Goal: Task Accomplishment & Management: Use online tool/utility

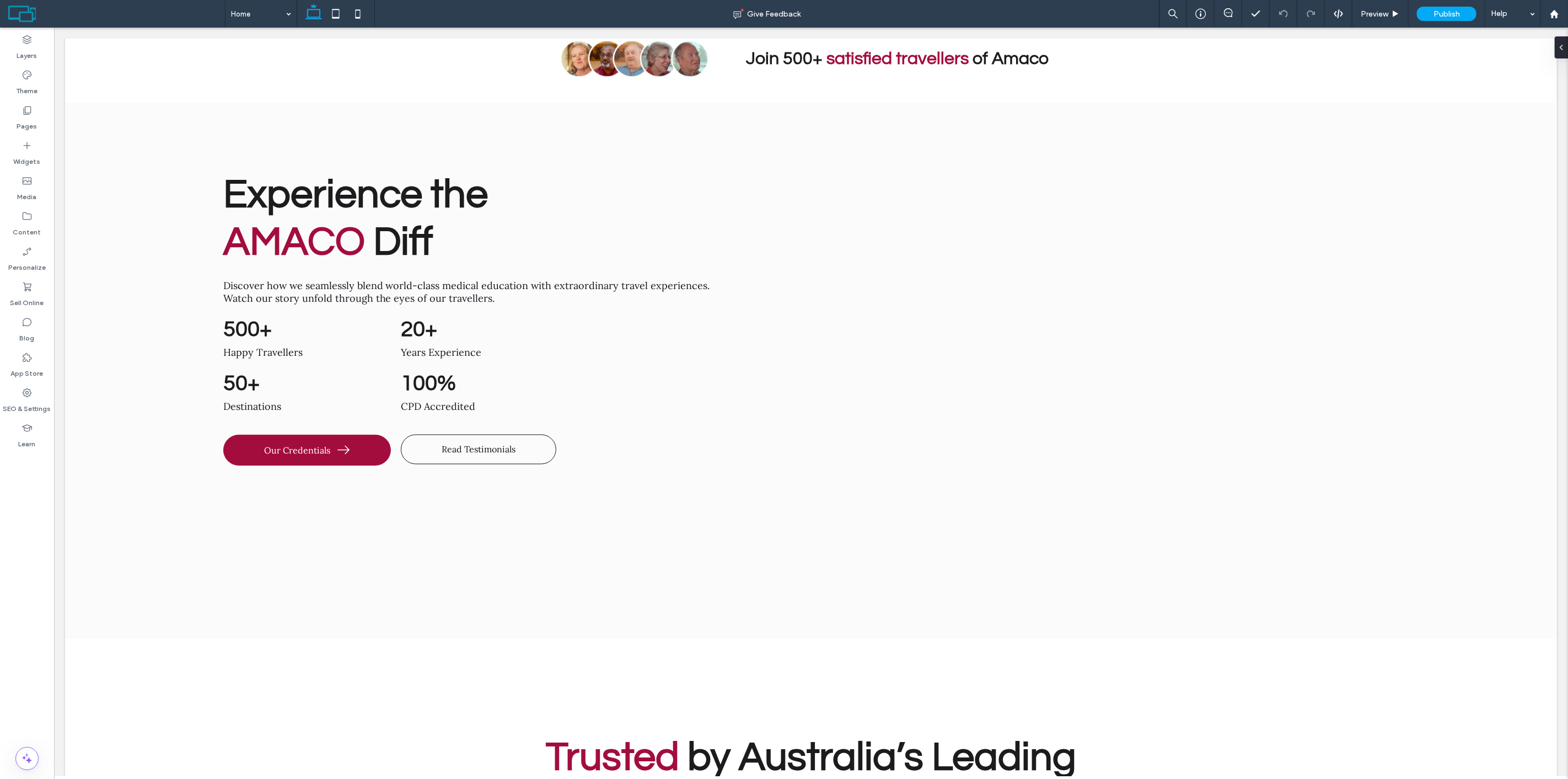
scroll to position [5149, 0]
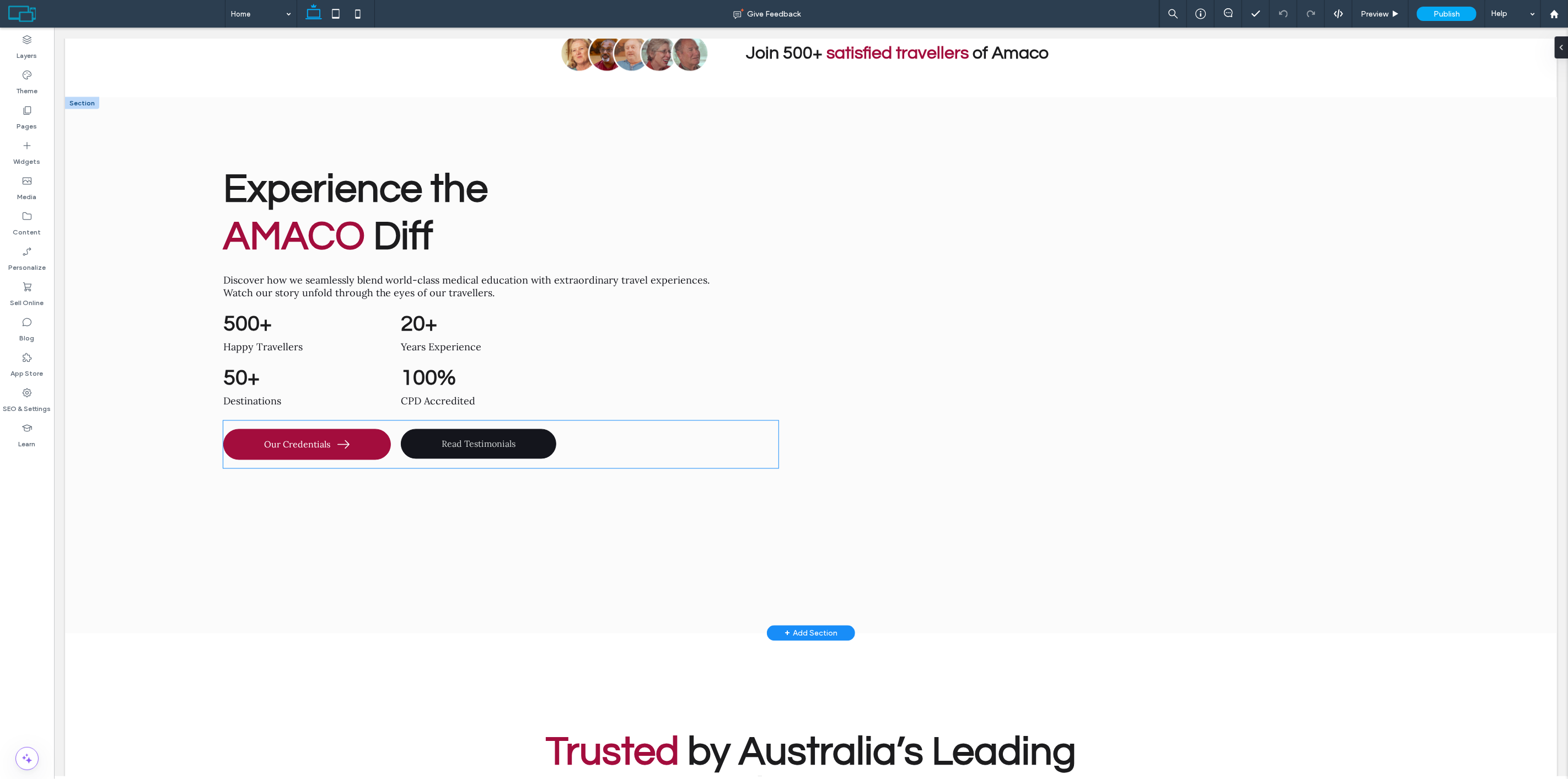
click at [492, 429] on link "Read Testimonials" at bounding box center [478, 444] width 155 height 30
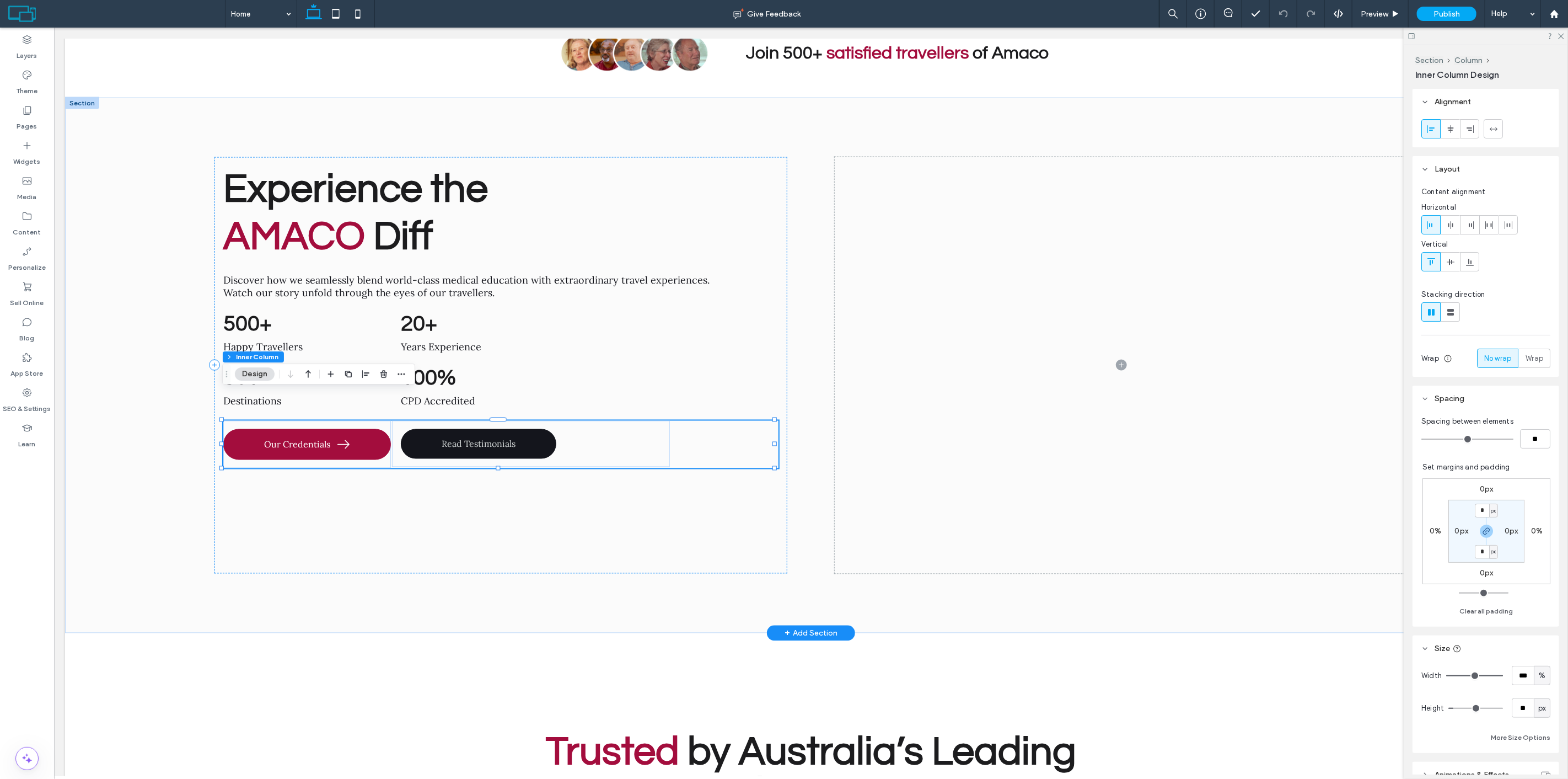
click at [545, 429] on link "Read Testimonials" at bounding box center [478, 444] width 155 height 30
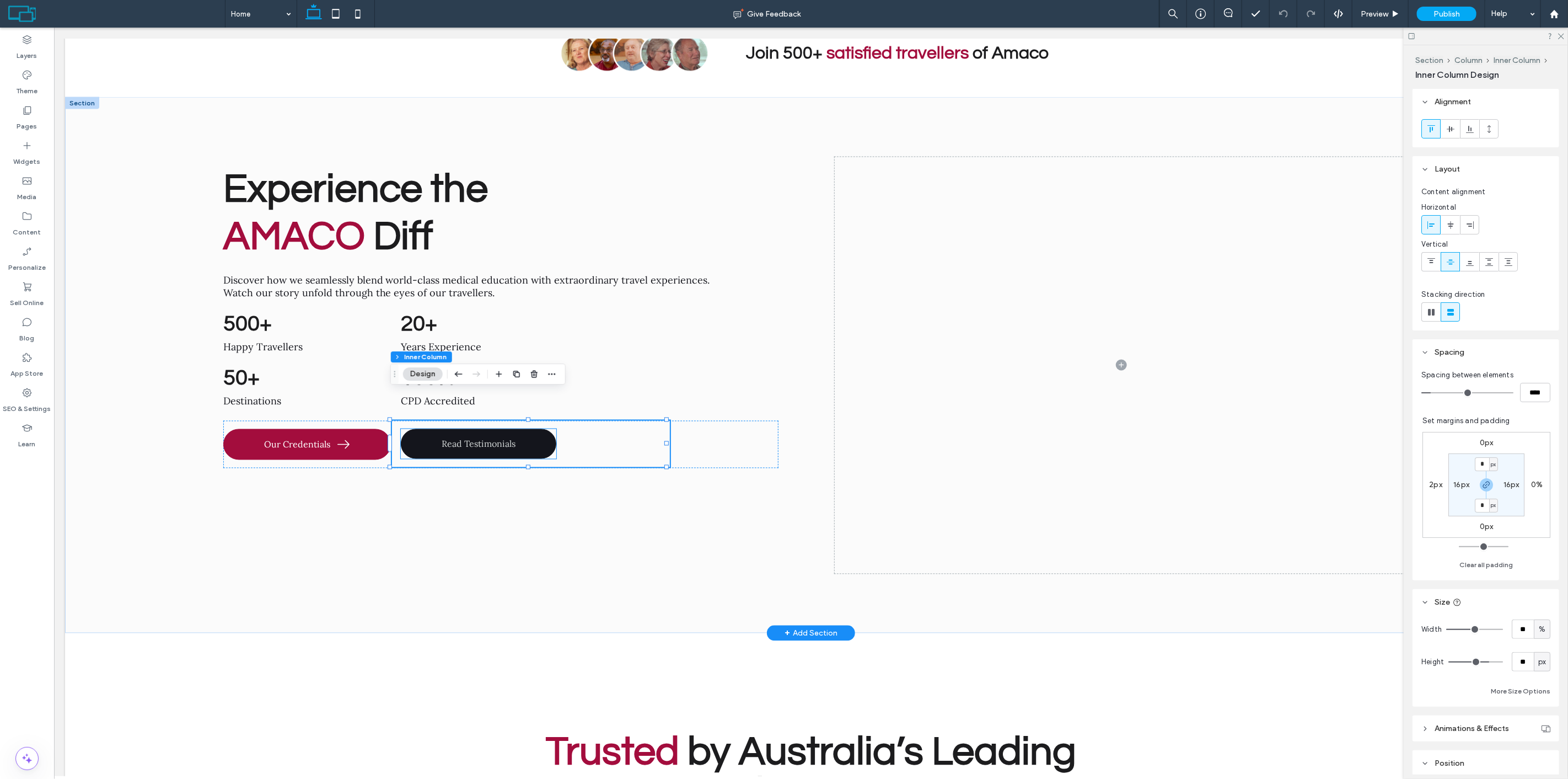
click at [535, 429] on link "Read Testimonials" at bounding box center [478, 444] width 155 height 30
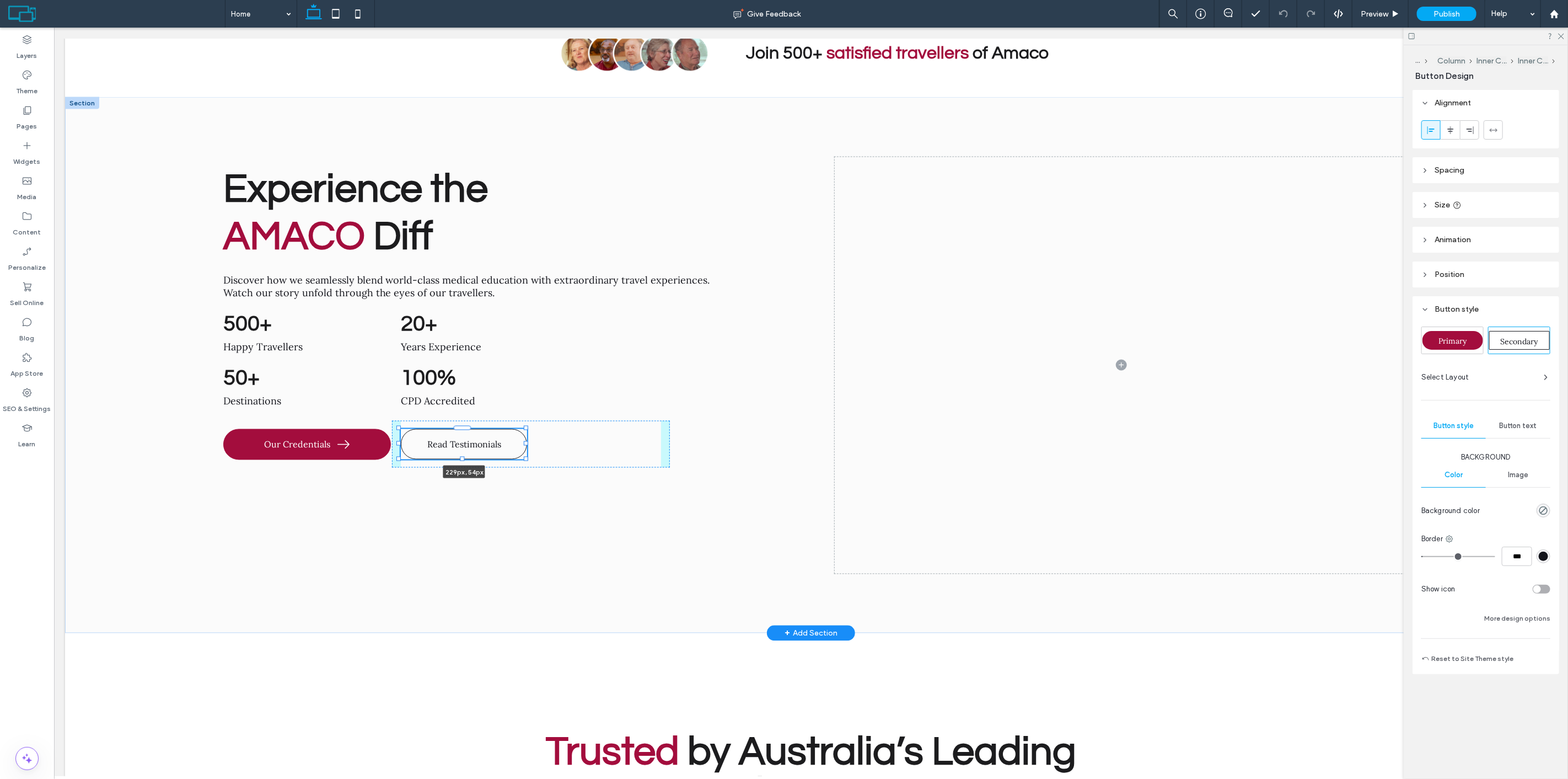
drag, startPoint x: 555, startPoint y: 416, endPoint x: 525, endPoint y: 414, distance: 30.1
click at [525, 442] on div at bounding box center [525, 443] width 4 height 4
type input "***"
click at [1515, 619] on button "More design options" at bounding box center [1517, 618] width 66 height 13
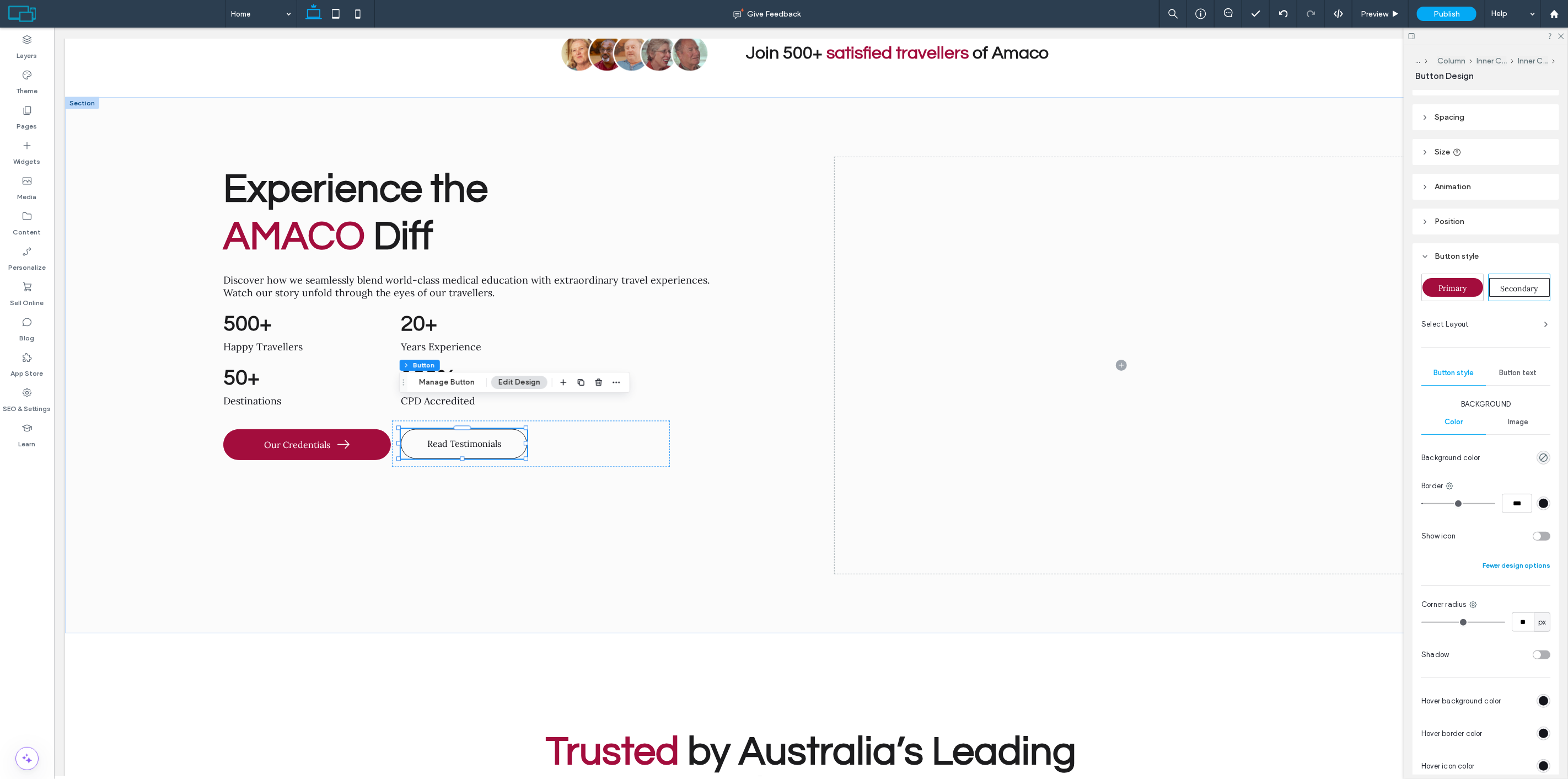
scroll to position [62, 0]
type input "*"
type input "***"
drag, startPoint x: 1426, startPoint y: 493, endPoint x: 1325, endPoint y: 482, distance: 101.6
type input "*"
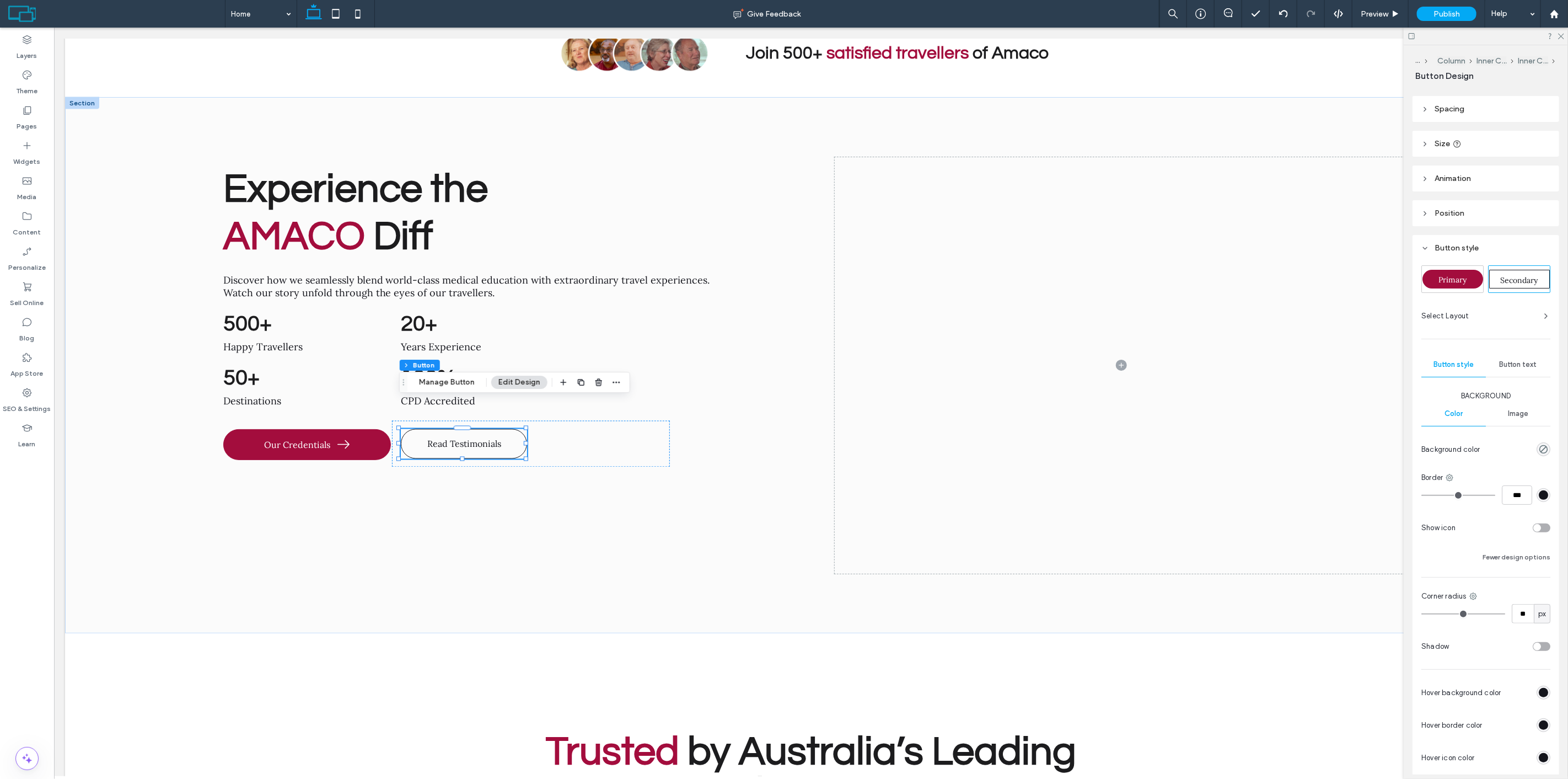
click at [1421, 495] on input "range" at bounding box center [1458, 495] width 74 height 1
click at [665, 492] on div "Experience the AMACO Diff Discover how we seamlessly blend world-class medical …" at bounding box center [500, 365] width 573 height 417
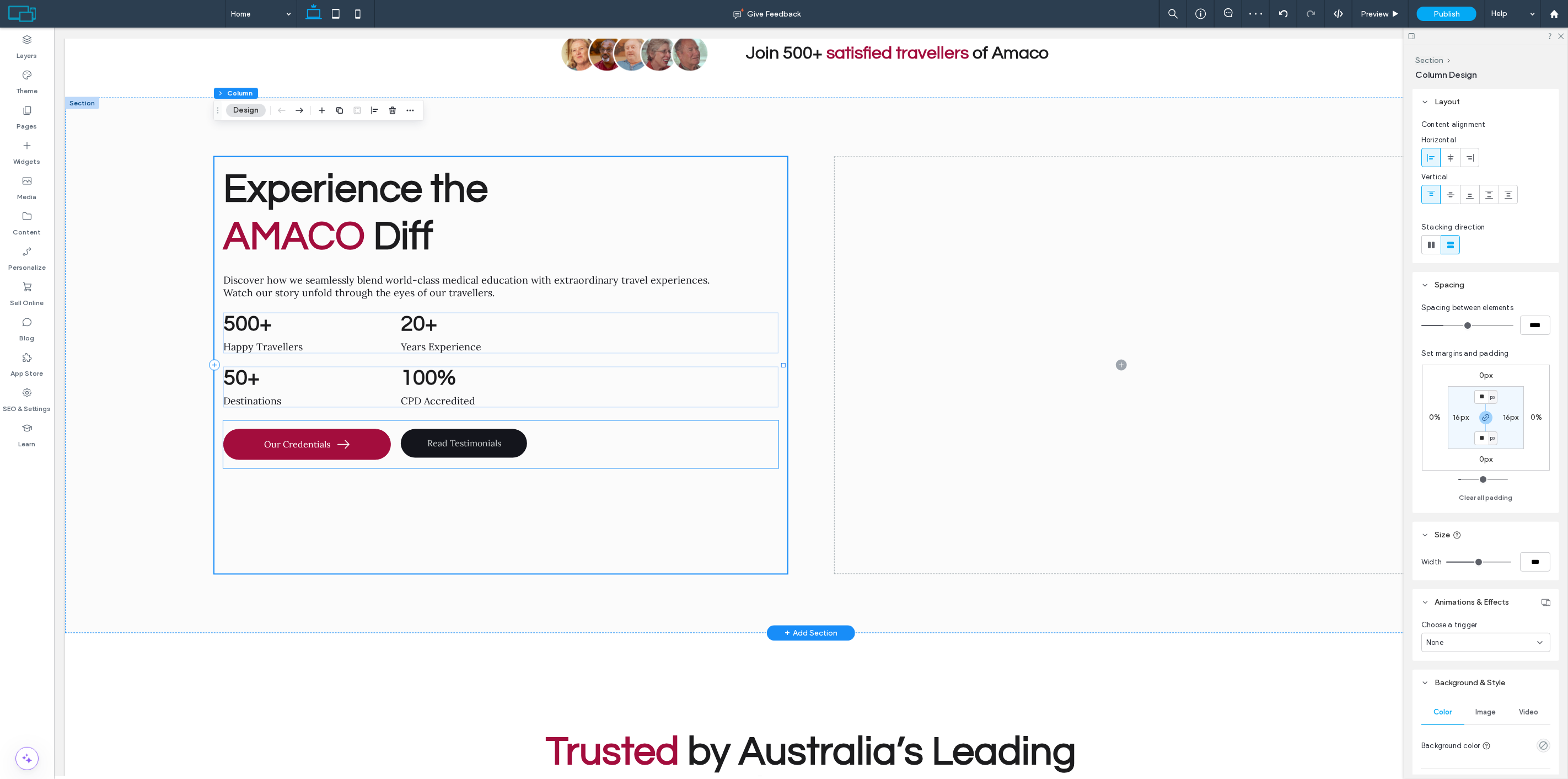
click at [459, 438] on span "Read Testimonials" at bounding box center [463, 443] width 74 height 11
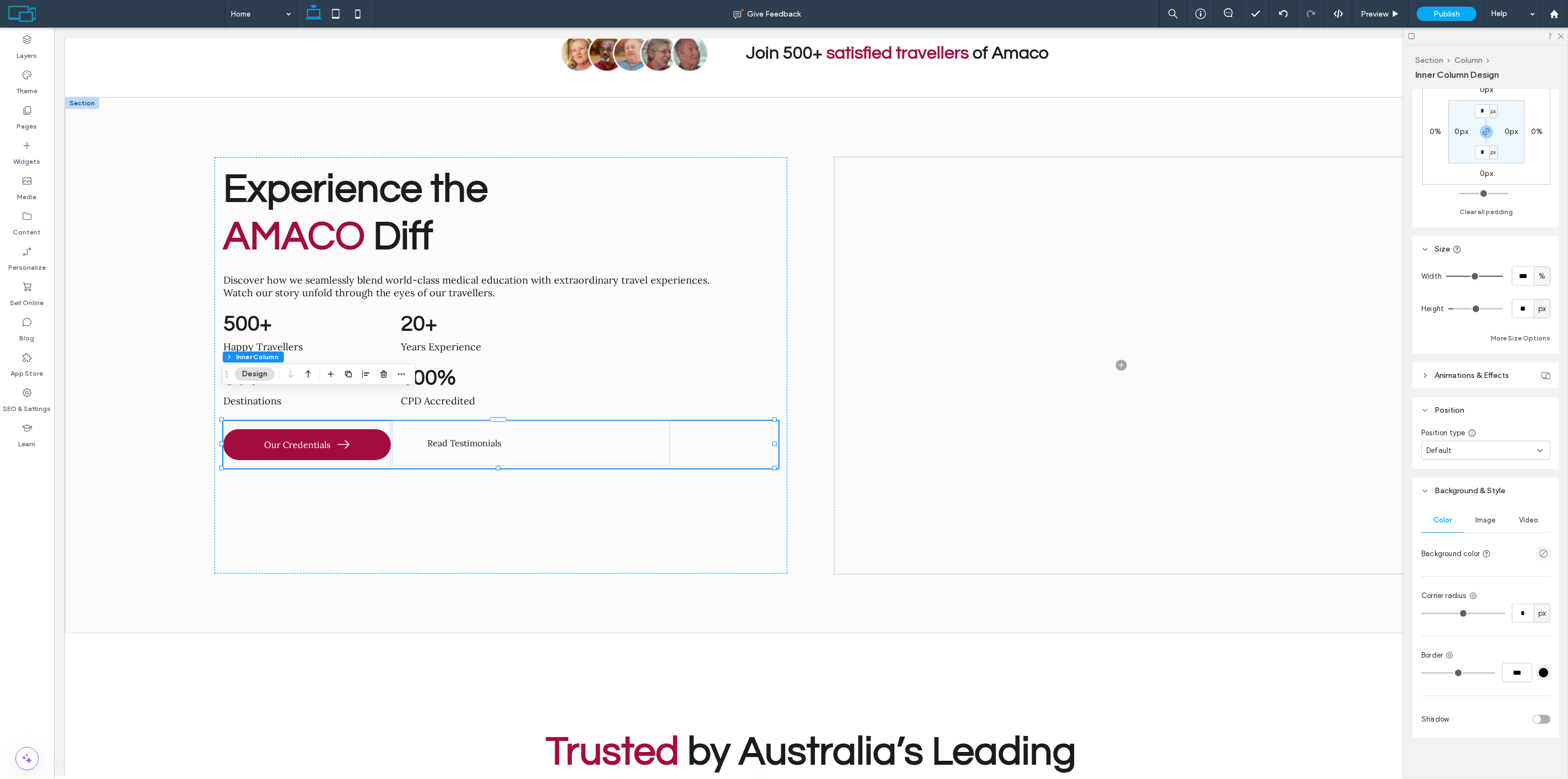
scroll to position [406, 0]
click at [500, 429] on link "Read Testimonials" at bounding box center [463, 443] width 126 height 29
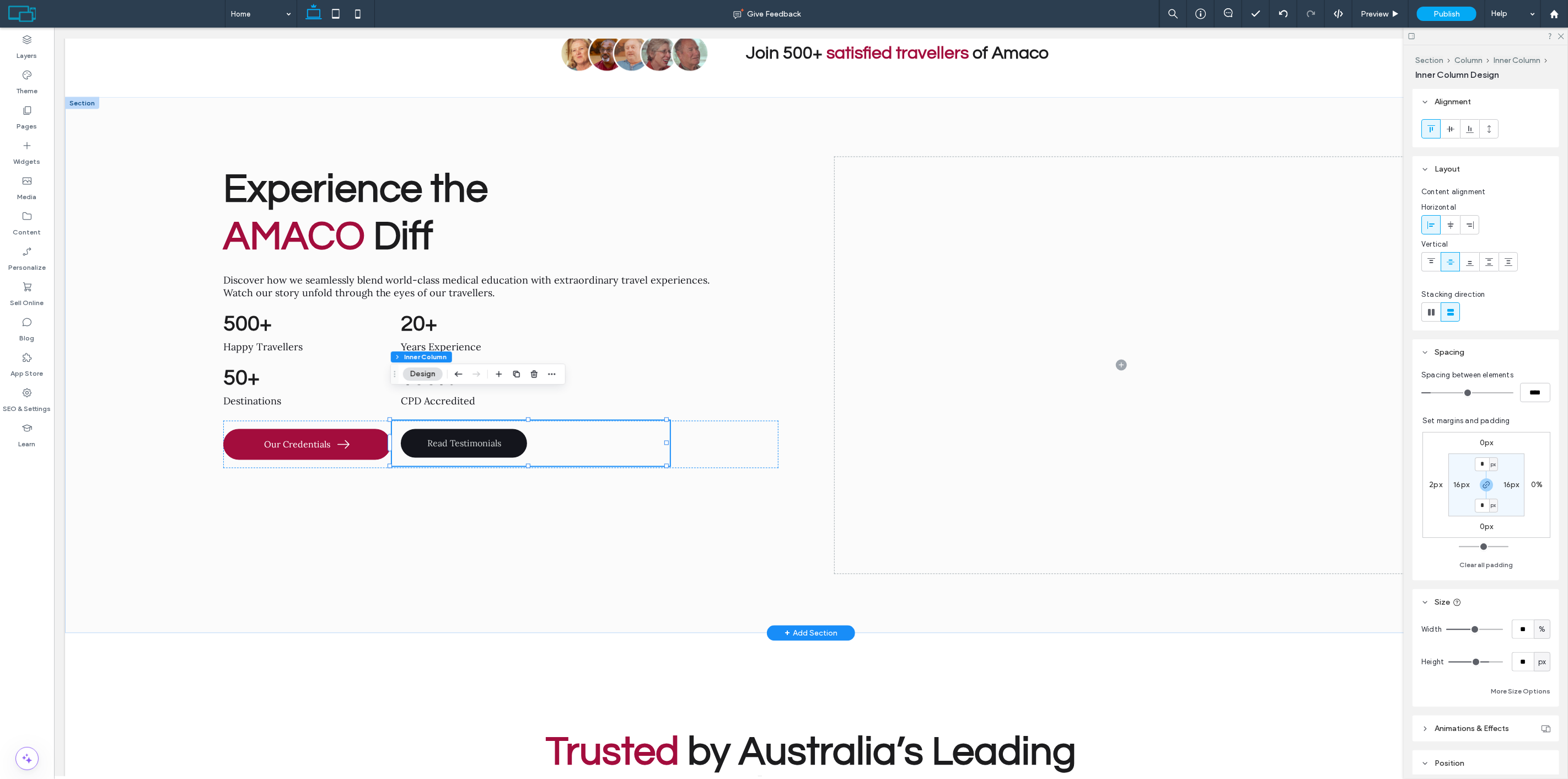
click at [500, 429] on link "Read Testimonials" at bounding box center [463, 443] width 126 height 29
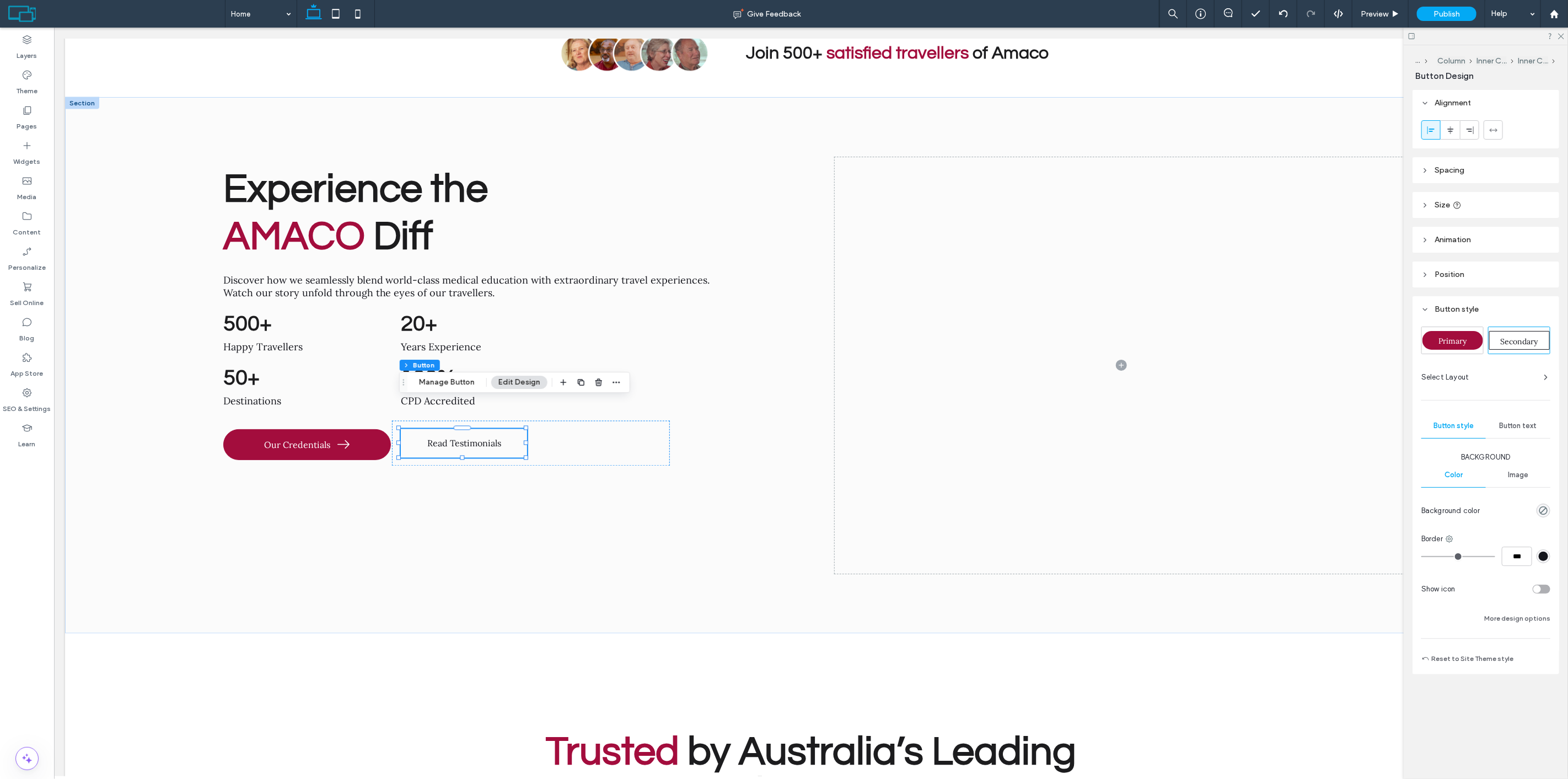
click at [1530, 426] on span "Button text" at bounding box center [1519, 426] width 38 height 9
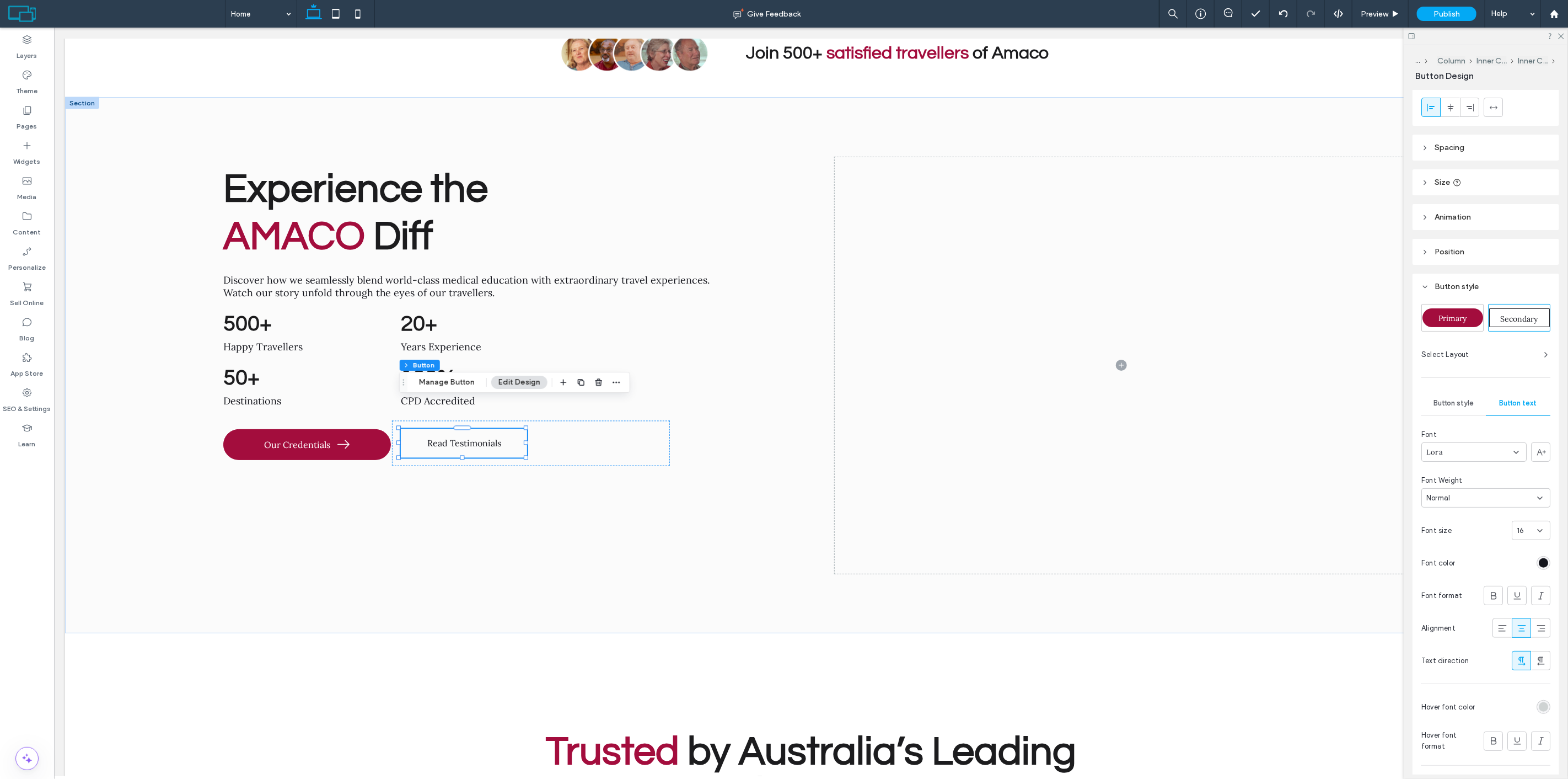
scroll to position [62, 0]
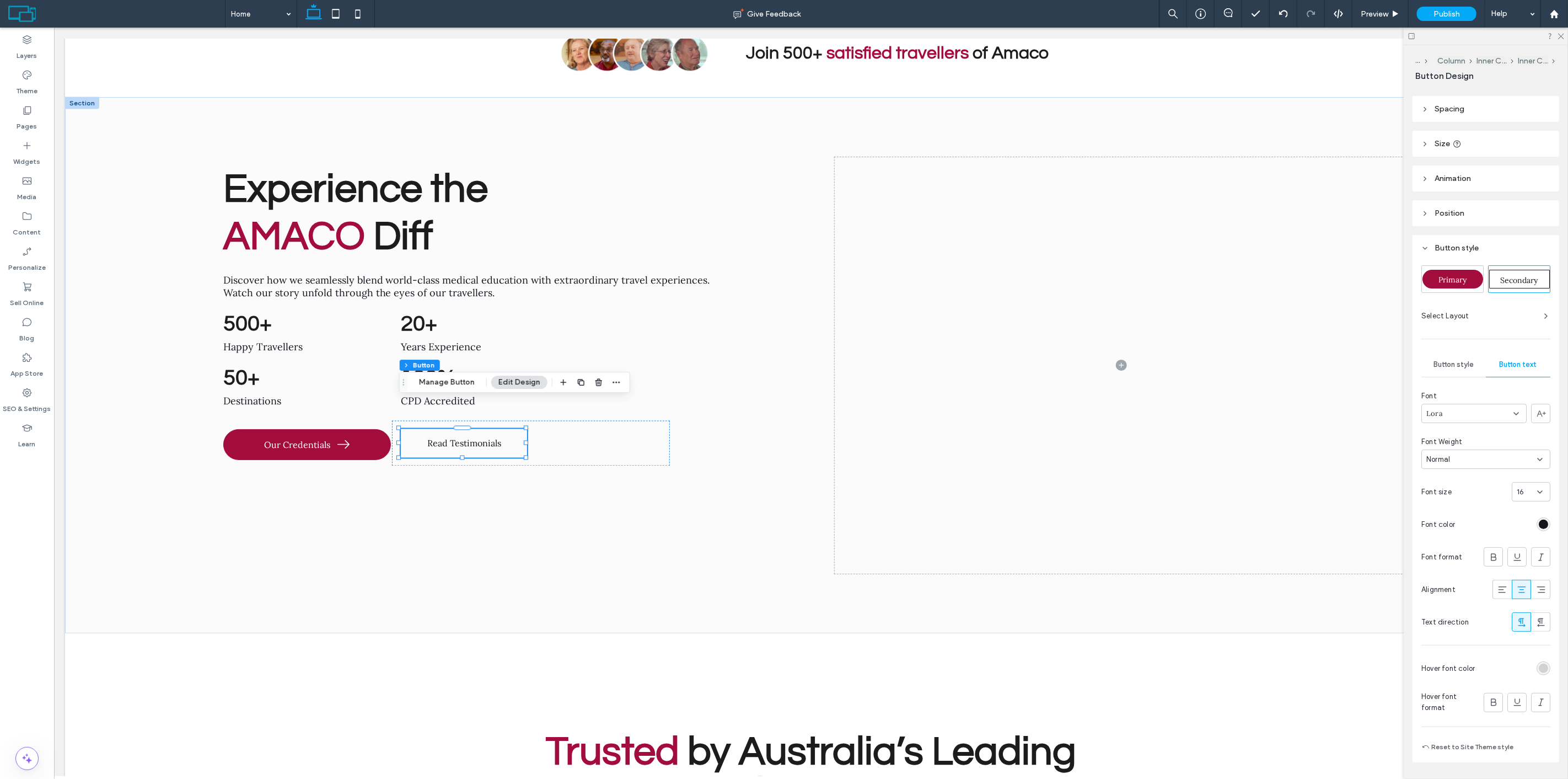
click at [1523, 489] on div "16" at bounding box center [1524, 492] width 15 height 11
click at [1518, 577] on div "18" at bounding box center [1525, 585] width 38 height 19
click at [299, 439] on span "Our Credentials" at bounding box center [296, 445] width 66 height 11
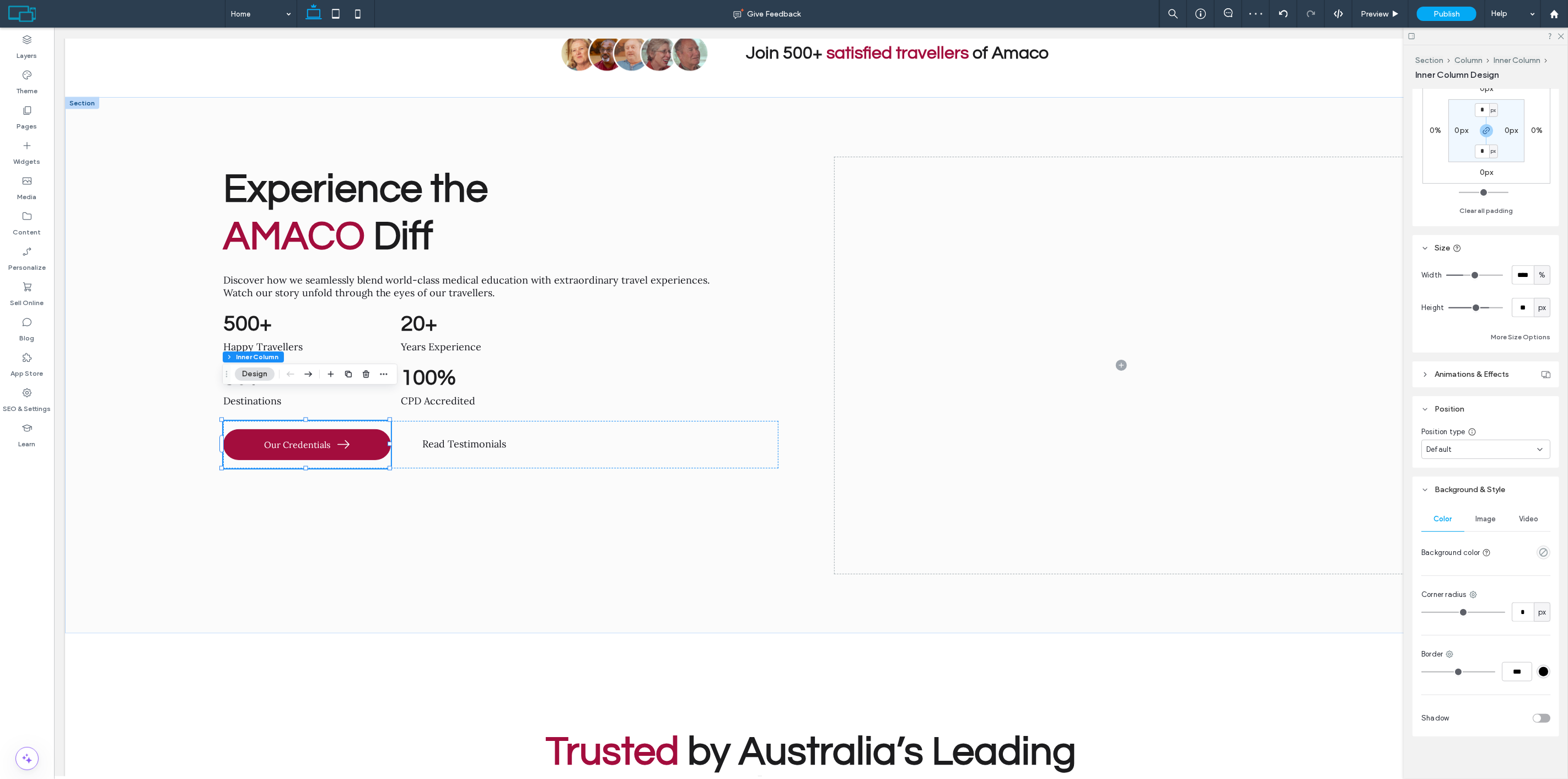
scroll to position [359, 0]
click at [304, 439] on span "Our Credentials" at bounding box center [296, 445] width 66 height 11
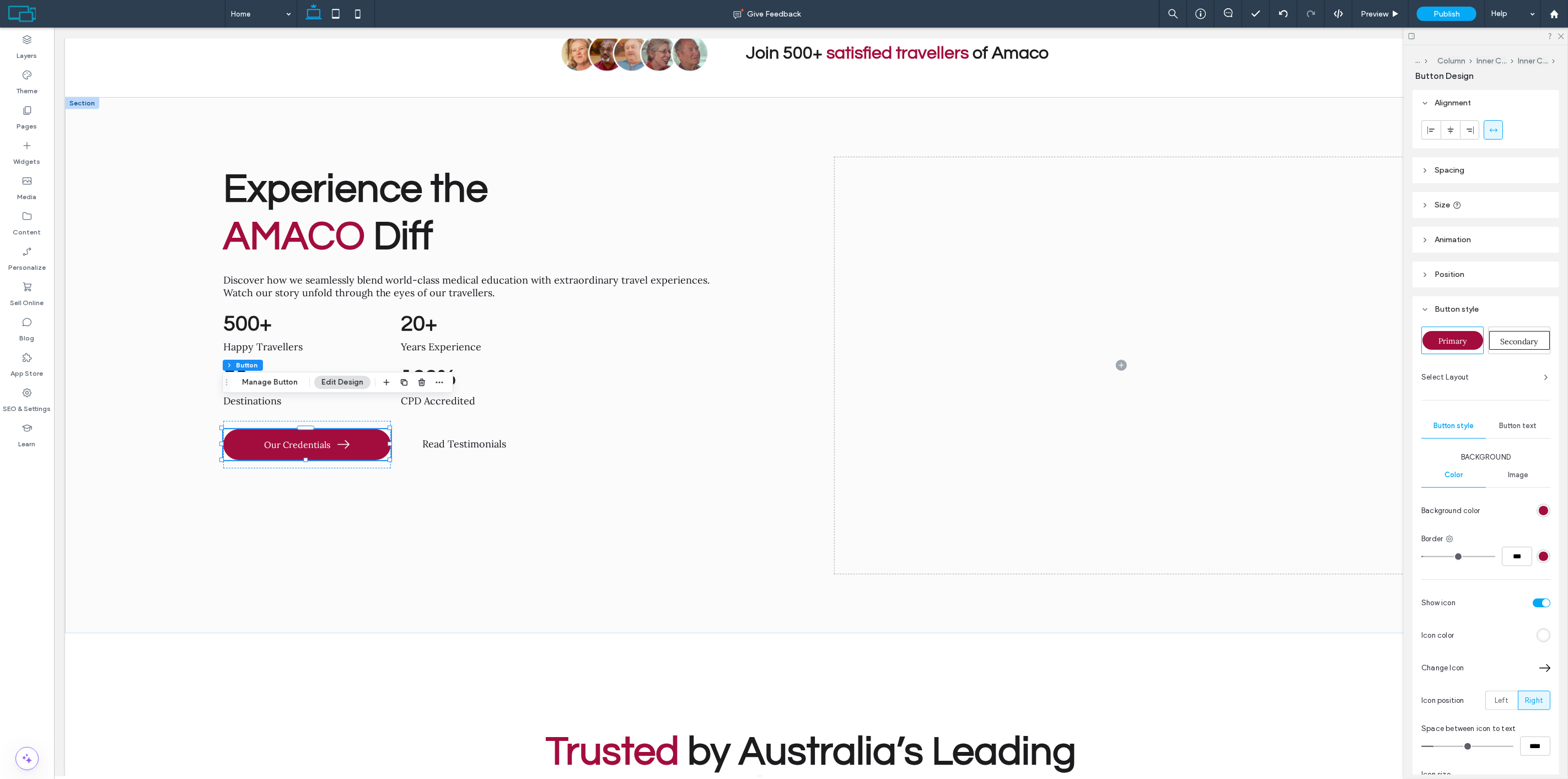
click at [1511, 421] on span "Button text" at bounding box center [1519, 426] width 38 height 9
click at [1517, 552] on span "16" at bounding box center [1521, 553] width 7 height 11
click at [1522, 643] on div "18" at bounding box center [1525, 646] width 38 height 19
click at [16, 83] on label "Theme" at bounding box center [27, 88] width 21 height 15
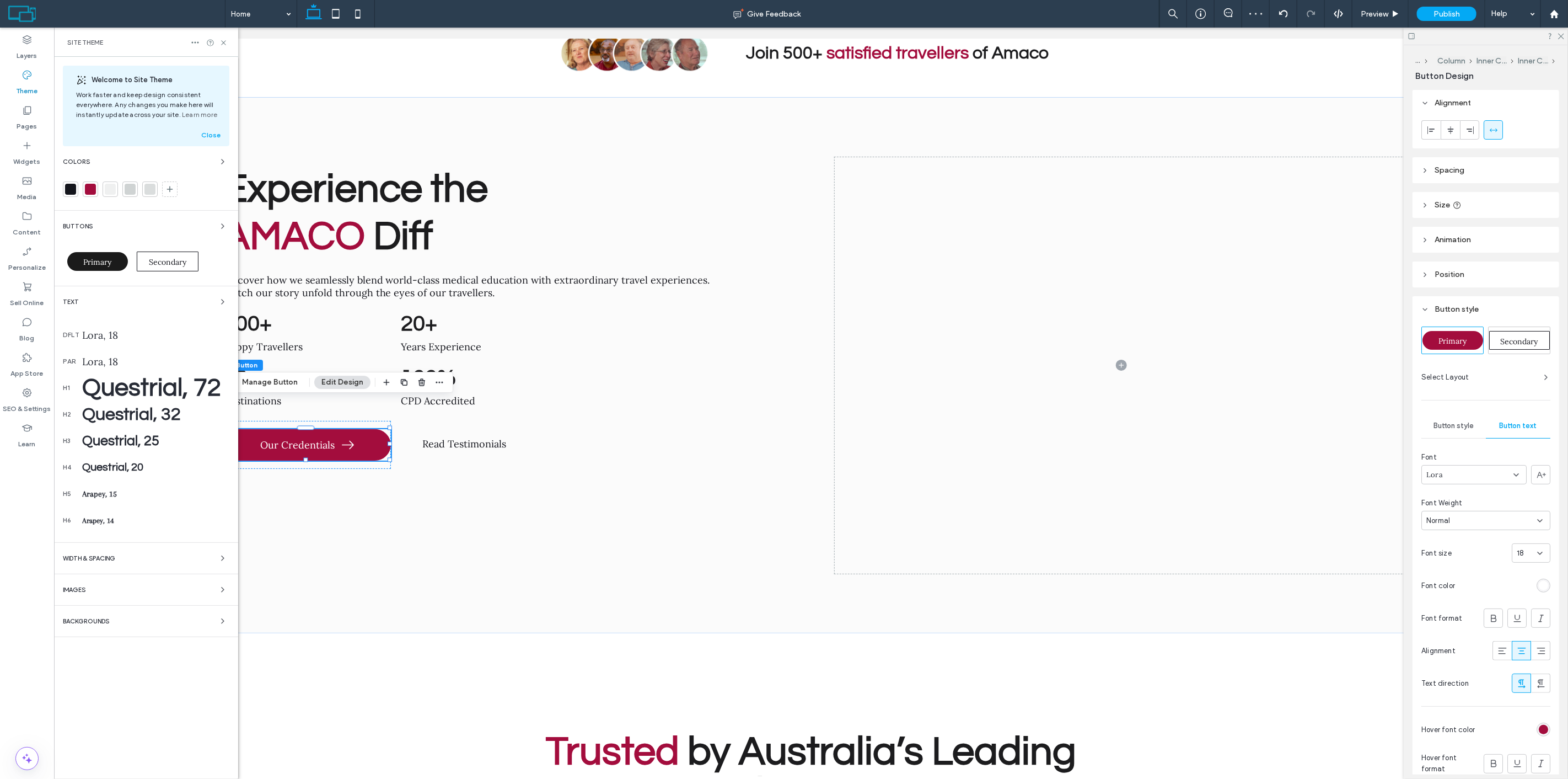
click at [101, 266] on span "Primary" at bounding box center [98, 262] width 28 height 10
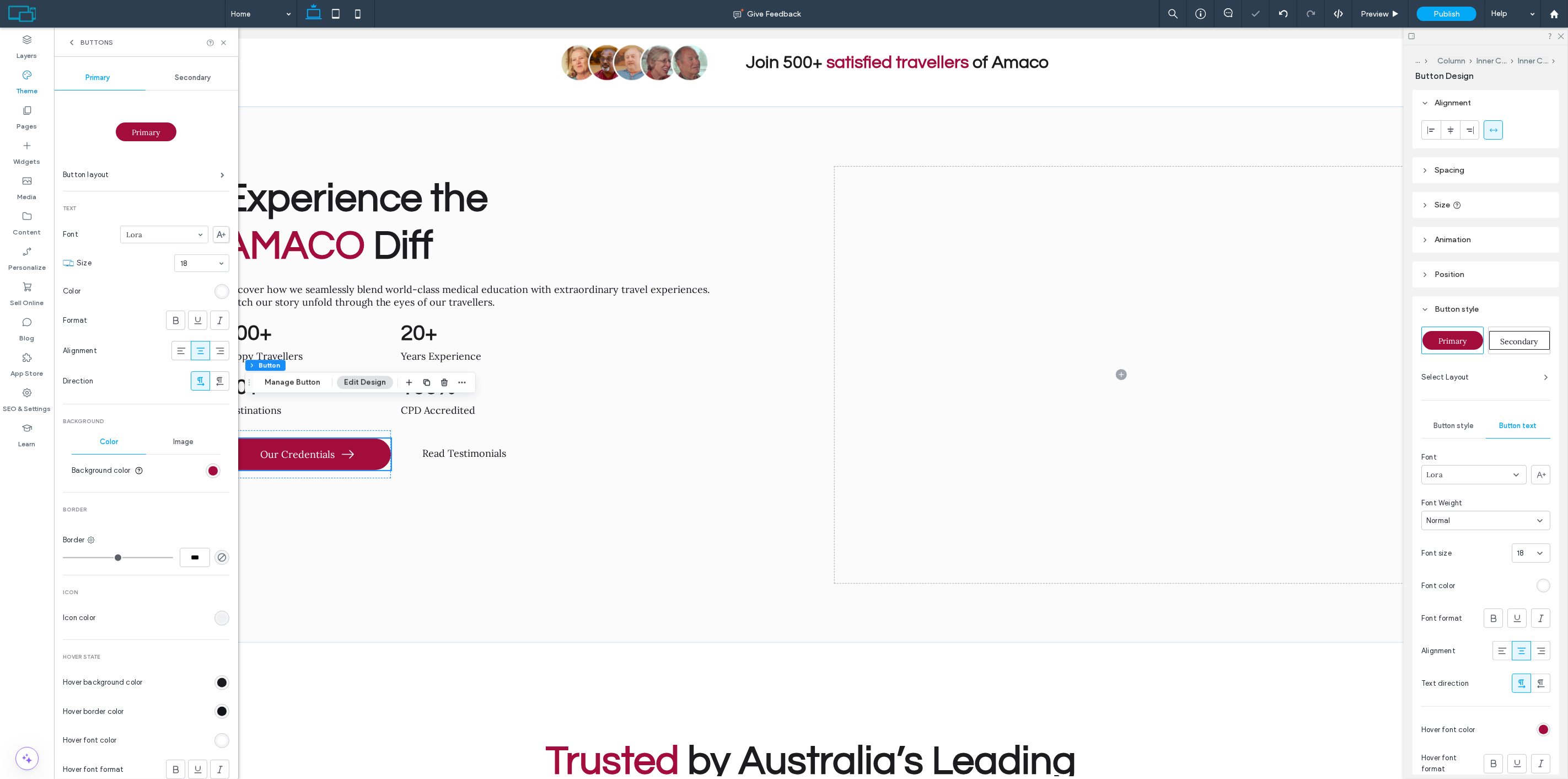
scroll to position [5156, 0]
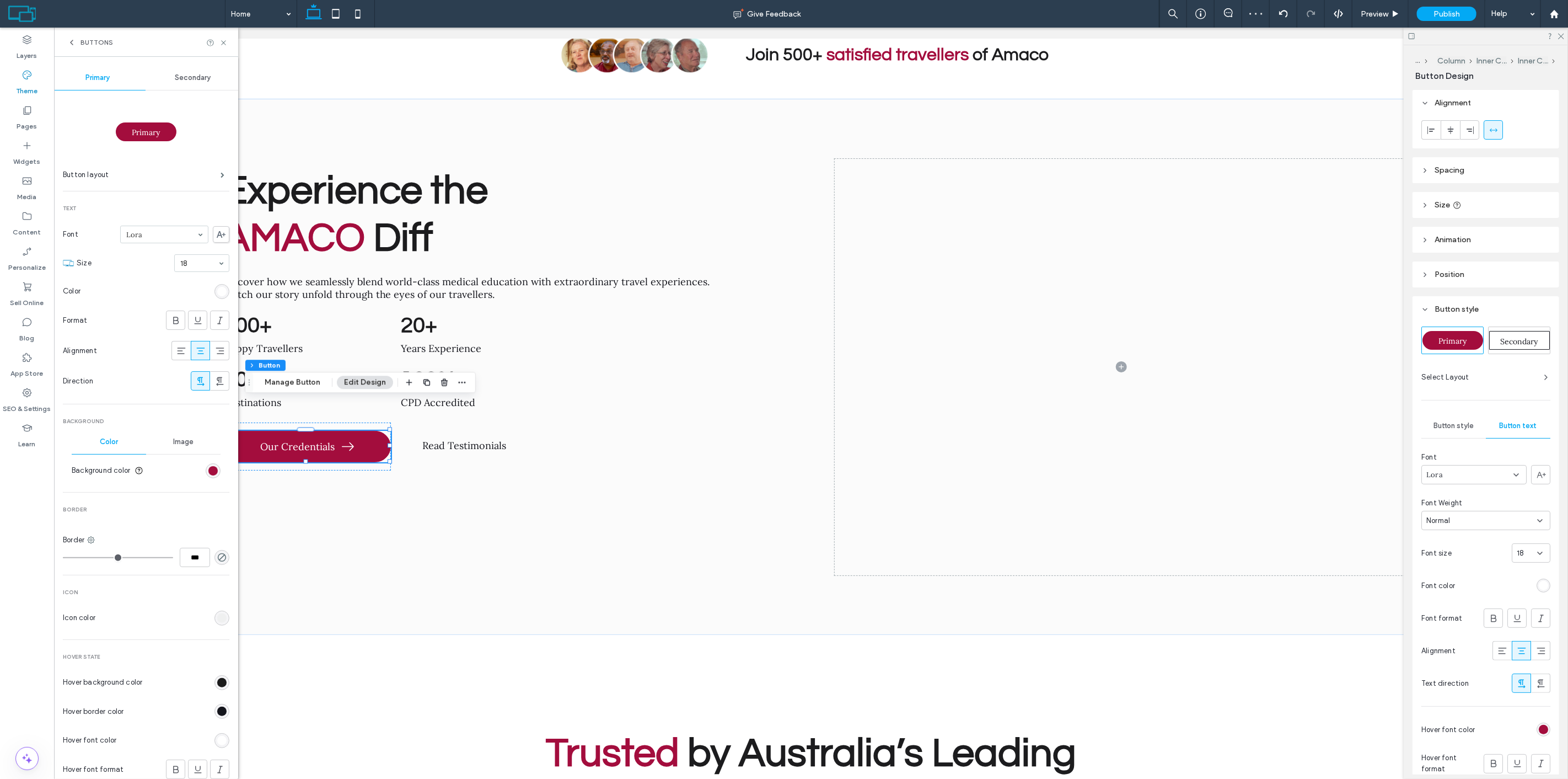
click at [182, 77] on span "Secondary" at bounding box center [192, 77] width 36 height 9
type input "*"
click at [744, 383] on div "Experience the AMACO Diff Discover how we seamlessly blend world-class medical …" at bounding box center [500, 367] width 573 height 417
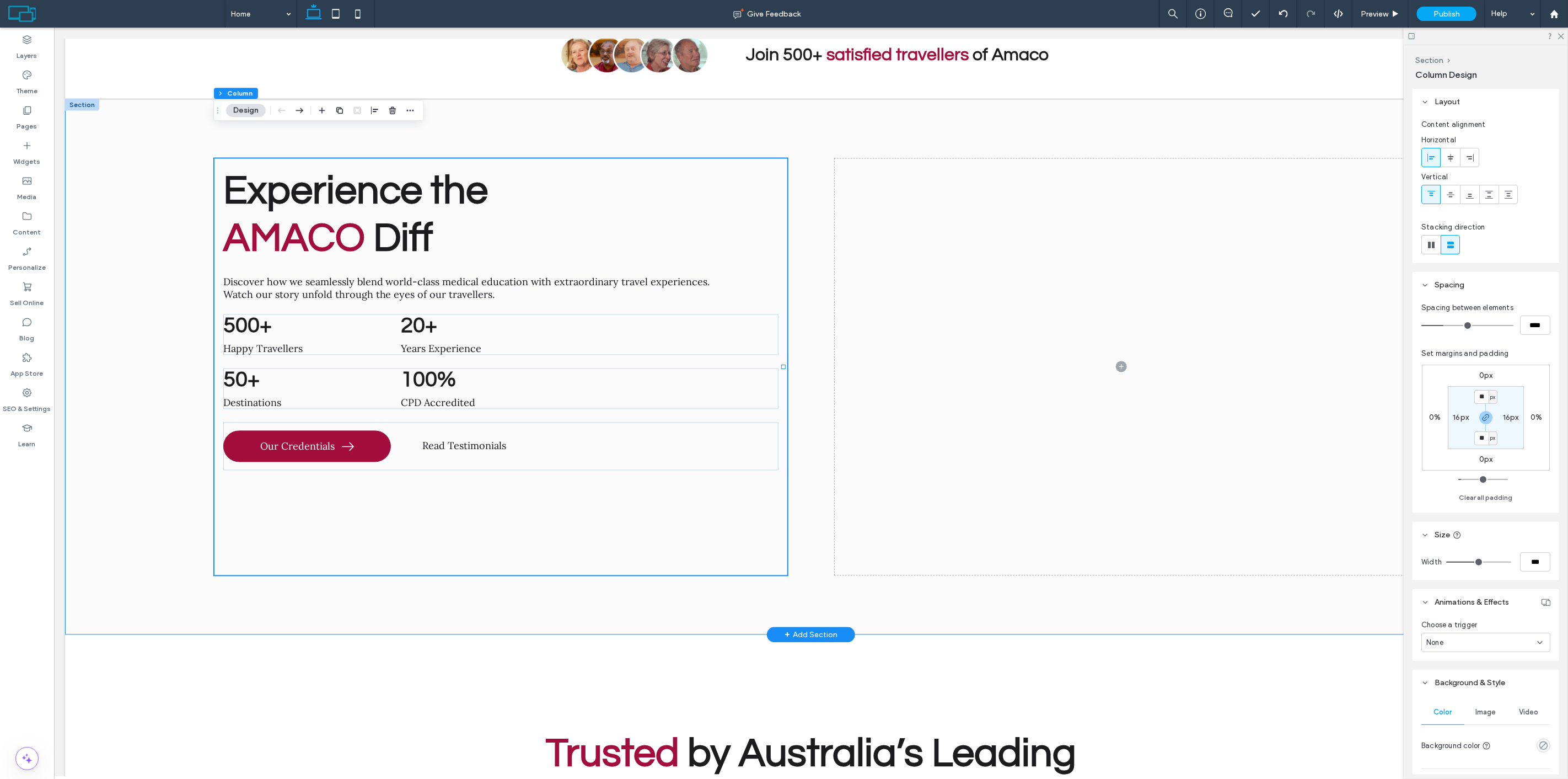
click at [155, 281] on div "Experience the AMACO Diff Discover how we seamlessly blend world-class medical …" at bounding box center [810, 367] width 1492 height 536
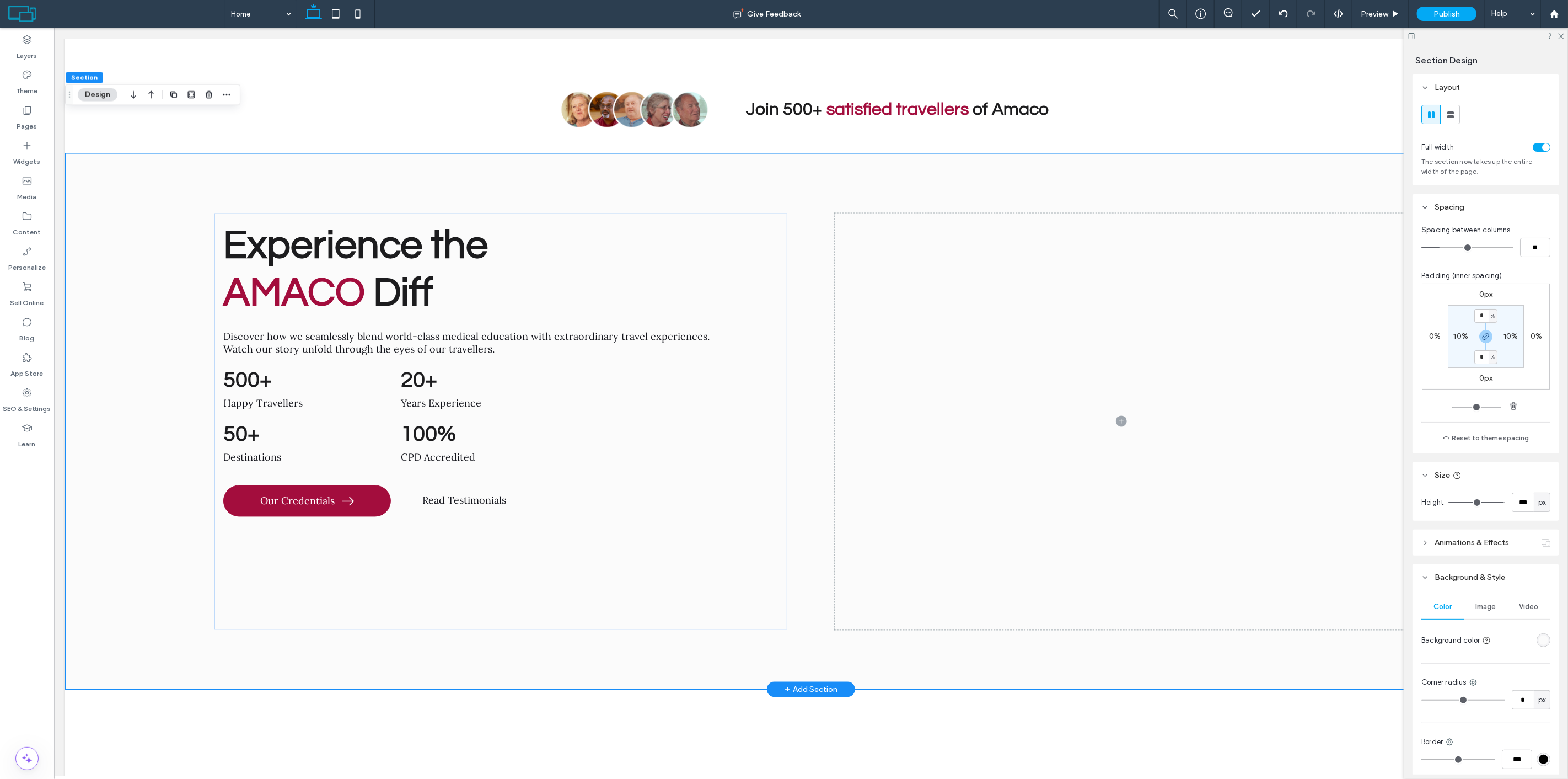
scroll to position [5095, 0]
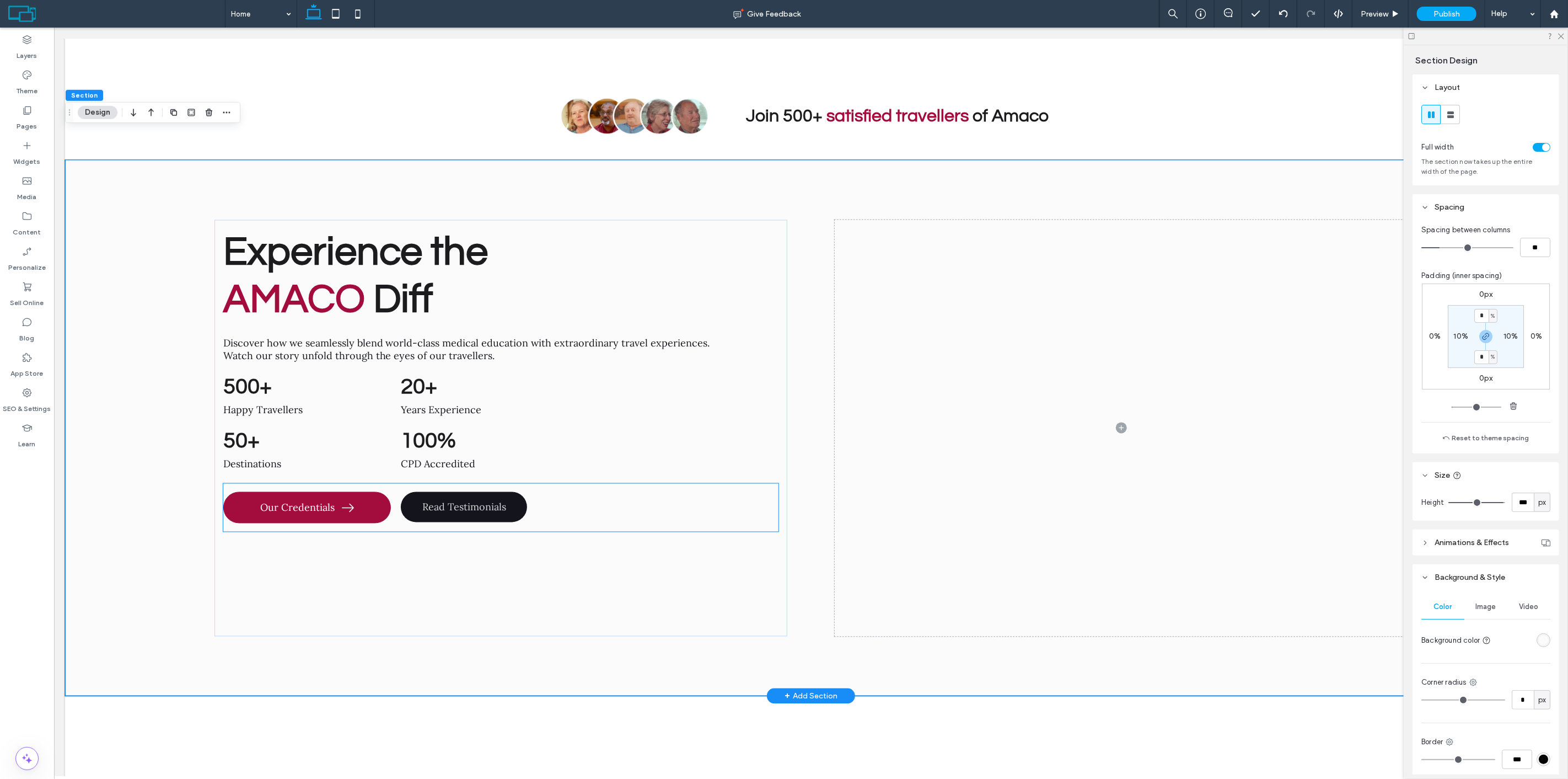
click at [442, 501] on span "Read Testimonials" at bounding box center [464, 507] width 84 height 13
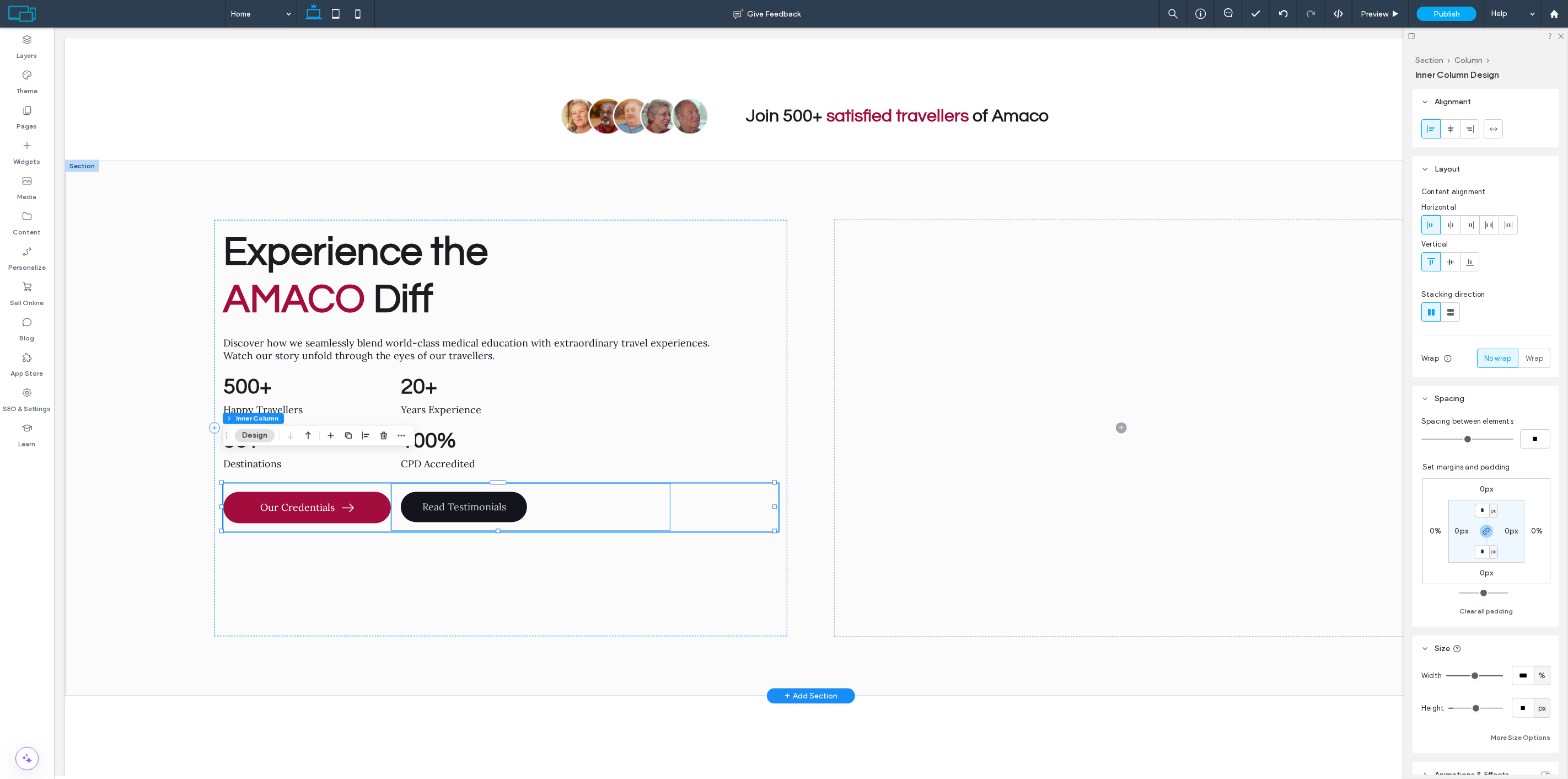
click at [461, 501] on span "Read Testimonials" at bounding box center [464, 507] width 84 height 13
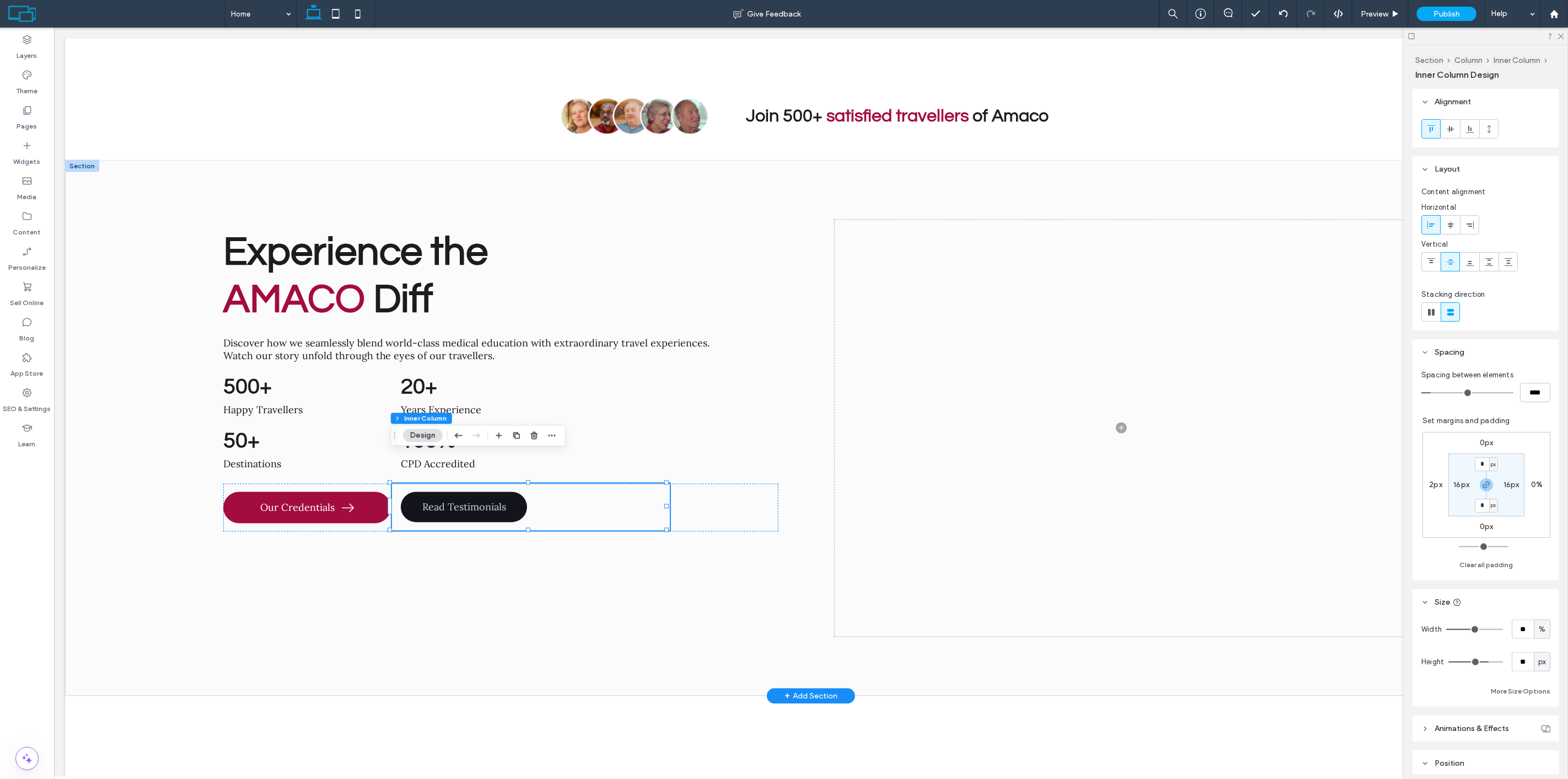
click at [461, 501] on span "Read Testimonials" at bounding box center [464, 507] width 84 height 13
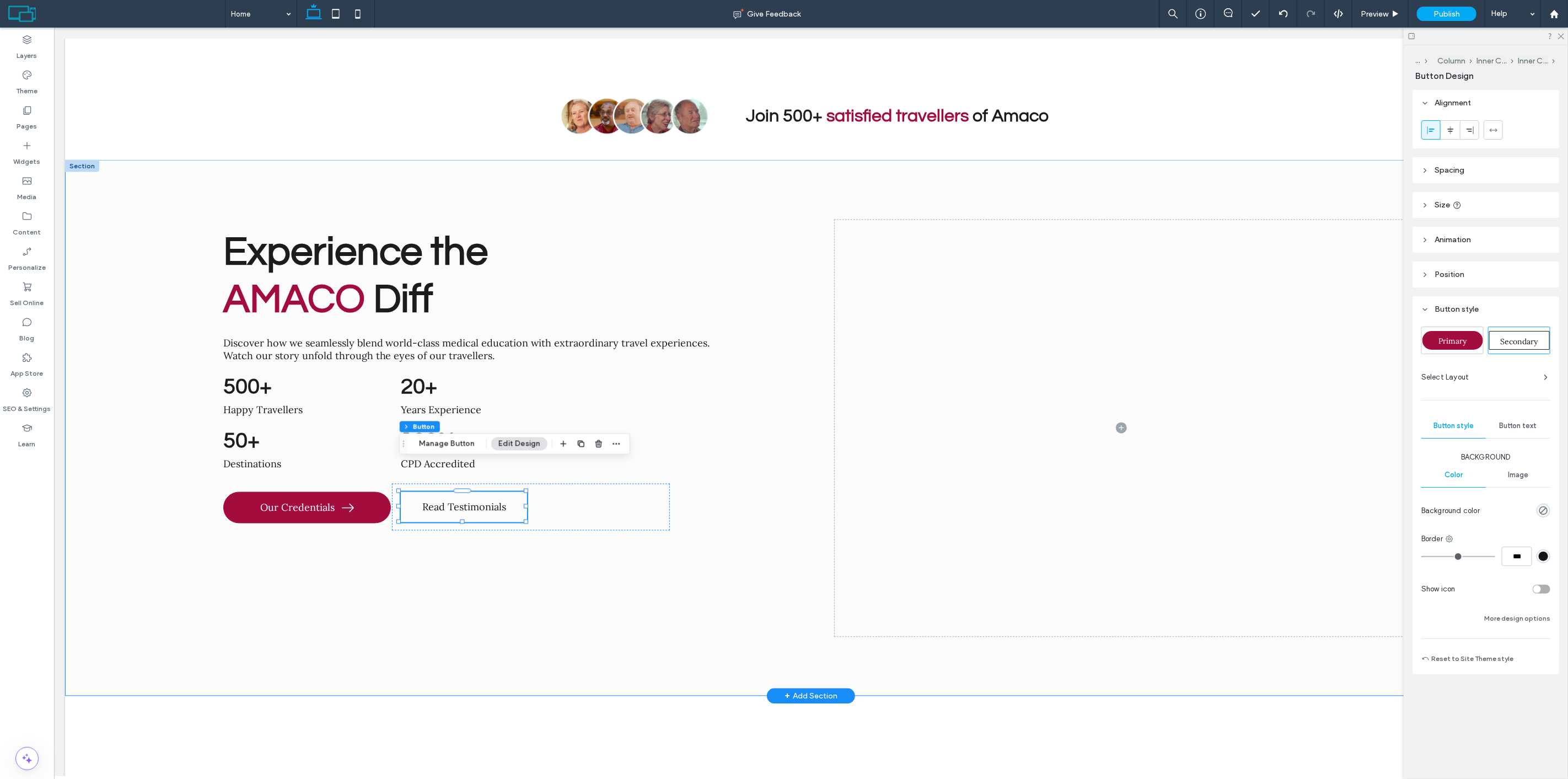
click at [139, 420] on div "Experience the AMACO Diff Discover how we seamlessly blend world-class medical …" at bounding box center [810, 428] width 1492 height 536
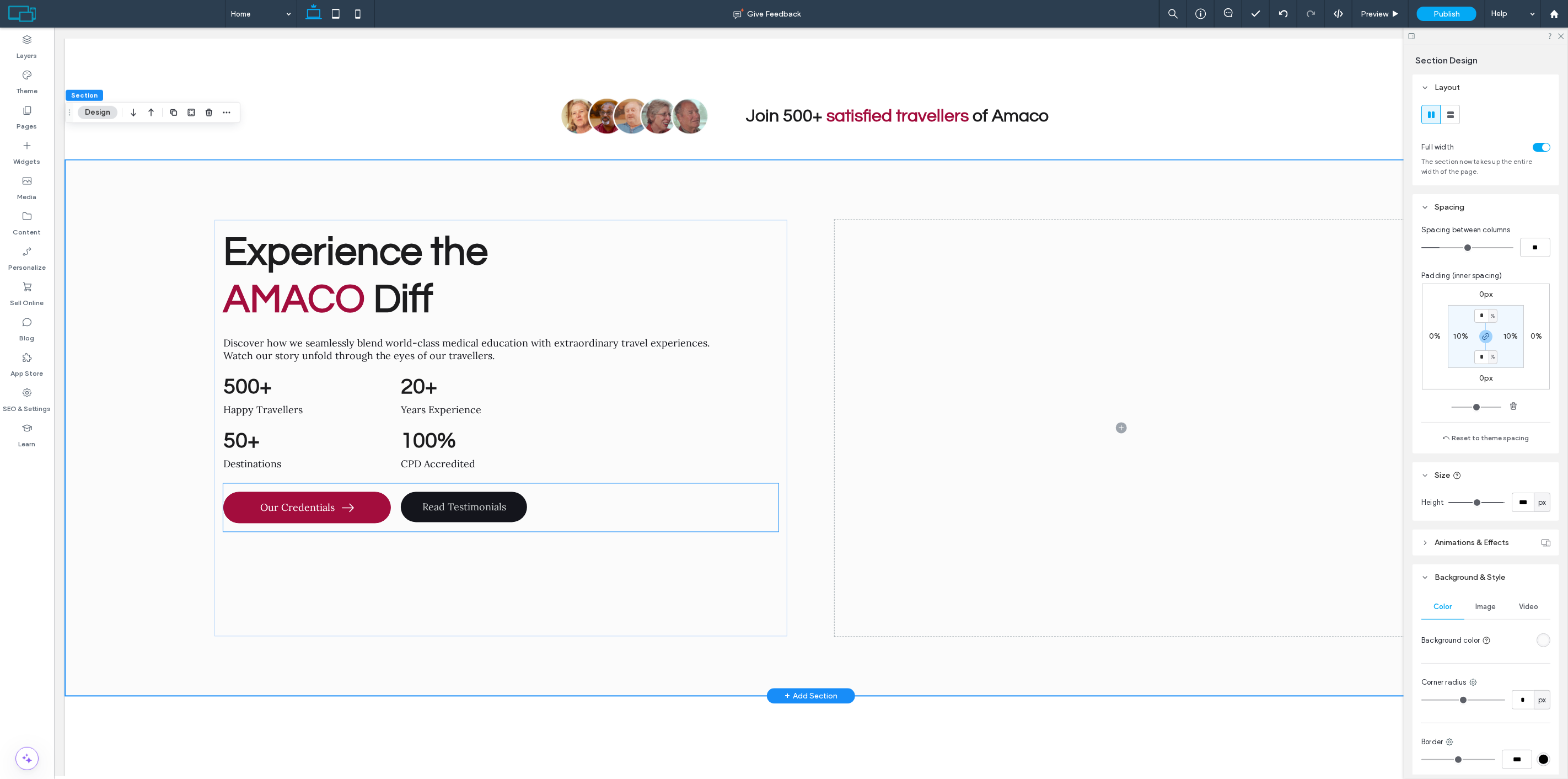
click at [477, 492] on link "Read Testimonials" at bounding box center [463, 507] width 126 height 30
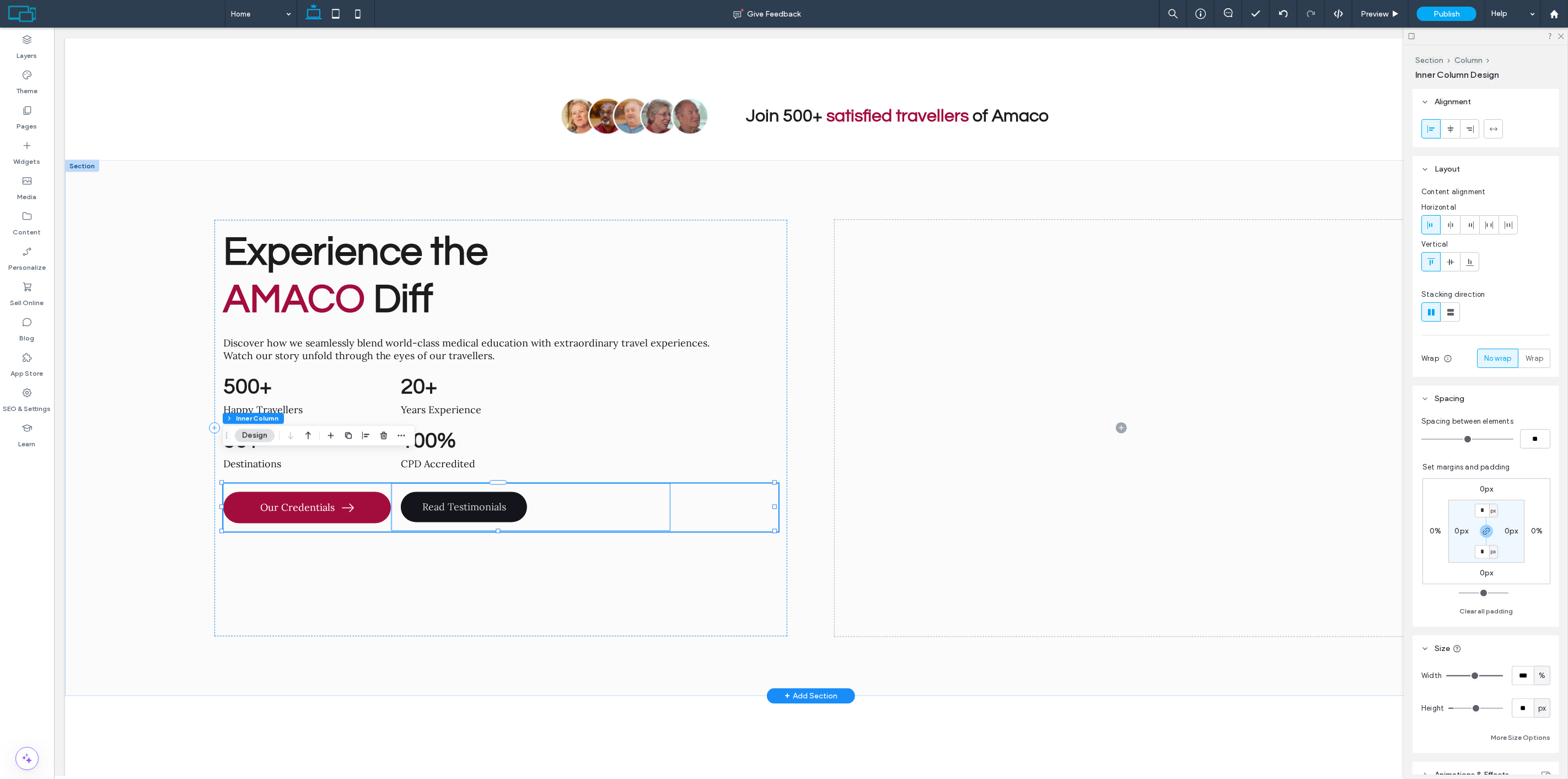
click at [503, 492] on link "Read Testimonials" at bounding box center [463, 507] width 126 height 30
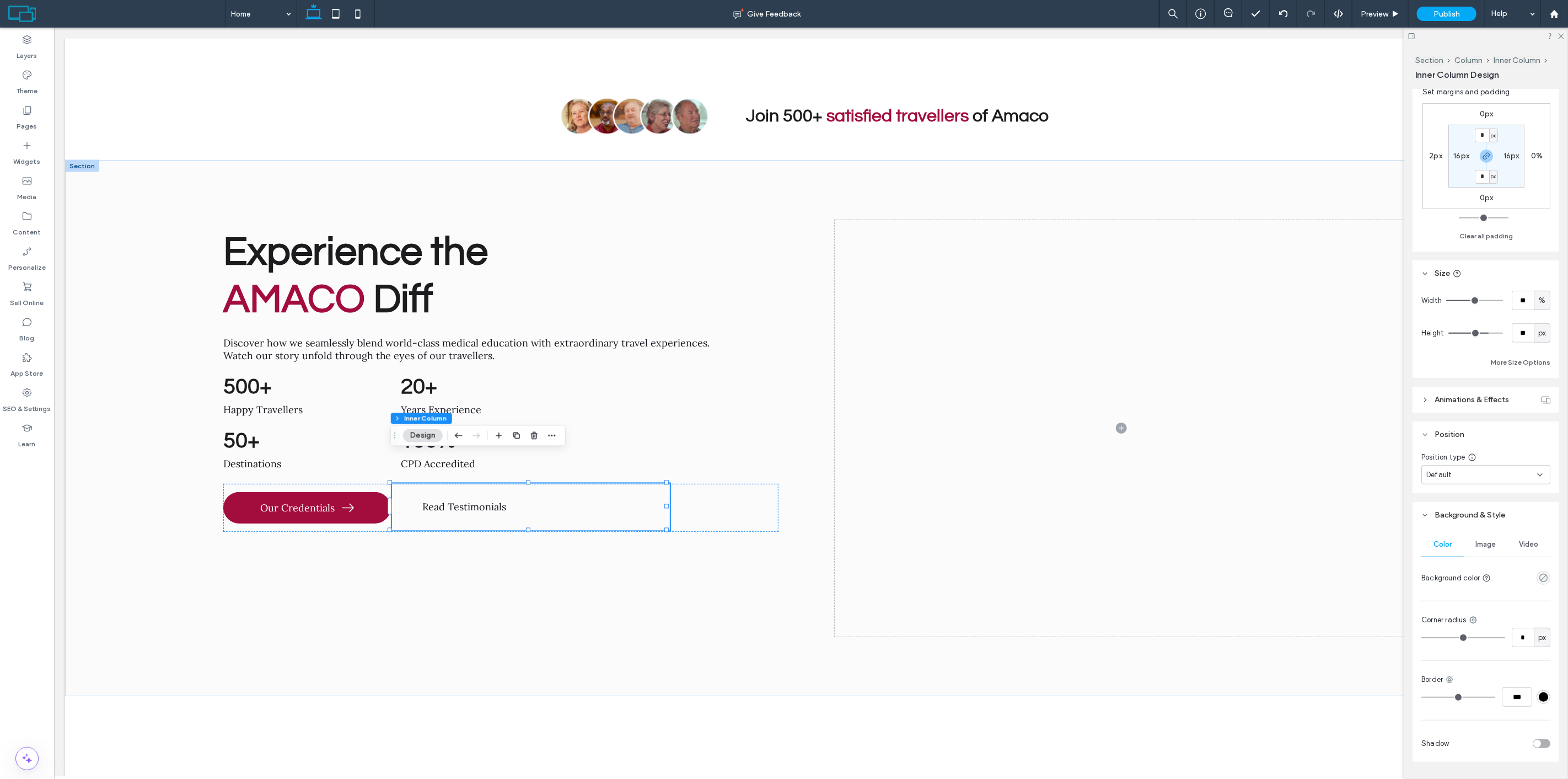
scroll to position [359, 0]
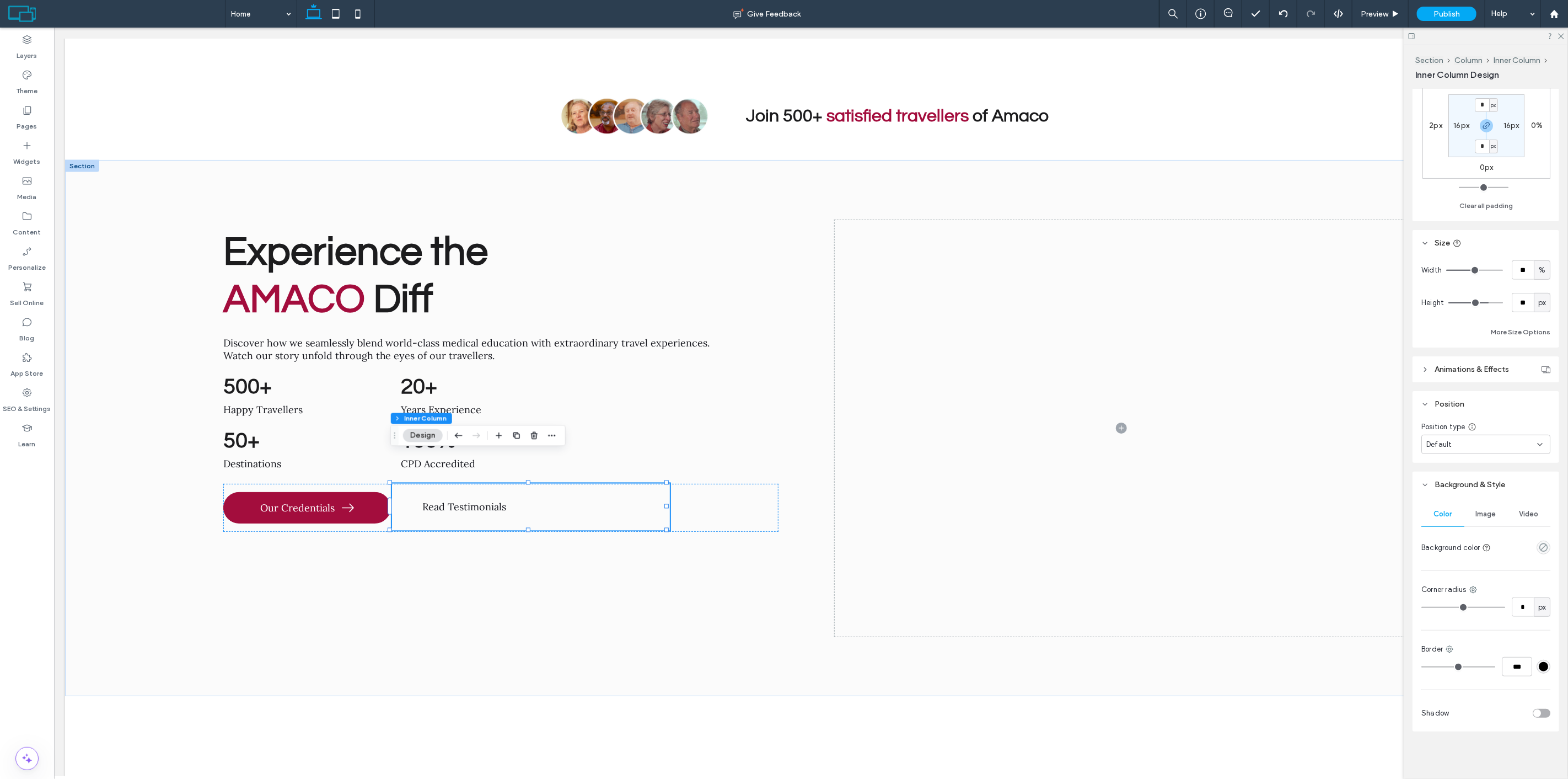
click at [1539, 663] on div "#000000" at bounding box center [1543, 666] width 9 height 9
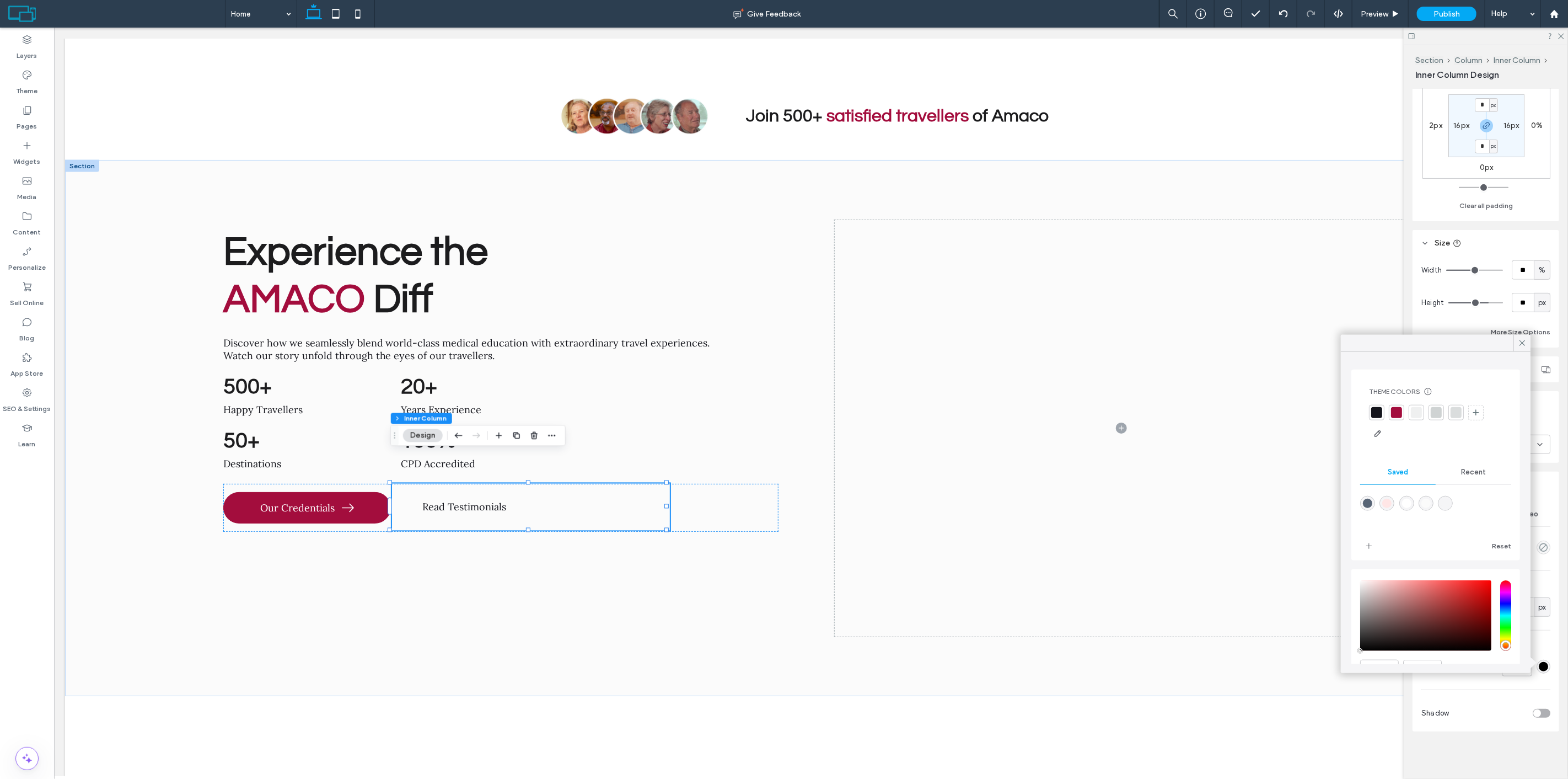
click at [1432, 413] on div at bounding box center [1436, 412] width 11 height 11
click at [1546, 506] on div "Color Image Video Background color Corner radius * px Border *** Shadow" at bounding box center [1486, 615] width 147 height 234
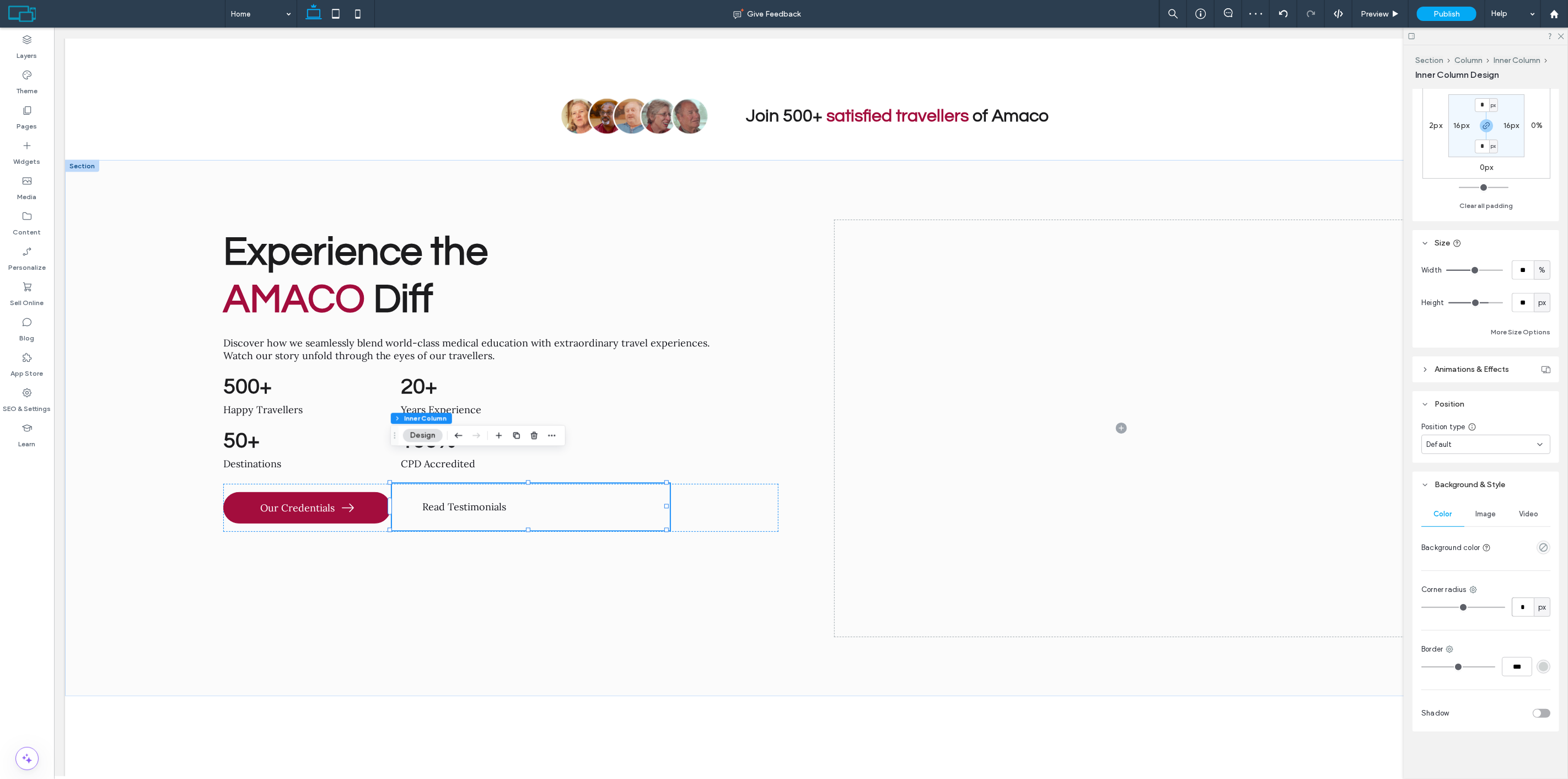
click at [1520, 612] on input "*" at bounding box center [1523, 607] width 22 height 19
type input "*"
drag, startPoint x: 1521, startPoint y: 607, endPoint x: 1500, endPoint y: 605, distance: 21.1
click at [1500, 605] on div "* px" at bounding box center [1486, 607] width 129 height 19
click at [1513, 671] on input "***" at bounding box center [1517, 667] width 30 height 19
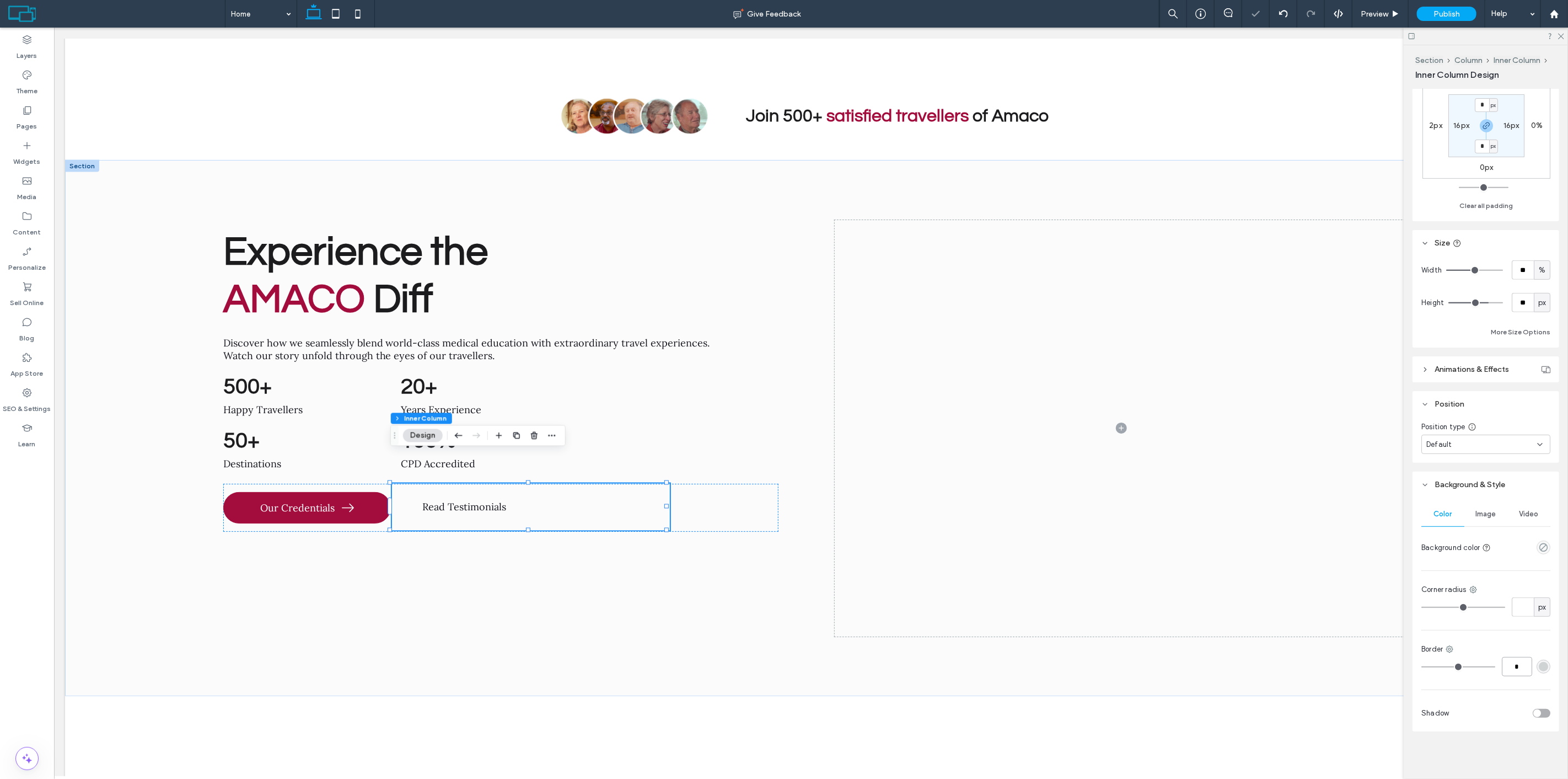
type input "*"
type input "***"
click at [1511, 641] on div "Color Image Video Background color Corner radius px Border *** Shadow" at bounding box center [1486, 615] width 147 height 234
click at [219, 487] on div "Experience the AMACO Diff Discover how we seamlessly blend world-class medical …" at bounding box center [500, 428] width 573 height 417
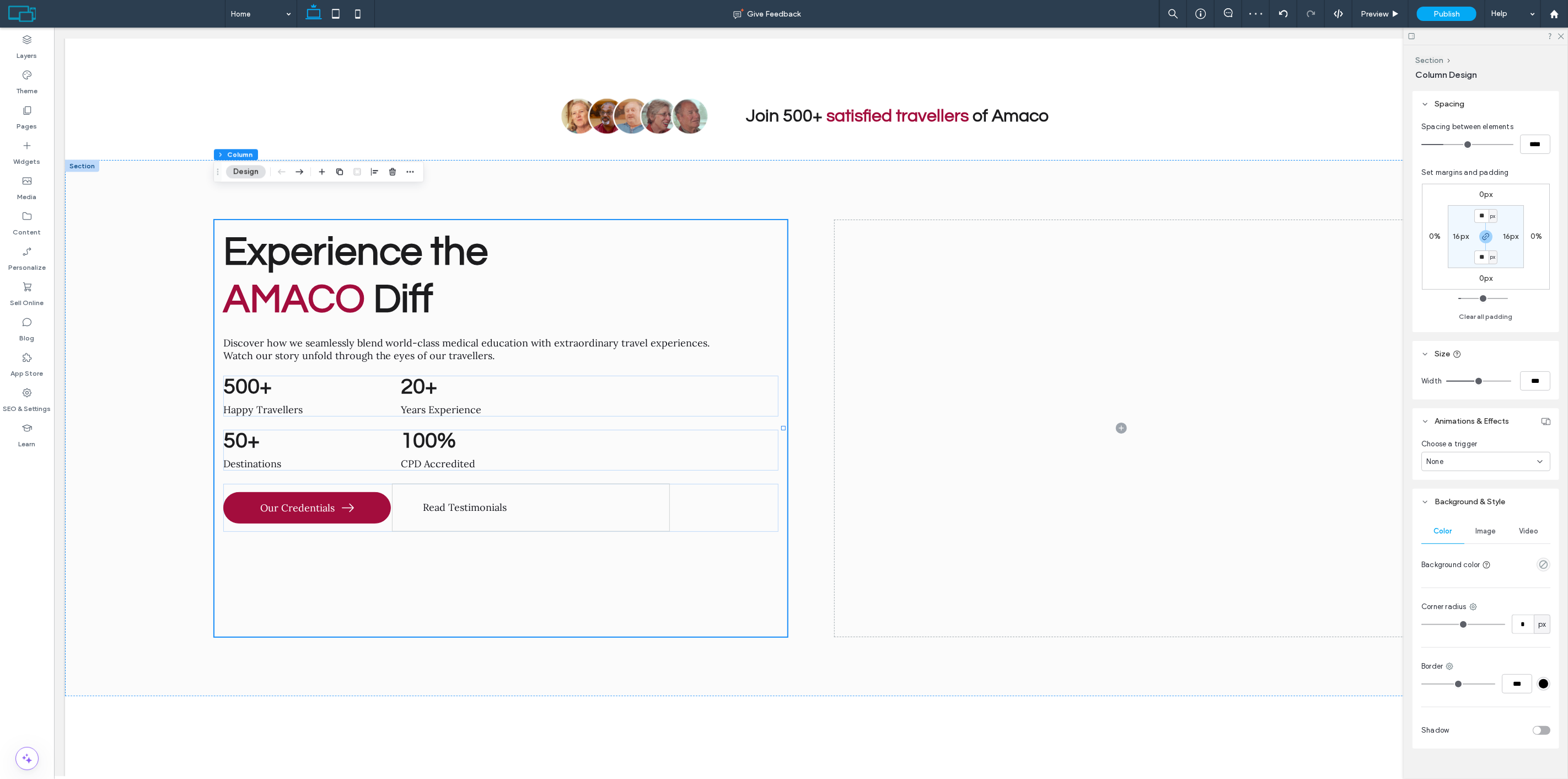
scroll to position [184, 0]
click at [553, 484] on div "Read Testimonials" at bounding box center [530, 507] width 278 height 48
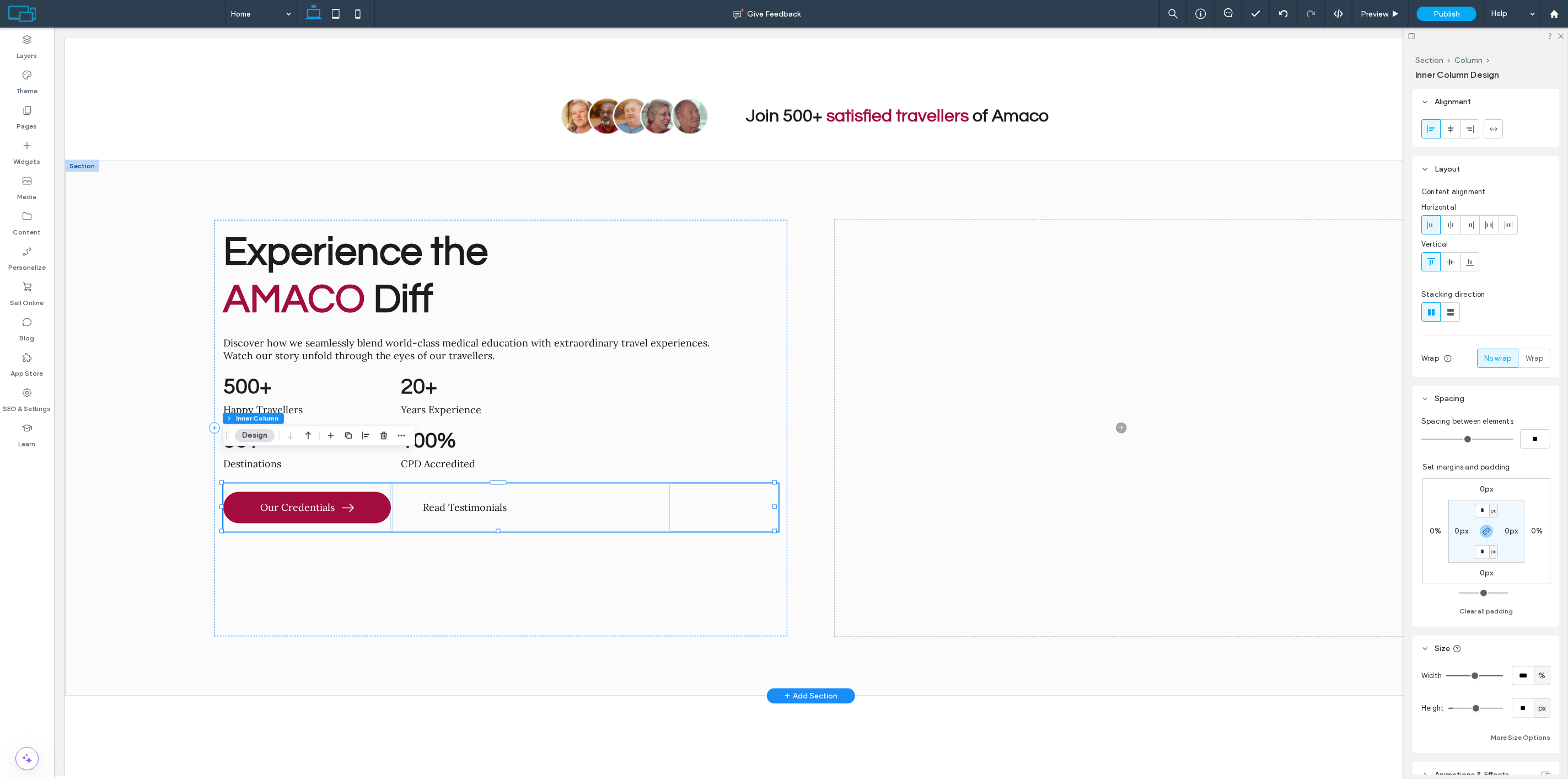
click at [617, 484] on div "Read Testimonials" at bounding box center [530, 507] width 278 height 48
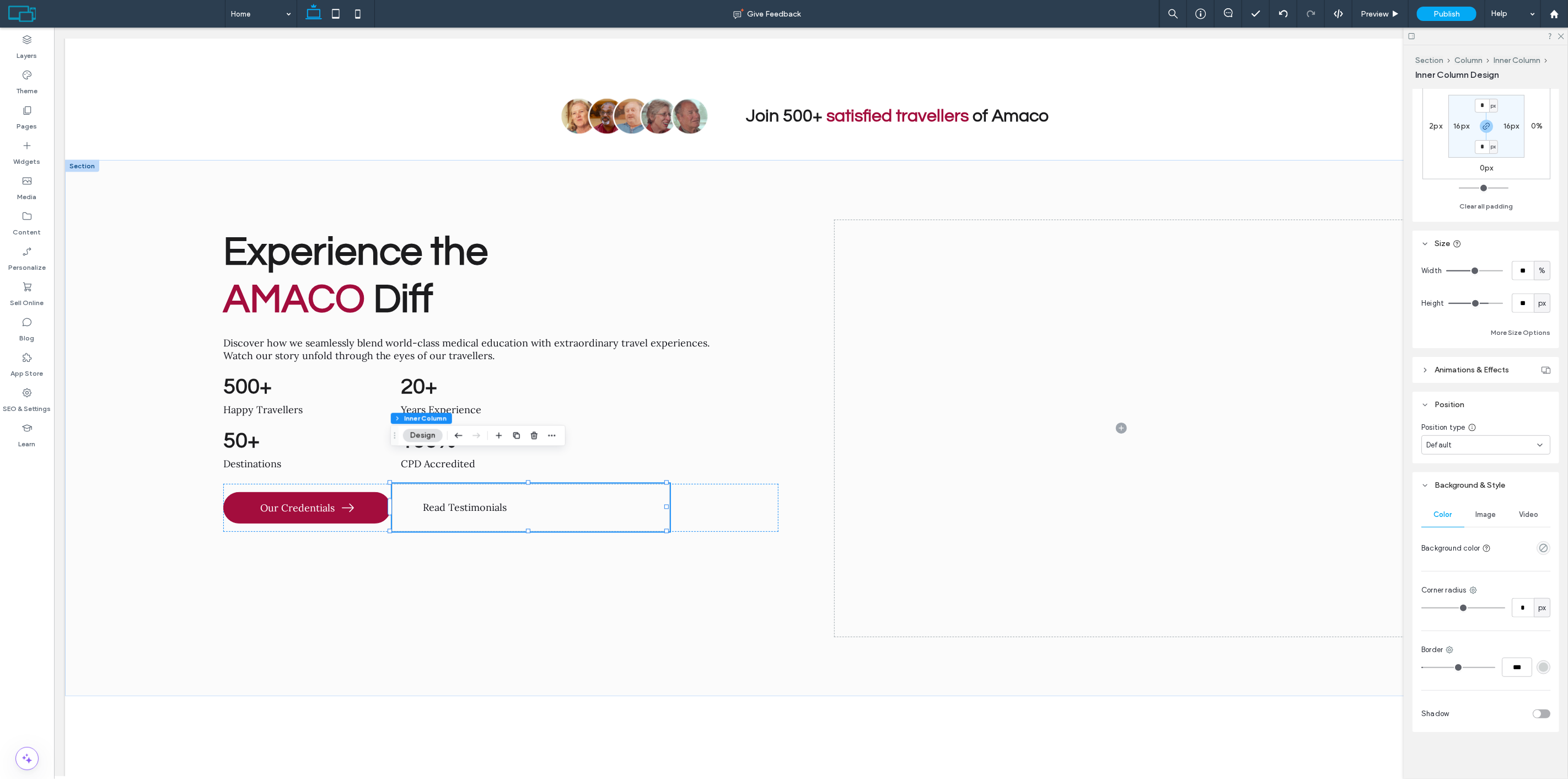
scroll to position [359, 0]
type input "*"
type input "***"
drag, startPoint x: 1428, startPoint y: 666, endPoint x: 1374, endPoint y: 664, distance: 54.0
type input "*"
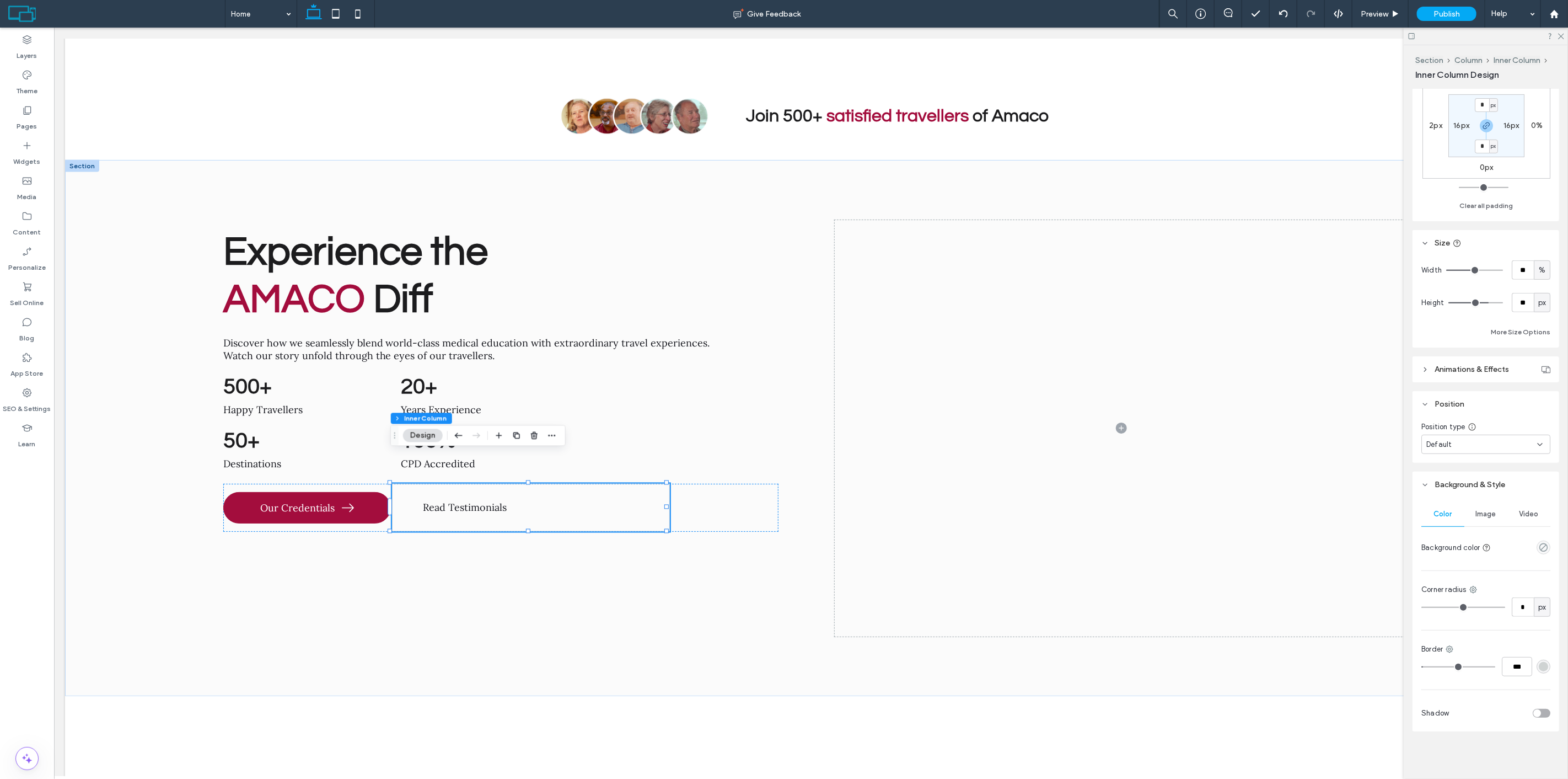
click at [1421, 666] on input "range" at bounding box center [1458, 667] width 74 height 1
click at [488, 492] on link "Read Testimonials" at bounding box center [463, 507] width 126 height 30
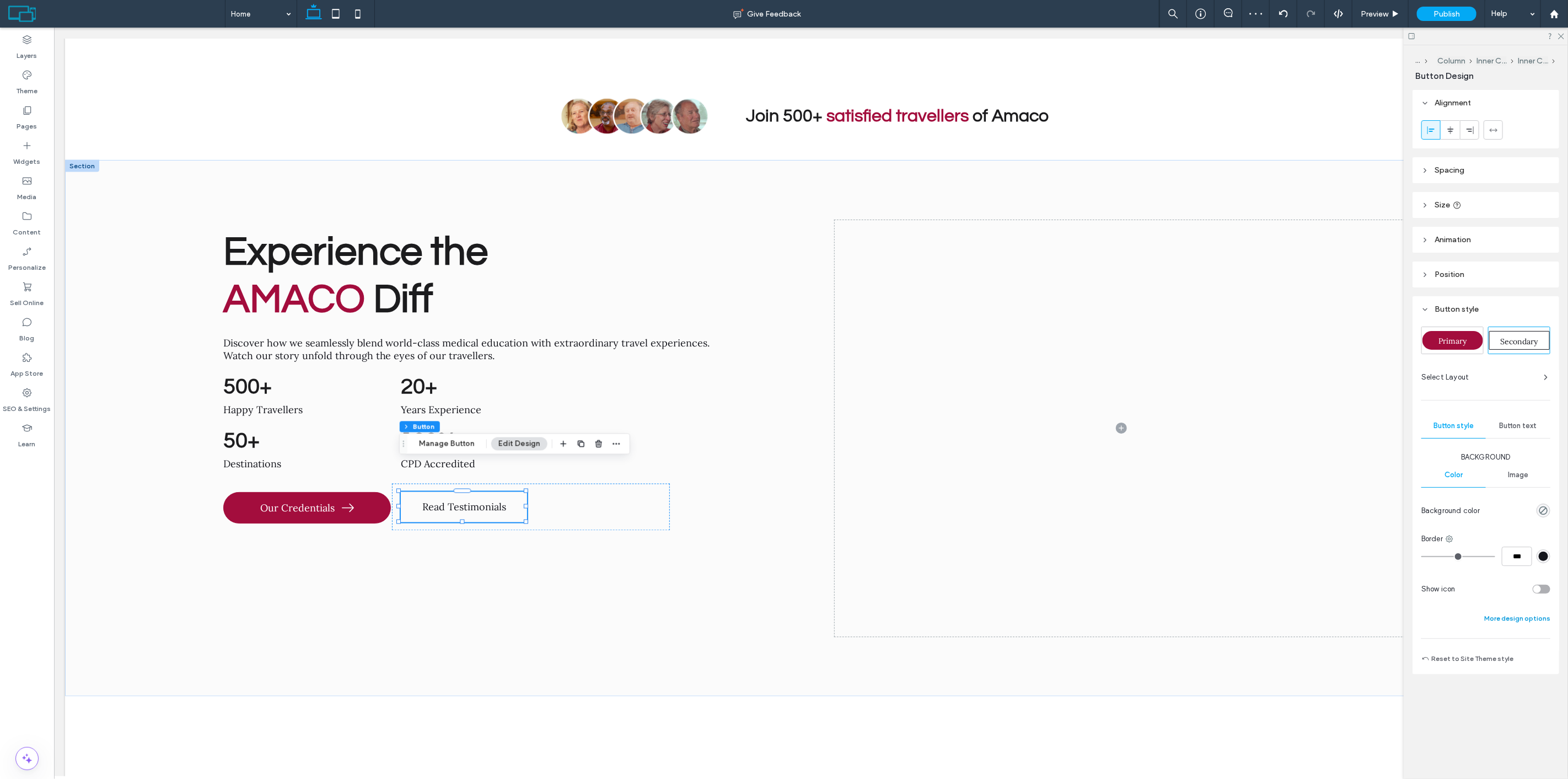
click at [1516, 624] on button "More design options" at bounding box center [1517, 618] width 66 height 13
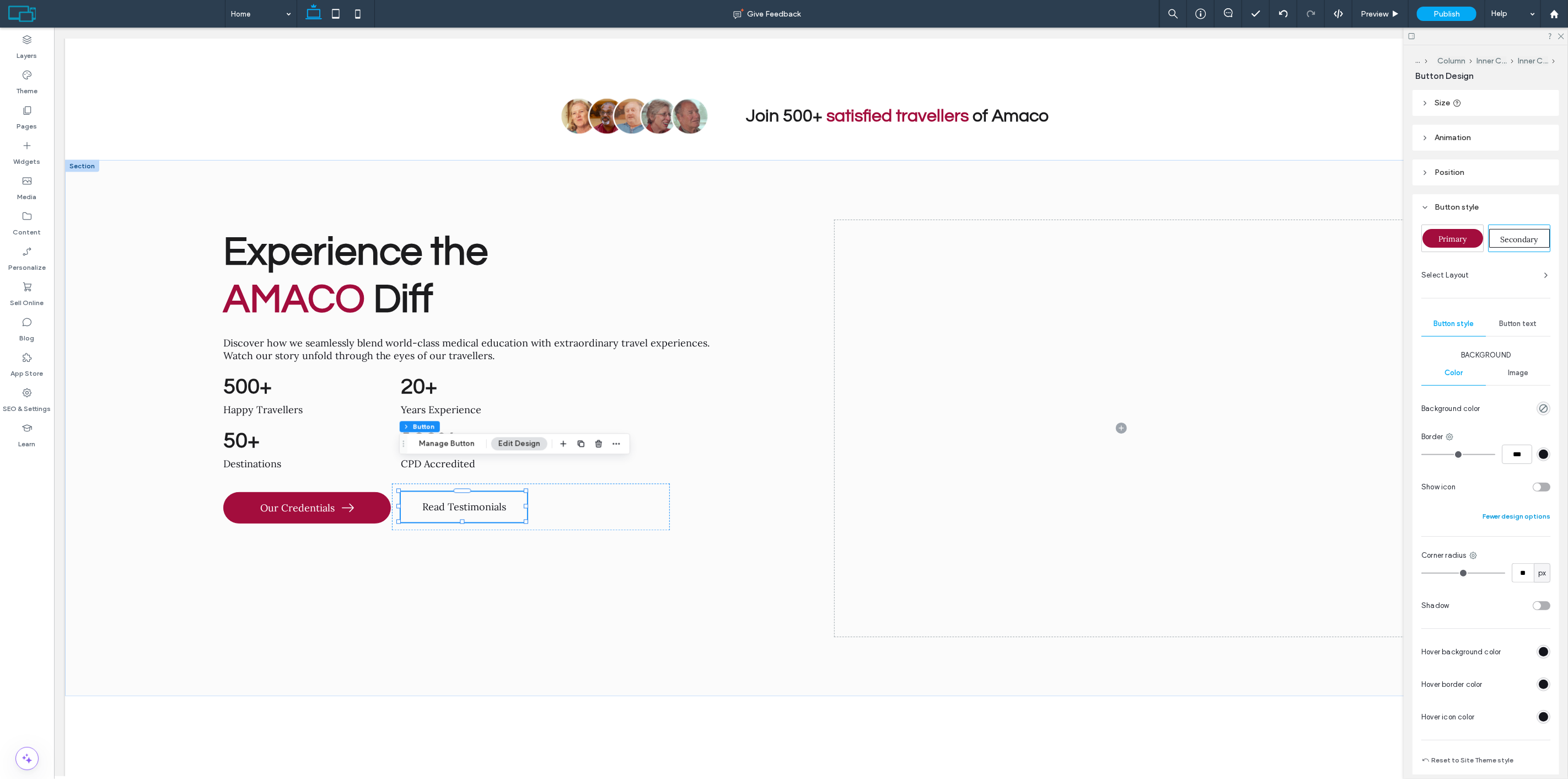
scroll to position [146, 0]
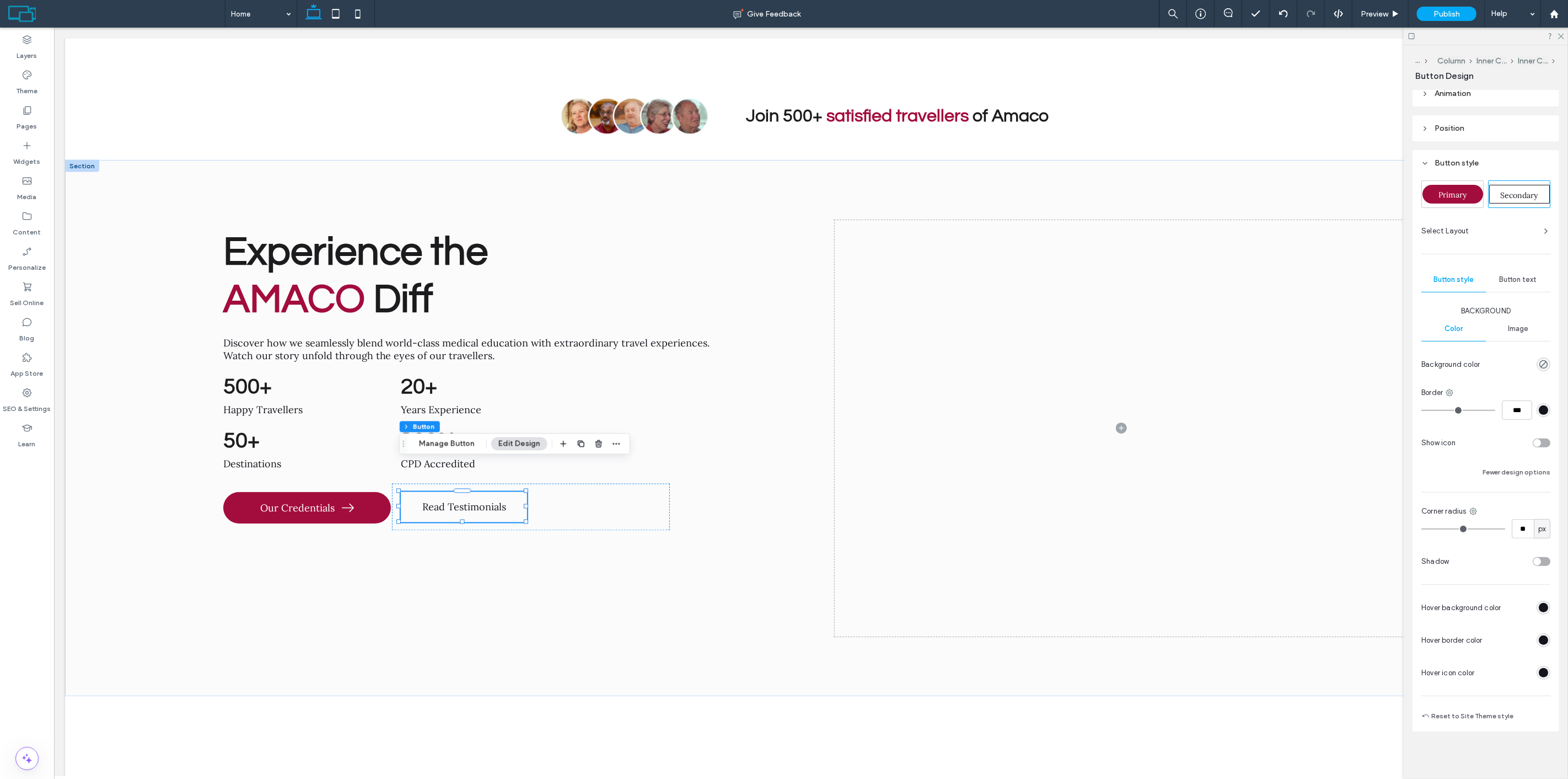
click at [1536, 413] on div "rgb(20, 21, 28)" at bounding box center [1543, 410] width 14 height 14
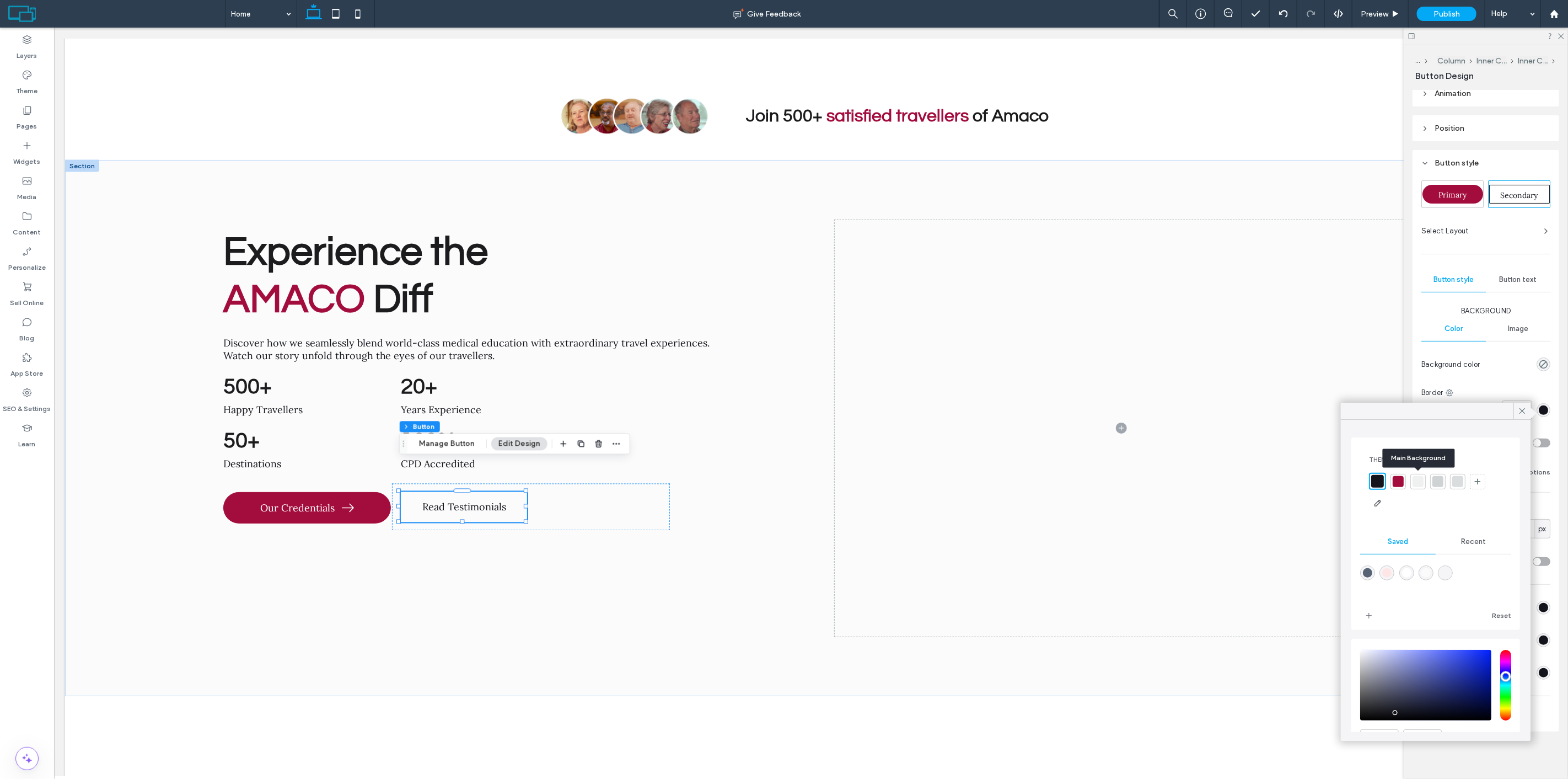
click at [1417, 477] on div at bounding box center [1418, 482] width 11 height 11
click at [1435, 482] on div at bounding box center [1438, 482] width 11 height 11
click at [626, 559] on div "Experience the AMACO Diff Discover how we seamlessly blend world-class medical …" at bounding box center [500, 428] width 573 height 417
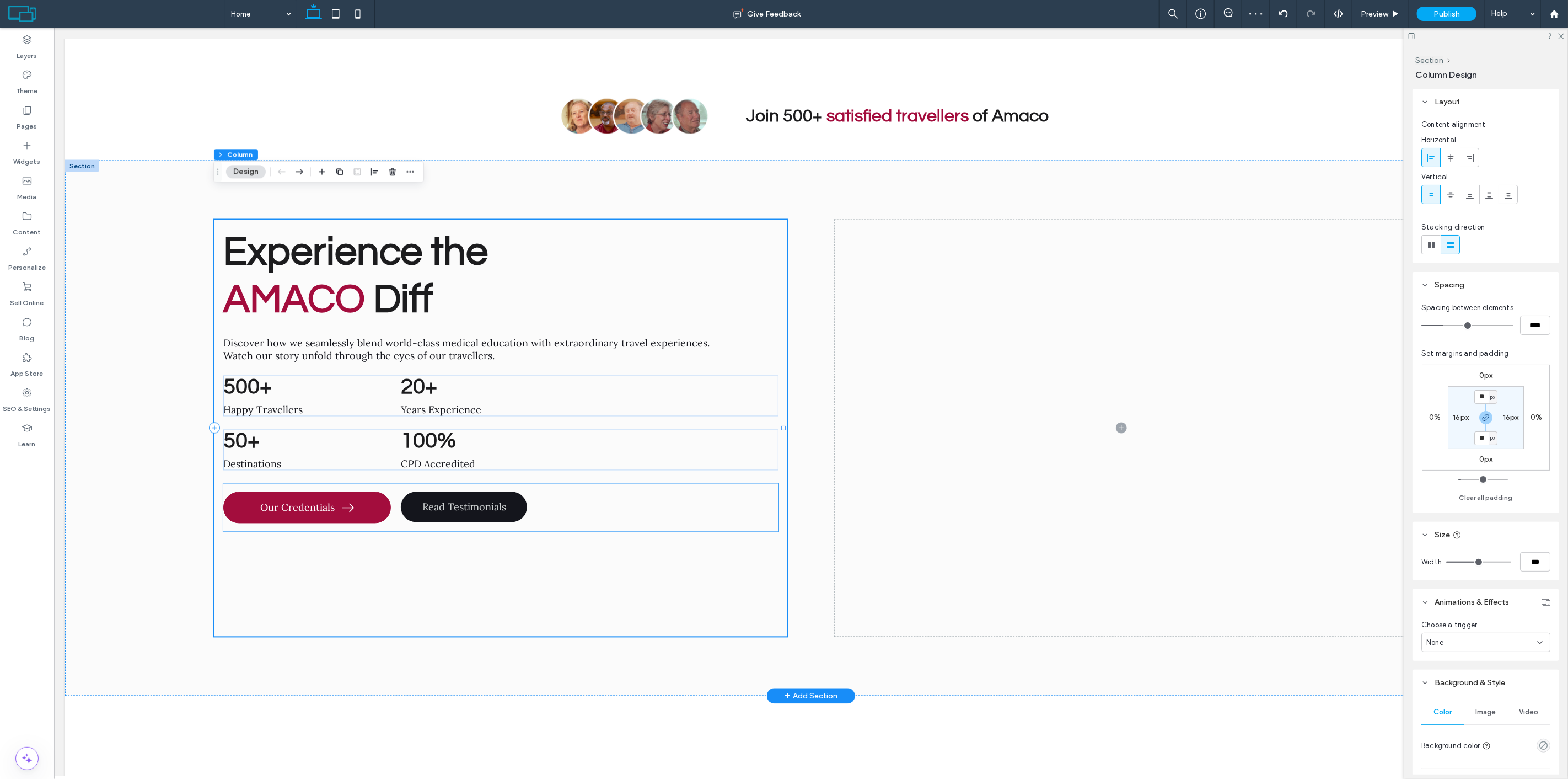
click at [461, 492] on link "Read Testimonials" at bounding box center [463, 507] width 126 height 30
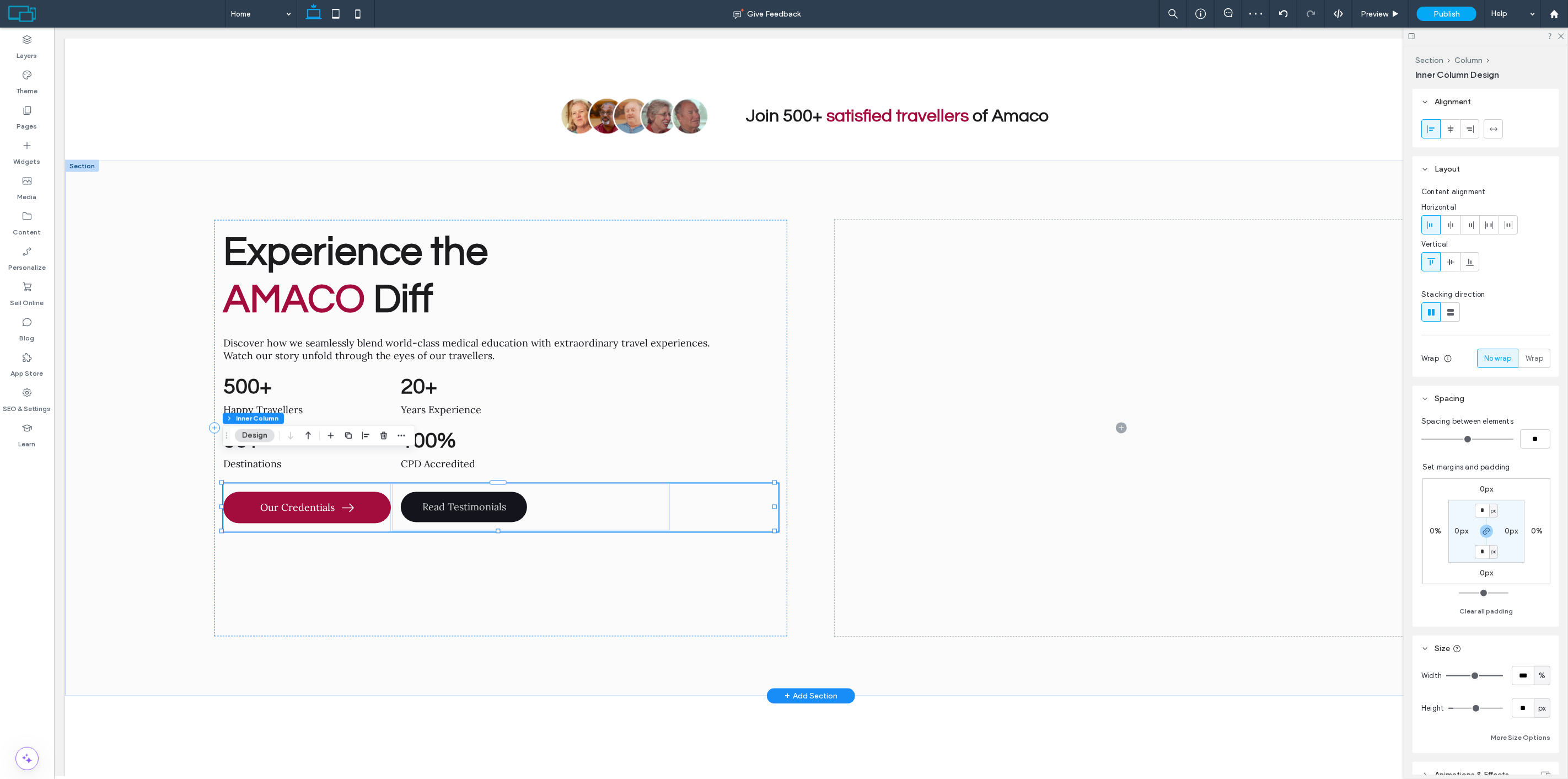
click at [461, 492] on link "Read Testimonials" at bounding box center [463, 507] width 126 height 30
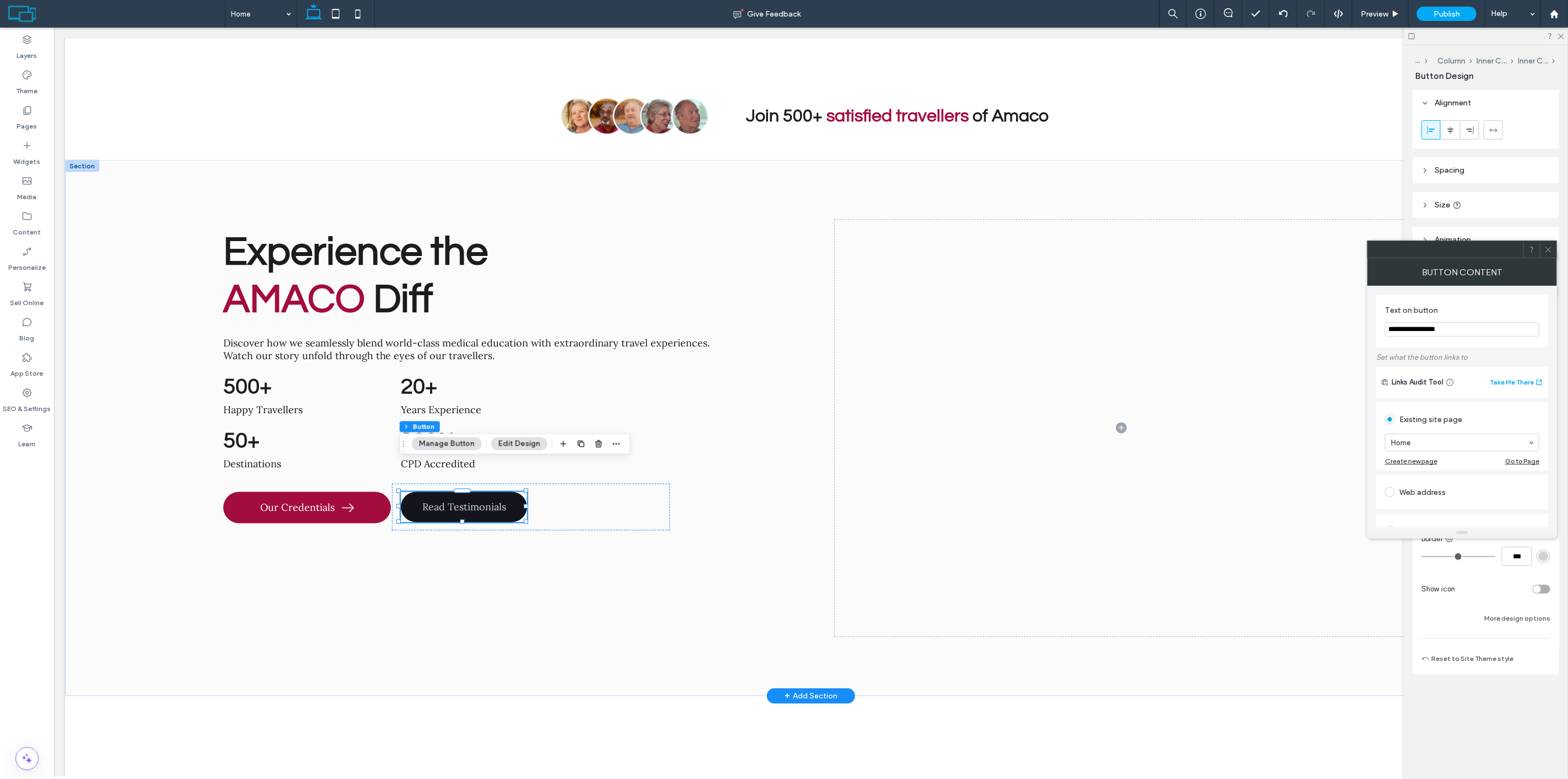
type input "**"
click at [461, 492] on link "Read Testimonials" at bounding box center [463, 507] width 126 height 30
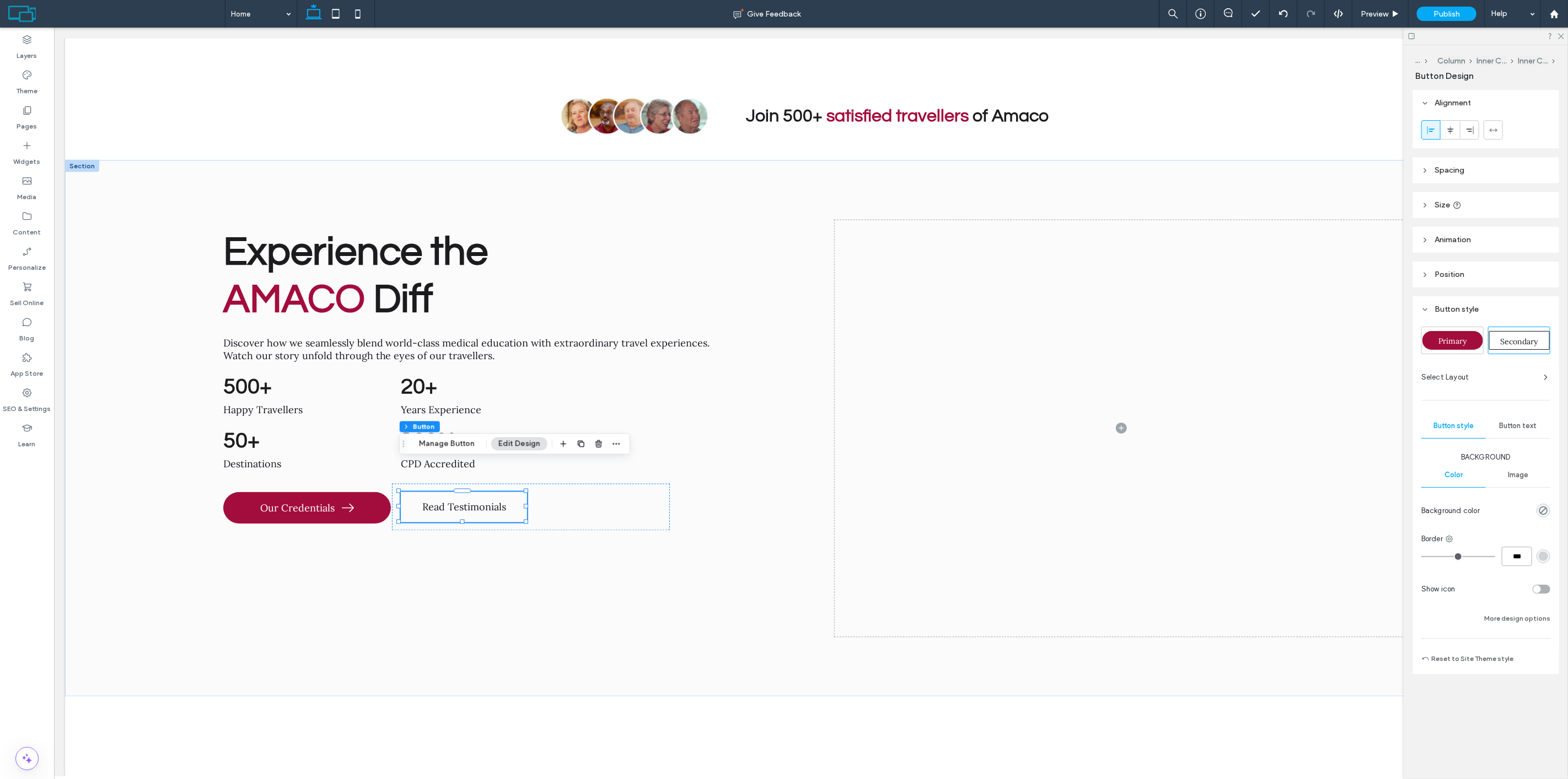
click at [1511, 559] on input "***" at bounding box center [1517, 557] width 30 height 19
type input "*"
type input "***"
click at [1533, 525] on div "Background Color Image Background color Border *** Show icon More design options" at bounding box center [1486, 538] width 129 height 173
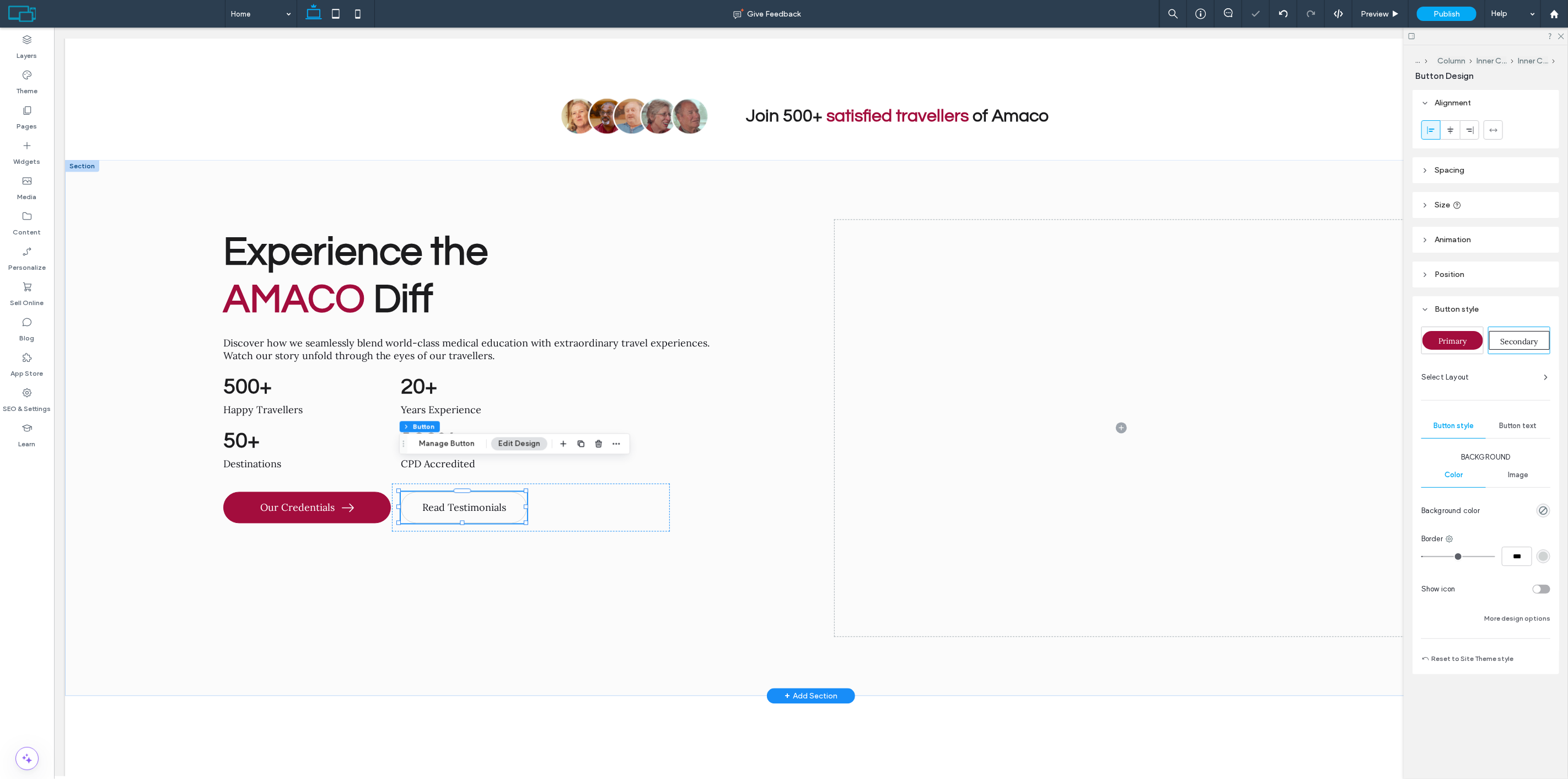
type input "*"
click at [684, 600] on div "Experience the AMACO Diff Discover how we seamlessly blend world-class medical …" at bounding box center [500, 428] width 573 height 417
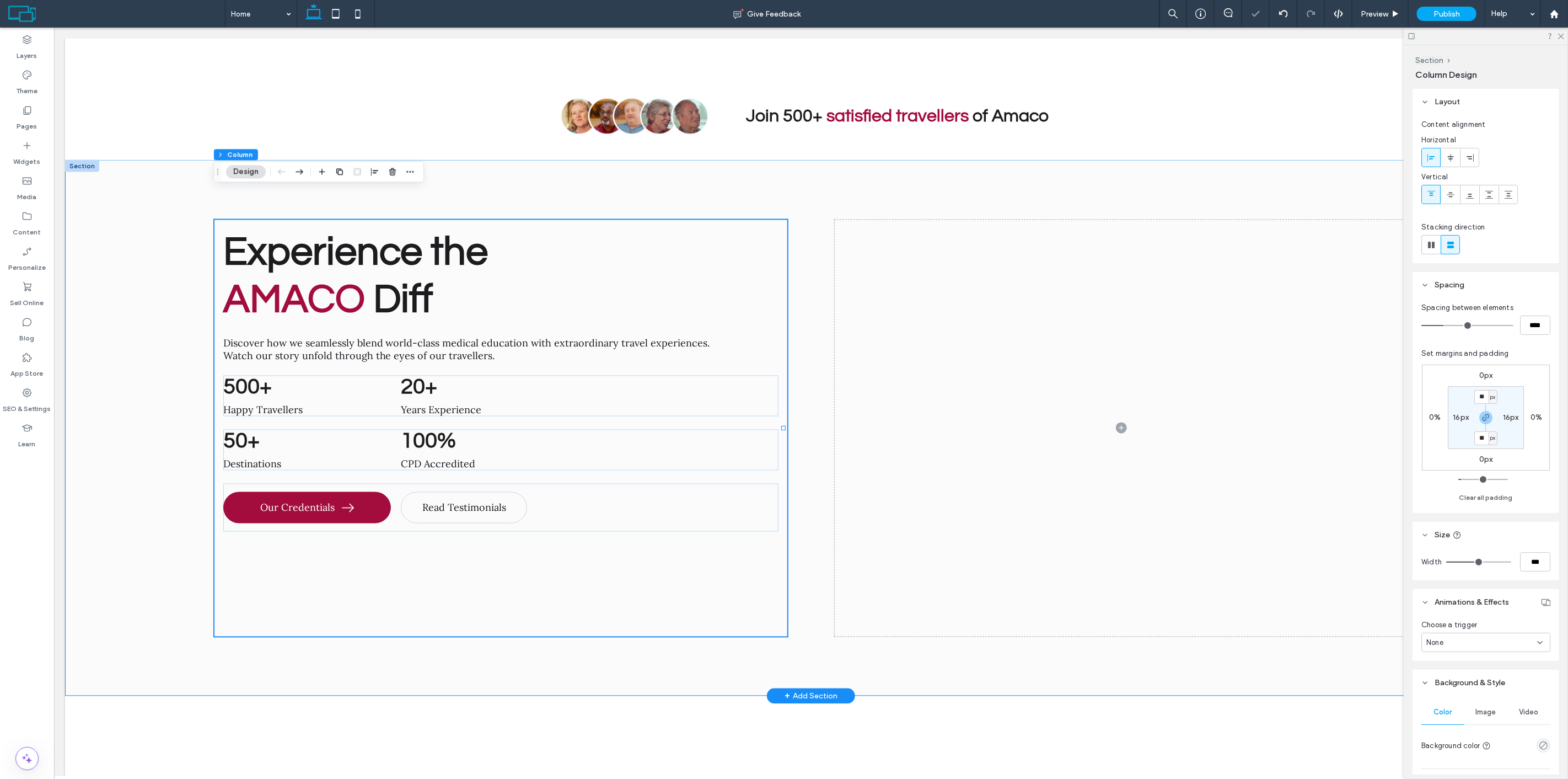
click at [127, 254] on div "Experience the AMACO Diff Discover how we seamlessly blend world-class medical …" at bounding box center [810, 428] width 1492 height 536
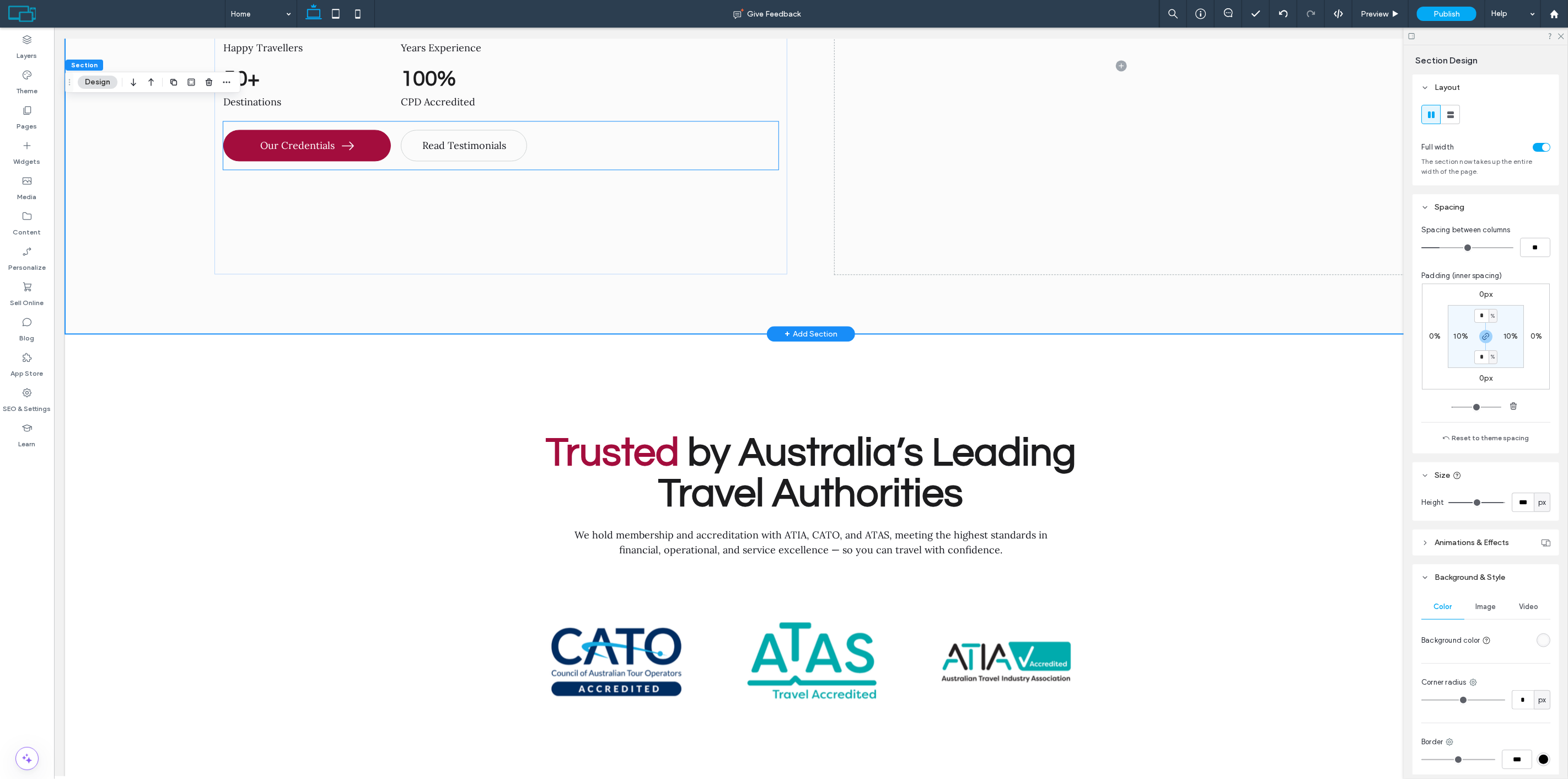
scroll to position [5463, 0]
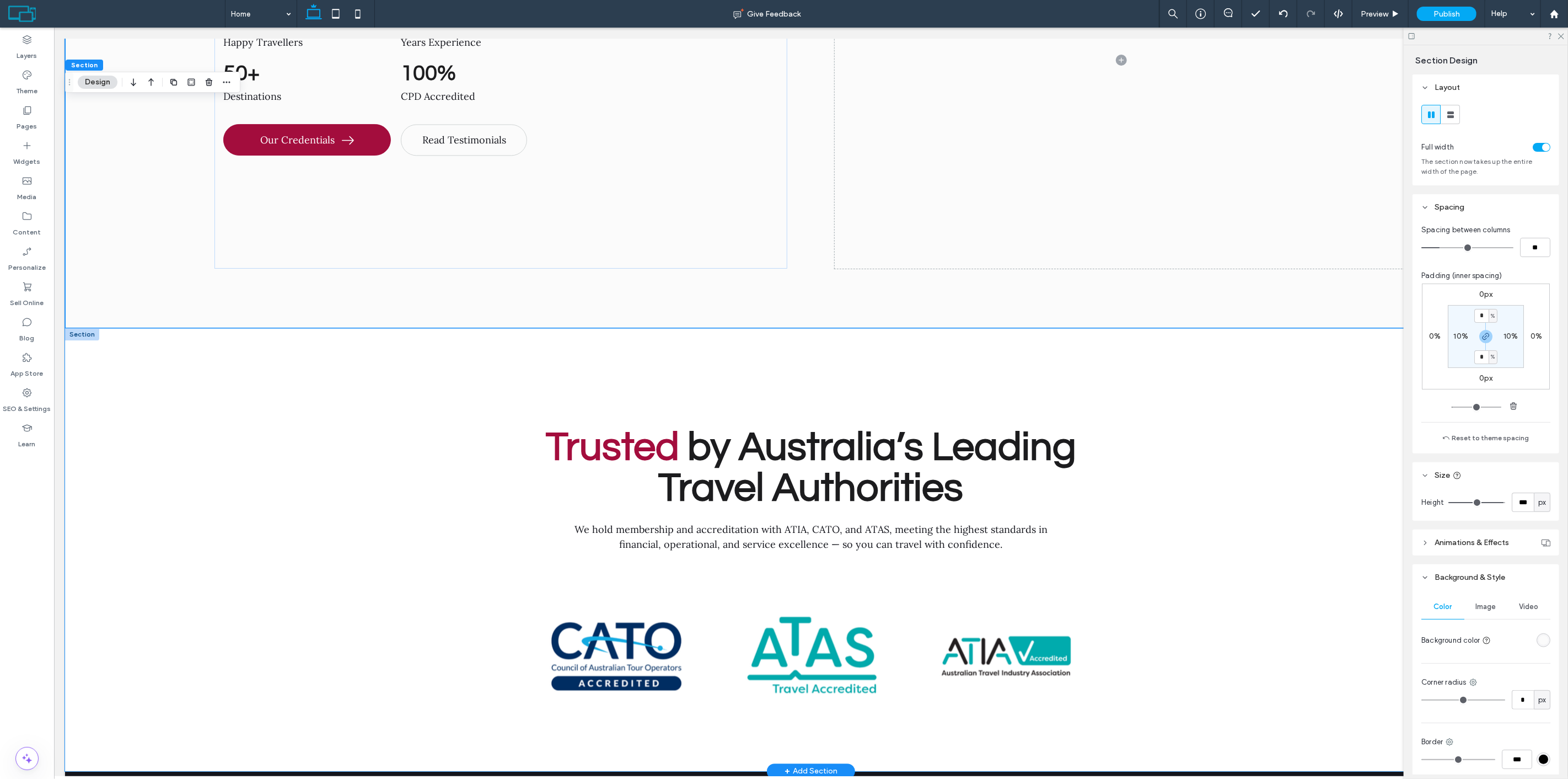
click at [171, 331] on div "Trusted by Australia’s Leading Travel Authorities We hold membership and accred…" at bounding box center [810, 549] width 1492 height 442
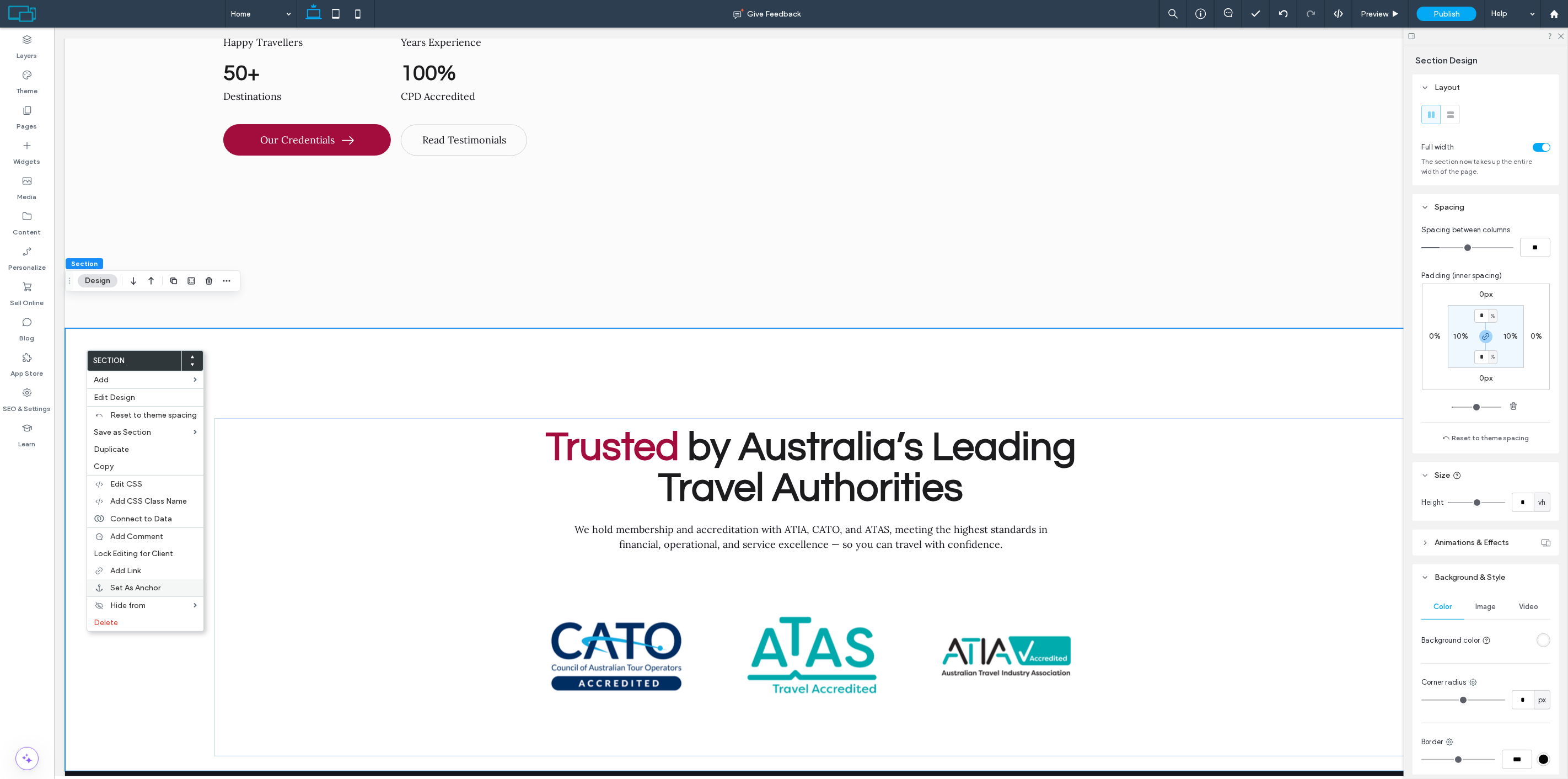
click at [127, 589] on span "Set As Anchor" at bounding box center [135, 587] width 50 height 9
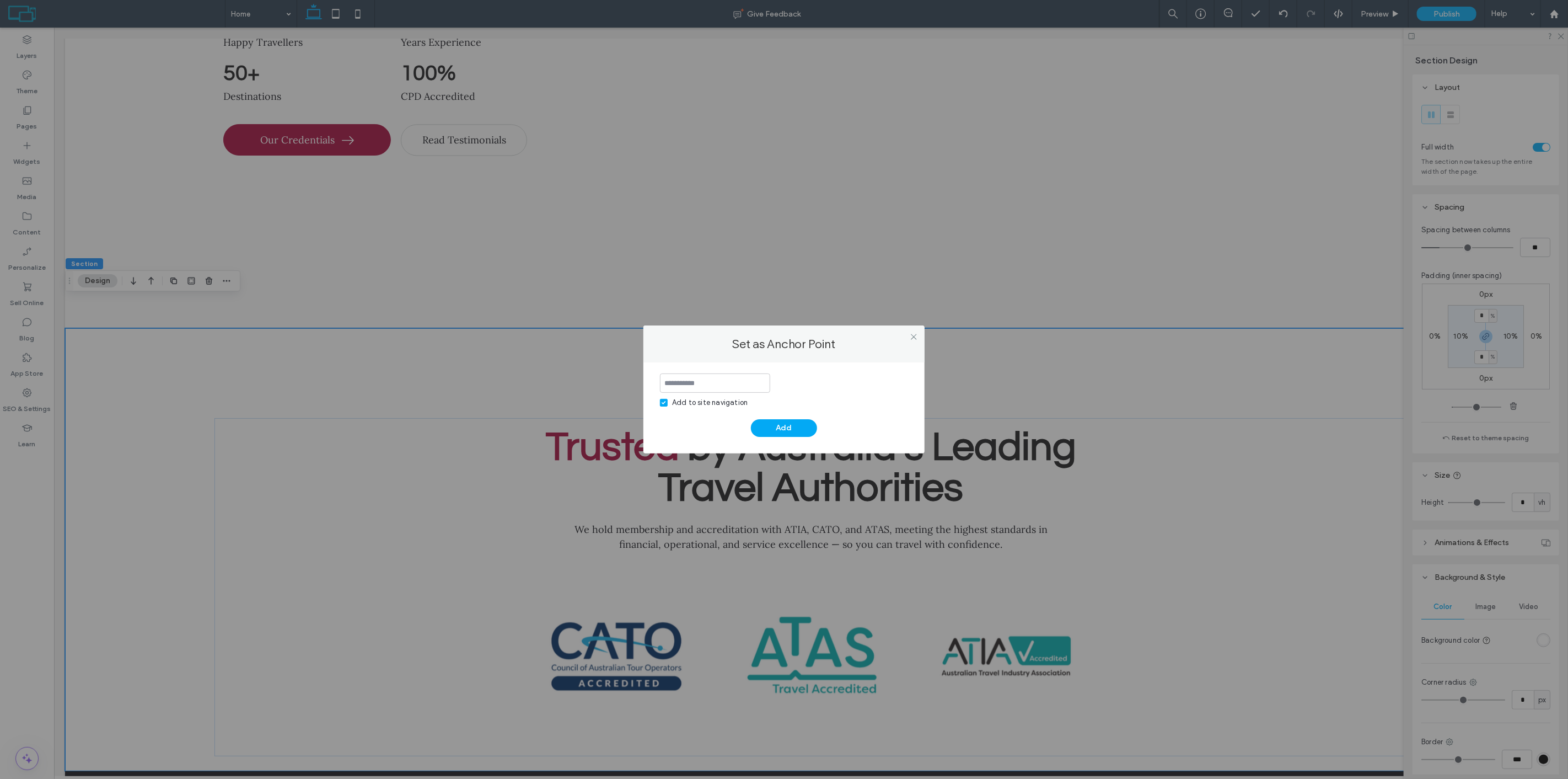
click at [685, 401] on div "Add to site navigation" at bounding box center [710, 403] width 75 height 11
click at [721, 387] on input at bounding box center [715, 383] width 110 height 19
type input "**********"
click at [794, 423] on button "Add" at bounding box center [784, 428] width 66 height 18
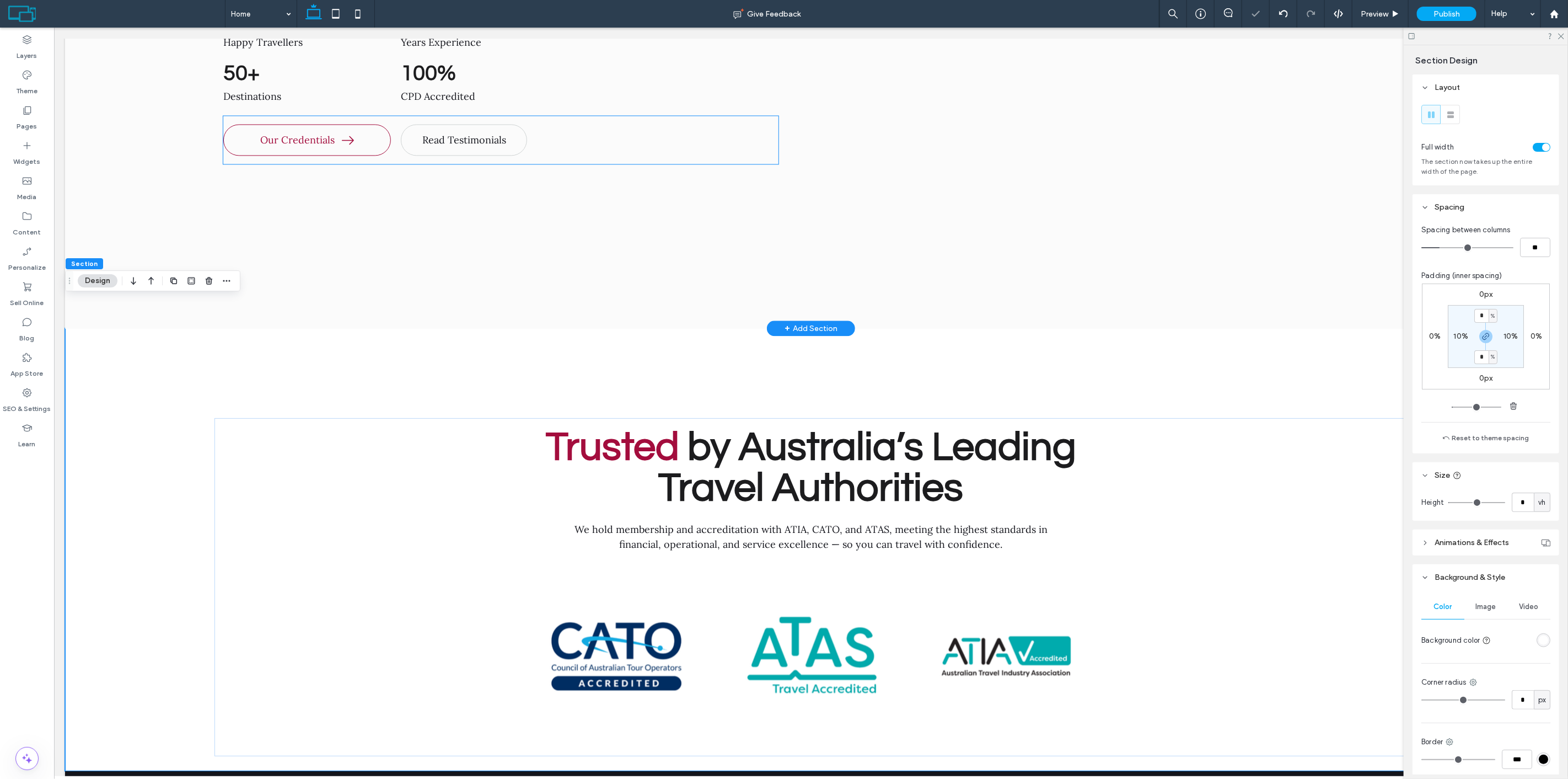
click at [314, 124] on link "Our Credentials" at bounding box center [307, 140] width 168 height 32
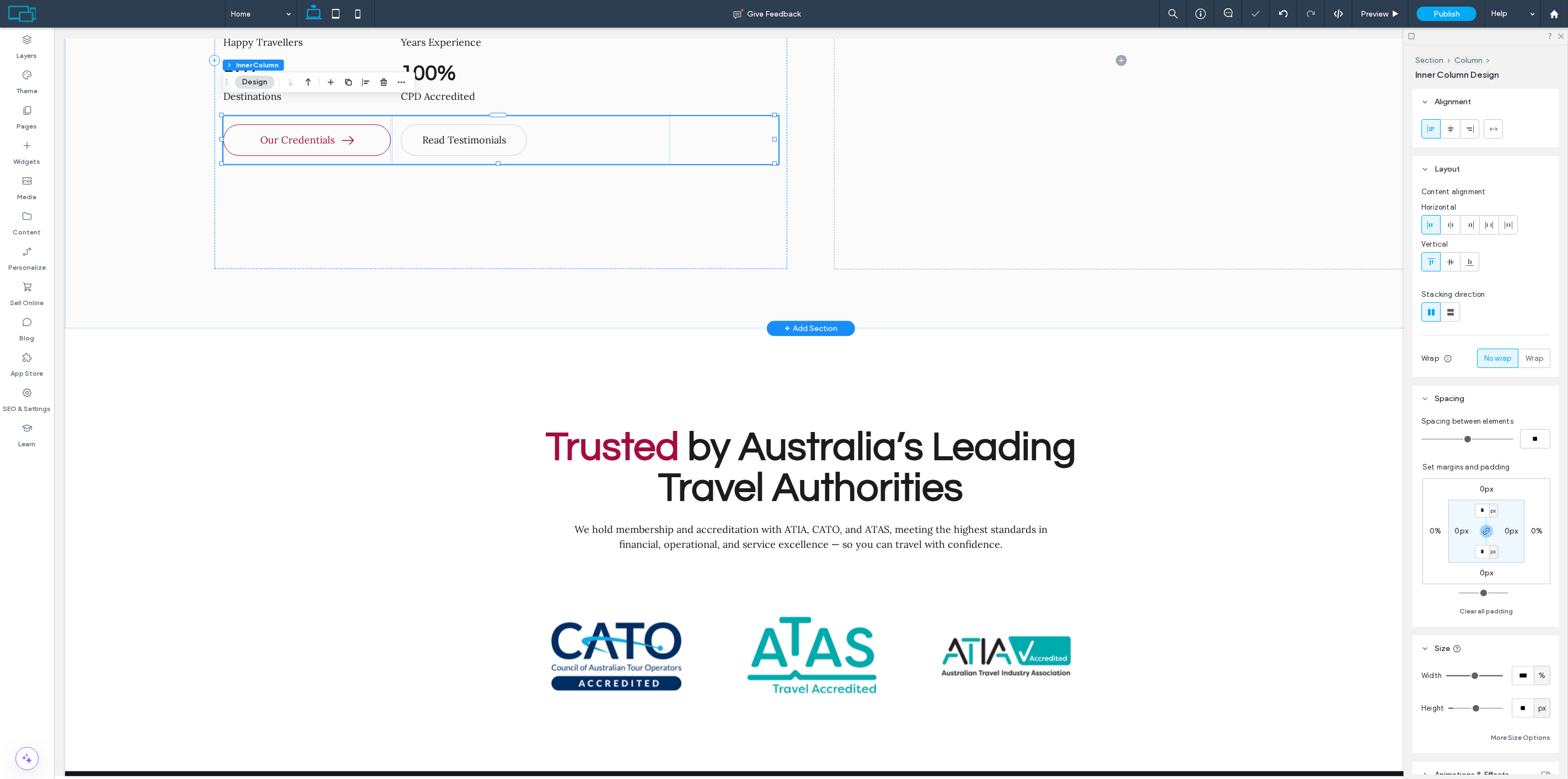
click at [314, 124] on link "Our Credentials" at bounding box center [307, 140] width 168 height 32
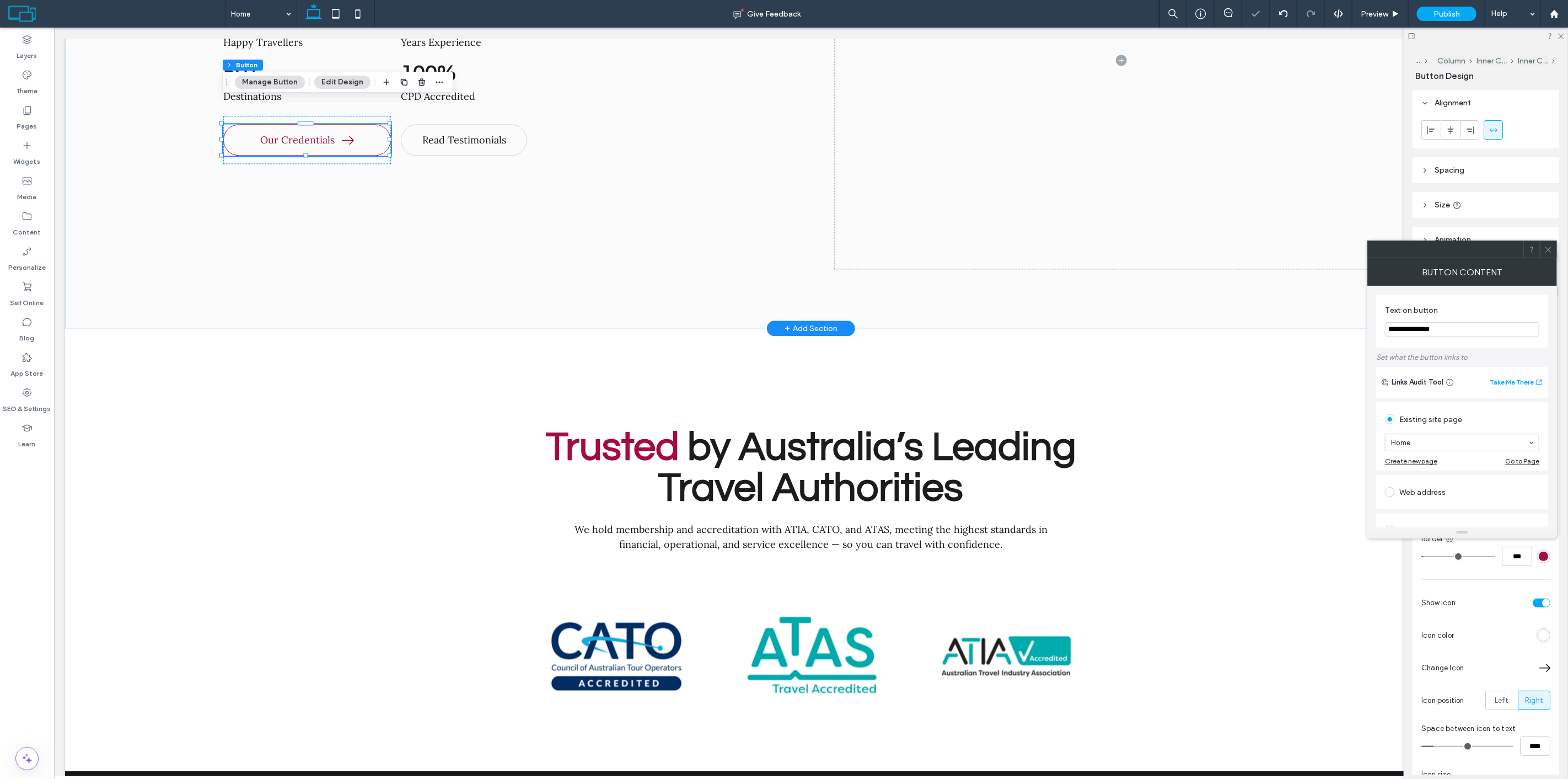
type input "**"
click at [1547, 250] on icon at bounding box center [1549, 250] width 9 height 9
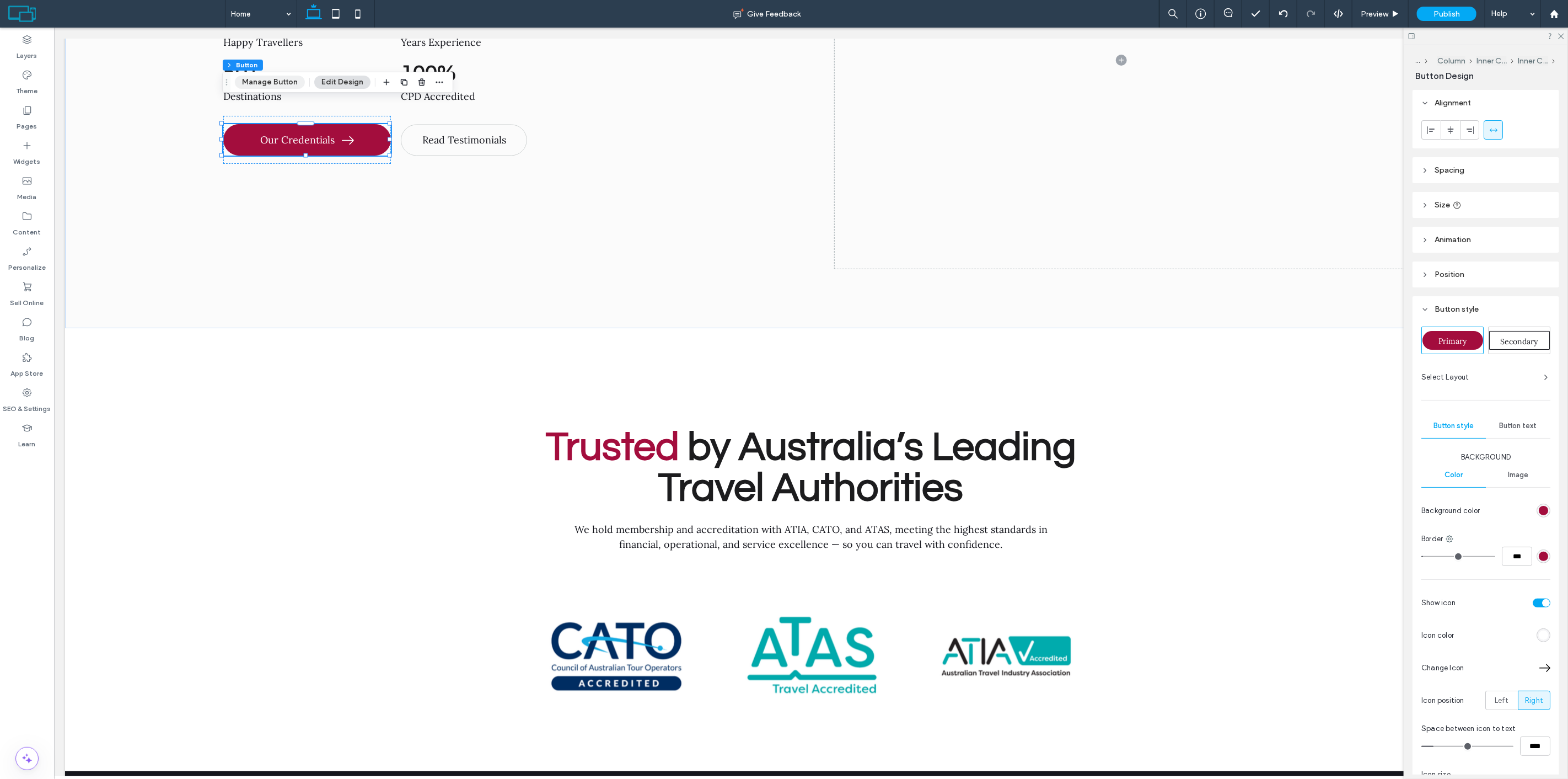
click at [255, 82] on button "Manage Button" at bounding box center [270, 82] width 70 height 13
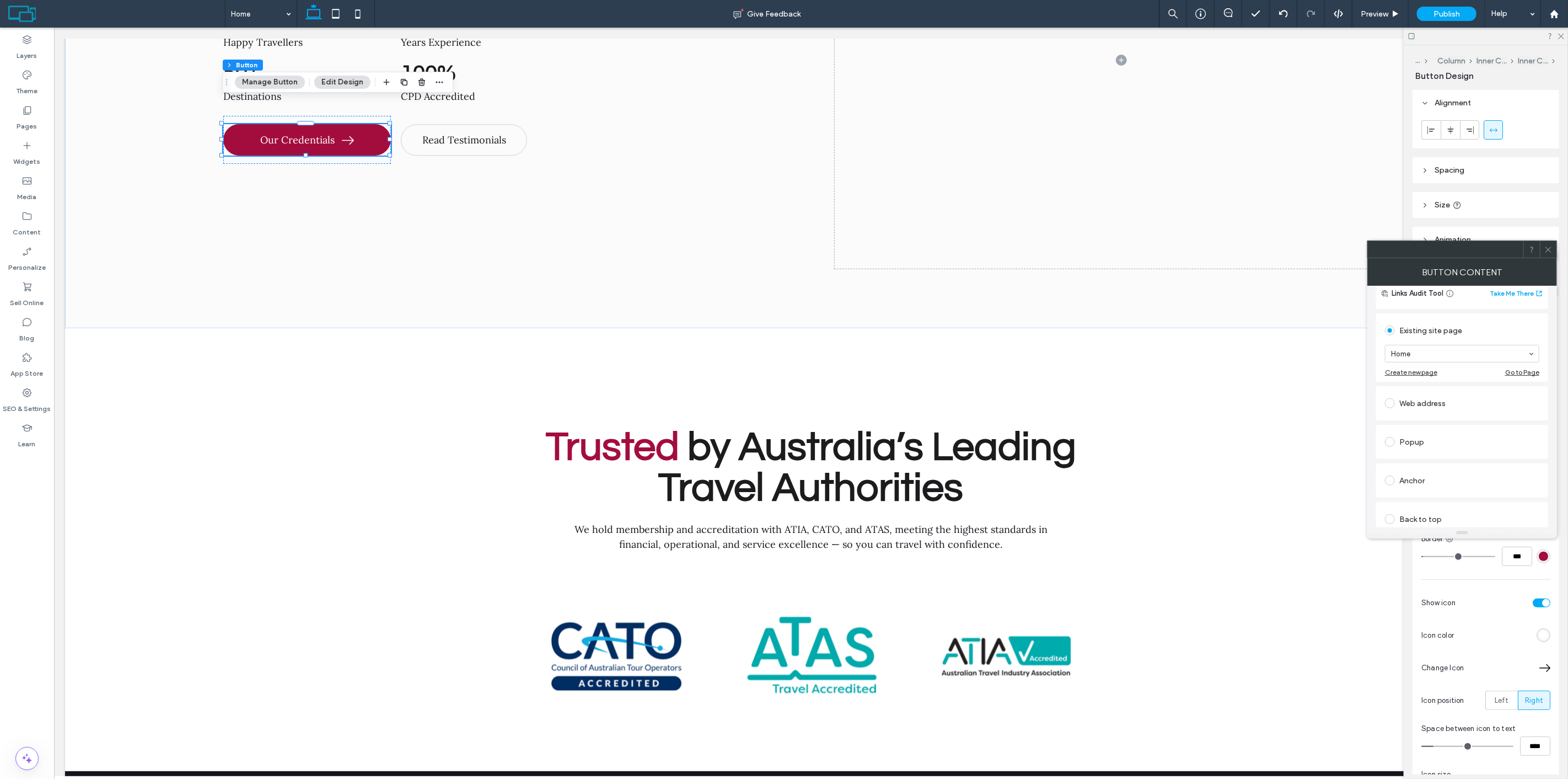
scroll to position [130, 0]
click at [1435, 437] on div "Anchor" at bounding box center [1462, 439] width 155 height 18
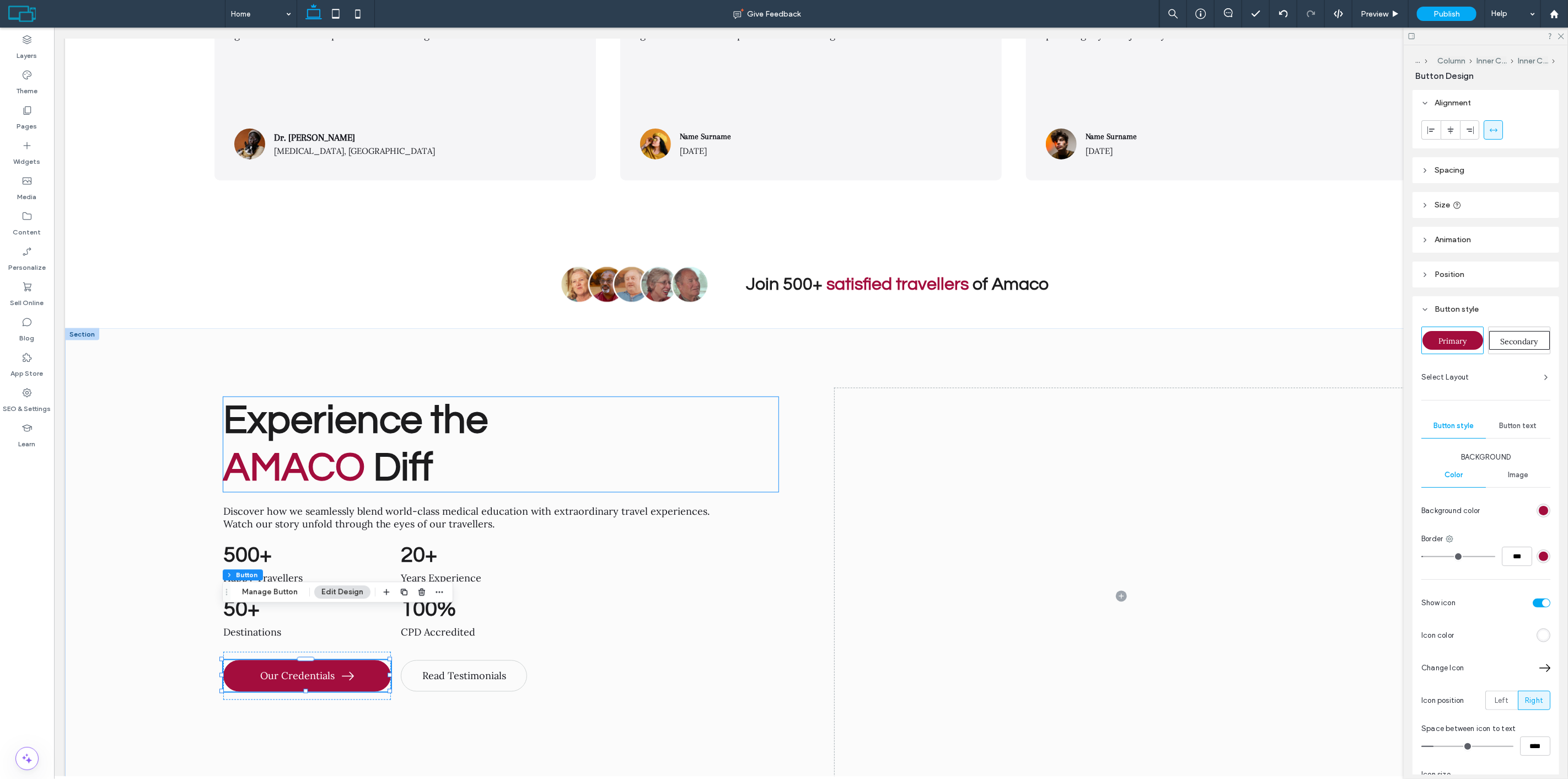
scroll to position [4885, 0]
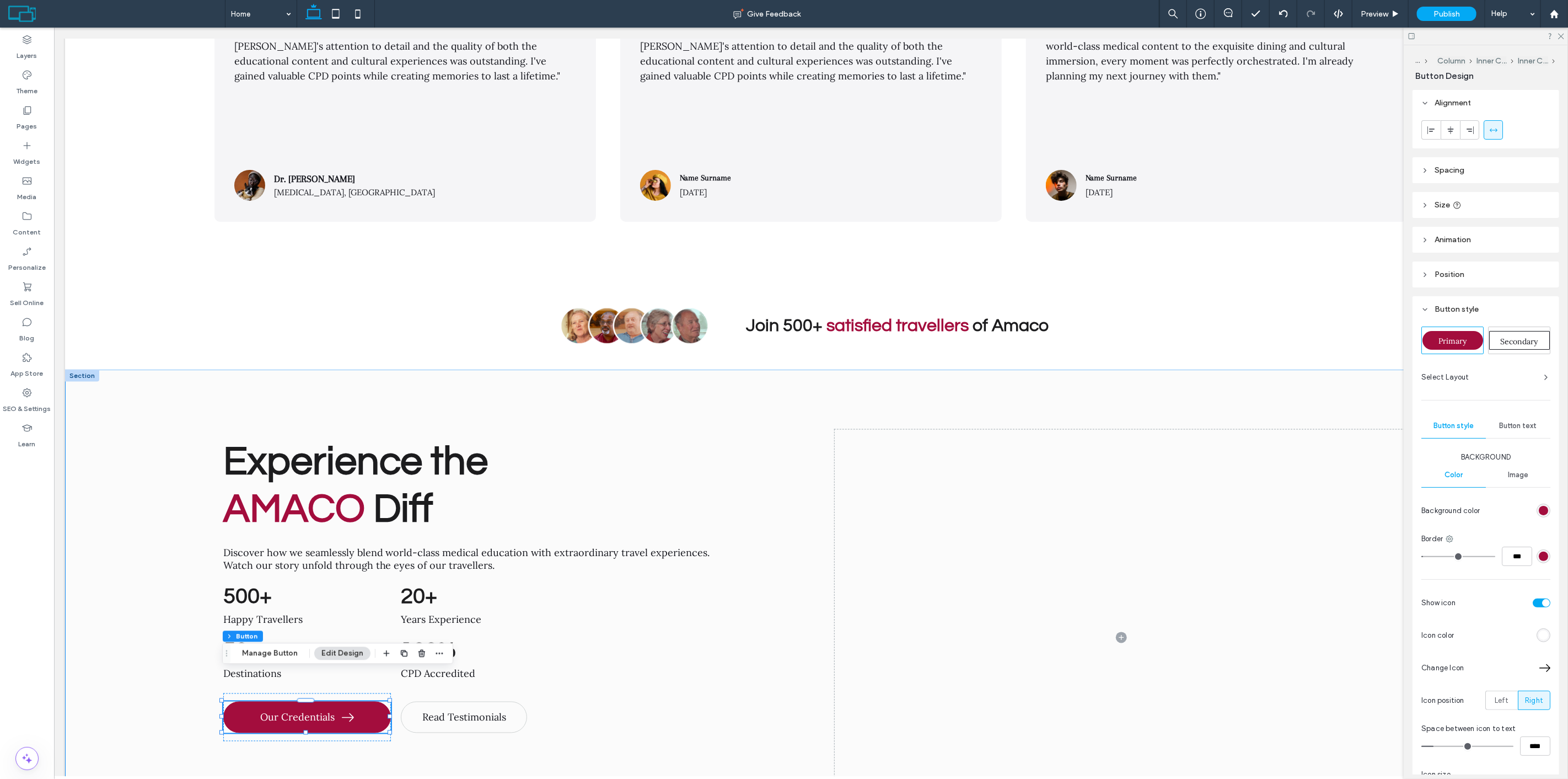
click at [173, 399] on div "Experience the AMACO Diff Discover how we seamlessly blend world-class medical …" at bounding box center [810, 638] width 1492 height 536
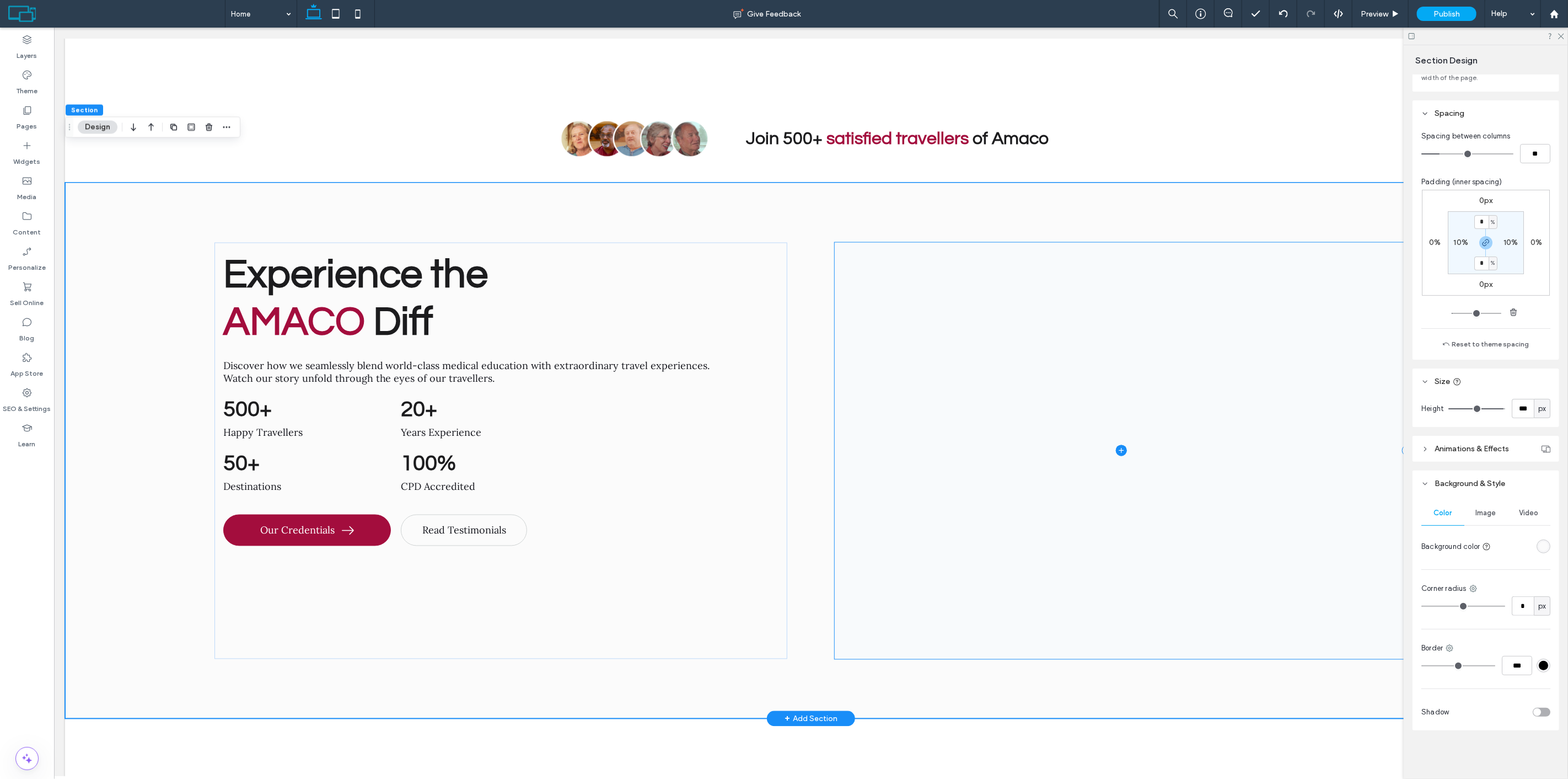
scroll to position [5070, 0]
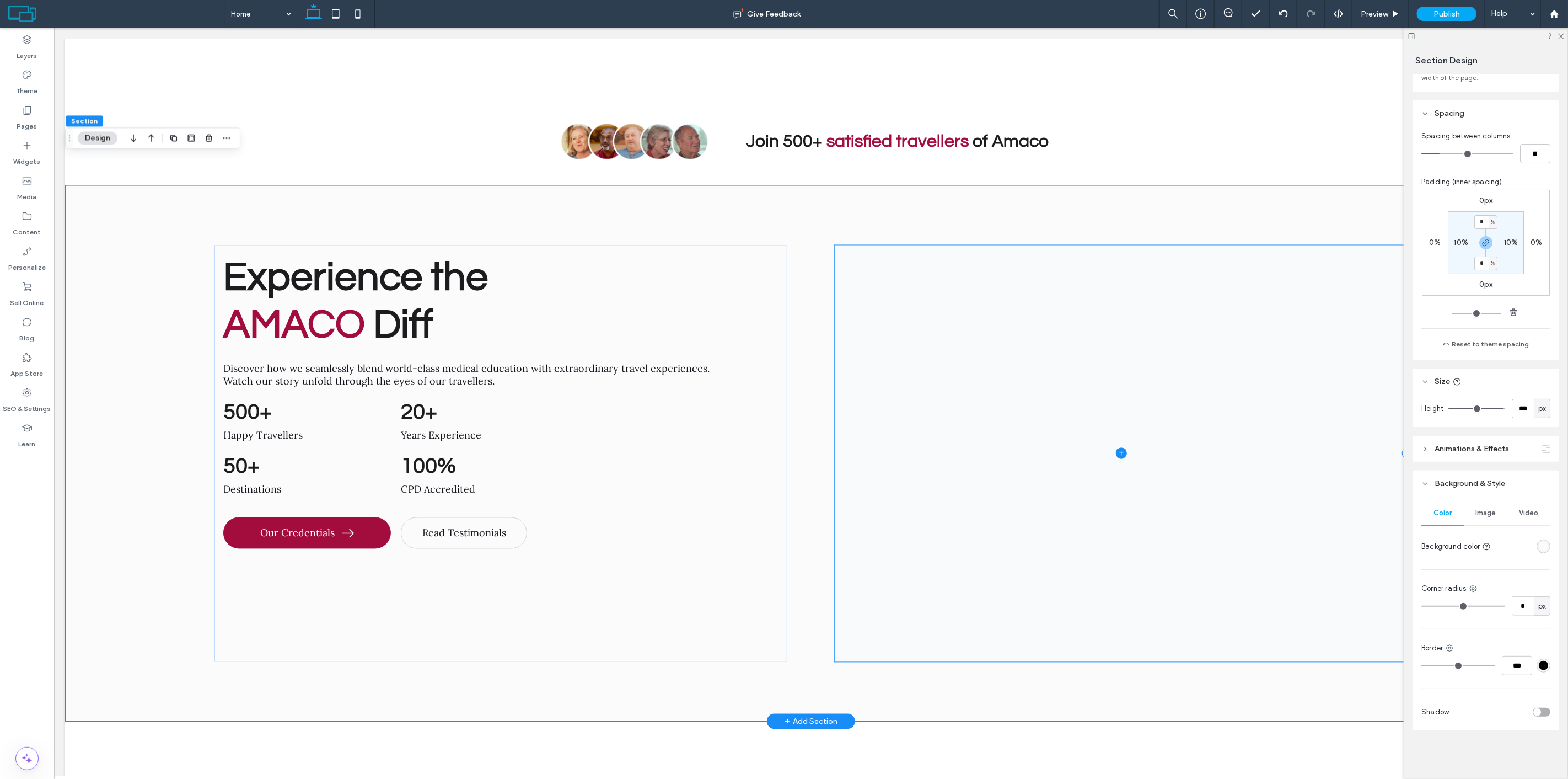
click at [971, 312] on span at bounding box center [1120, 454] width 573 height 417
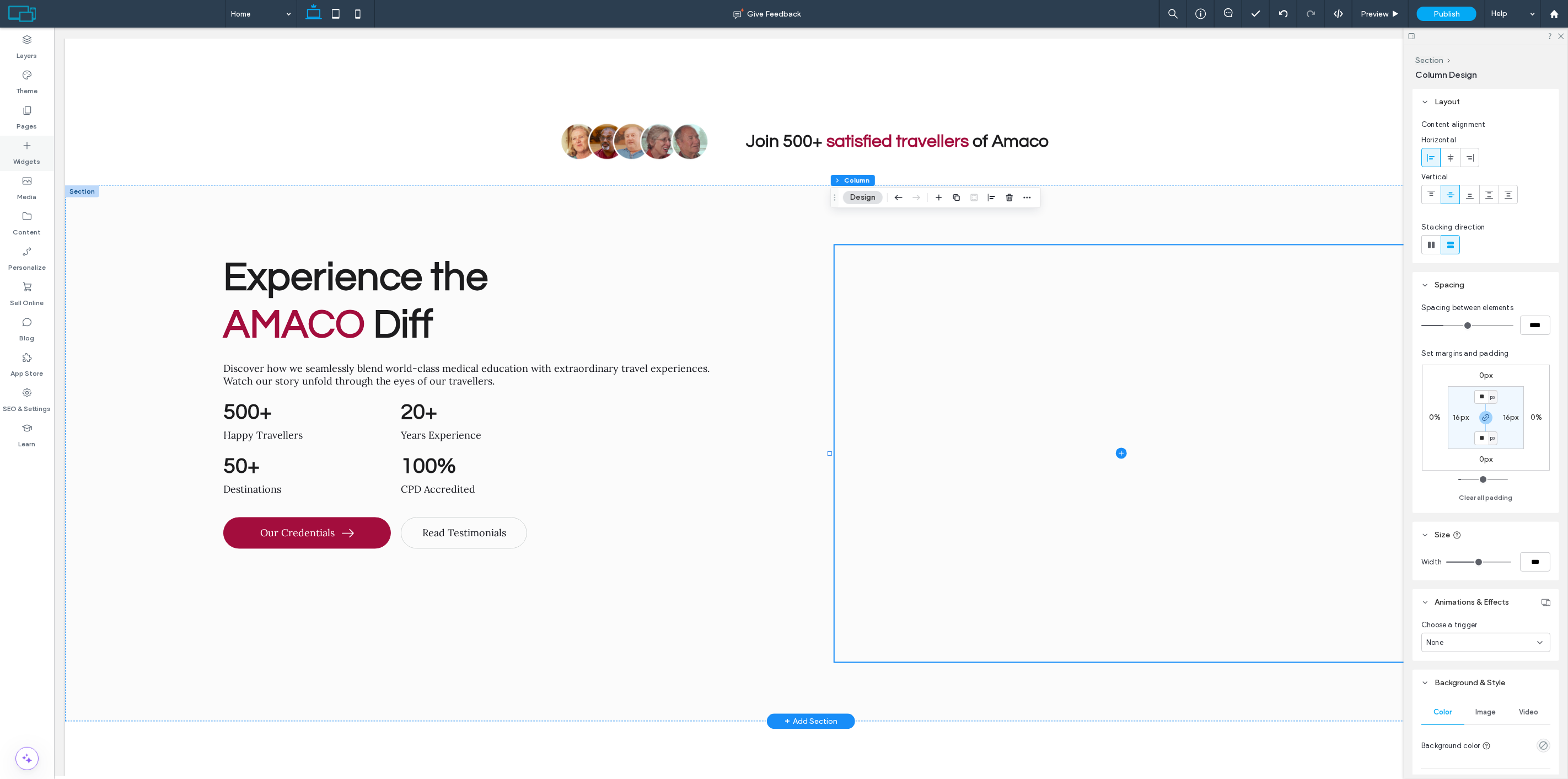
click at [32, 152] on label "Widgets" at bounding box center [27, 158] width 27 height 15
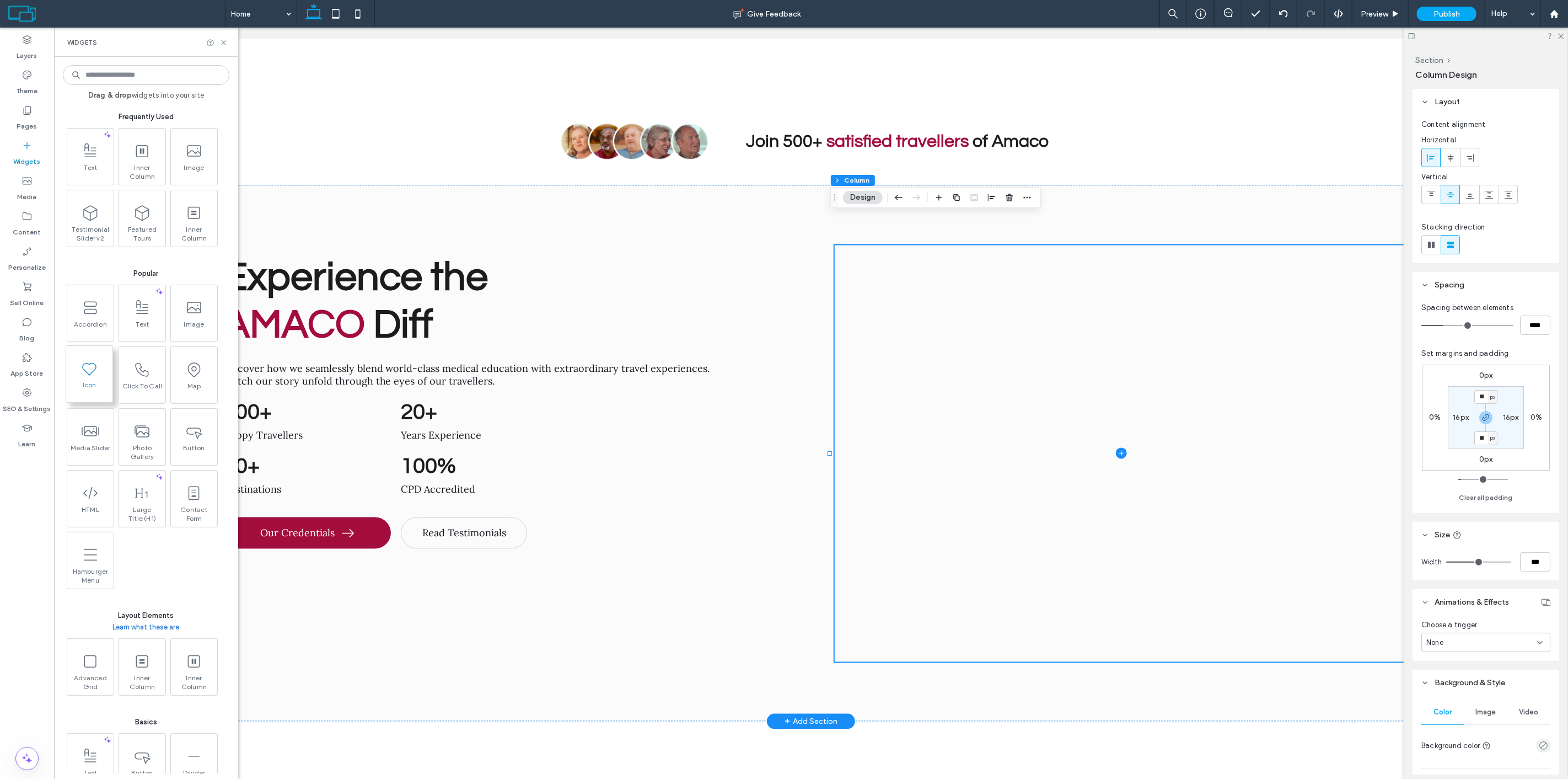
click at [86, 383] on span "Icon" at bounding box center [89, 388] width 46 height 15
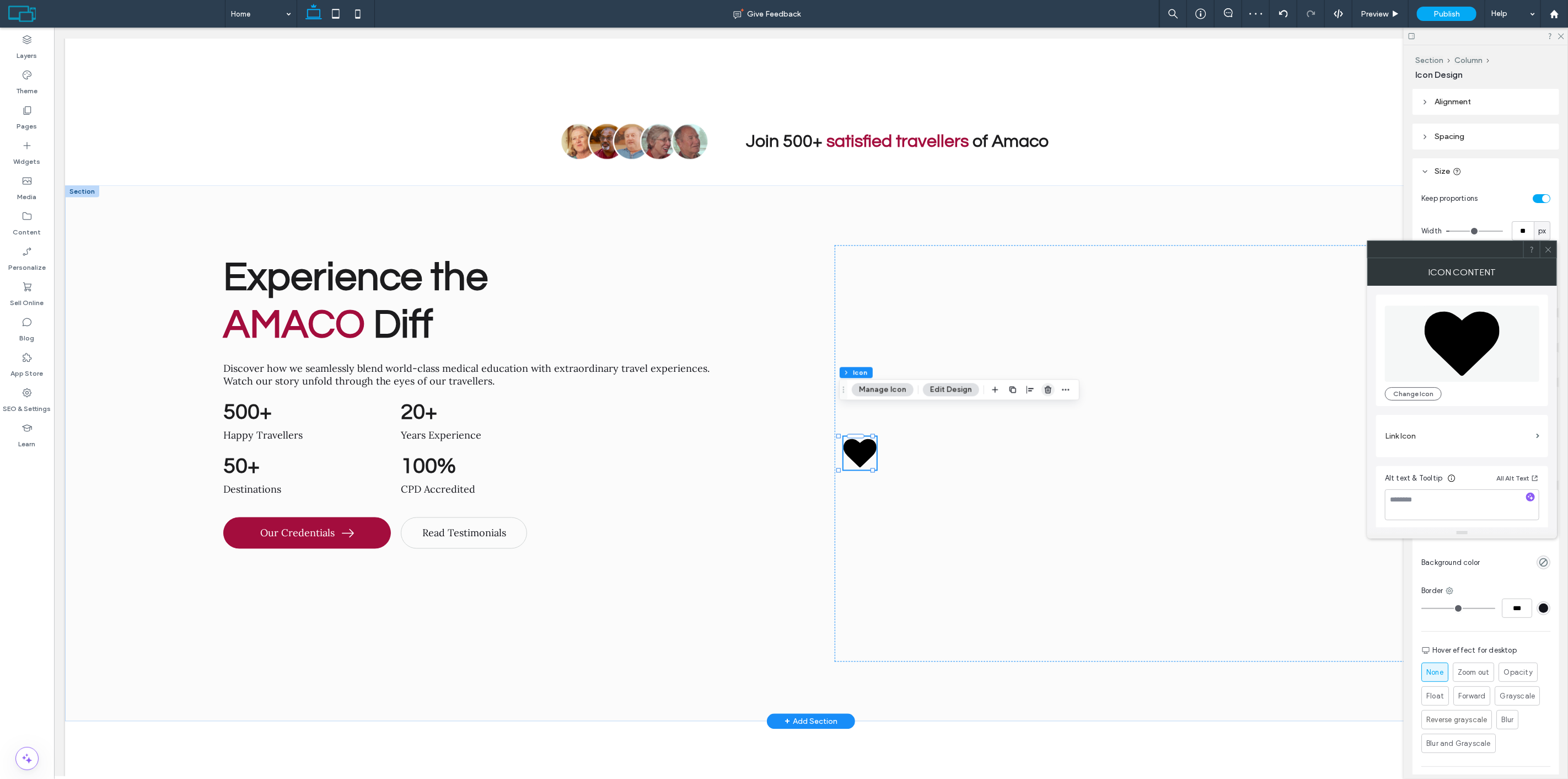
click at [1048, 385] on icon "button" at bounding box center [1048, 389] width 9 height 9
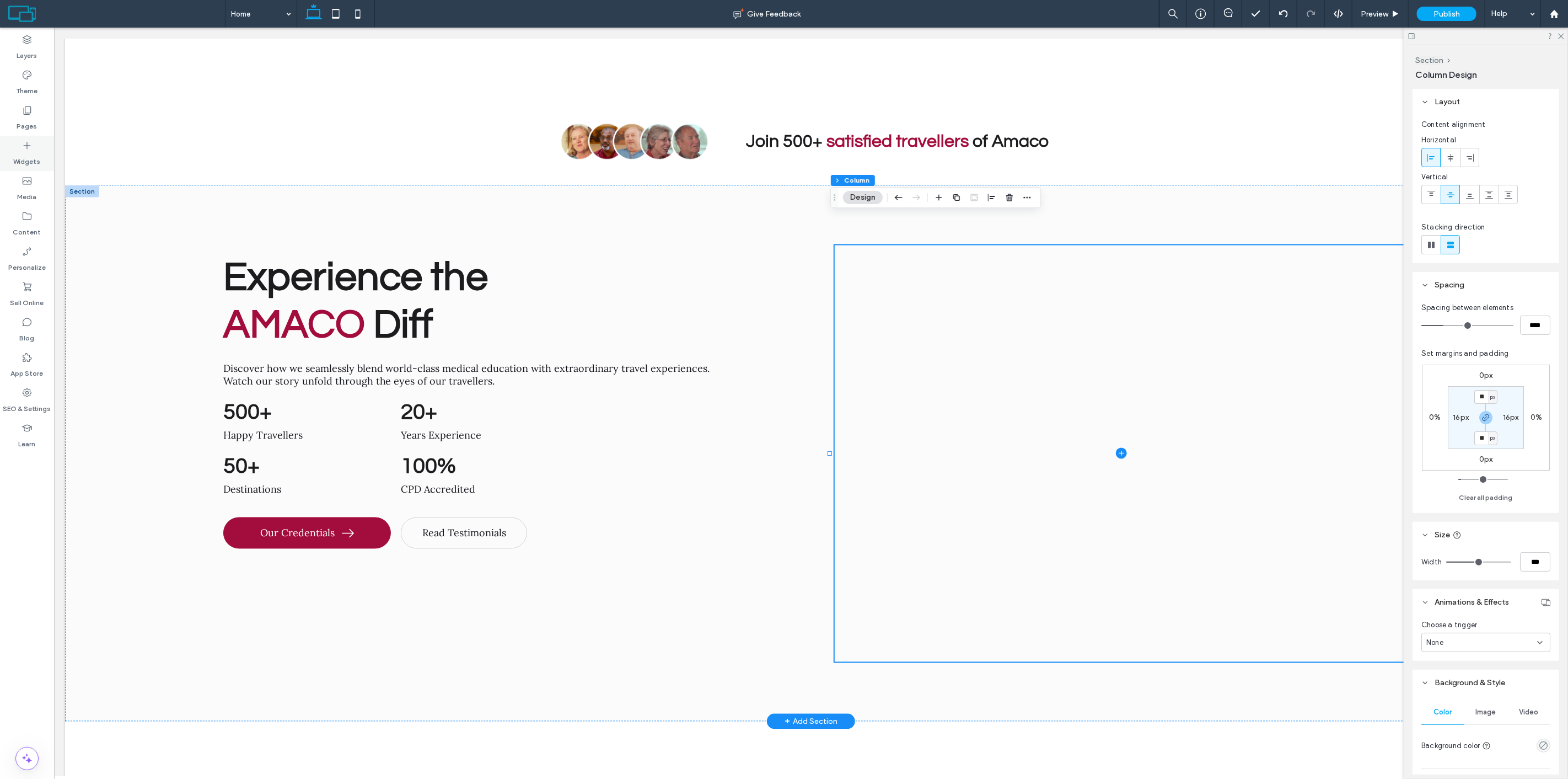
click at [33, 164] on label "Widgets" at bounding box center [27, 158] width 27 height 15
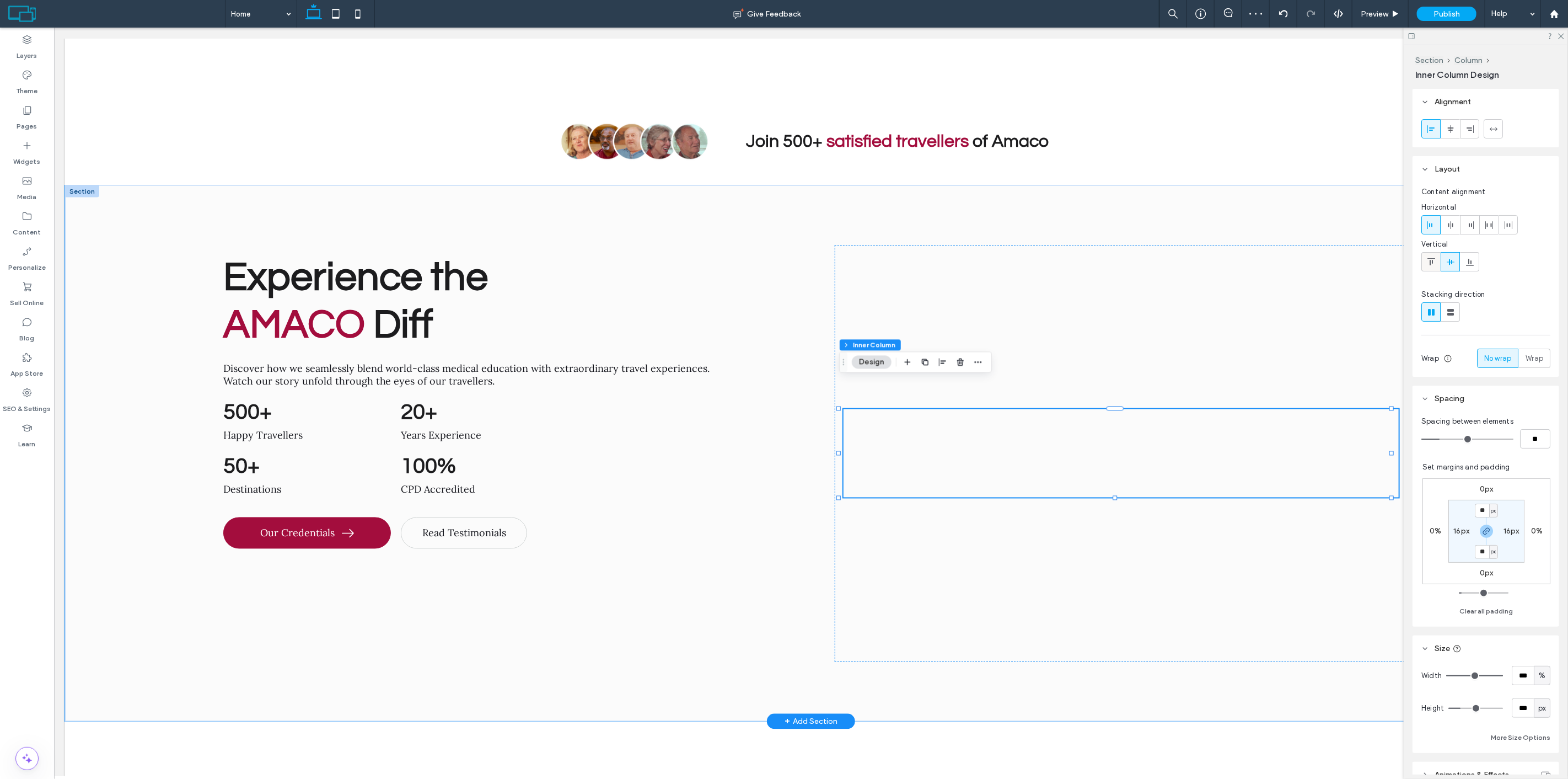
click at [1437, 259] on div at bounding box center [1431, 262] width 18 height 18
click at [1172, 289] on div at bounding box center [1120, 454] width 573 height 417
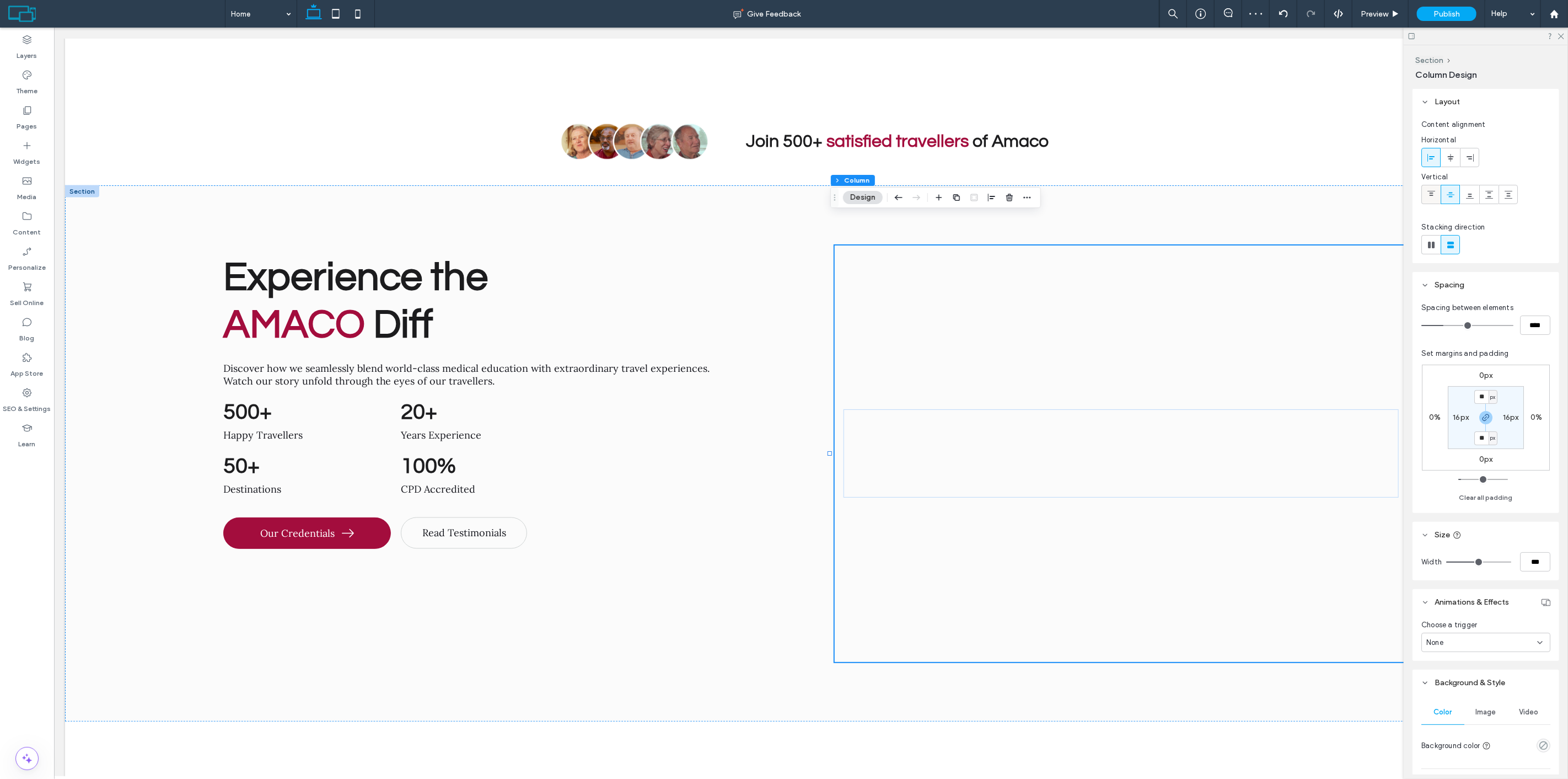
click at [1430, 201] on span at bounding box center [1431, 194] width 9 height 18
click at [1197, 260] on span at bounding box center [1121, 298] width 555 height 88
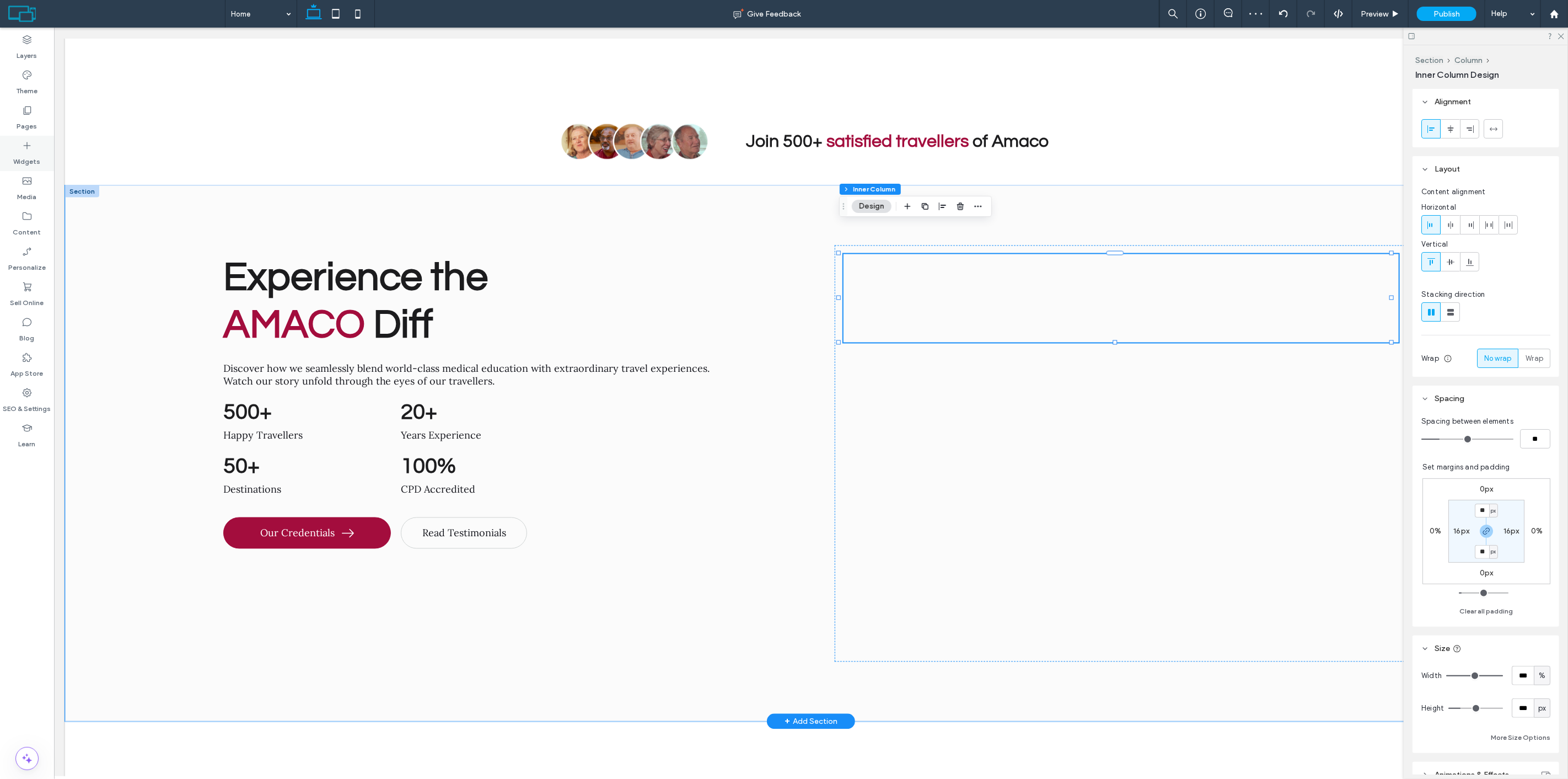
click at [35, 148] on div "Widgets" at bounding box center [27, 153] width 54 height 35
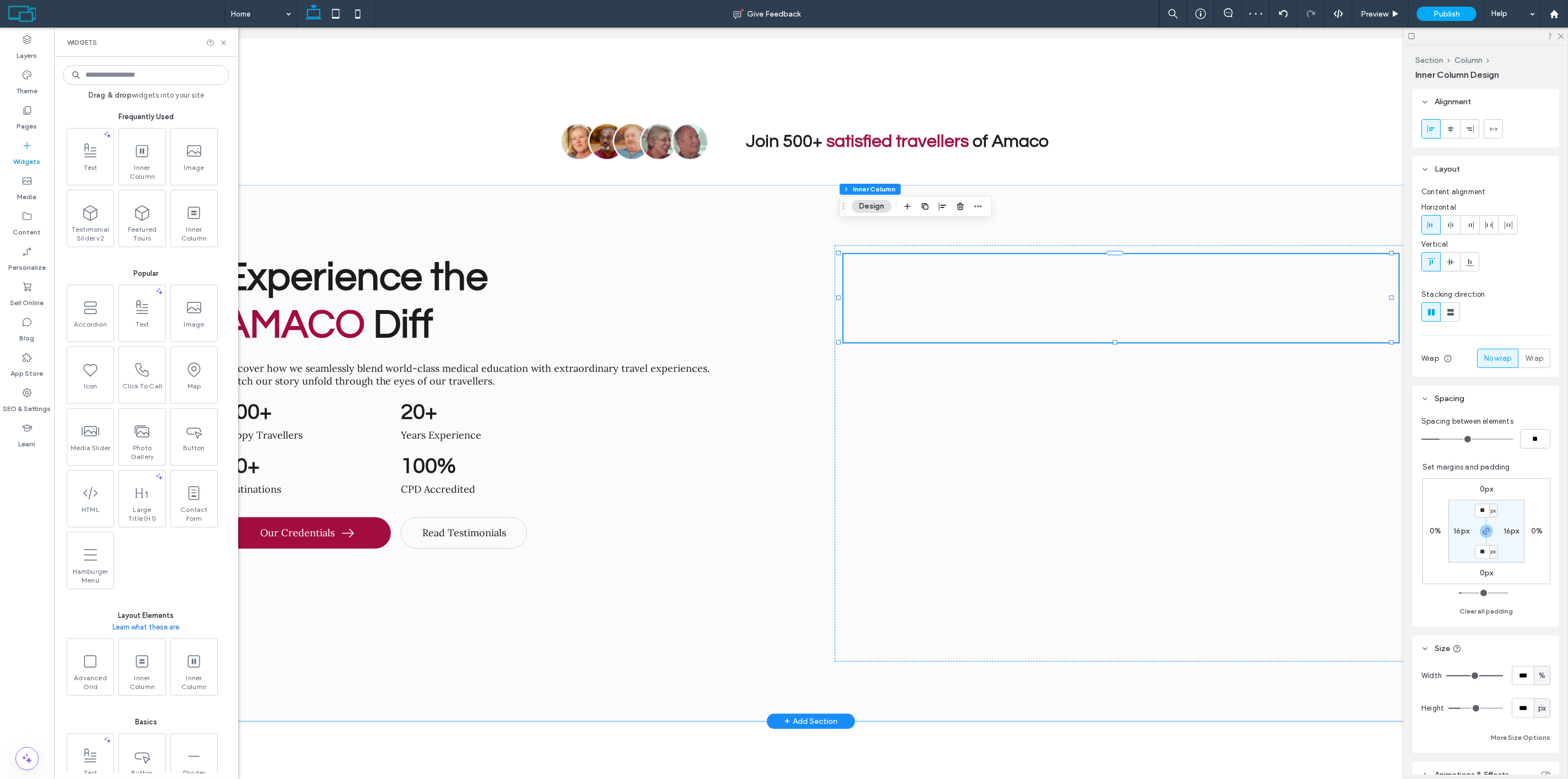
click at [147, 76] on input at bounding box center [146, 75] width 167 height 20
click at [1071, 258] on span at bounding box center [1121, 298] width 555 height 88
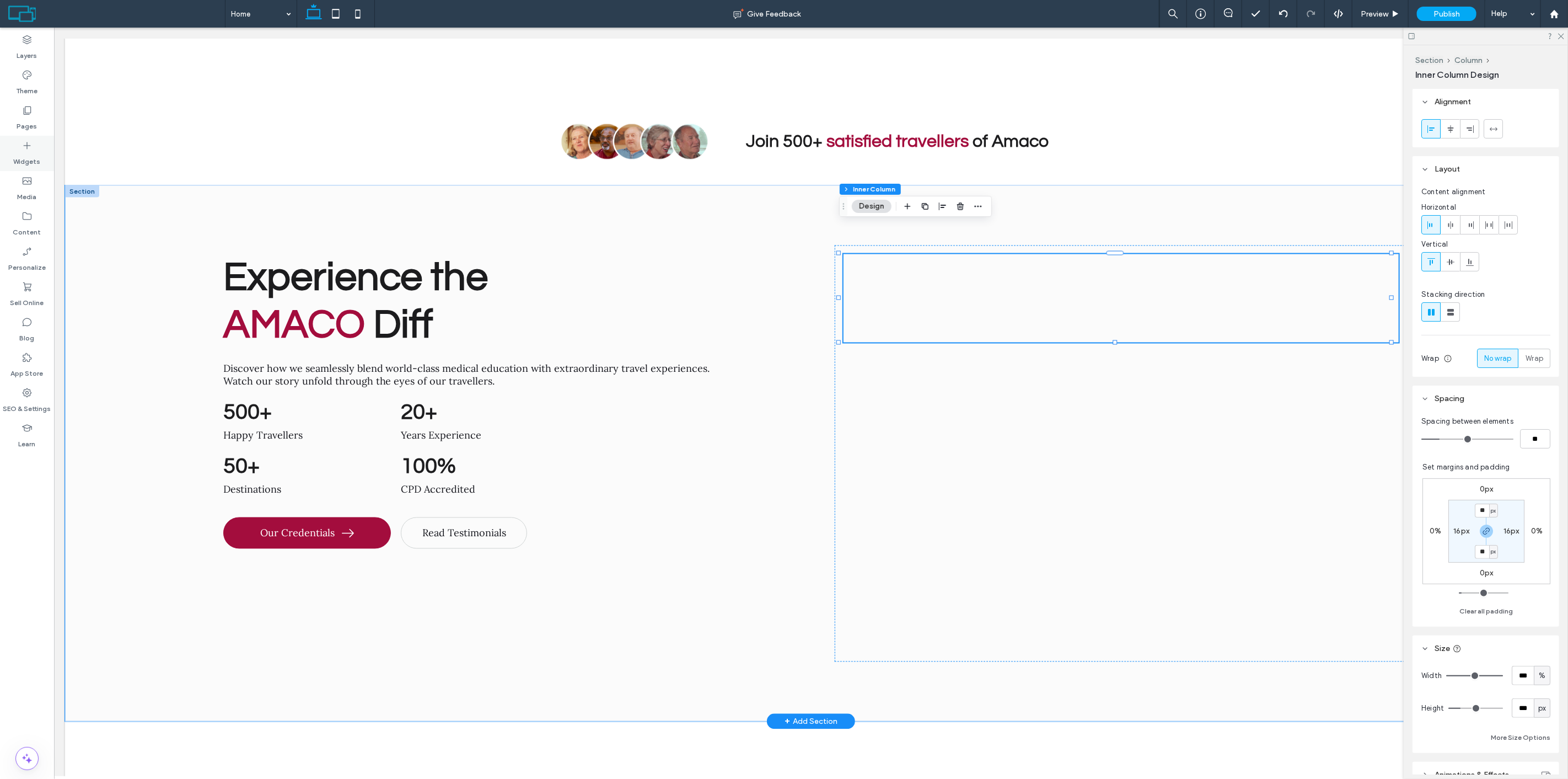
click at [28, 158] on label "Widgets" at bounding box center [27, 158] width 27 height 15
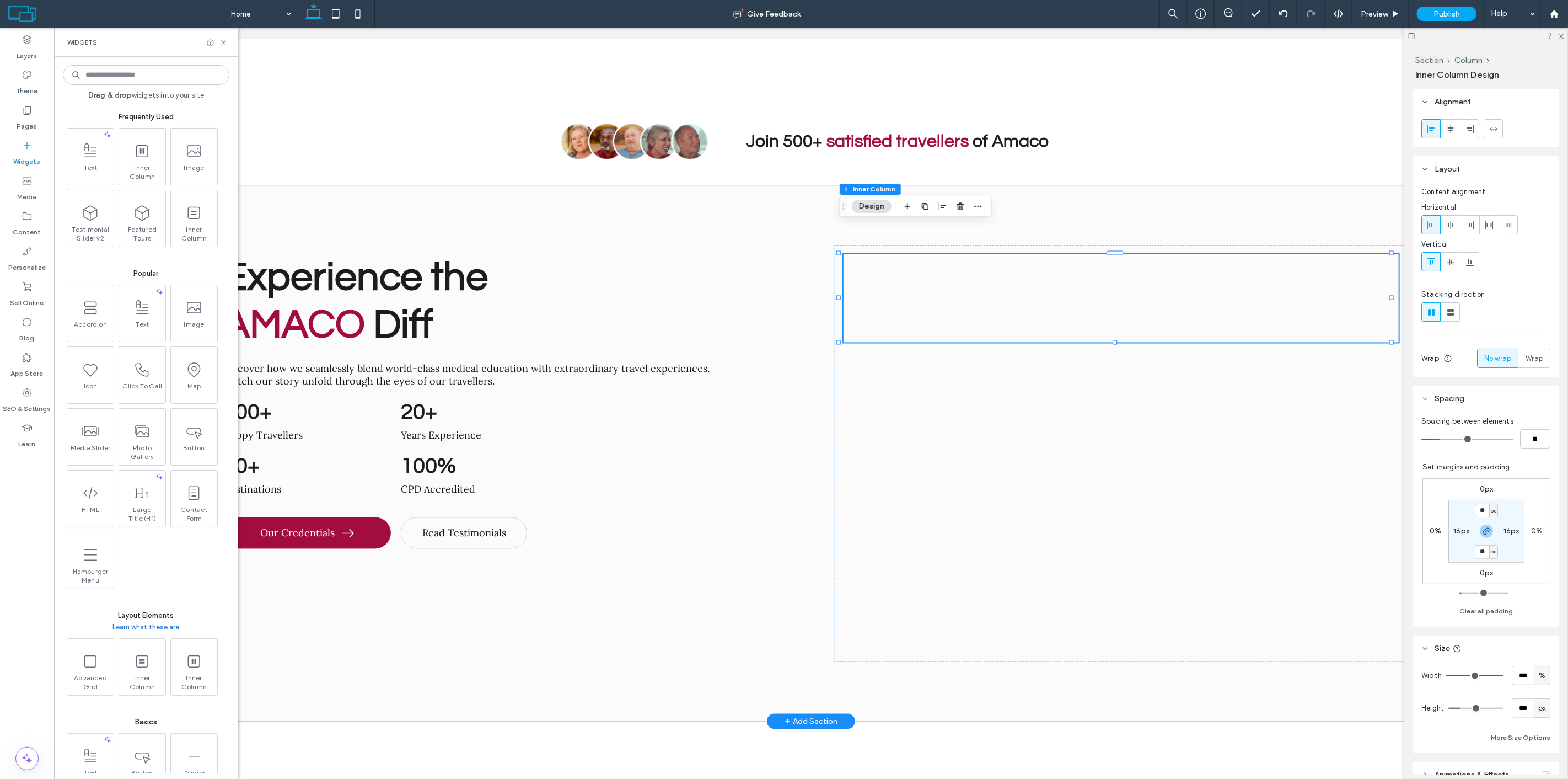
click at [144, 75] on input at bounding box center [146, 75] width 167 height 20
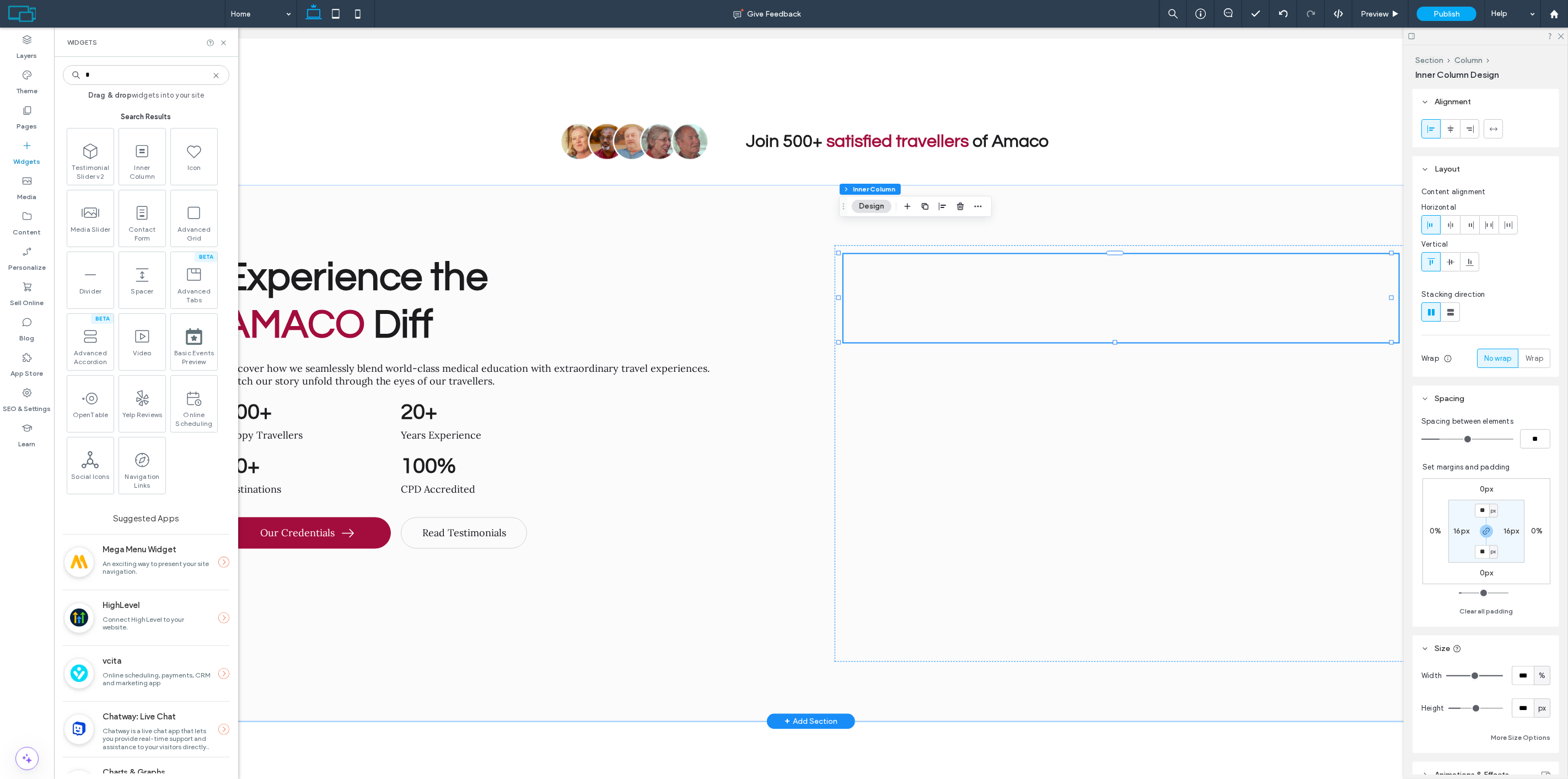
click at [142, 74] on input "*" at bounding box center [146, 75] width 167 height 20
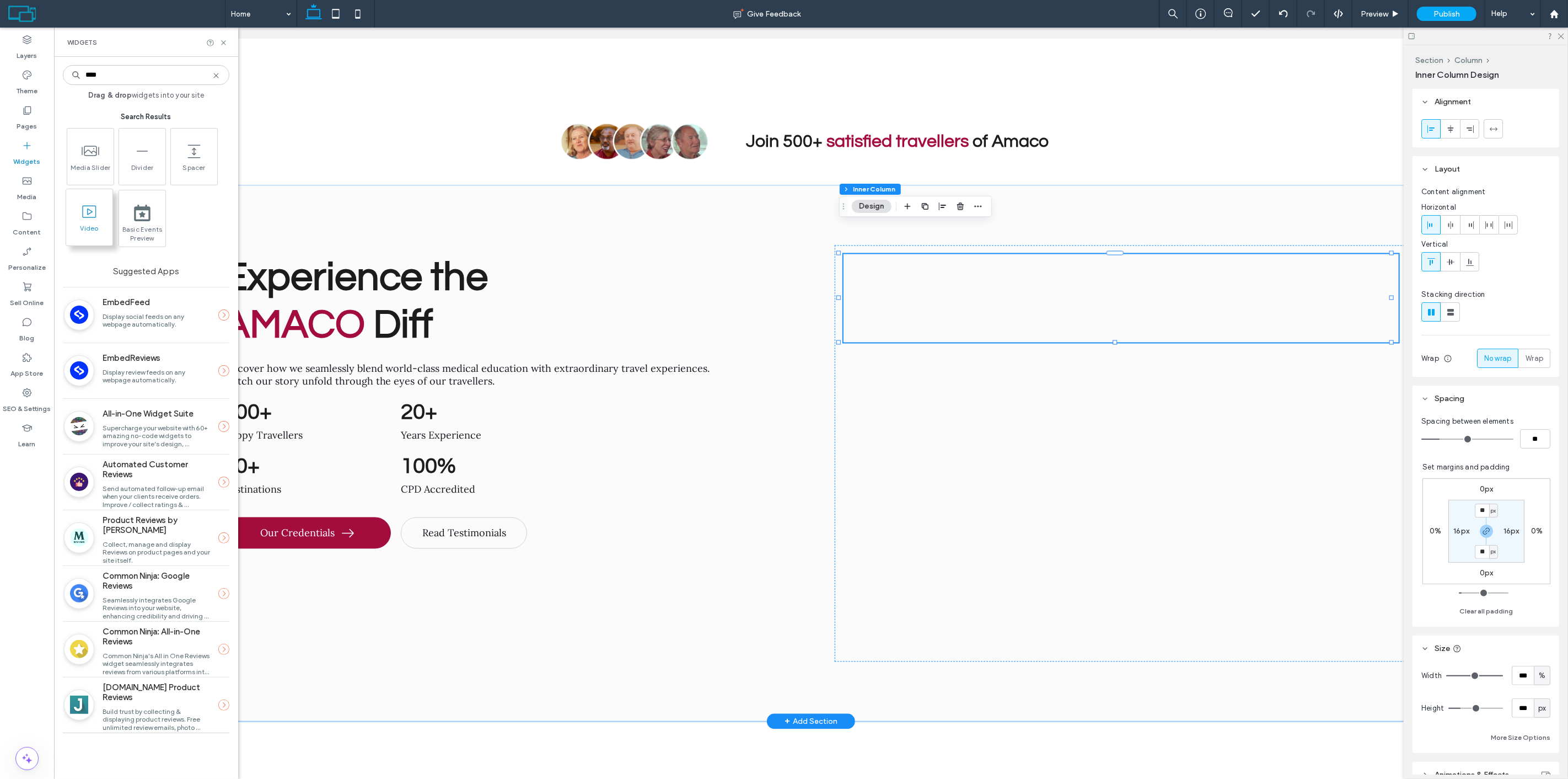
type input "****"
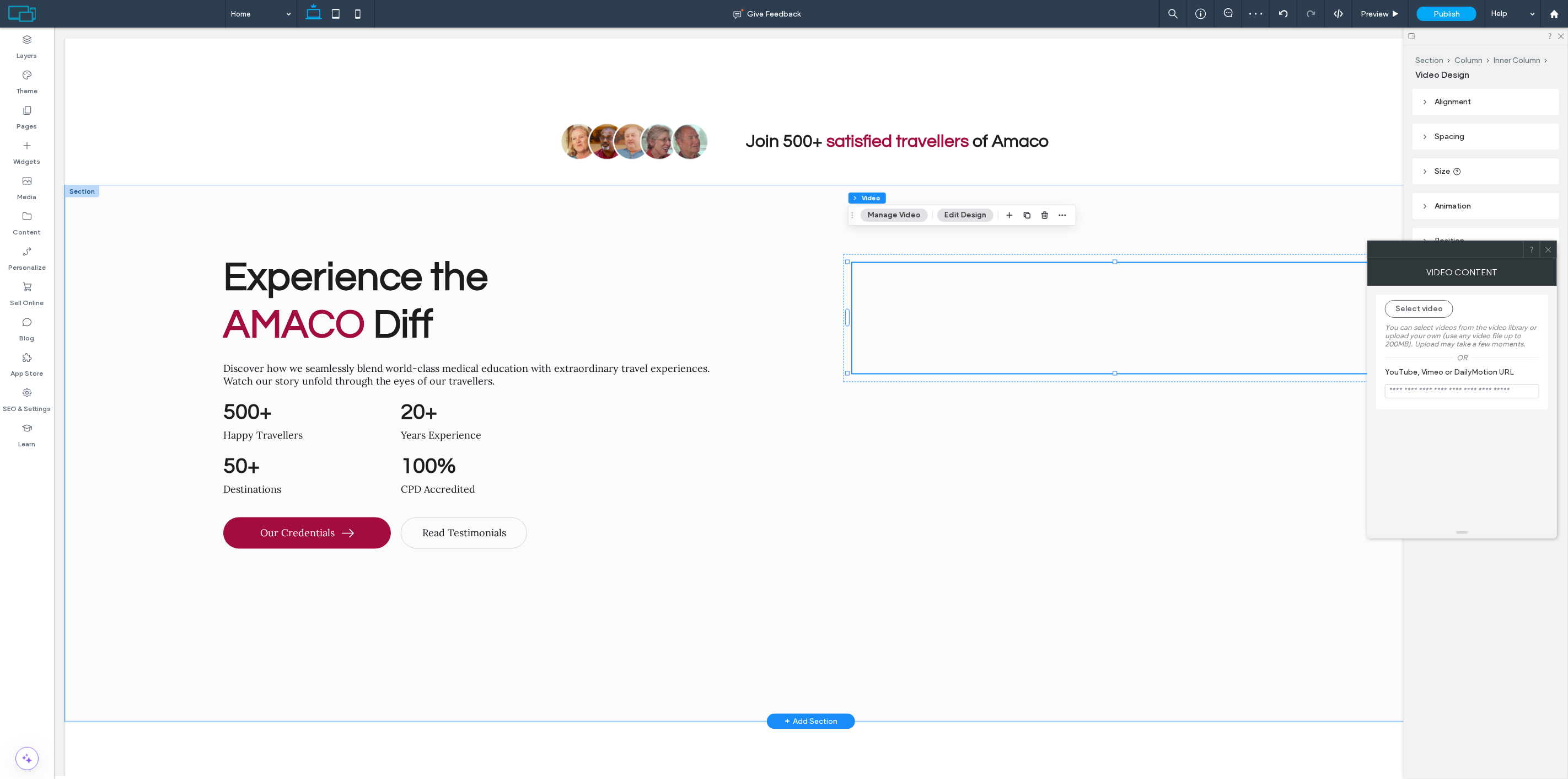
click at [1447, 392] on input "YouTube, Vimeo or DailyMotion URL" at bounding box center [1462, 391] width 155 height 15
paste input "**********"
type input "**********"
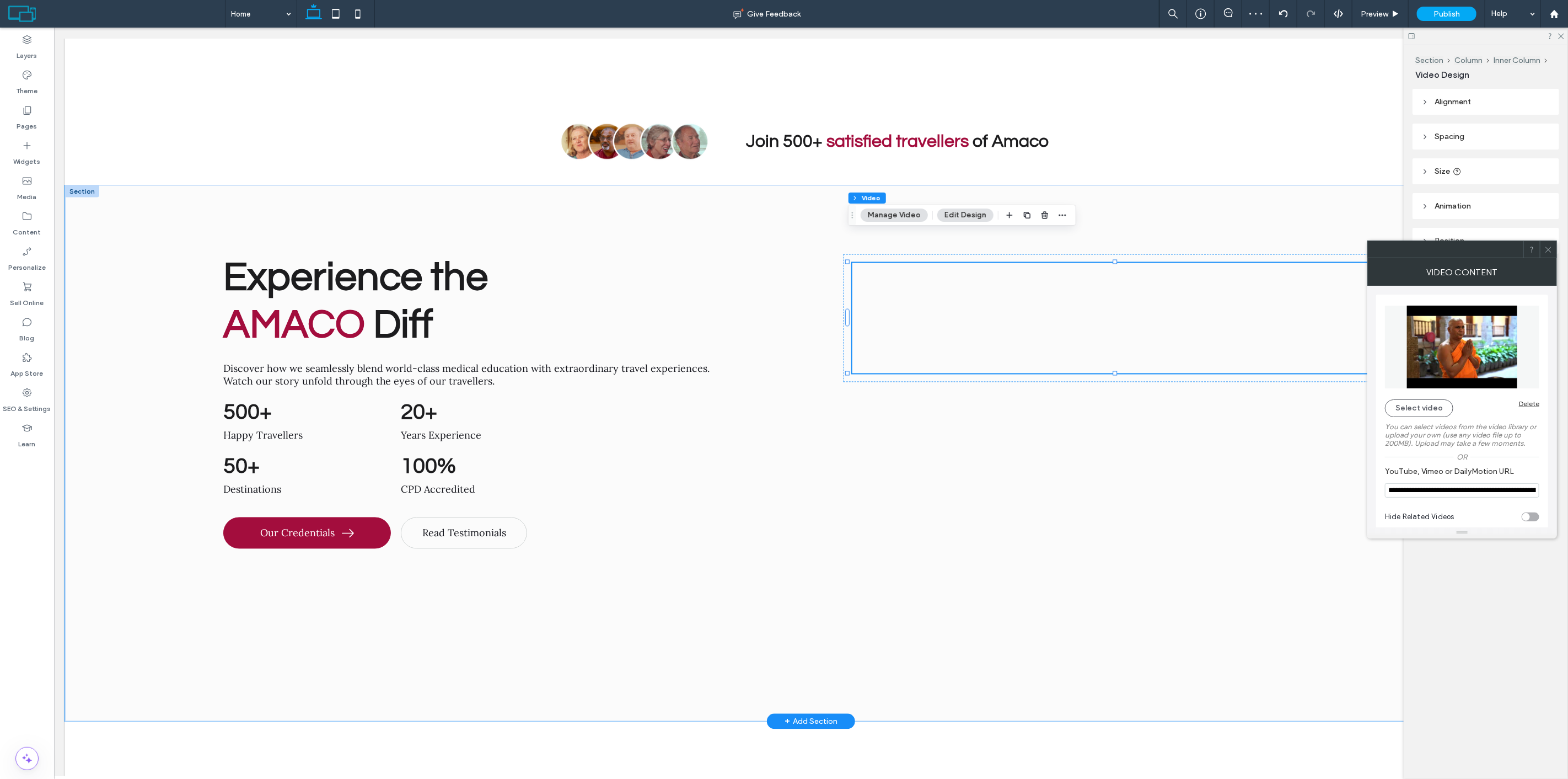
click at [1550, 247] on icon at bounding box center [1549, 250] width 9 height 9
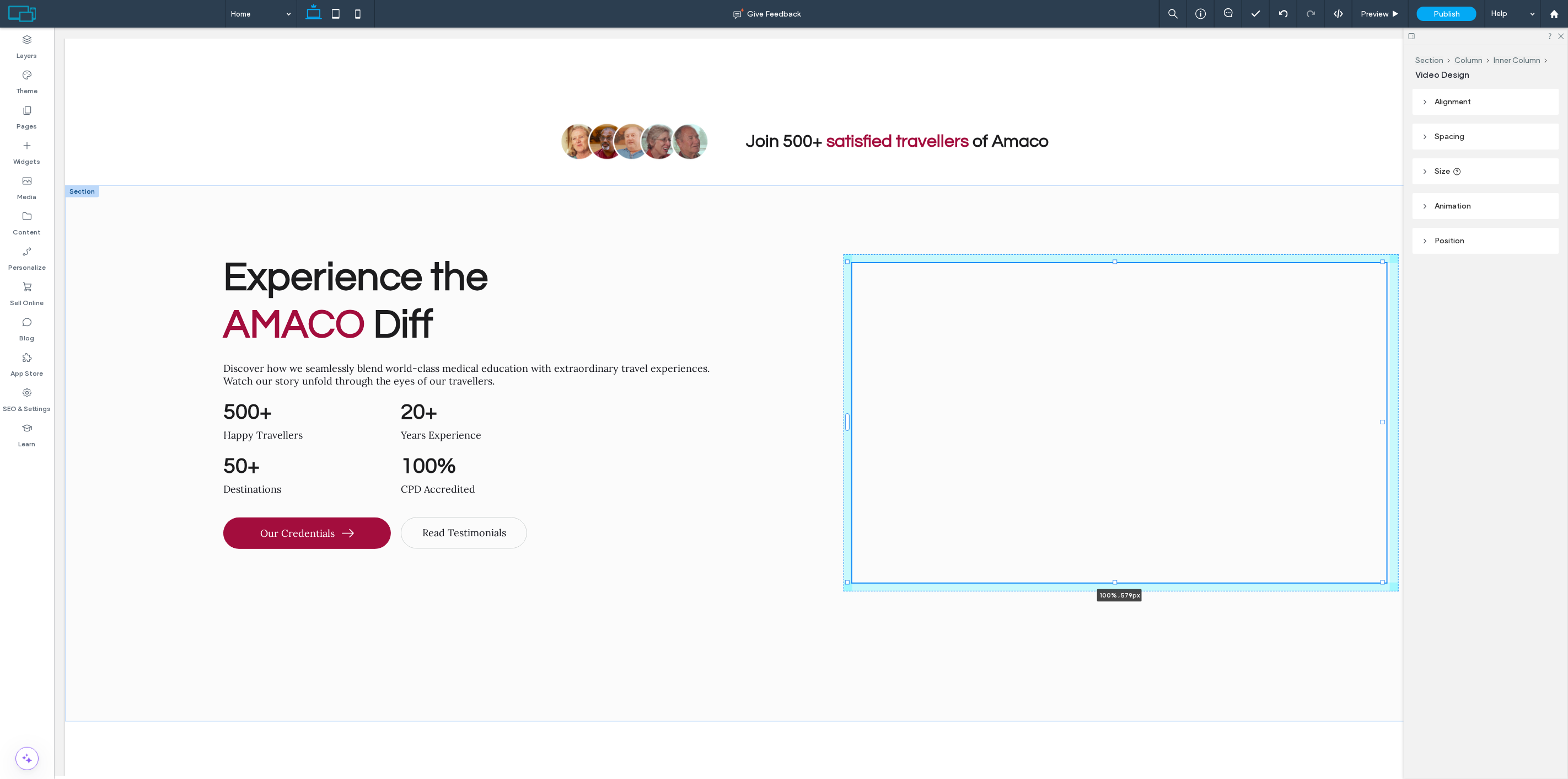
drag, startPoint x: 1115, startPoint y: 345, endPoint x: 1113, endPoint y: 554, distance: 209.0
click at [1113, 580] on div at bounding box center [1115, 582] width 4 height 4
type input "***"
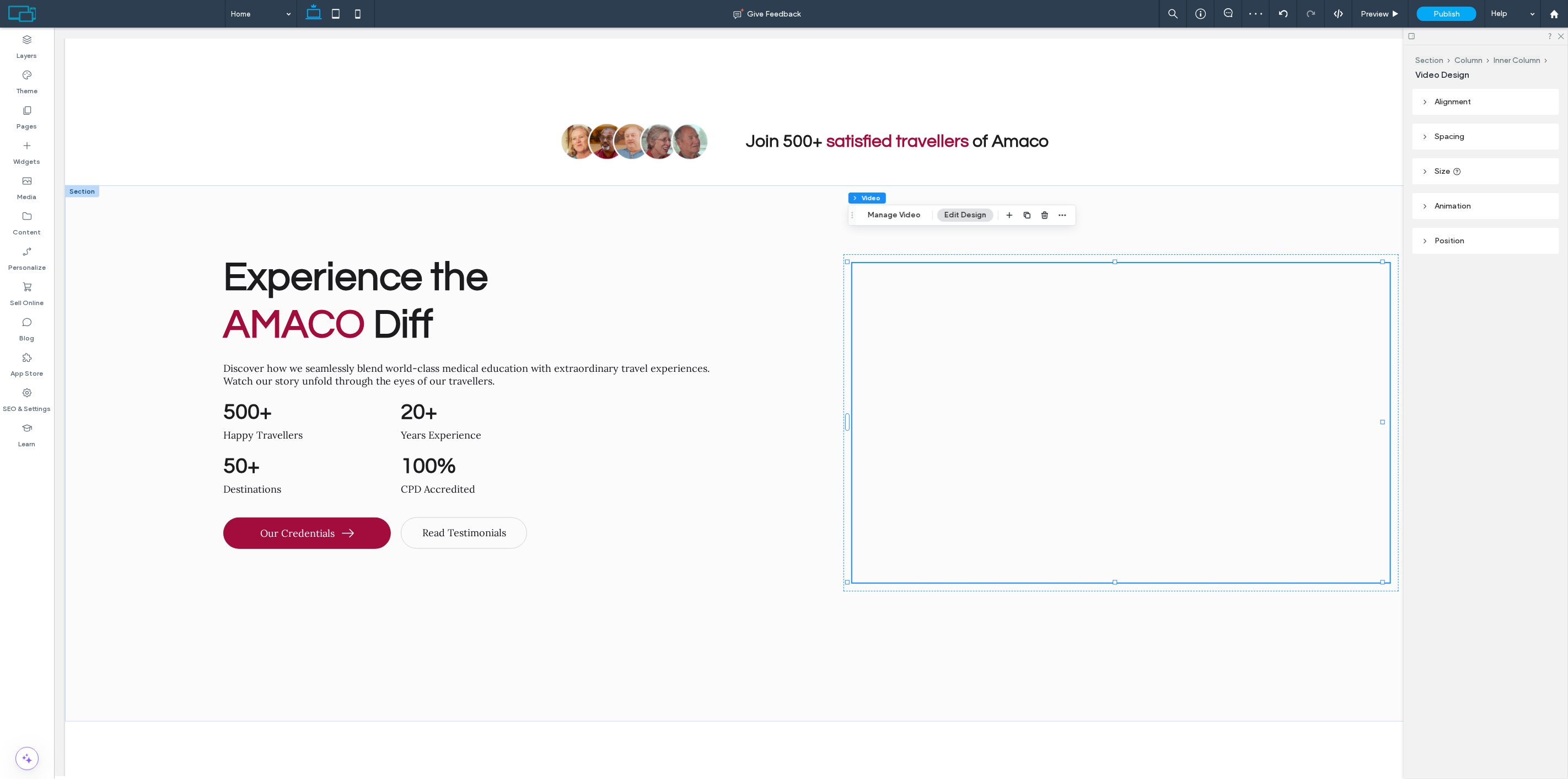
click at [1485, 239] on header "Position" at bounding box center [1486, 241] width 147 height 26
click at [1472, 206] on header "Animation" at bounding box center [1486, 206] width 147 height 26
click at [1469, 167] on header "Size" at bounding box center [1486, 171] width 147 height 26
click at [1484, 134] on header "Spacing" at bounding box center [1486, 136] width 147 height 26
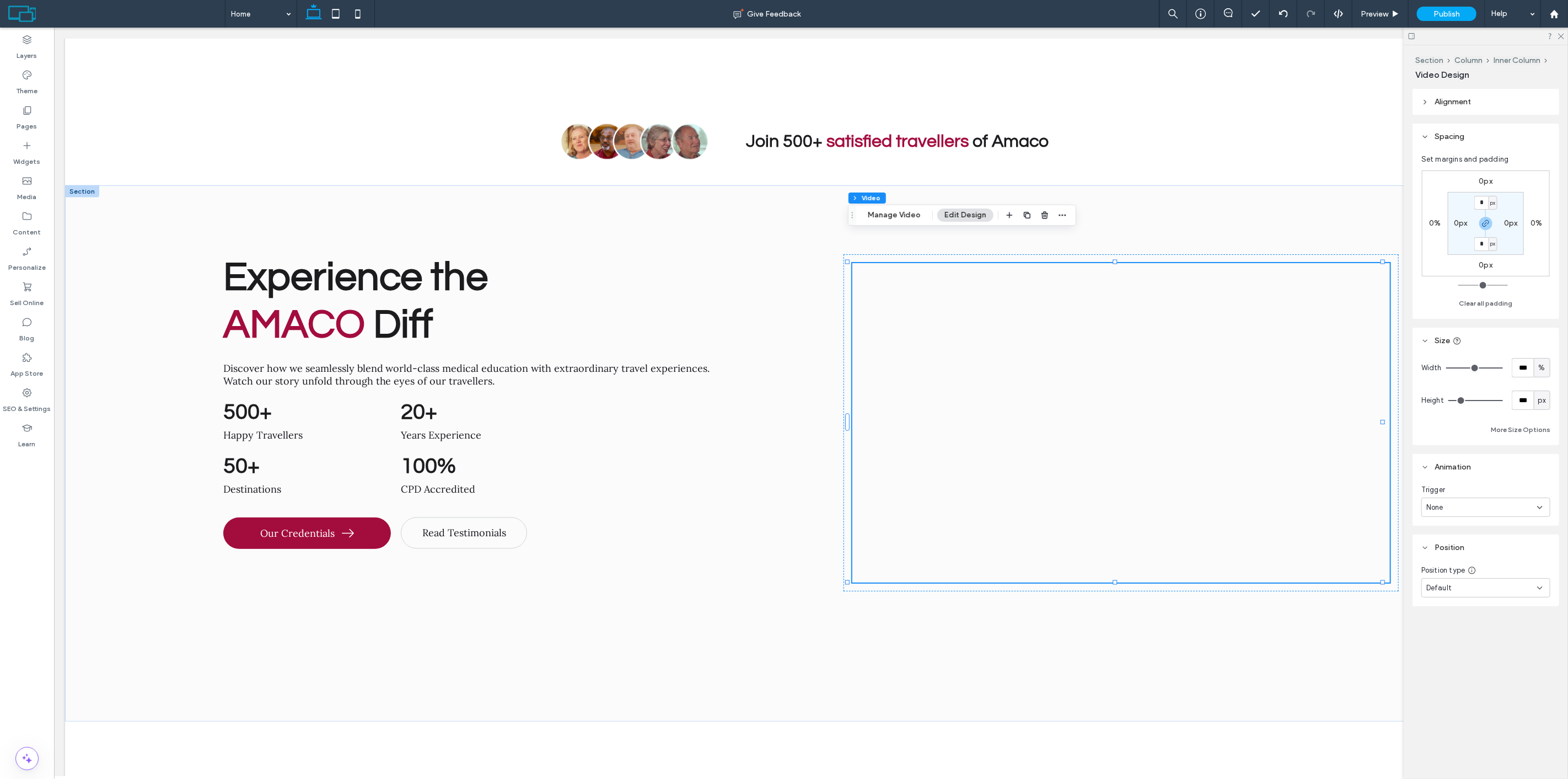
click at [1482, 103] on header "Alignment" at bounding box center [1486, 102] width 147 height 26
click at [1066, 211] on span "button" at bounding box center [1063, 215] width 13 height 13
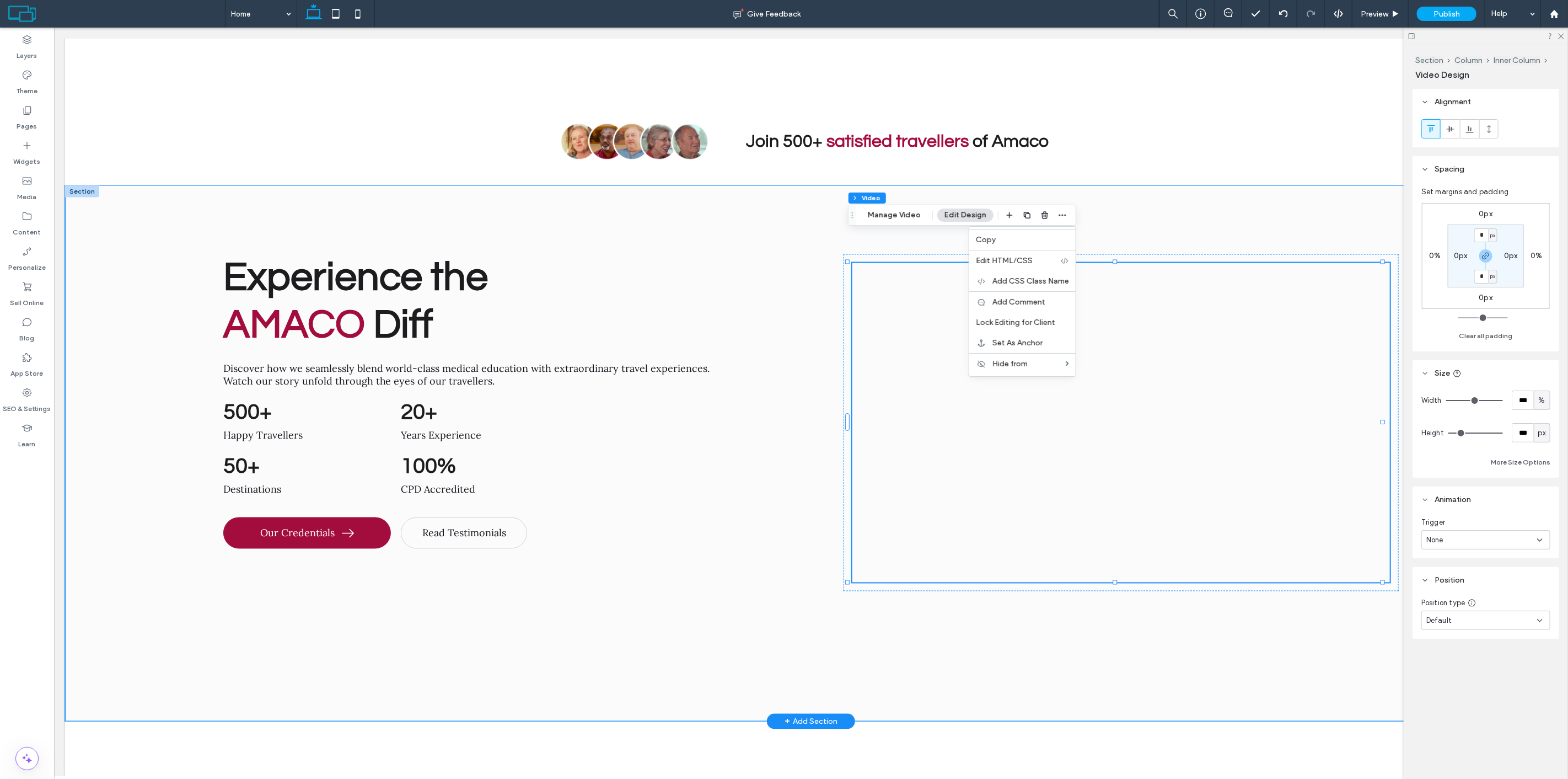
click at [807, 378] on div "Experience the AMACO Diff Discover how we seamlessly blend world-class medical …" at bounding box center [810, 453] width 1492 height 536
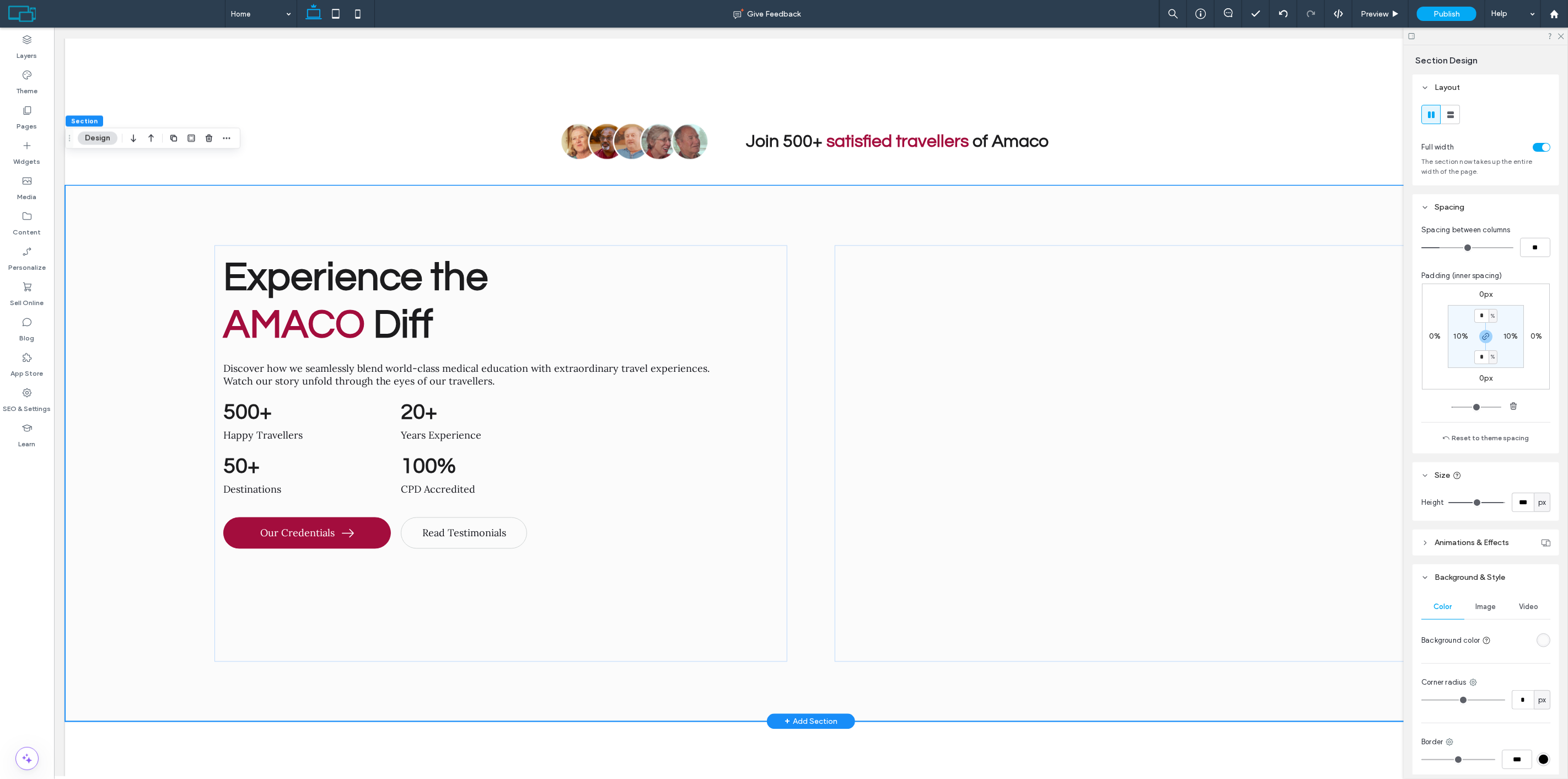
click at [1034, 185] on div "Experience the AMACO Diff Discover how we seamlessly blend world-class medical …" at bounding box center [810, 453] width 1492 height 536
click at [1034, 245] on div at bounding box center [1120, 454] width 573 height 417
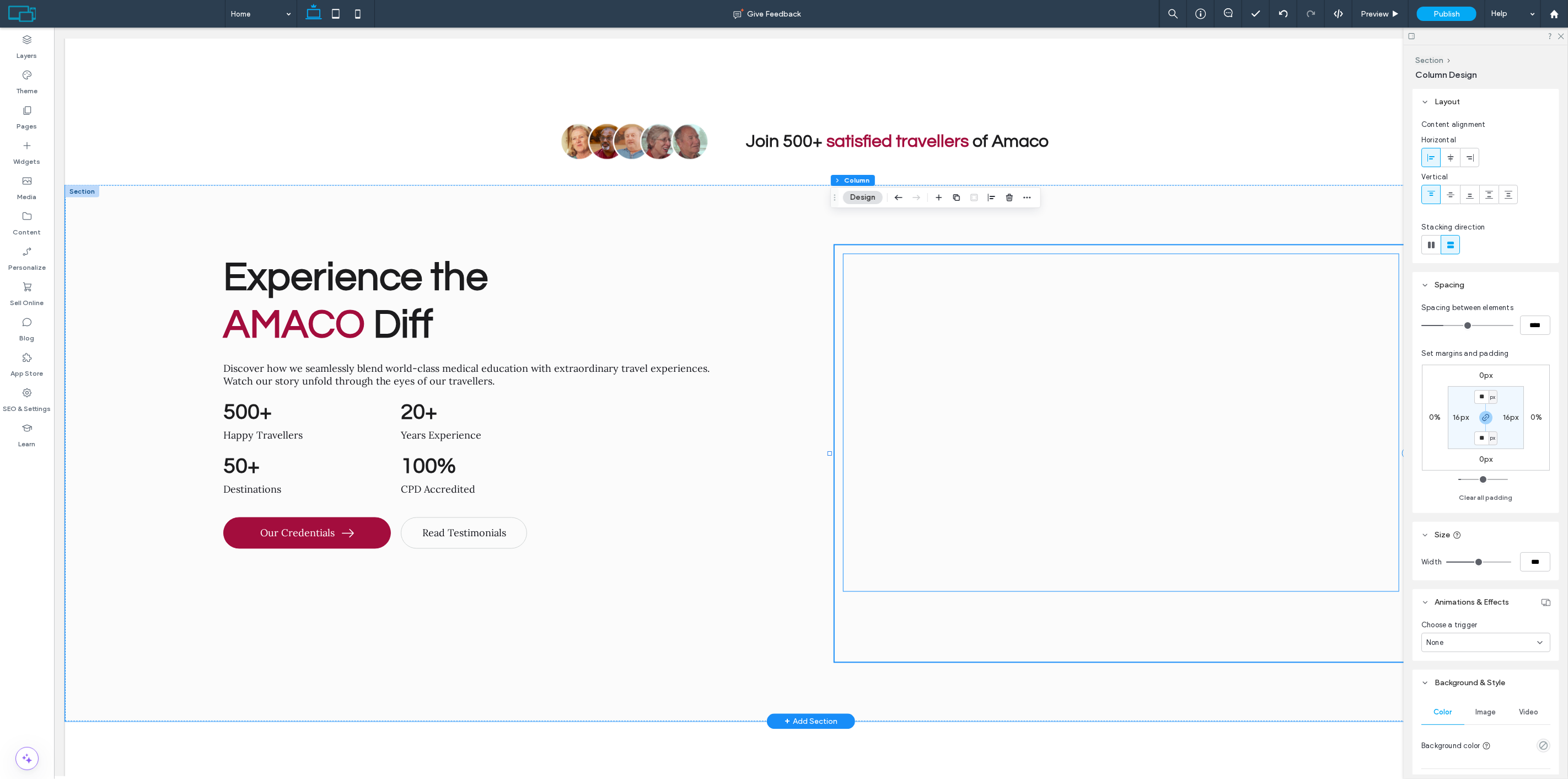
click at [1131, 255] on div at bounding box center [1121, 423] width 555 height 337
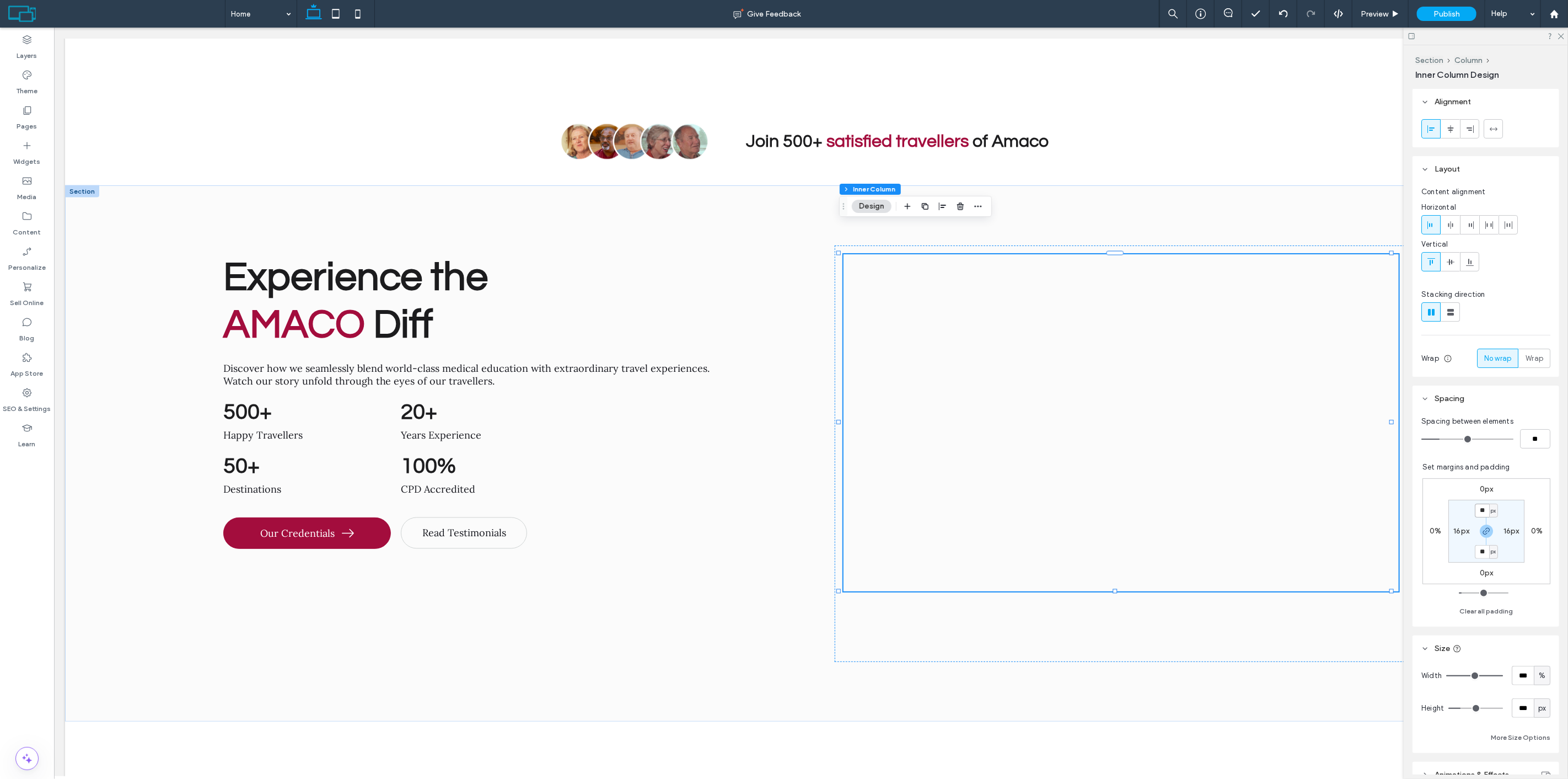
click at [1475, 516] on input "**" at bounding box center [1482, 510] width 15 height 14
type input "*"
click at [1489, 495] on div "0px 0% 0px 0% * px 16px * px 16px" at bounding box center [1486, 531] width 128 height 106
click at [1503, 530] on label "16px" at bounding box center [1511, 530] width 16 height 9
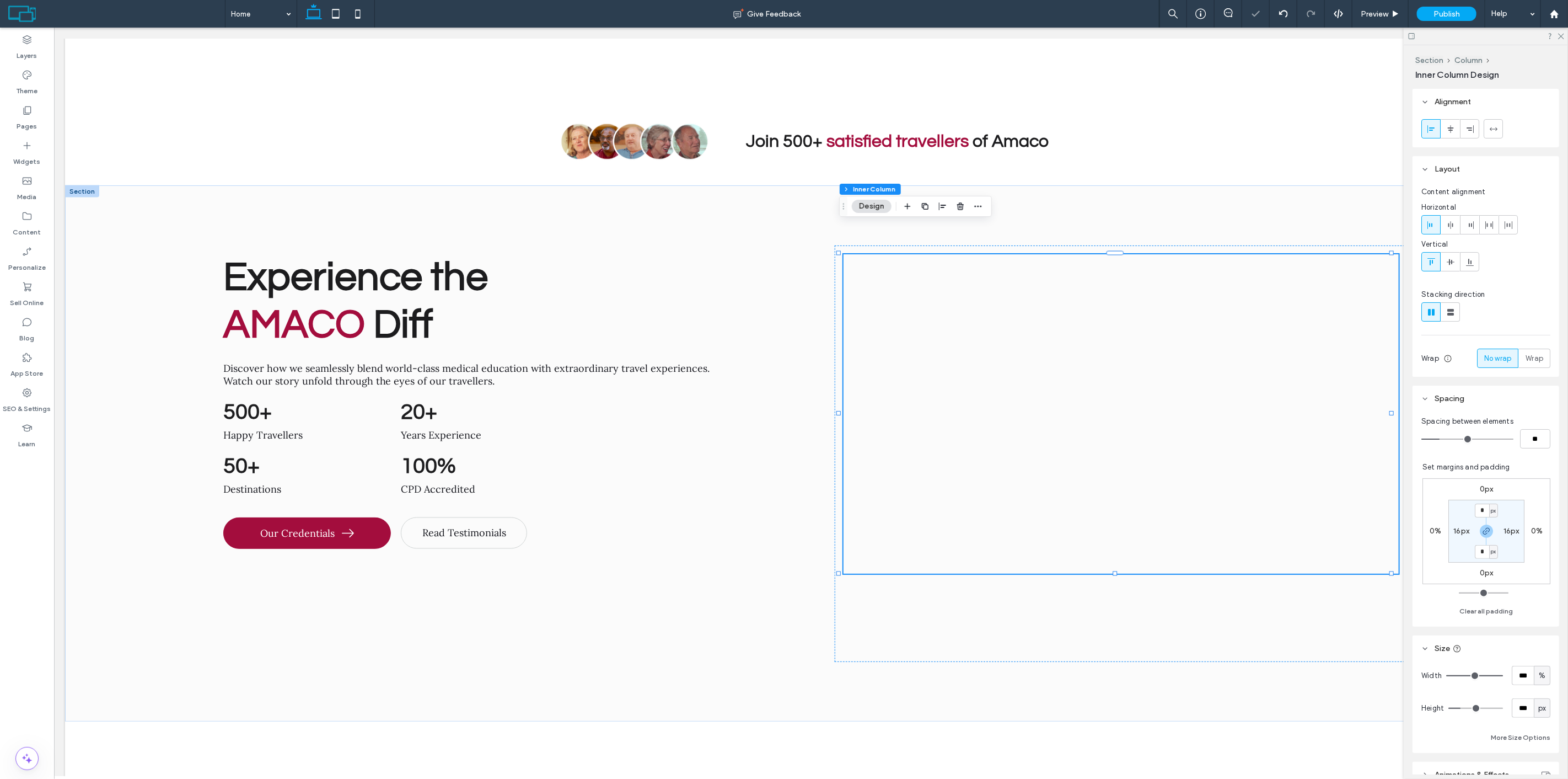
type input "**"
type input "*"
click at [1500, 491] on div "0px 0% 0px 0% 0px * px 0px * px" at bounding box center [1486, 531] width 128 height 106
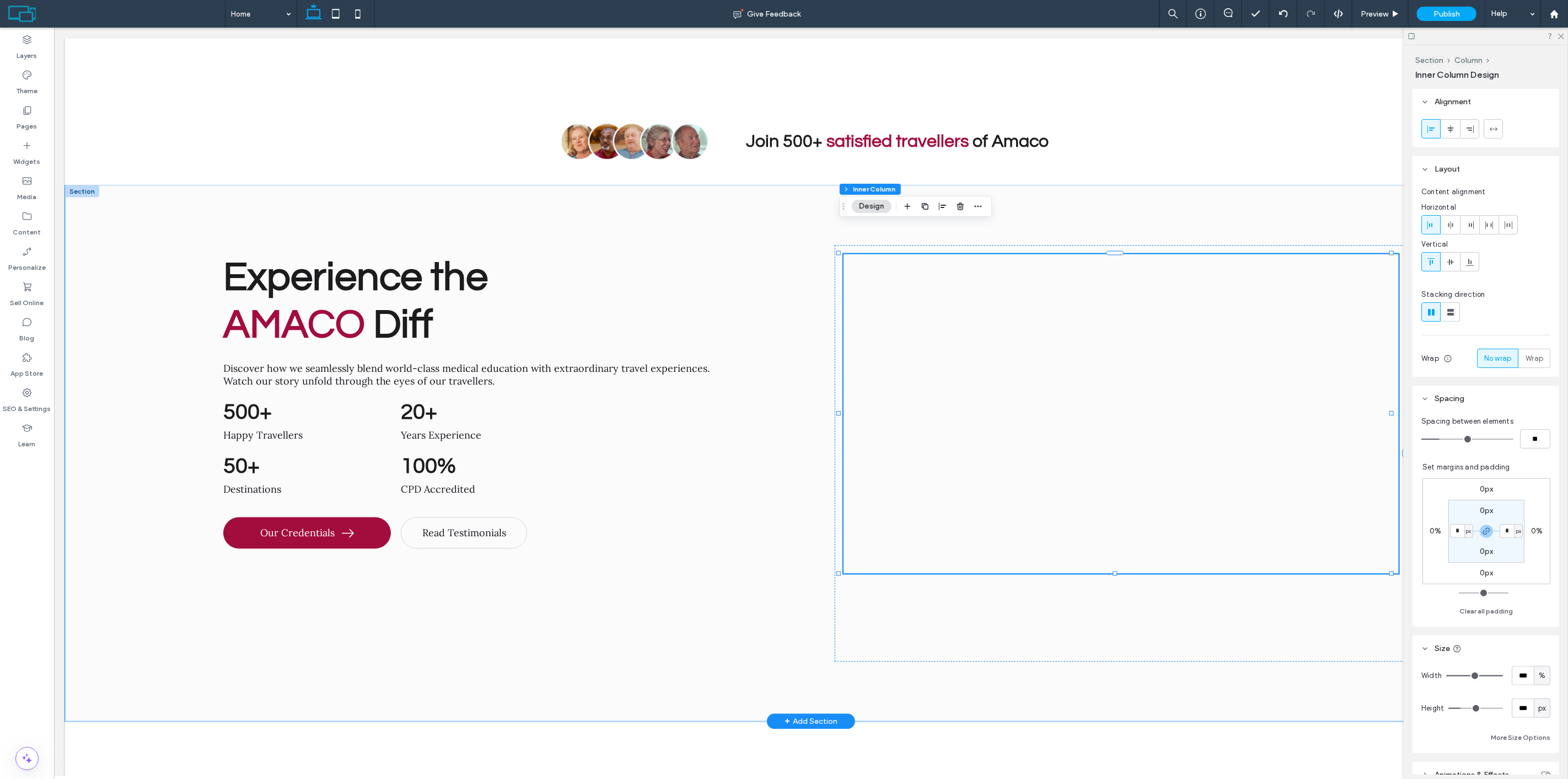
click at [1202, 290] on div at bounding box center [1121, 414] width 555 height 319
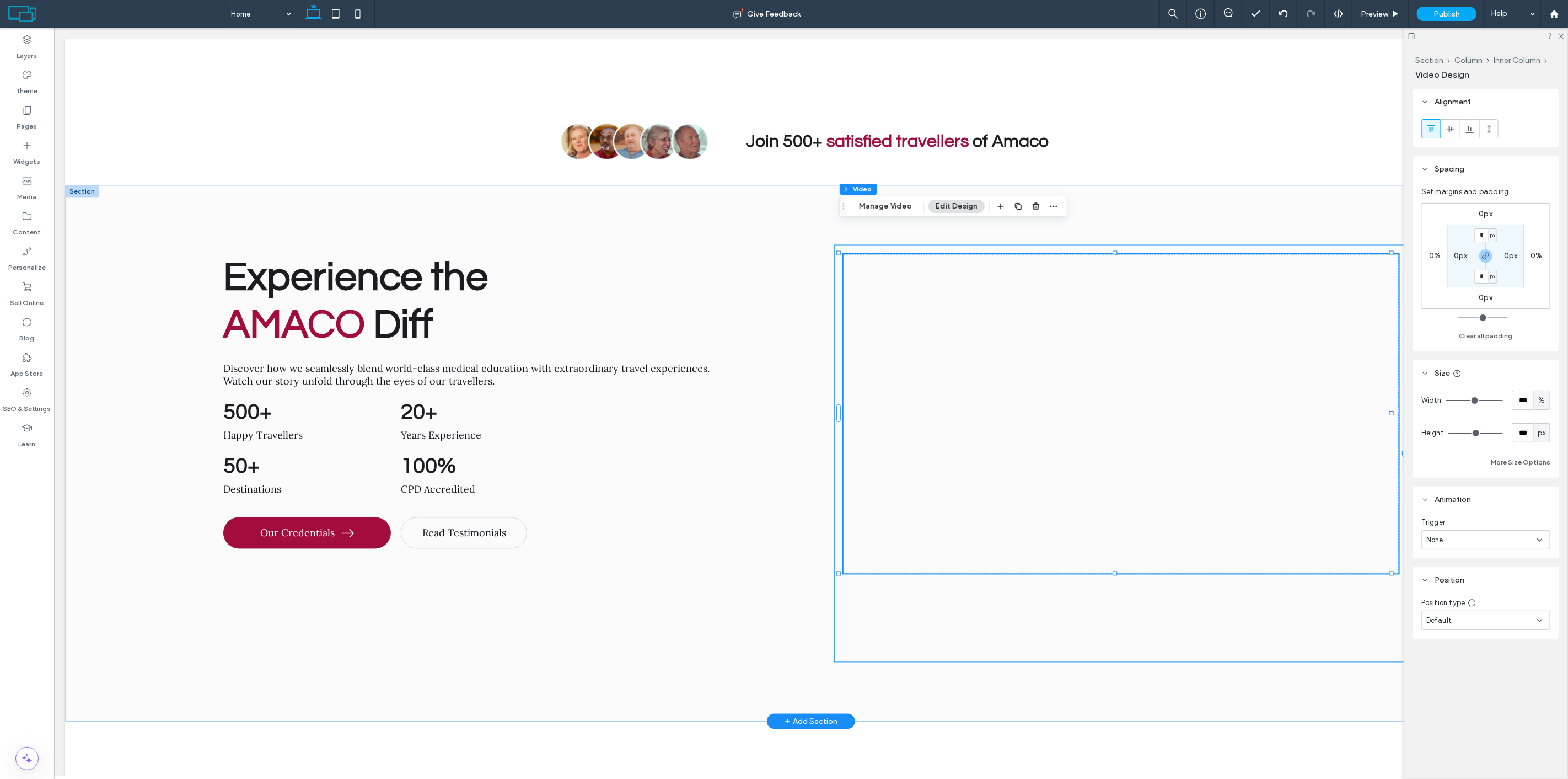
click at [1011, 576] on div at bounding box center [1120, 454] width 573 height 417
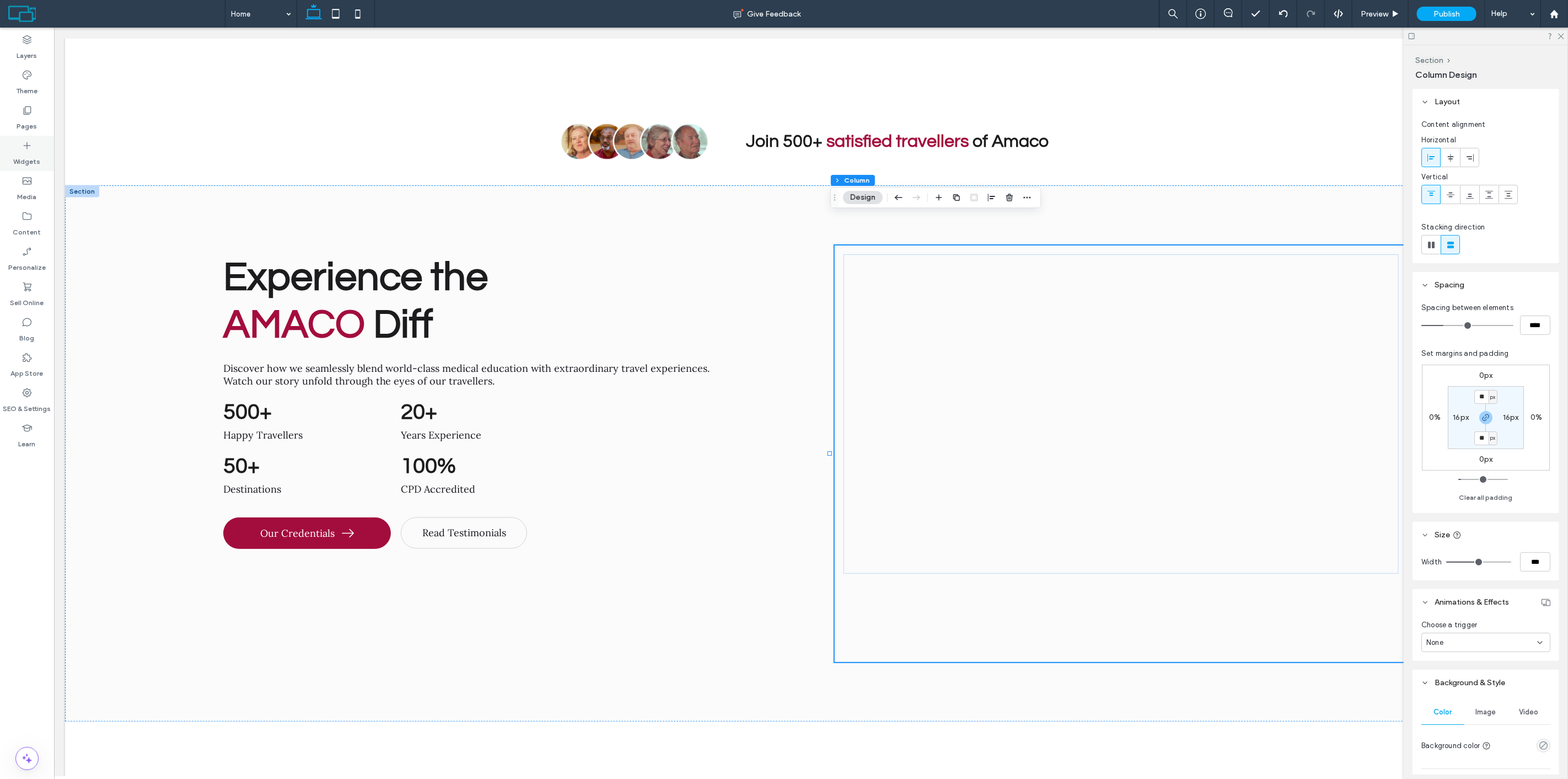
click at [41, 142] on div "Widgets" at bounding box center [27, 153] width 54 height 35
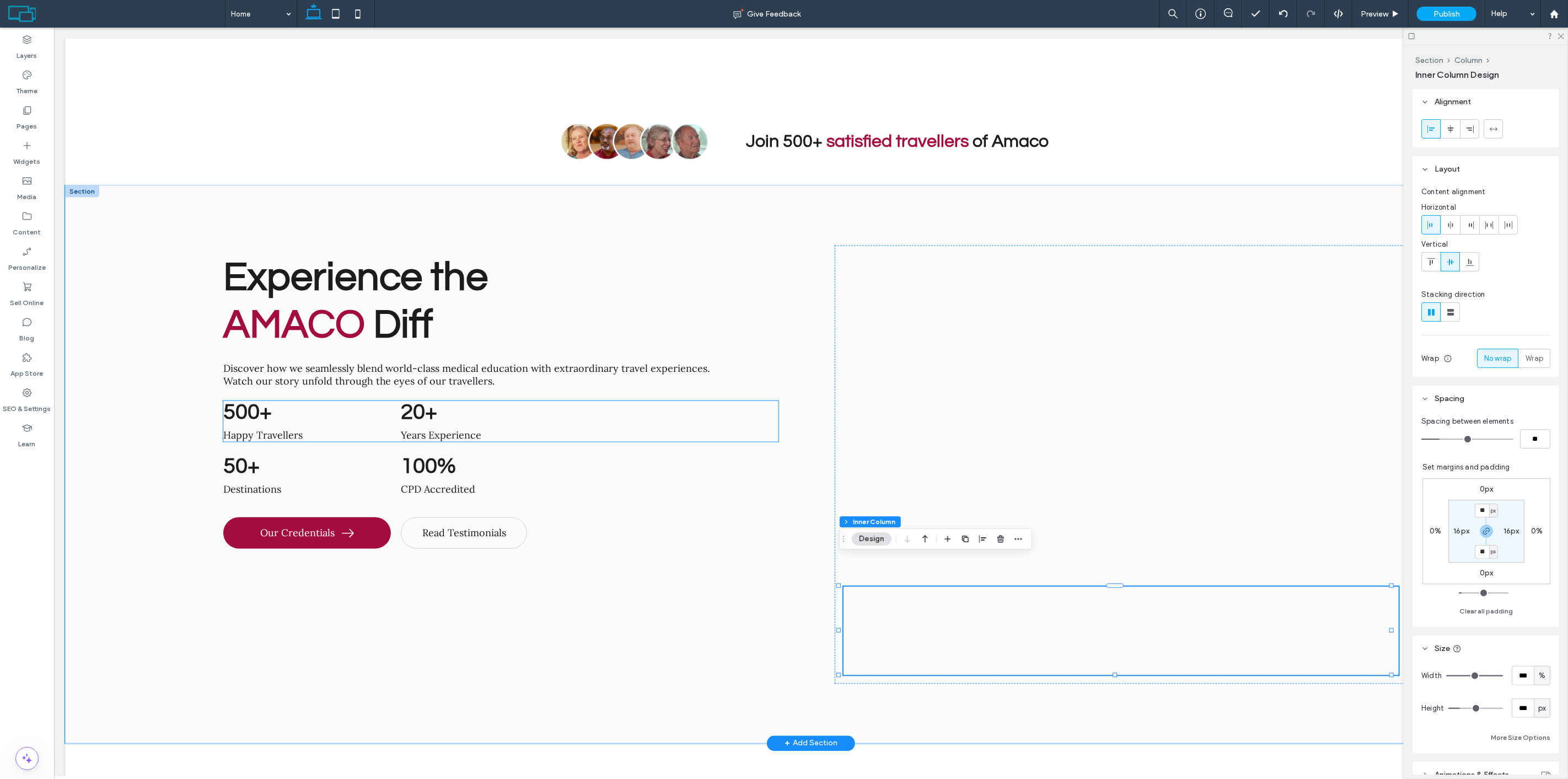
click at [237, 401] on span "500+" at bounding box center [247, 412] width 49 height 23
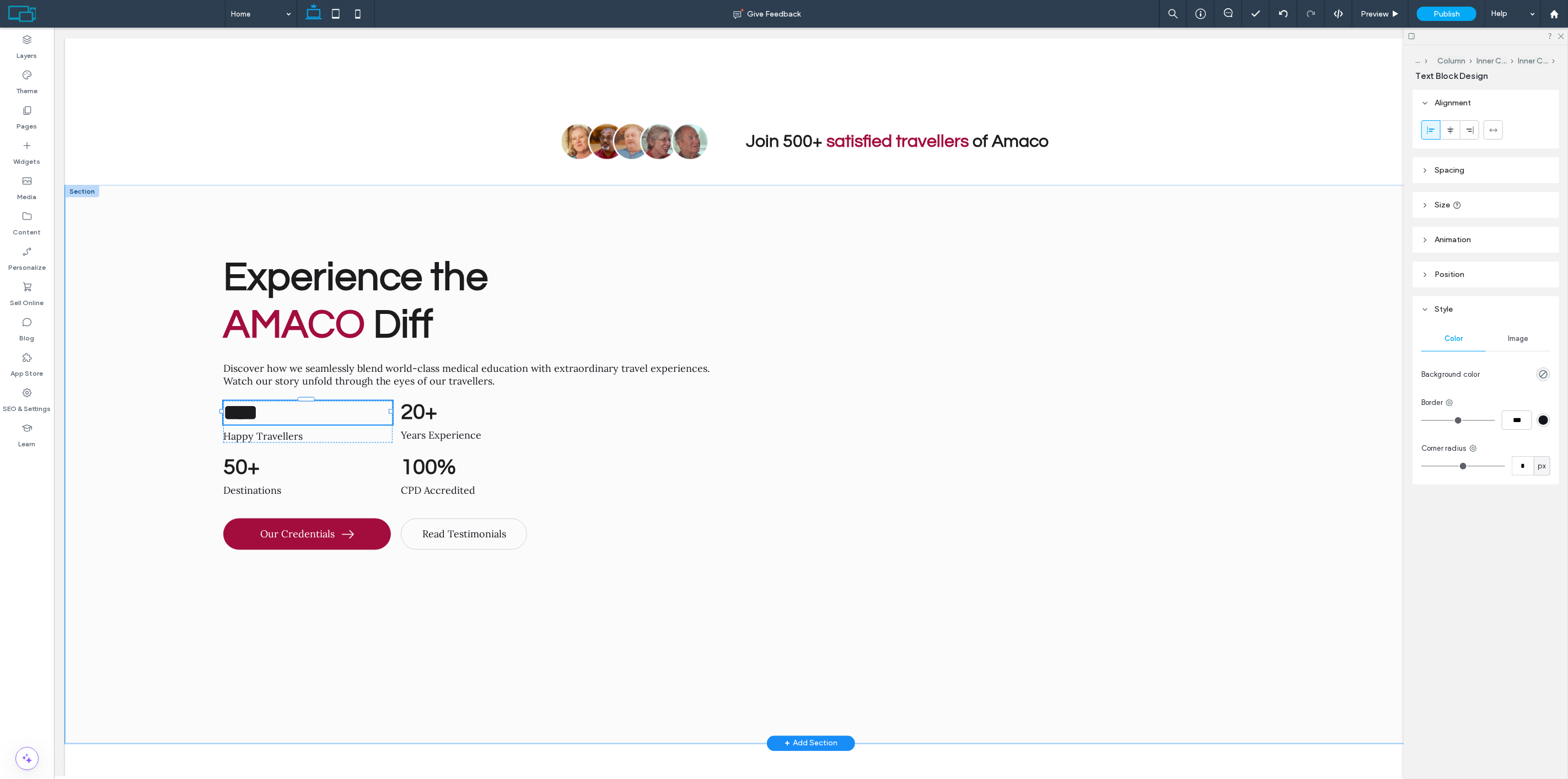
type input "*********"
type input "**"
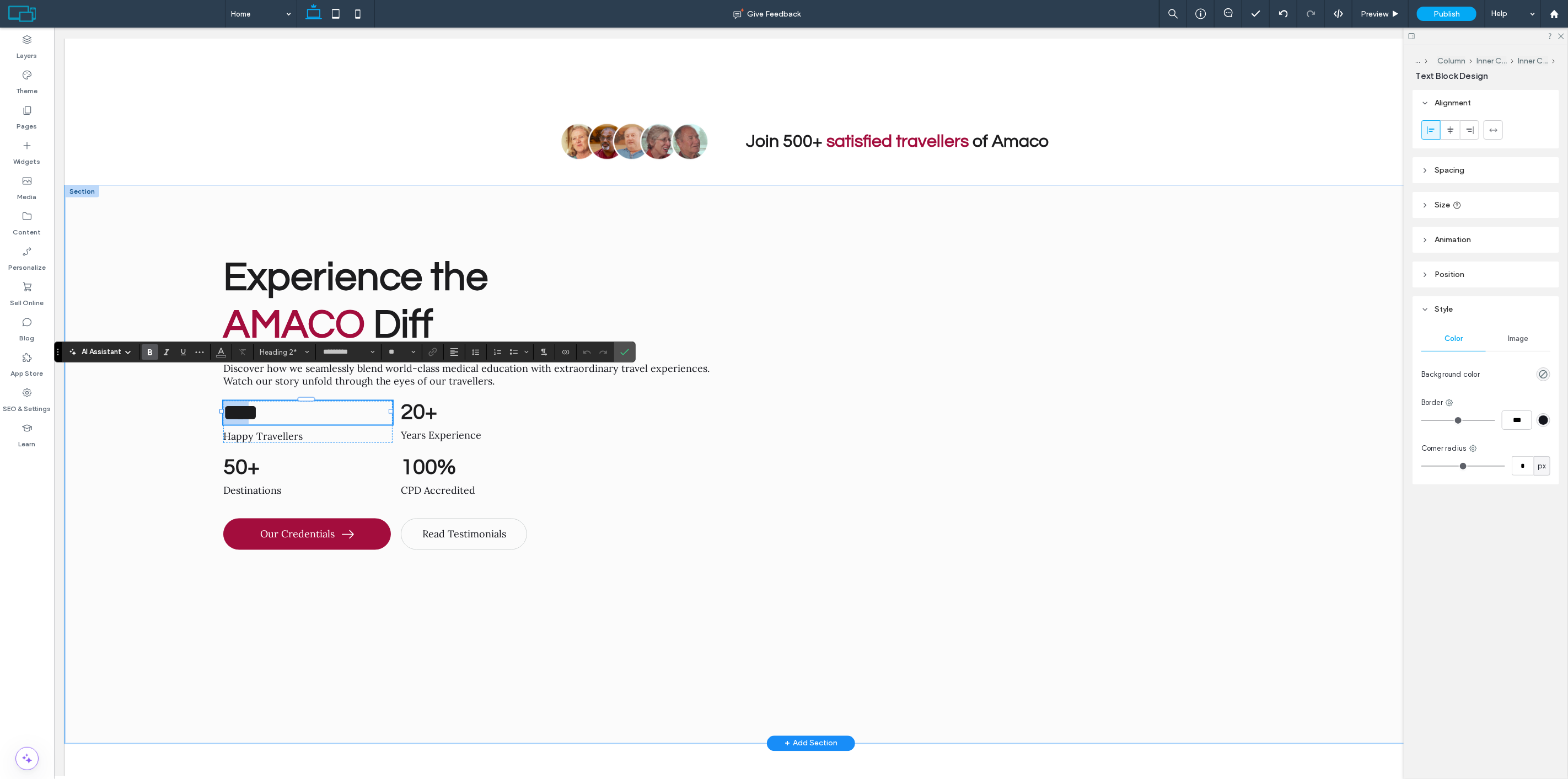
click at [239, 402] on span "****" at bounding box center [240, 412] width 34 height 21
click at [250, 402] on span "****" at bounding box center [240, 412] width 34 height 21
click at [257, 402] on span "****" at bounding box center [240, 412] width 34 height 21
drag, startPoint x: 256, startPoint y: 381, endPoint x: 225, endPoint y: 376, distance: 31.4
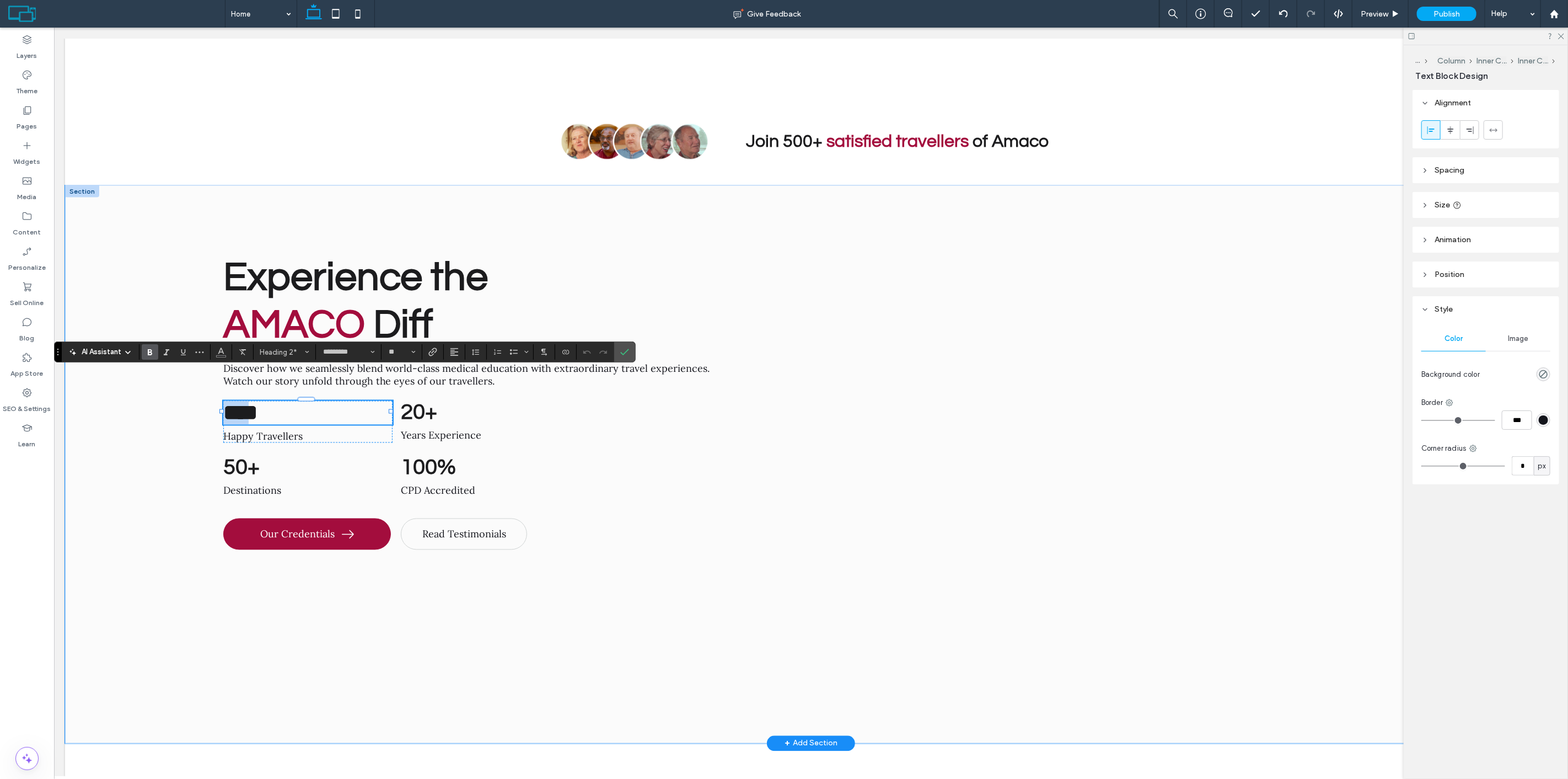
click at [225, 402] on span "****" at bounding box center [240, 412] width 34 height 21
type input "****"
type input "**"
type input "*********"
type input "**"
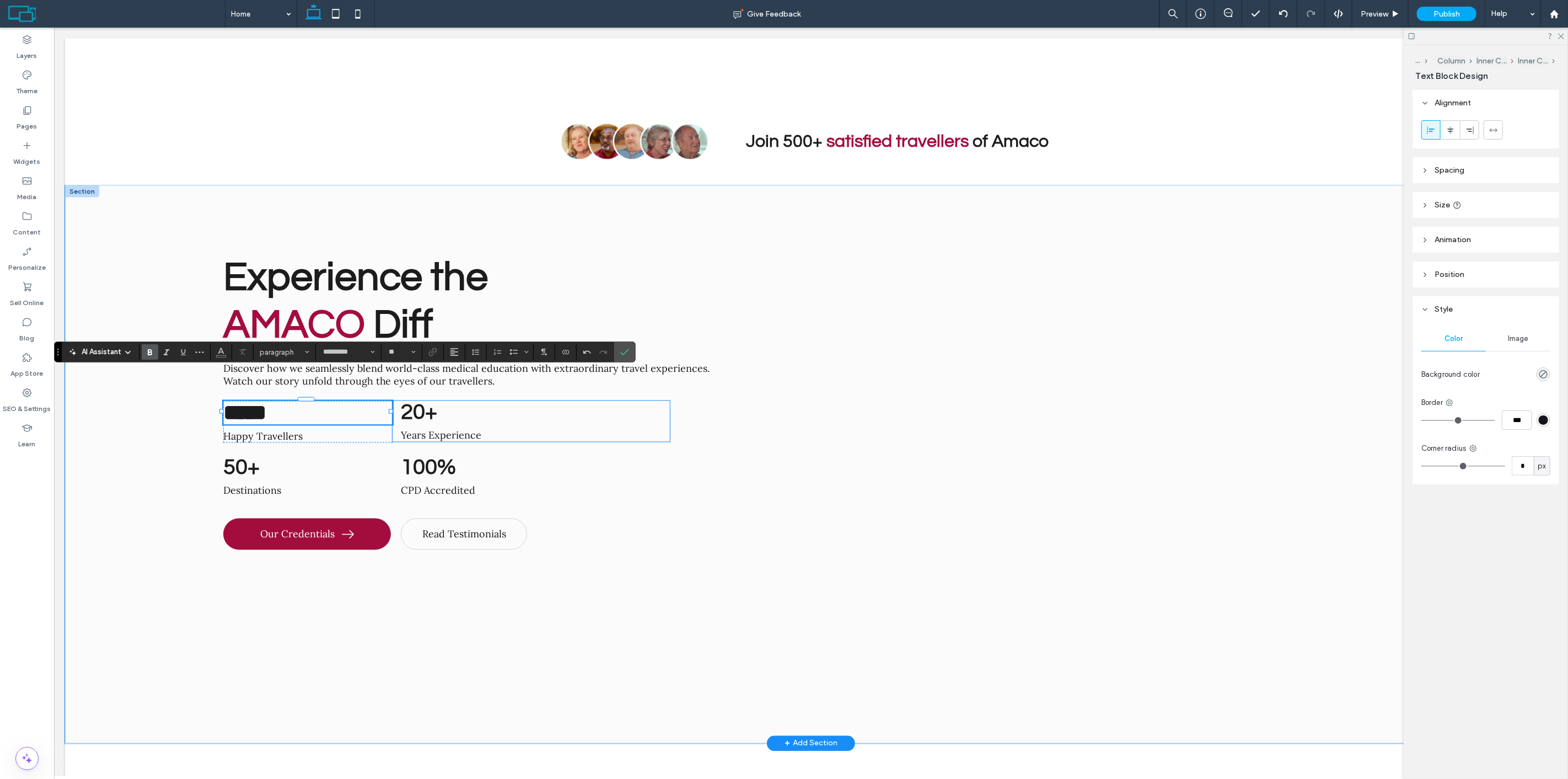
click at [417, 401] on span "20+" at bounding box center [419, 412] width 37 height 23
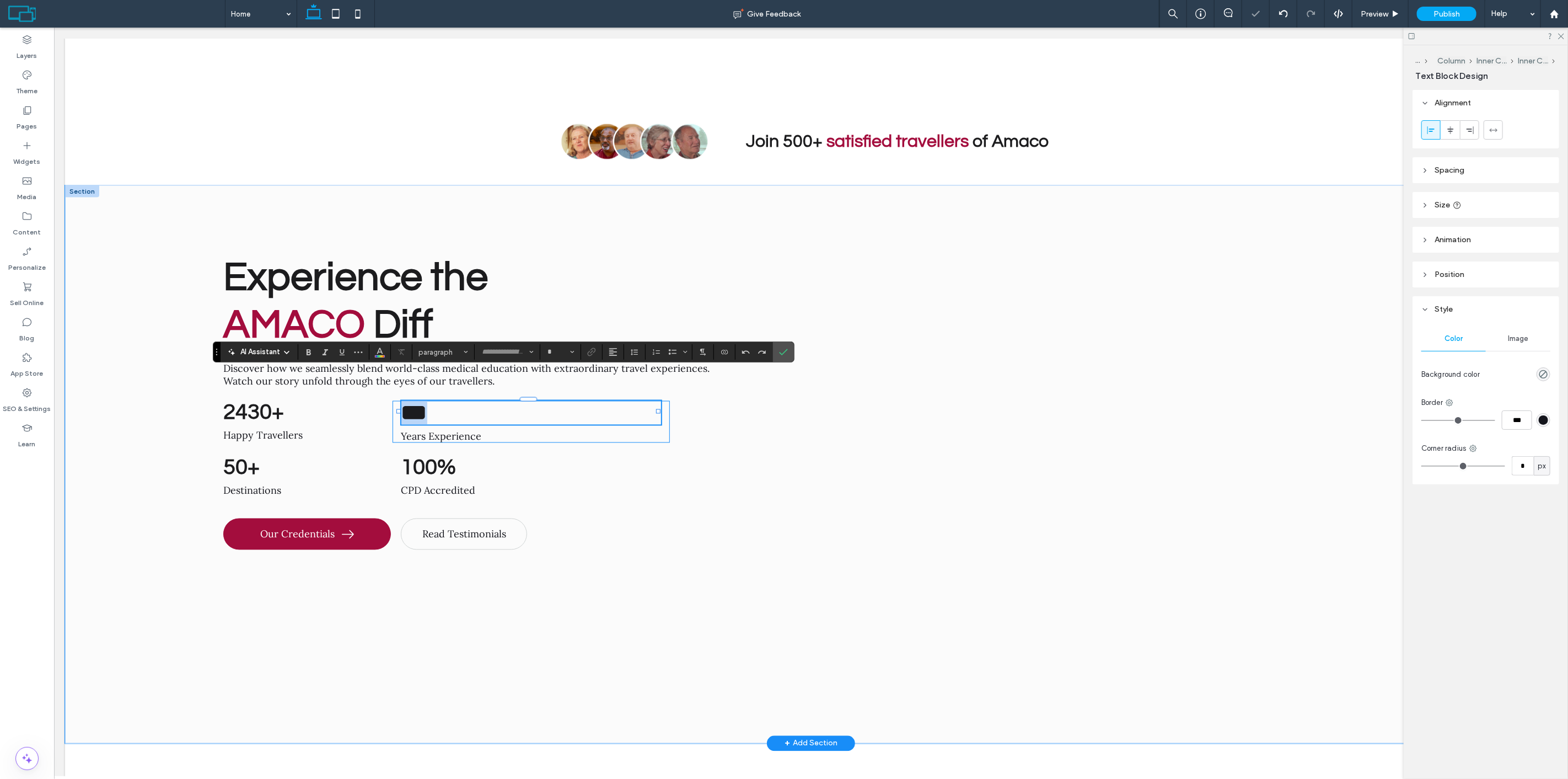
type input "*********"
type input "**"
click at [418, 402] on span "***" at bounding box center [413, 412] width 26 height 21
drag, startPoint x: 421, startPoint y: 379, endPoint x: 415, endPoint y: 377, distance: 6.3
click at [415, 402] on span "***" at bounding box center [413, 412] width 26 height 21
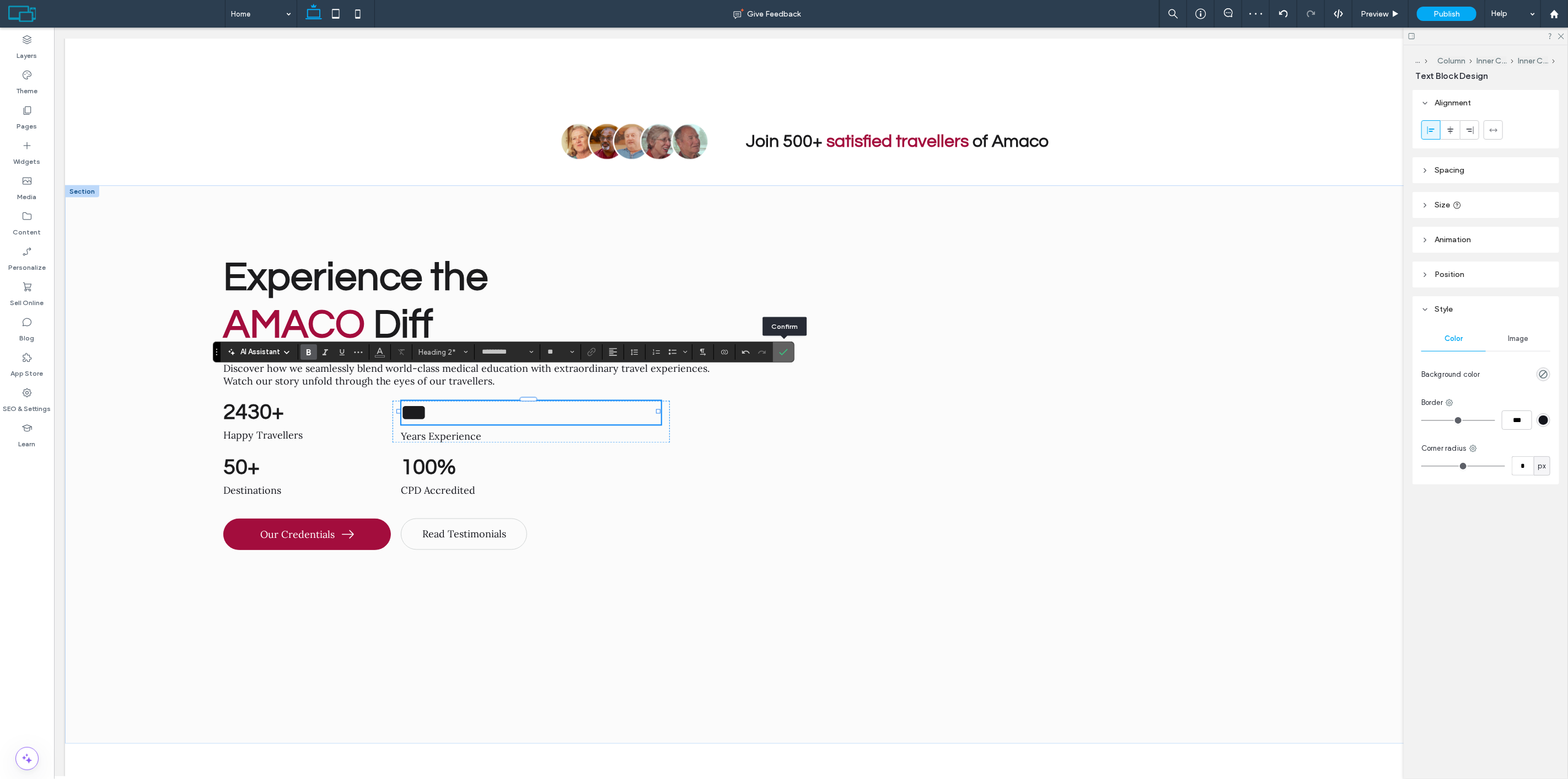
click at [787, 345] on span "Confirm" at bounding box center [783, 351] width 9 height 19
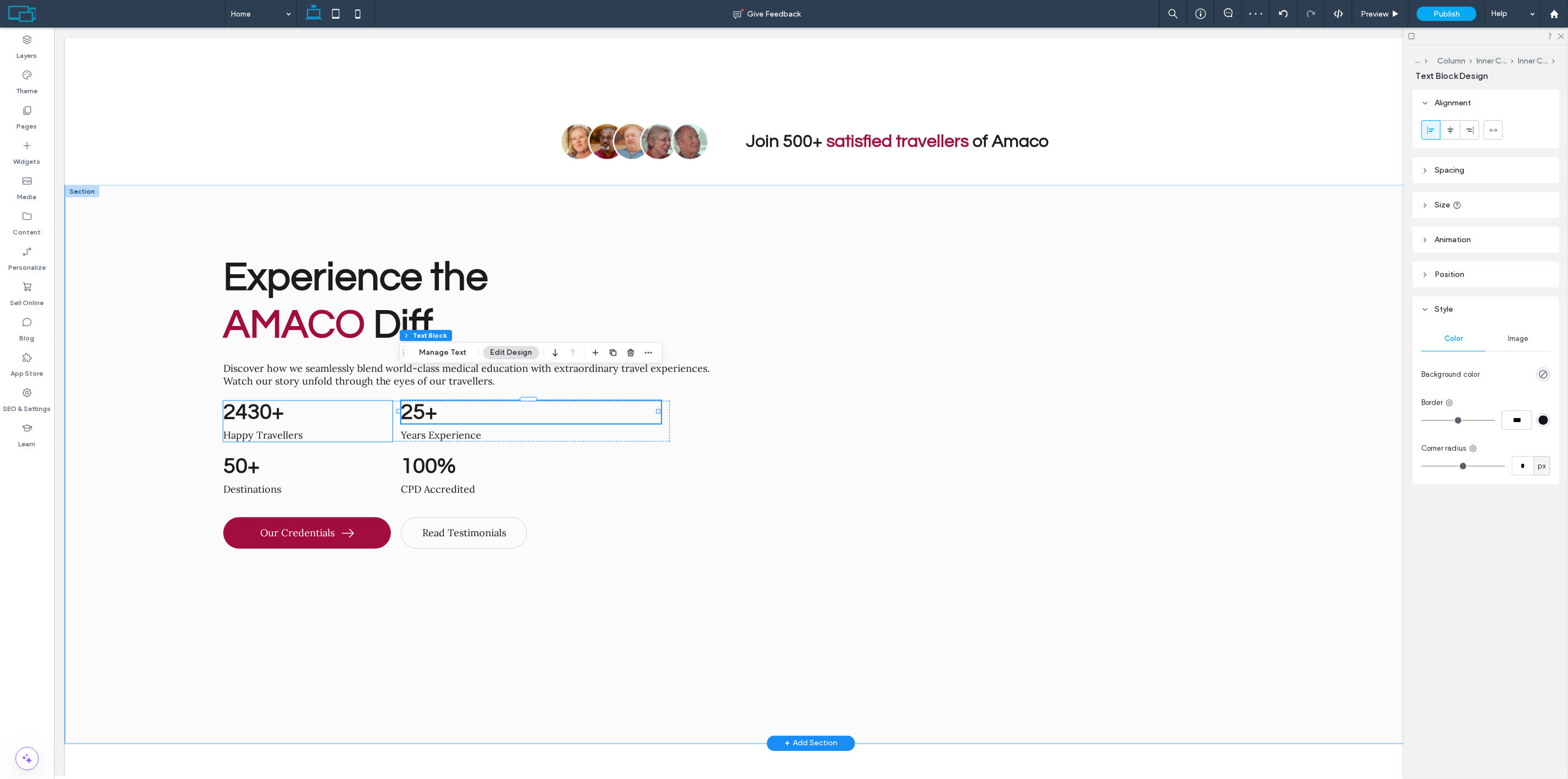
click at [293, 401] on h2 "2430+" at bounding box center [307, 412] width 169 height 23
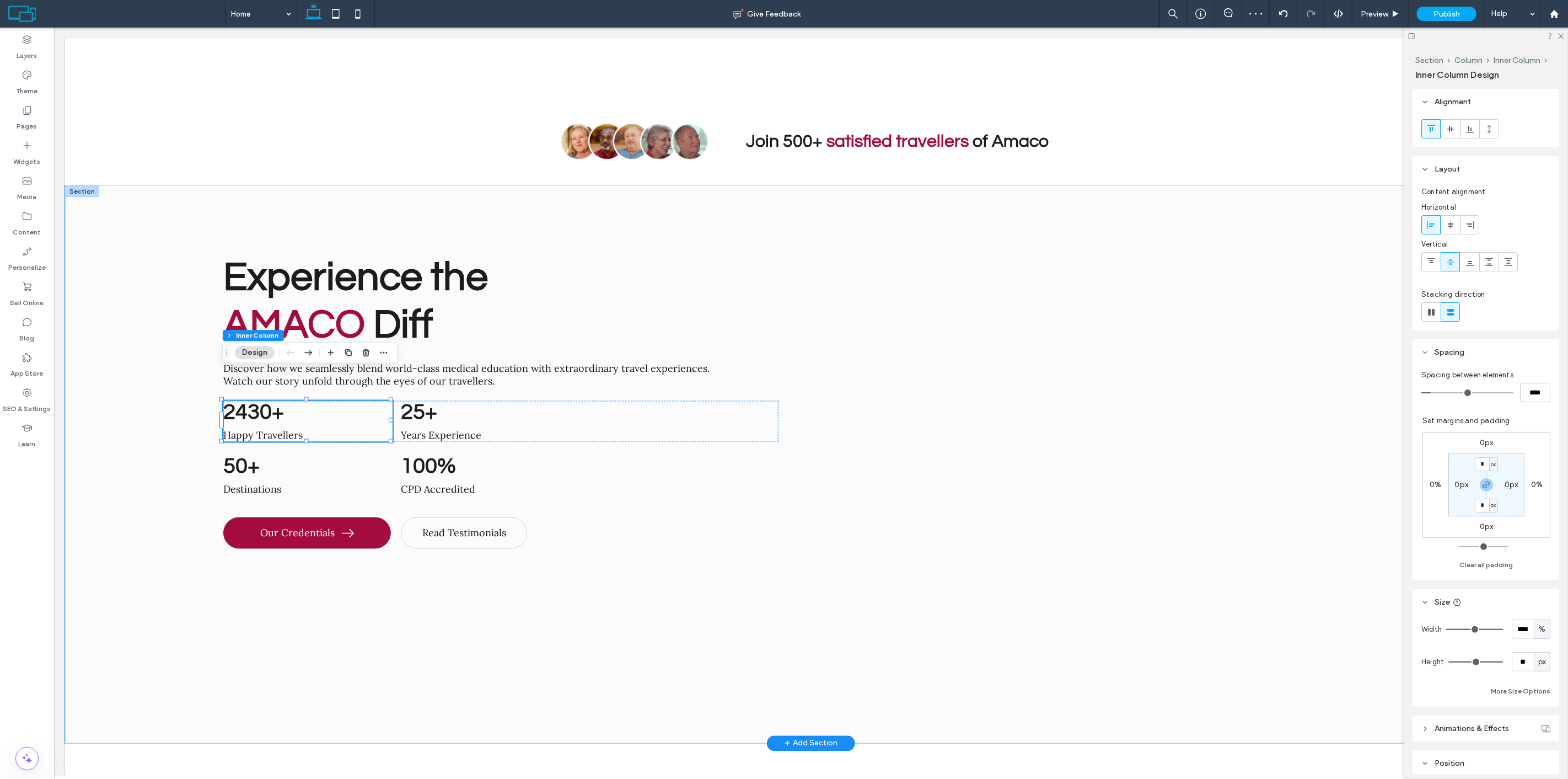
click at [293, 401] on h2 "2430+" at bounding box center [307, 412] width 169 height 23
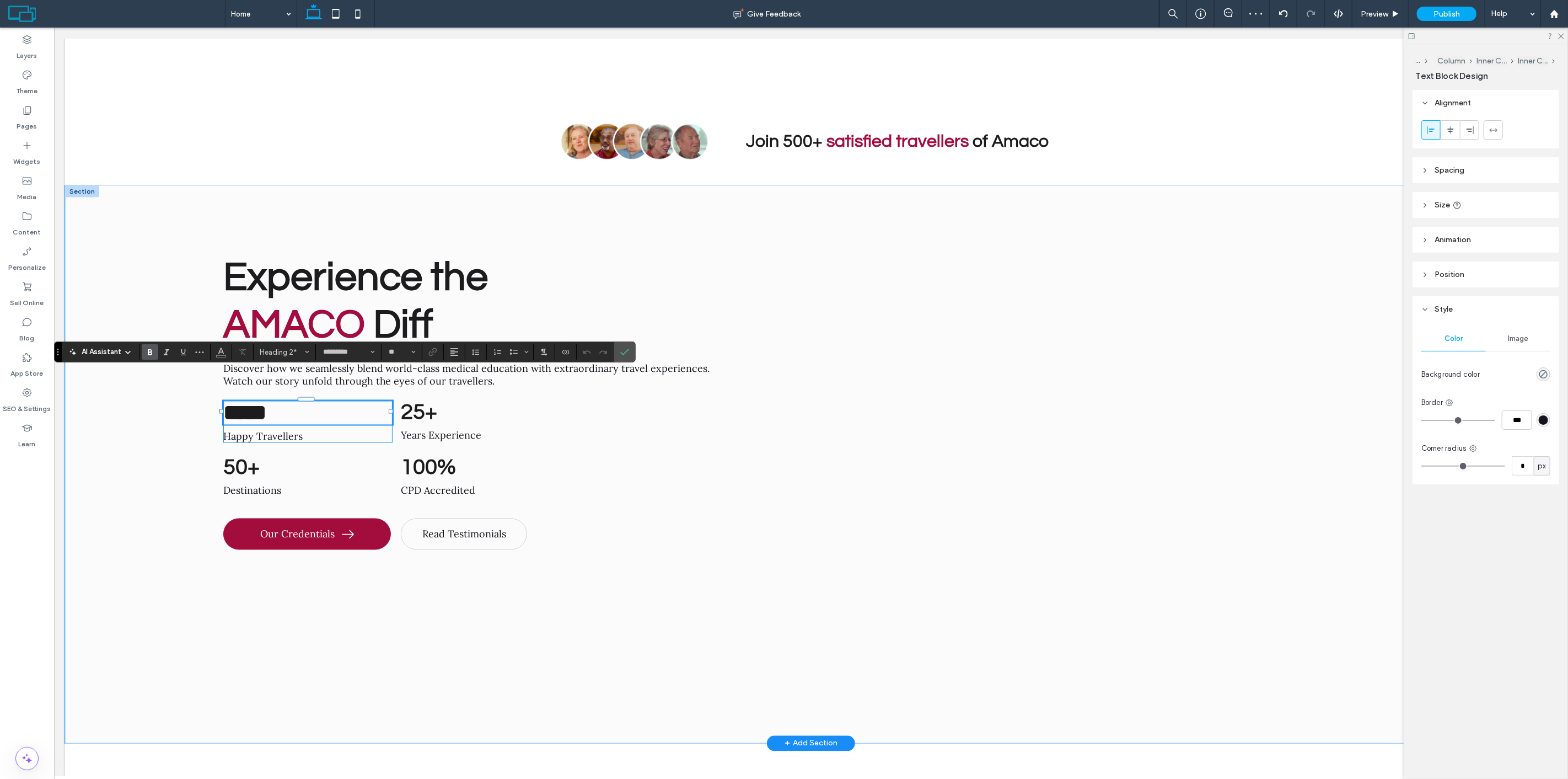
click at [284, 401] on h2 "*****" at bounding box center [307, 412] width 169 height 24
drag, startPoint x: 273, startPoint y: 377, endPoint x: 290, endPoint y: 379, distance: 17.1
click at [290, 401] on h2 "*****" at bounding box center [307, 412] width 169 height 24
drag, startPoint x: 295, startPoint y: 388, endPoint x: 178, endPoint y: 376, distance: 117.6
click at [178, 376] on div "Experience the AMACO Diff Discover how we seamlessly blend world-class medical …" at bounding box center [810, 464] width 1492 height 558
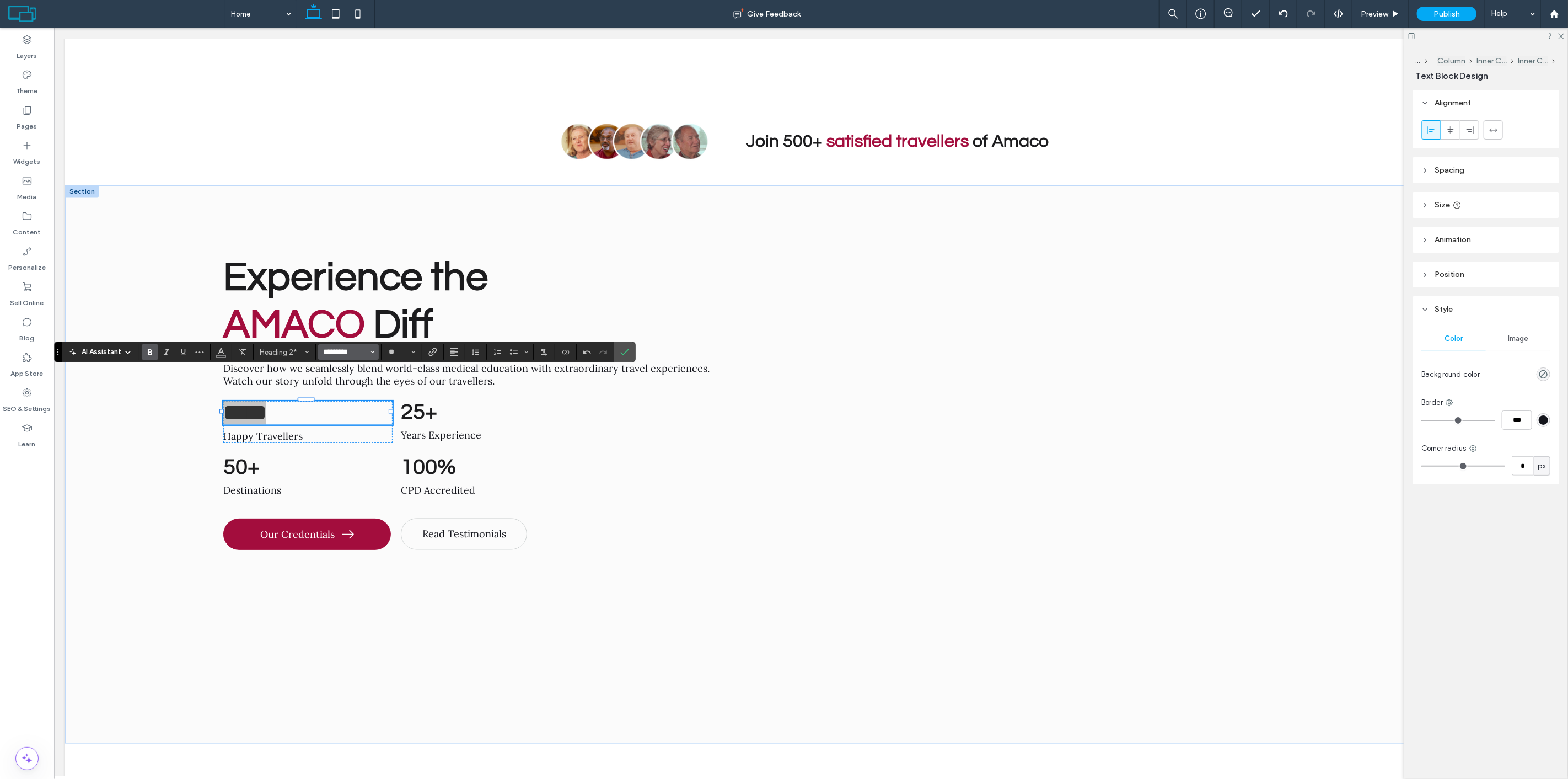
click at [348, 351] on input "*********" at bounding box center [345, 352] width 47 height 9
click at [432, 446] on div "Semibold" at bounding box center [418, 451] width 32 height 9
type input "****"
click at [441, 401] on h2 "25+" at bounding box center [531, 412] width 261 height 23
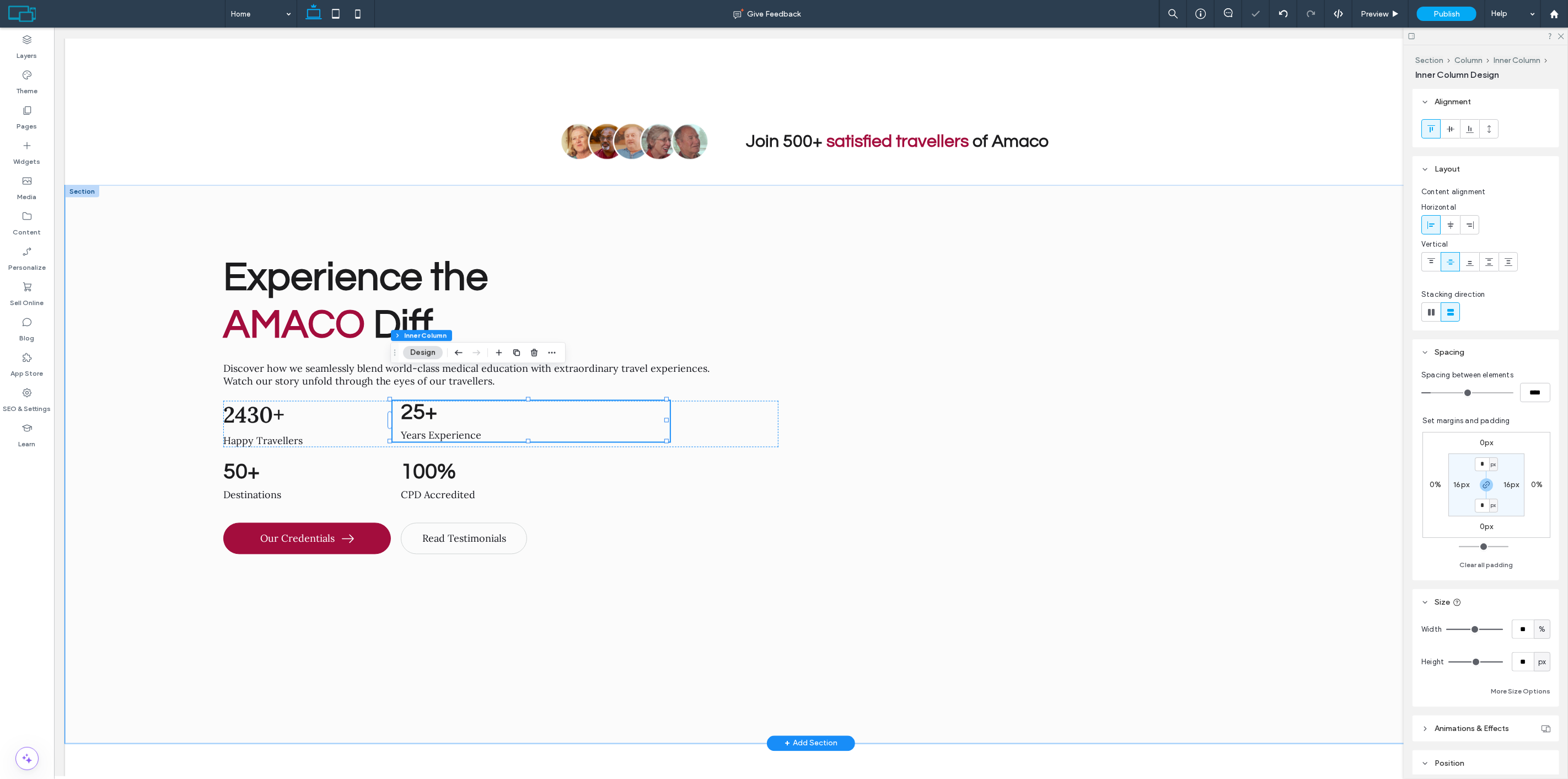
click at [441, 401] on h2 "25+" at bounding box center [531, 412] width 261 height 23
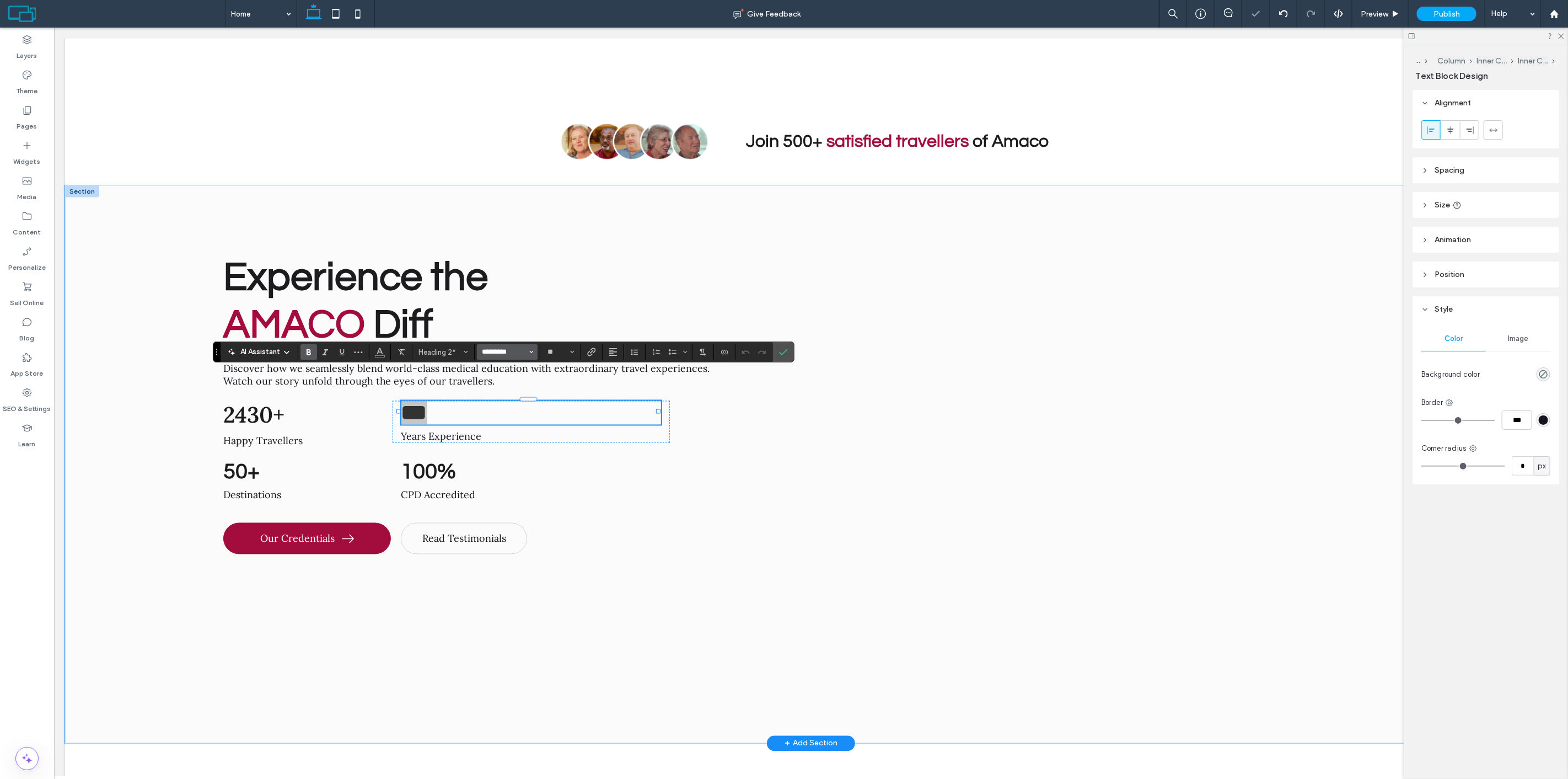
click at [505, 350] on input "*********" at bounding box center [504, 352] width 47 height 9
click at [587, 417] on div "Semibold" at bounding box center [576, 420] width 32 height 9
type input "****"
click at [517, 401] on h2 "***" at bounding box center [531, 412] width 261 height 24
click at [786, 349] on icon "Confirm" at bounding box center [783, 352] width 9 height 9
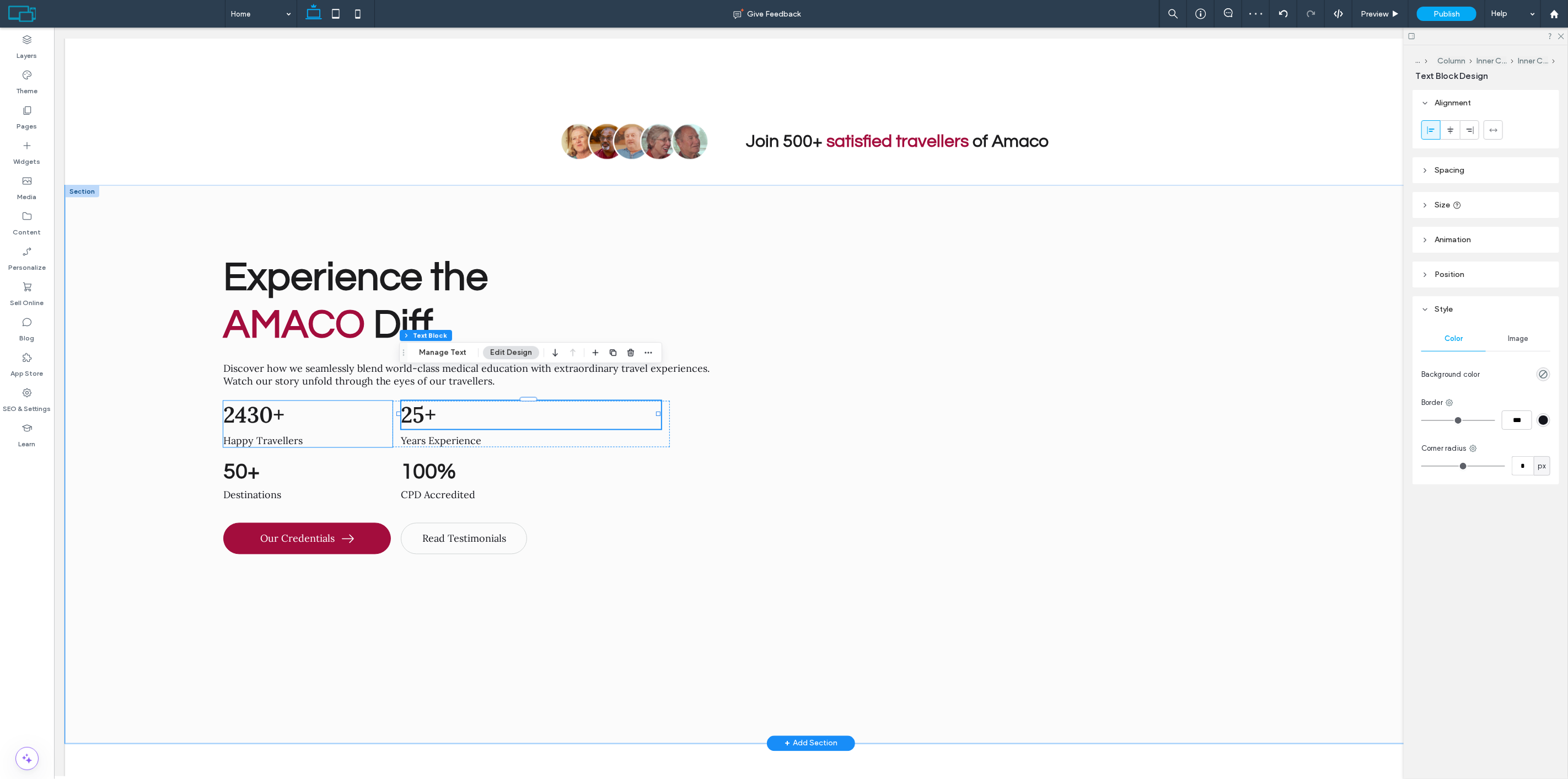
click at [268, 401] on span "2430+" at bounding box center [253, 415] width 61 height 28
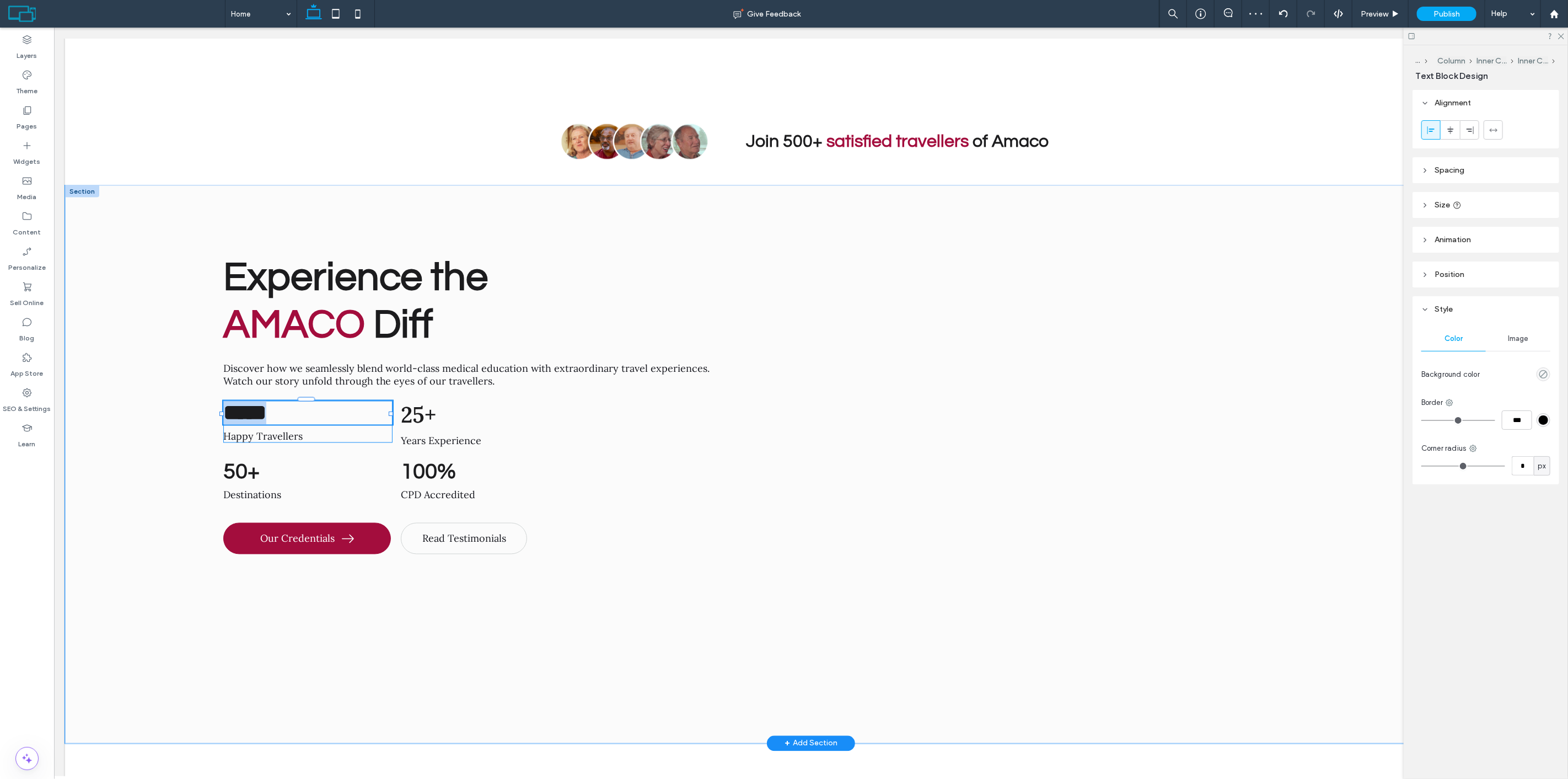
type input "****"
type input "**"
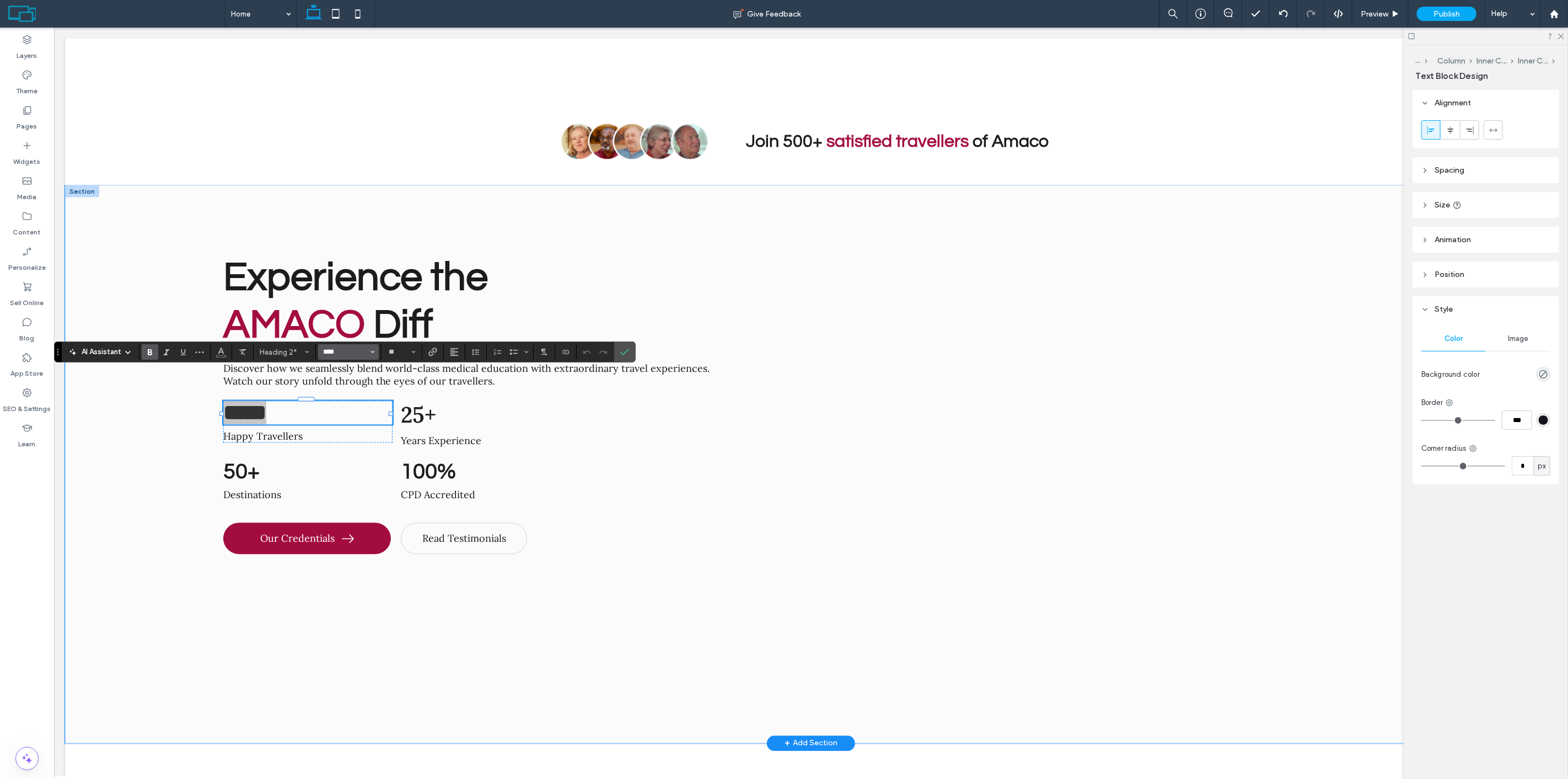
click at [348, 354] on input "****" at bounding box center [345, 352] width 47 height 9
click at [483, 401] on h2 "25+" at bounding box center [531, 415] width 261 height 28
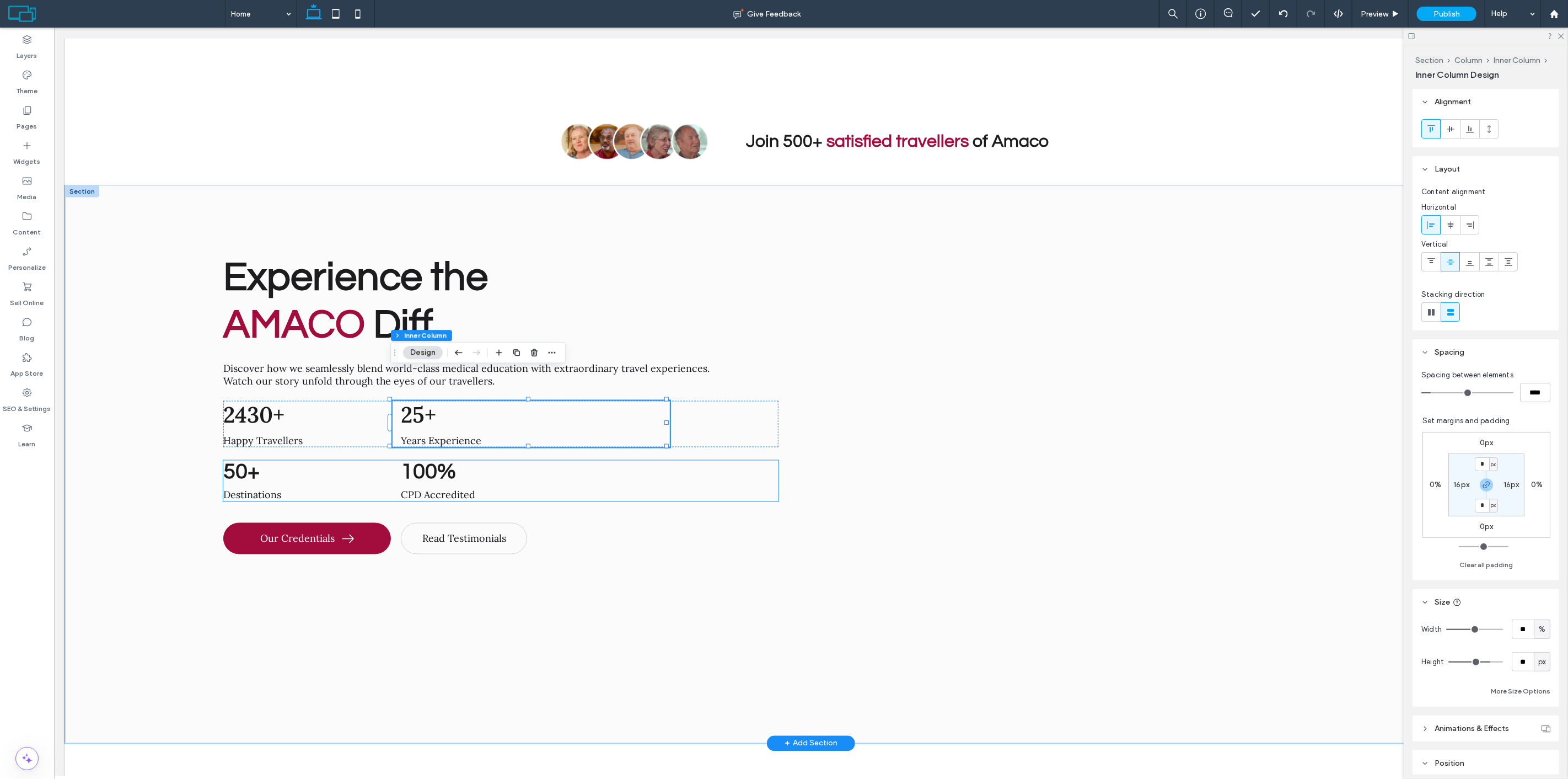
click at [233, 460] on span "50+" at bounding box center [241, 471] width 37 height 23
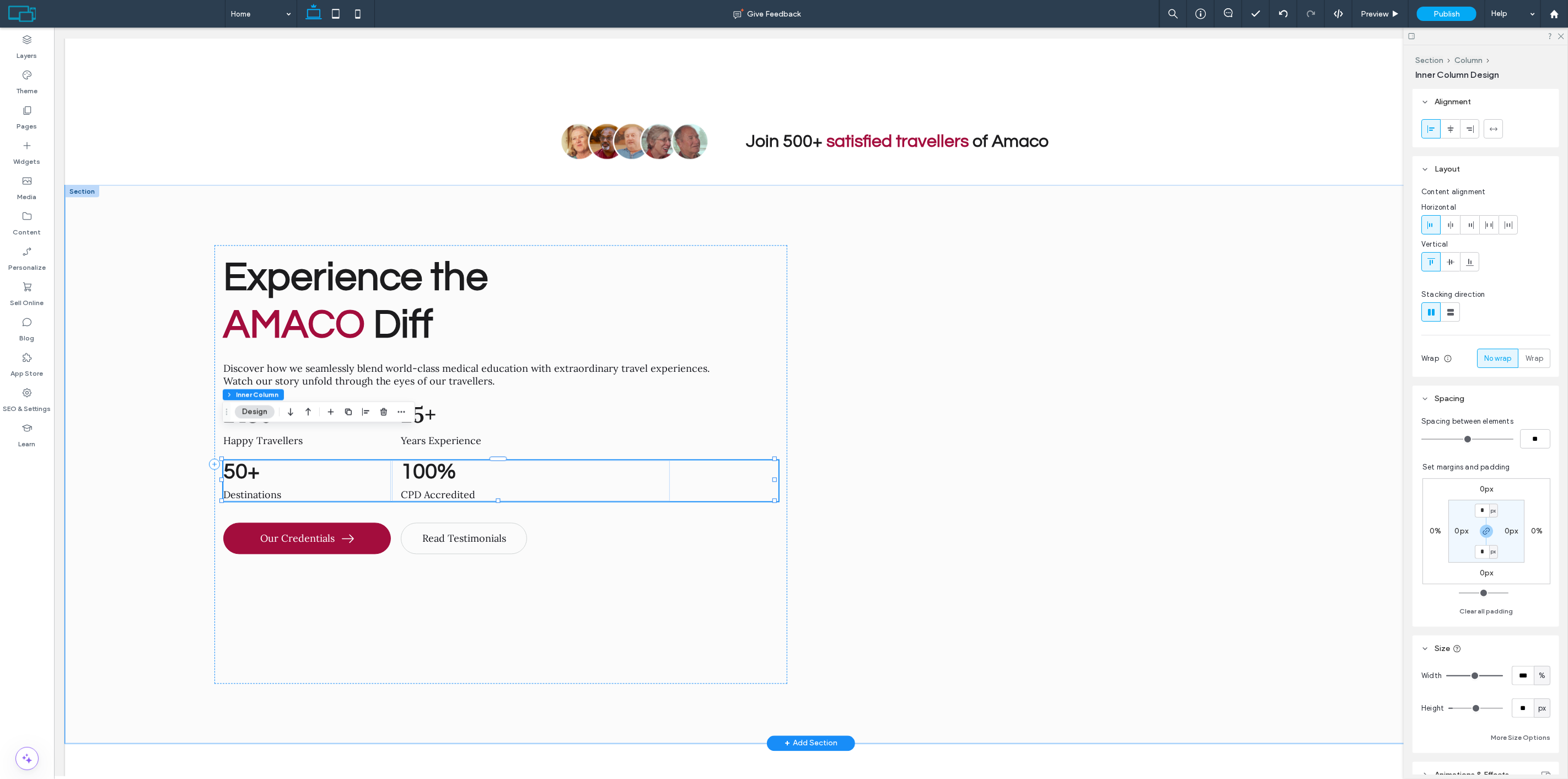
click at [233, 460] on span "50+" at bounding box center [241, 471] width 37 height 23
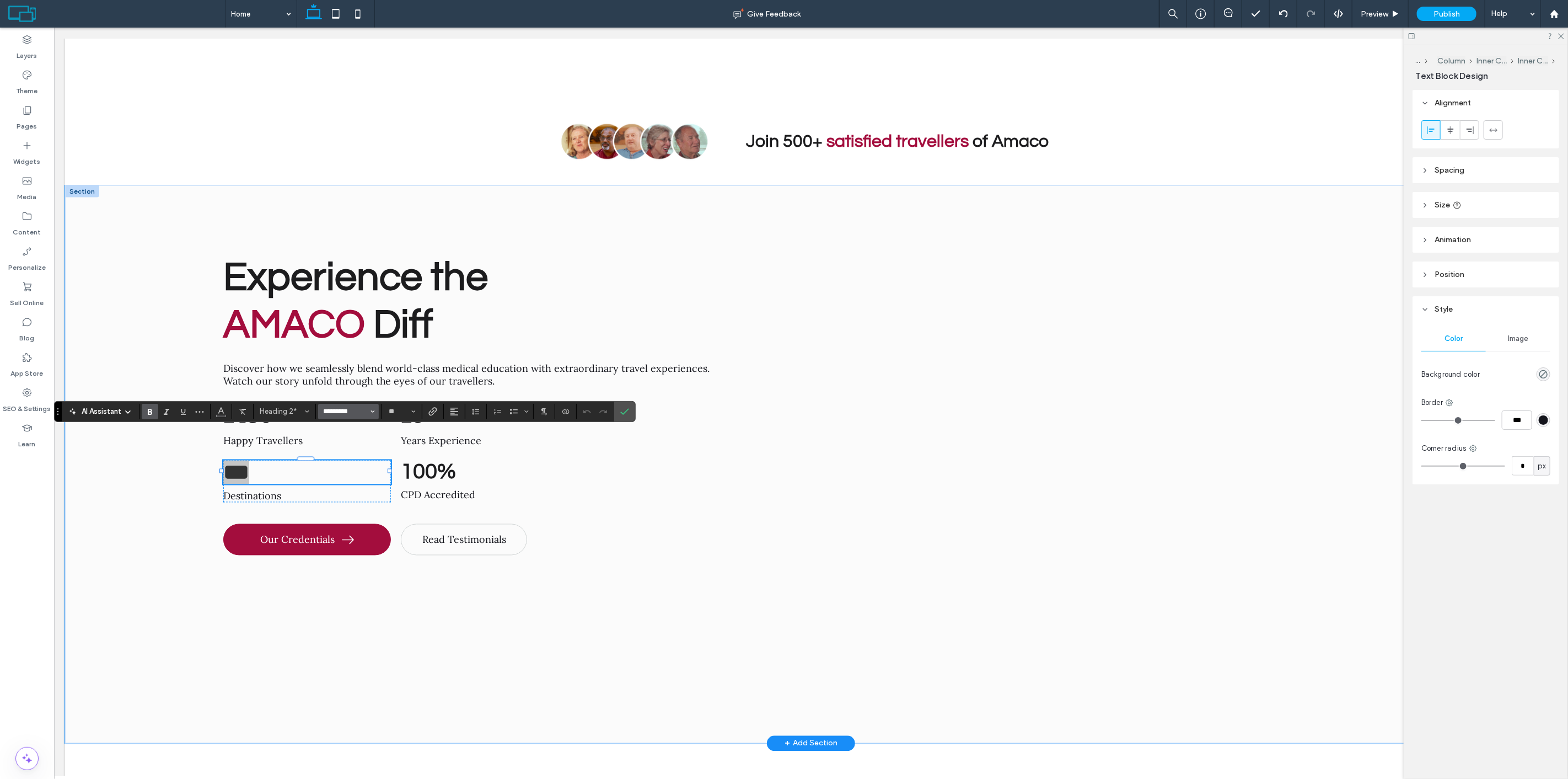
click at [354, 410] on input "*********" at bounding box center [345, 411] width 47 height 9
drag, startPoint x: 428, startPoint y: 477, endPoint x: 366, endPoint y: 442, distance: 71.2
click at [428, 477] on div "Semibold" at bounding box center [418, 480] width 32 height 9
type input "****"
click at [445, 460] on span "100%" at bounding box center [428, 471] width 55 height 23
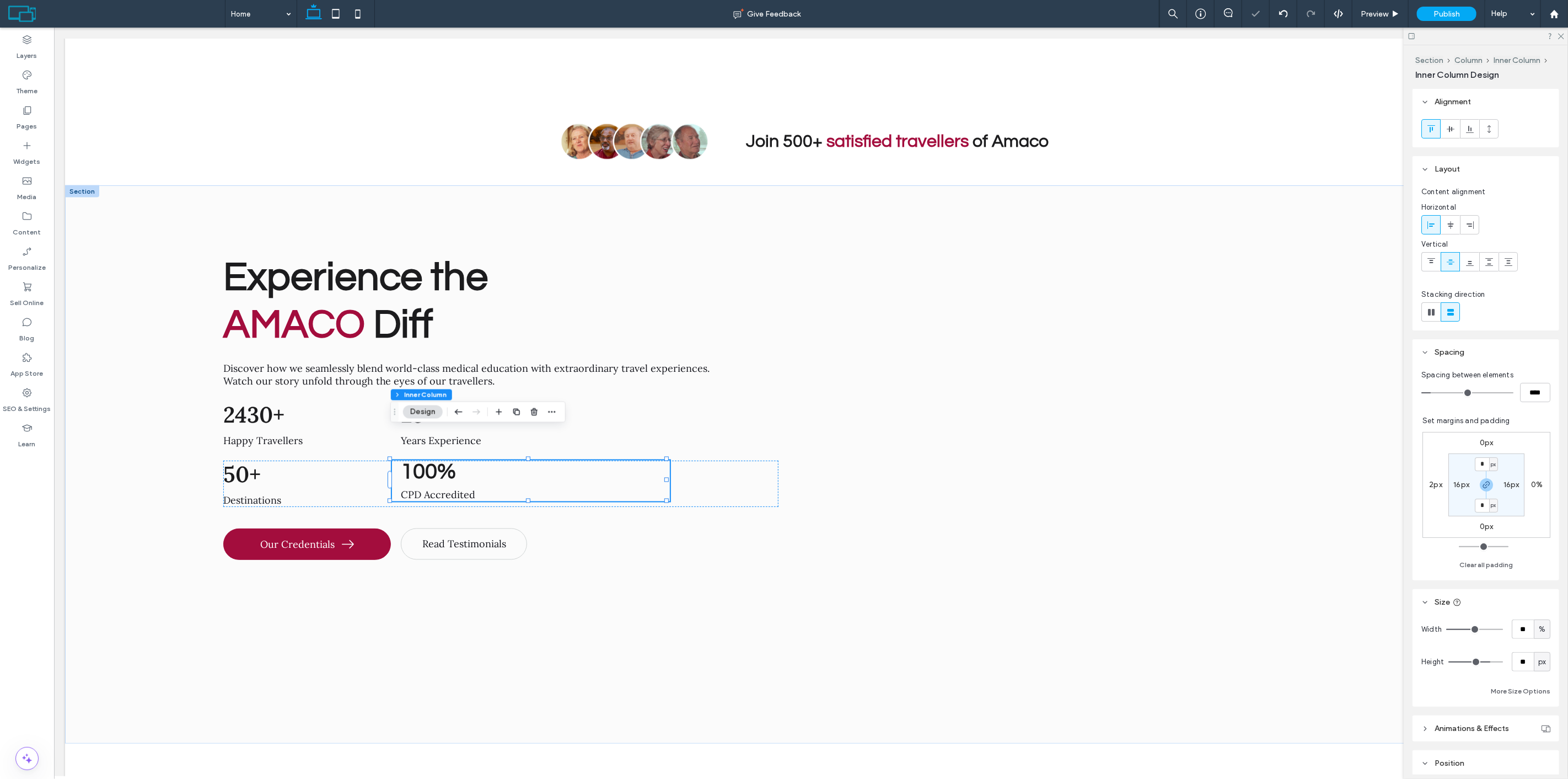
click at [445, 460] on span "100%" at bounding box center [428, 471] width 55 height 23
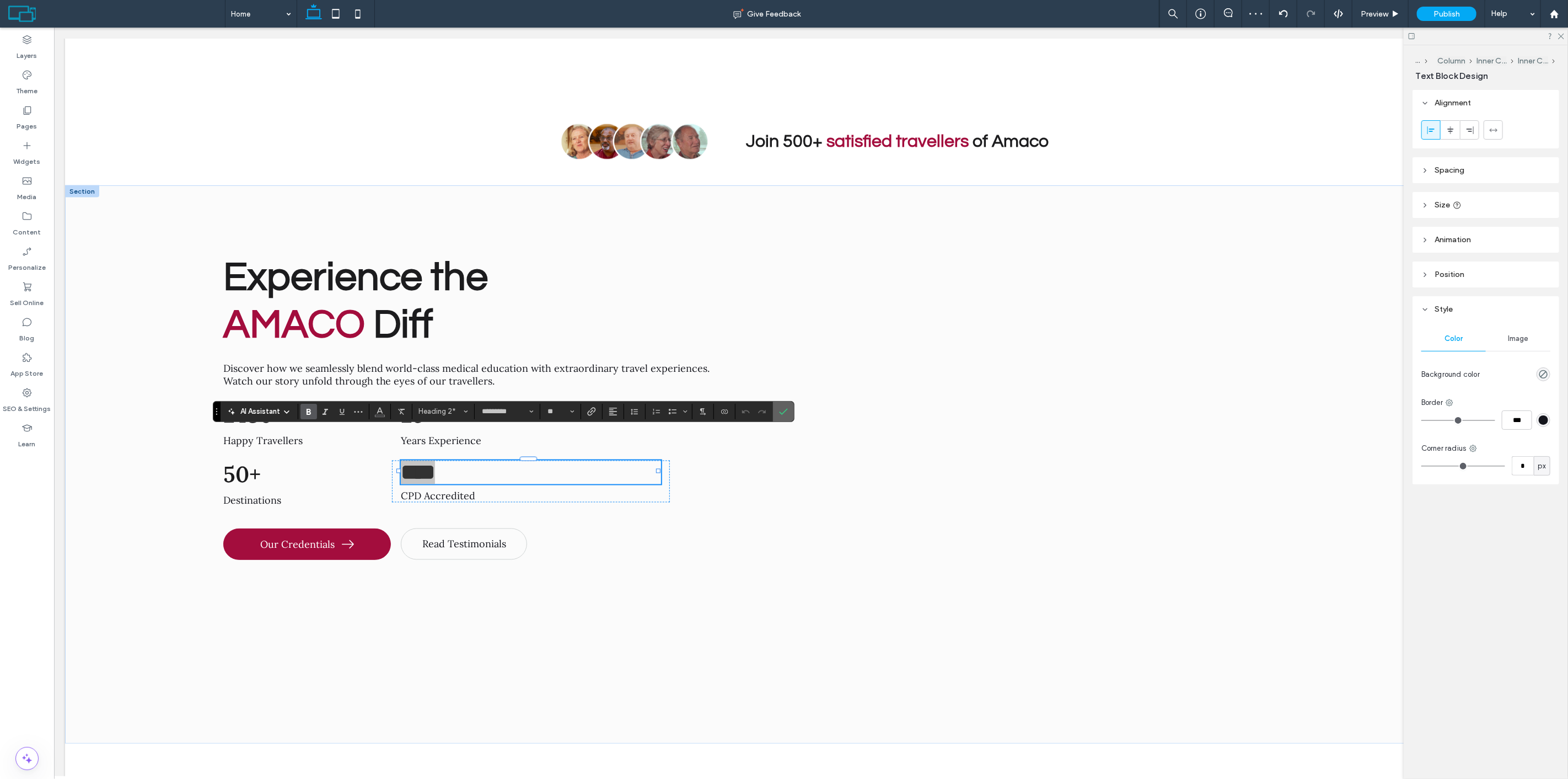
click at [781, 412] on use "Confirm" at bounding box center [783, 411] width 9 height 7
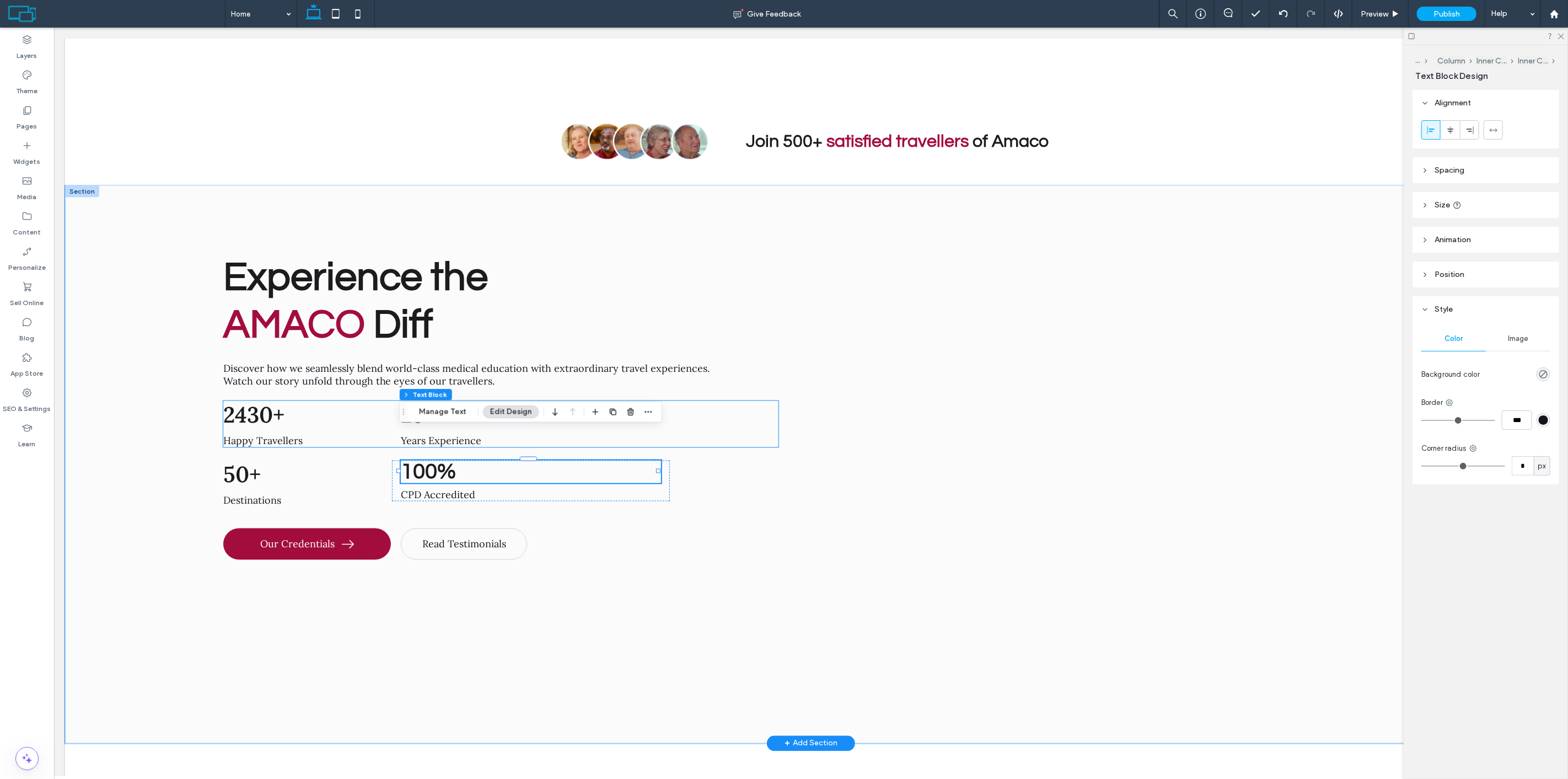
click at [527, 401] on h2 "25+" at bounding box center [531, 415] width 261 height 28
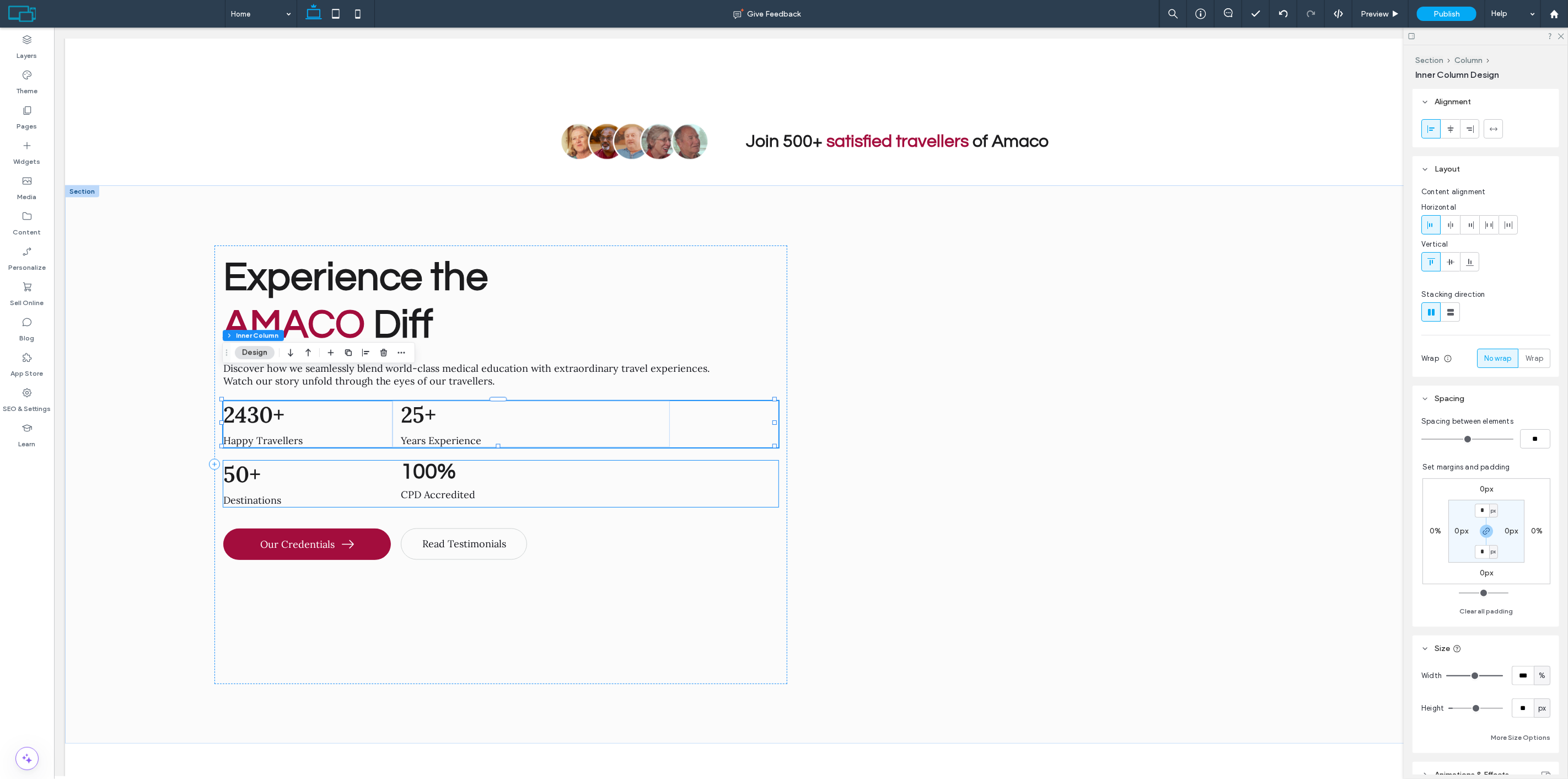
click at [237, 460] on span "50+" at bounding box center [242, 474] width 38 height 28
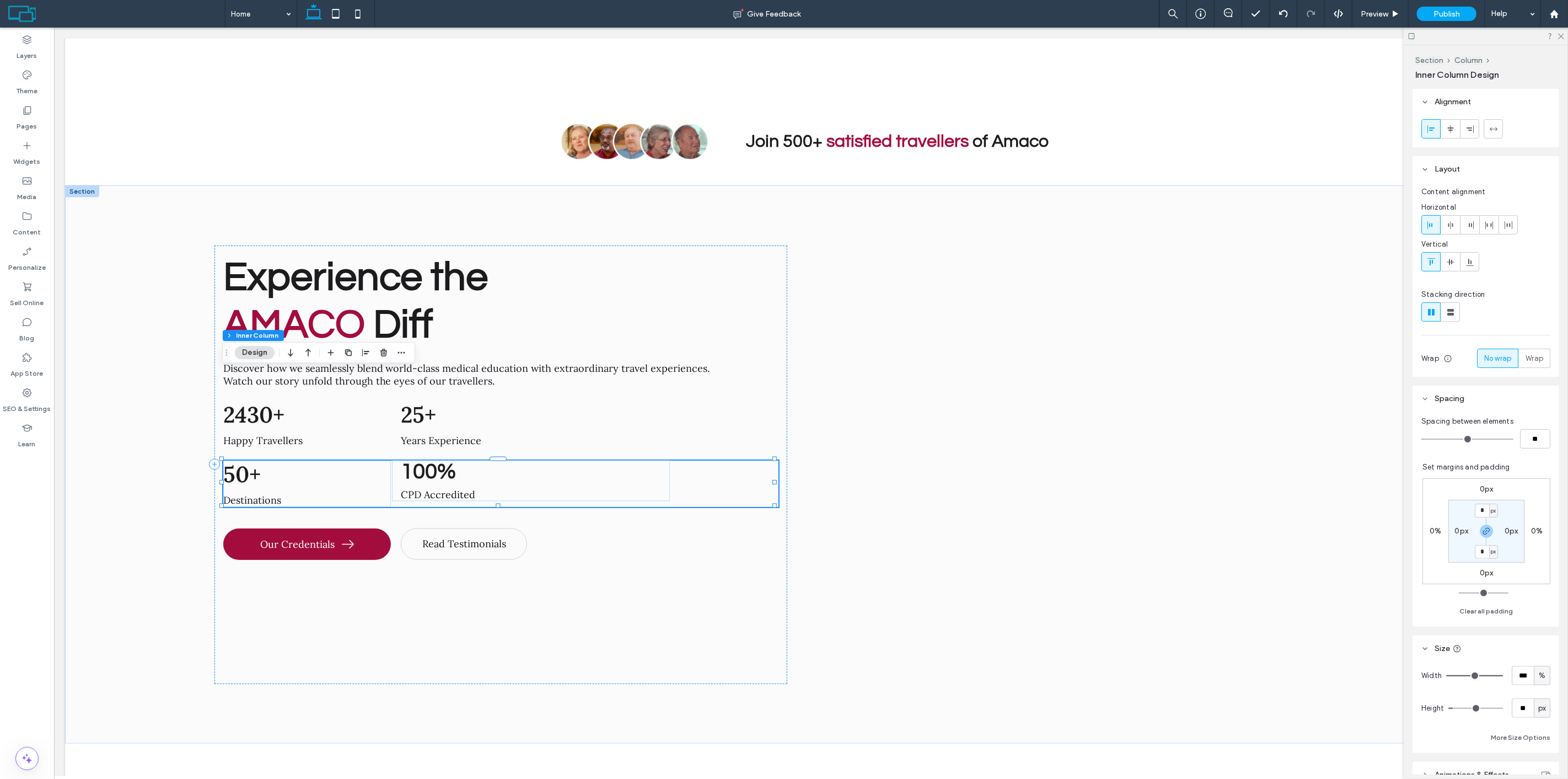
click at [237, 460] on span "50+" at bounding box center [242, 474] width 38 height 28
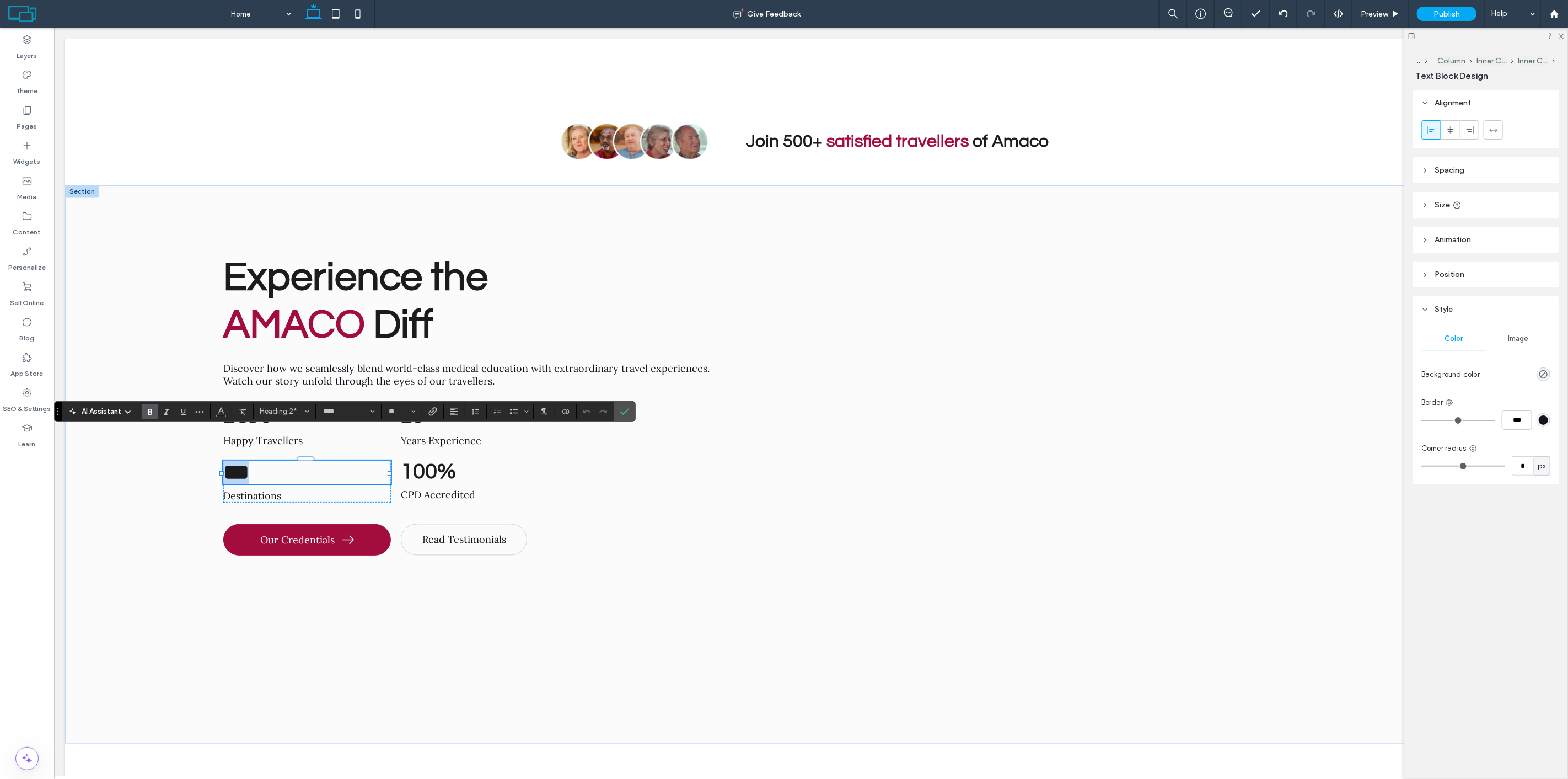
click at [237, 462] on span "***" at bounding box center [236, 472] width 26 height 21
click at [271, 490] on span "Destinations" at bounding box center [251, 496] width 58 height 13
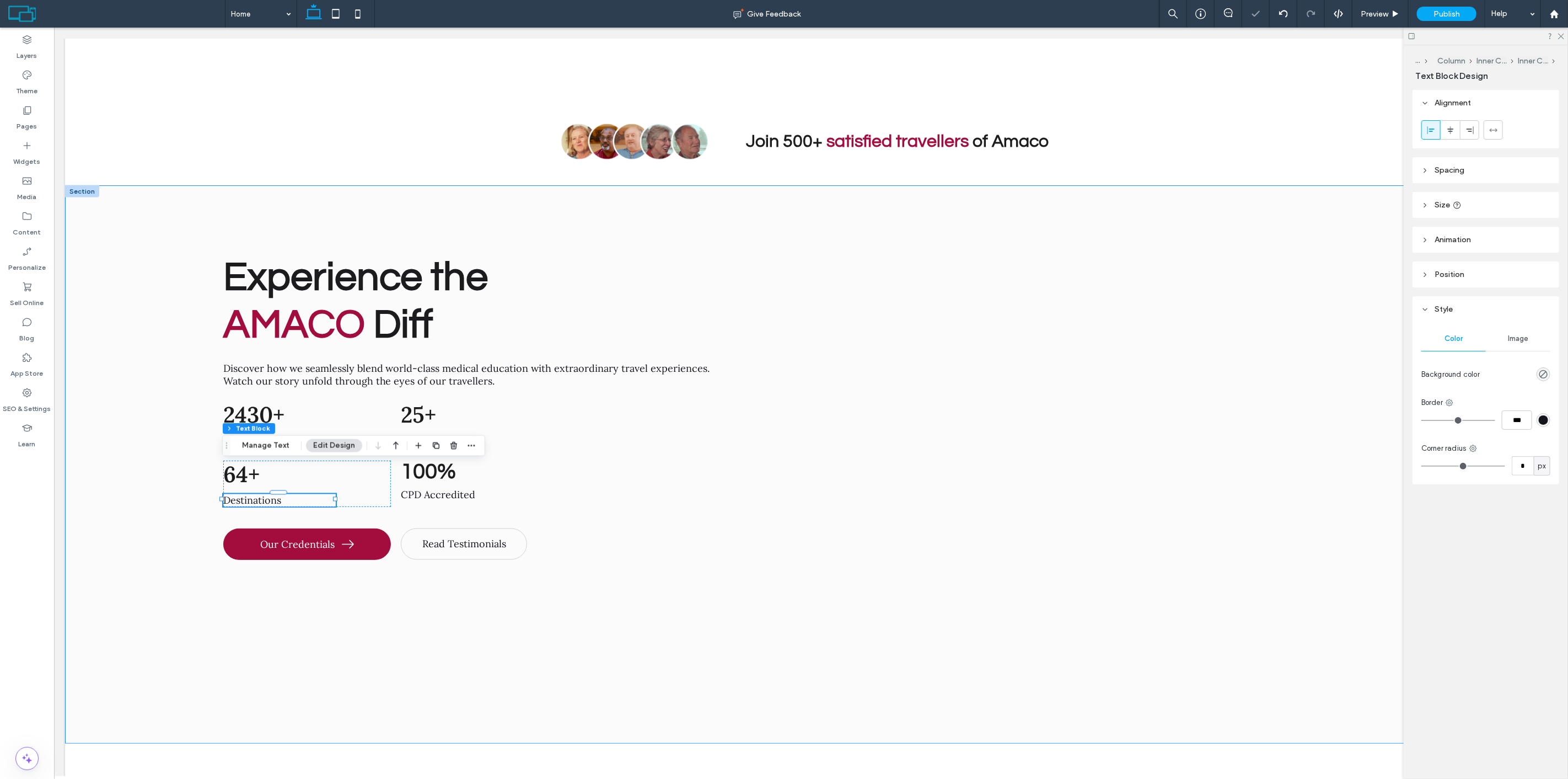
click at [114, 433] on div "Experience the AMACO Diff Discover how we seamlessly blend world-class medical …" at bounding box center [810, 464] width 1492 height 558
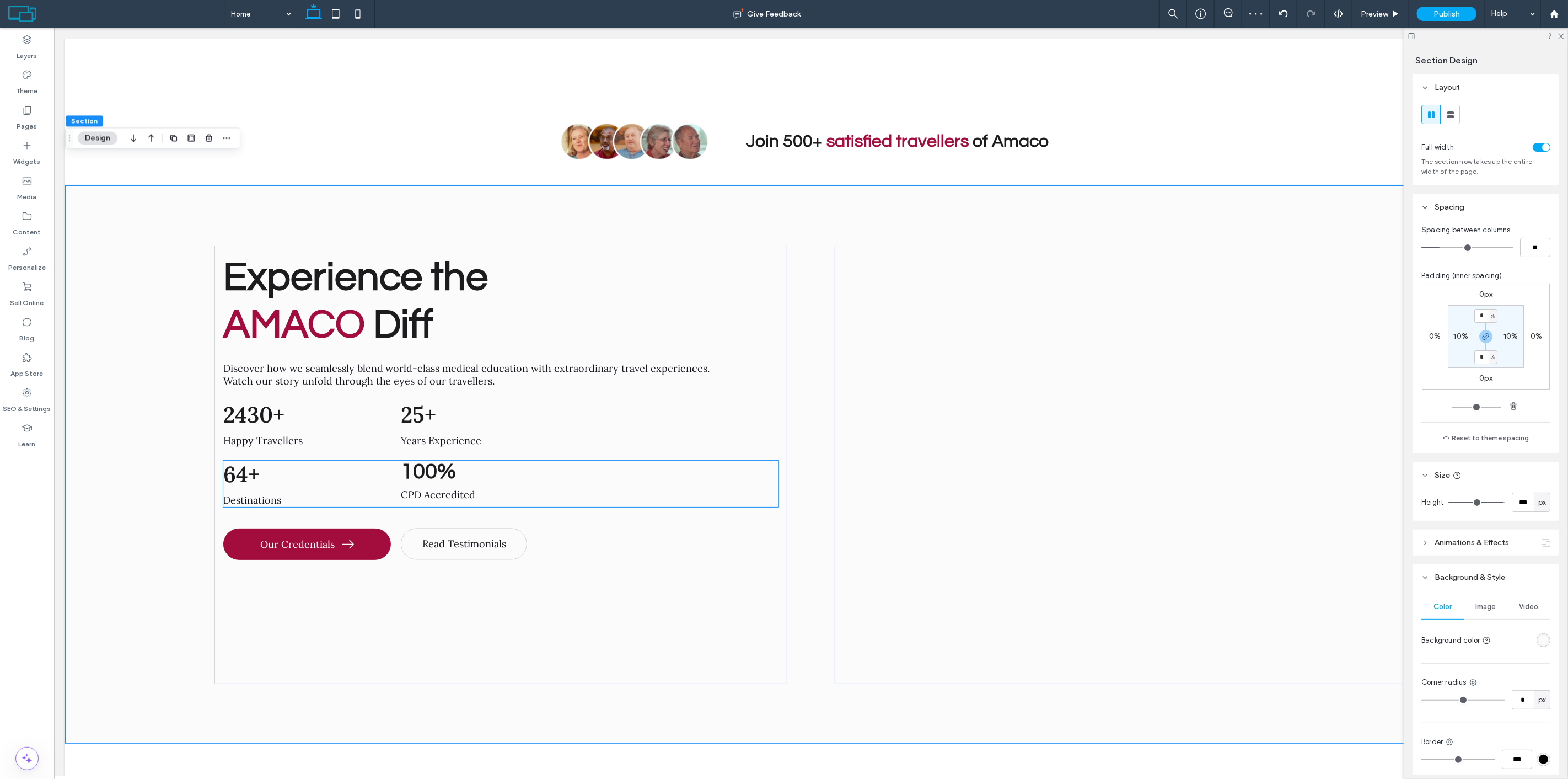
click at [257, 495] on span "Destinations" at bounding box center [251, 501] width 58 height 13
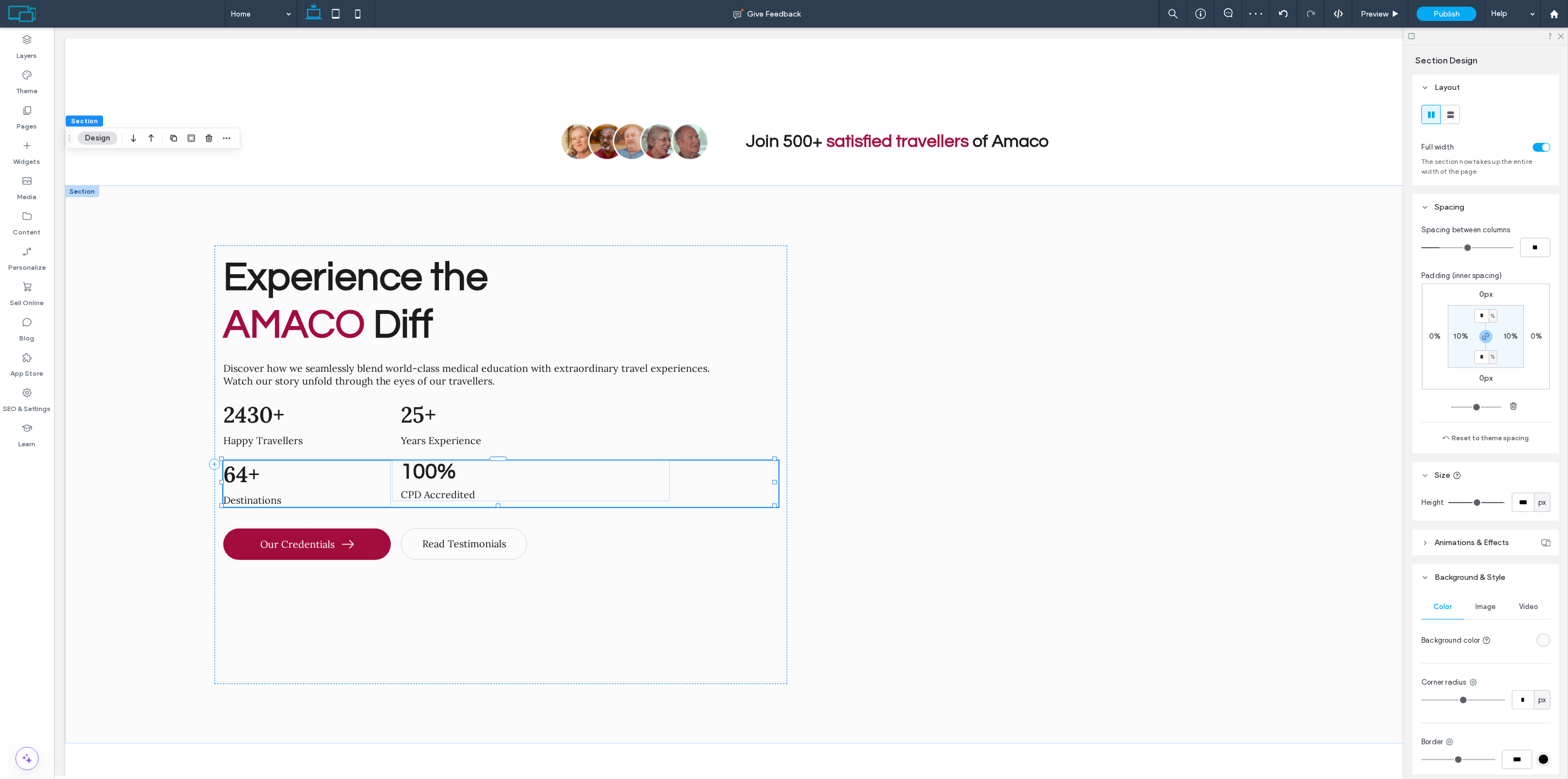
click at [257, 495] on span "Destinations" at bounding box center [251, 501] width 58 height 13
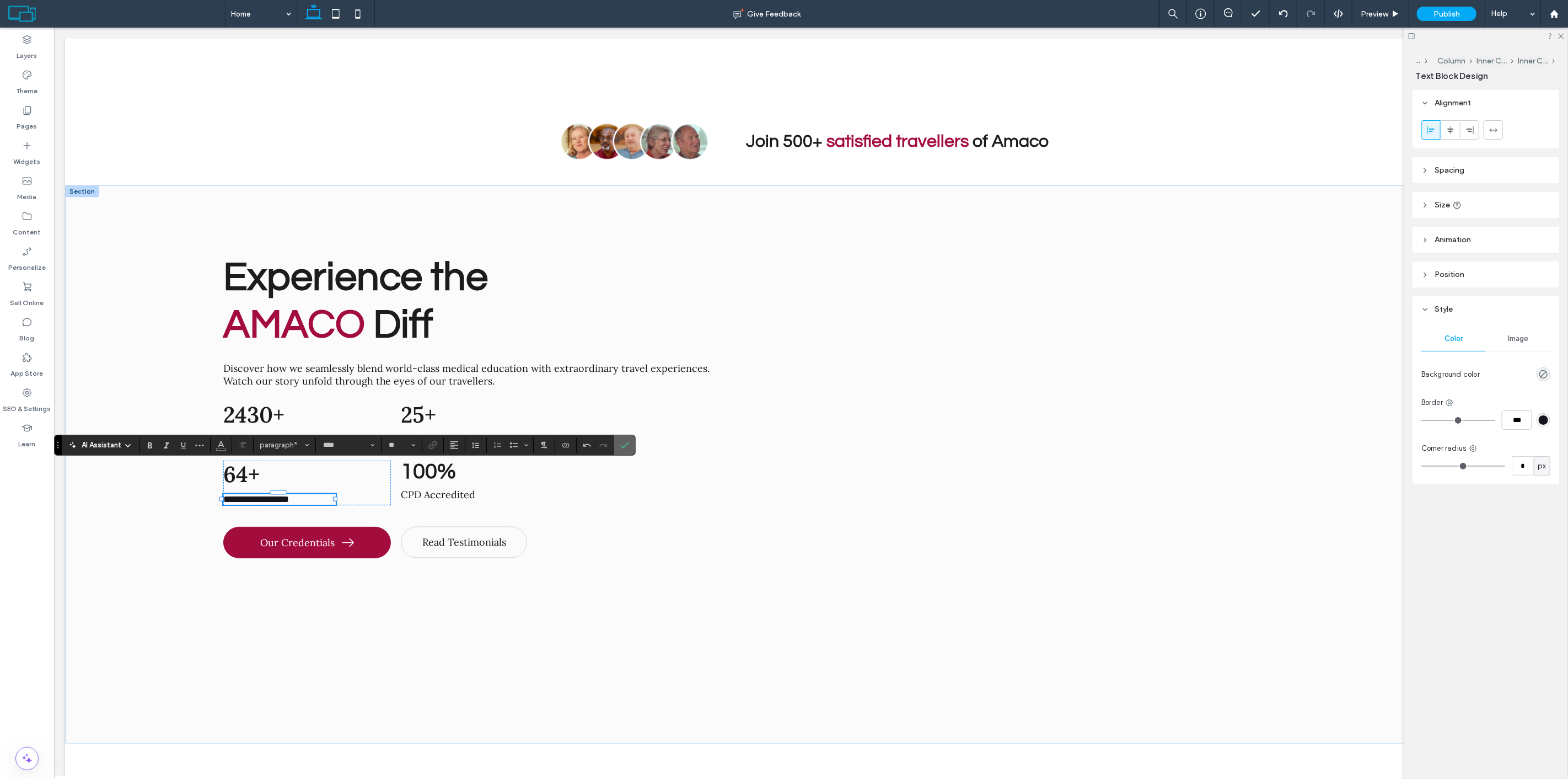
click at [629, 439] on span "Confirm" at bounding box center [625, 445] width 9 height 19
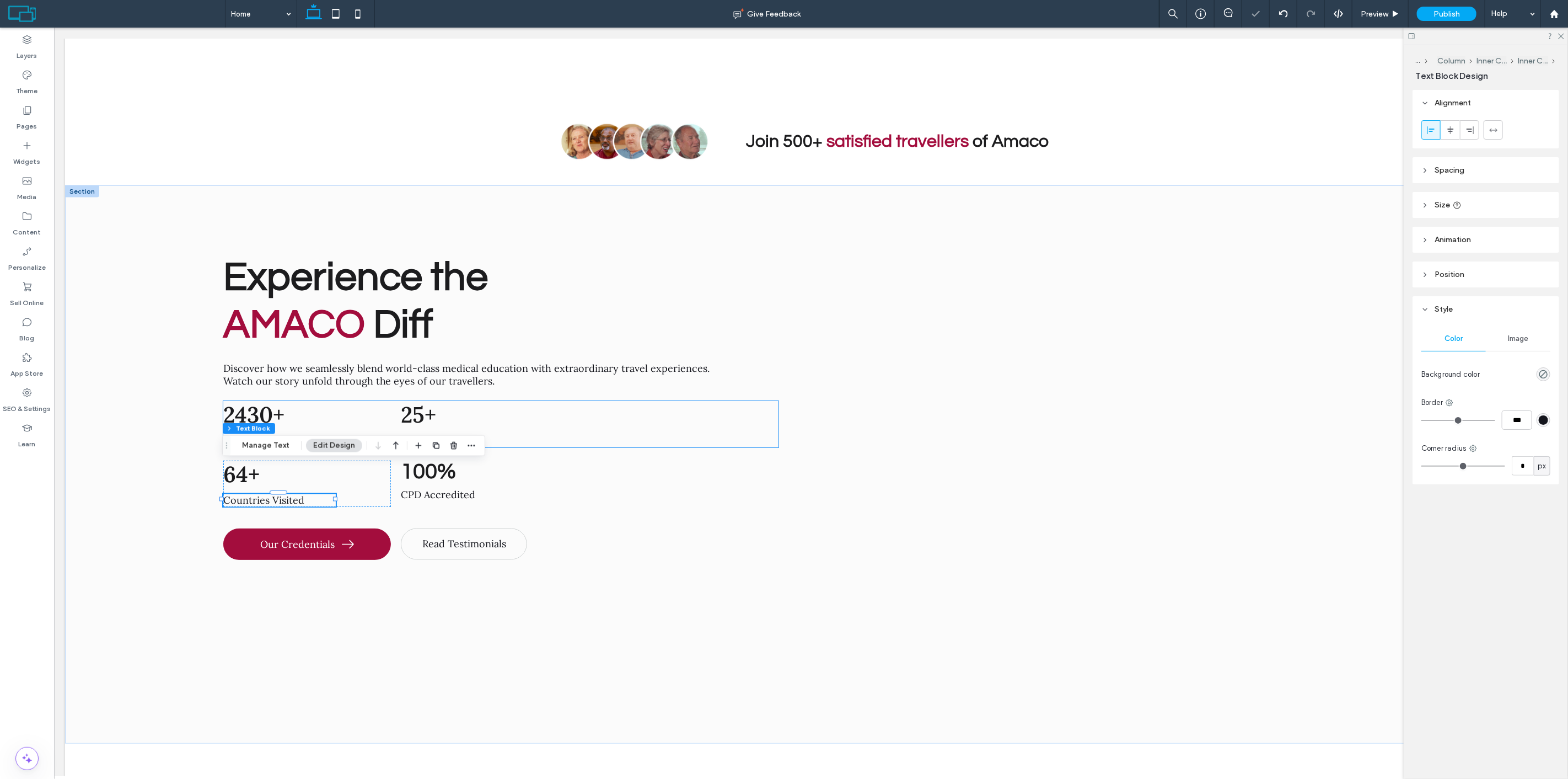
click at [580, 407] on div "25+ Years Experience" at bounding box center [531, 424] width 278 height 46
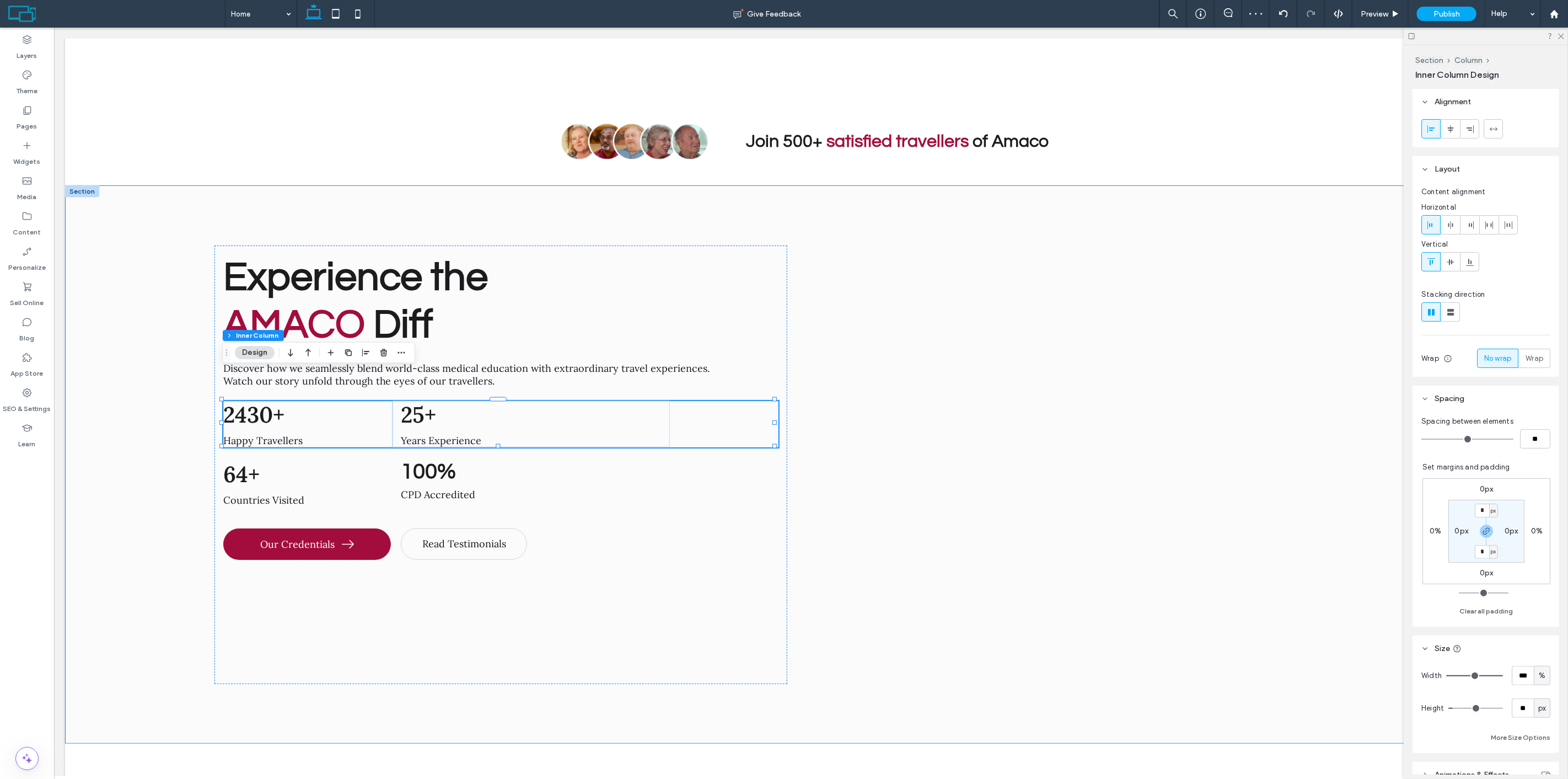
click at [172, 411] on div "Experience the AMACO Diff Discover how we seamlessly blend world-class medical …" at bounding box center [810, 464] width 1492 height 558
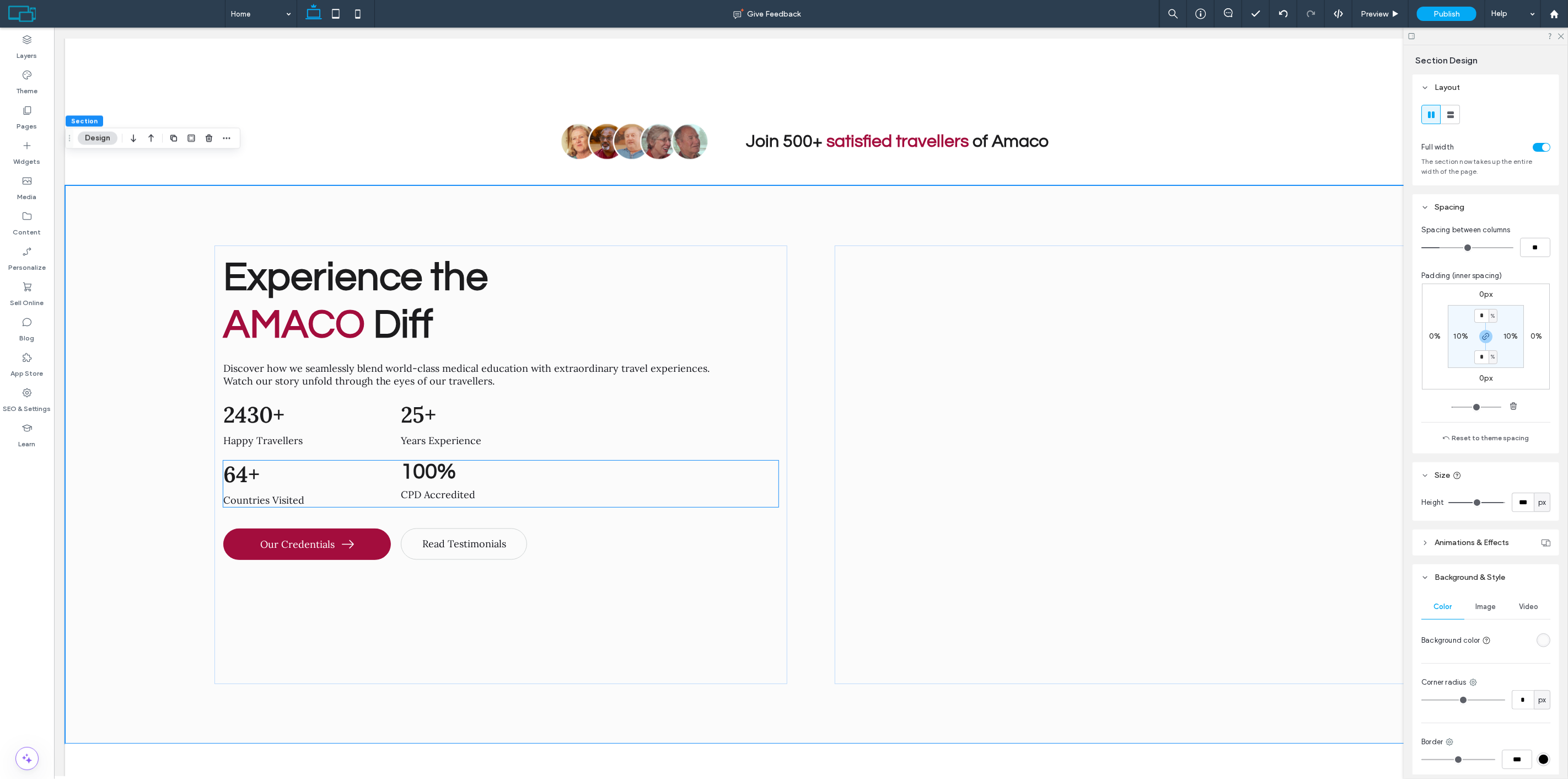
click at [430, 460] on span "100%" at bounding box center [428, 471] width 55 height 23
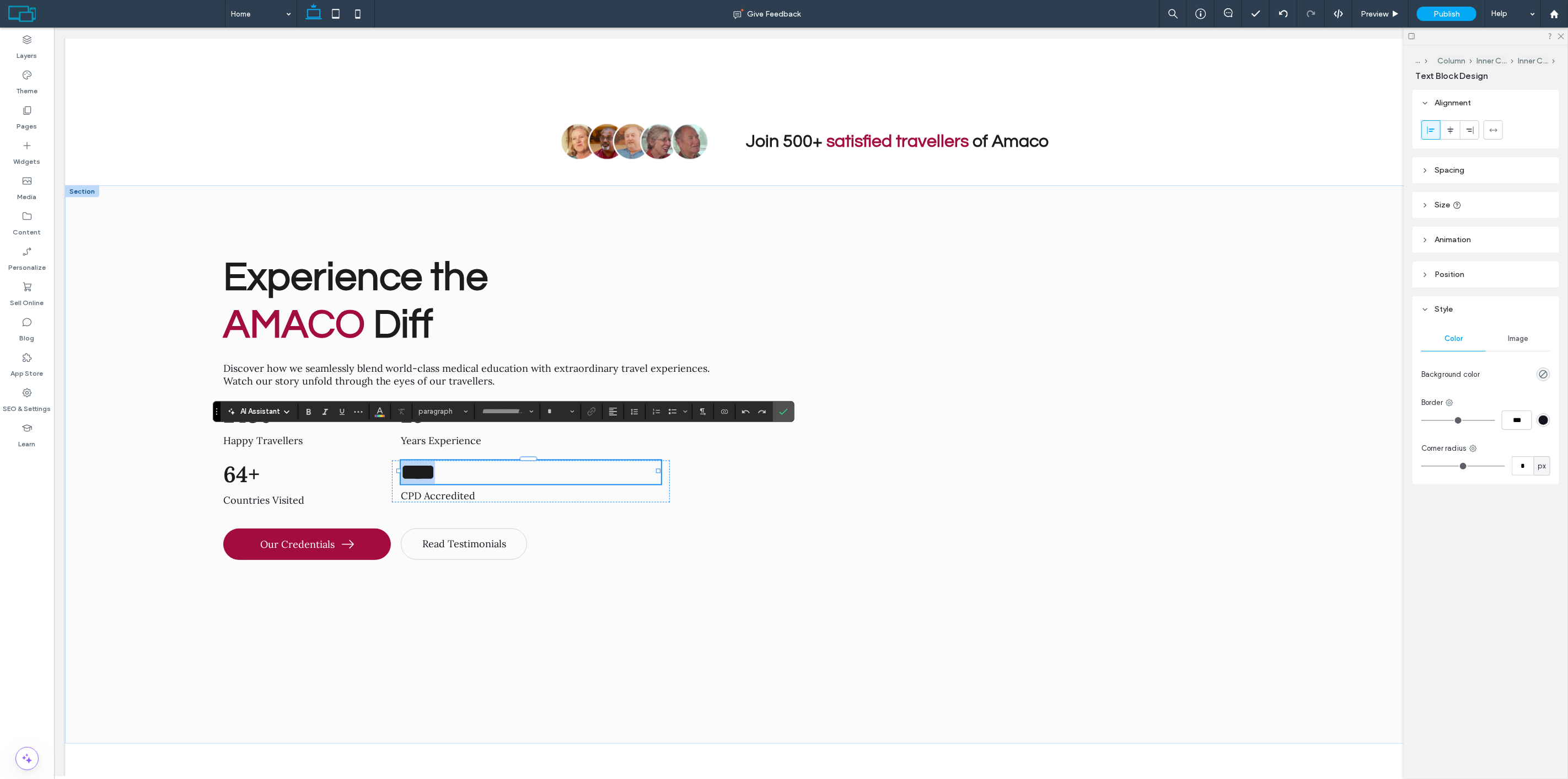
type input "*********"
type input "**"
drag, startPoint x: 458, startPoint y: 443, endPoint x: 377, endPoint y: 442, distance: 81.0
click at [377, 460] on div "64+ Countries Visited *** CPD Accredited ﻿" at bounding box center [500, 484] width 555 height 46
click at [497, 412] on input "*********" at bounding box center [504, 411] width 47 height 9
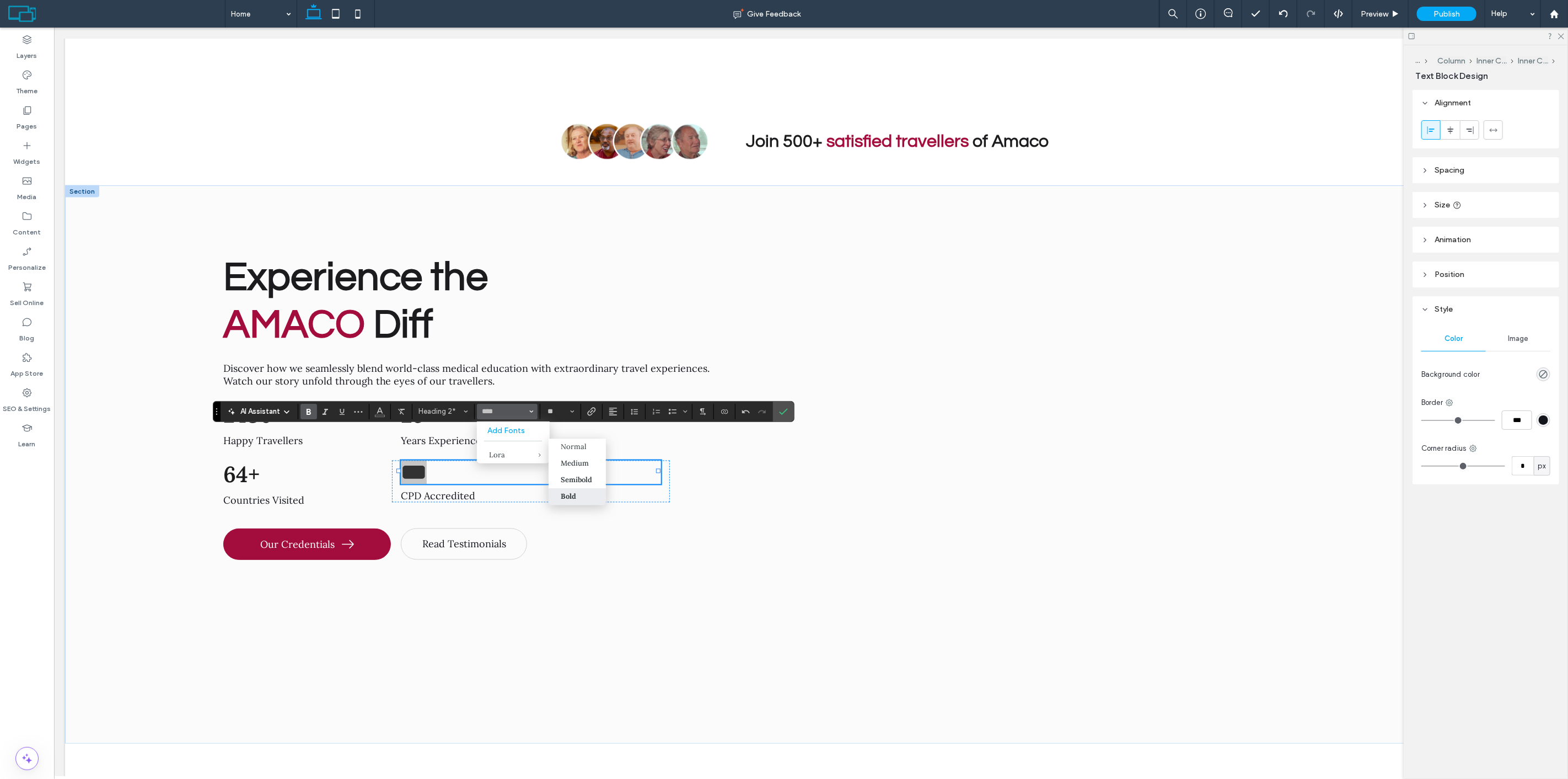
click at [572, 493] on div "Bold" at bounding box center [568, 496] width 15 height 9
type input "****"
click at [792, 414] on label "Confirm" at bounding box center [783, 411] width 16 height 20
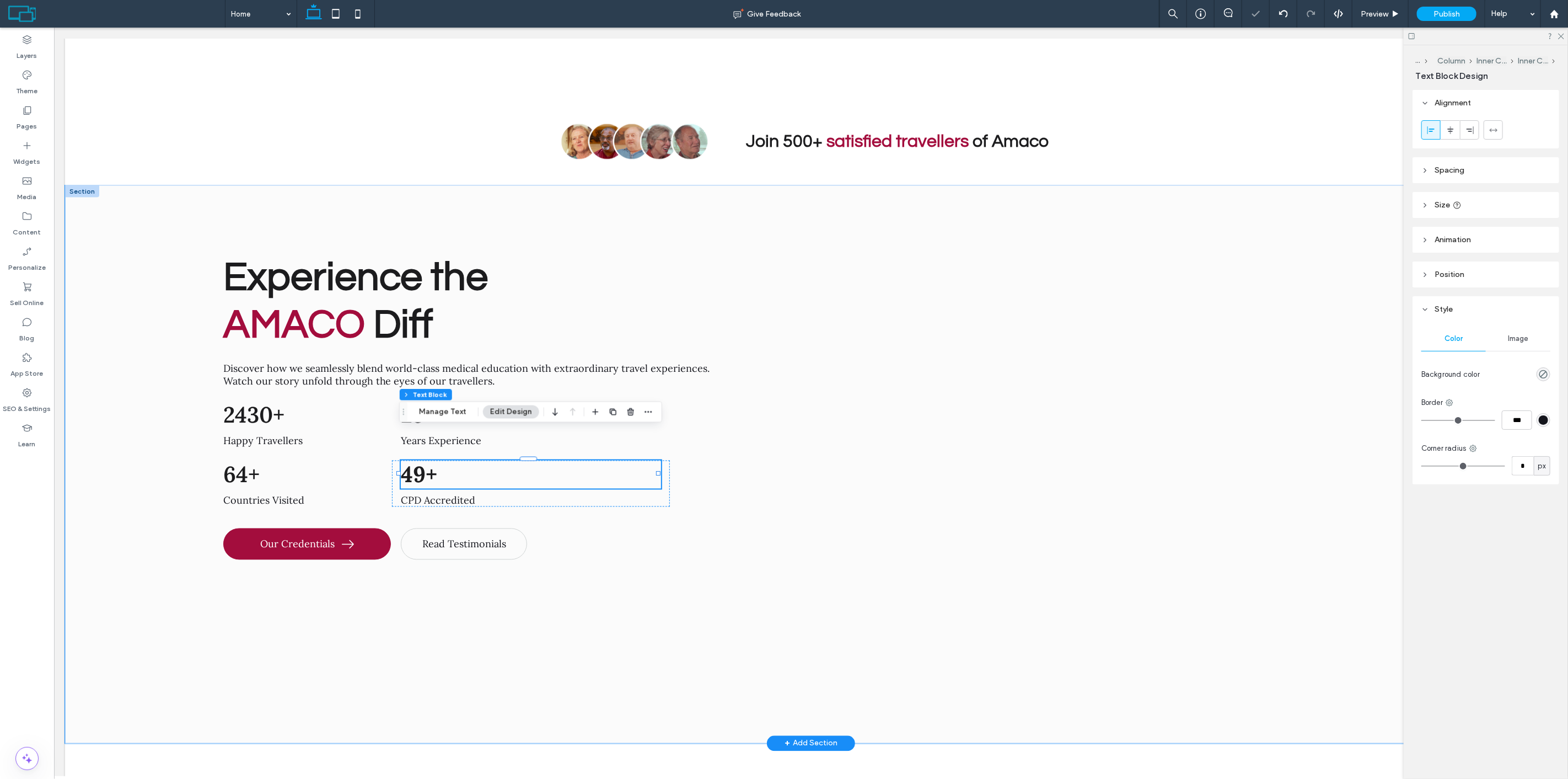
click at [472, 460] on h2 "49+" at bounding box center [531, 474] width 261 height 28
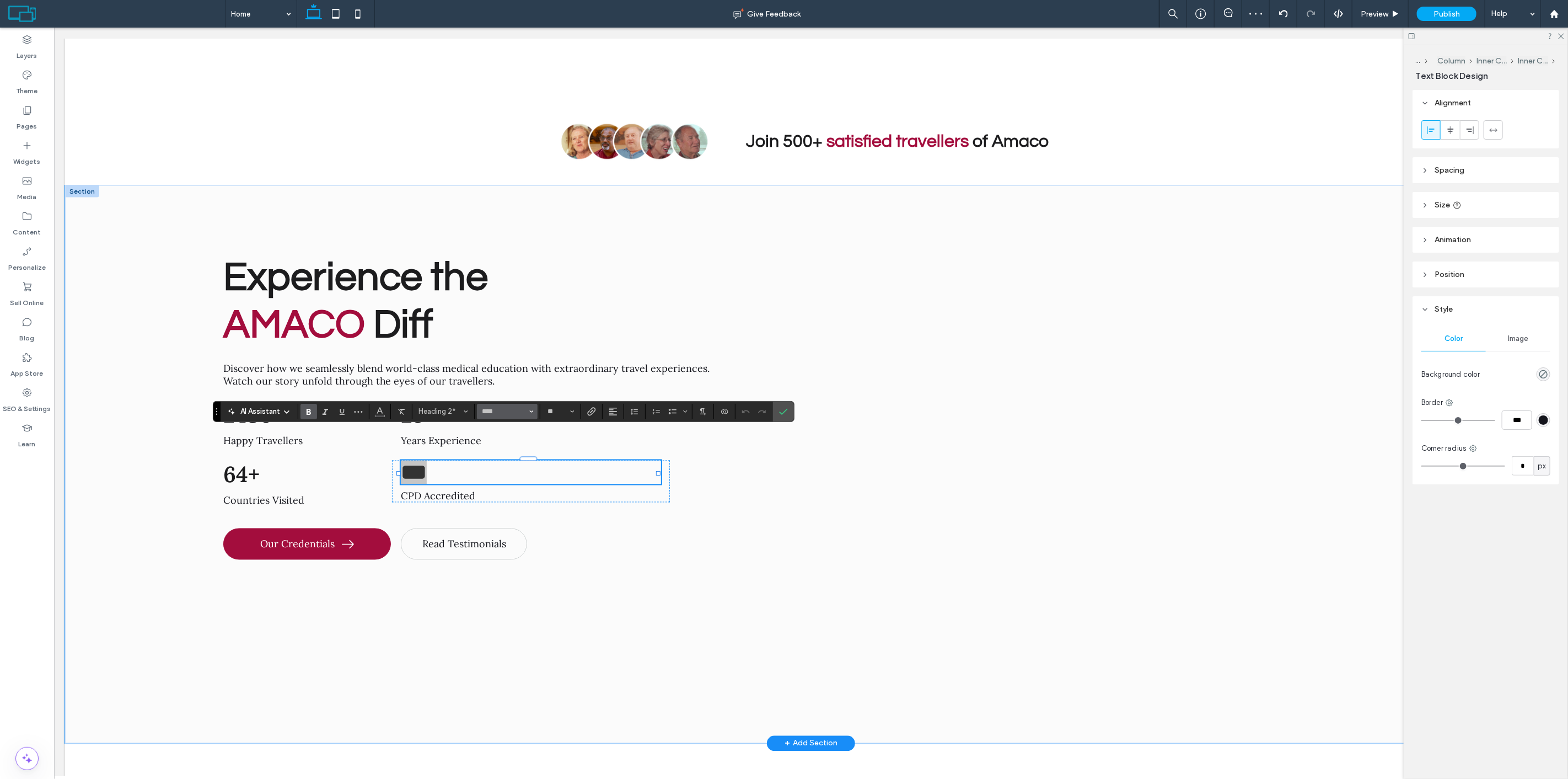
click at [500, 407] on input "****" at bounding box center [504, 411] width 47 height 9
click at [576, 478] on div "Semibold" at bounding box center [577, 480] width 32 height 9
type input "****"
click at [785, 412] on use "Confirm" at bounding box center [783, 411] width 9 height 7
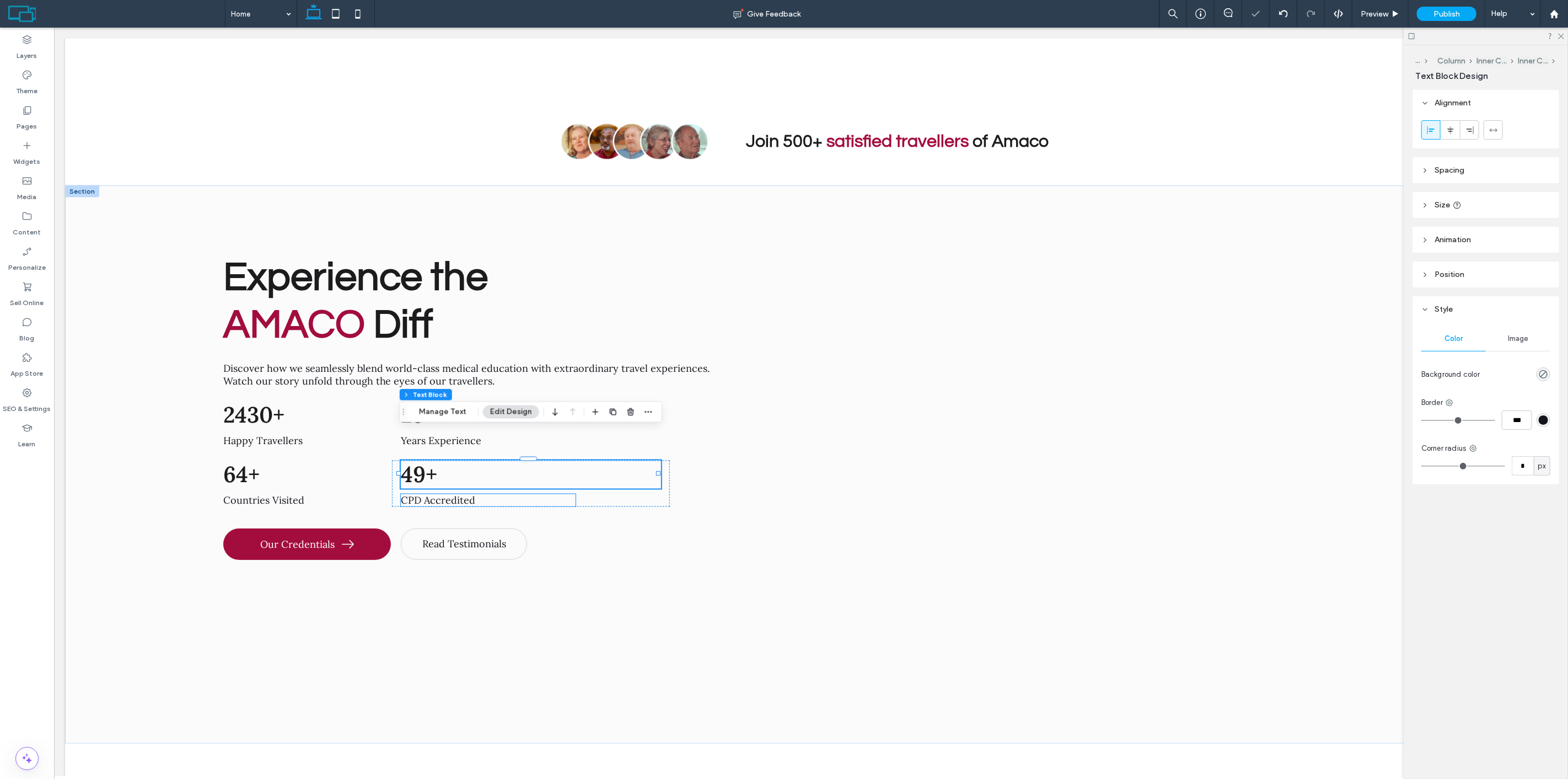
click at [464, 495] on span "CPD Accredited ﻿" at bounding box center [438, 501] width 74 height 13
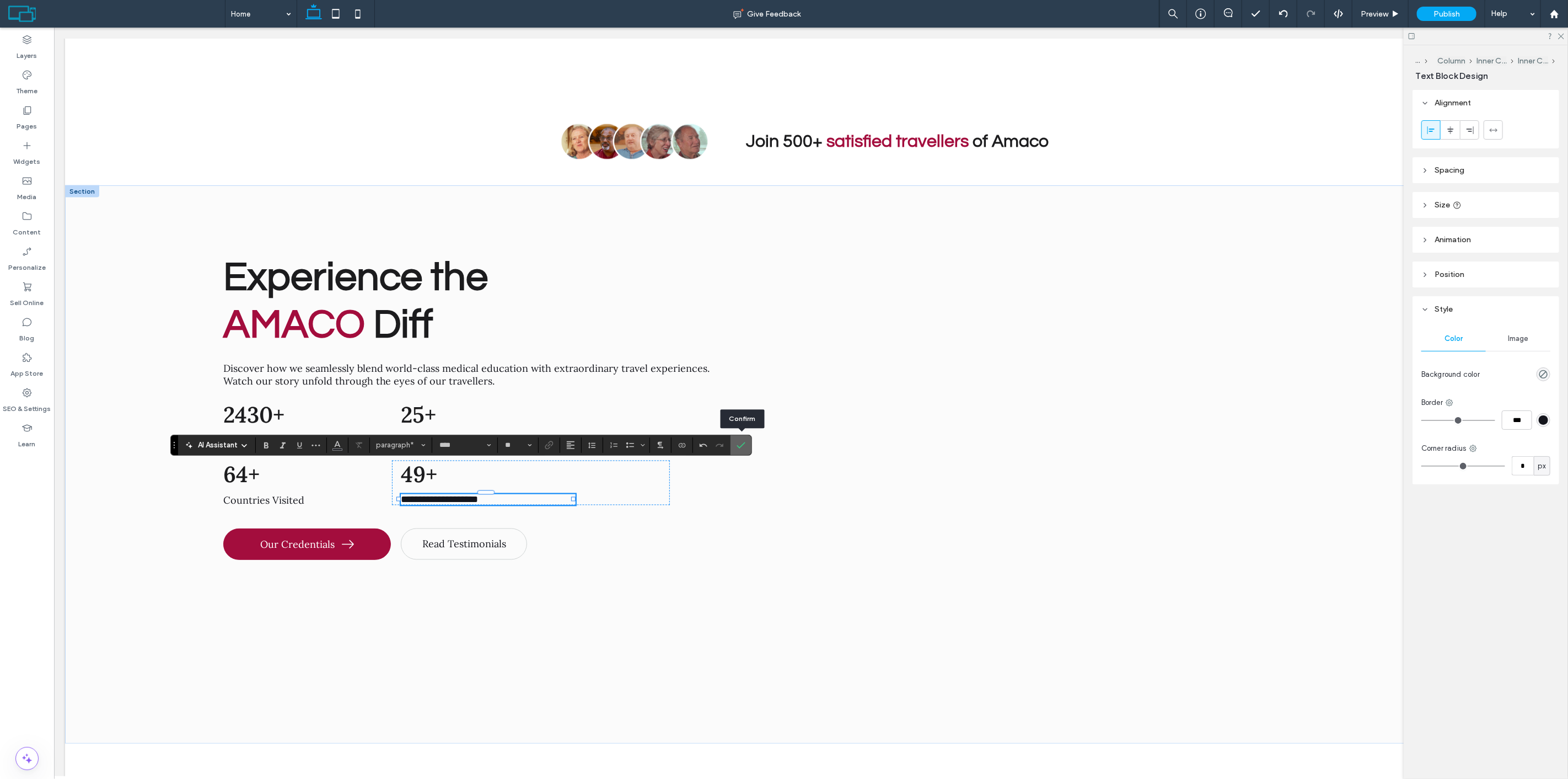
drag, startPoint x: 737, startPoint y: 447, endPoint x: 567, endPoint y: 366, distance: 188.3
click at [737, 447] on icon "Confirm" at bounding box center [741, 445] width 9 height 9
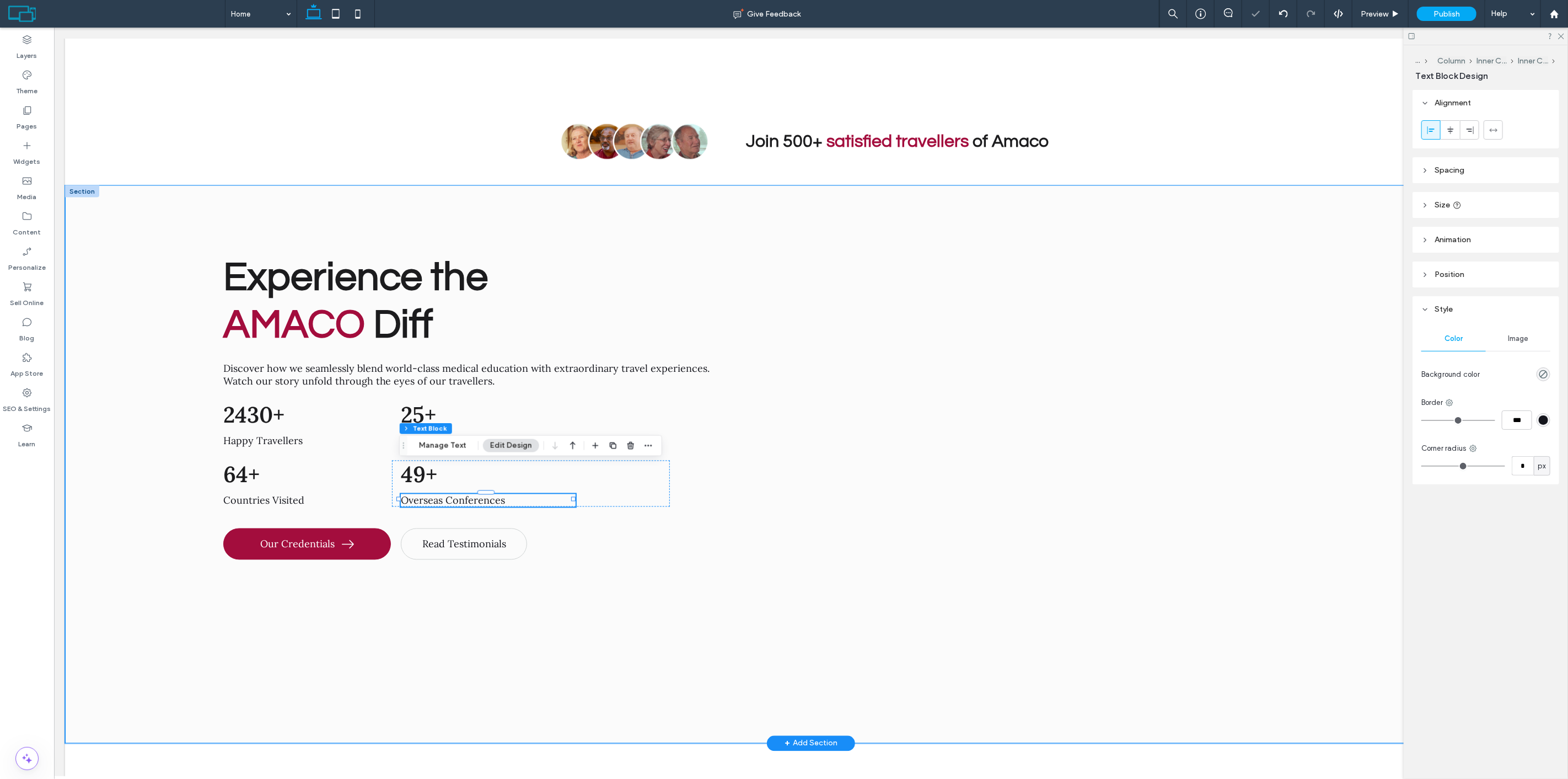
click at [131, 312] on div "Experience the AMACO Diff Discover how we seamlessly blend world-class medical …" at bounding box center [810, 464] width 1492 height 558
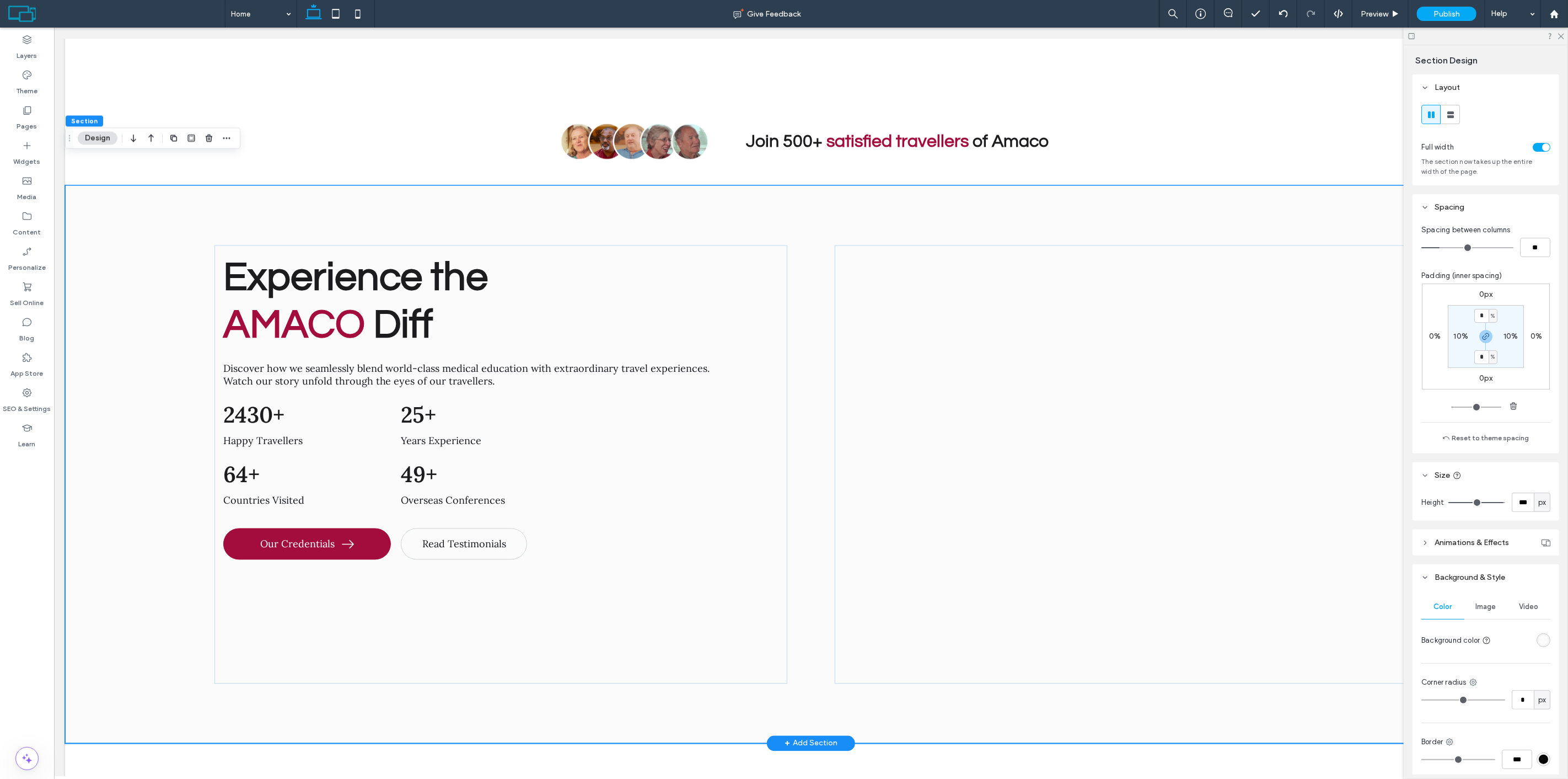
drag, startPoint x: 90, startPoint y: 342, endPoint x: 117, endPoint y: 253, distance: 93.0
click at [91, 340] on div "Experience the AMACO Diff Discover how we seamlessly blend world-class medical …" at bounding box center [810, 464] width 1492 height 558
click at [304, 401] on h2 "2430+" at bounding box center [307, 415] width 169 height 28
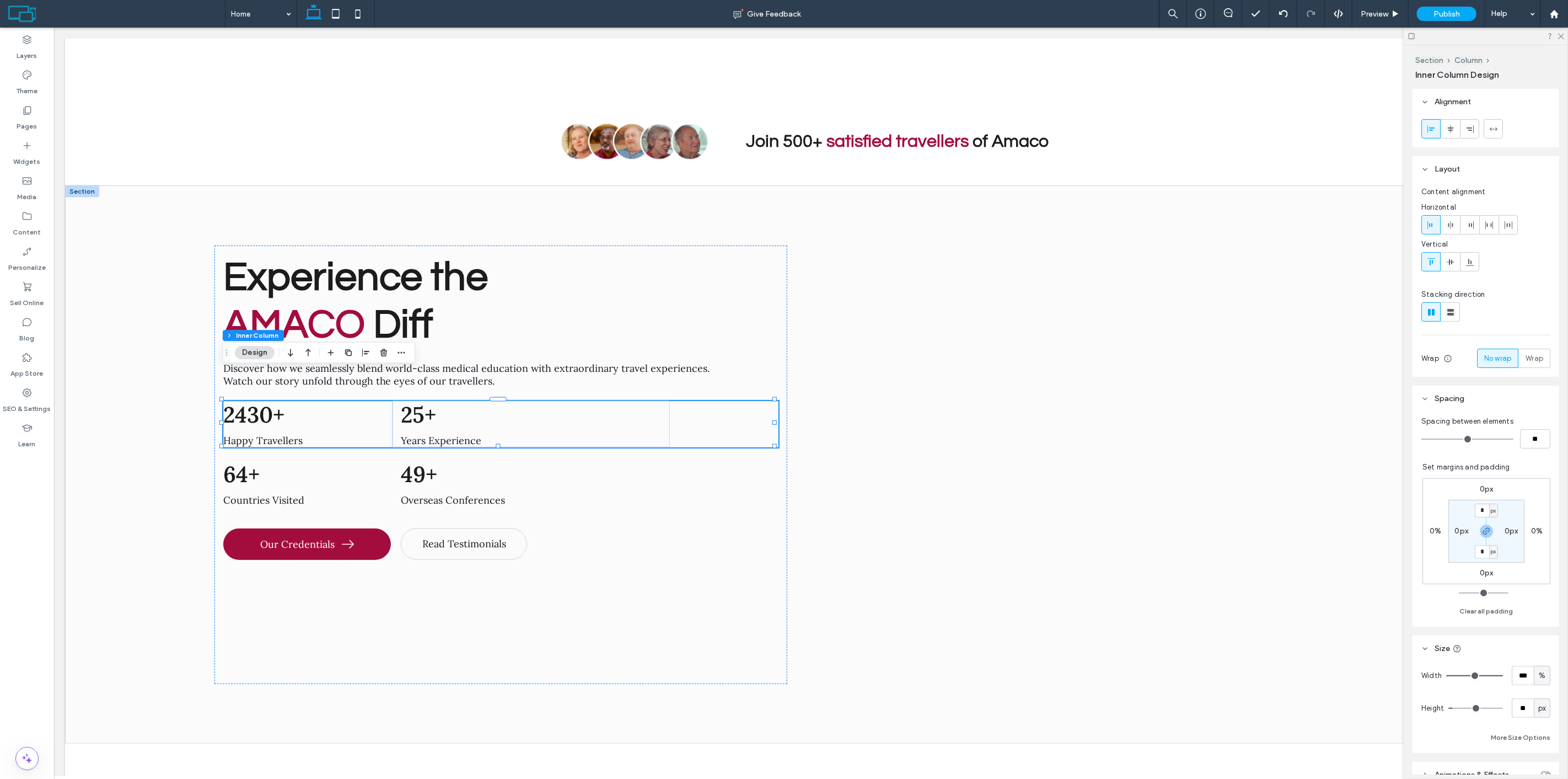
click at [1485, 492] on label "0px" at bounding box center [1486, 488] width 14 height 9
drag, startPoint x: 1482, startPoint y: 487, endPoint x: 1475, endPoint y: 485, distance: 7.3
click at [1477, 486] on input "*" at bounding box center [1482, 490] width 15 height 14
drag, startPoint x: 1481, startPoint y: 535, endPoint x: 1483, endPoint y: 521, distance: 14.1
click at [1482, 534] on icon "button" at bounding box center [1486, 531] width 9 height 9
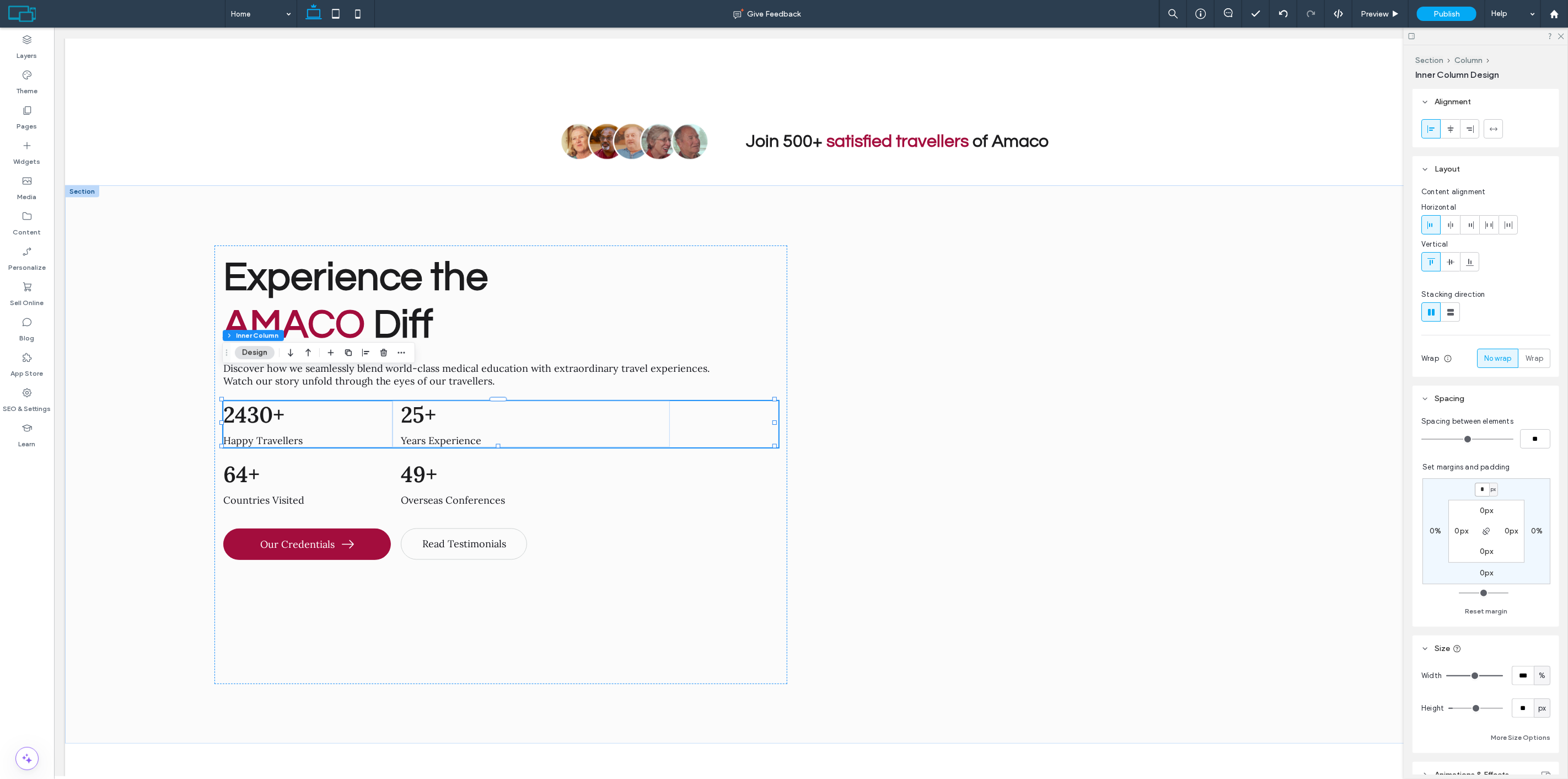
click at [1475, 488] on input "*" at bounding box center [1482, 490] width 15 height 14
click at [1475, 487] on input "*" at bounding box center [1482, 490] width 15 height 14
type input "**"
click at [1493, 471] on span "Set margins and padding" at bounding box center [1466, 467] width 88 height 9
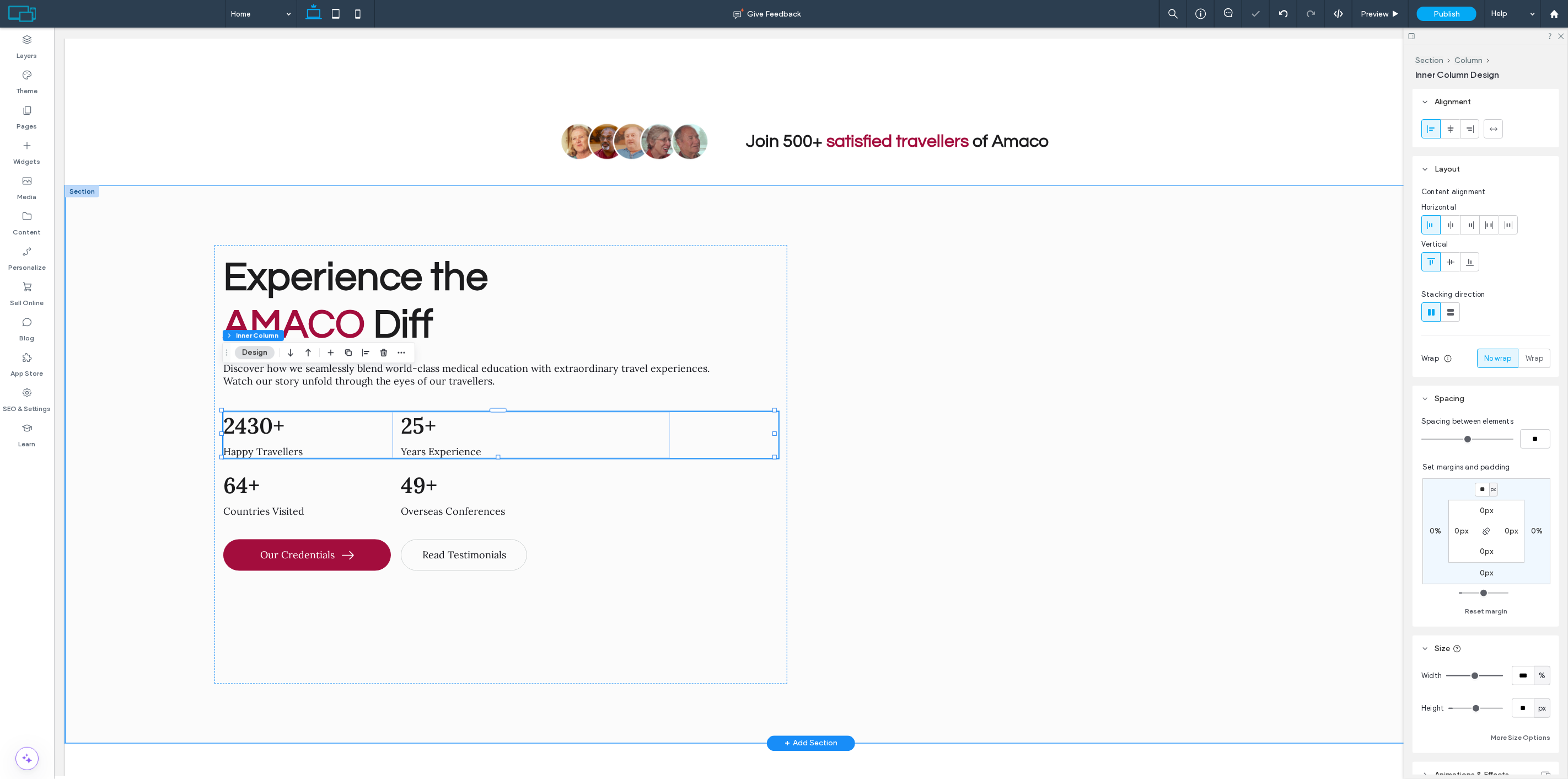
click at [132, 351] on div "Experience the AMACO Diff Discover how we seamlessly blend world-class medical …" at bounding box center [810, 464] width 1492 height 558
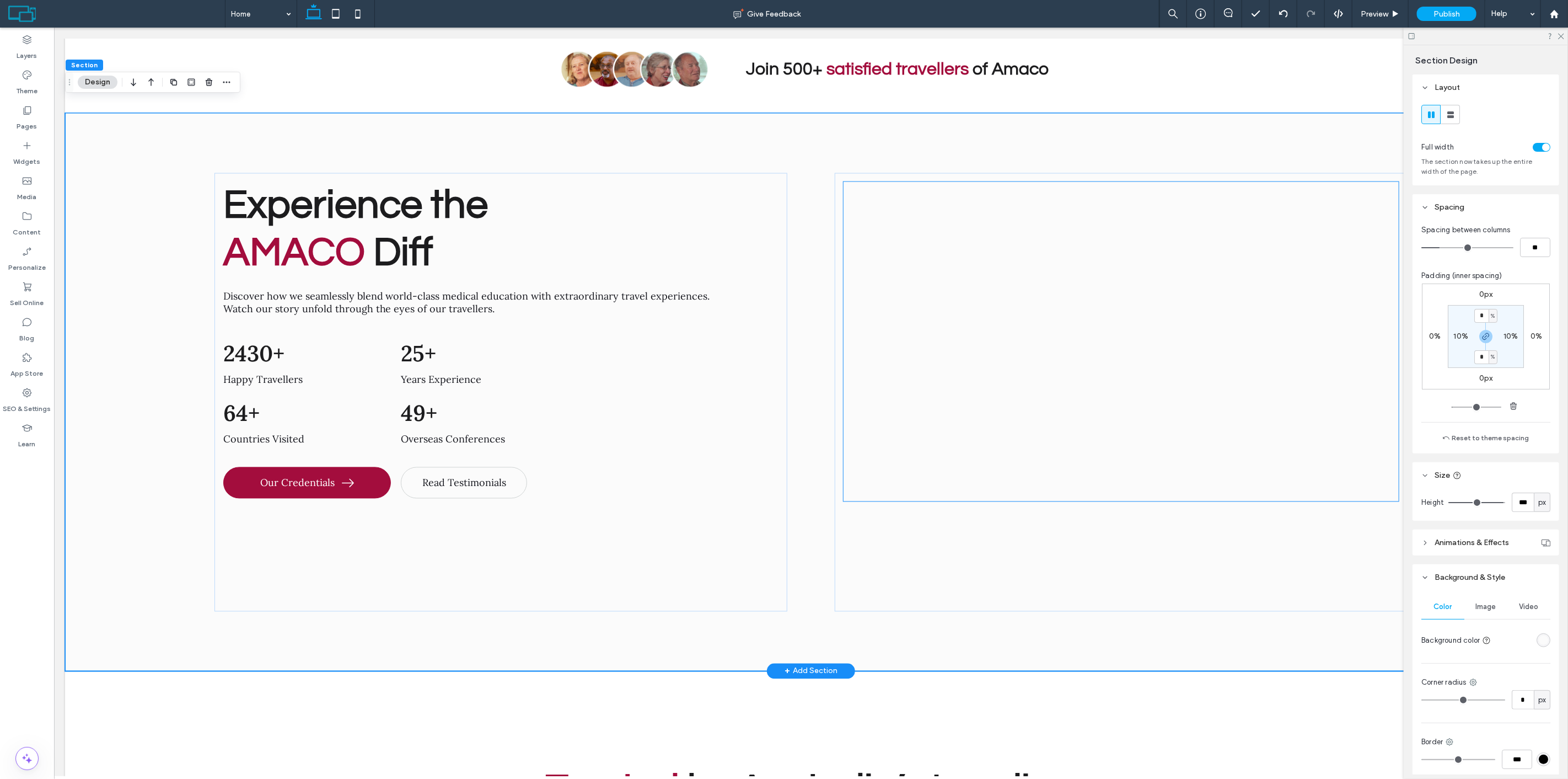
scroll to position [5131, 0]
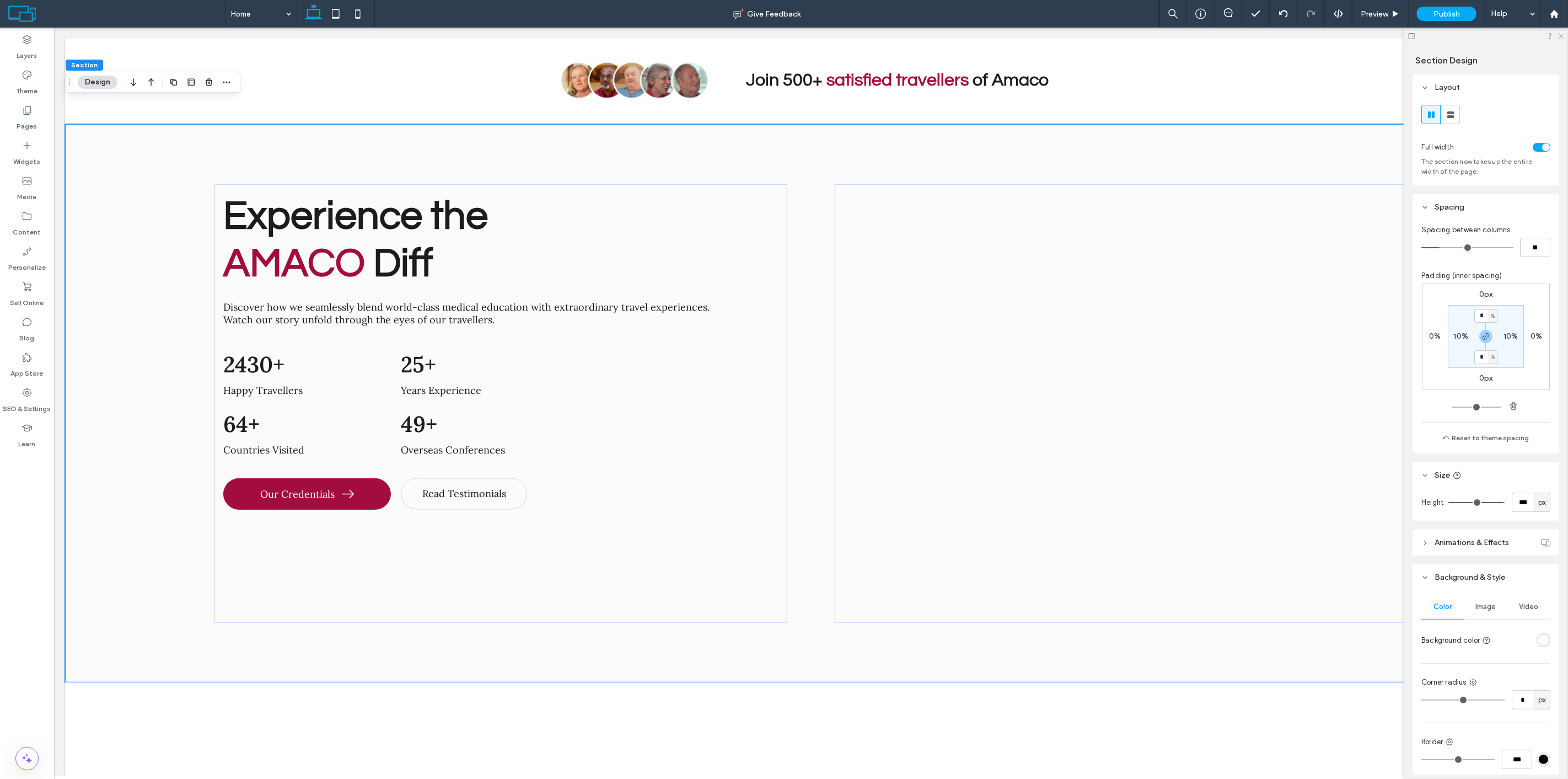
click at [1563, 35] on icon at bounding box center [1561, 36] width 7 height 7
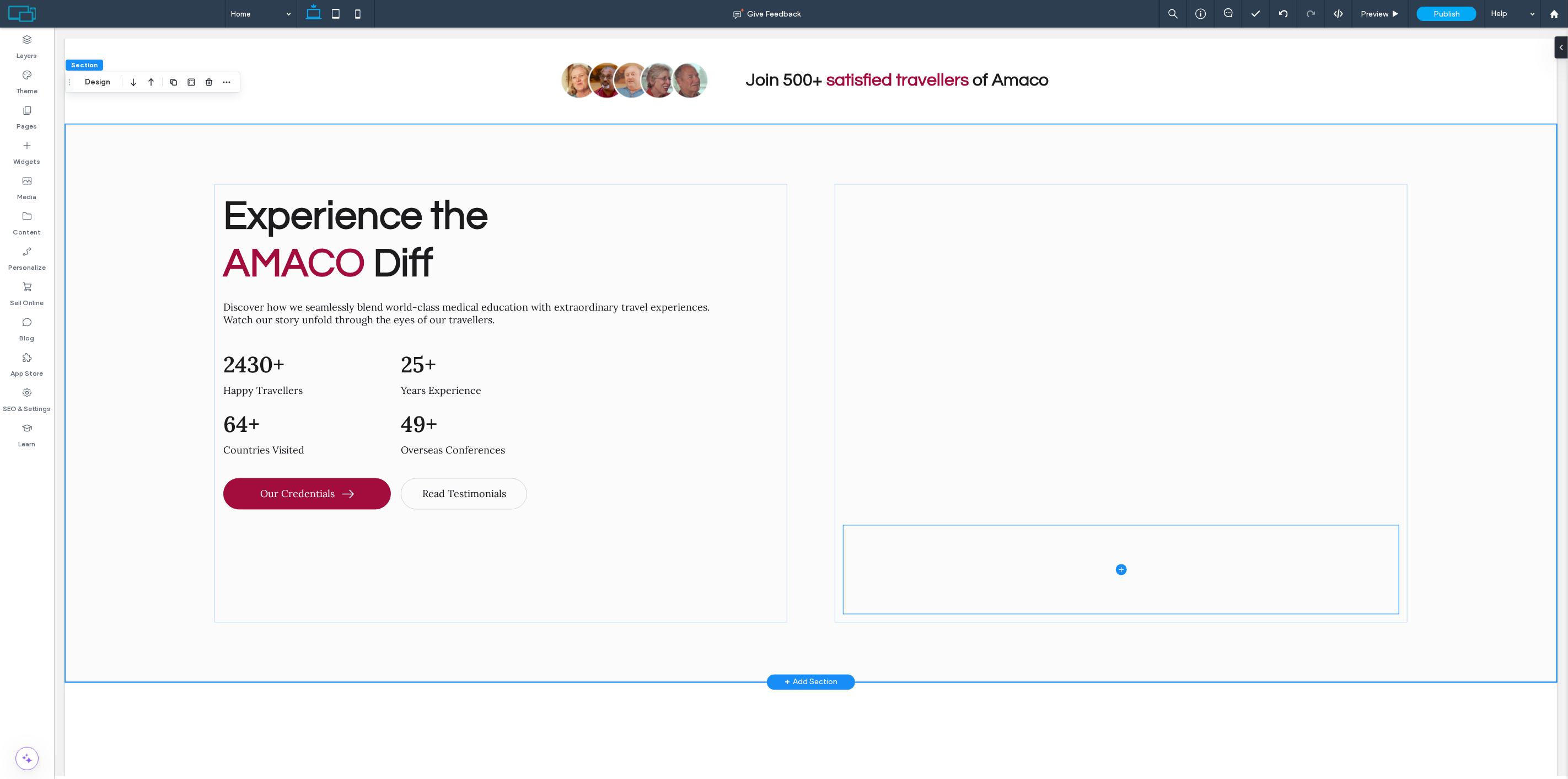
click at [953, 526] on span at bounding box center [1121, 569] width 555 height 88
click at [26, 144] on icon at bounding box center [27, 146] width 11 height 11
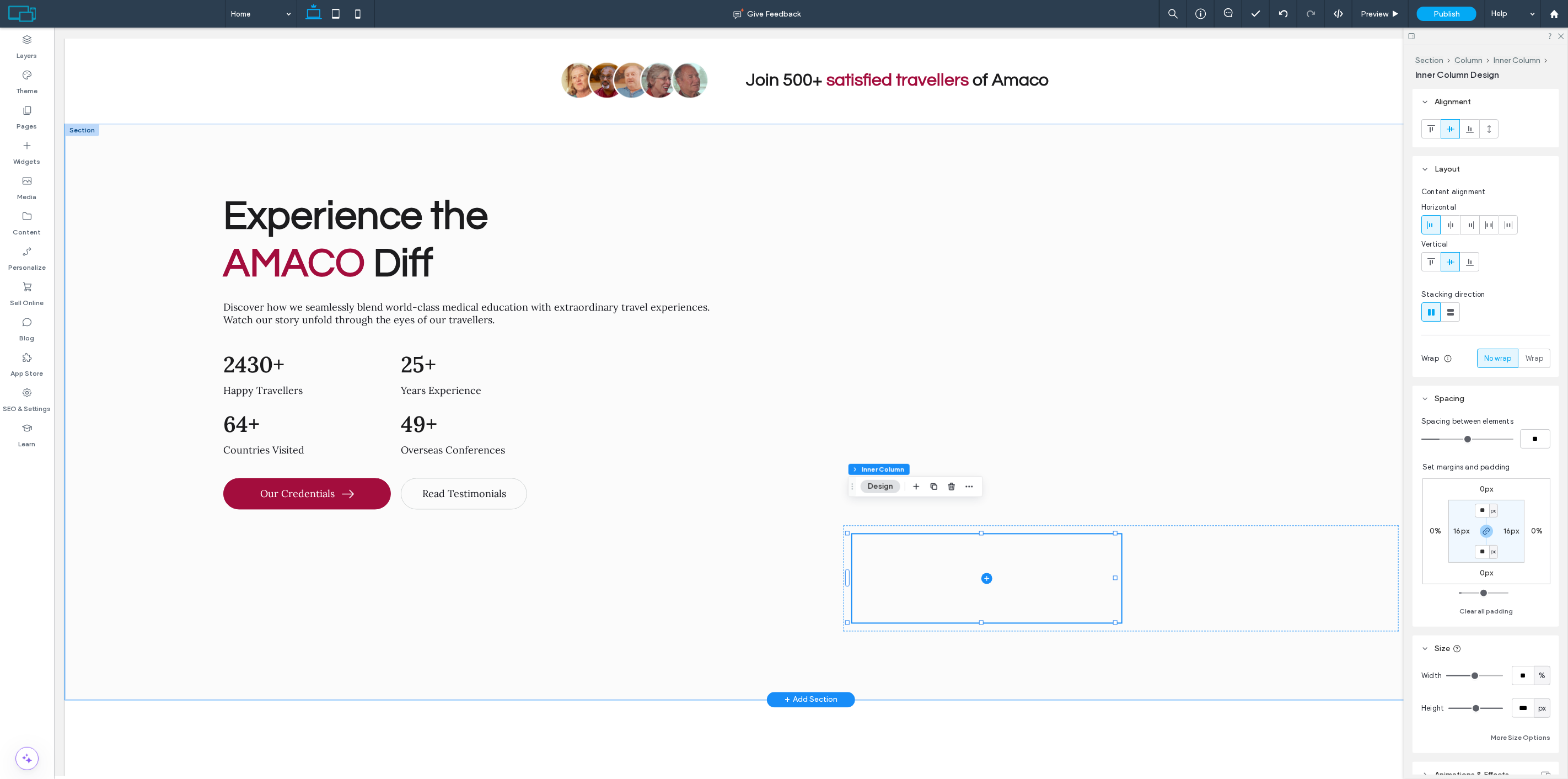
click at [981, 573] on icon at bounding box center [986, 579] width 11 height 11
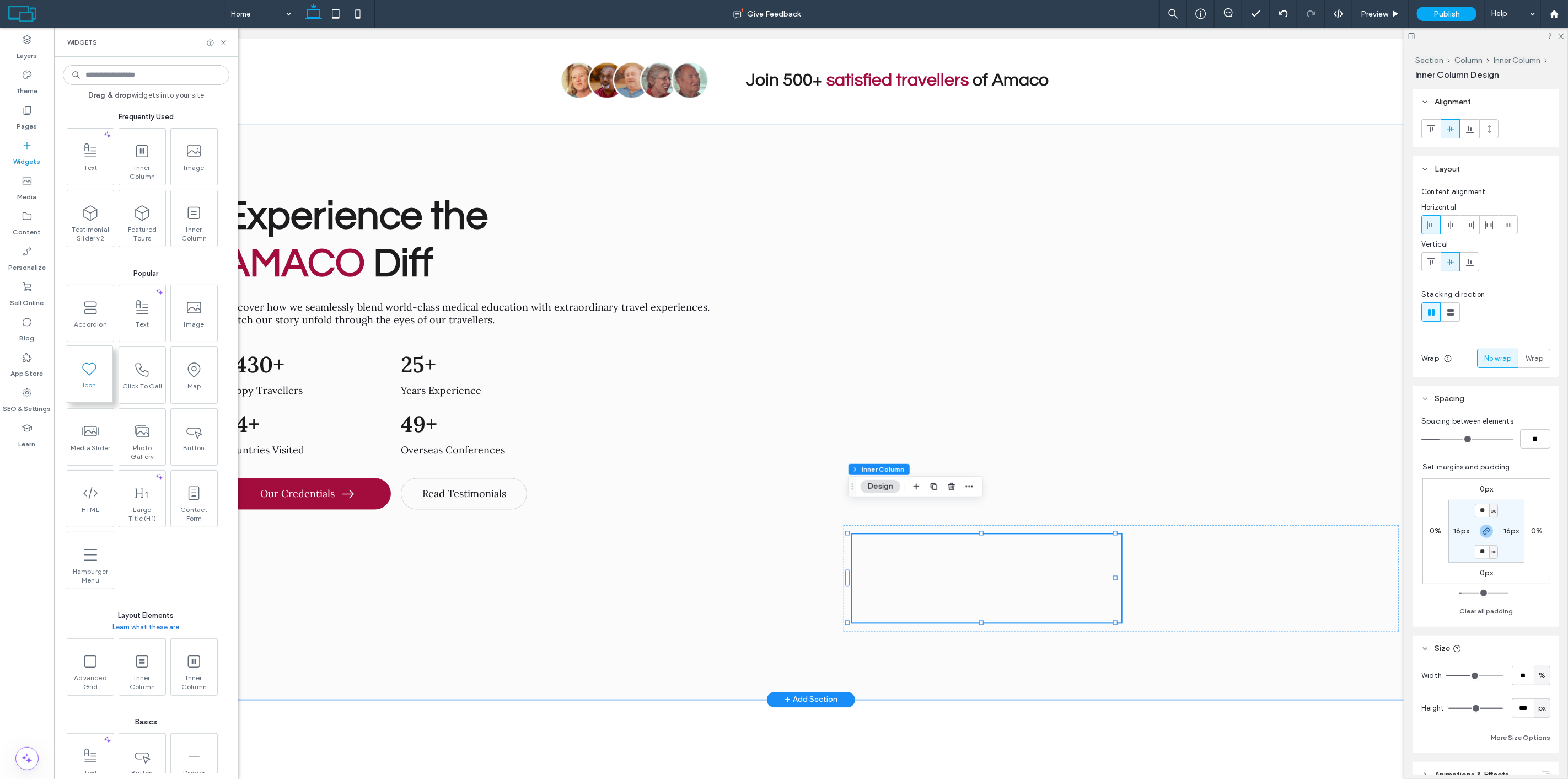
click at [85, 381] on span "Icon" at bounding box center [89, 388] width 46 height 15
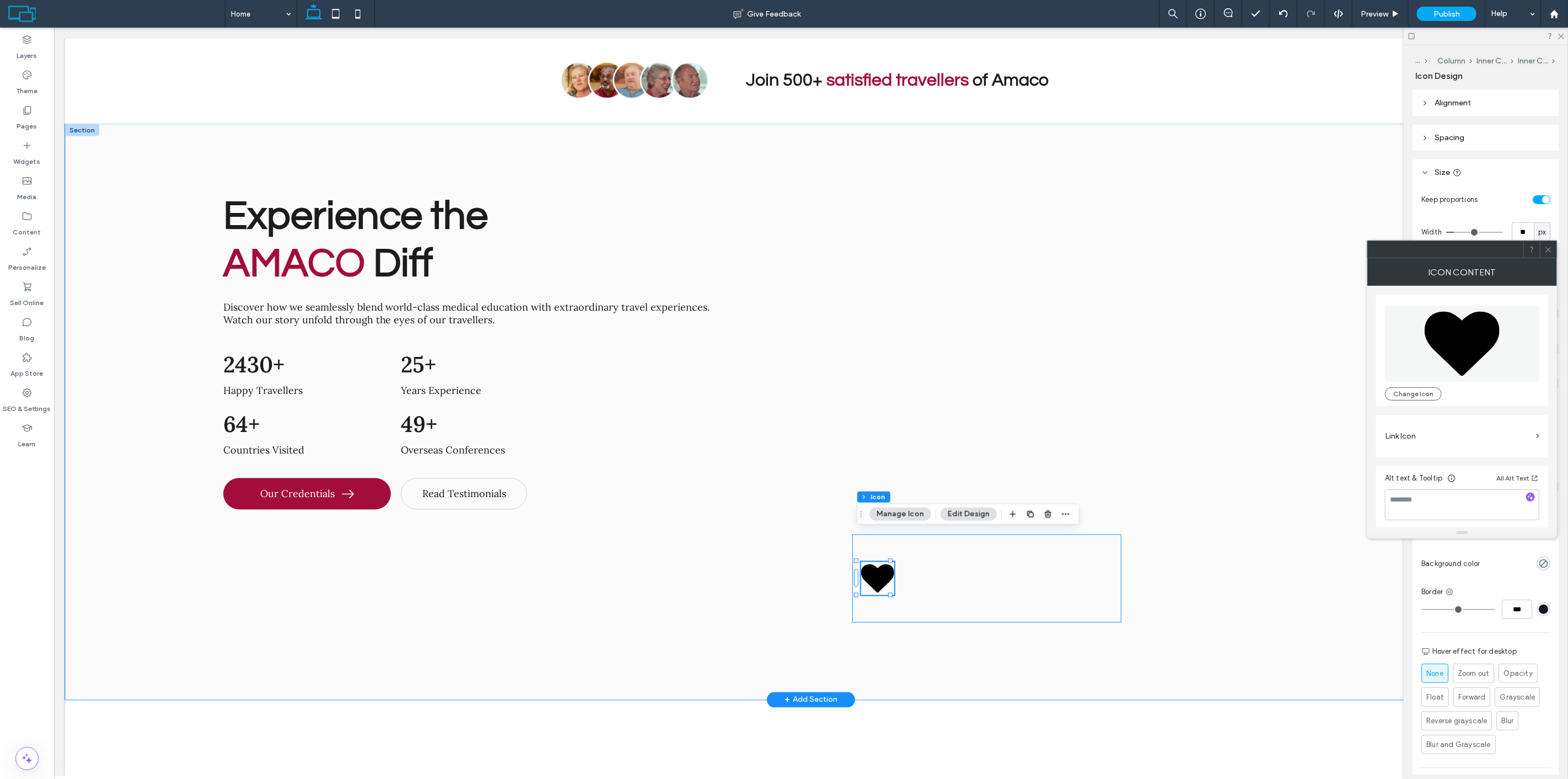
drag, startPoint x: 1055, startPoint y: 551, endPoint x: 1034, endPoint y: 546, distance: 21.6
click at [1055, 551] on div at bounding box center [986, 579] width 269 height 88
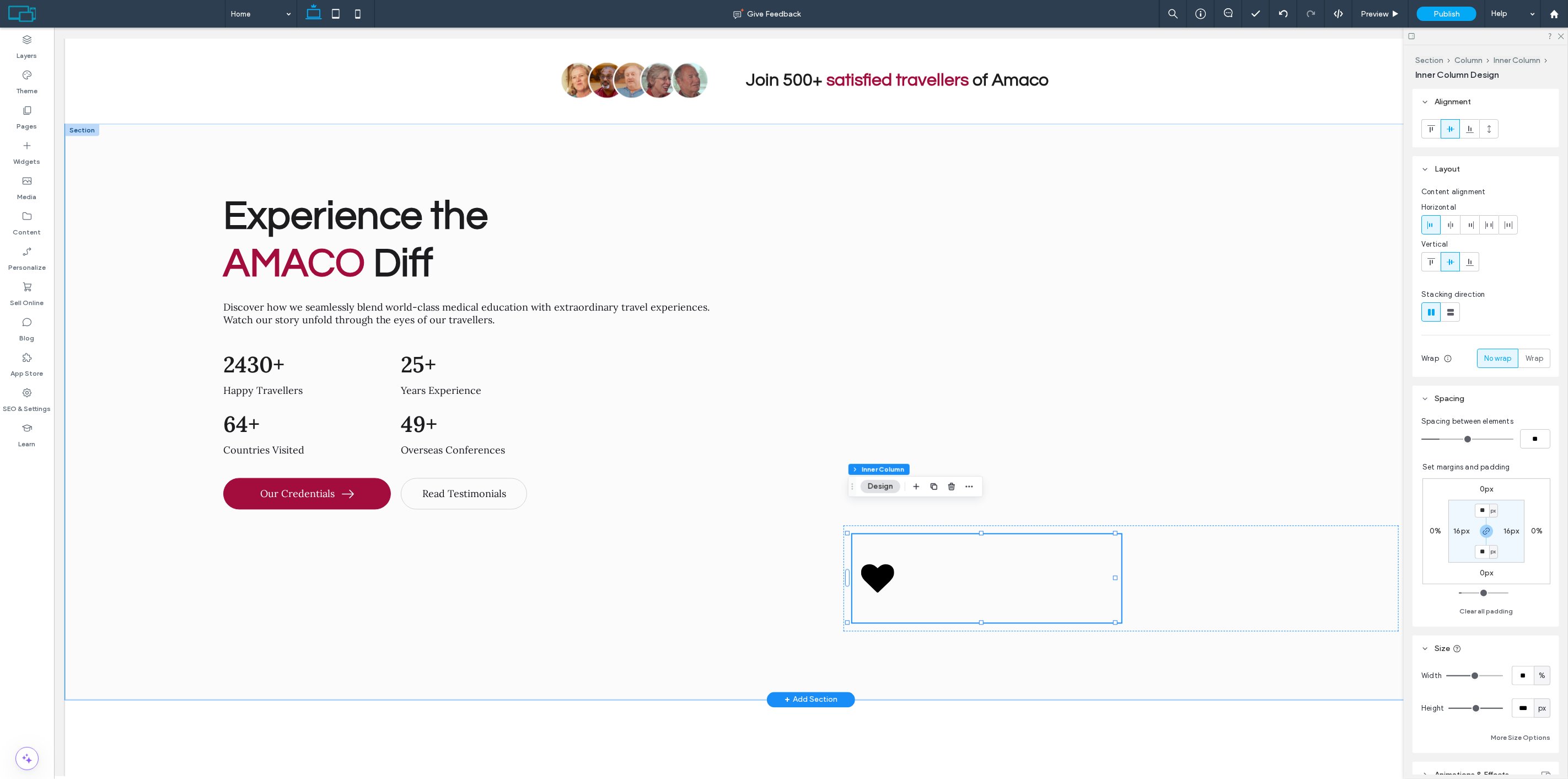
click at [957, 535] on div at bounding box center [986, 579] width 269 height 88
click at [914, 487] on use "button" at bounding box center [917, 486] width 6 height 6
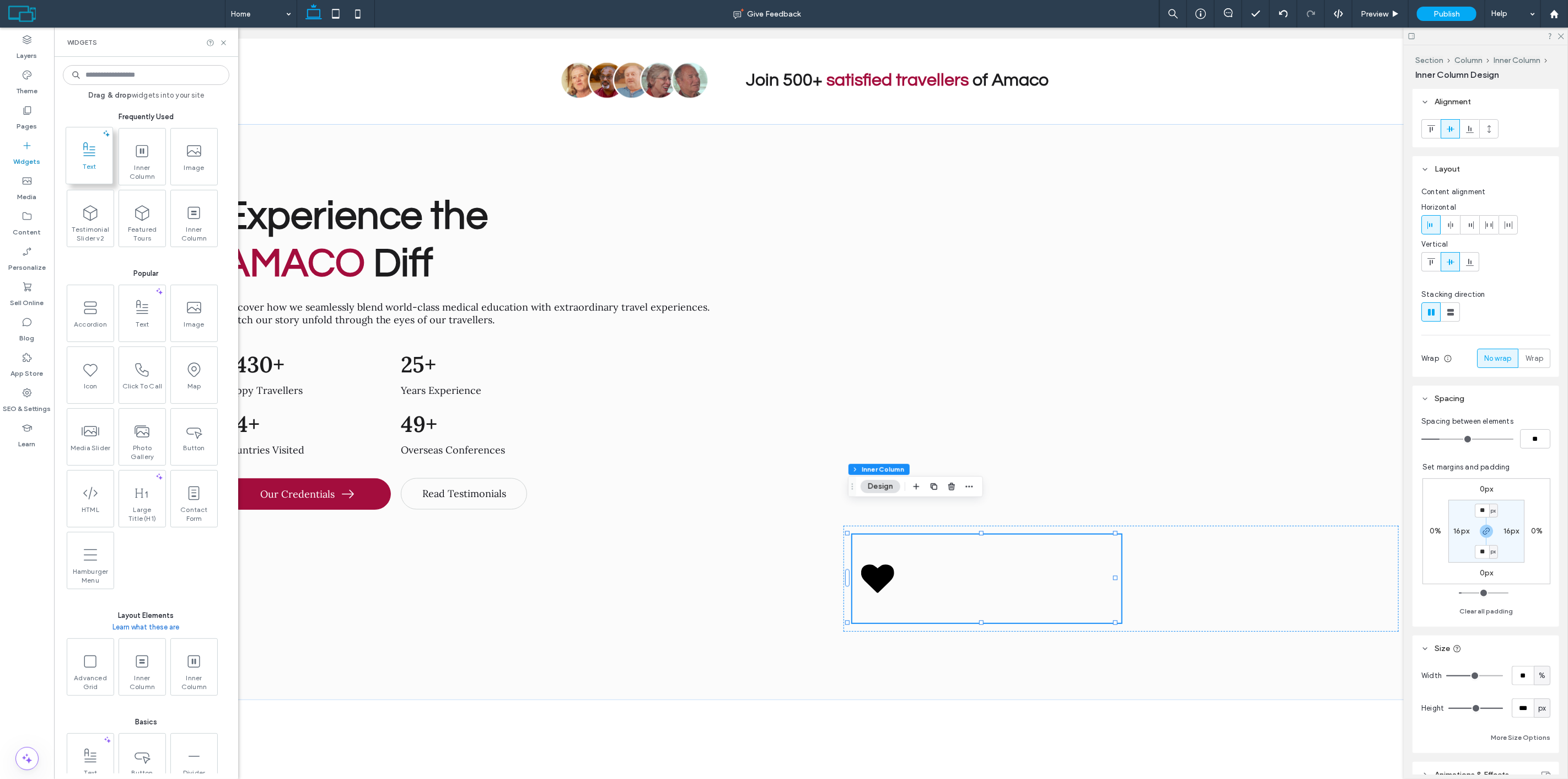
click at [96, 149] on icon at bounding box center [89, 150] width 18 height 18
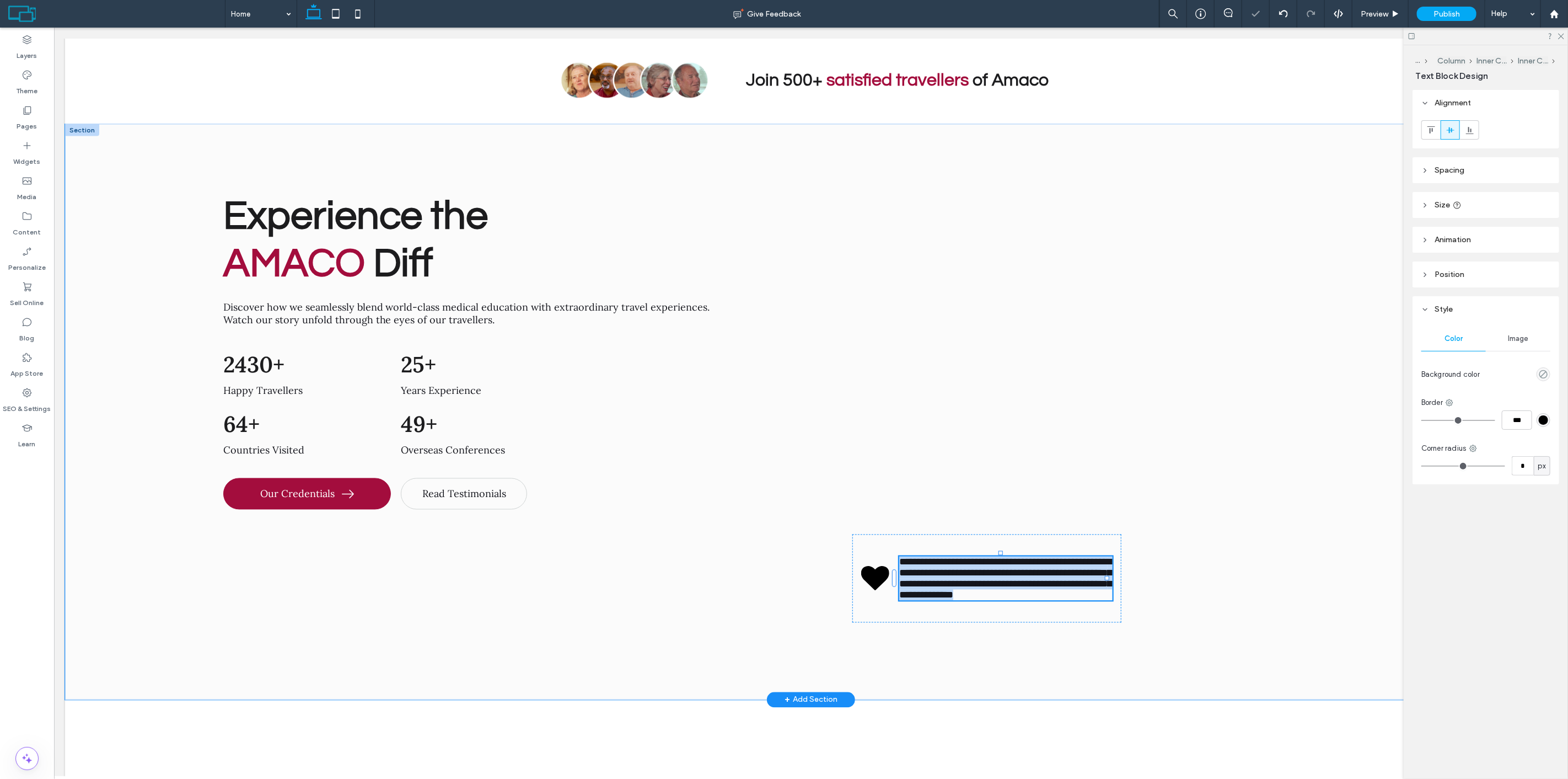
type input "****"
type input "**"
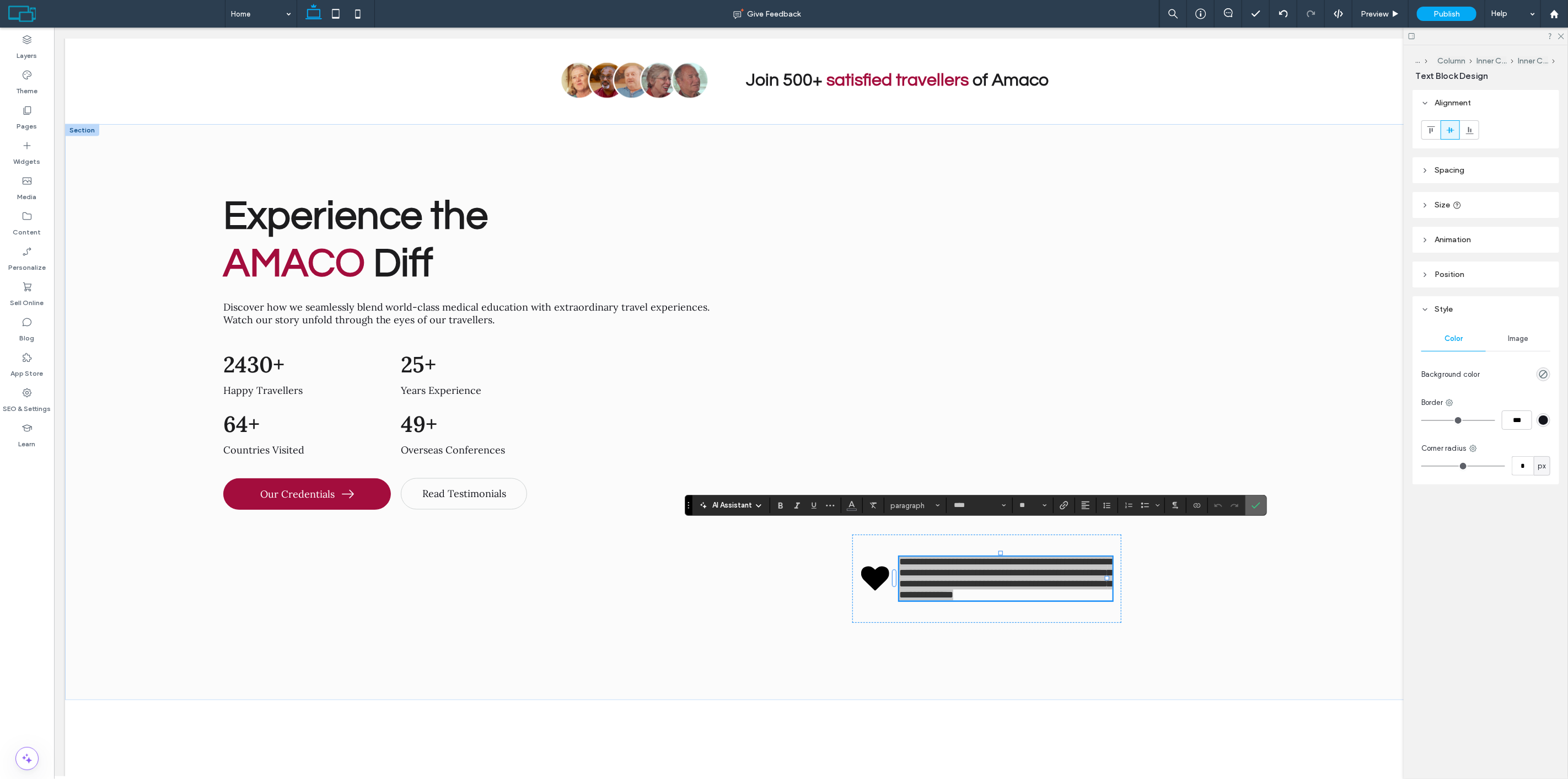
drag, startPoint x: 1251, startPoint y: 504, endPoint x: 1012, endPoint y: 504, distance: 239.0
click at [1251, 504] on icon "Confirm" at bounding box center [1256, 505] width 9 height 9
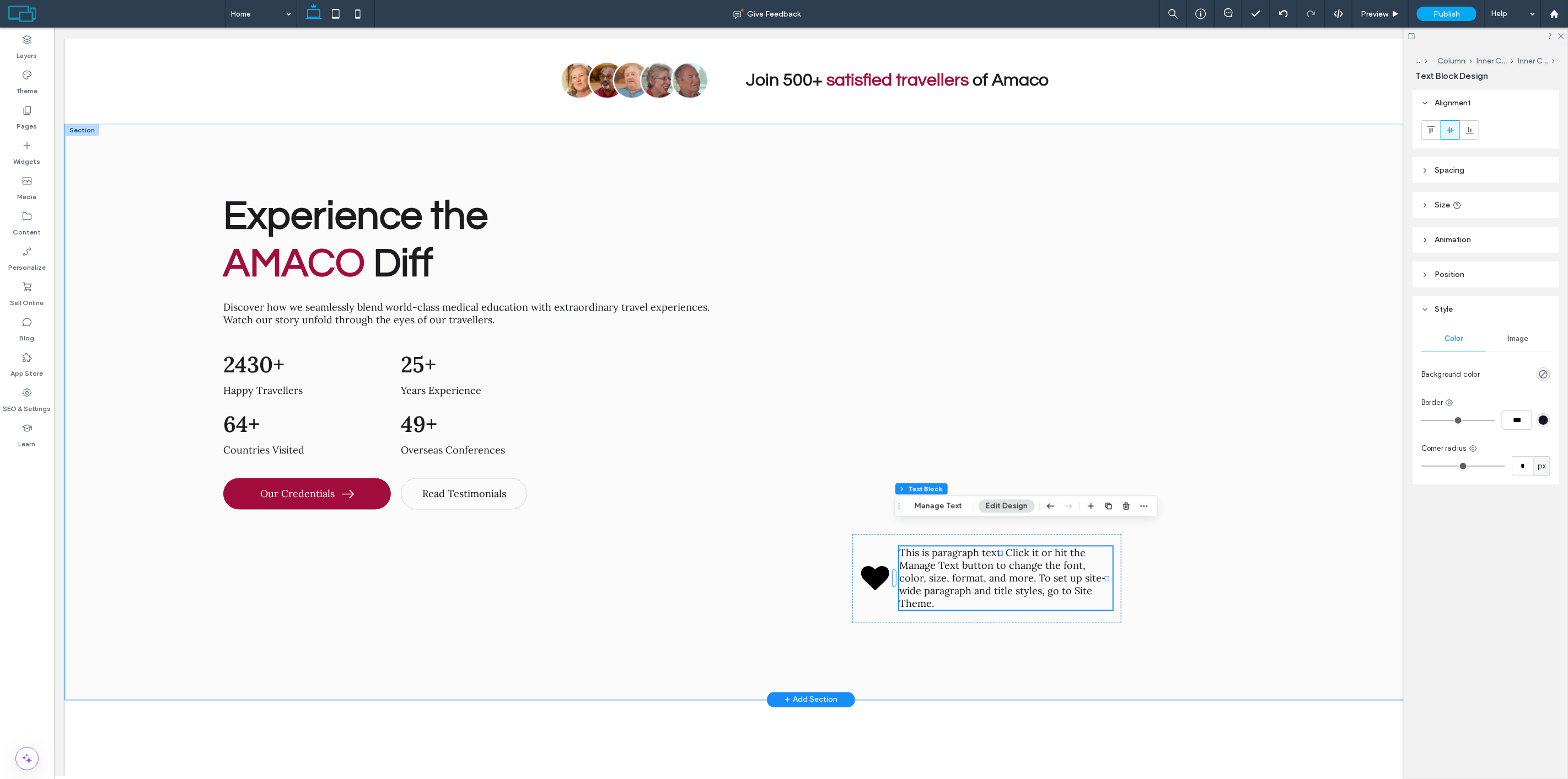
click at [1003, 547] on span "This is paragraph text. Click it or hit the Manage Text button to change the fo…" at bounding box center [1002, 579] width 208 height 63
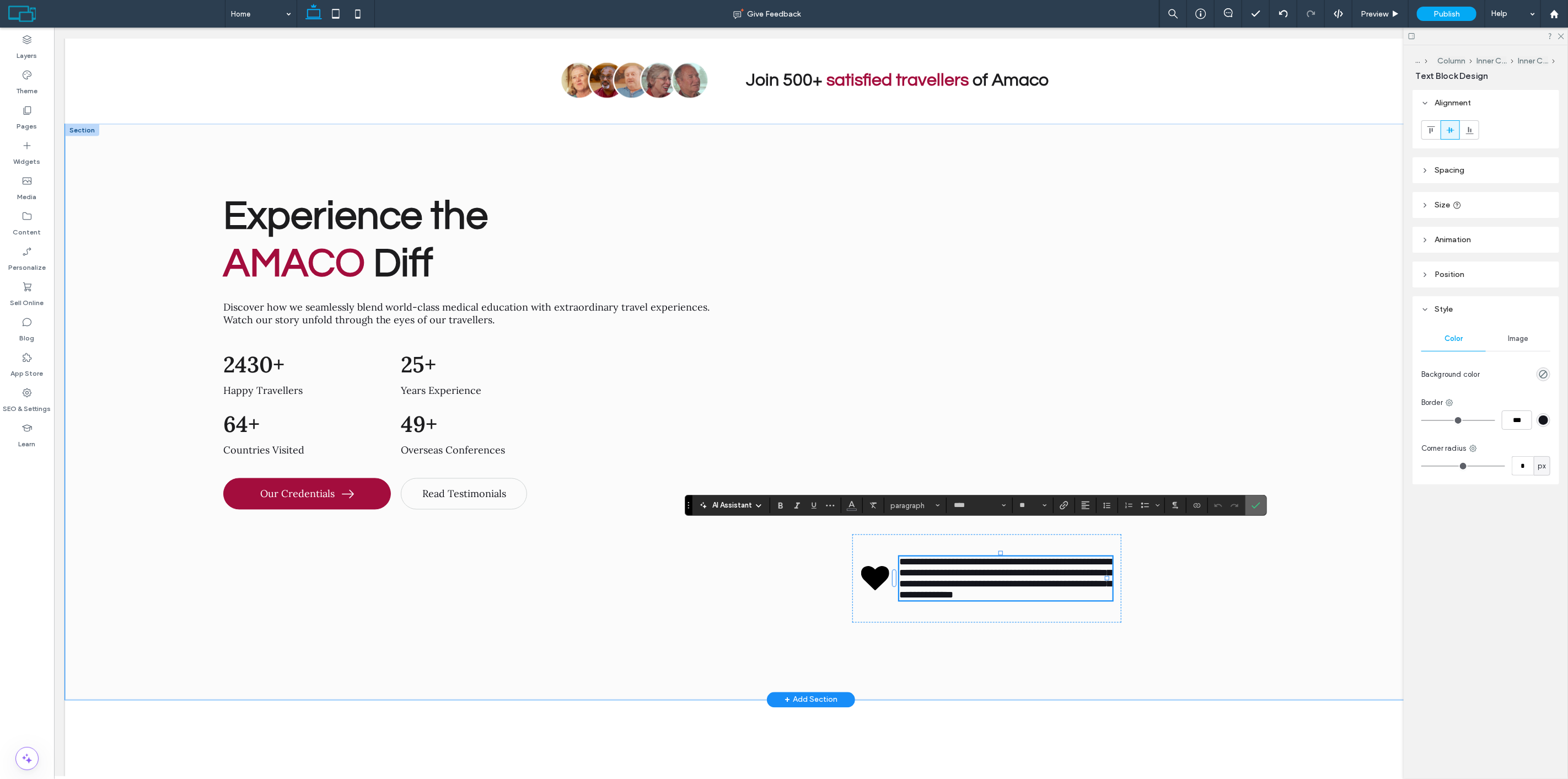
click at [1264, 501] on label "Confirm" at bounding box center [1256, 505] width 16 height 20
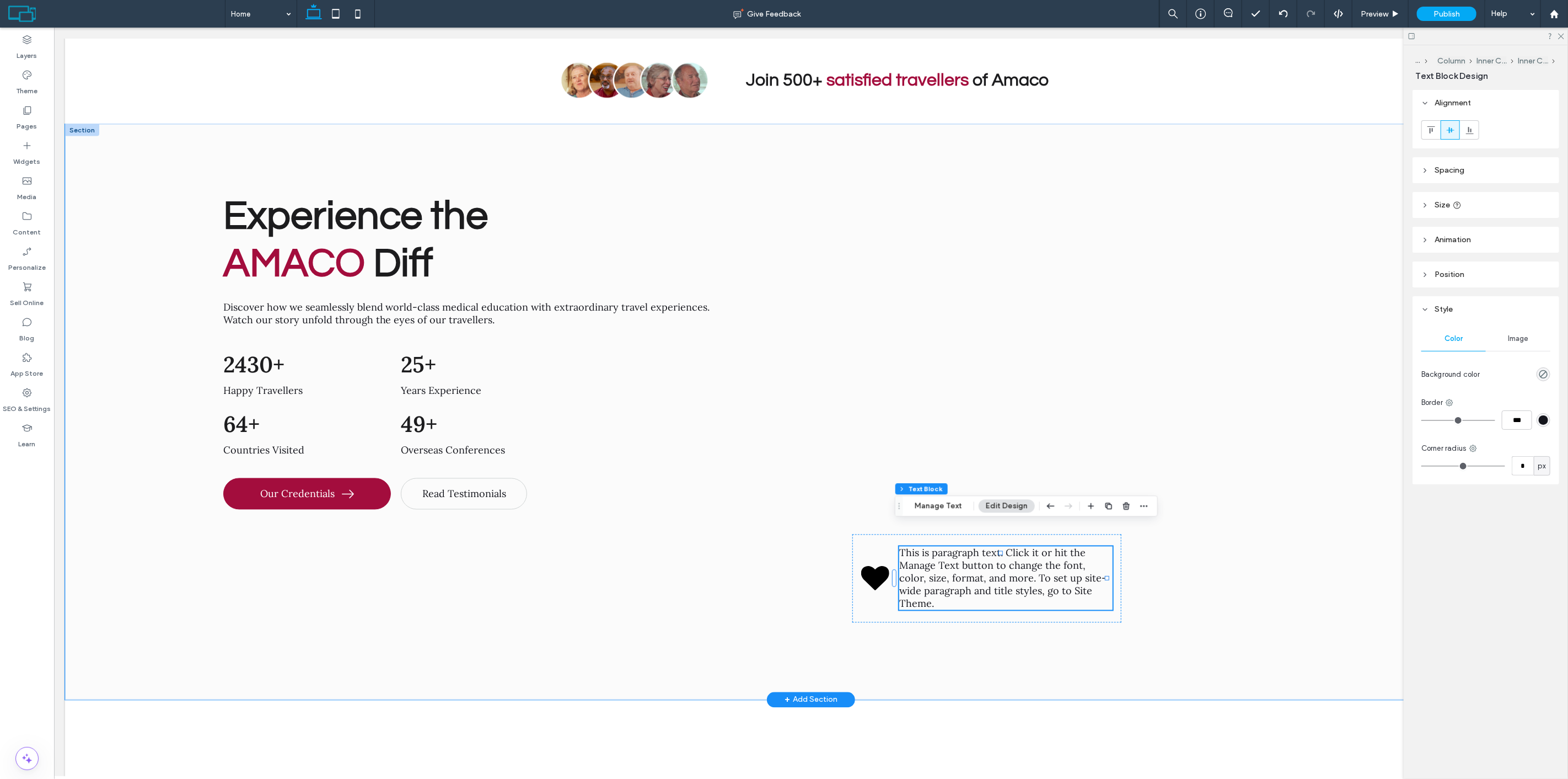
click at [1025, 547] on span "This is paragraph text. Click it or hit the Manage Text button to change the fo…" at bounding box center [1002, 579] width 208 height 63
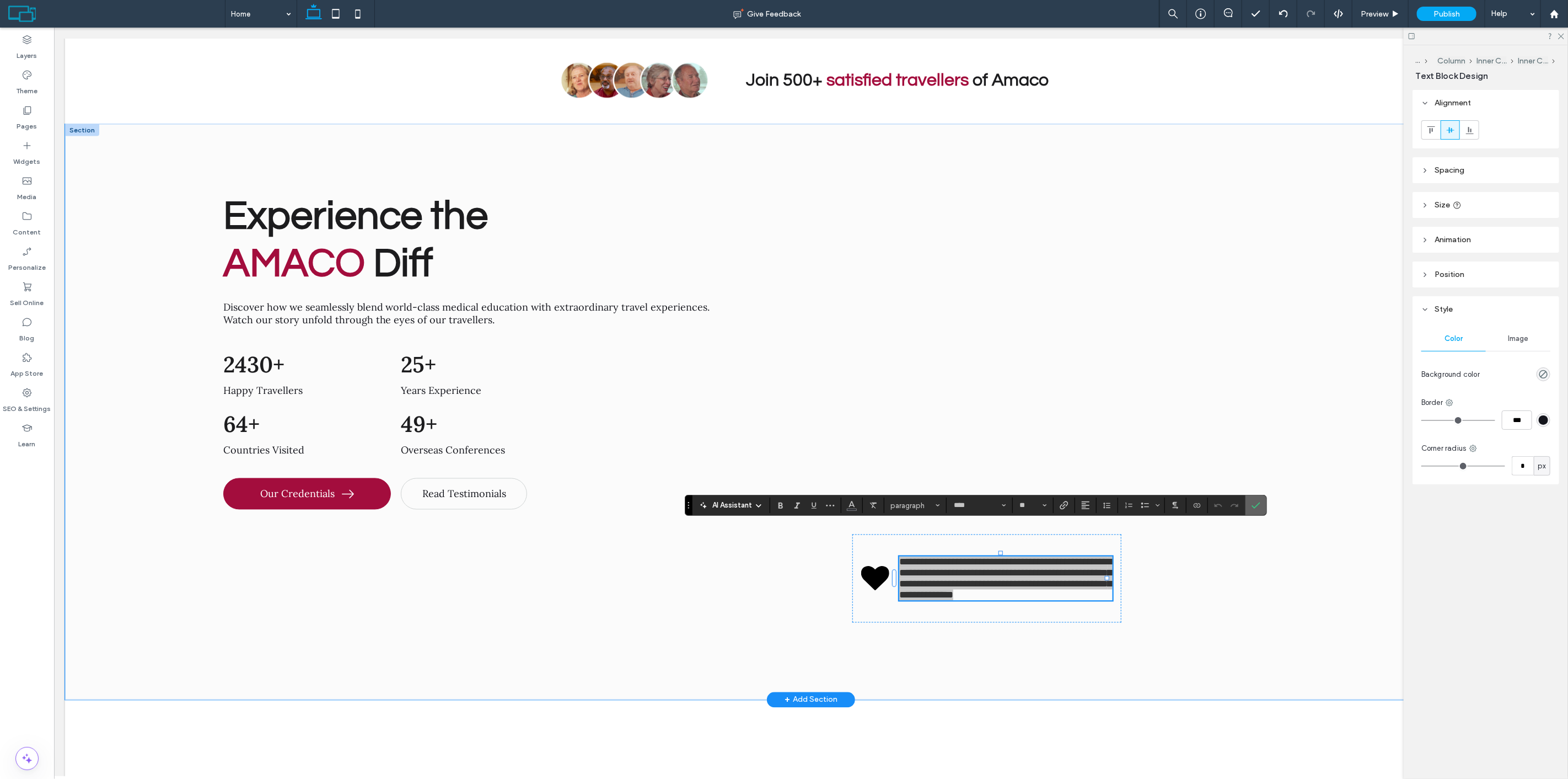
drag, startPoint x: 1256, startPoint y: 506, endPoint x: 1101, endPoint y: 489, distance: 155.9
click at [1256, 506] on icon "Confirm" at bounding box center [1256, 505] width 9 height 9
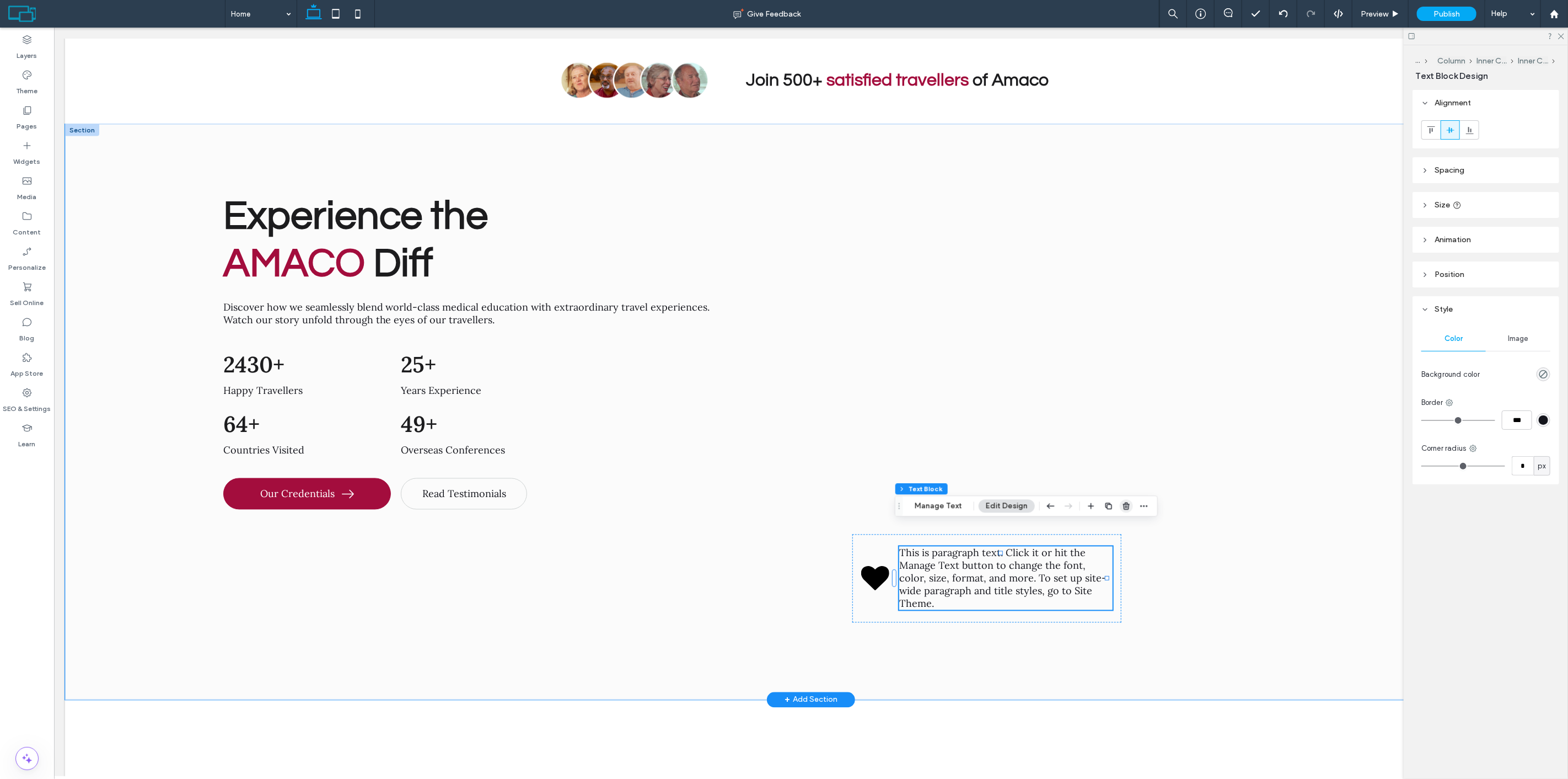
click at [1125, 512] on span "button" at bounding box center [1127, 506] width 13 height 13
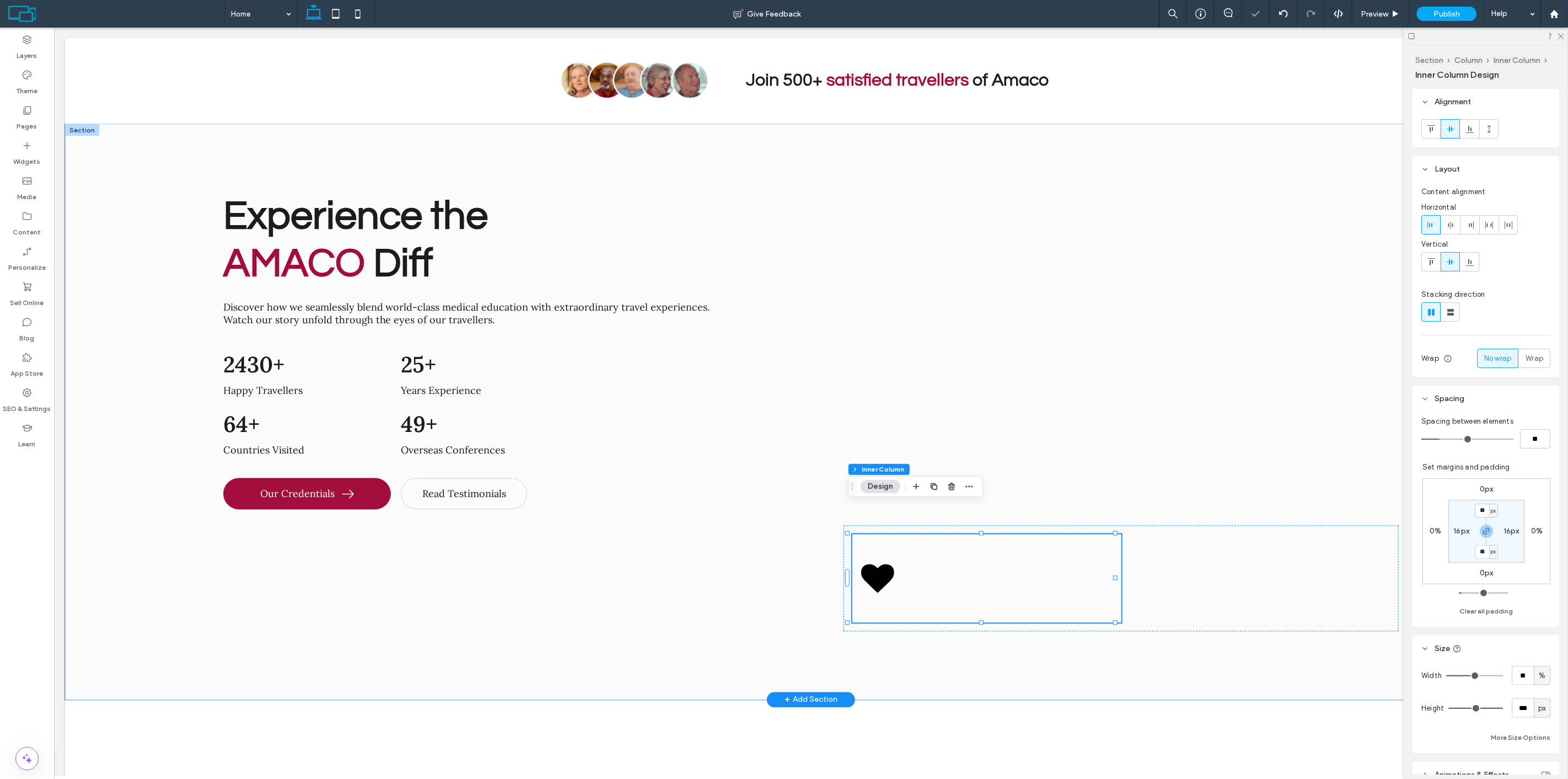
drag, startPoint x: 26, startPoint y: 148, endPoint x: 54, endPoint y: 147, distance: 28.0
click at [26, 148] on icon at bounding box center [27, 146] width 11 height 11
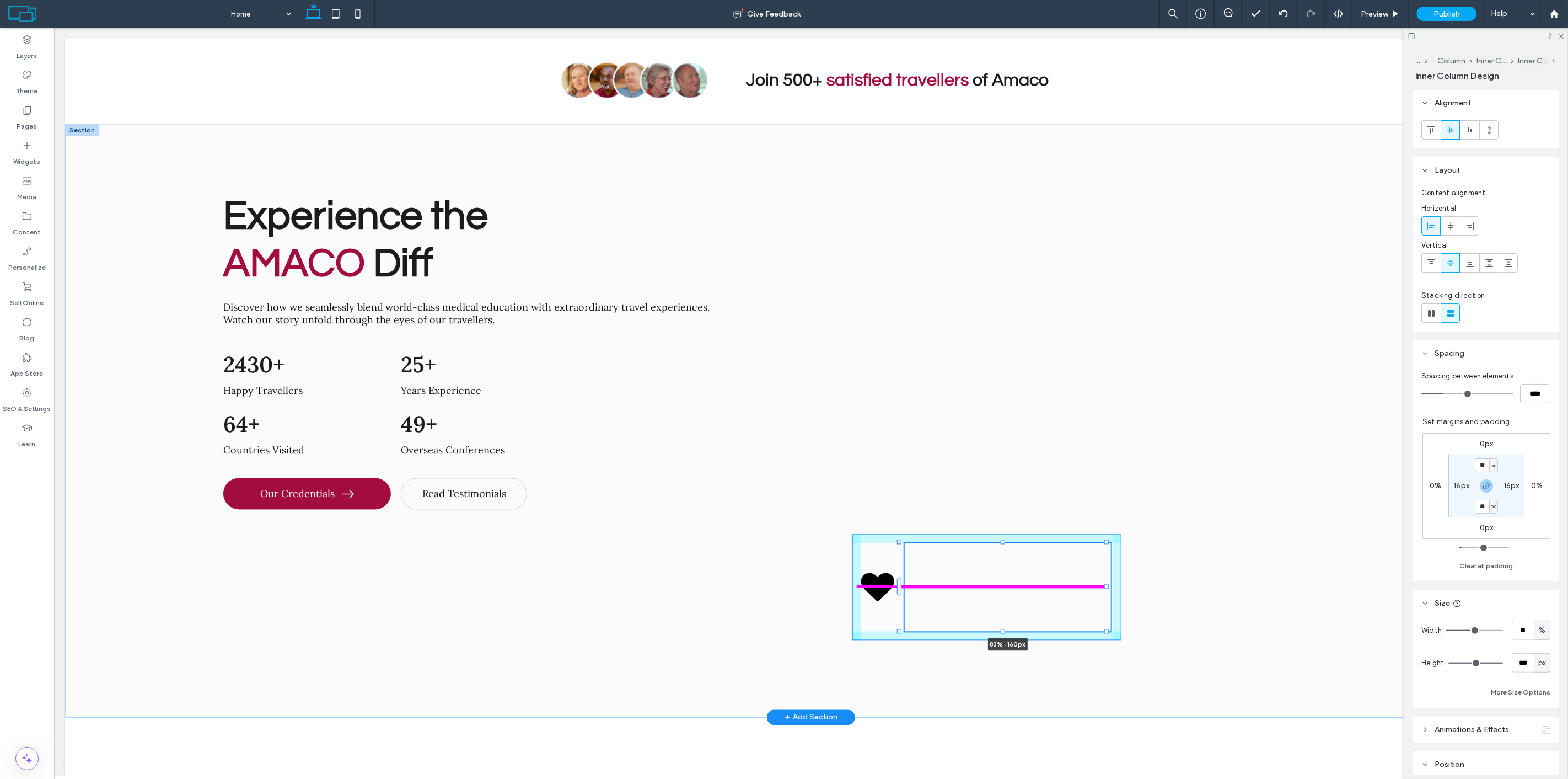
drag, startPoint x: 1022, startPoint y: 557, endPoint x: 1104, endPoint y: 553, distance: 82.1
click at [1104, 553] on div "Experience the AMACO Diff Discover how we seamlessly blend world-class medical …" at bounding box center [810, 421] width 1492 height 593
type input "**"
type input "****"
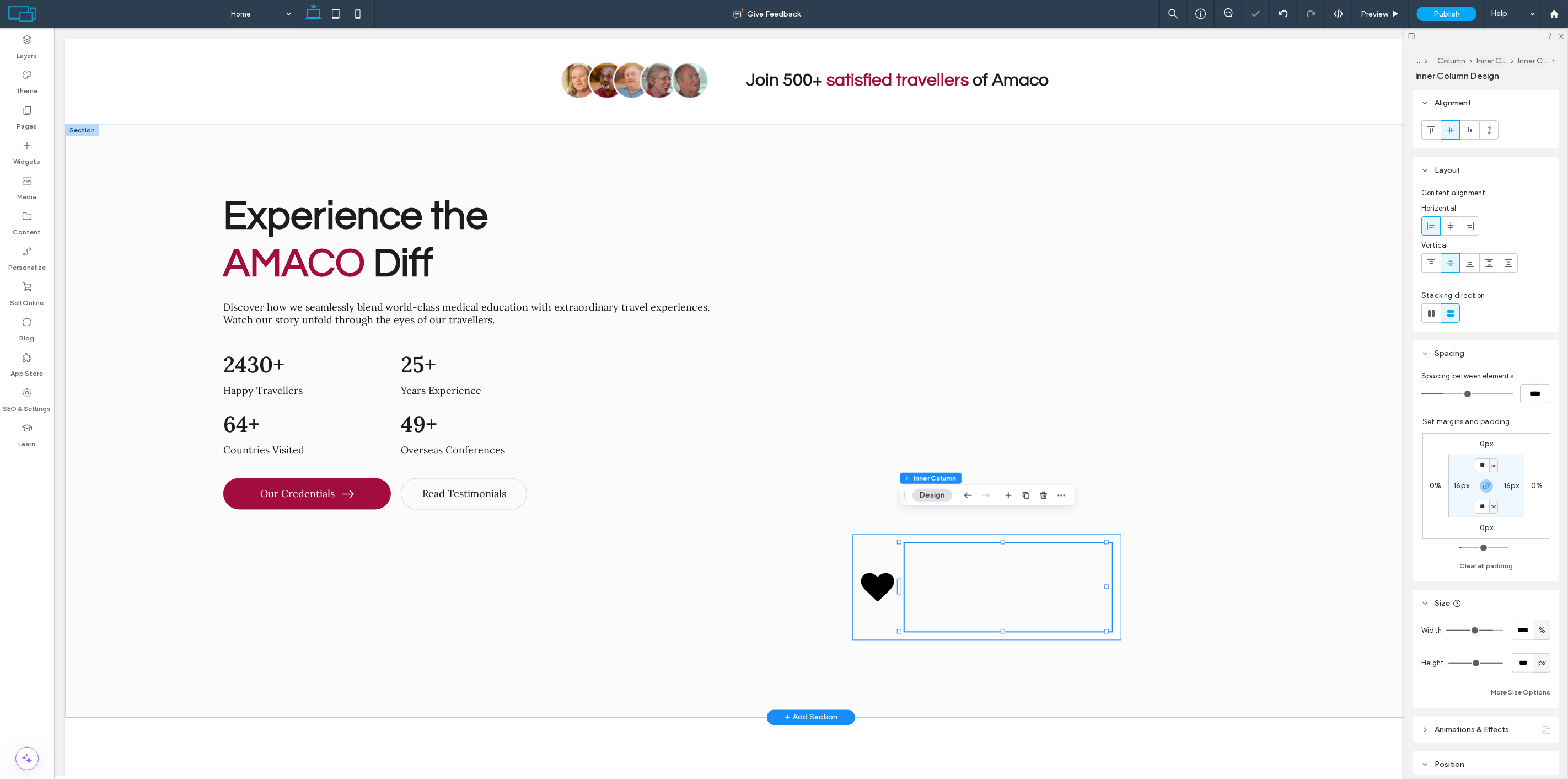
click at [874, 535] on div "83% , 160px" at bounding box center [986, 588] width 269 height 106
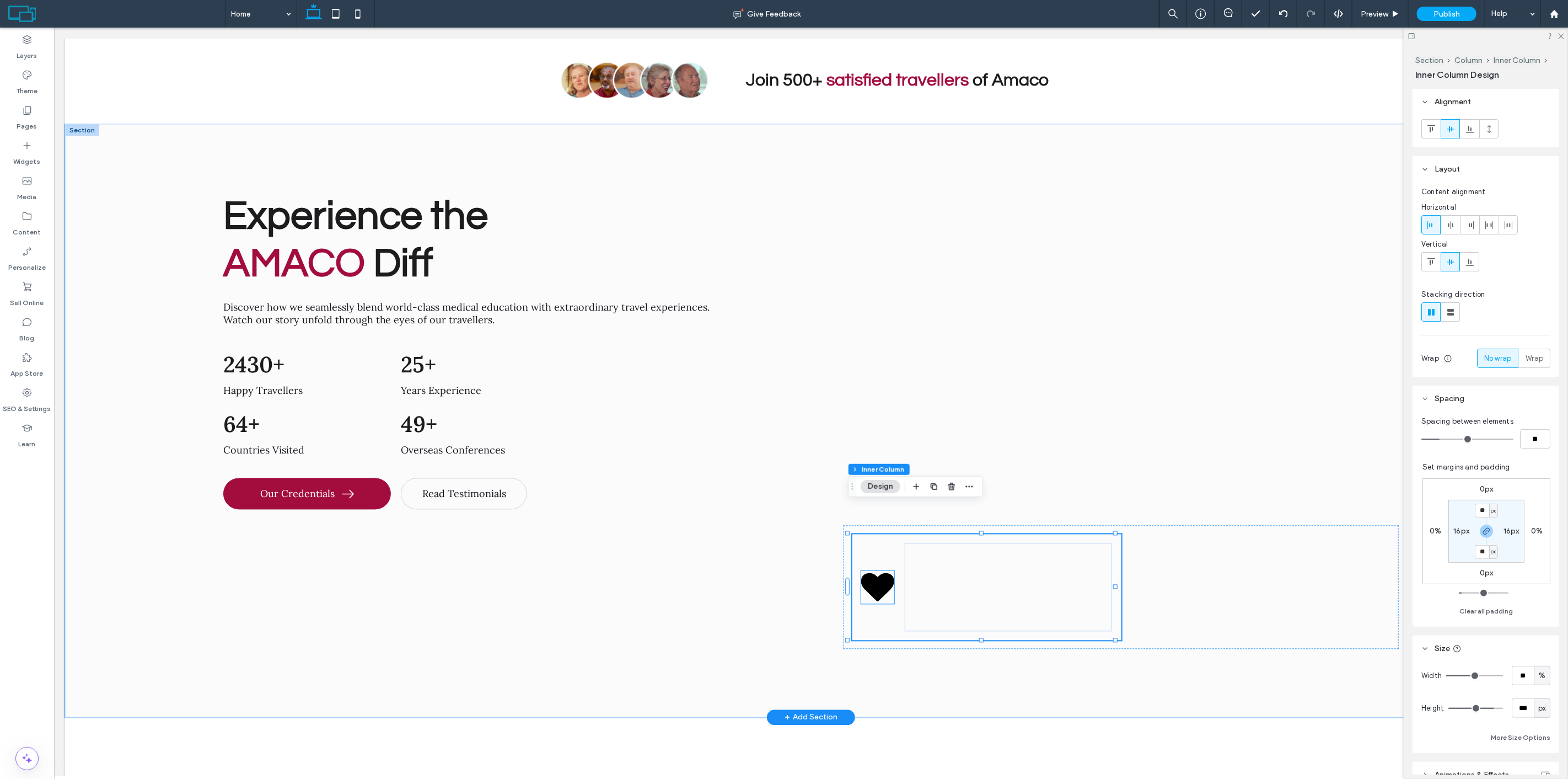
click at [866, 573] on icon at bounding box center [877, 587] width 33 height 28
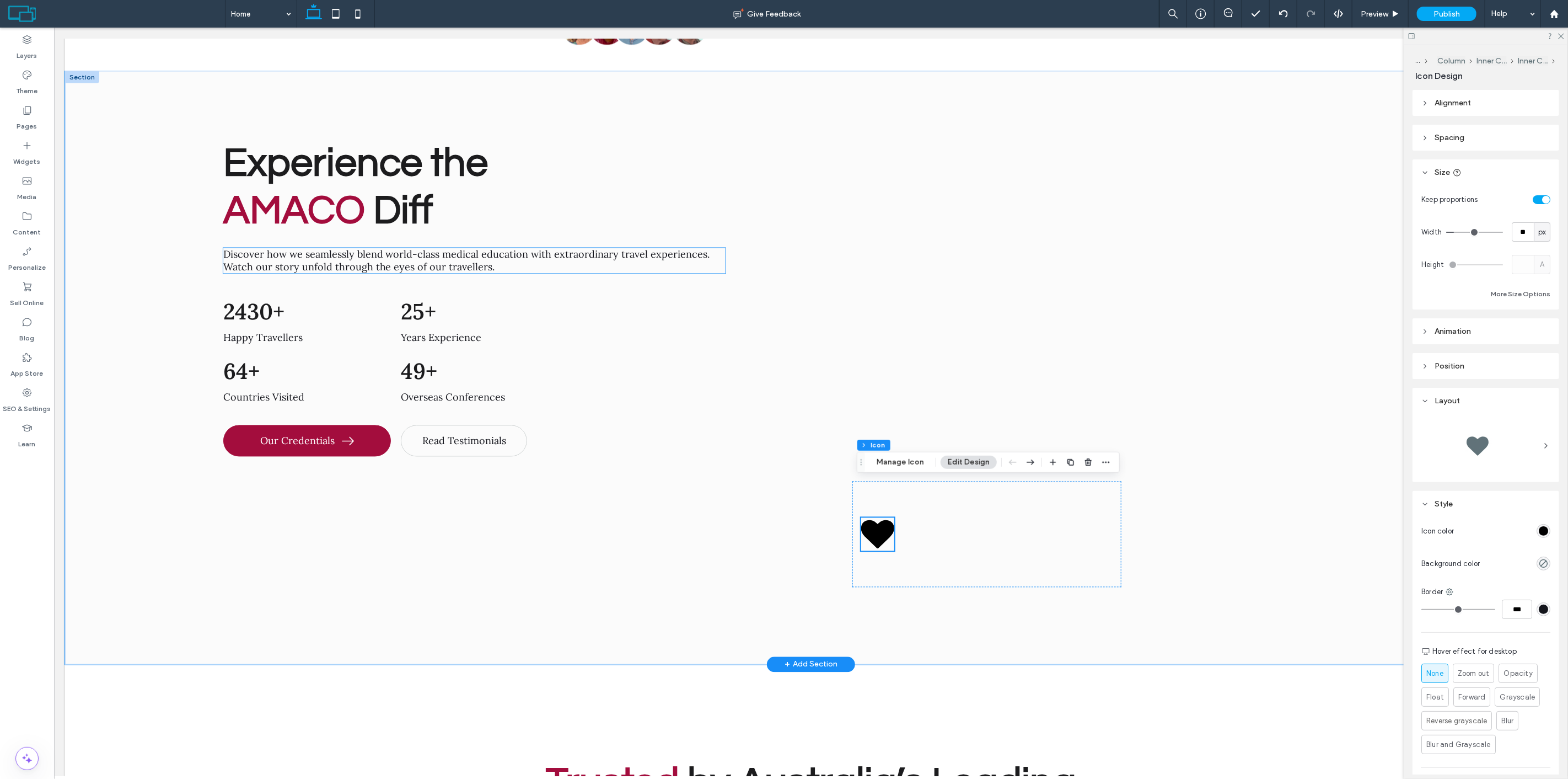
scroll to position [5192, 0]
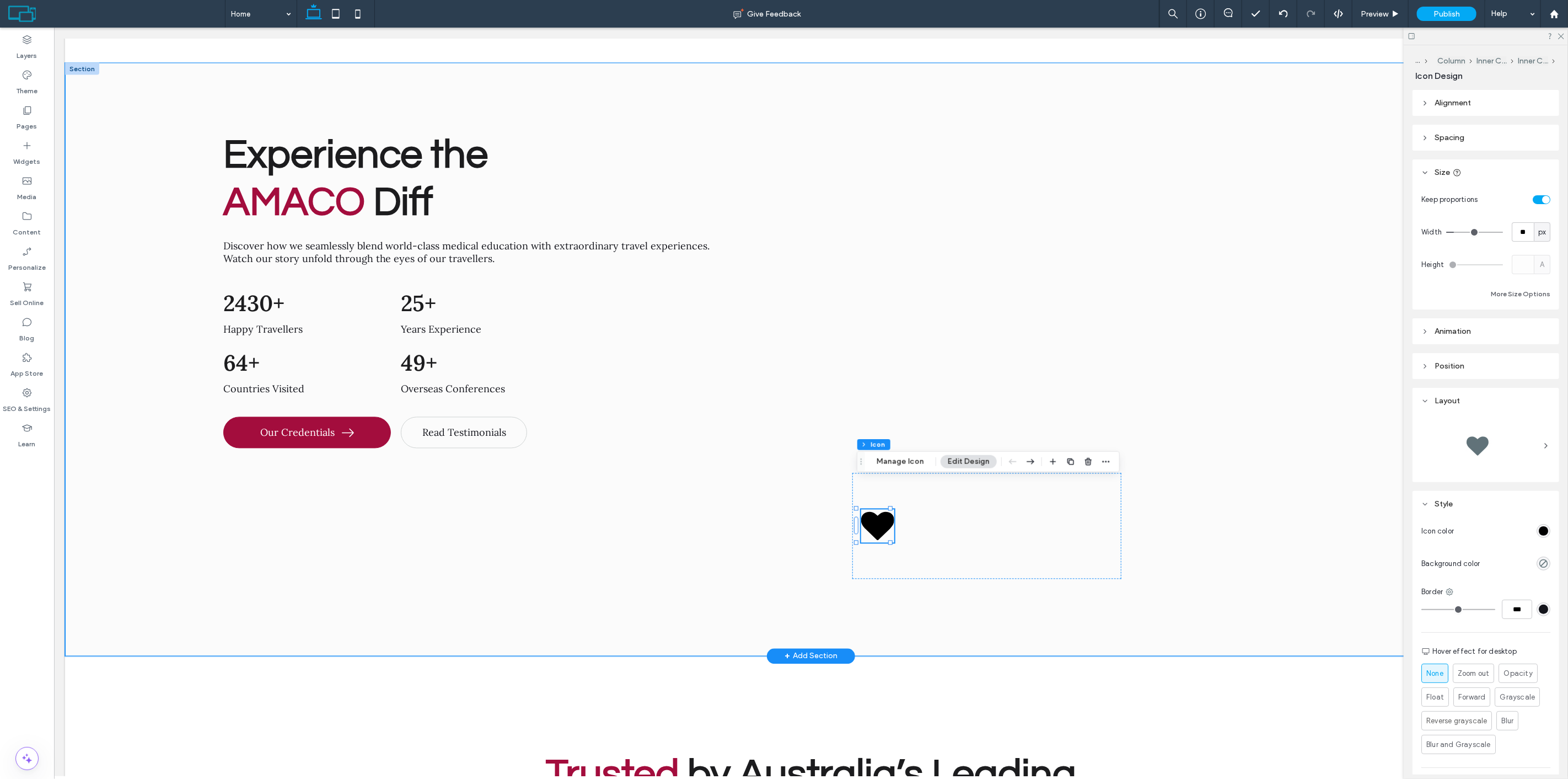
click at [142, 153] on div "Experience the AMACO Diff Discover how we seamlessly blend world-class medical …" at bounding box center [810, 359] width 1492 height 593
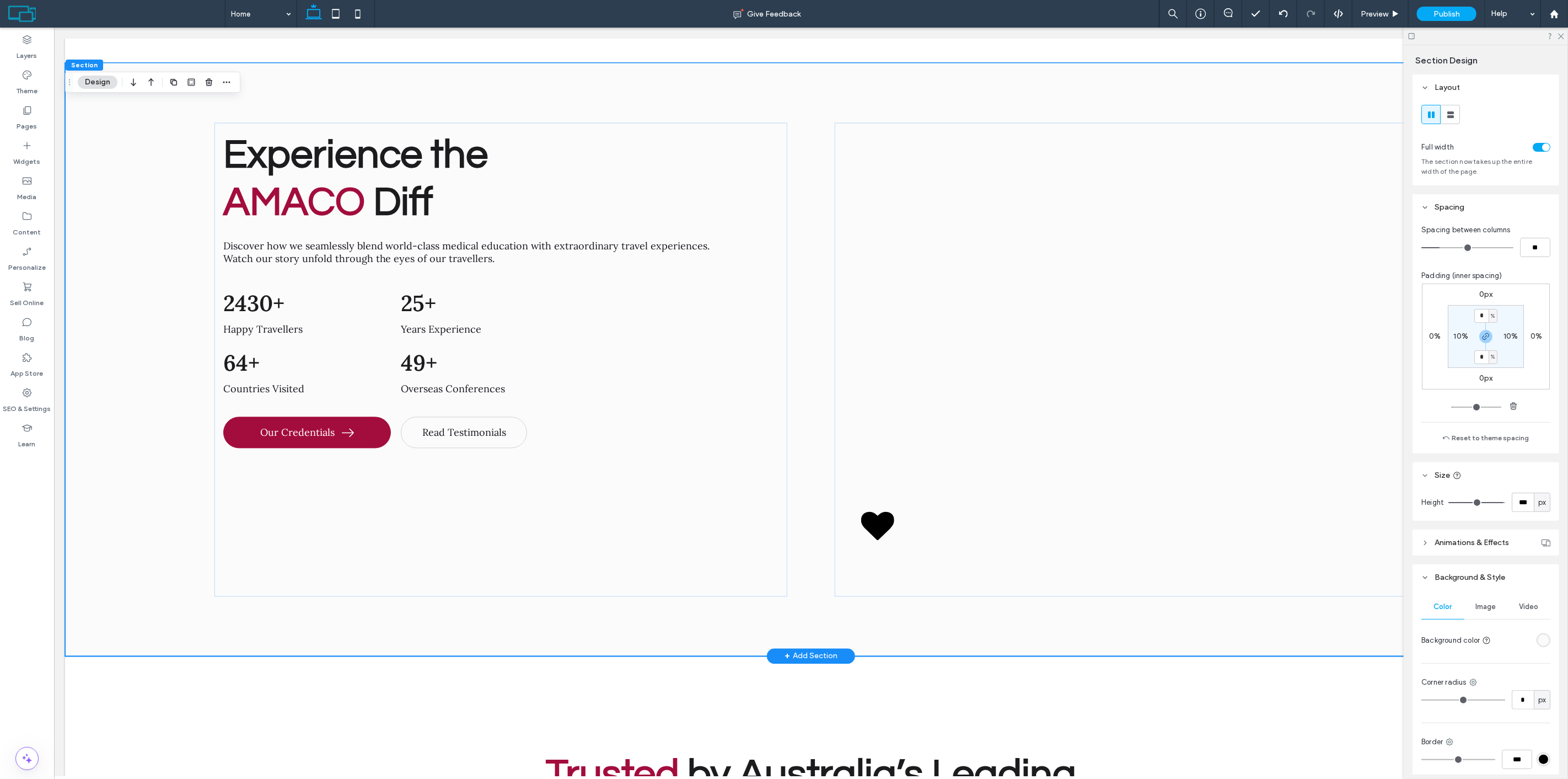
click at [91, 262] on div "Experience the AMACO Diff Discover how we seamlessly blend world-class medical …" at bounding box center [810, 359] width 1492 height 593
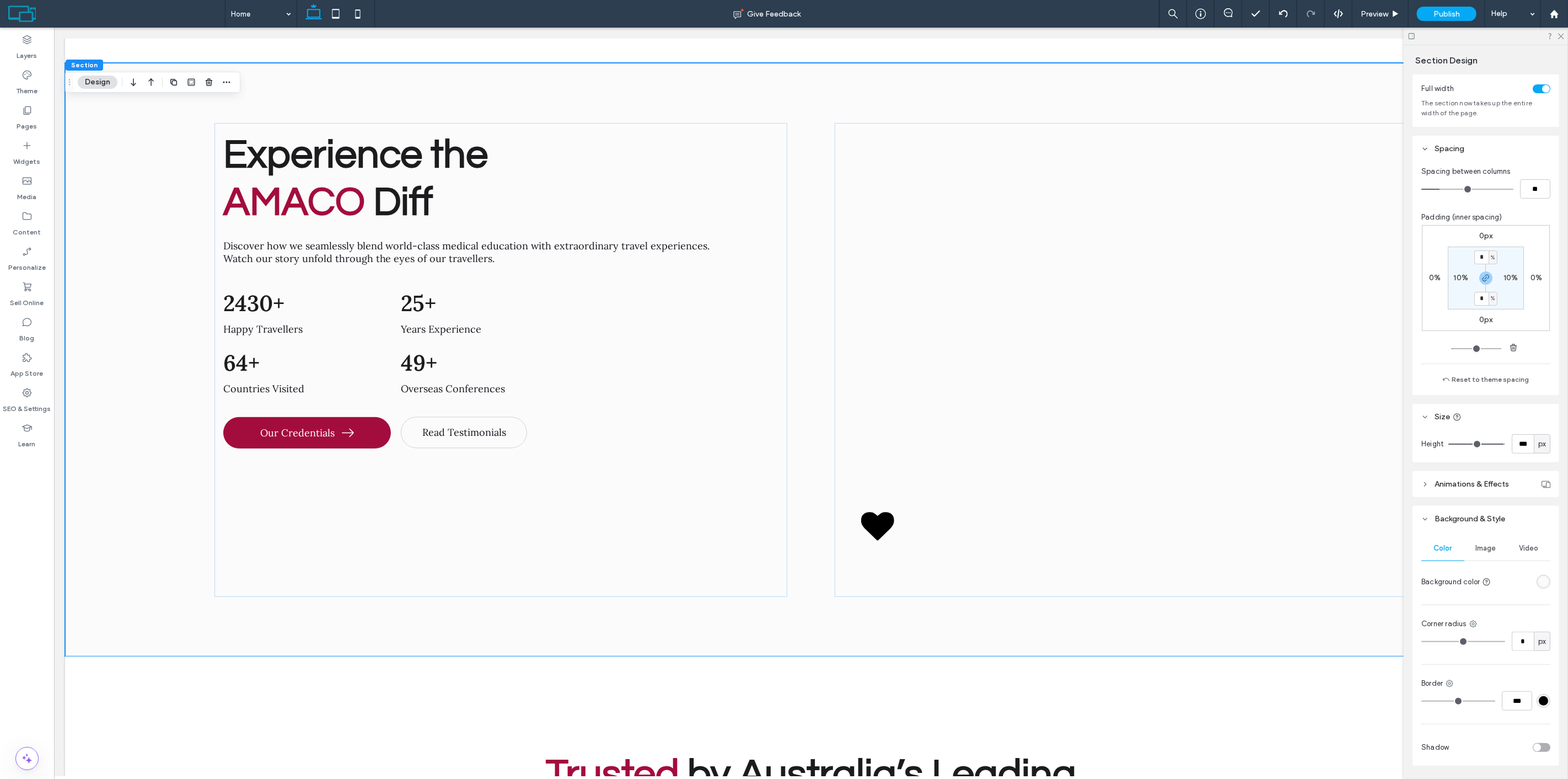
scroll to position [94, 0]
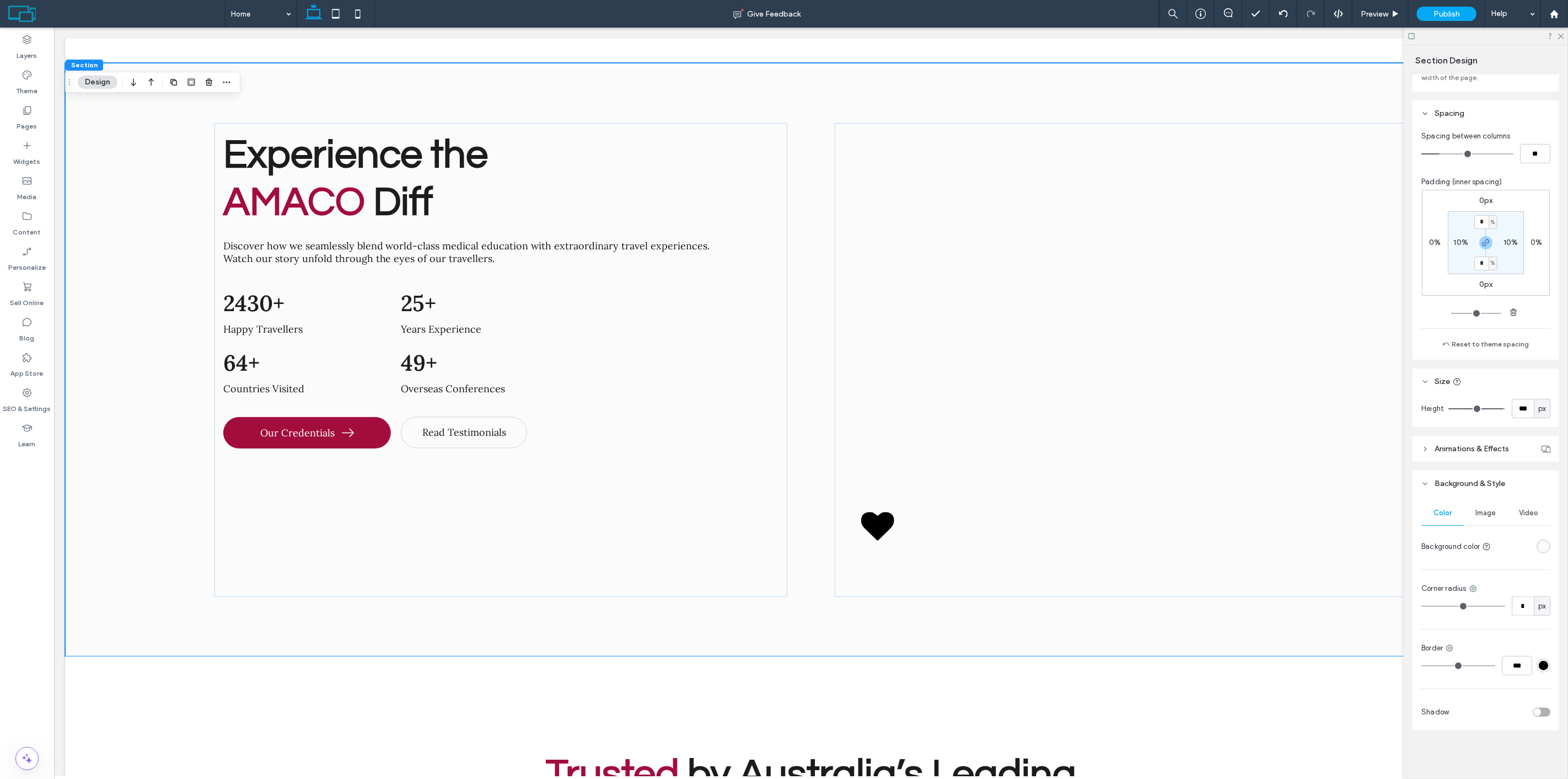
click at [1485, 509] on span "Image" at bounding box center [1486, 513] width 21 height 9
click at [1490, 580] on div "Add multiple images for a background slider" at bounding box center [1486, 579] width 128 height 19
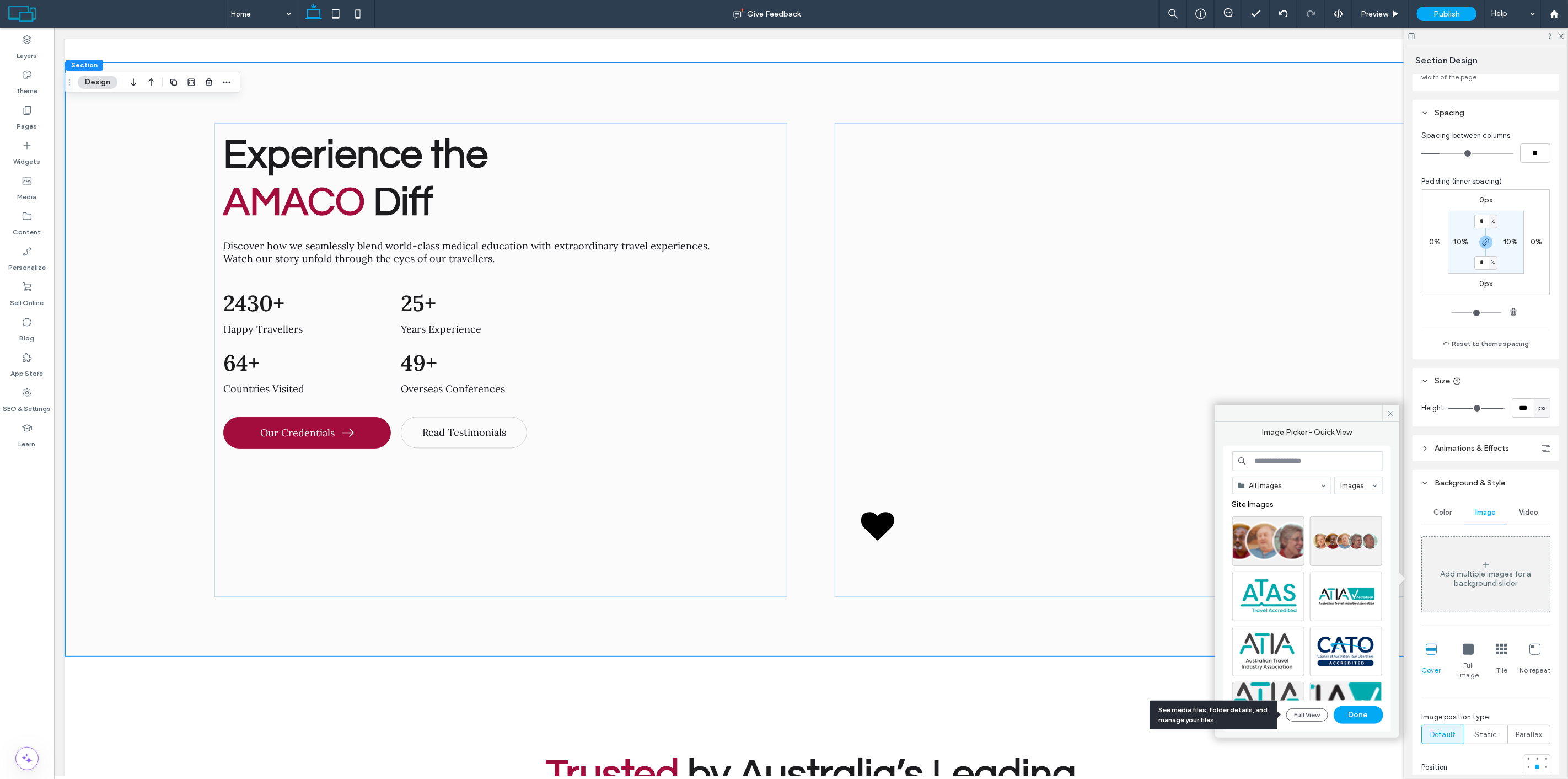
drag, startPoint x: 1311, startPoint y: 712, endPoint x: 1230, endPoint y: 717, distance: 81.2
click at [1261, 714] on body ".wqwq-1{fill:#231f20;} .cls-1q, .cls-2q { fill-rule: evenodd; } .cls-2q { fill:…" at bounding box center [784, 389] width 1568 height 779
click at [1239, 713] on icon "button" at bounding box center [1239, 715] width 9 height 9
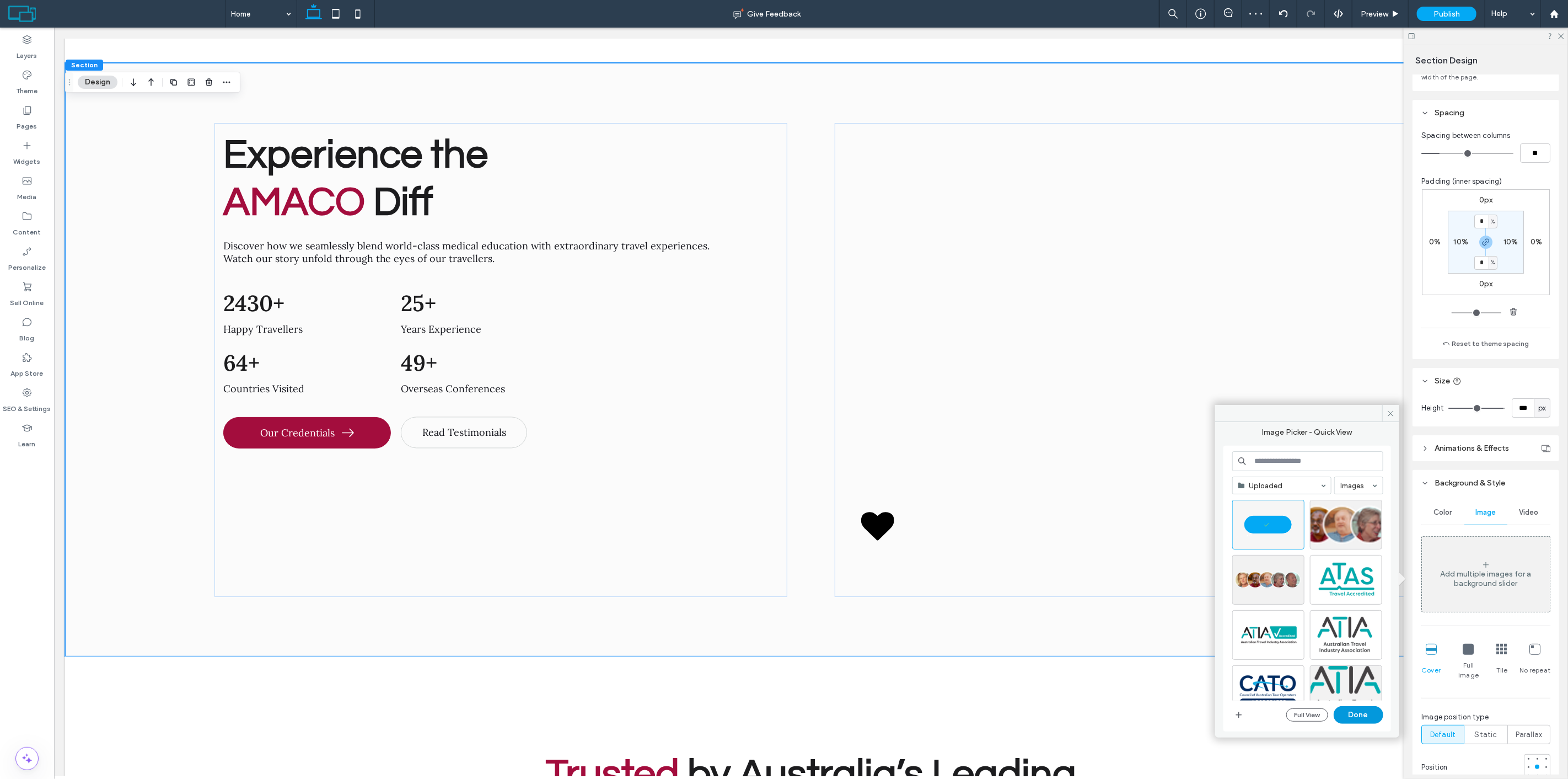
drag, startPoint x: 1283, startPoint y: 671, endPoint x: 1343, endPoint y: 716, distance: 75.0
click at [1343, 716] on button "Done" at bounding box center [1359, 714] width 50 height 18
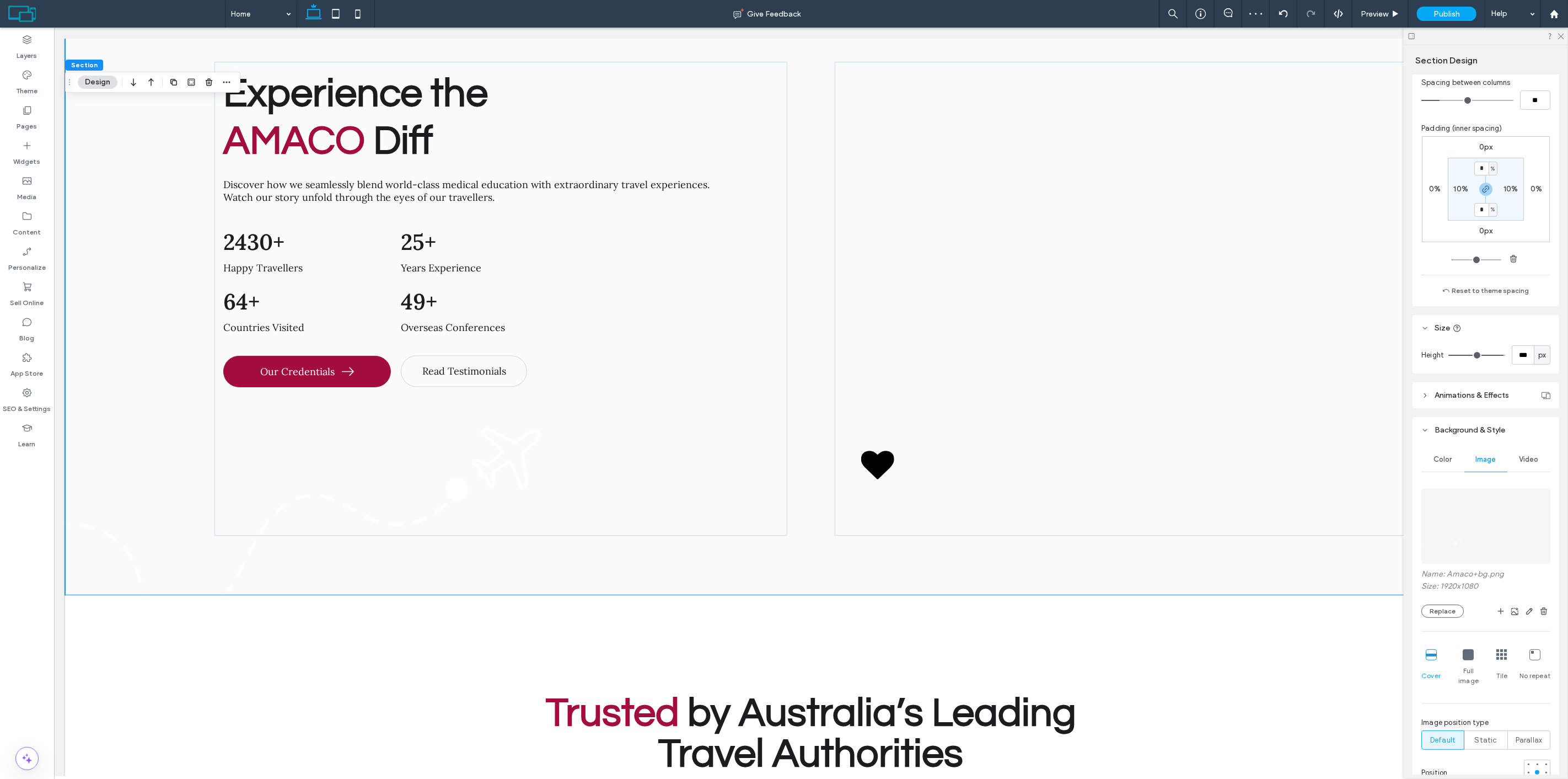
scroll to position [155, 0]
click at [1452, 448] on div "Color" at bounding box center [1443, 451] width 43 height 24
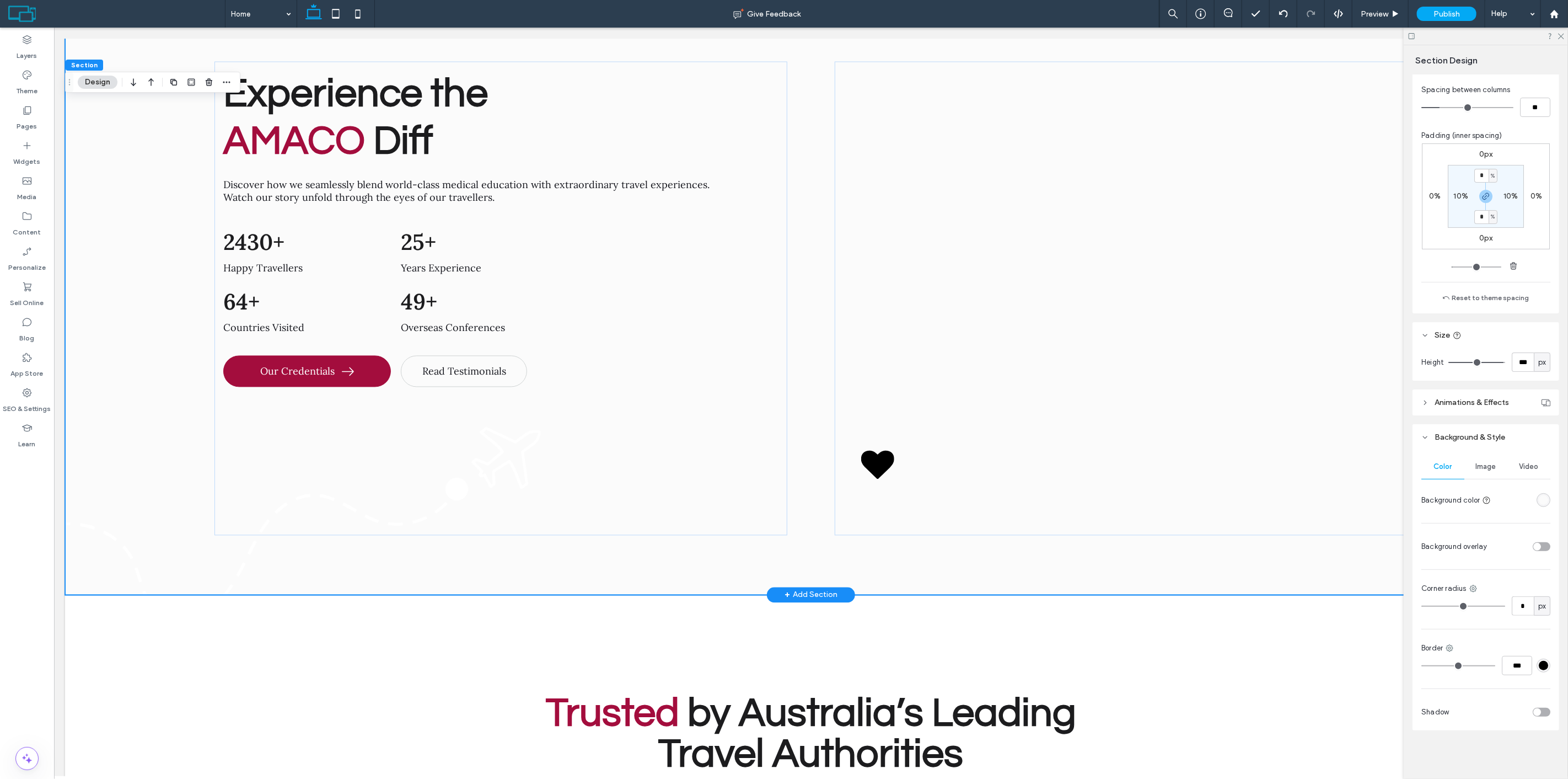
click at [132, 239] on div "Experience the AMACO Diff Discover how we seamlessly blend world-class medical …" at bounding box center [810, 298] width 1492 height 593
click at [1539, 499] on div "rgba(251,251,251,1)" at bounding box center [1543, 499] width 9 height 9
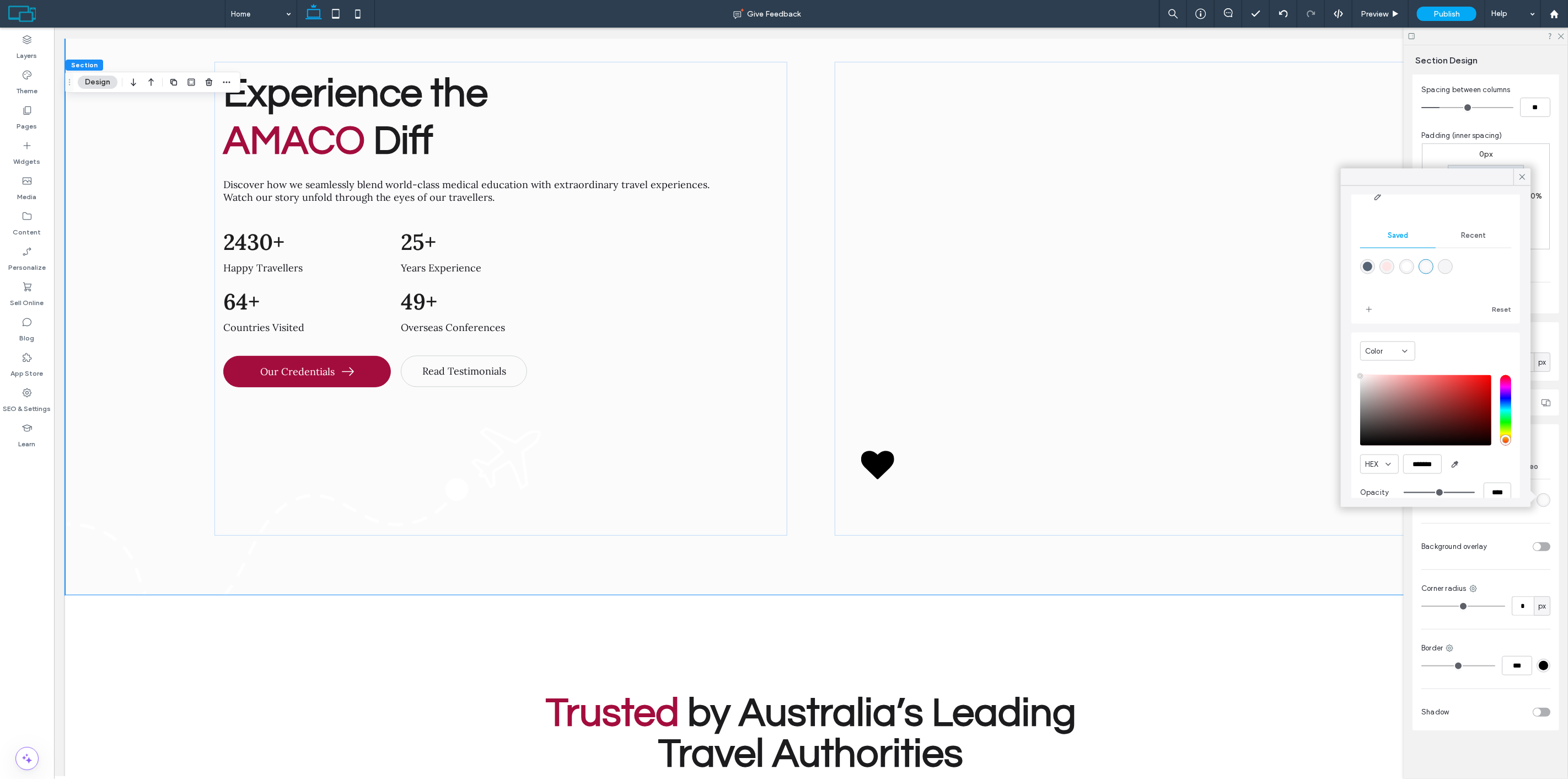
scroll to position [88, 0]
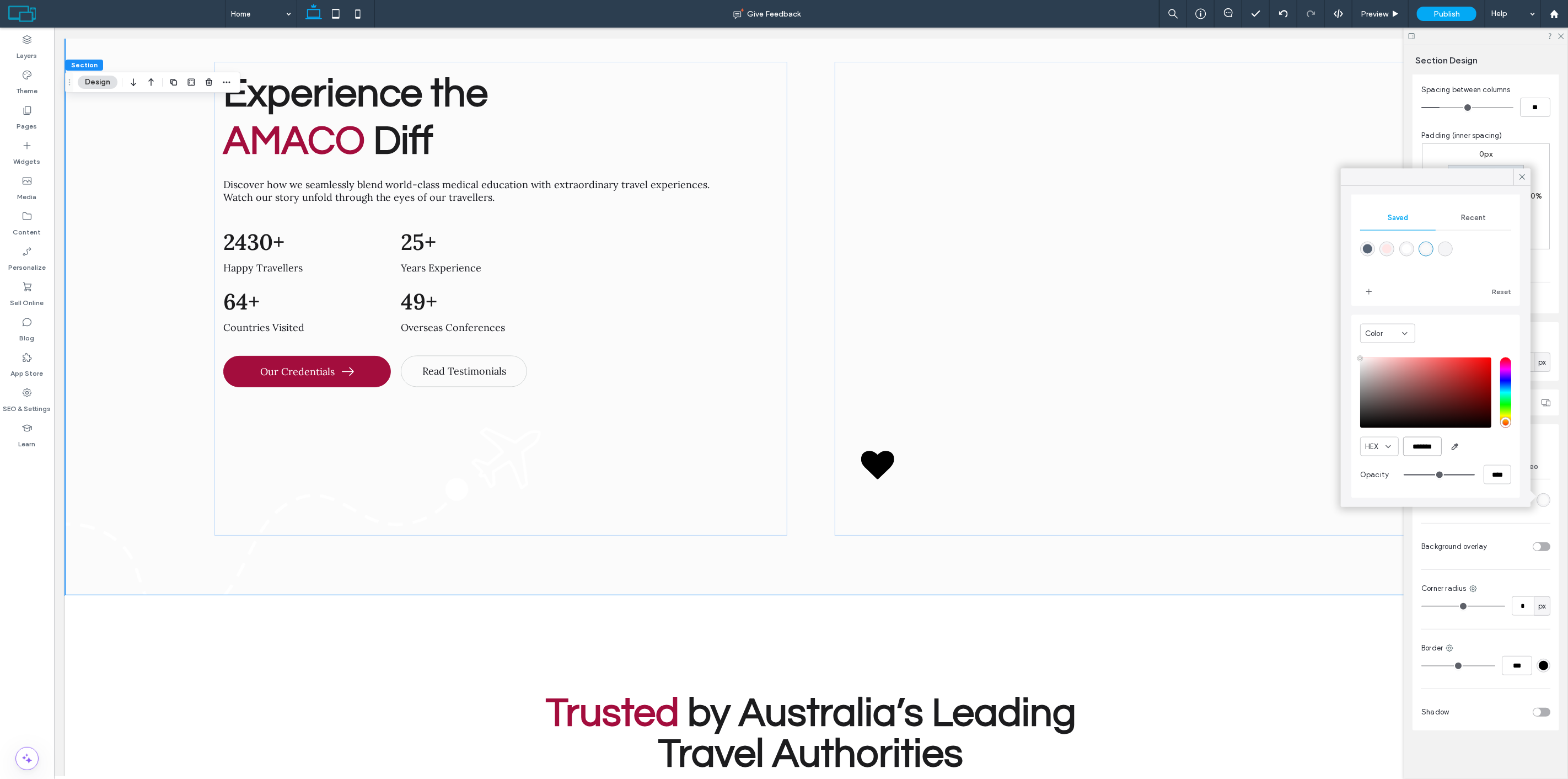
click at [1413, 455] on input "*******" at bounding box center [1422, 446] width 38 height 19
click at [153, 244] on div "Experience the AMACO Diff Discover how we seamlessly blend world-class medical …" at bounding box center [810, 298] width 1492 height 593
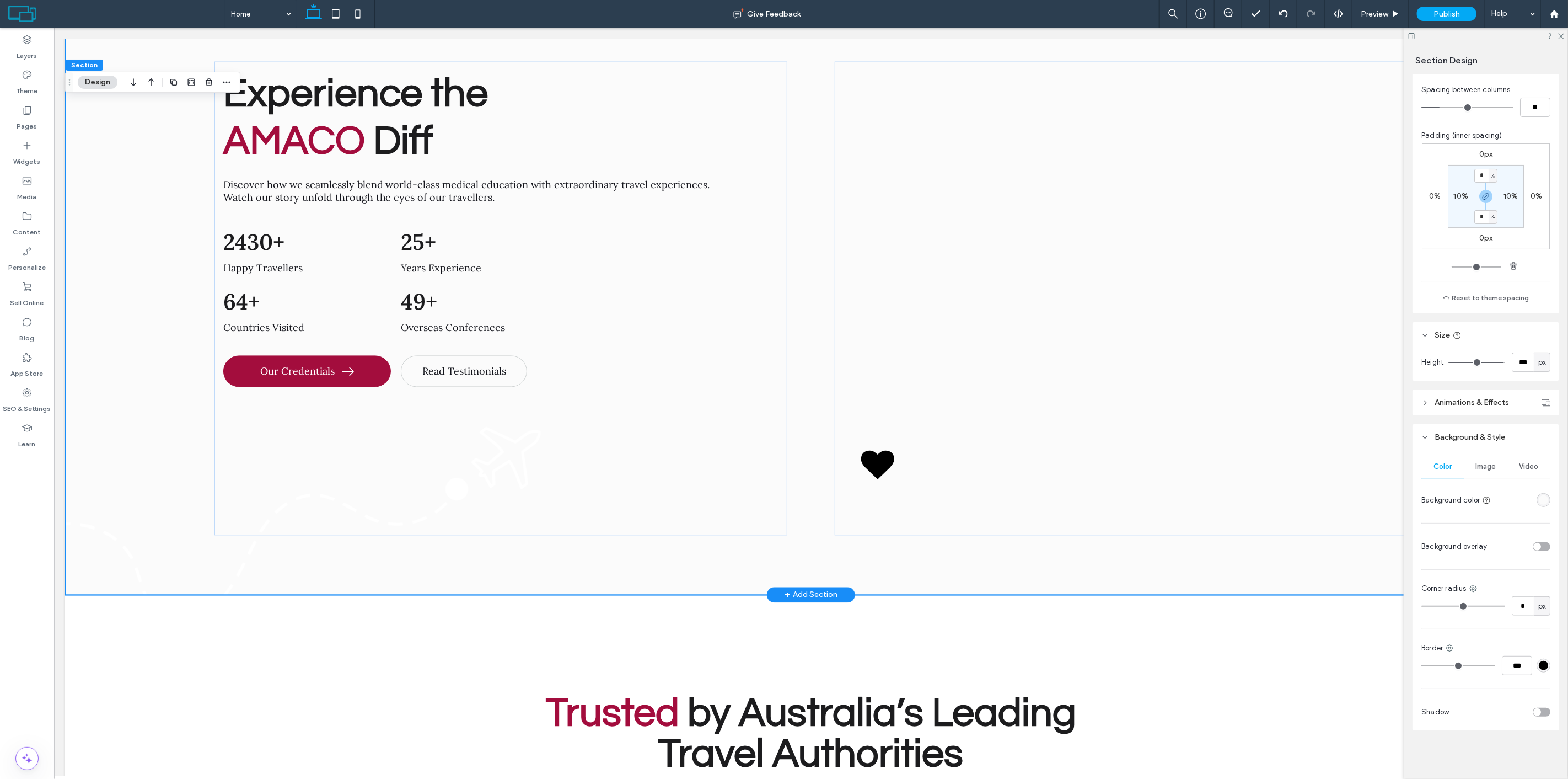
click at [113, 332] on div "Experience the AMACO Diff Discover how we seamlessly blend world-class medical …" at bounding box center [810, 298] width 1492 height 593
click at [1483, 473] on div "Image" at bounding box center [1486, 467] width 43 height 24
click at [1486, 517] on img at bounding box center [1486, 532] width 129 height 75
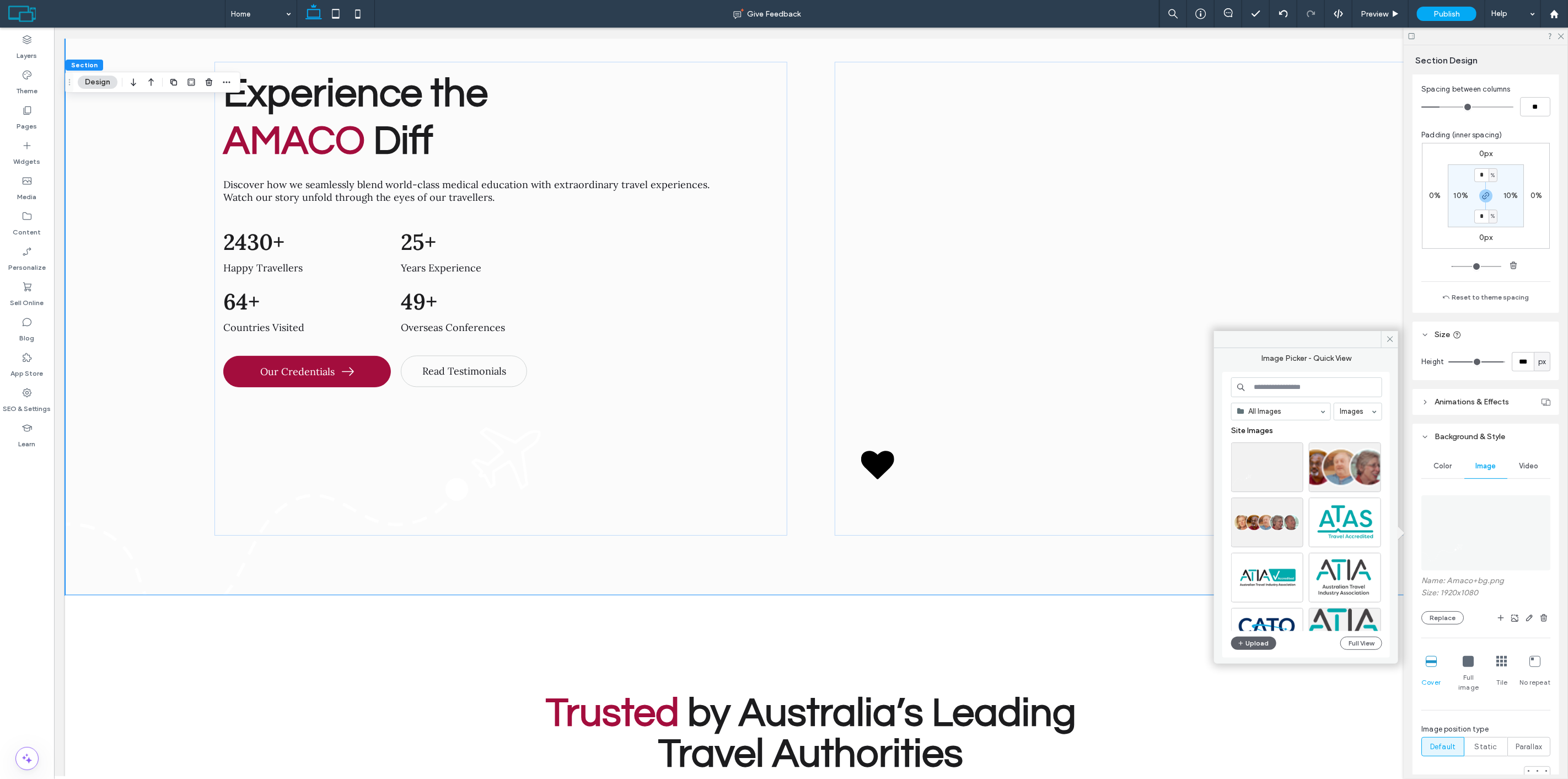
click at [1258, 635] on div "All Images Images Site Images Upload Full View" at bounding box center [1307, 515] width 151 height 275
click at [1248, 647] on button "Upload" at bounding box center [1254, 643] width 45 height 13
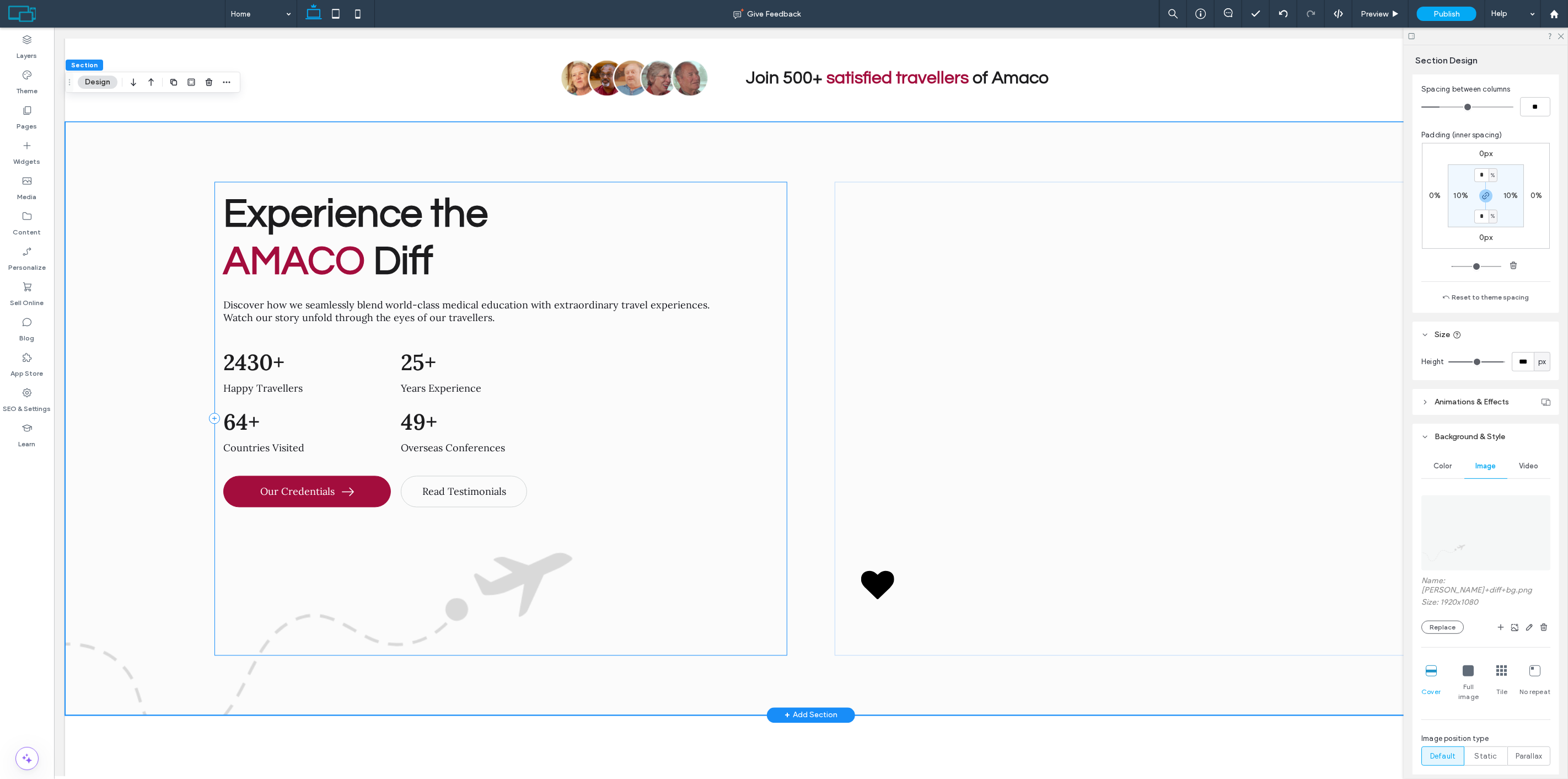
scroll to position [5131, 0]
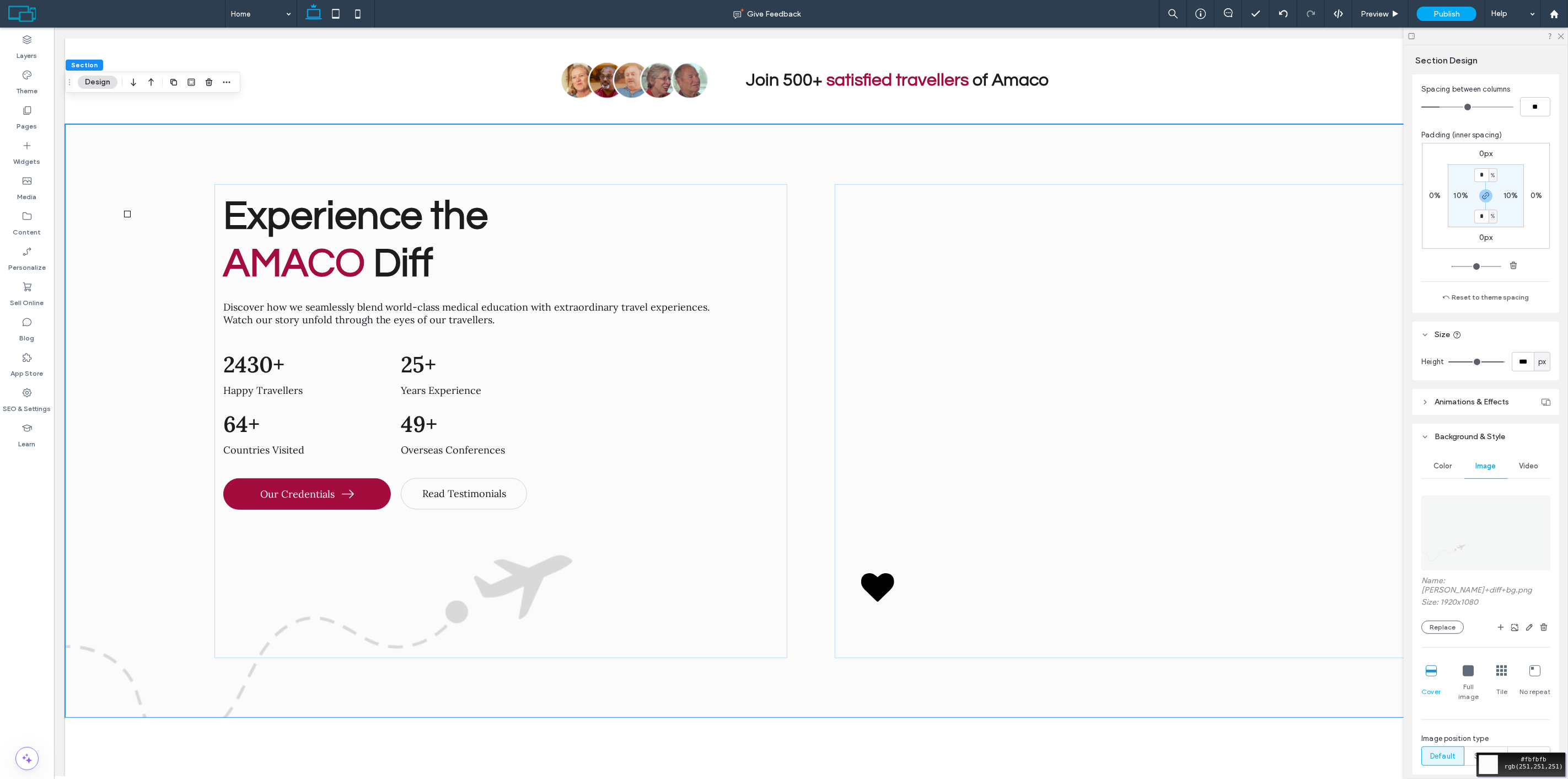
click at [116, 200] on div "Move your 🖱️ to pick a color #fbfbfb rgb(251,251,251)" at bounding box center [784, 389] width 1568 height 779
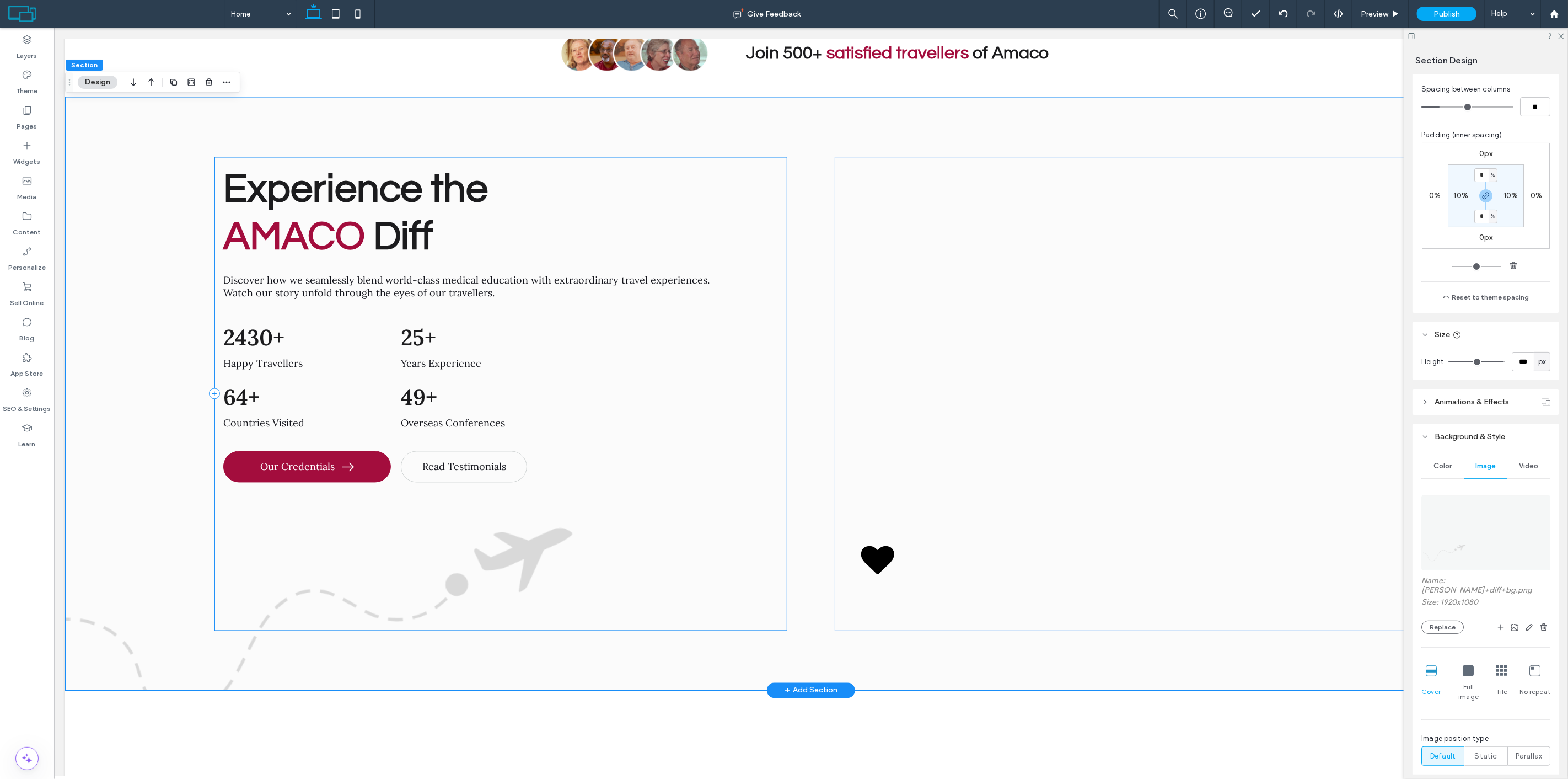
scroll to position [5254, 0]
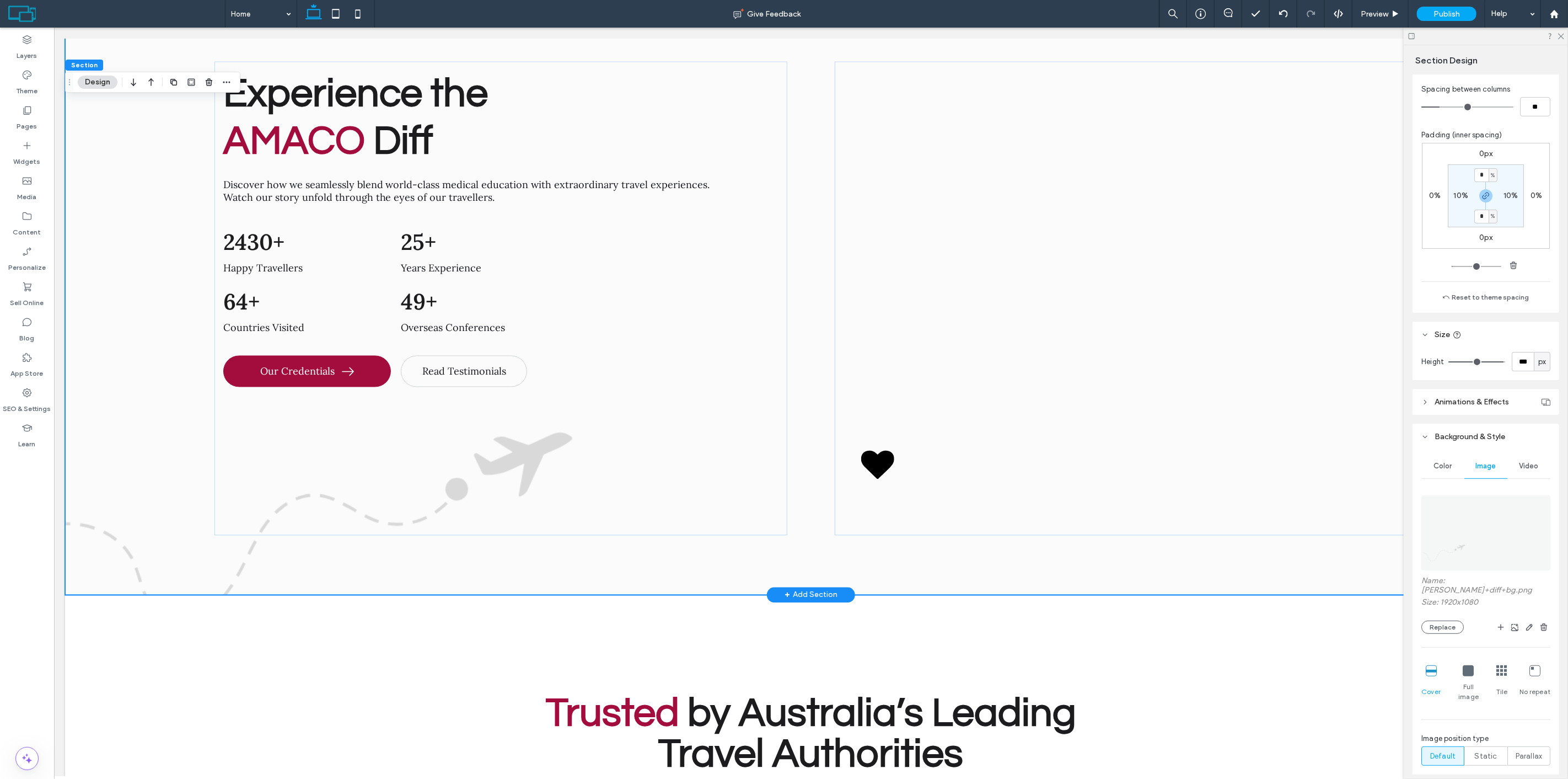
click at [136, 330] on div "Experience the AMACO Diff Discover how we seamlessly blend world-class medical …" at bounding box center [810, 298] width 1492 height 593
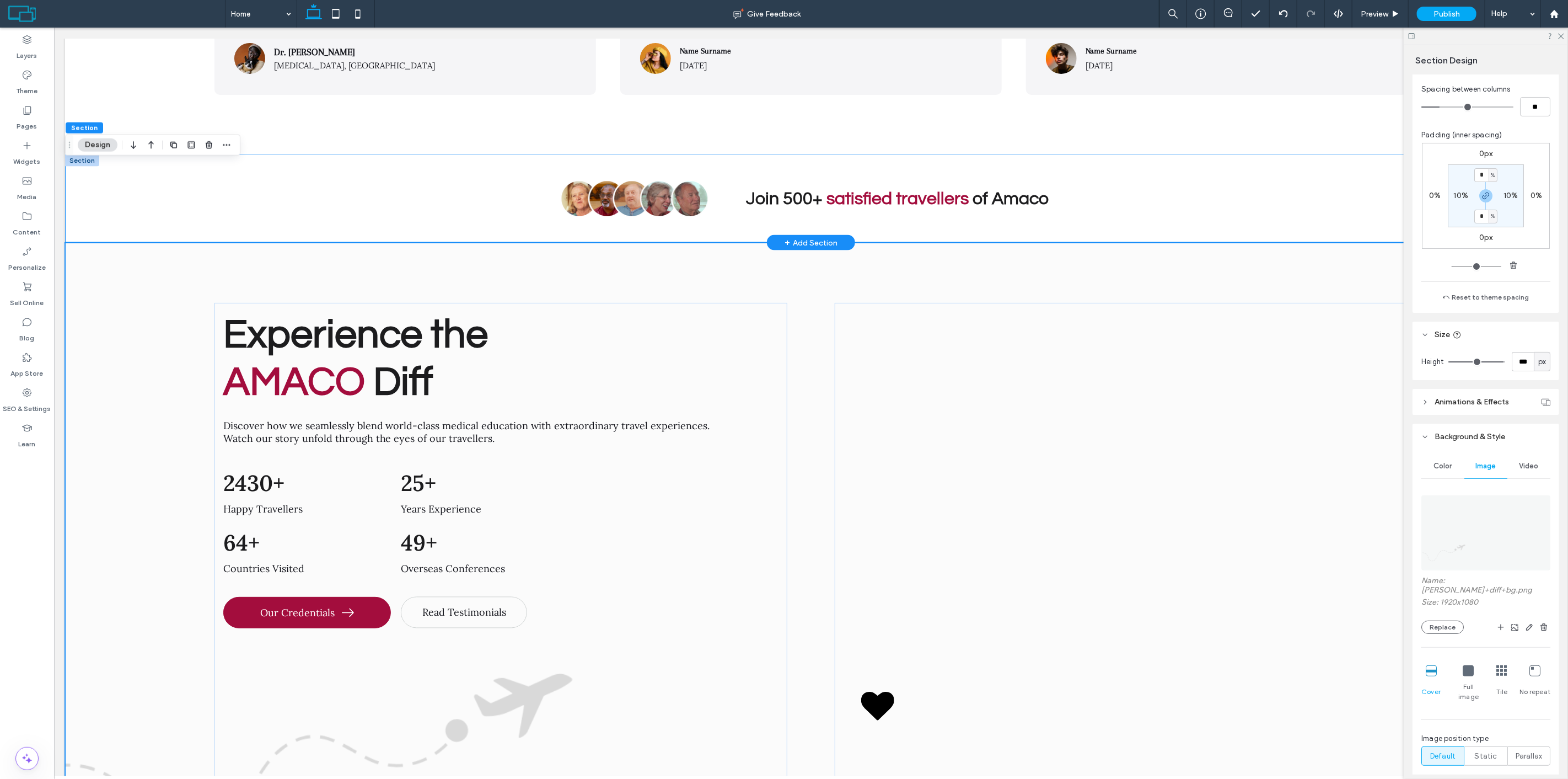
scroll to position [5008, 0]
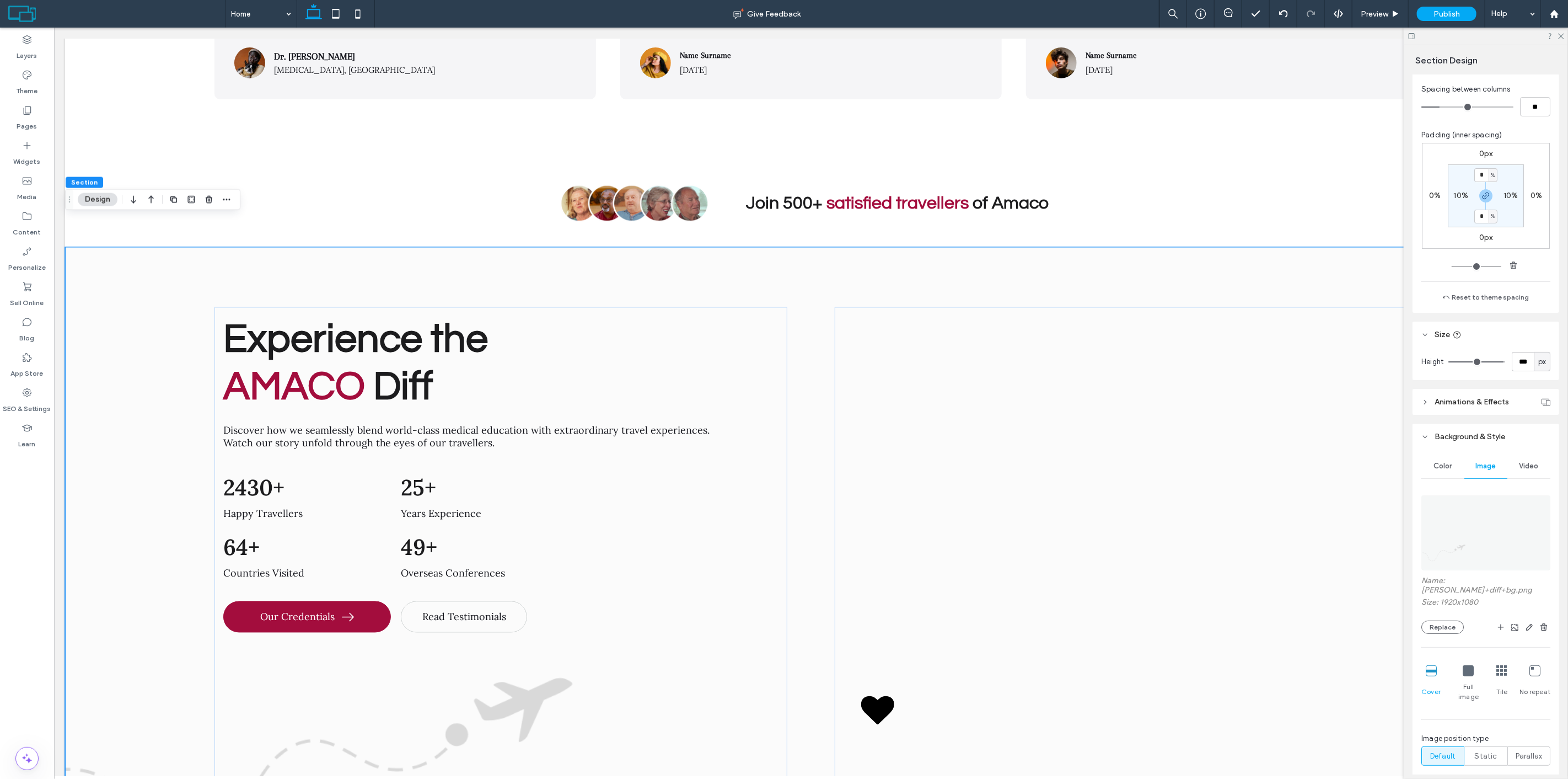
click at [234, 247] on div "Experience the AMACO Diff Discover how we seamlessly blend world-class medical …" at bounding box center [810, 544] width 1492 height 593
click at [318, 178] on div "Join 500+ satisfied travellers of Amaco" at bounding box center [810, 203] width 1492 height 88
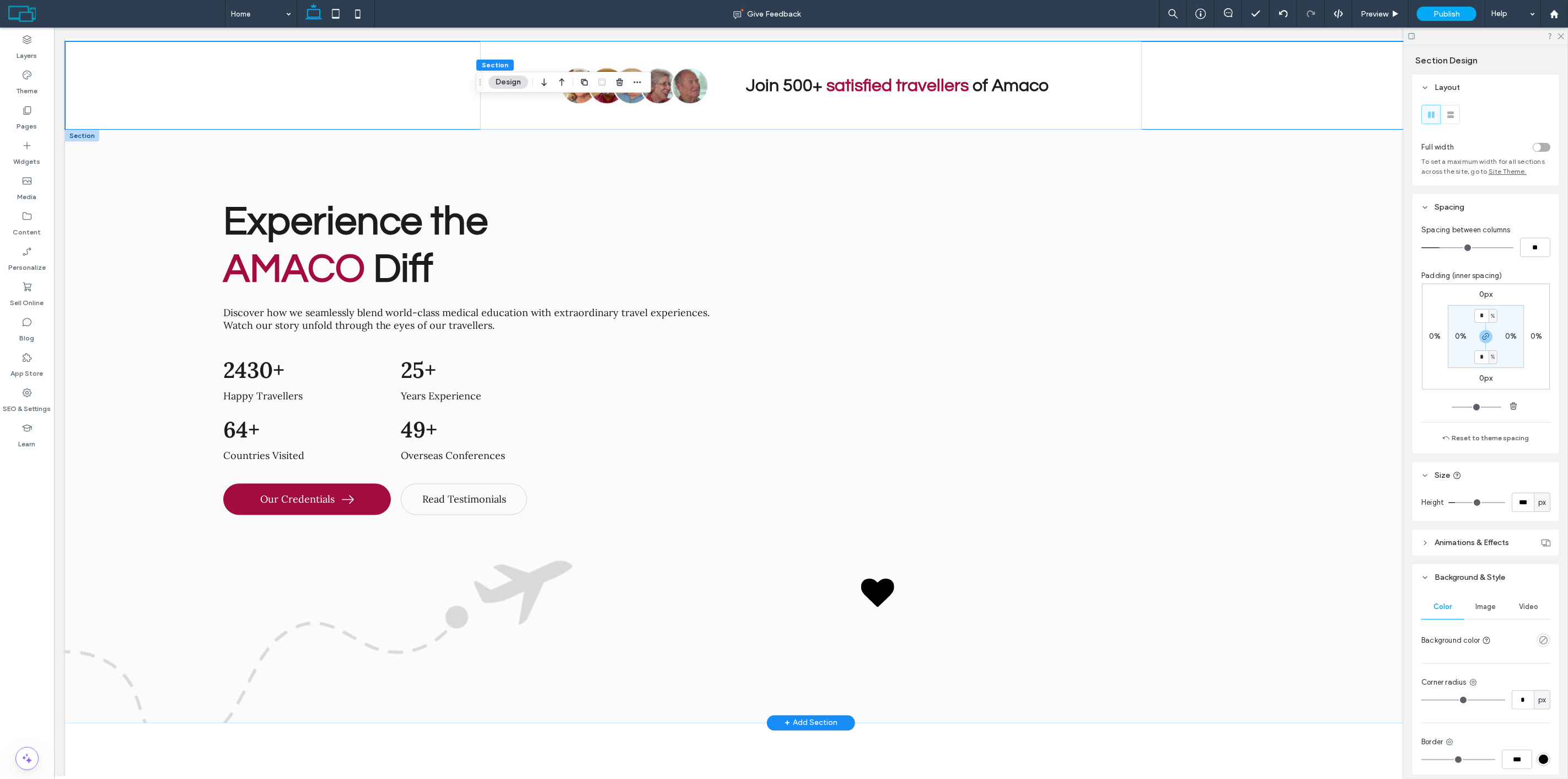
scroll to position [5131, 0]
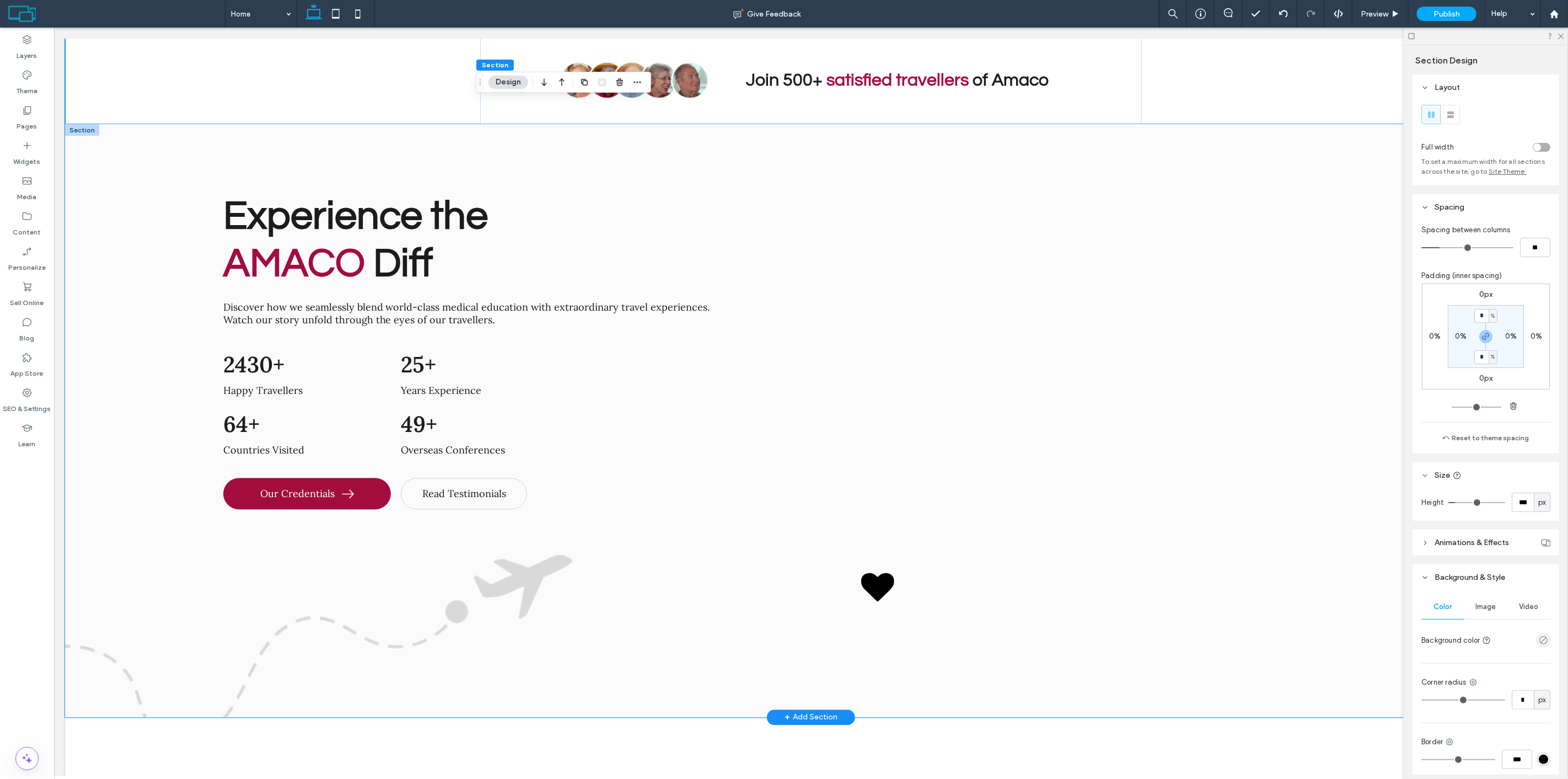
click at [123, 284] on div "Experience the AMACO Diff Discover how we seamlessly blend world-class medical …" at bounding box center [810, 421] width 1492 height 593
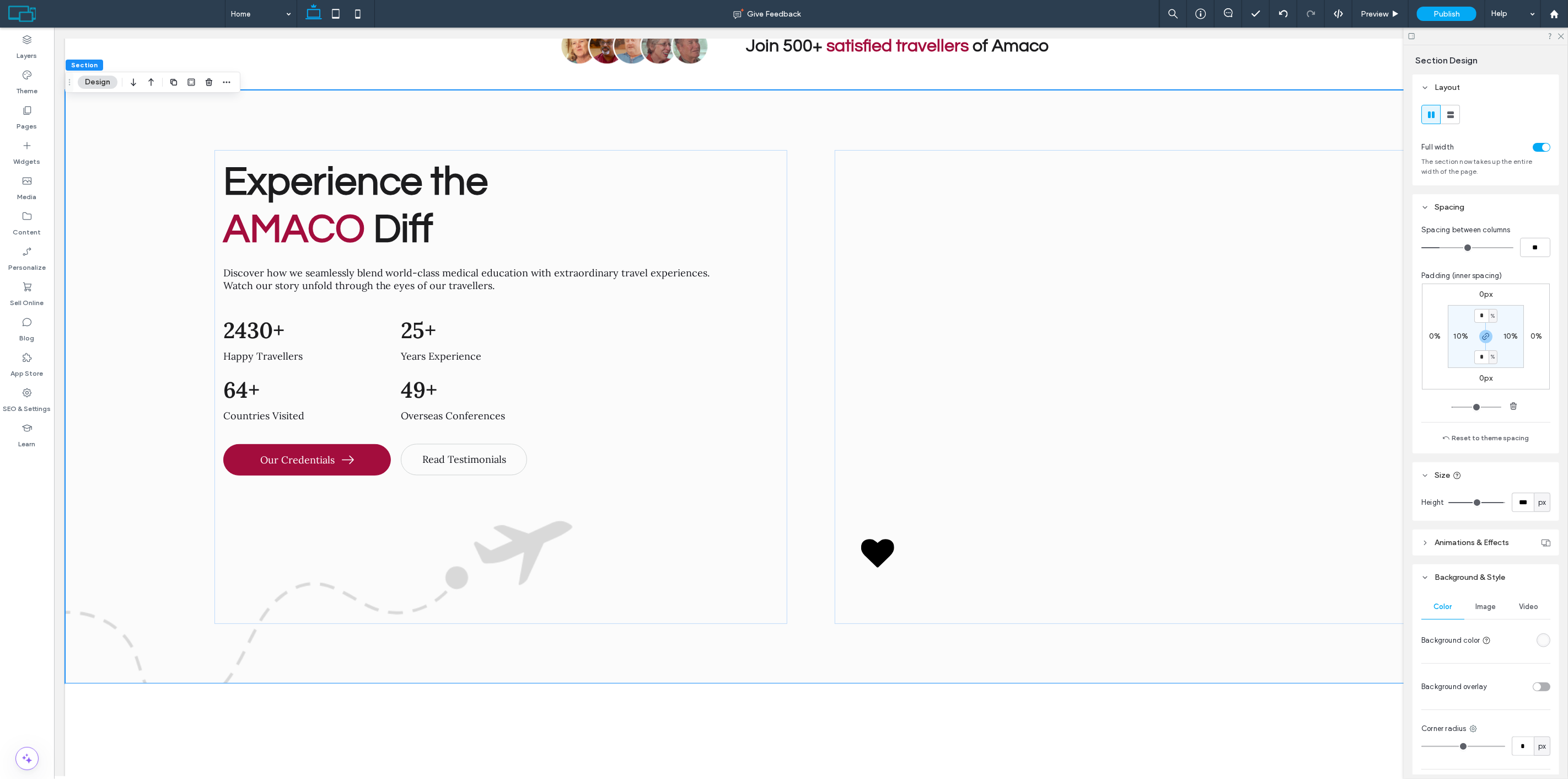
scroll to position [5254, 0]
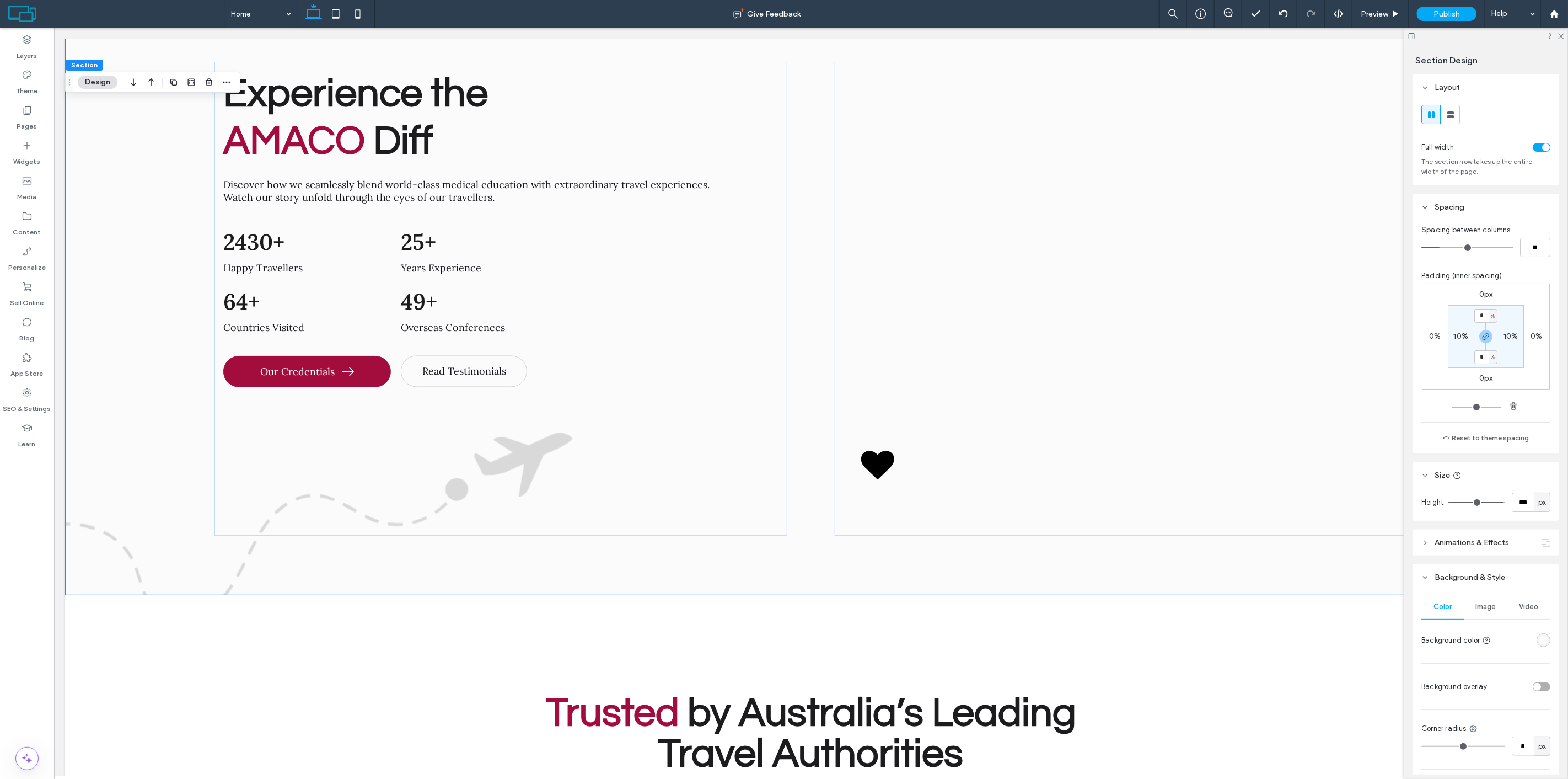
click at [1493, 602] on div "Image" at bounding box center [1486, 607] width 43 height 24
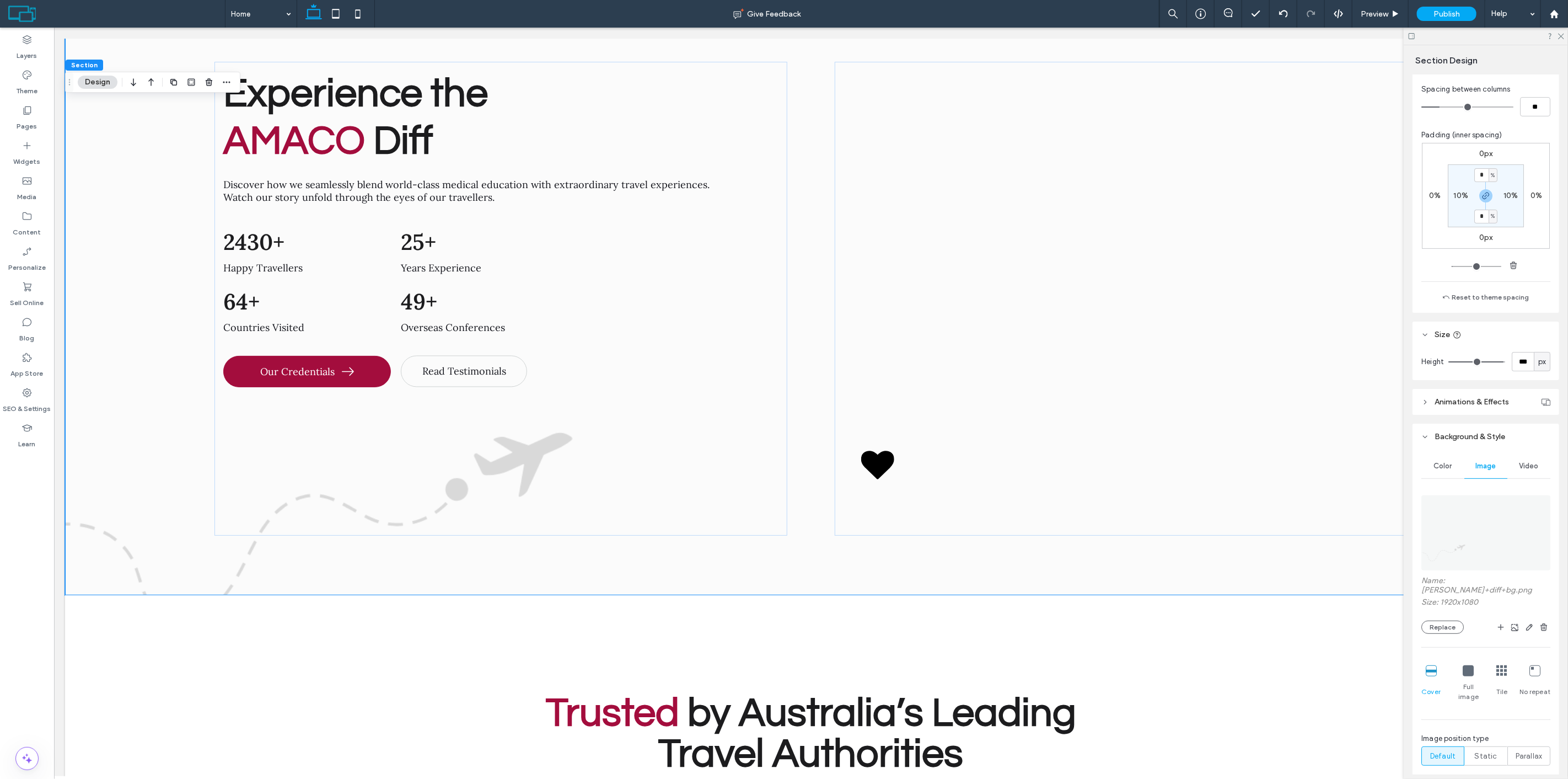
scroll to position [245, 0]
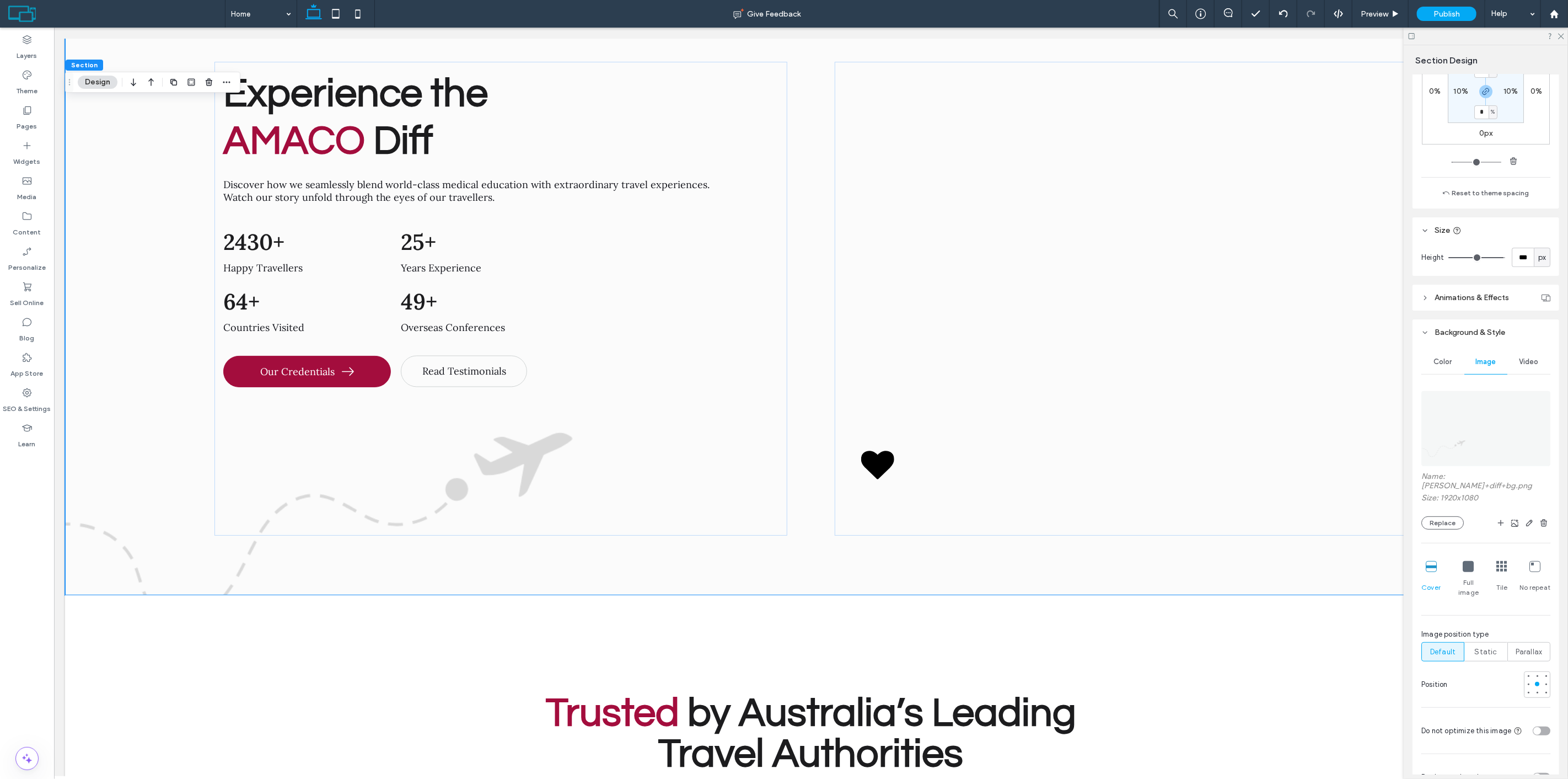
click at [1467, 561] on icon at bounding box center [1468, 566] width 11 height 11
click at [1526, 691] on div at bounding box center [1528, 693] width 4 height 4
click at [1524, 672] on div at bounding box center [1528, 675] width 8 height 8
click at [1524, 680] on div at bounding box center [1528, 684] width 8 height 8
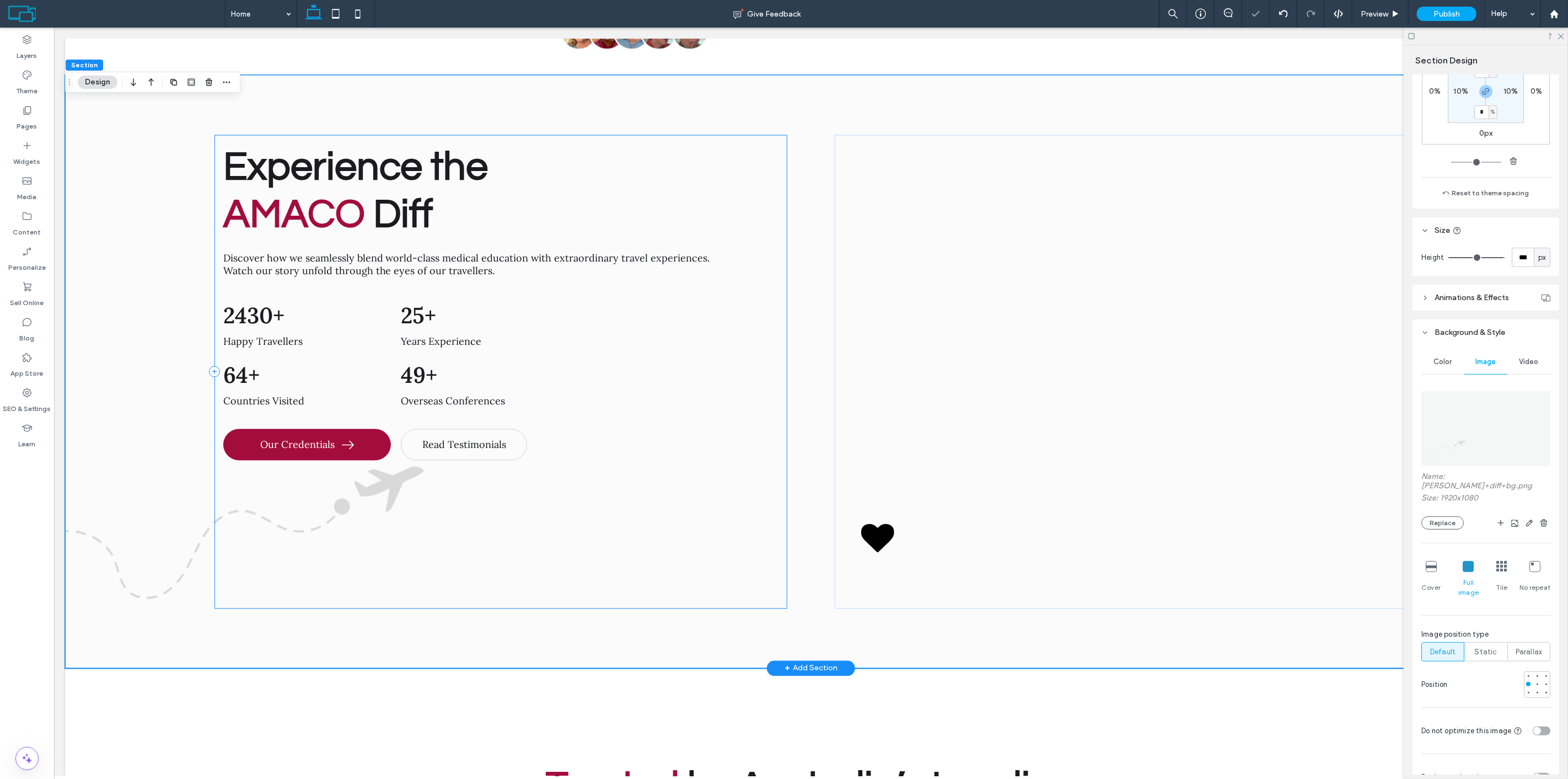
scroll to position [5070, 0]
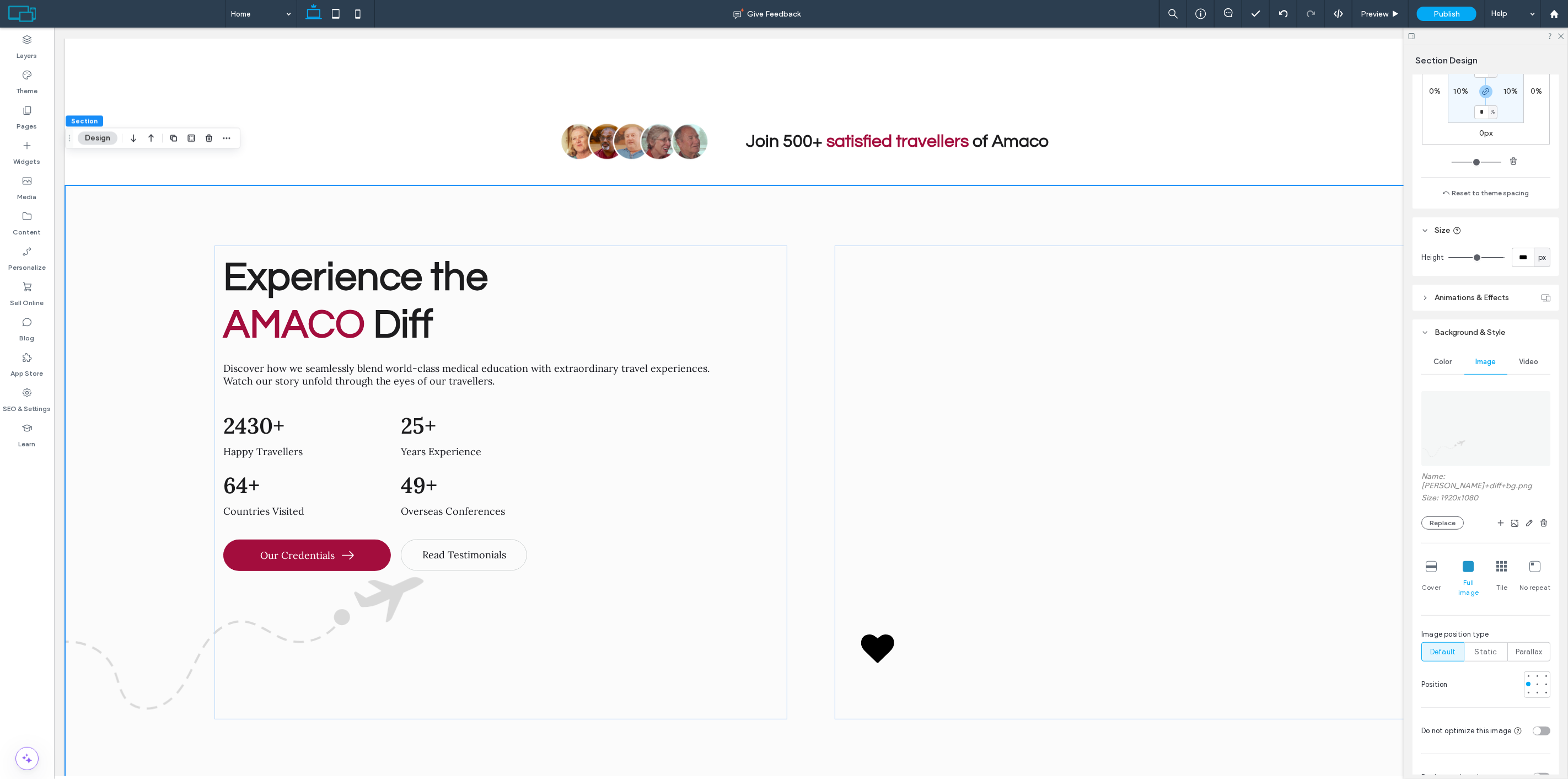
click at [1434, 561] on icon at bounding box center [1431, 566] width 11 height 11
click at [1342, 273] on div at bounding box center [1121, 414] width 555 height 319
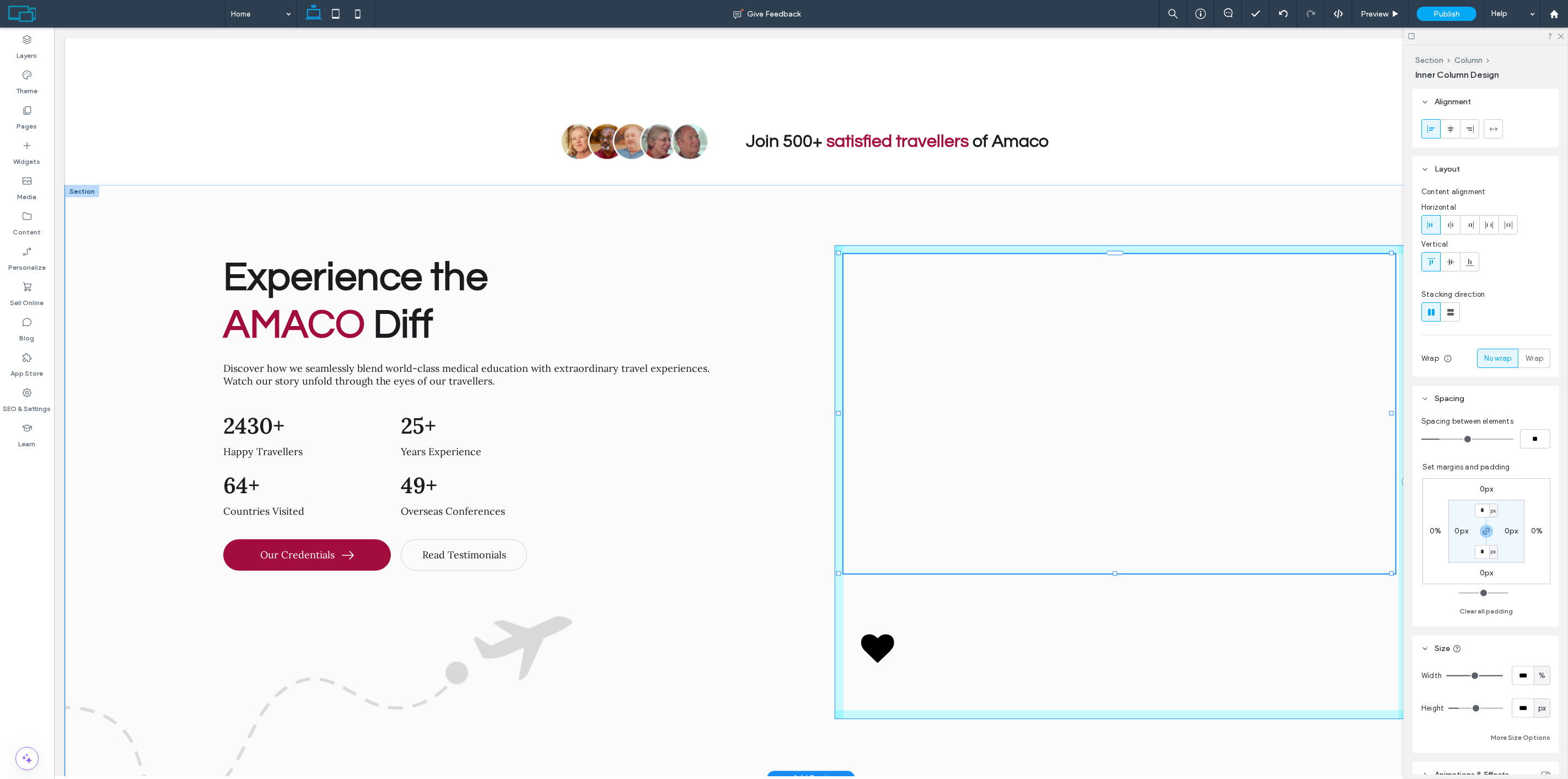
drag, startPoint x: 1115, startPoint y: 545, endPoint x: 1117, endPoint y: 510, distance: 35.1
click at [1112, 506] on div "Experience the AMACO Diff Discover how we seamlessly blend world-class medical …" at bounding box center [810, 482] width 1492 height 593
type input "***"
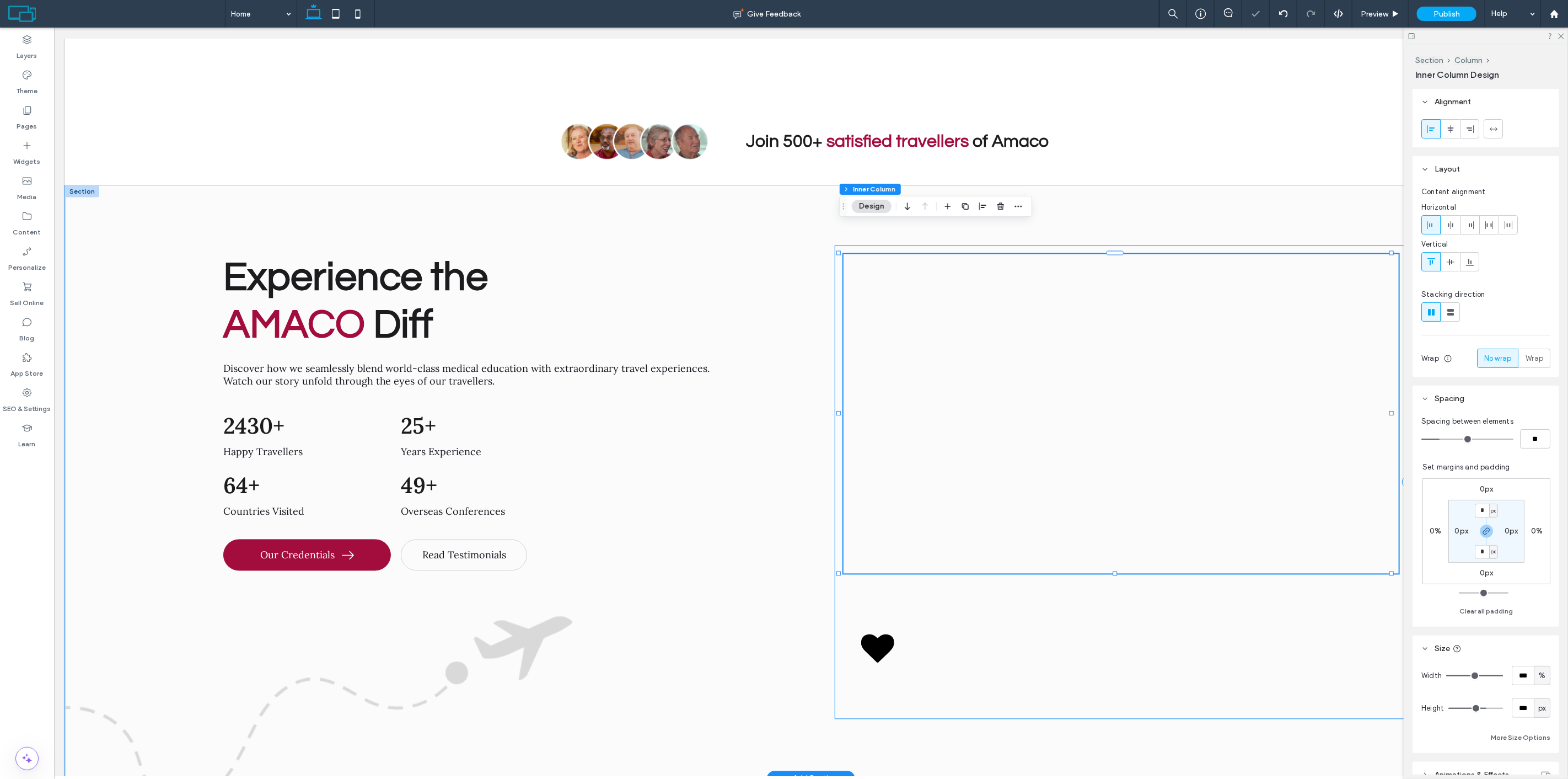
click at [1115, 540] on div at bounding box center [1121, 414] width 555 height 319
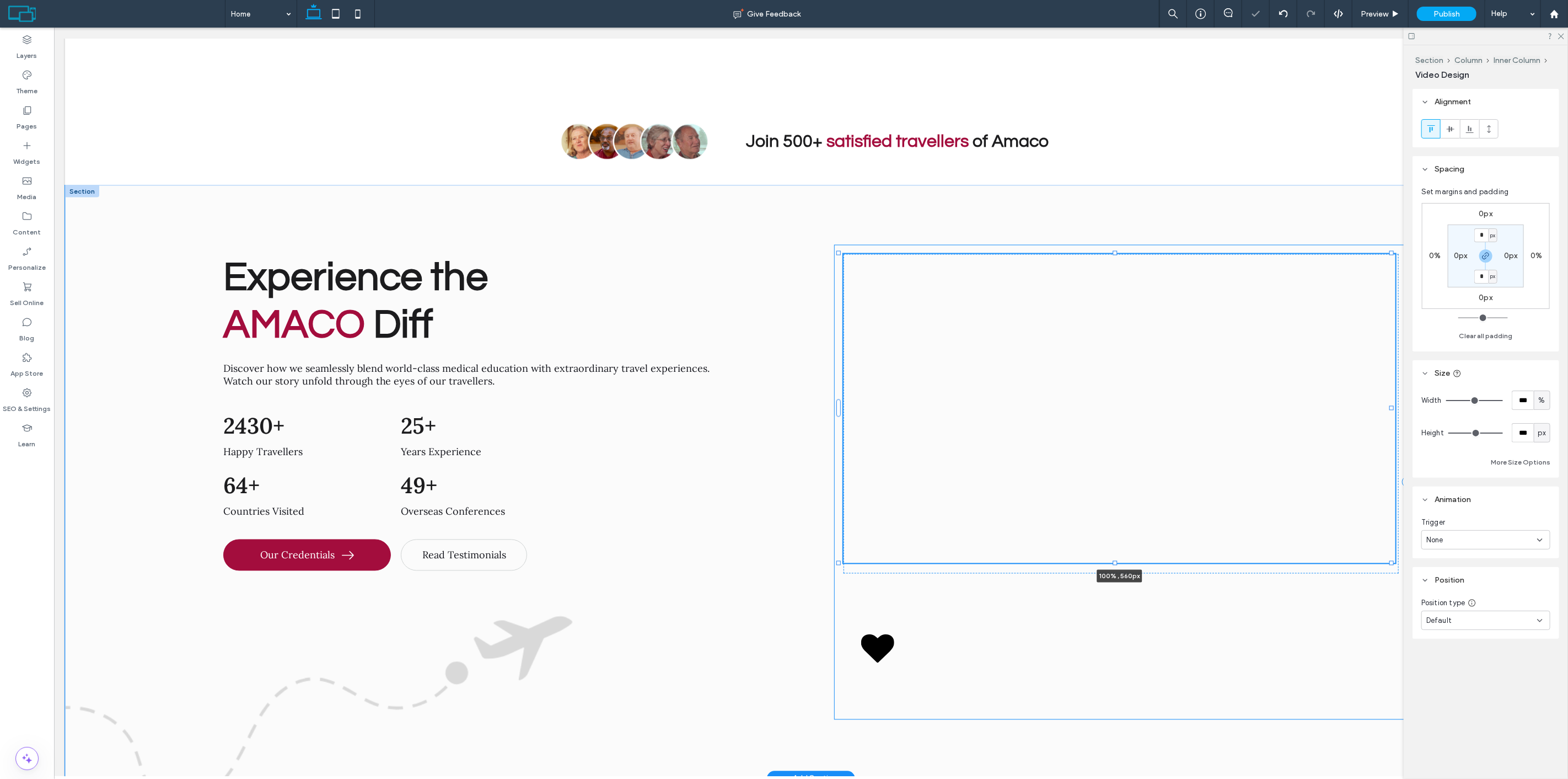
drag, startPoint x: 1115, startPoint y: 542, endPoint x: 1113, endPoint y: 534, distance: 8.2
click at [1113, 561] on div at bounding box center [1115, 563] width 4 height 4
type input "***"
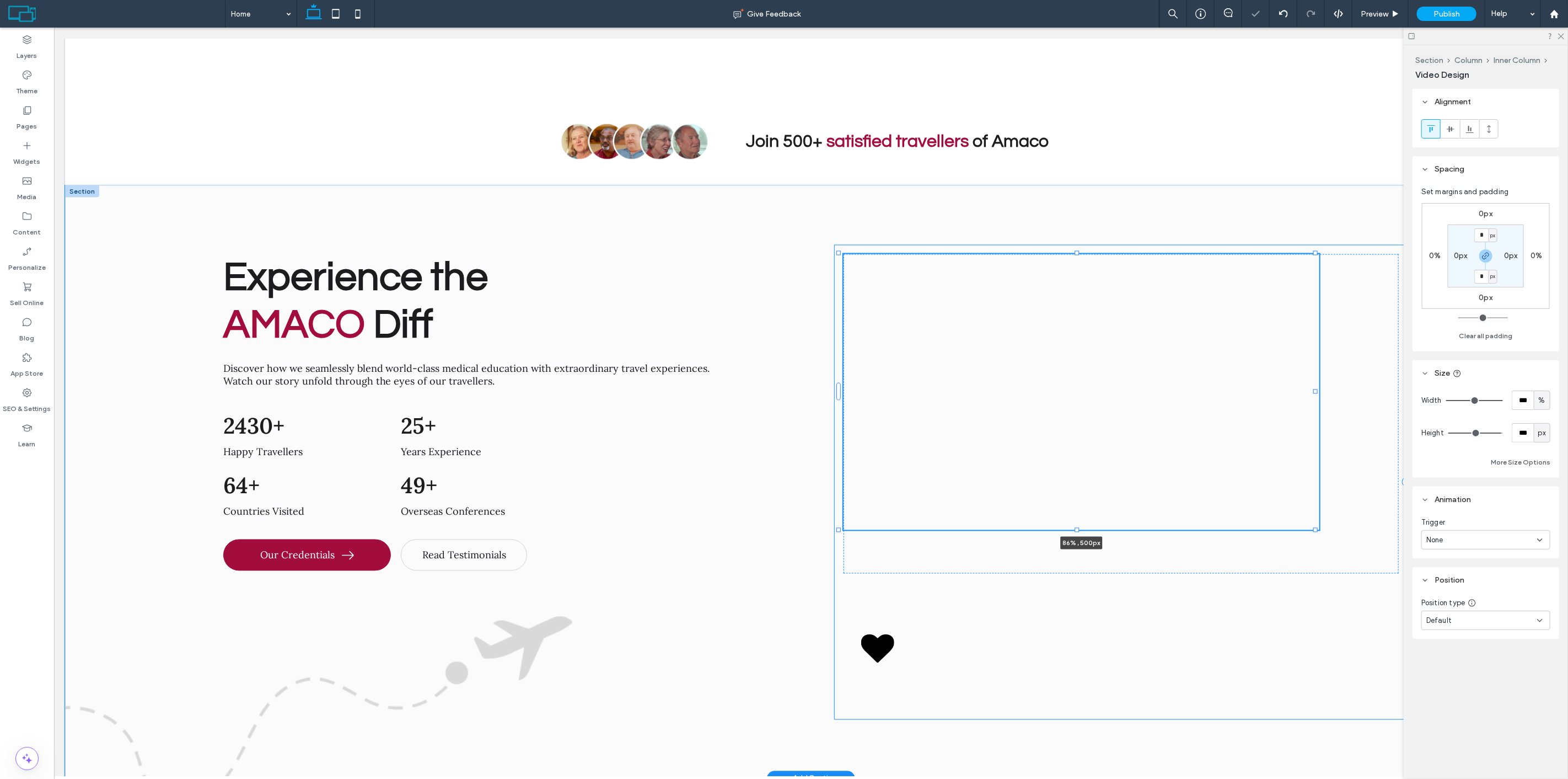
drag, startPoint x: 1374, startPoint y: 236, endPoint x: 1314, endPoint y: 256, distance: 63.2
click at [839, 255] on div at bounding box center [839, 254] width 1 height 1
type input "**"
type input "****"
type input "***"
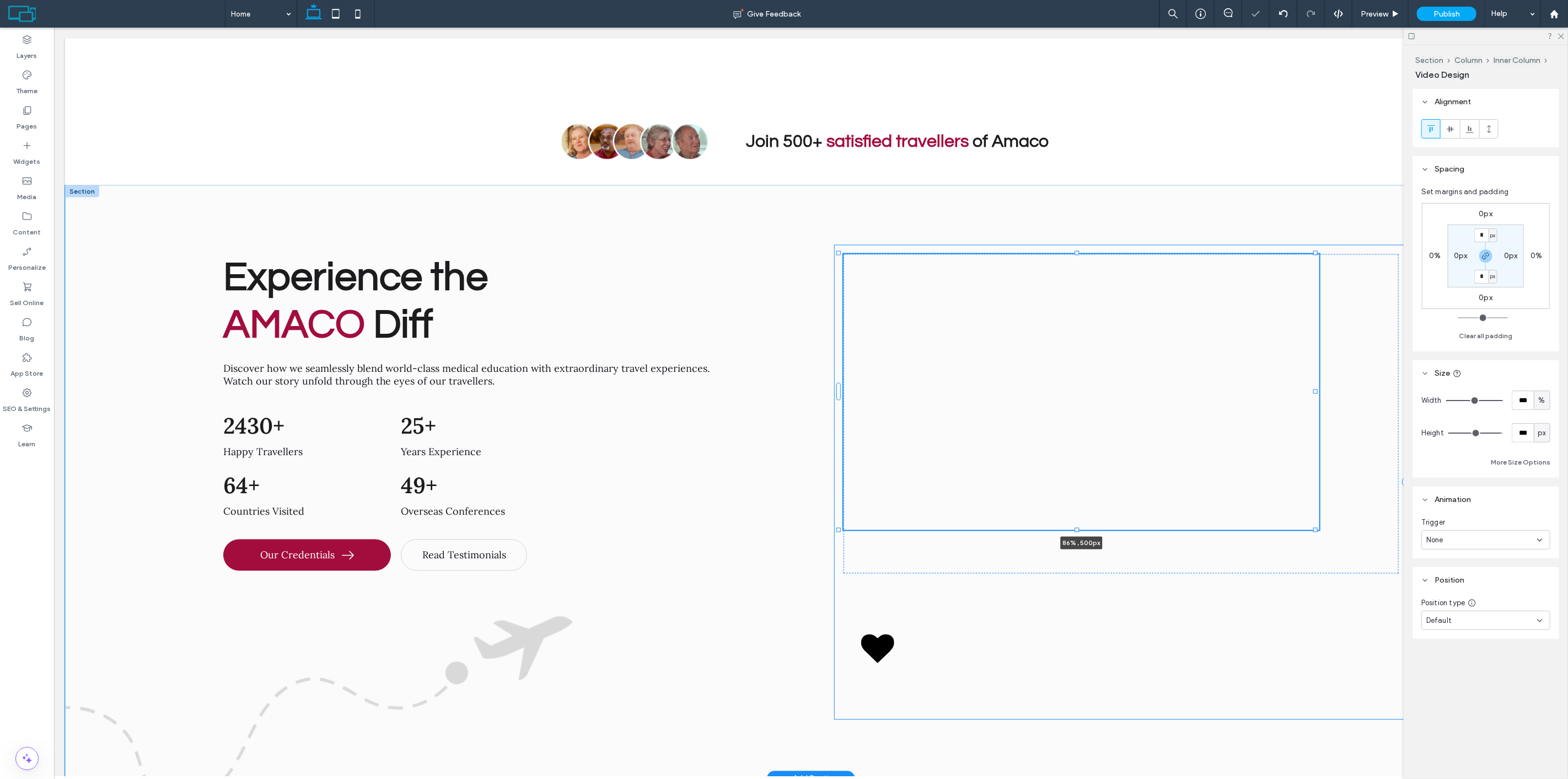
type input "***"
click at [1138, 298] on div at bounding box center [1082, 392] width 478 height 276
click at [1451, 129] on use at bounding box center [1450, 129] width 8 height 6
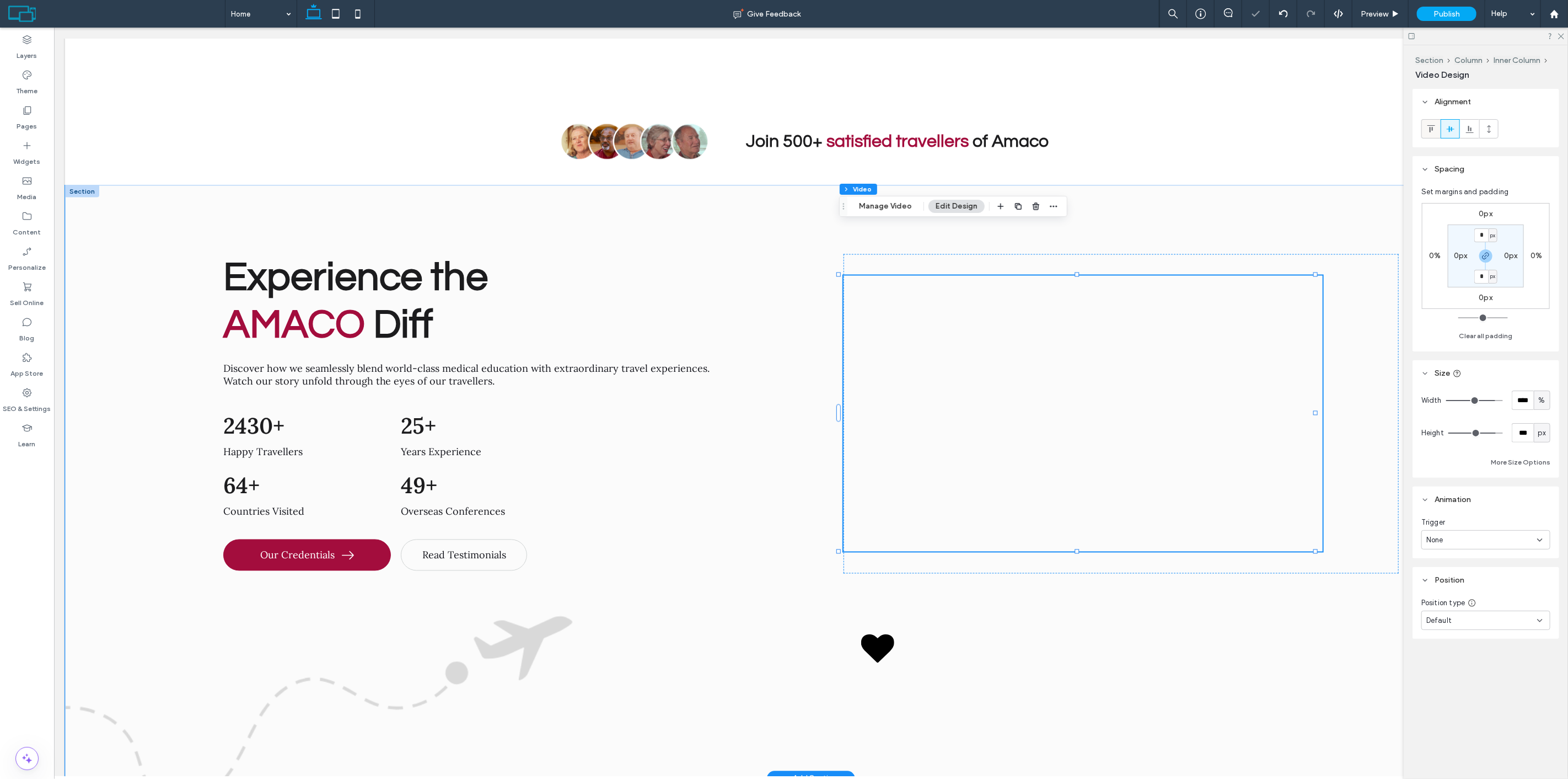
click at [1426, 133] on div at bounding box center [1431, 129] width 18 height 18
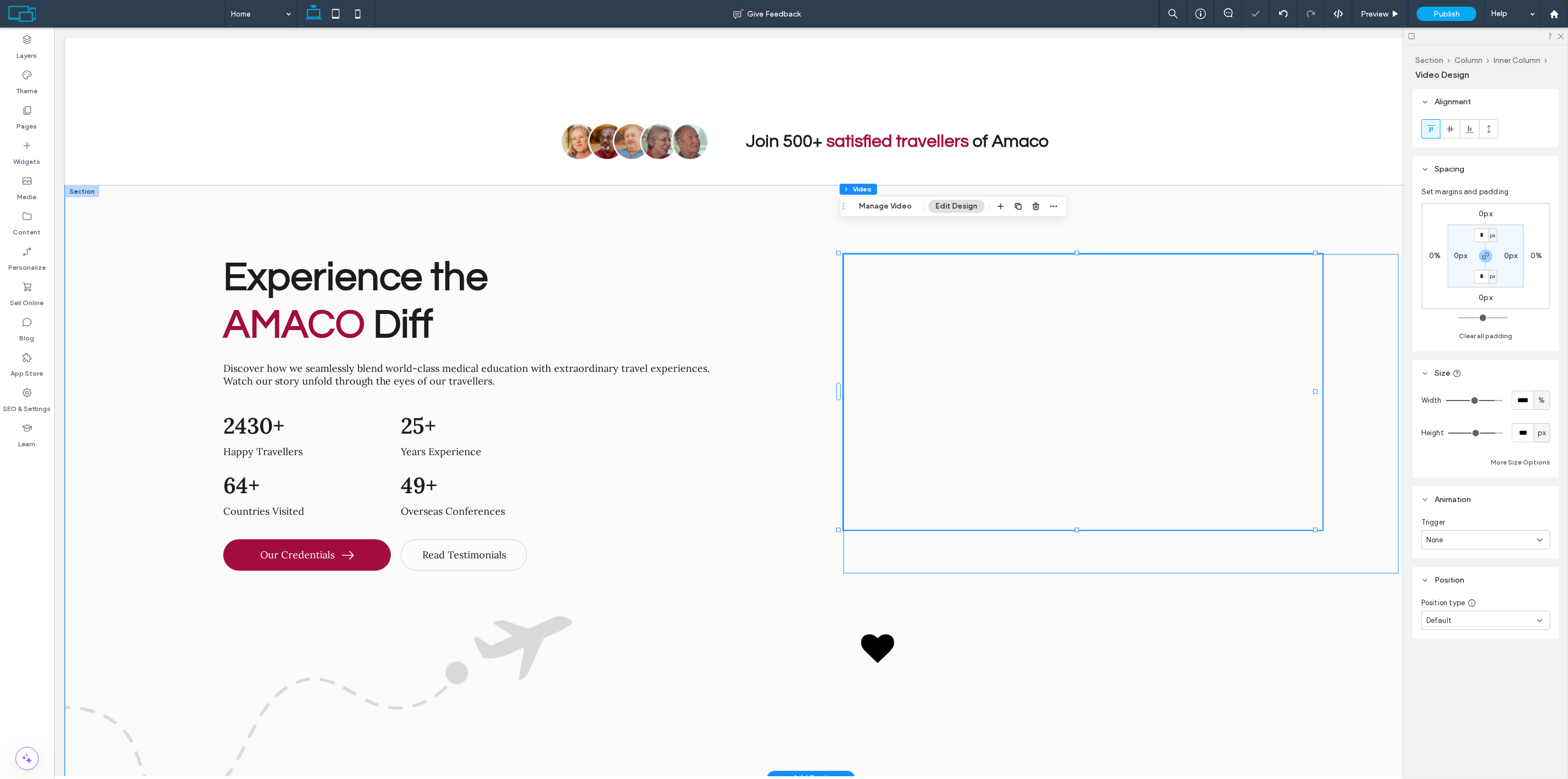
click at [1379, 278] on div at bounding box center [1121, 414] width 555 height 319
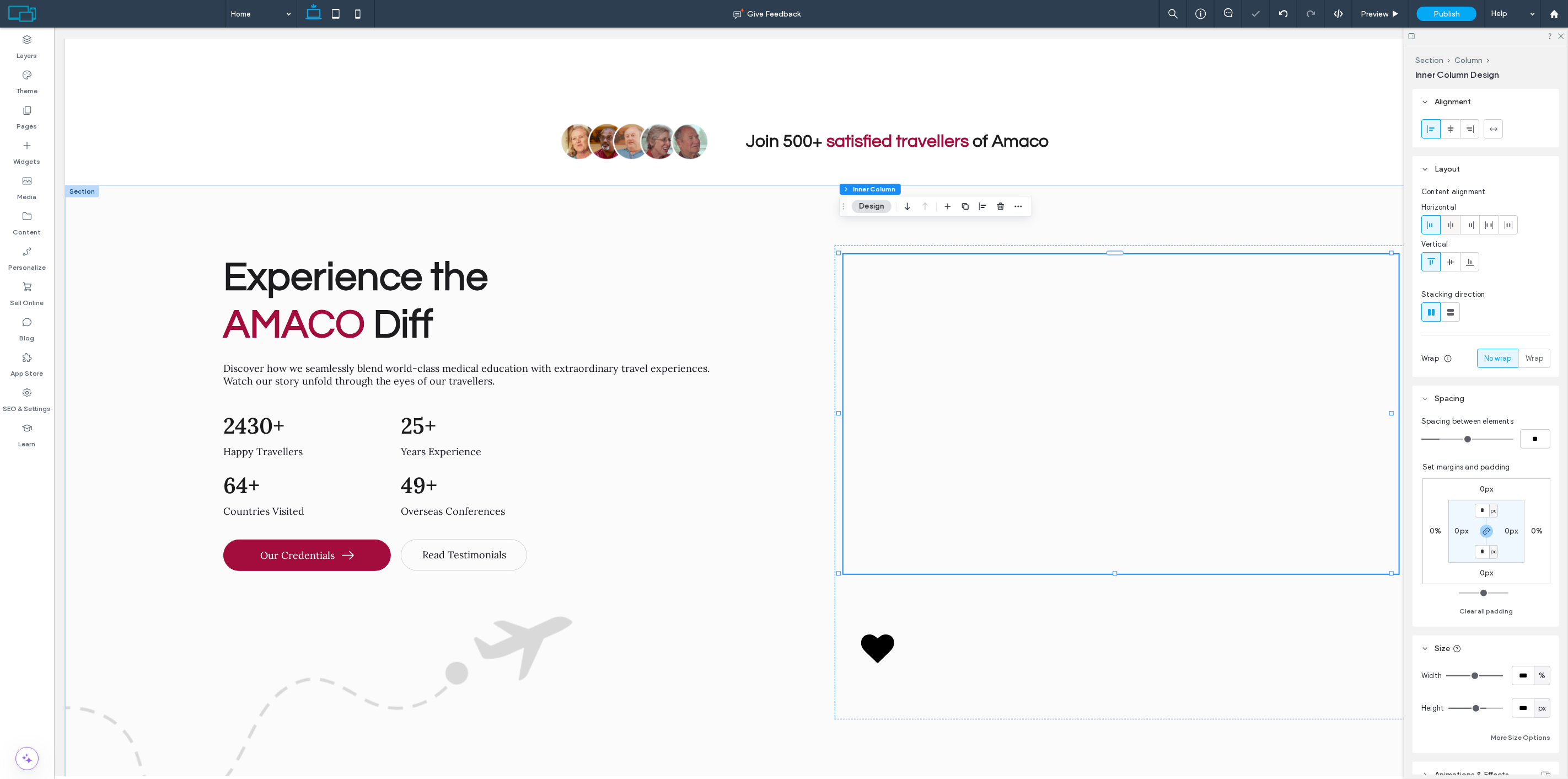
click at [1452, 225] on use at bounding box center [1451, 225] width 5 height 8
click at [1158, 520] on div at bounding box center [1121, 414] width 555 height 319
click at [1208, 317] on div at bounding box center [1121, 392] width 478 height 276
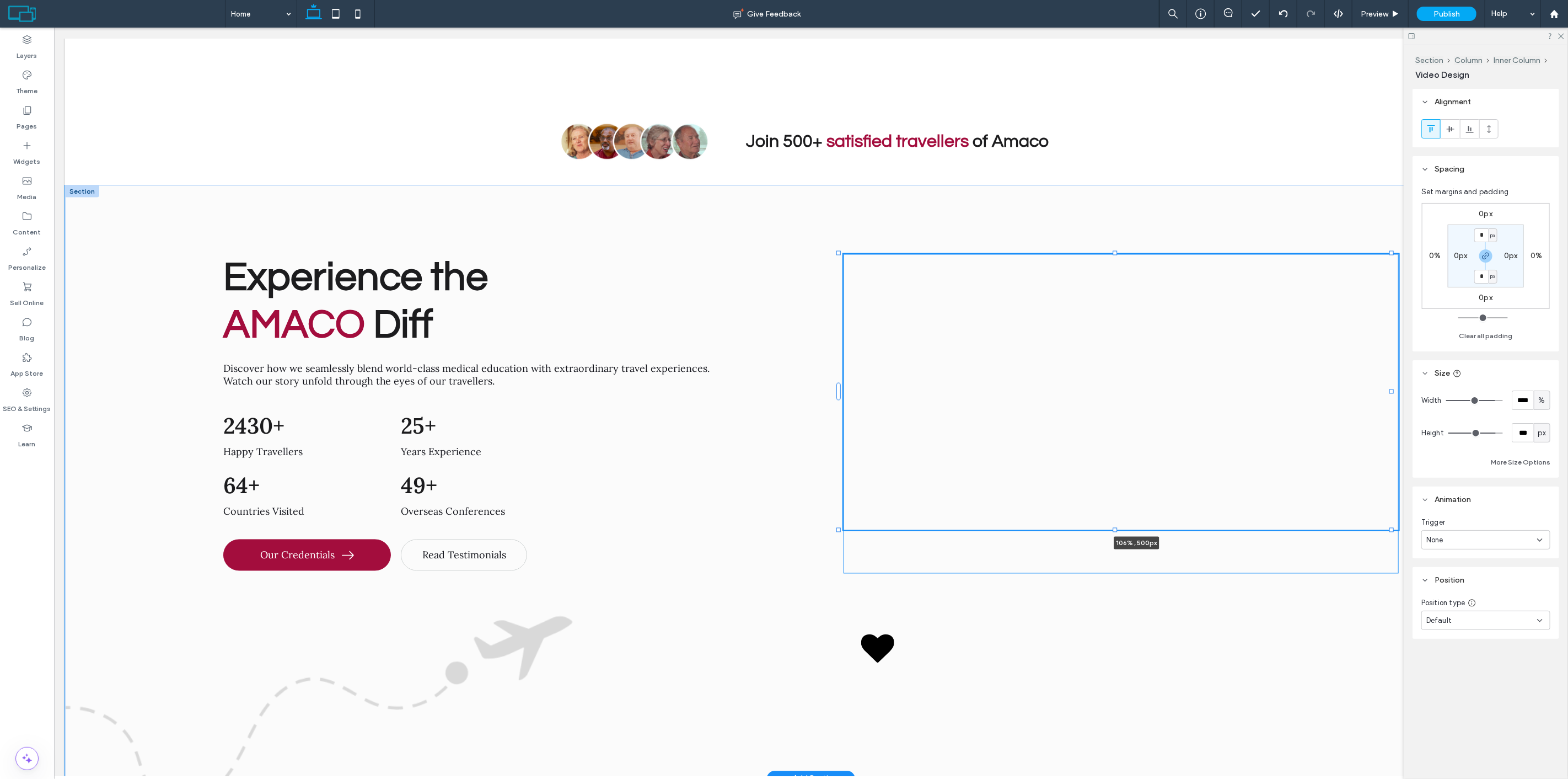
drag, startPoint x: 1356, startPoint y: 362, endPoint x: 1407, endPoint y: 348, distance: 52.9
click at [1407, 348] on div "Experience the AMACO Diff Discover how we seamlessly blend world-class medical …" at bounding box center [810, 482] width 1492 height 593
type input "***"
click at [121, 185] on div "Experience the AMACO Diff Discover how we seamlessly blend world-class medical …" at bounding box center [810, 482] width 1492 height 593
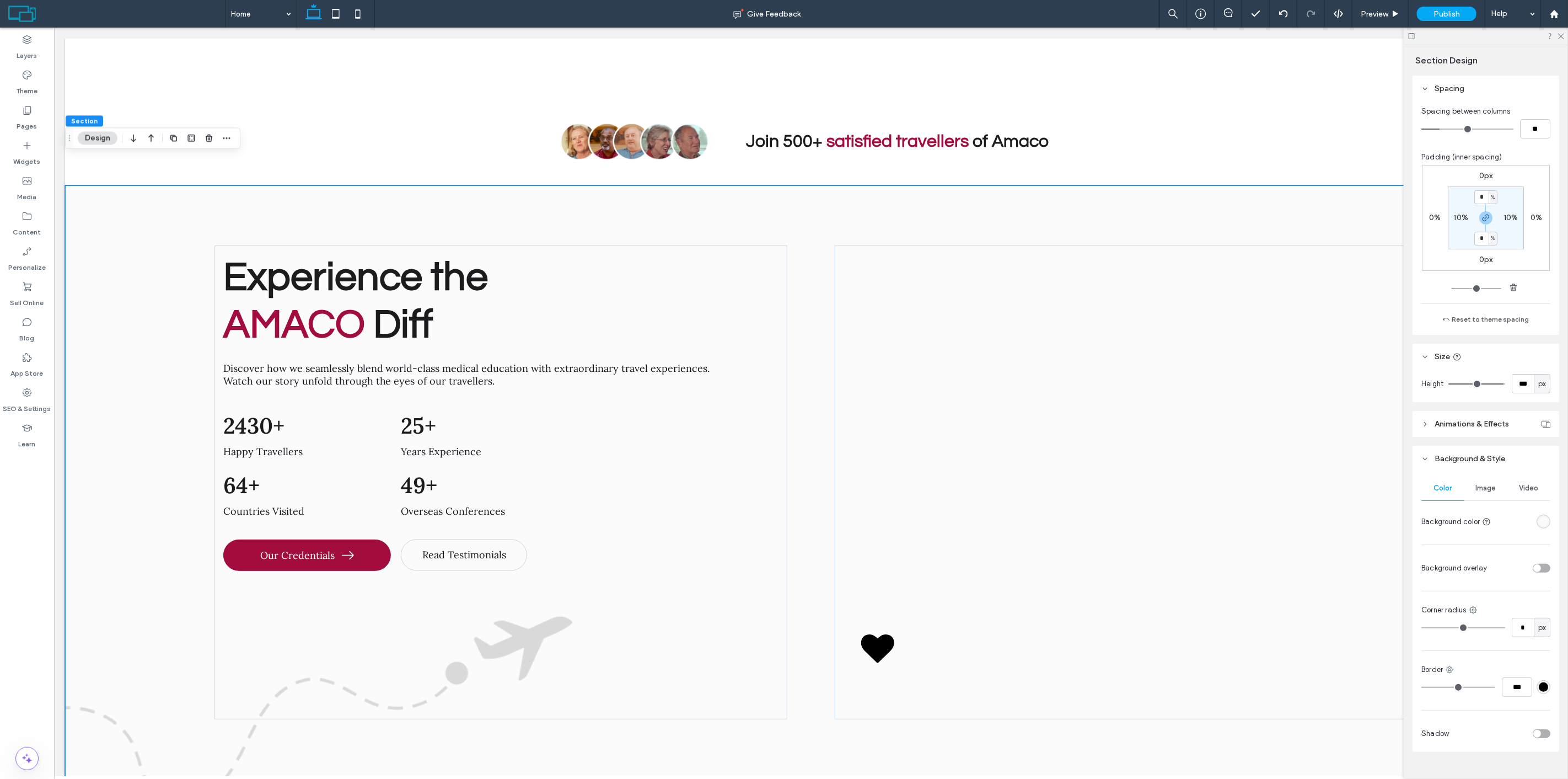
scroll to position [141, 0]
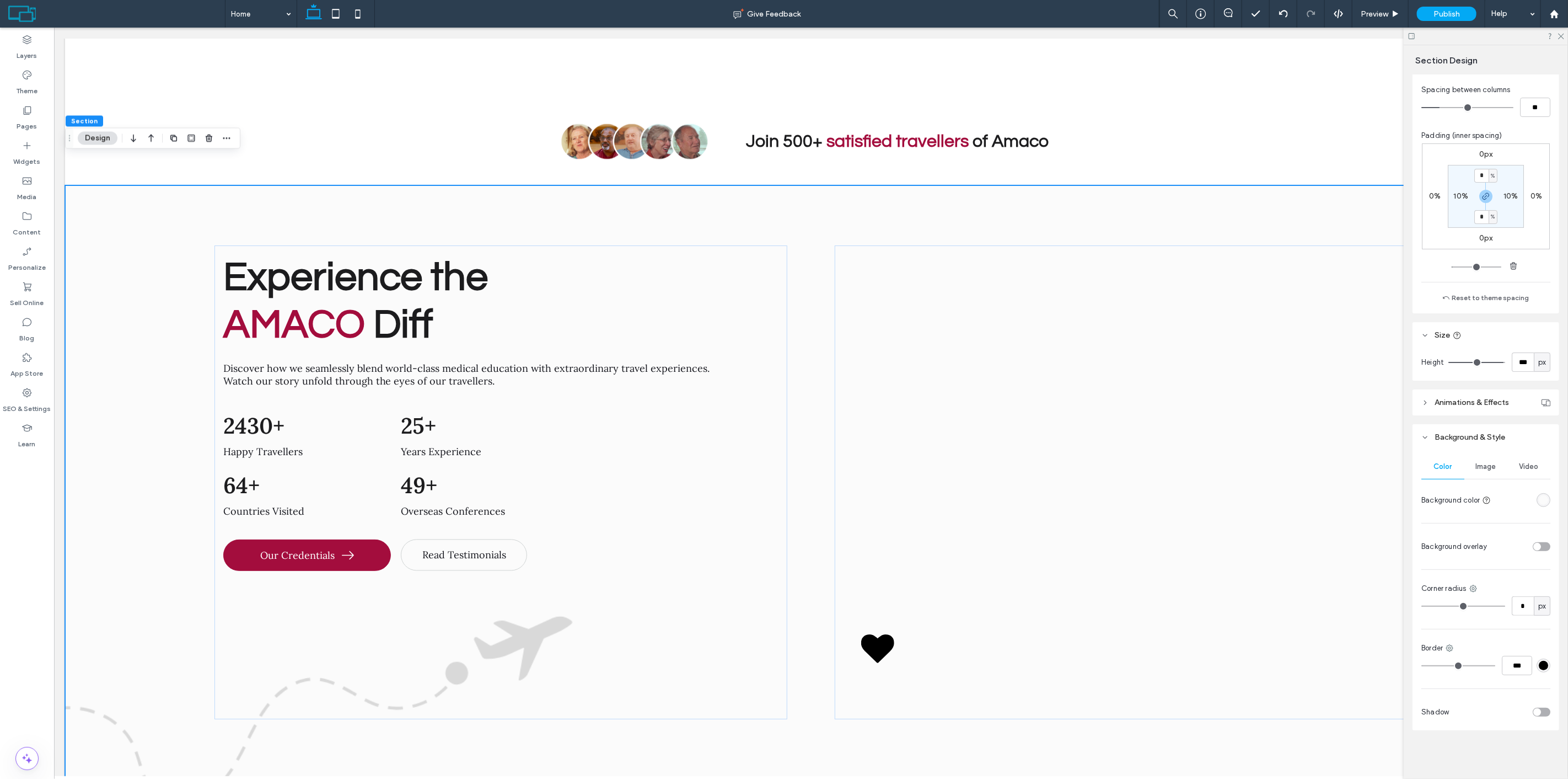
click at [1483, 467] on span "Image" at bounding box center [1486, 467] width 21 height 9
click at [1470, 515] on img at bounding box center [1486, 532] width 129 height 75
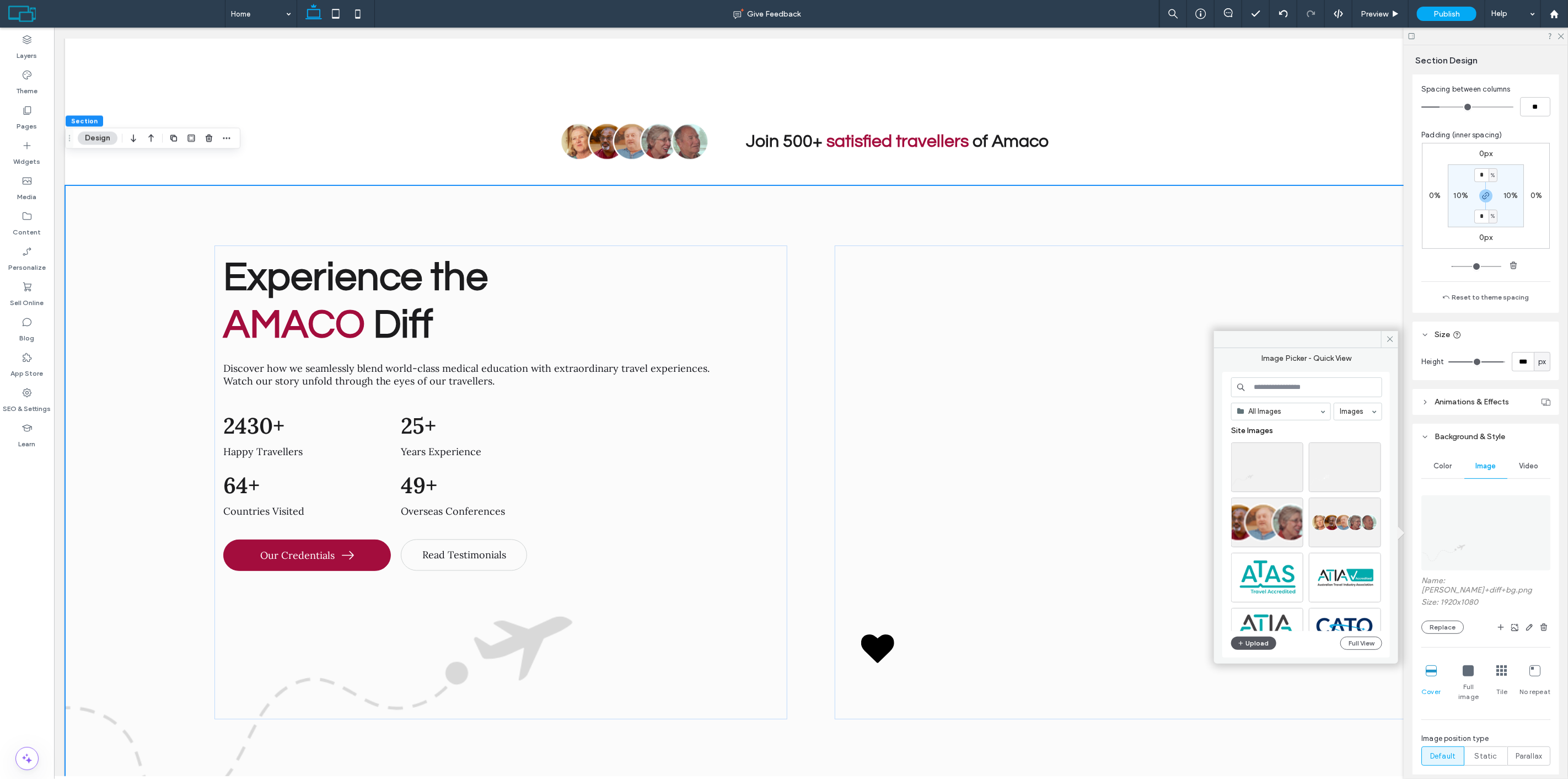
click at [1238, 643] on icon "button" at bounding box center [1241, 643] width 7 height 9
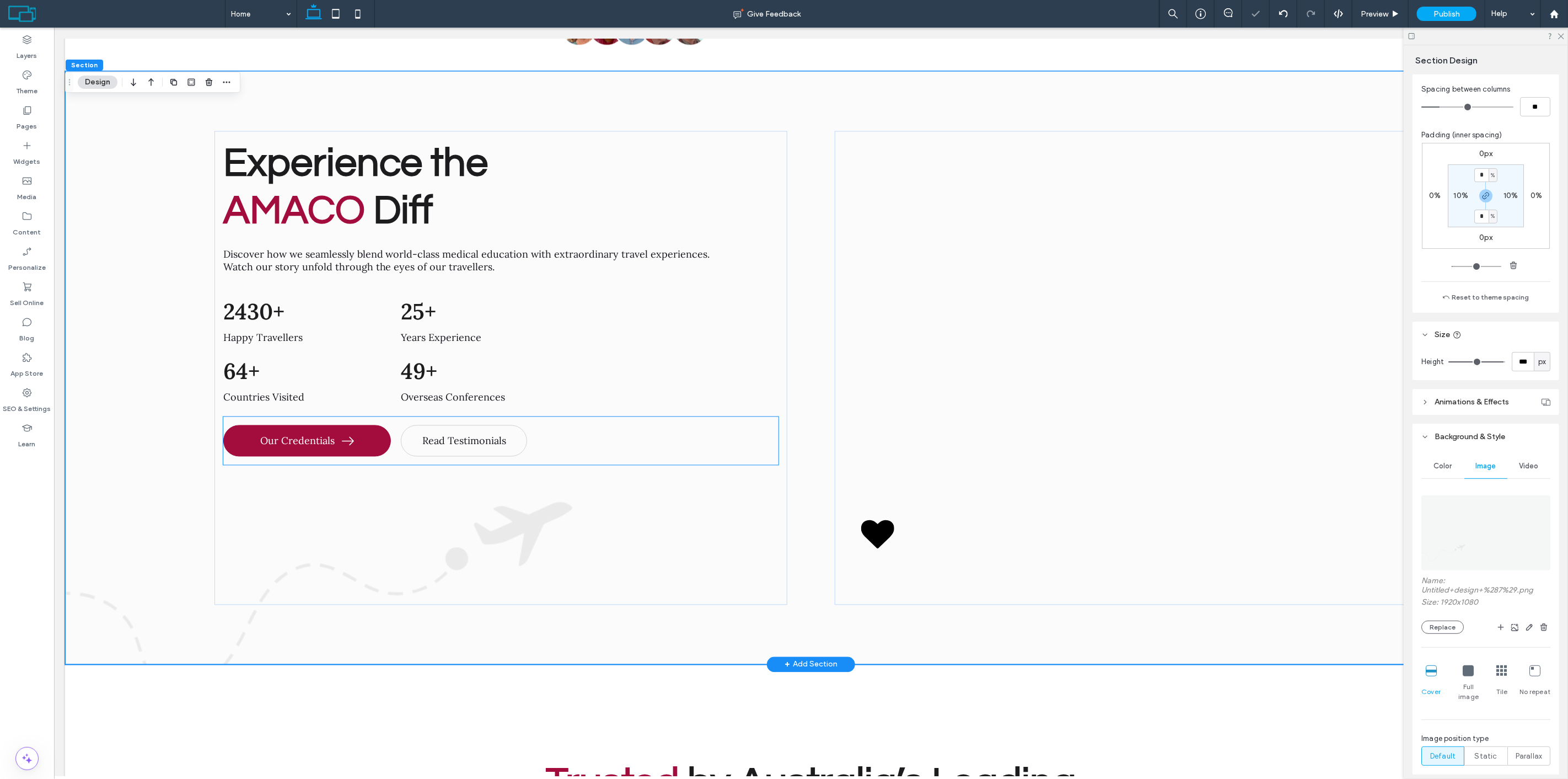
scroll to position [5192, 0]
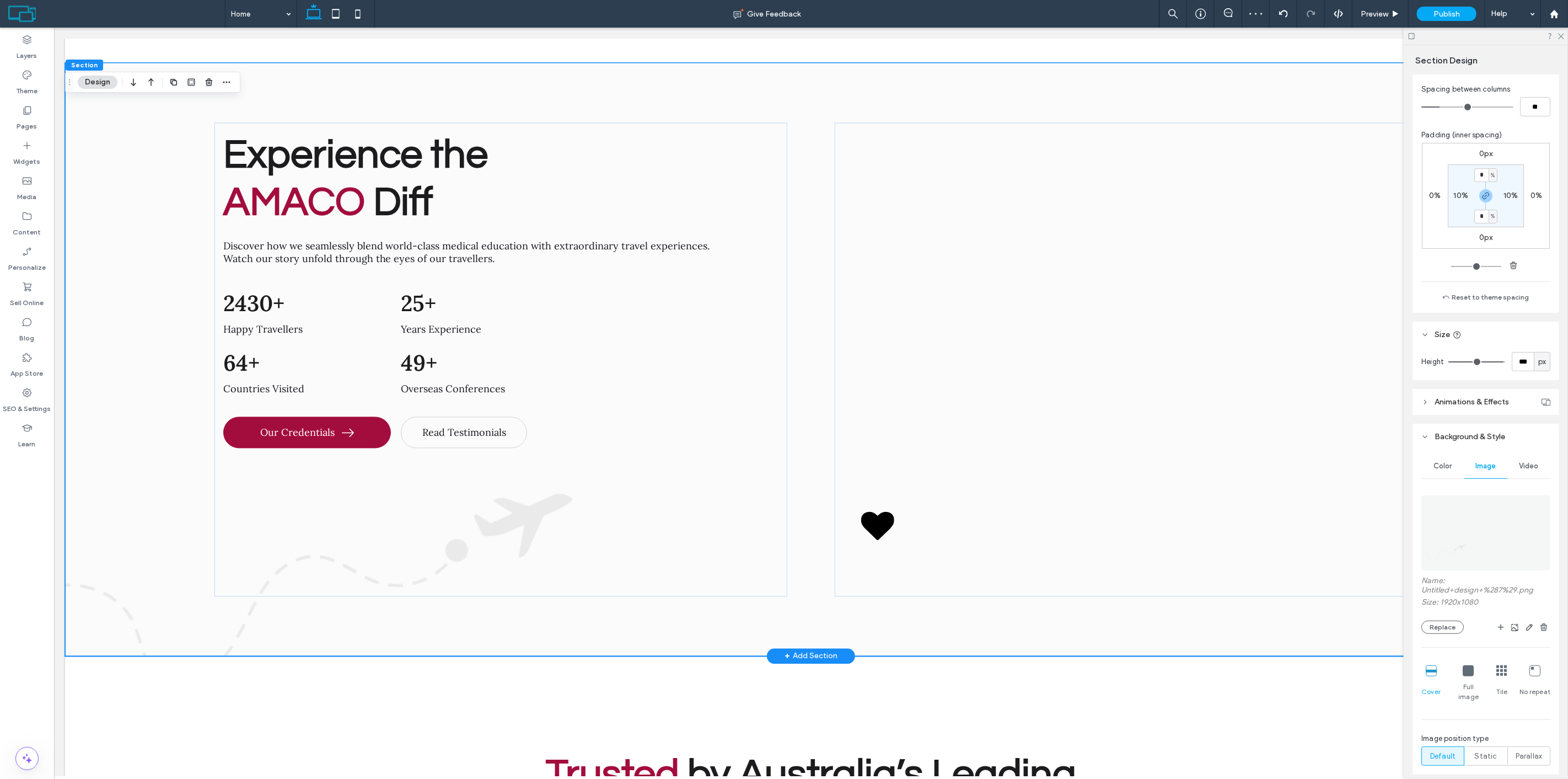
click at [111, 146] on div "Experience the AMACO Diff Discover how we seamlessly blend world-class medical …" at bounding box center [810, 359] width 1492 height 593
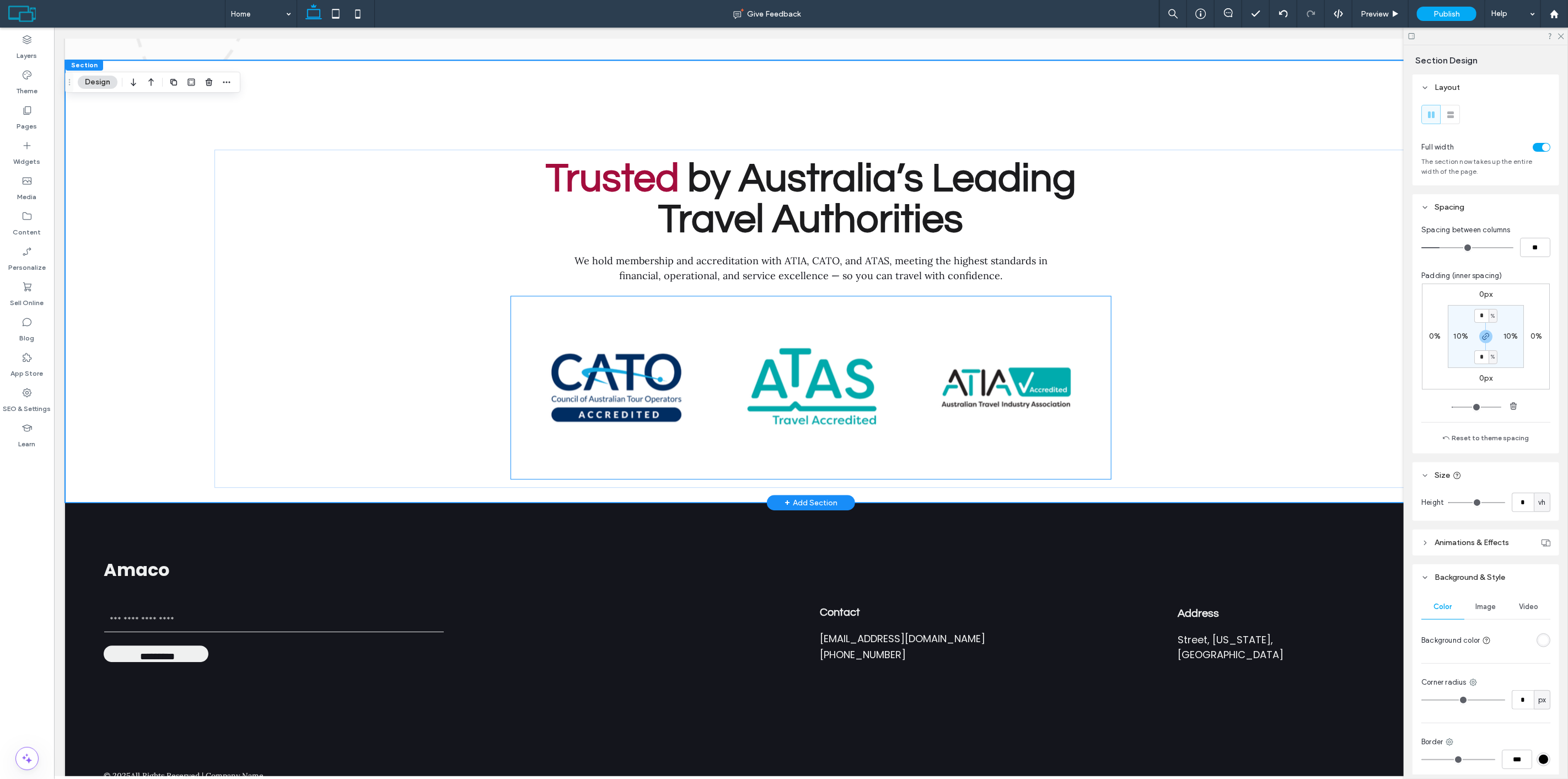
scroll to position [5800, 0]
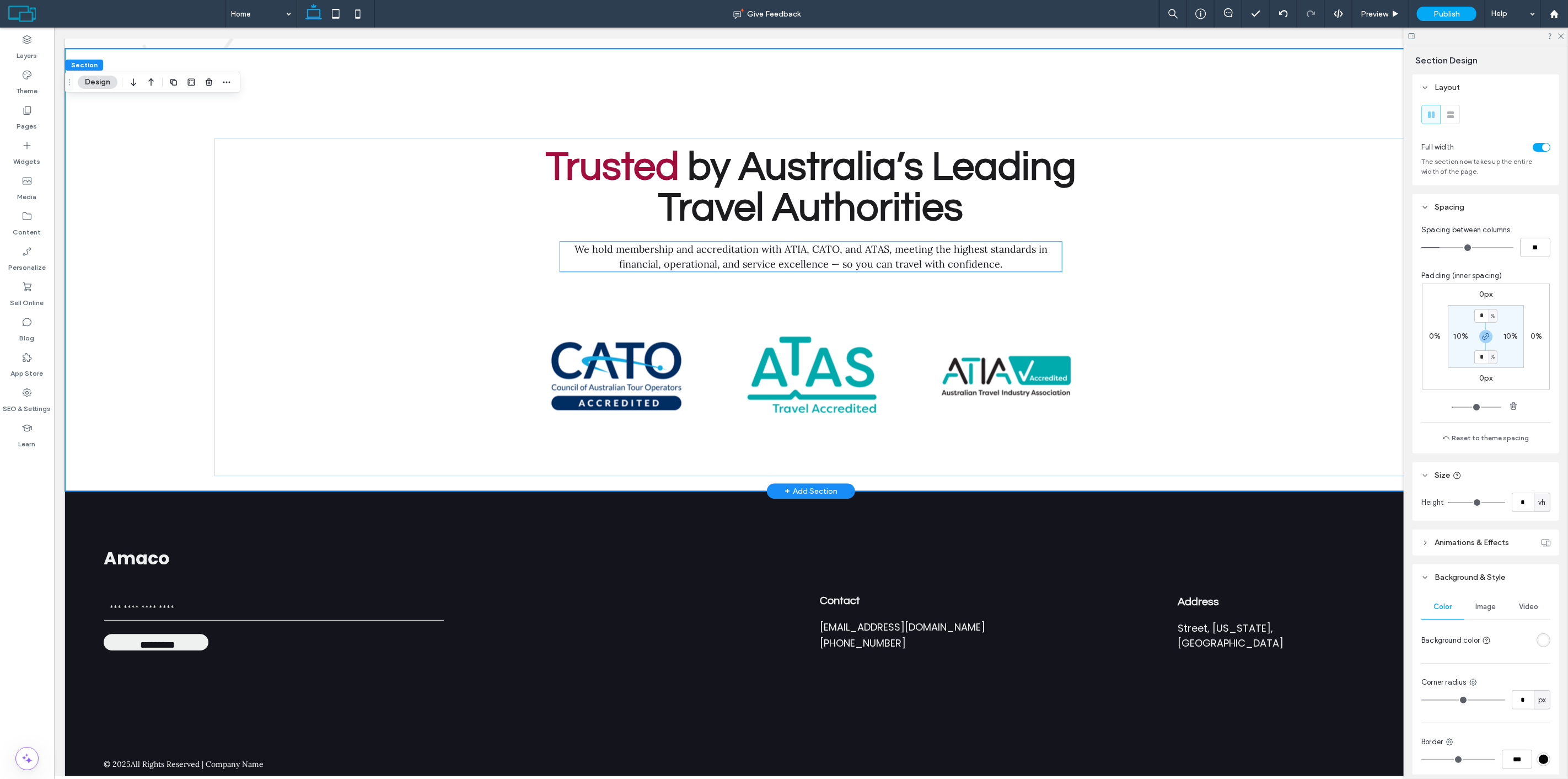
drag, startPoint x: 801, startPoint y: 222, endPoint x: 822, endPoint y: 228, distance: 21.8
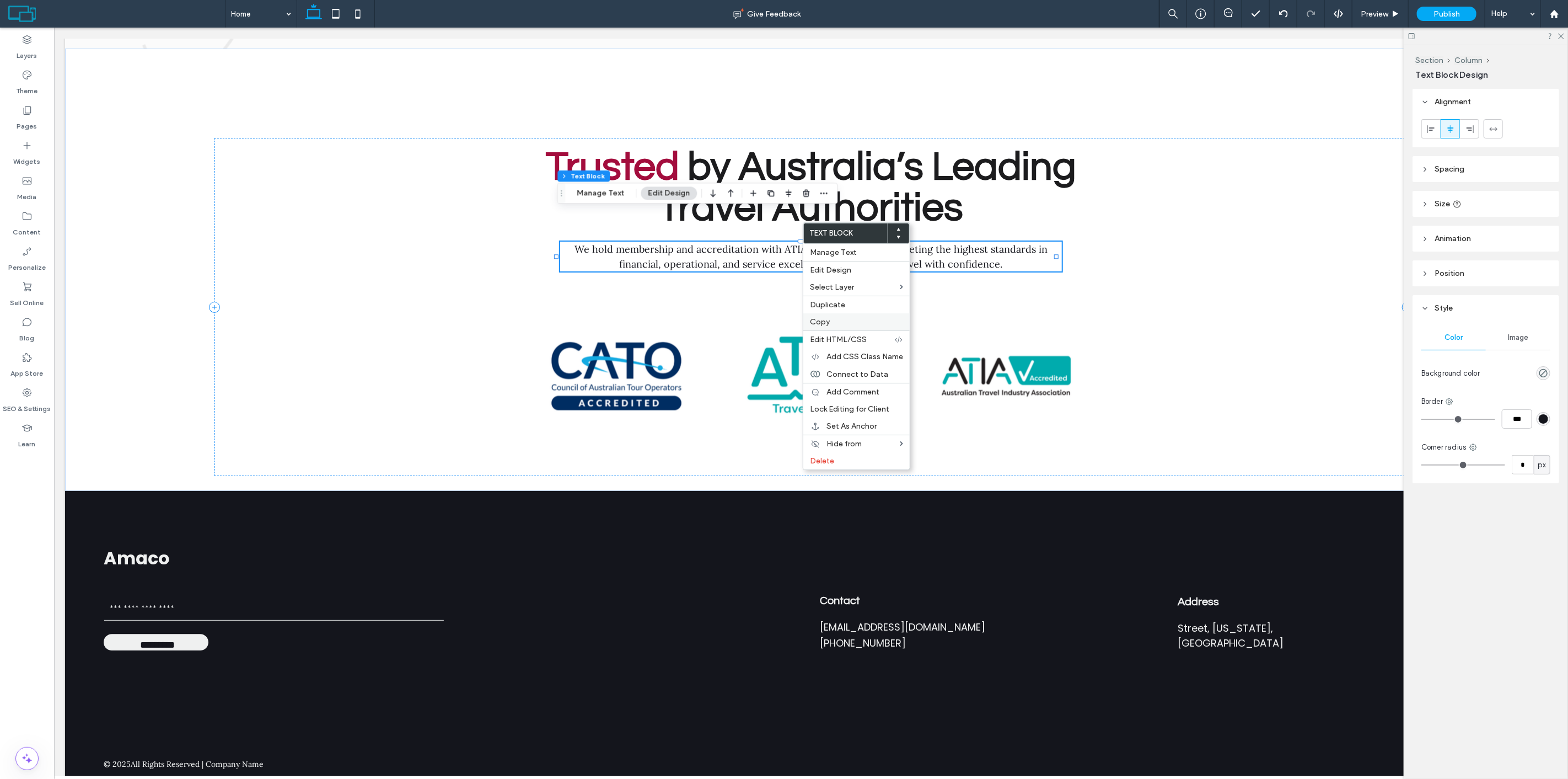
click at [828, 317] on span "Copy" at bounding box center [820, 322] width 20 height 9
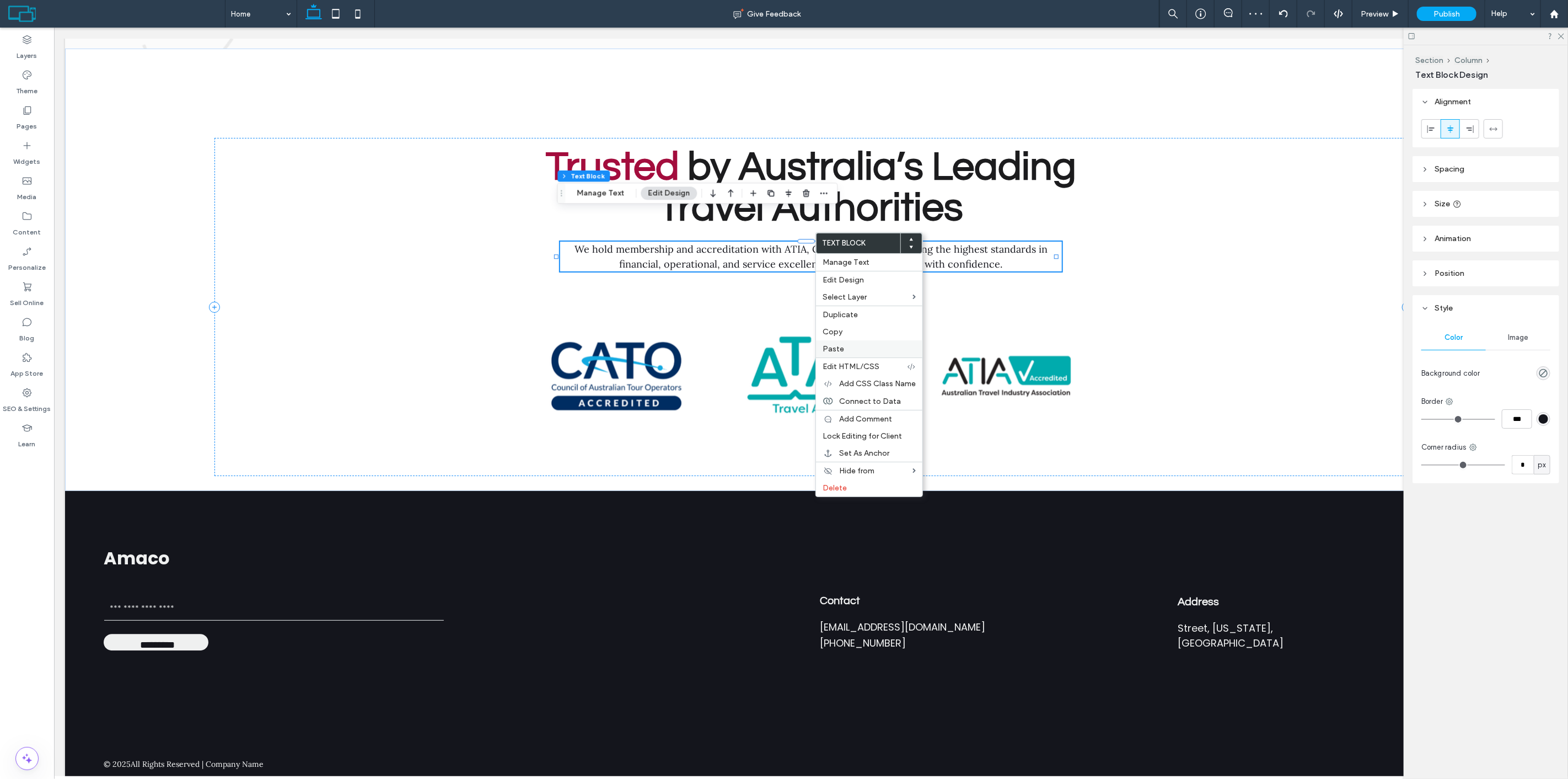
click at [846, 345] on label "Paste" at bounding box center [869, 348] width 93 height 9
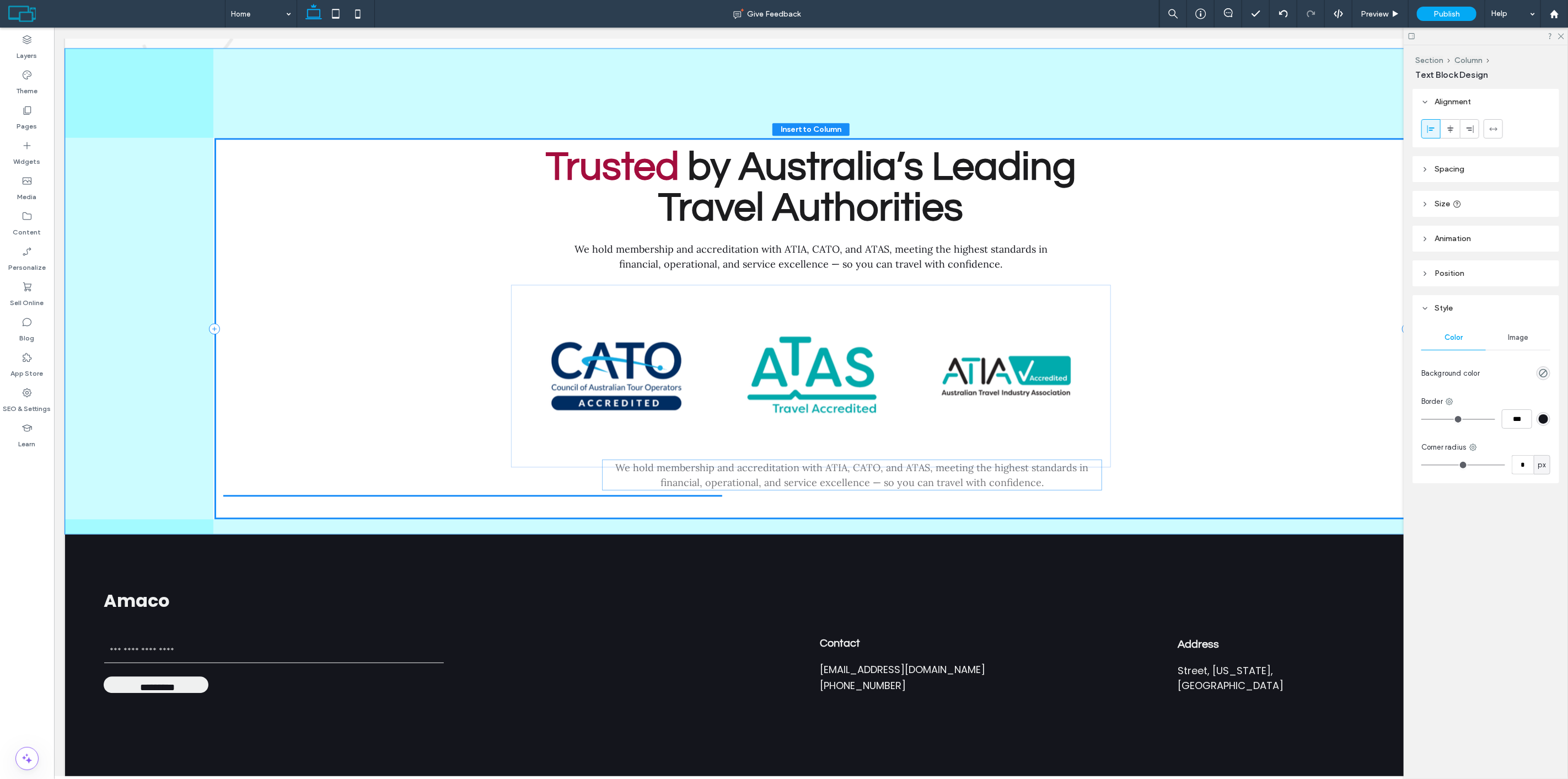
drag, startPoint x: 751, startPoint y: 314, endPoint x: 946, endPoint y: 481, distance: 256.7
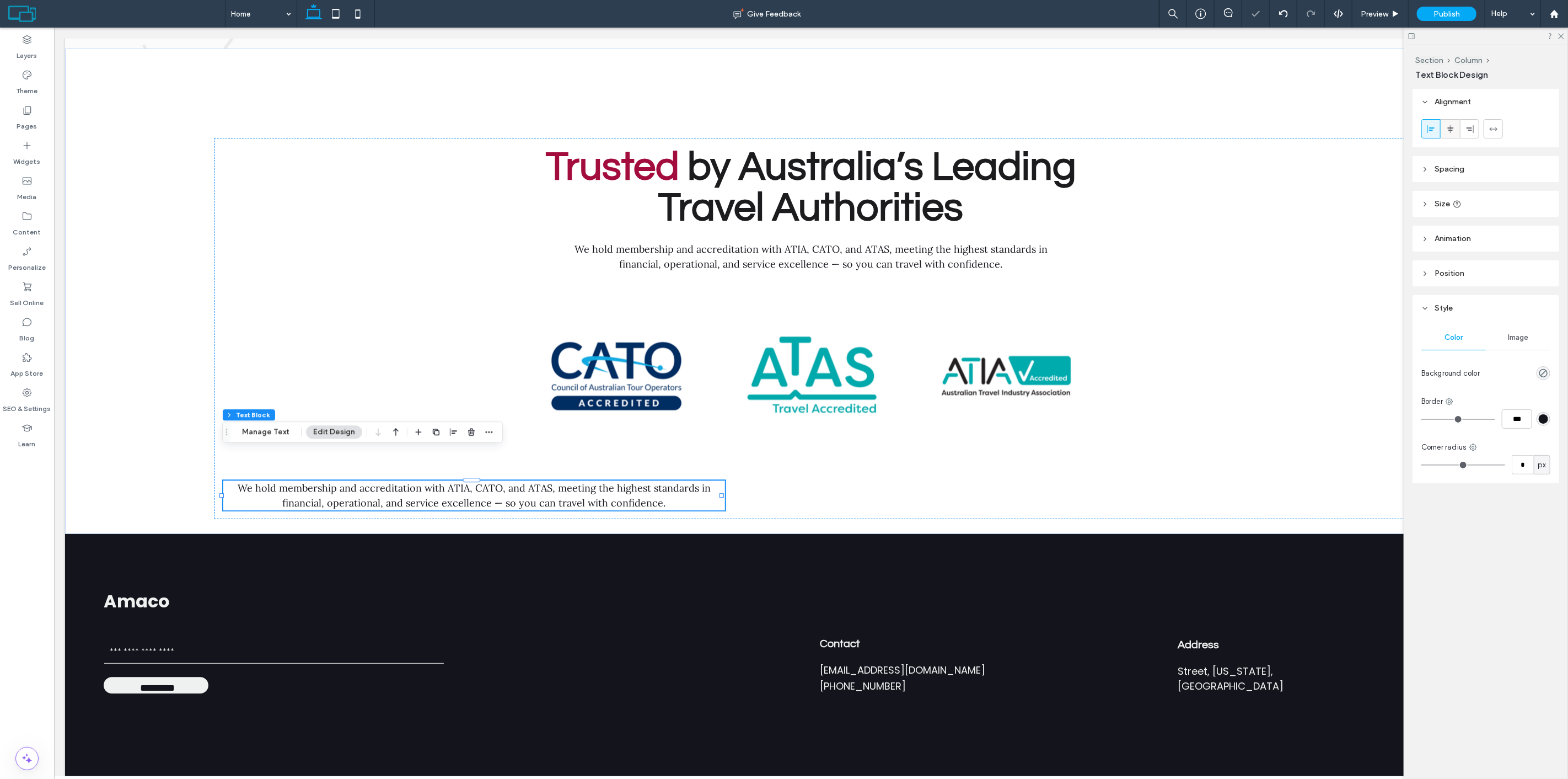
drag, startPoint x: 1445, startPoint y: 135, endPoint x: 1337, endPoint y: 125, distance: 108.5
click at [1445, 135] on div at bounding box center [1451, 129] width 18 height 18
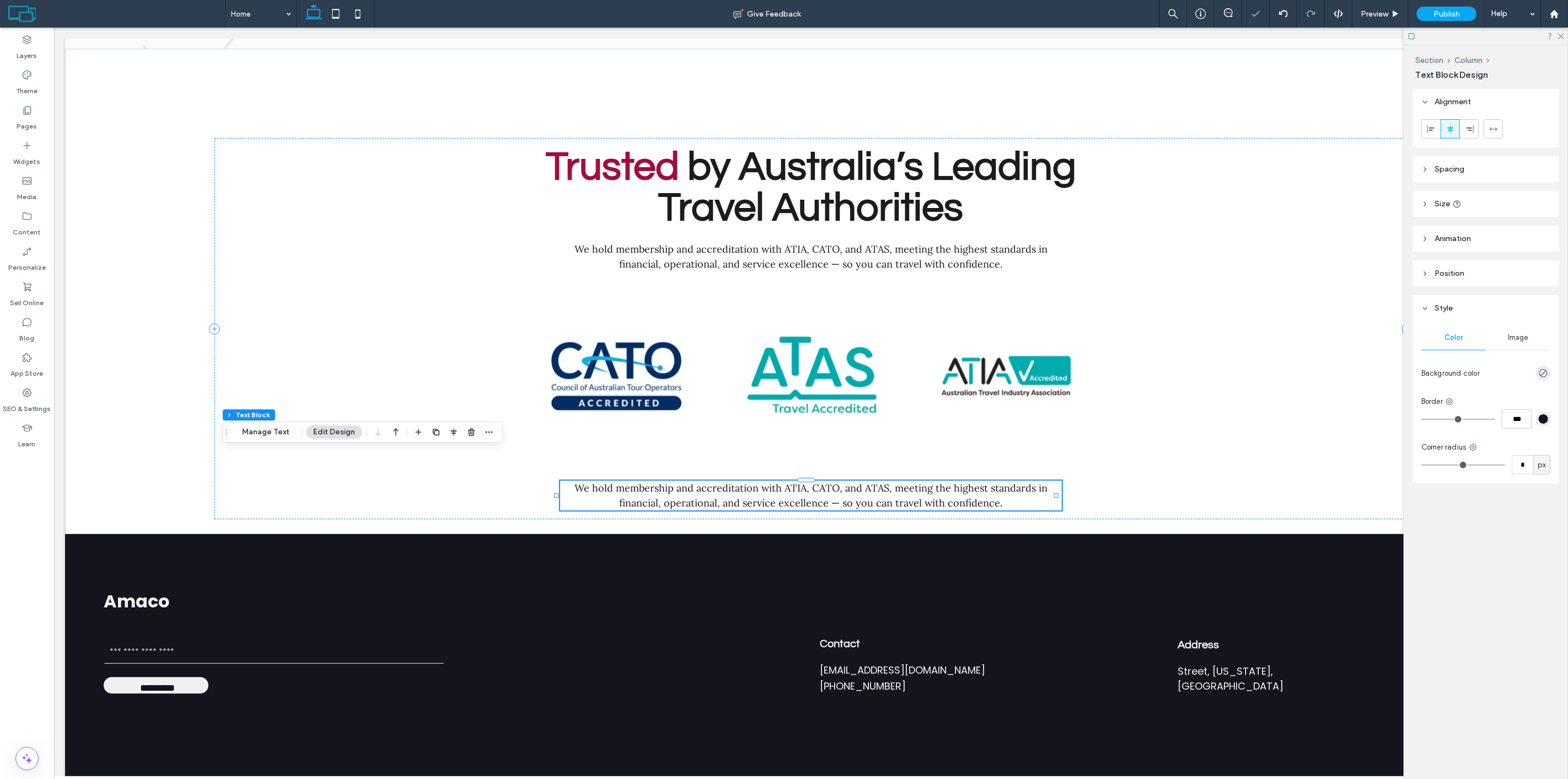
click at [827, 481] on p "We hold membership and accreditation with ATIA, CATO, and ATAS, meeting the hig…" at bounding box center [810, 495] width 502 height 30
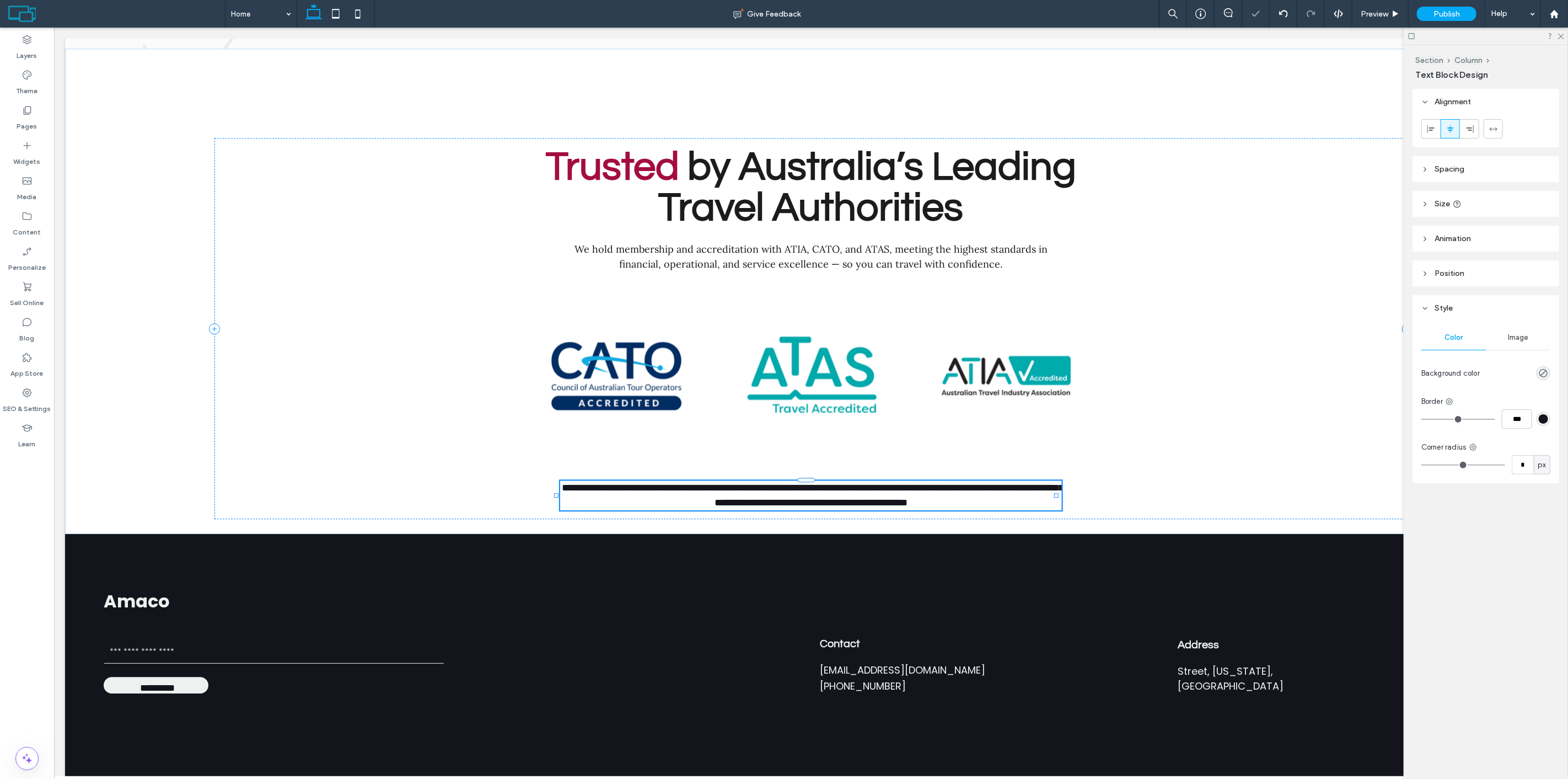
type input "****"
type input "**"
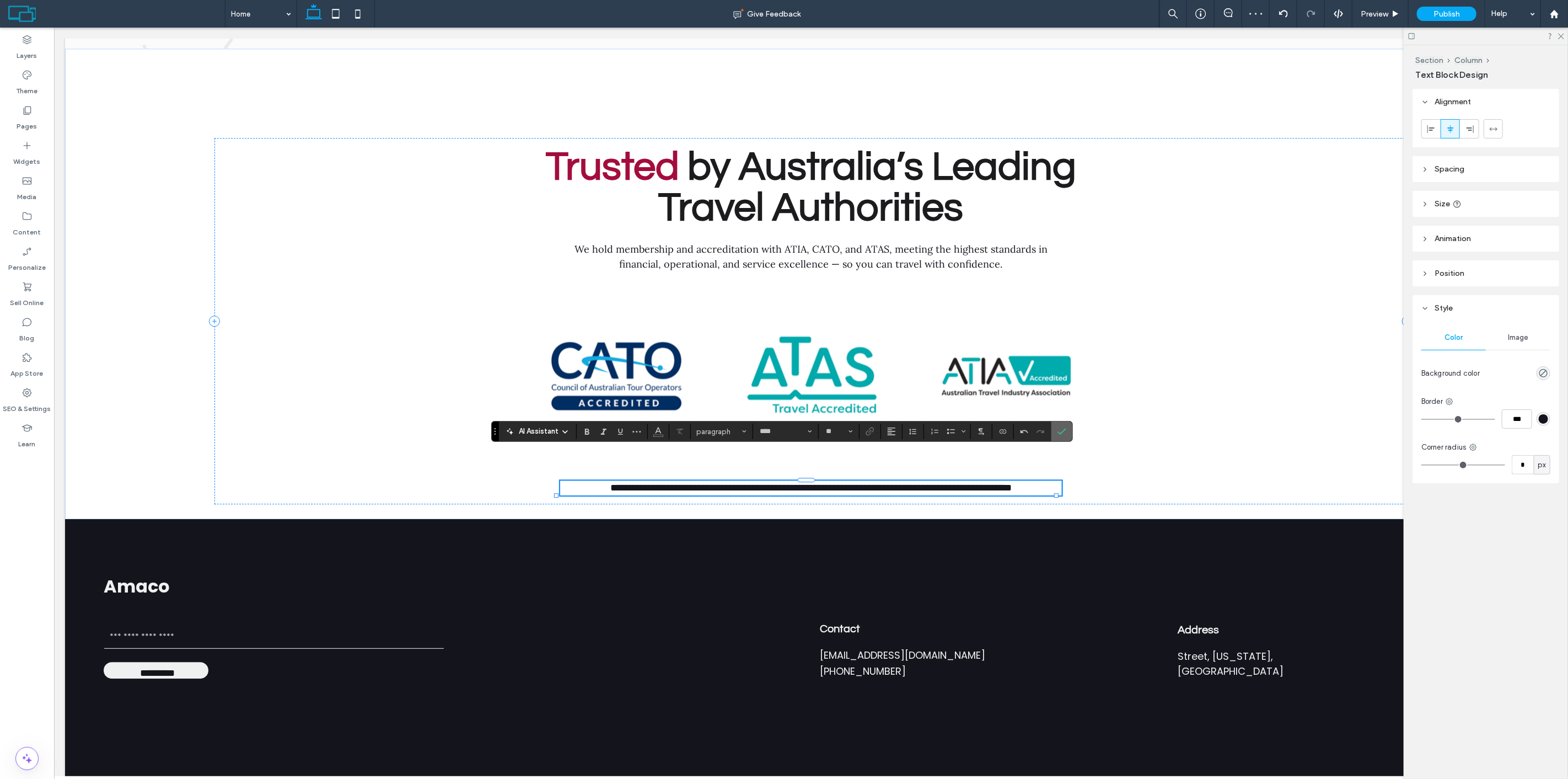
click at [1063, 430] on icon "Confirm" at bounding box center [1062, 431] width 9 height 9
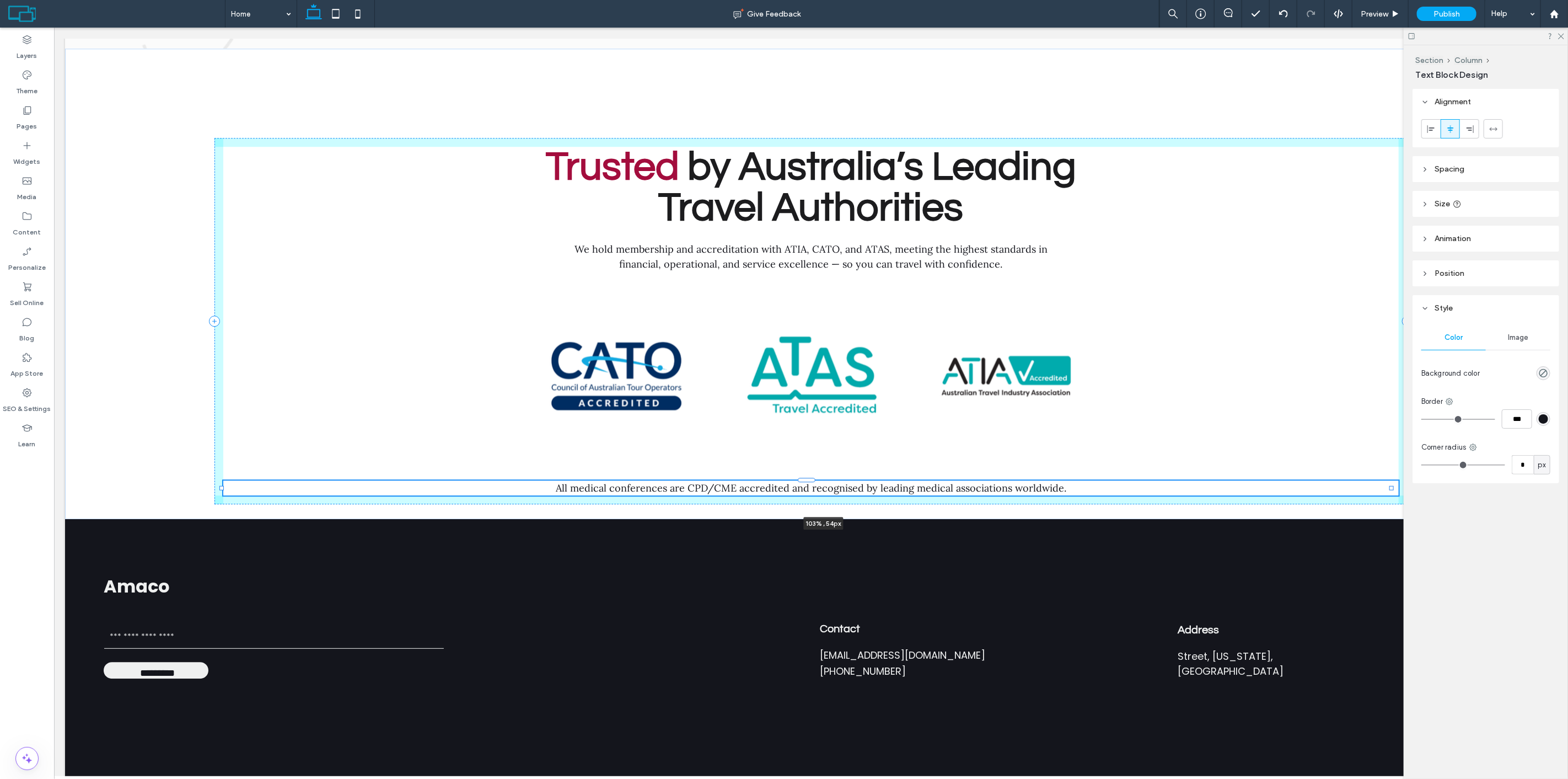
drag, startPoint x: 1055, startPoint y: 464, endPoint x: 1428, endPoint y: 434, distance: 374.2
click at [1428, 434] on div "Trusted by Australia’s Leading Travel Authorities We hold membership and accred…" at bounding box center [810, 284] width 1492 height 471
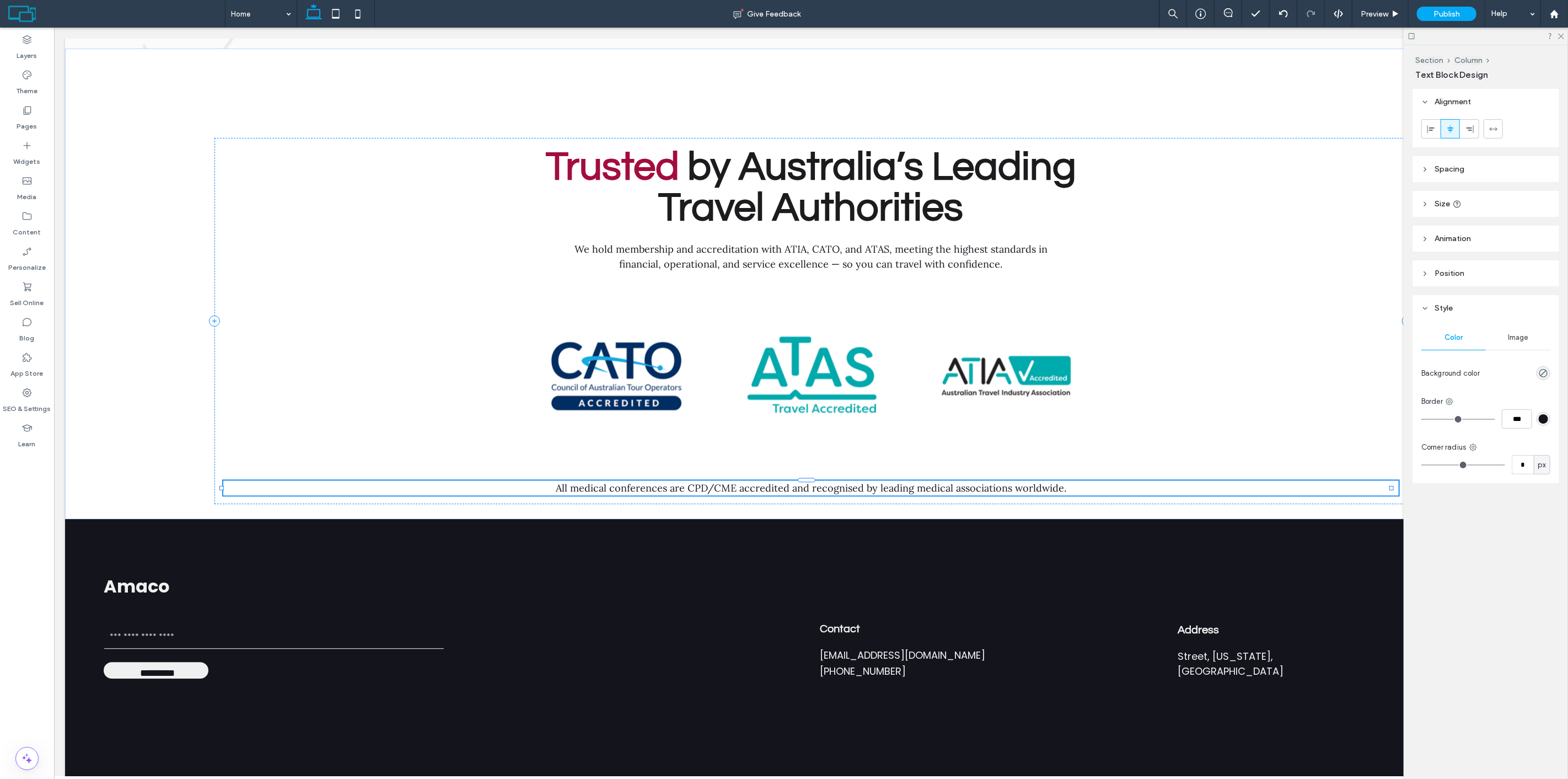
type input "***"
click at [1011, 482] on span "All medical conferences are CPD/CME accredited and recognised by leading medica…" at bounding box center [810, 488] width 511 height 13
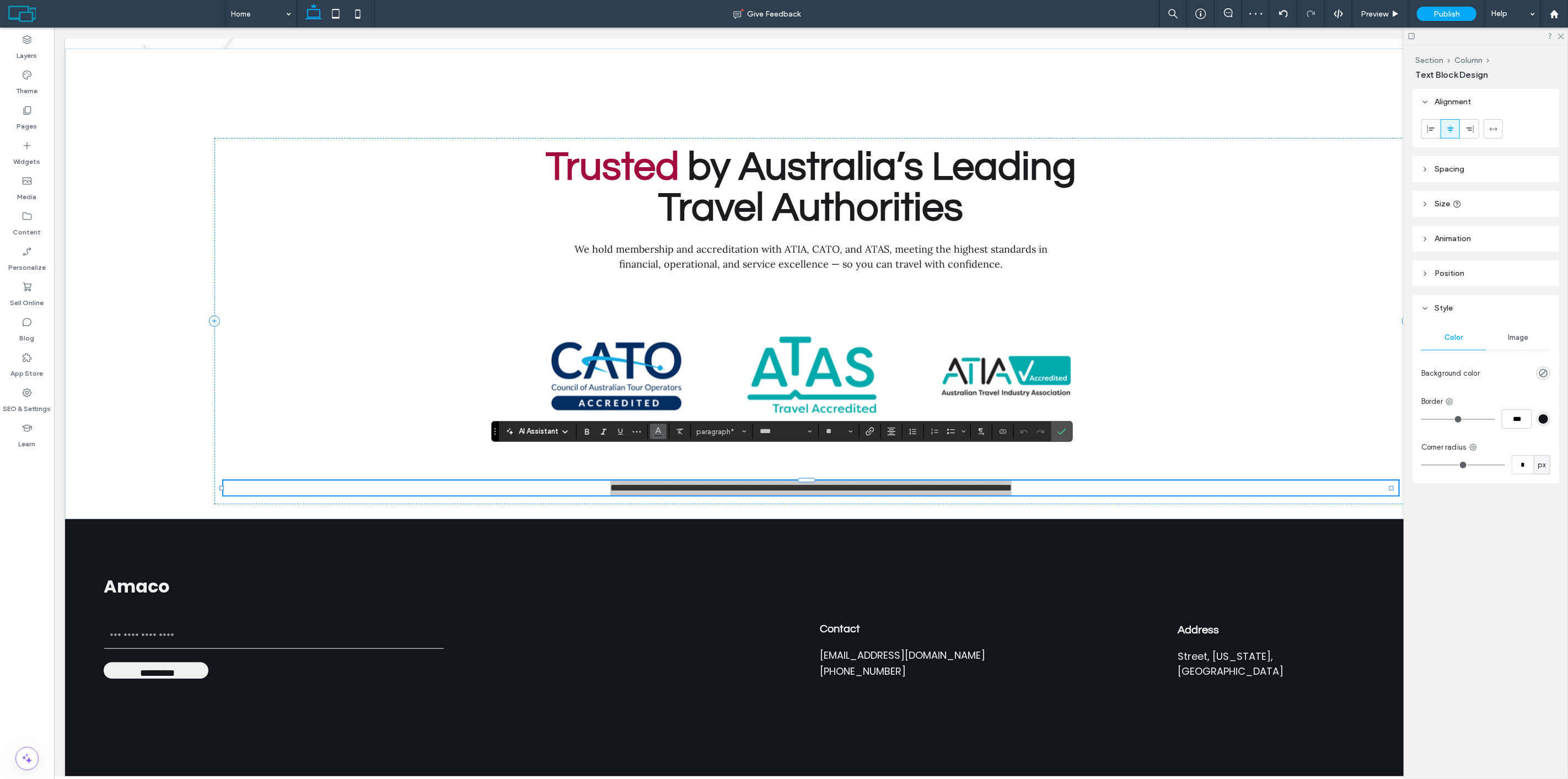
click at [659, 426] on icon "Color" at bounding box center [658, 430] width 9 height 9
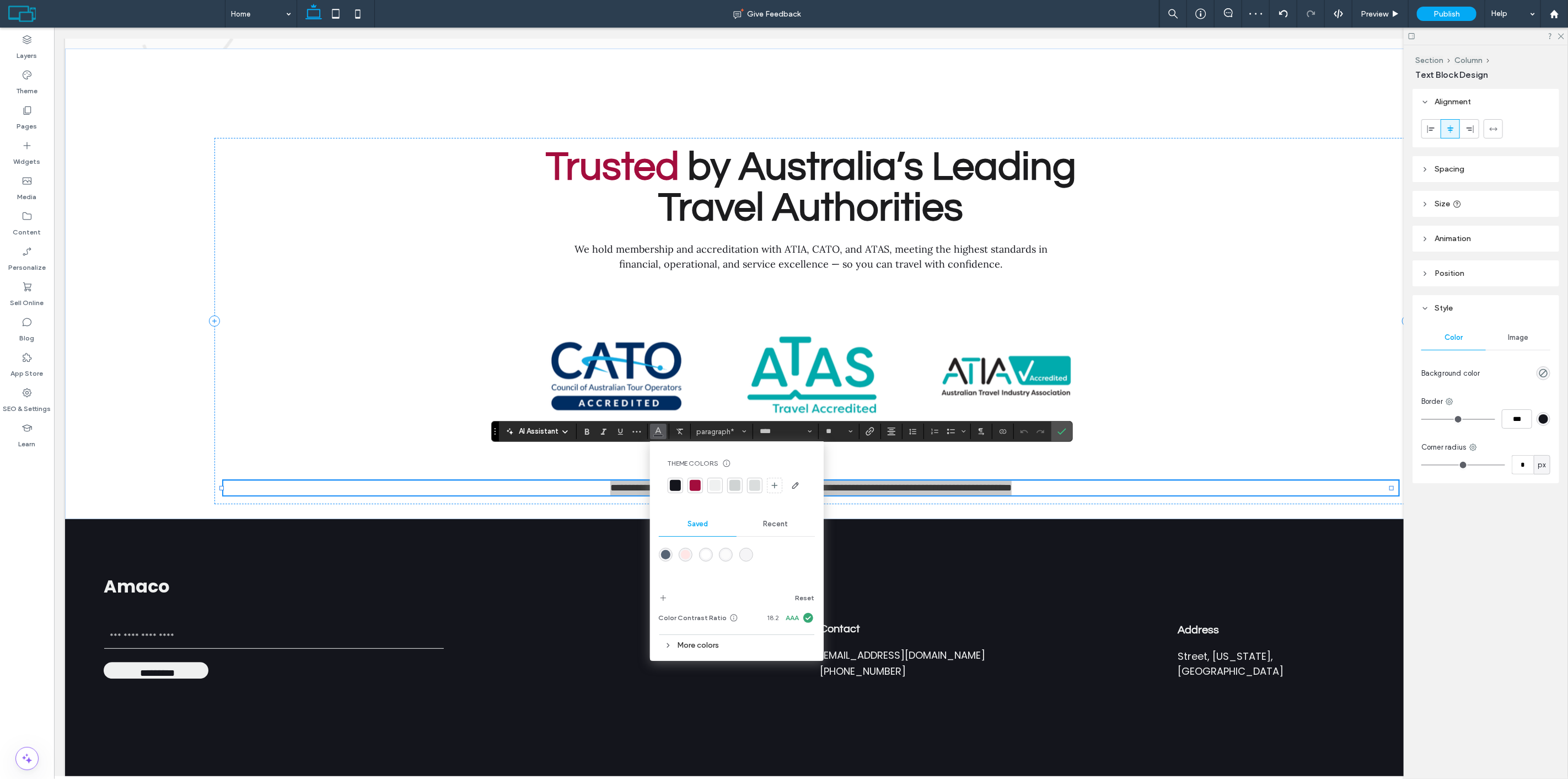
click at [730, 484] on div at bounding box center [735, 485] width 11 height 11
click at [735, 482] on div at bounding box center [735, 485] width 11 height 11
click at [1061, 434] on use "Confirm" at bounding box center [1062, 432] width 9 height 7
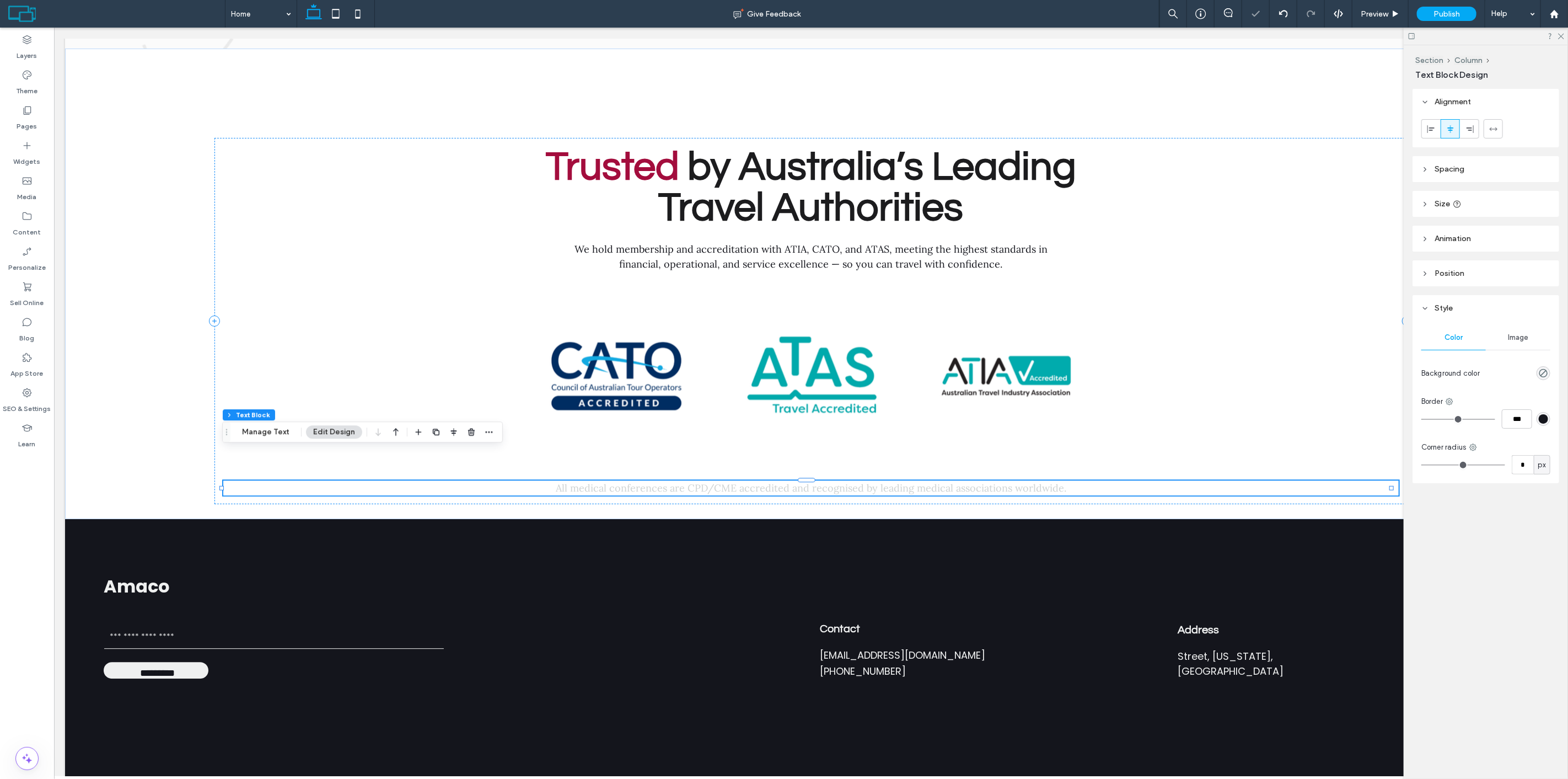
click at [684, 482] on span "All medical conferences are CPD/CME accredited and recognised by leading medica…" at bounding box center [810, 488] width 511 height 13
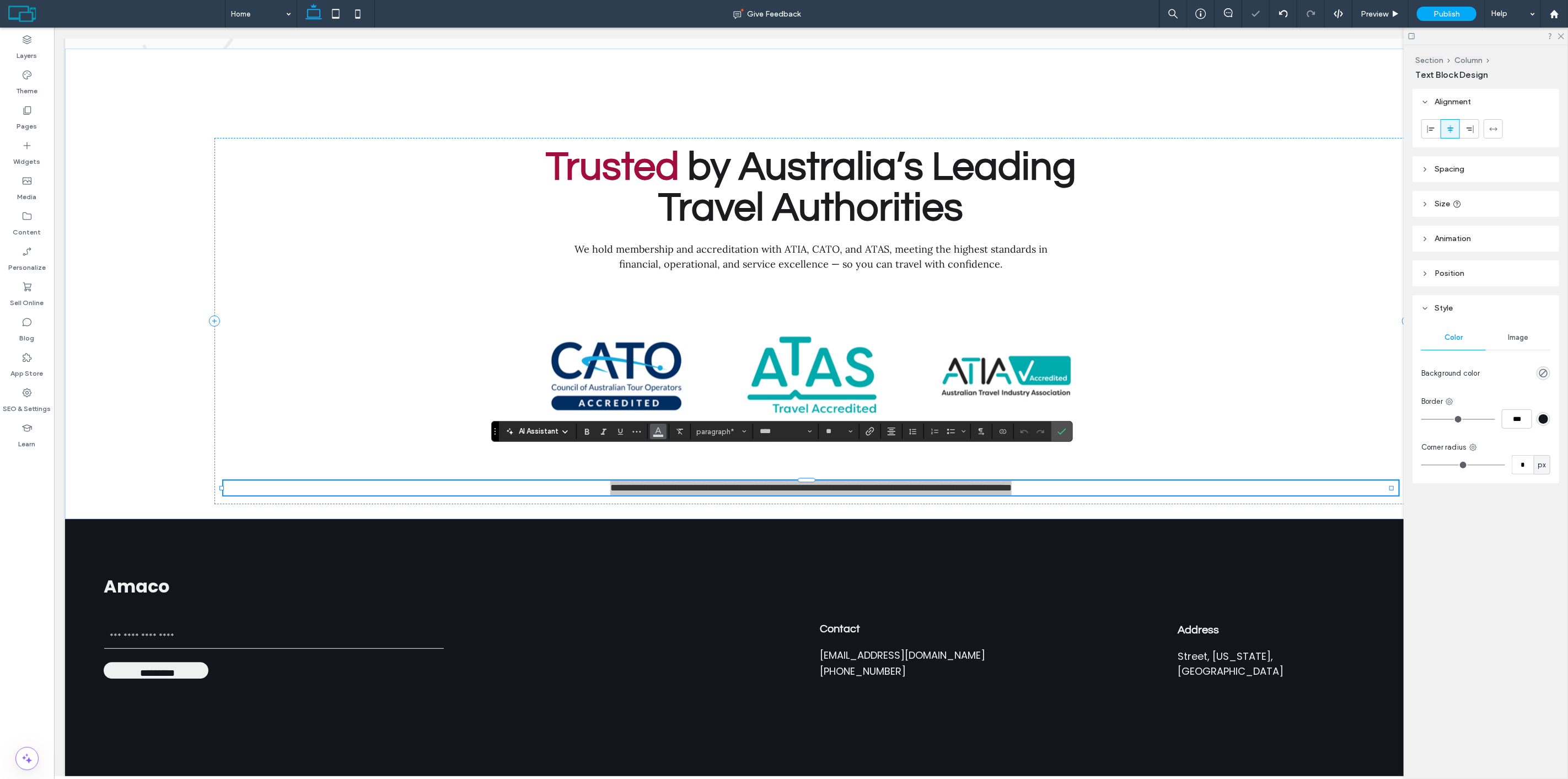
click at [657, 436] on span "Color" at bounding box center [658, 431] width 9 height 15
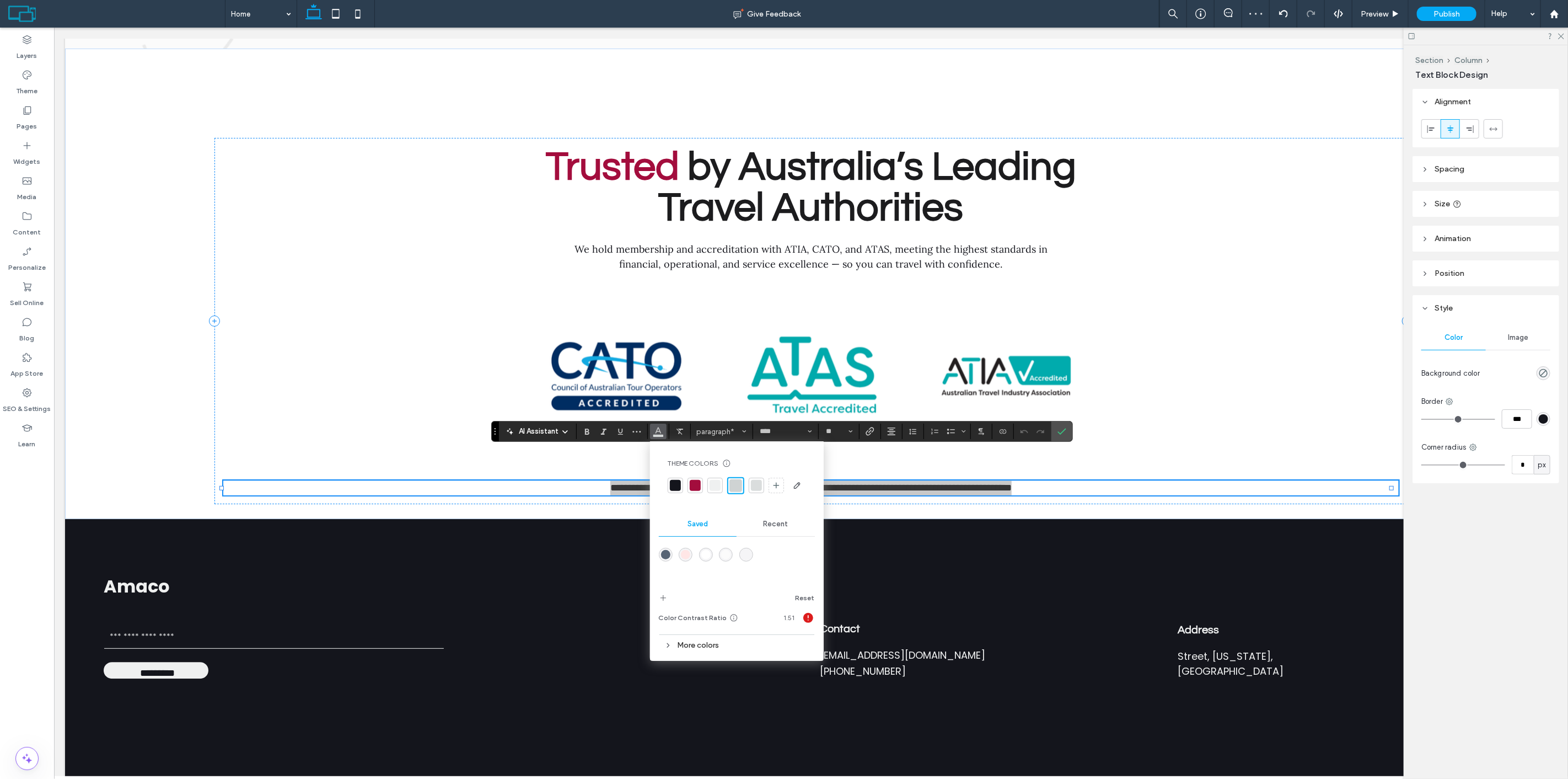
click at [752, 485] on div at bounding box center [757, 485] width 11 height 11
click at [1066, 429] on icon "Confirm" at bounding box center [1062, 431] width 9 height 9
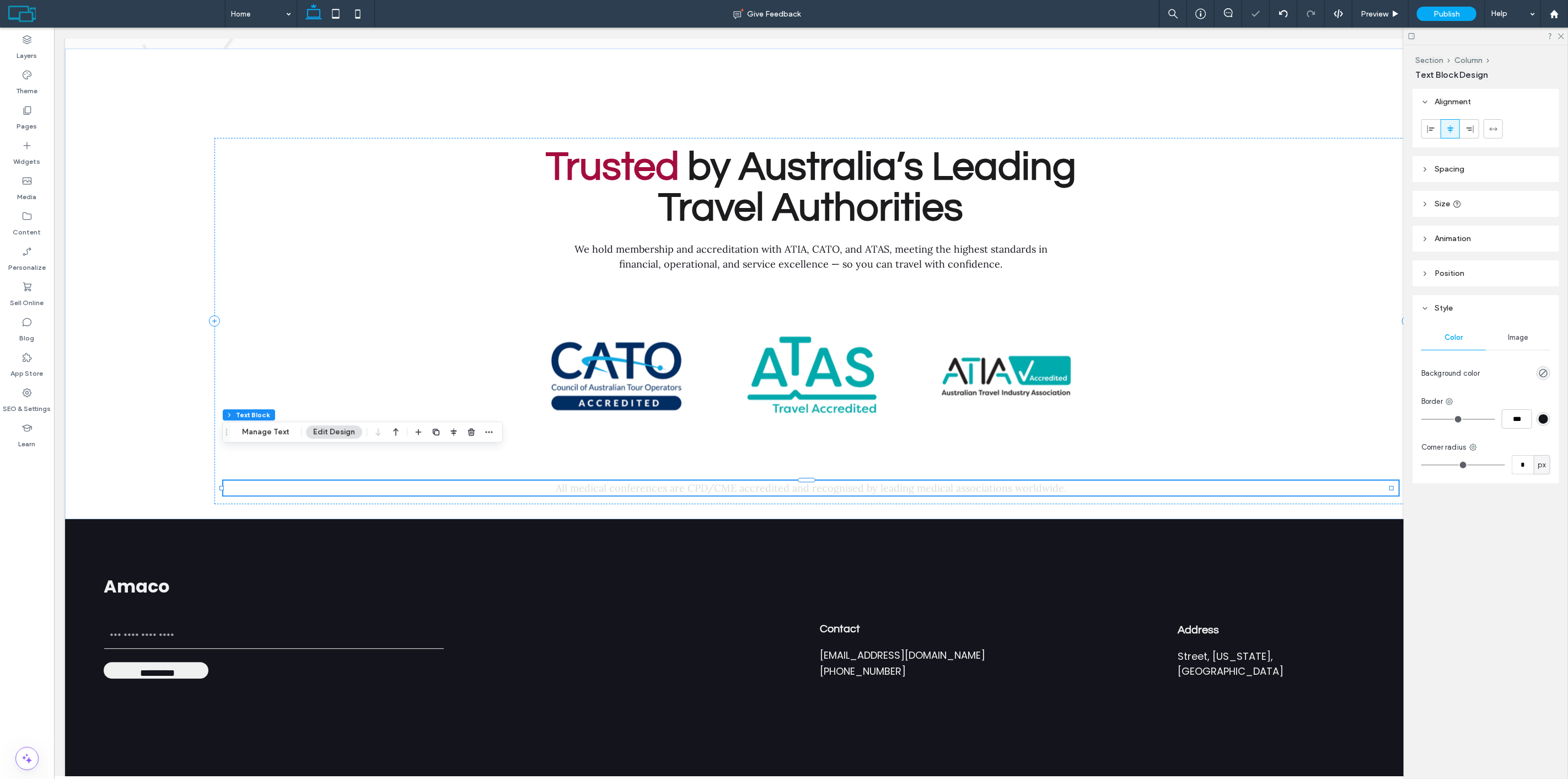
click at [861, 482] on span "All medical conferences are CPD/CME accredited and recognised by leading medica…" at bounding box center [810, 488] width 511 height 13
type input "****"
type input "**"
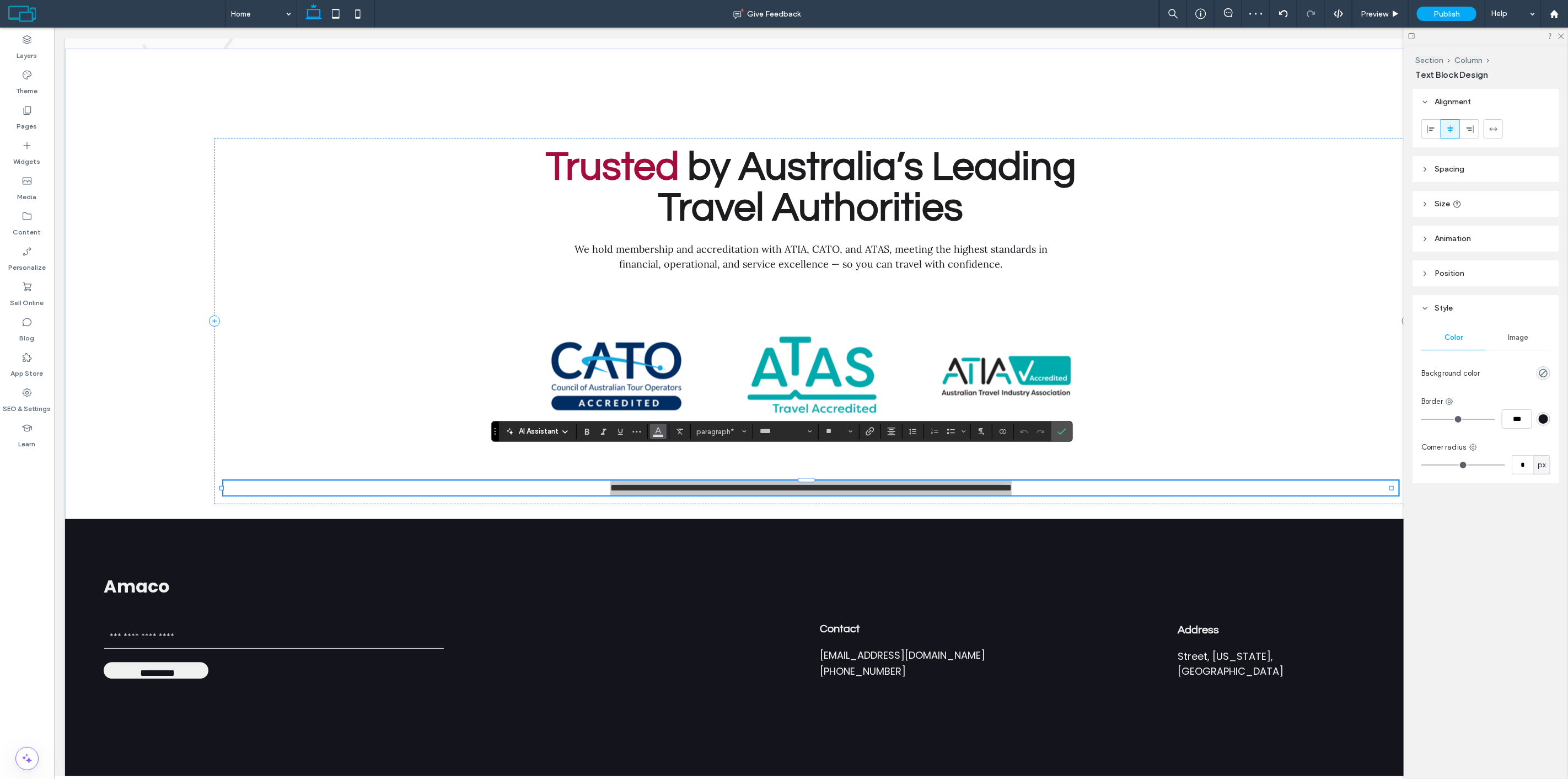
click at [654, 432] on icon "Color" at bounding box center [658, 430] width 9 height 9
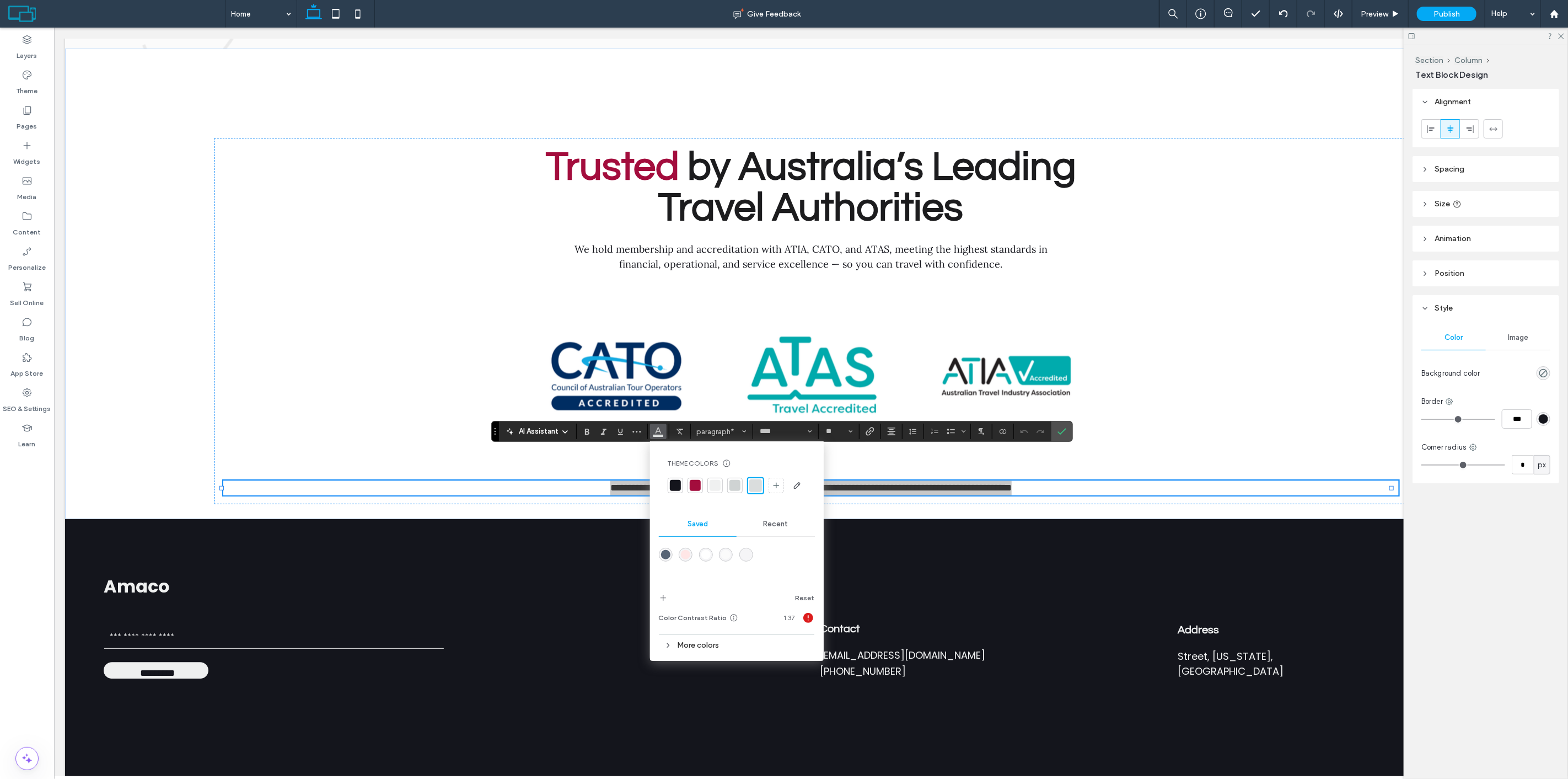
click at [704, 641] on div "More colors" at bounding box center [737, 645] width 156 height 15
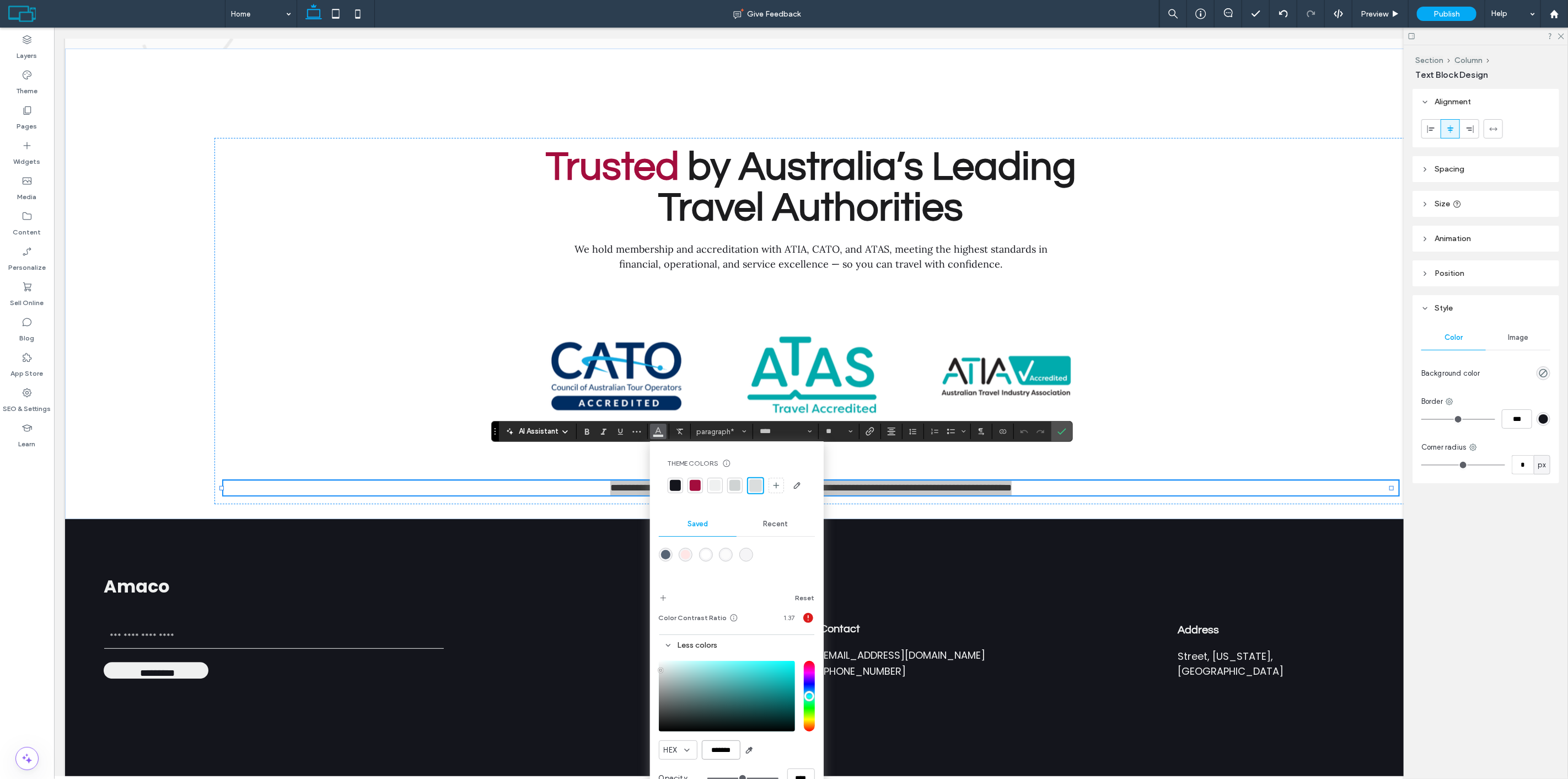
click at [735, 753] on input "*******" at bounding box center [721, 750] width 38 height 19
paste input "color picker textbox"
type input "*******"
click at [663, 597] on icon "add color" at bounding box center [663, 598] width 9 height 9
click at [754, 588] on div "Reset" at bounding box center [737, 574] width 156 height 65
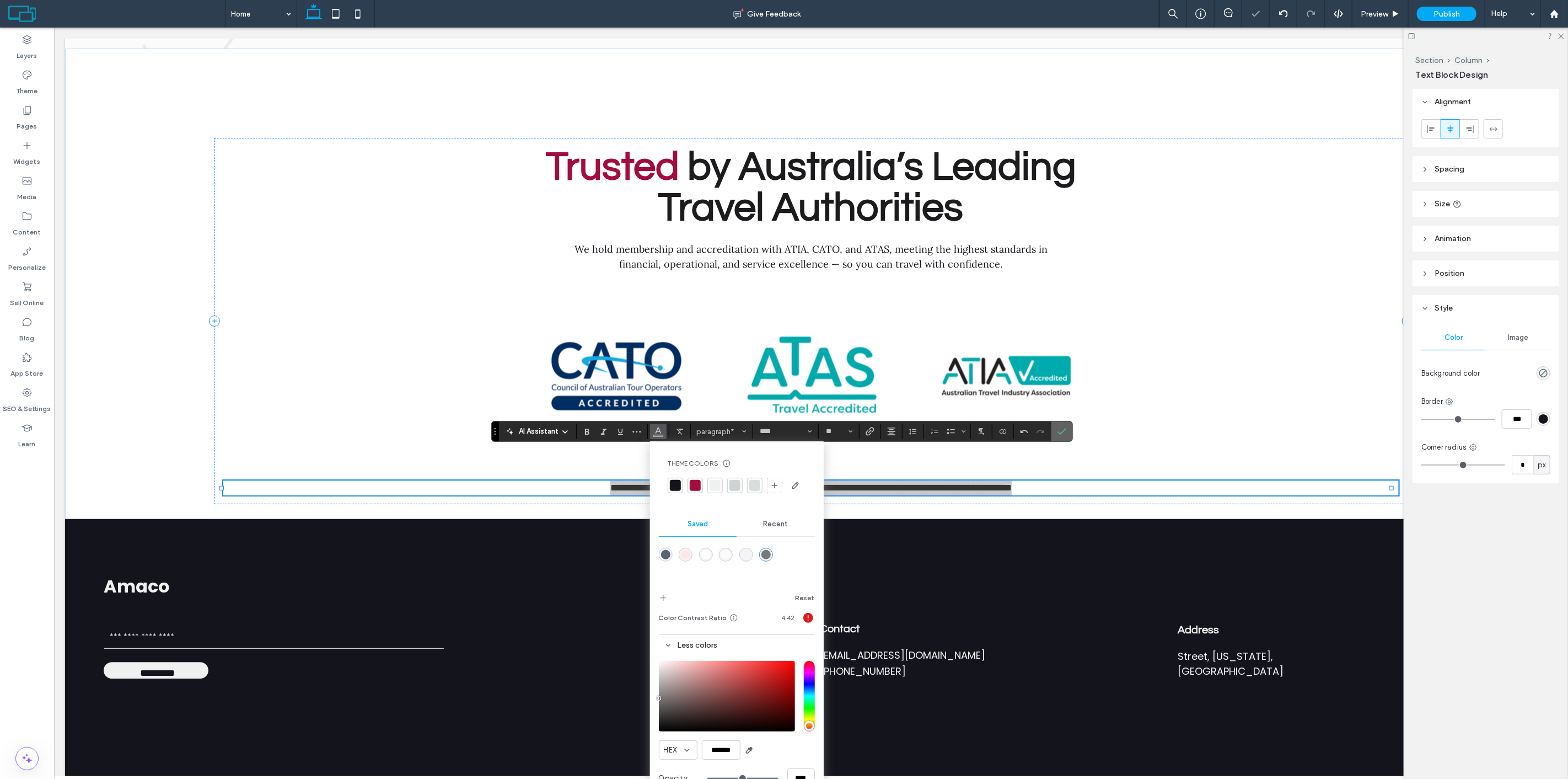
click at [1061, 428] on icon "Confirm" at bounding box center [1062, 431] width 9 height 9
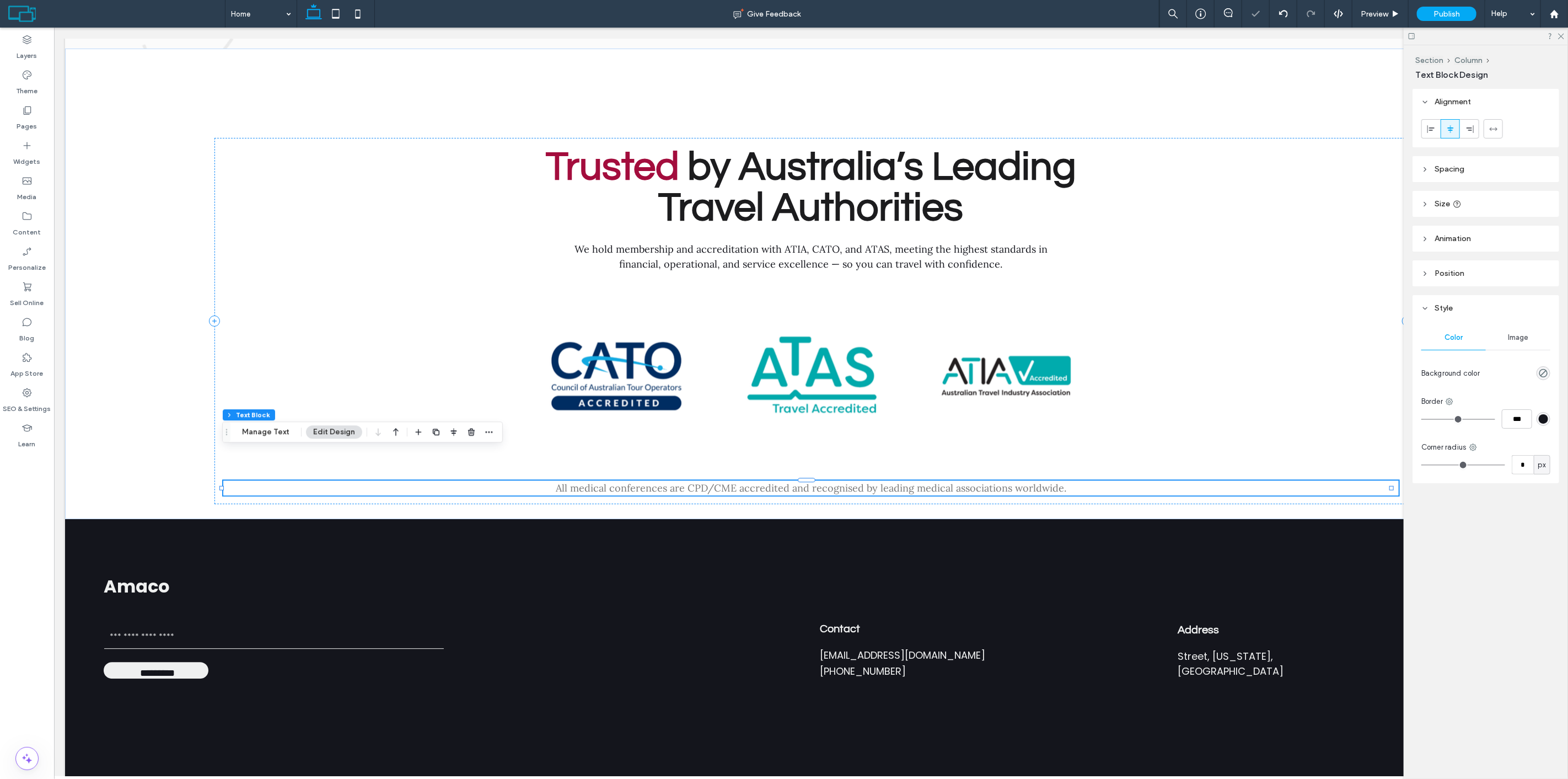
click at [831, 482] on span "All medical conferences are CPD/CME accredited and recognised by leading medica…" at bounding box center [810, 488] width 511 height 13
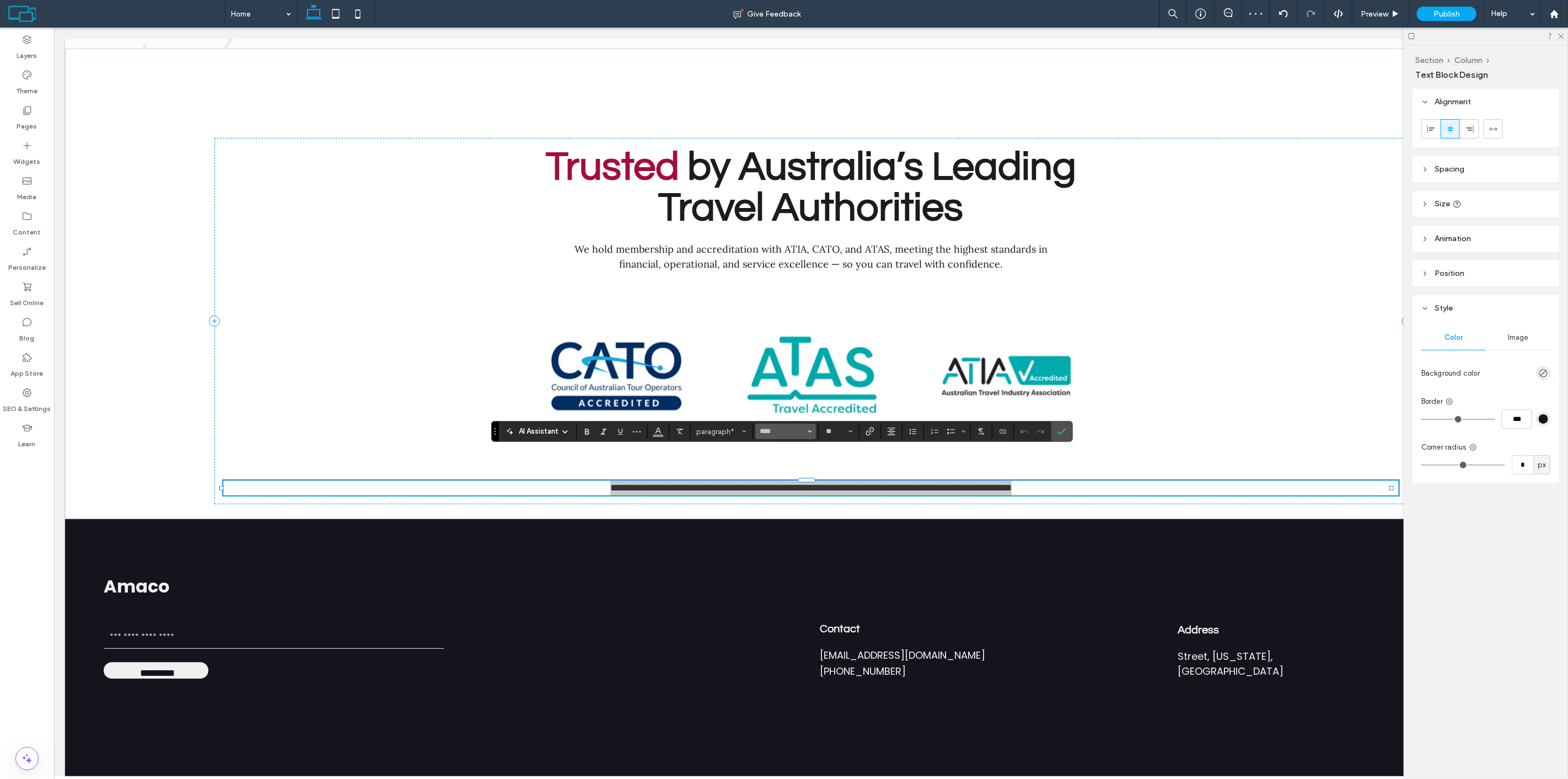
click at [763, 436] on button "****" at bounding box center [786, 431] width 61 height 15
click at [863, 485] on div "Medium" at bounding box center [853, 483] width 28 height 9
drag, startPoint x: 1057, startPoint y: 432, endPoint x: 1287, endPoint y: 46, distance: 449.3
click at [1057, 432] on icon "Confirm" at bounding box center [1062, 431] width 9 height 9
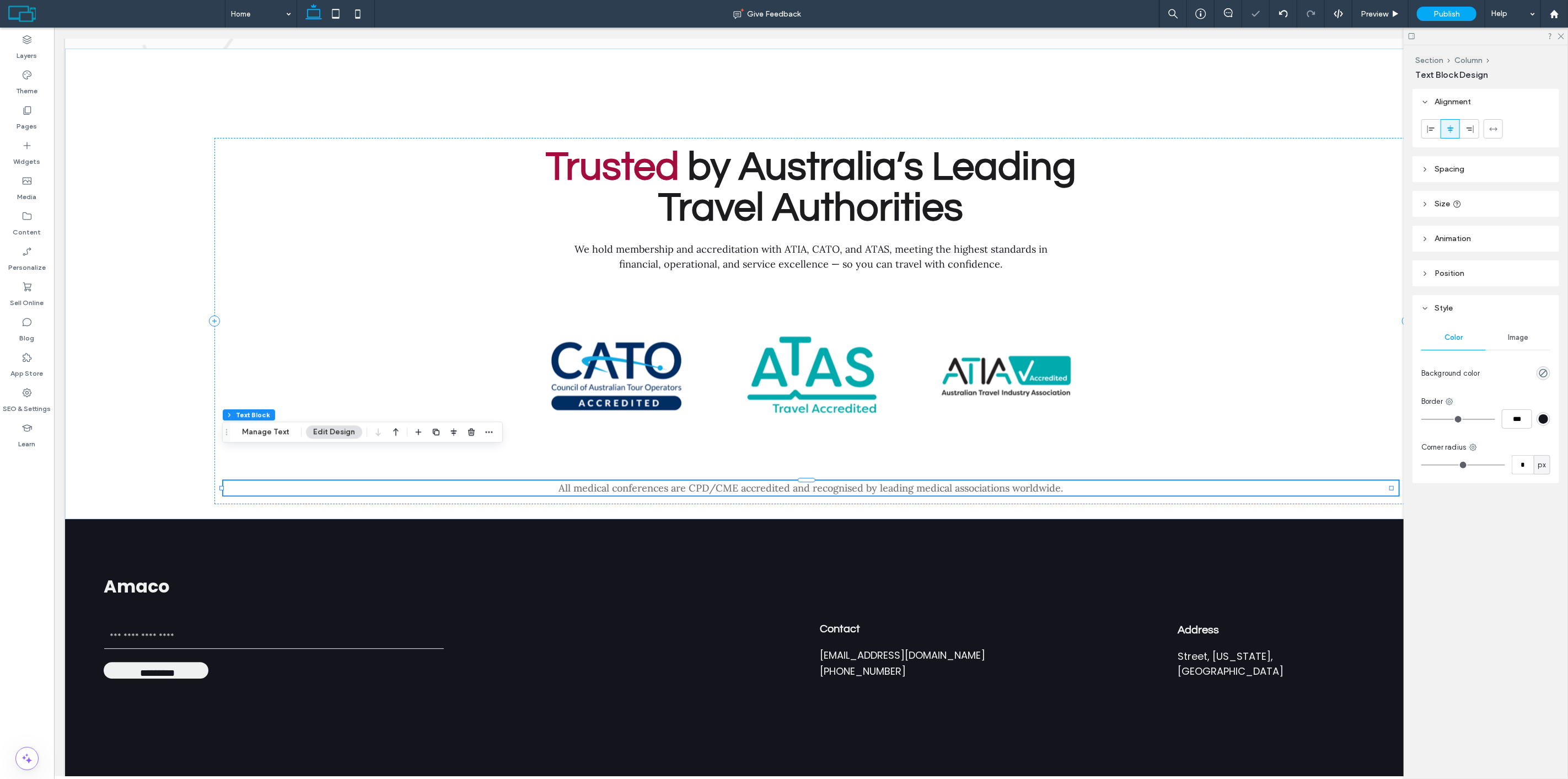
click at [1023, 482] on span "All medical conferences are CPD/CME accredited and recognised by leading medica…" at bounding box center [811, 488] width 505 height 13
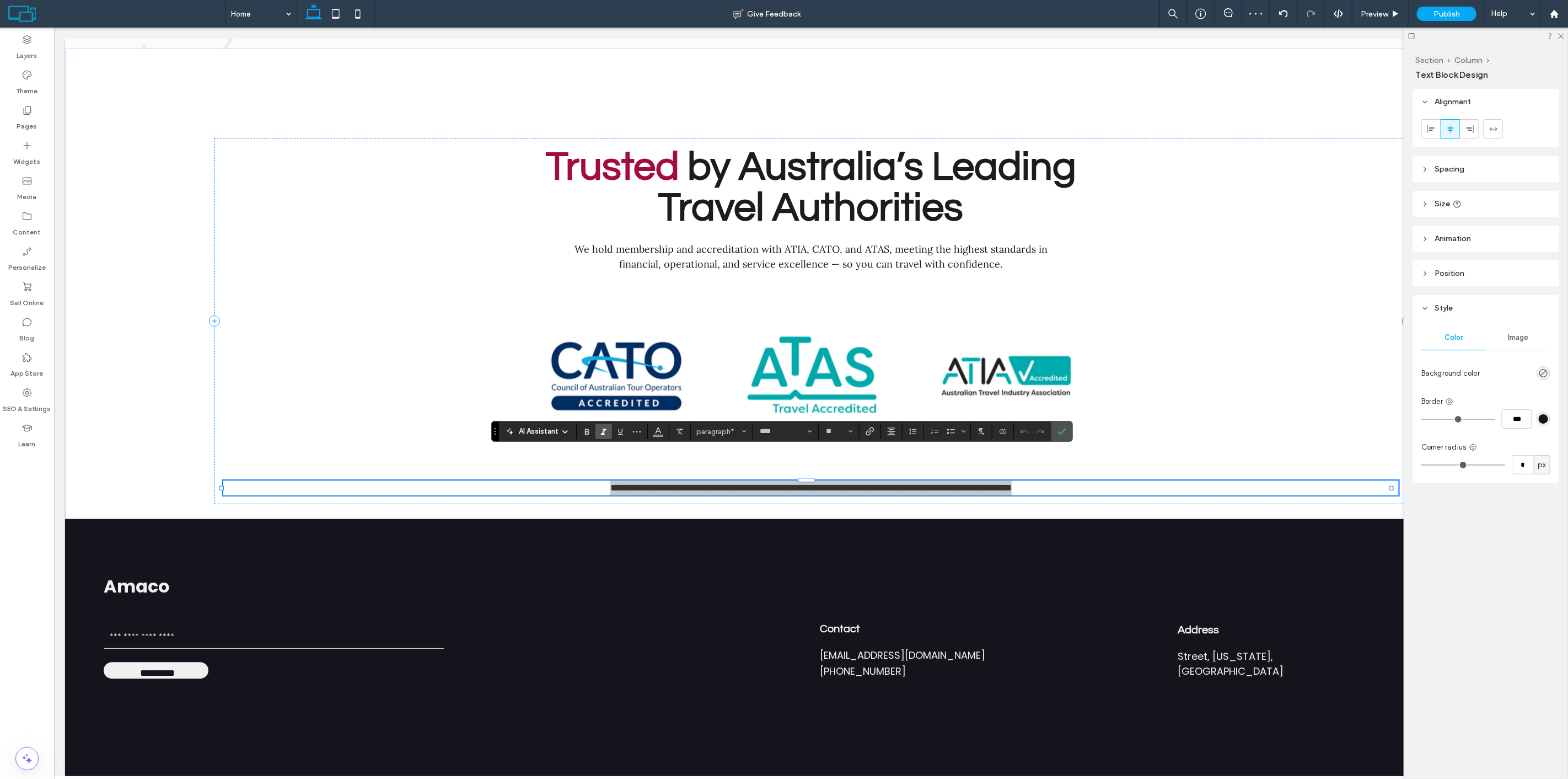
click at [603, 434] on use "Italic" at bounding box center [603, 432] width 5 height 6
click at [1121, 427] on div "**********" at bounding box center [810, 320] width 1194 height 366
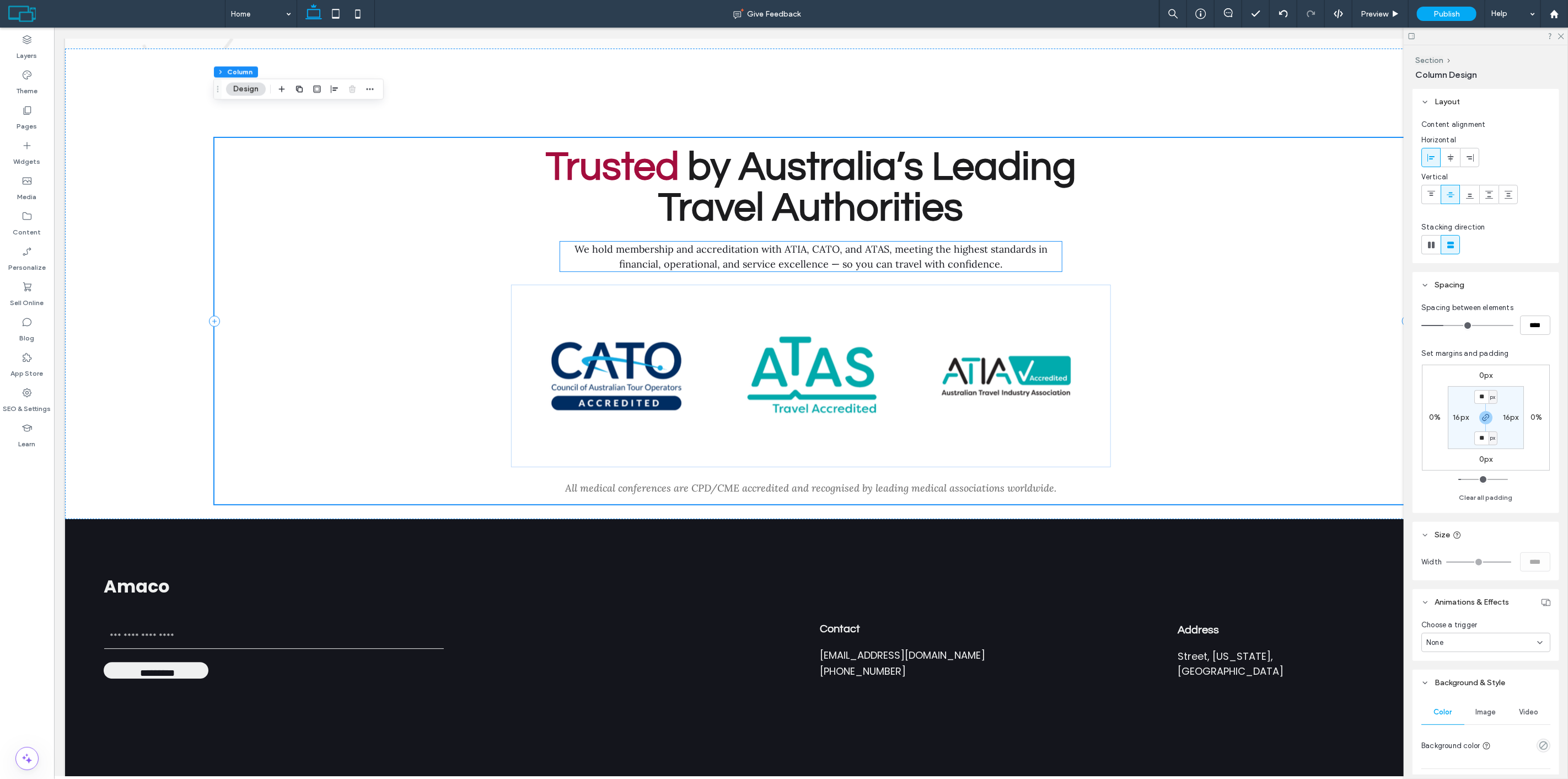
click at [727, 243] on span "We hold membership and accreditation with ATIA, CATO, and ATAS, meeting the hig…" at bounding box center [810, 256] width 473 height 27
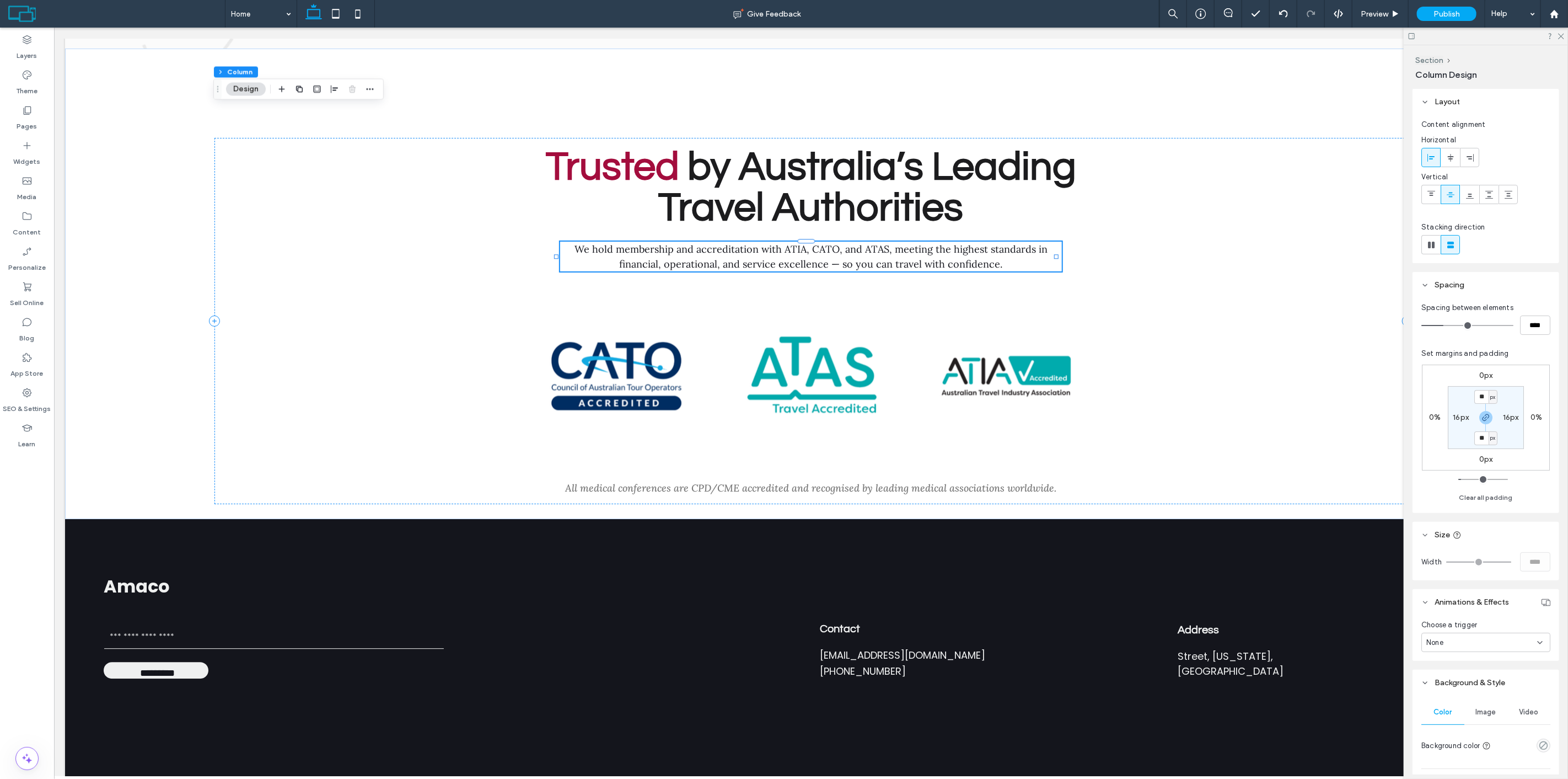
click at [727, 243] on span "We hold membership and accreditation with ATIA, CATO, and ATAS, meeting the hig…" at bounding box center [810, 256] width 473 height 27
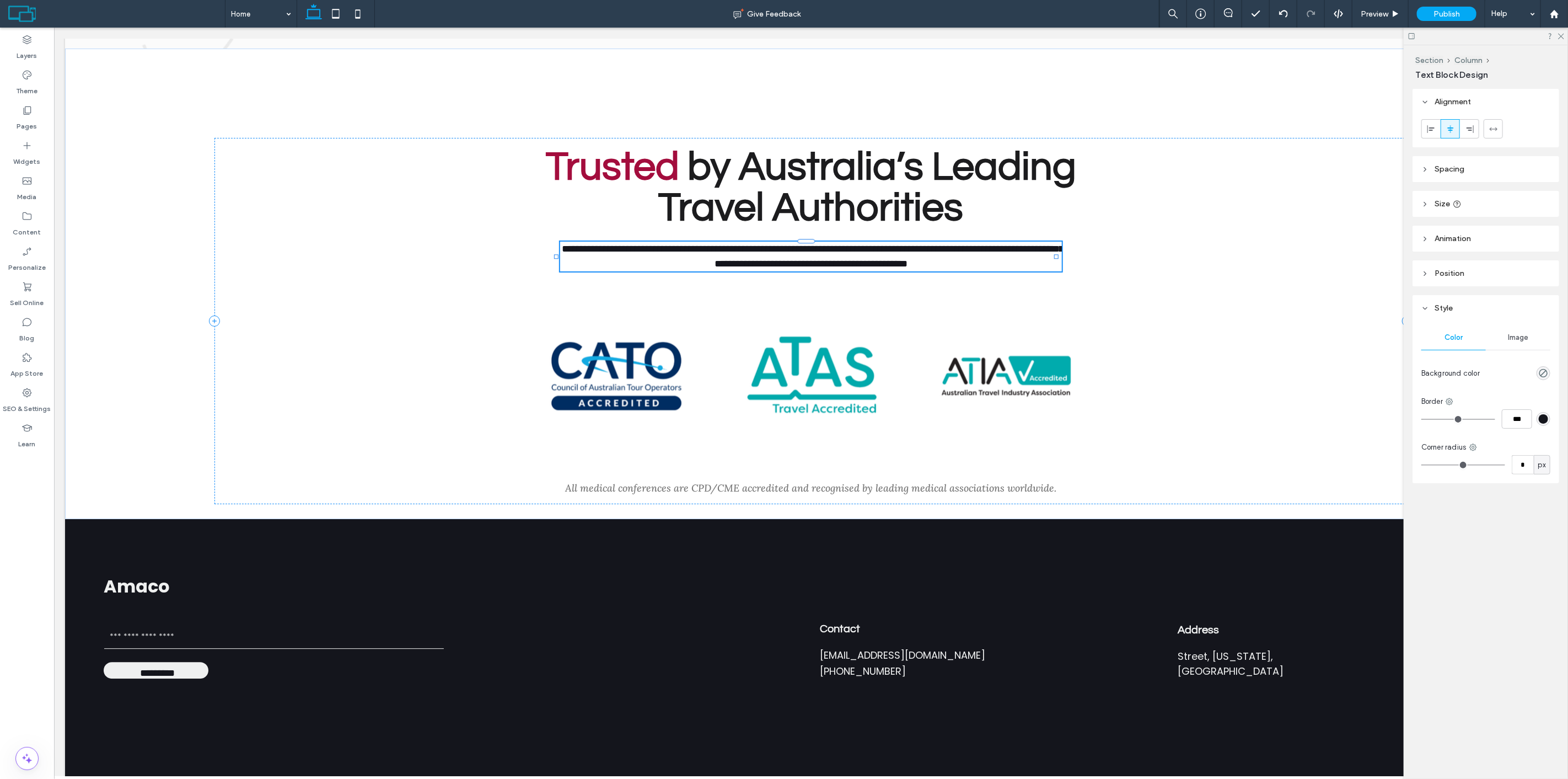
type input "****"
type input "**"
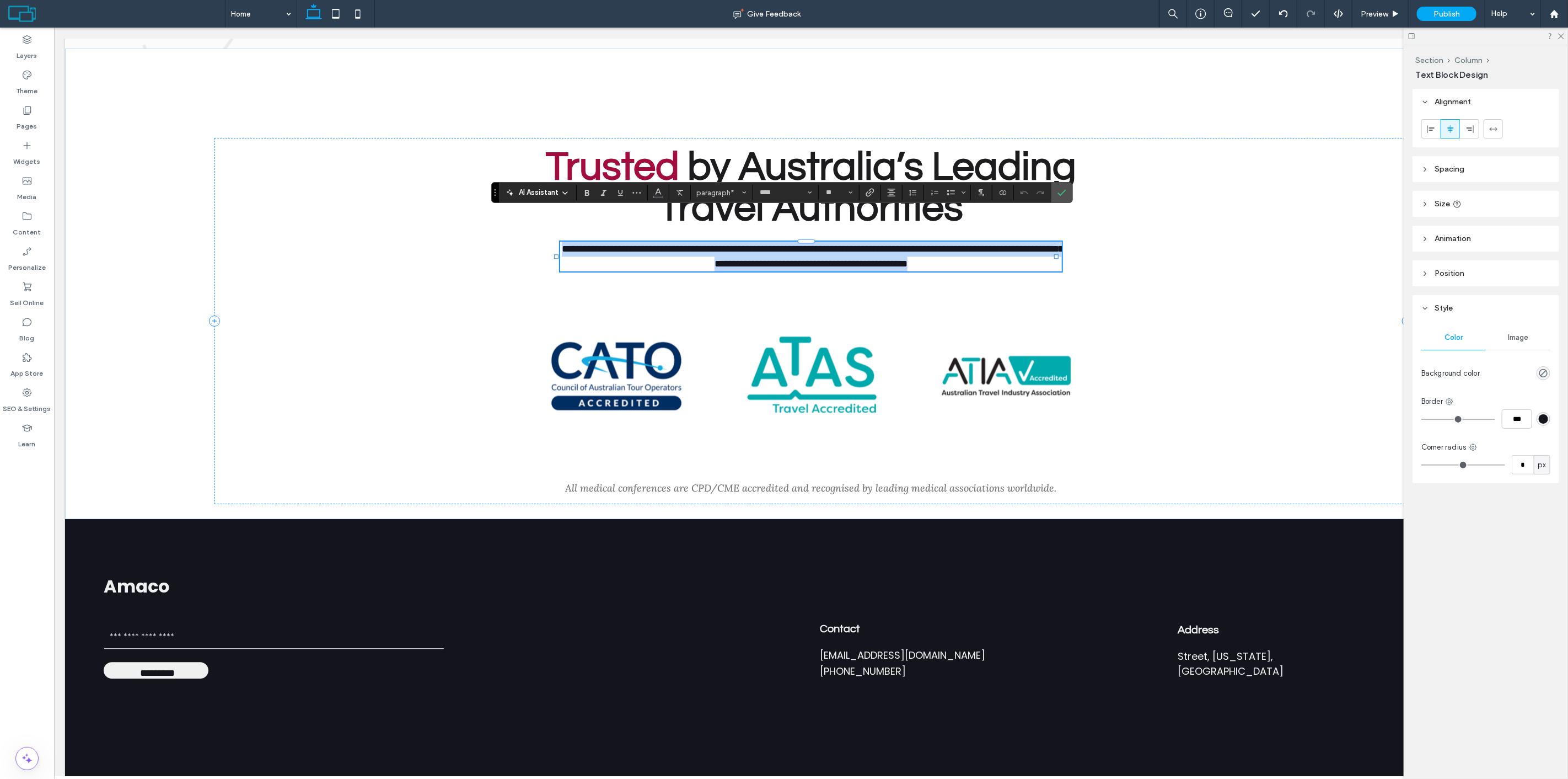
click at [1006, 242] on p "**********" at bounding box center [810, 256] width 502 height 30
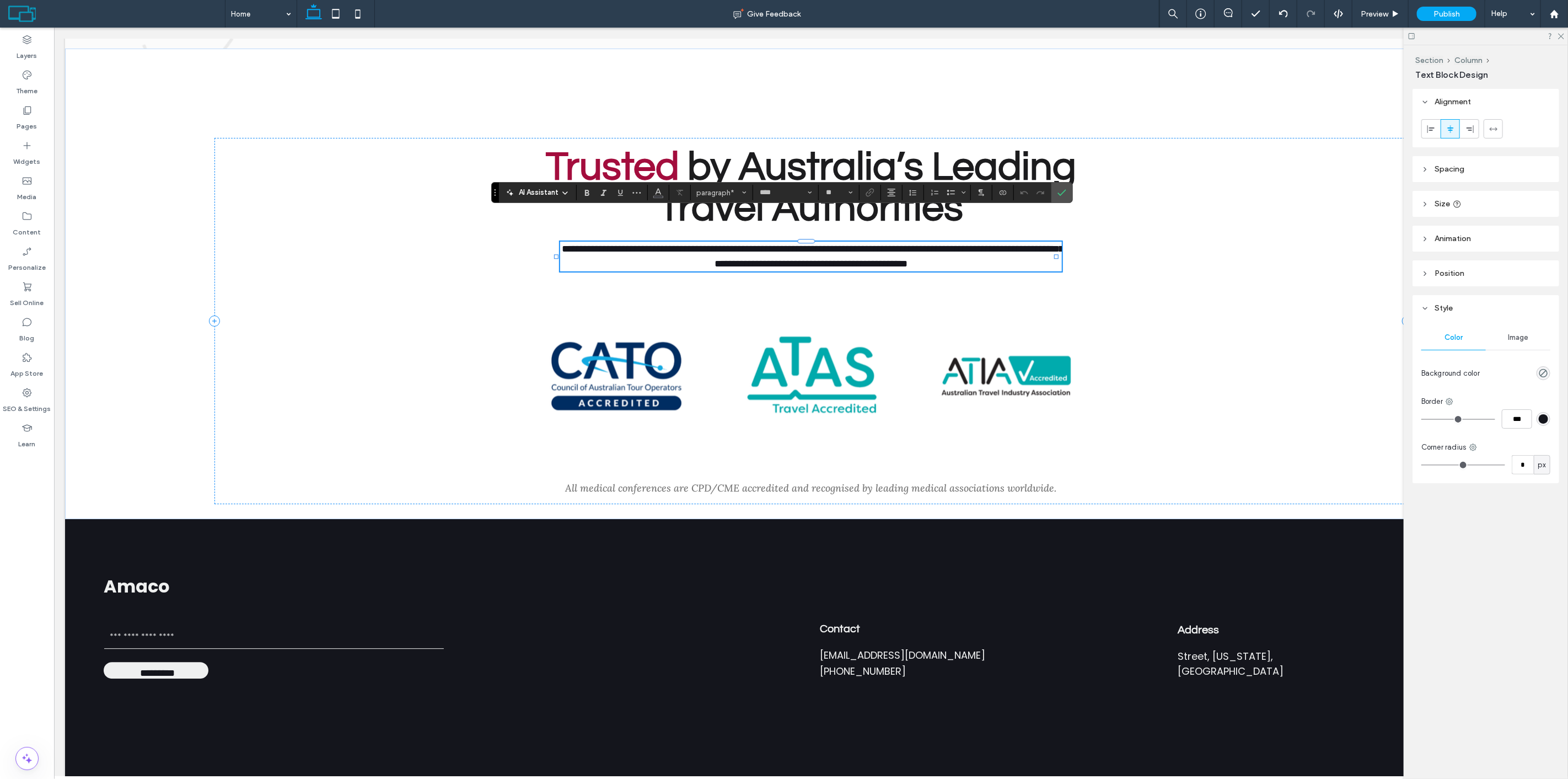
click at [1010, 244] on span "**********" at bounding box center [812, 256] width 502 height 25
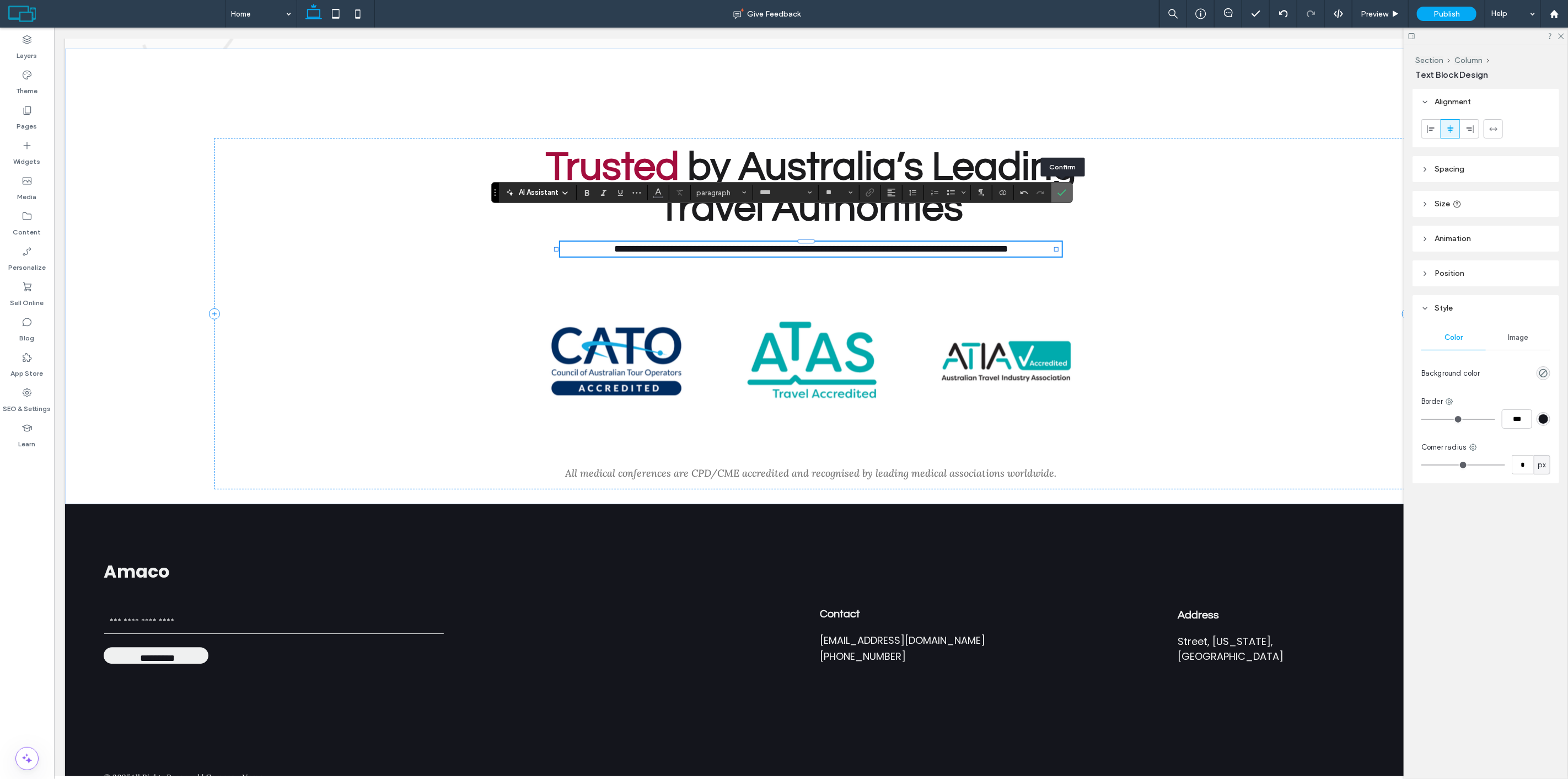
click at [1062, 192] on icon "Confirm" at bounding box center [1062, 192] width 9 height 9
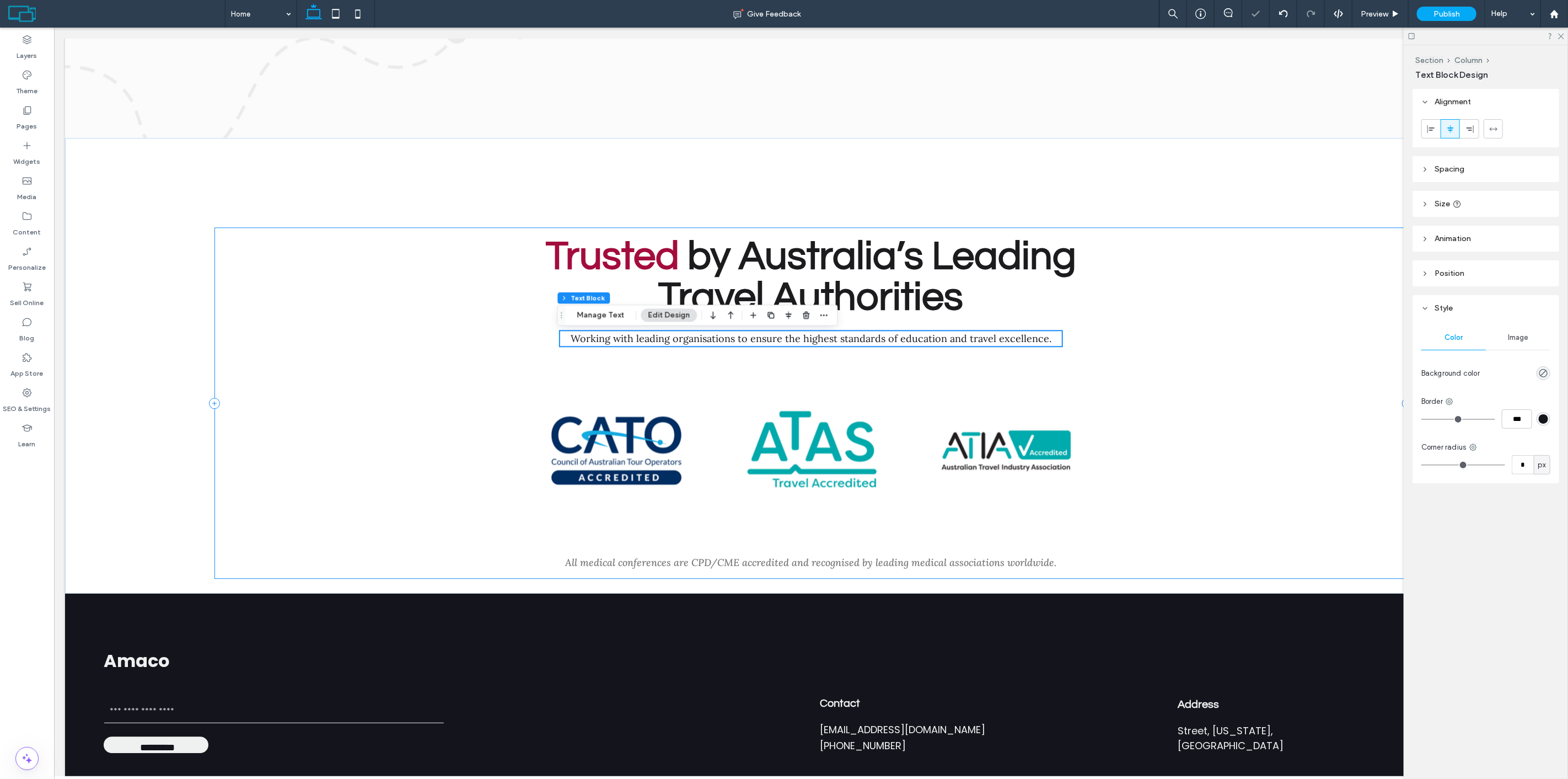
scroll to position [5678, 0]
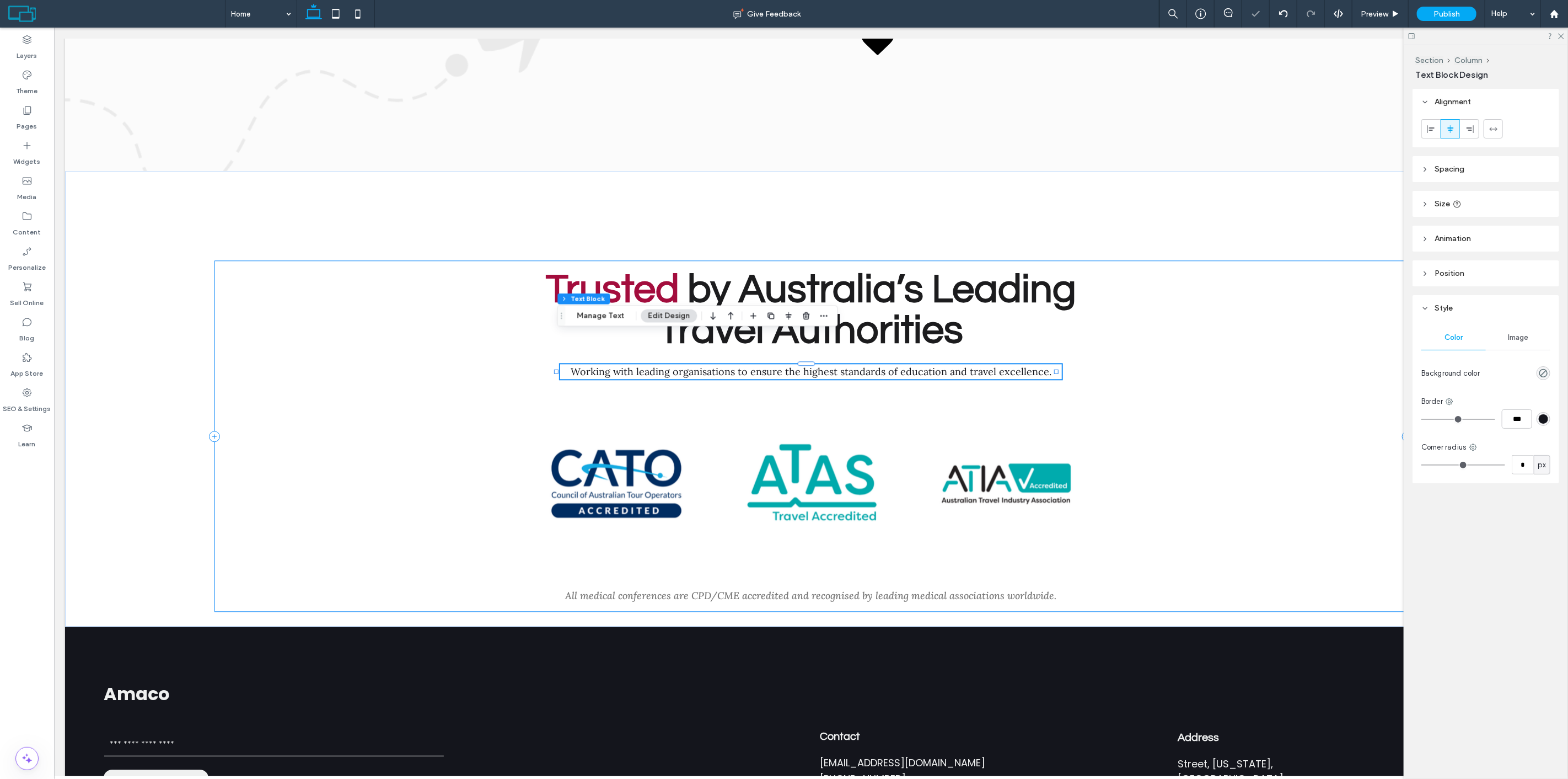
click at [1268, 350] on div "Trusted by Australia’s Leading Travel Authorities Working with leading organisa…" at bounding box center [810, 436] width 1194 height 351
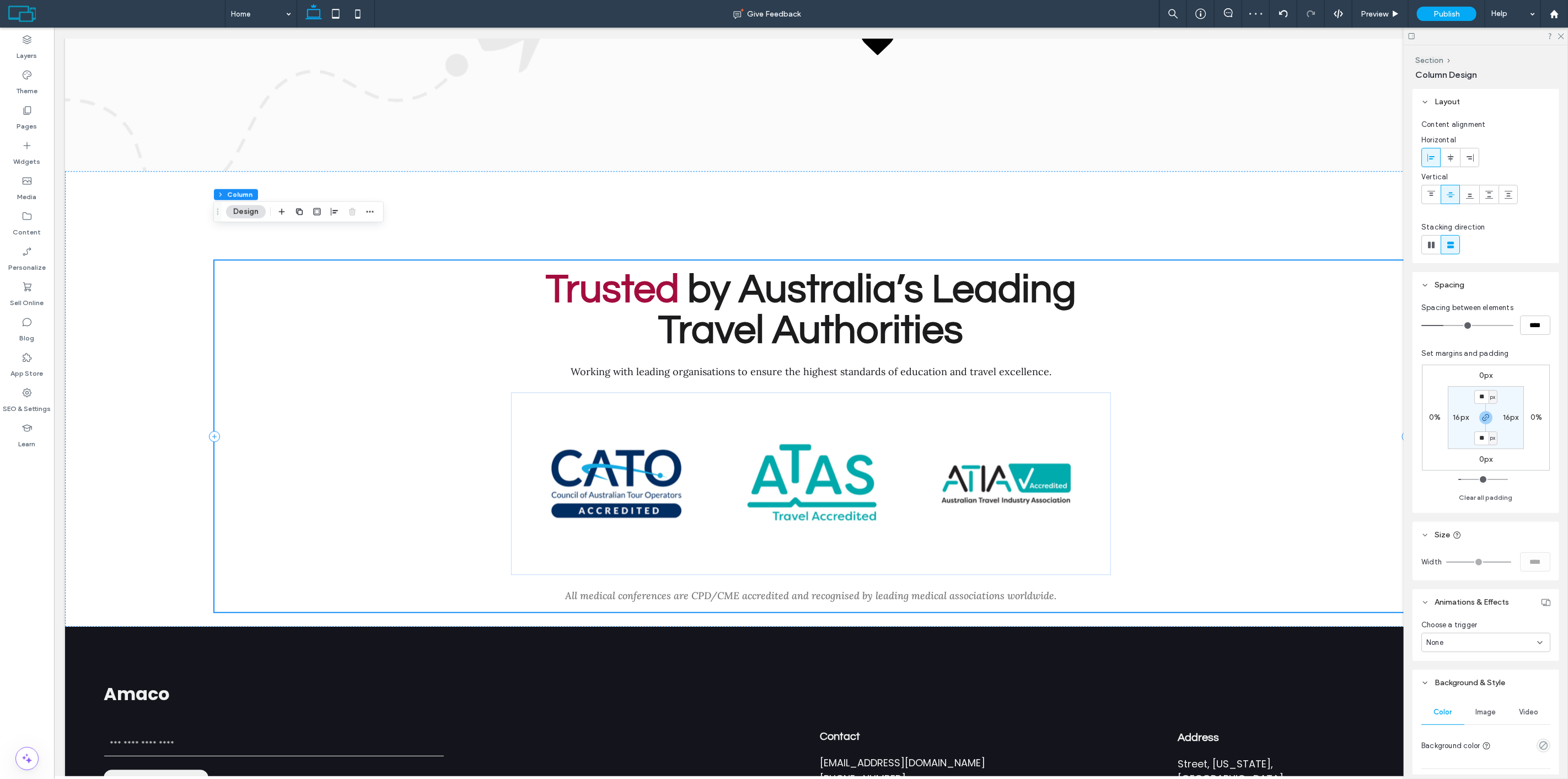
click at [483, 299] on div "Trusted by Australia’s Leading Travel Authorities Working with leading organisa…" at bounding box center [810, 436] width 1194 height 351
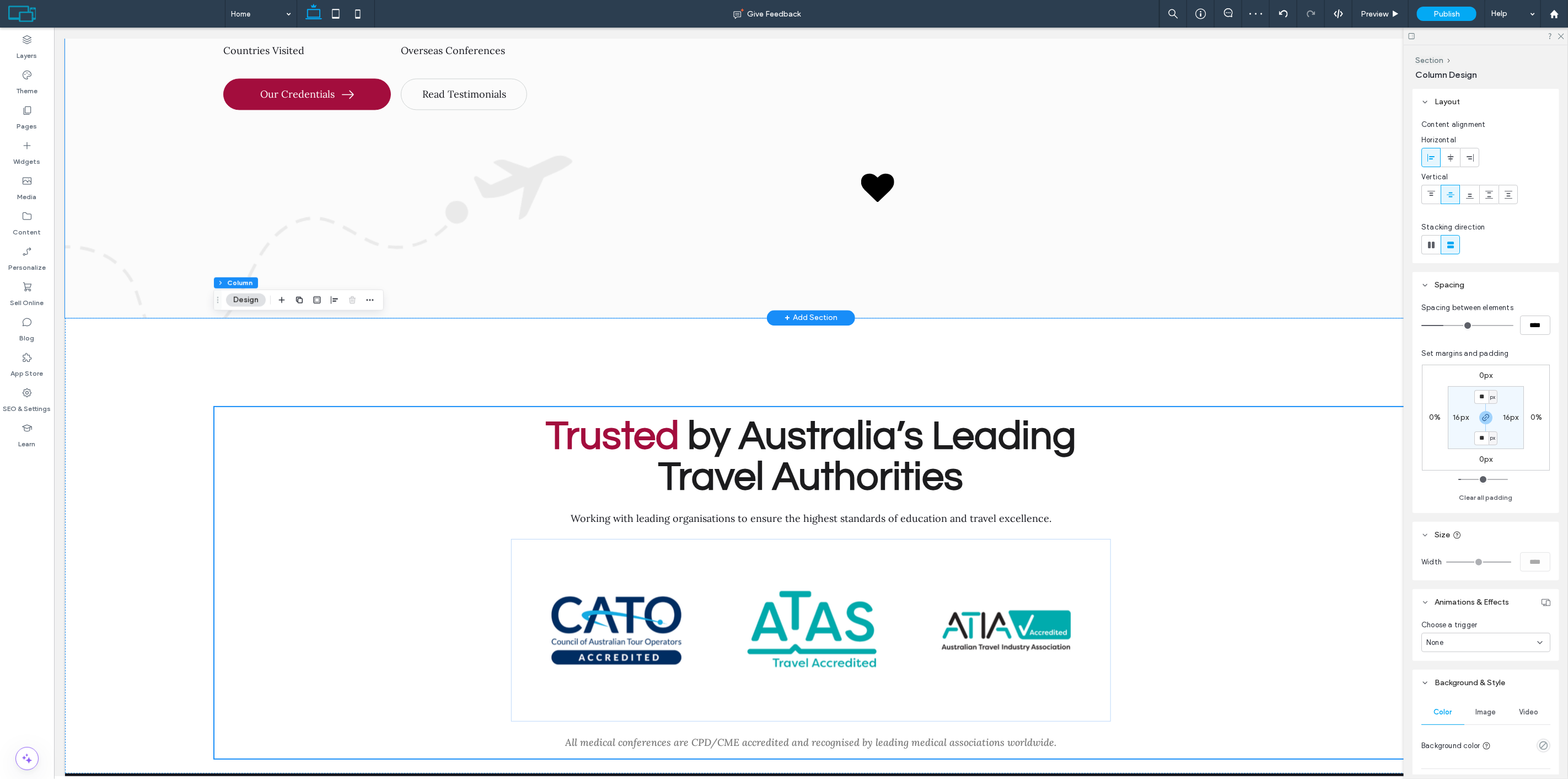
scroll to position [5494, 0]
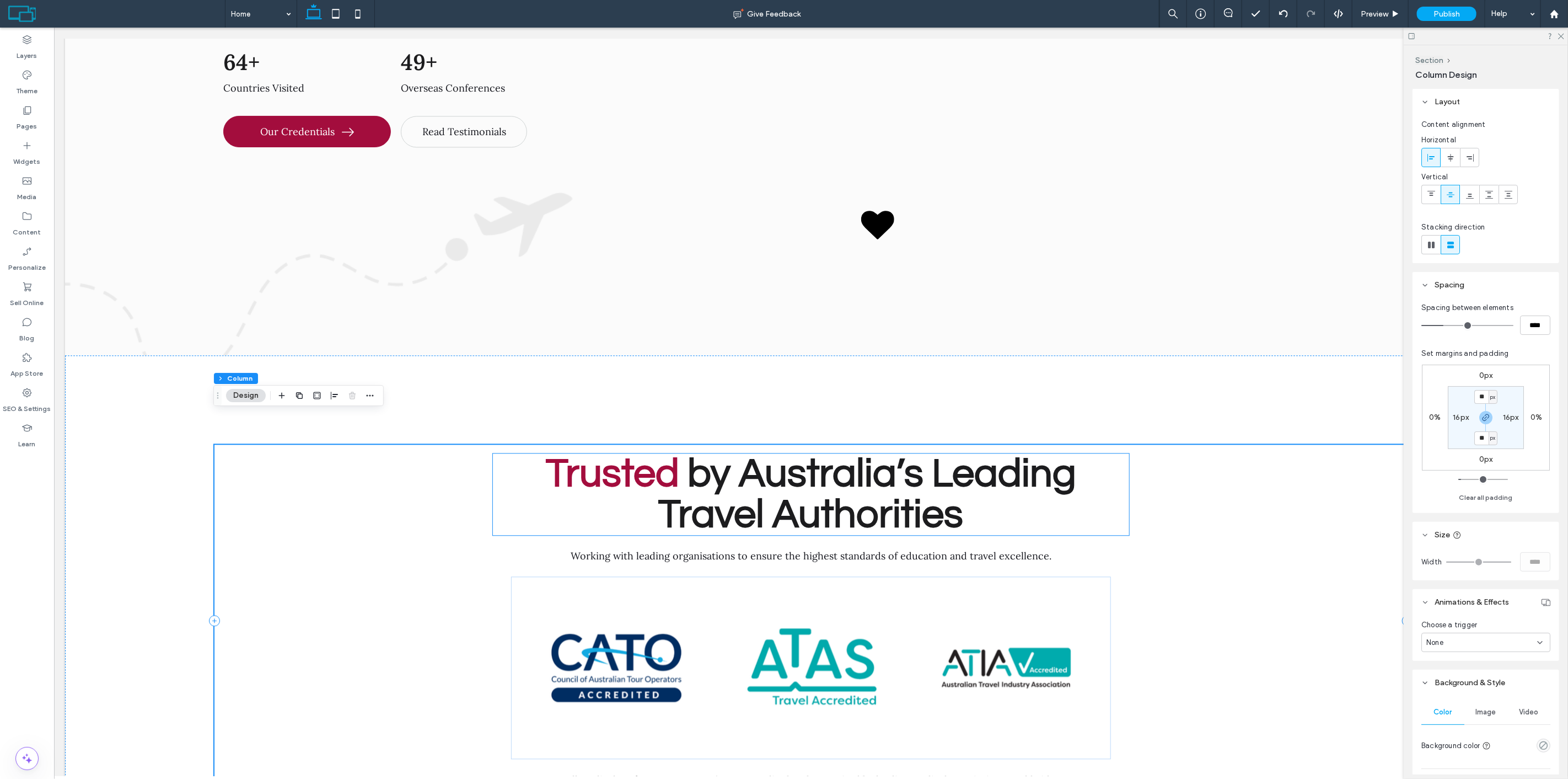
click at [720, 460] on strong "by Australia’s Leading Travel Authorities" at bounding box center [867, 495] width 418 height 82
click at [720, 460] on div "Trusted by Australia’s Leading Travel Authorities" at bounding box center [810, 495] width 636 height 82
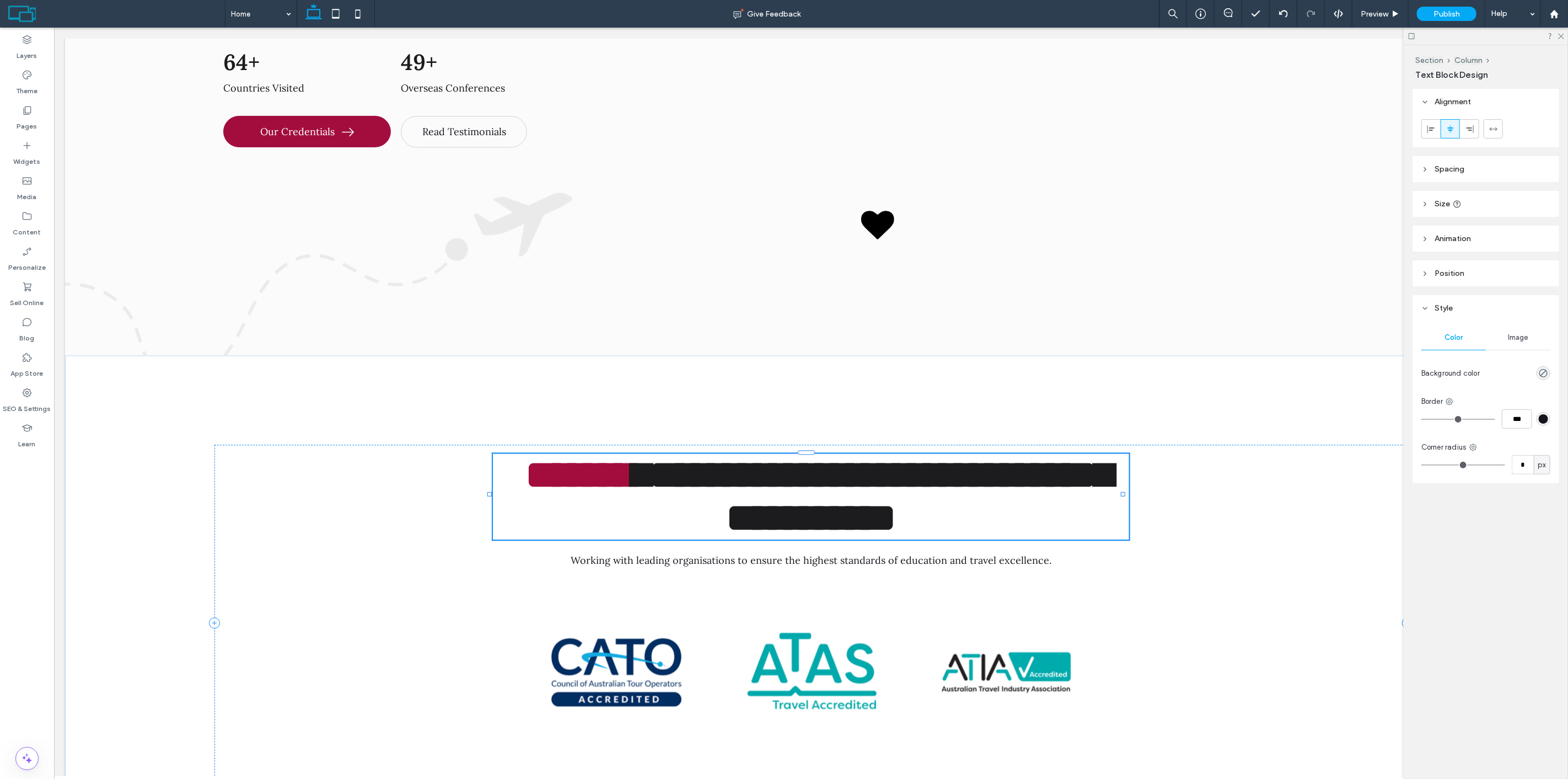
type input "*********"
type input "**"
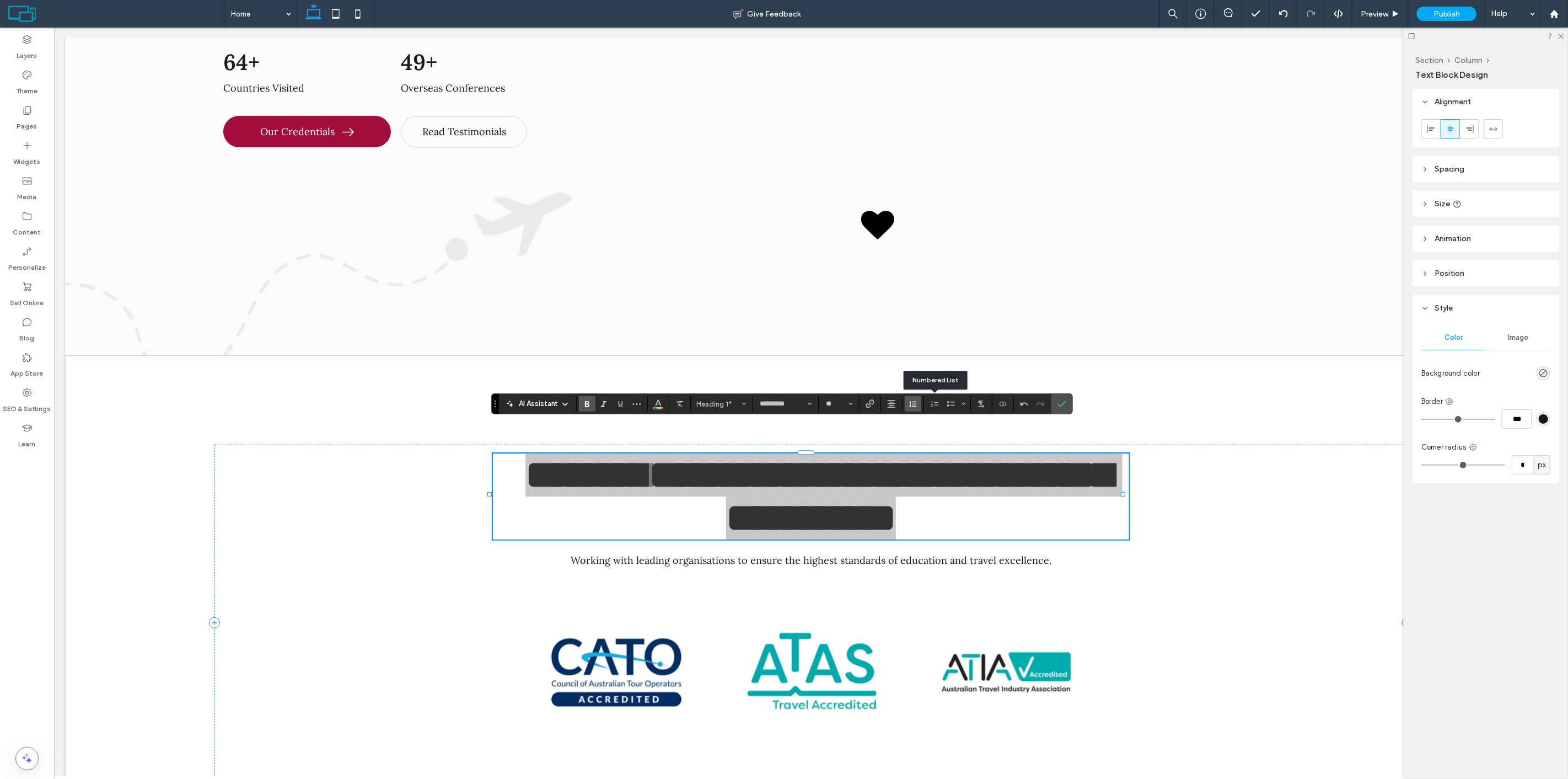
click at [915, 403] on icon "Line Height" at bounding box center [913, 404] width 9 height 9
type input "***"
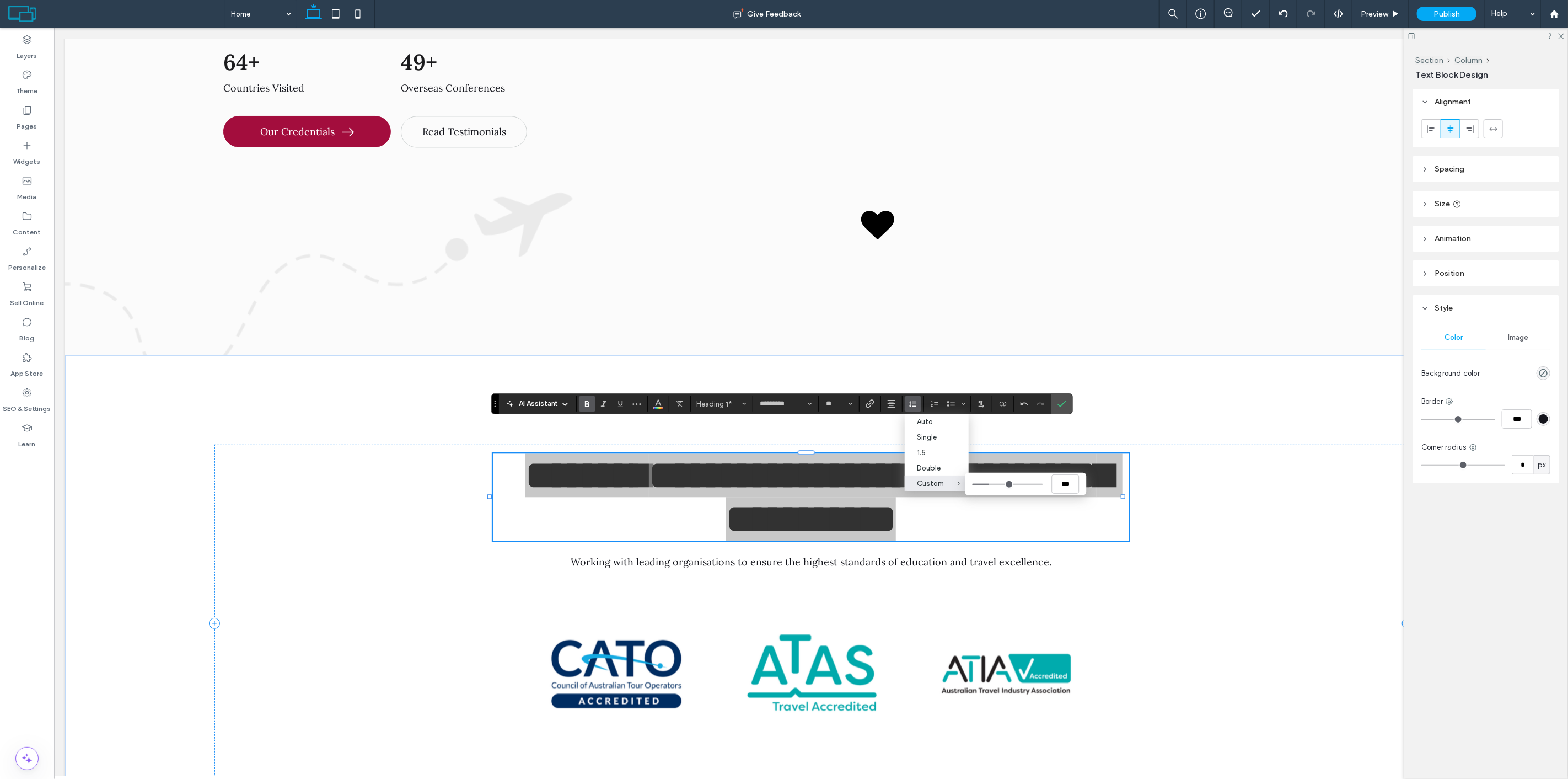
type input "***"
click at [991, 485] on input "Custom ***" at bounding box center [1008, 484] width 71 height 1
drag, startPoint x: 1061, startPoint y: 404, endPoint x: 1013, endPoint y: 342, distance: 78.4
click at [1061, 404] on icon "Confirm" at bounding box center [1062, 404] width 9 height 9
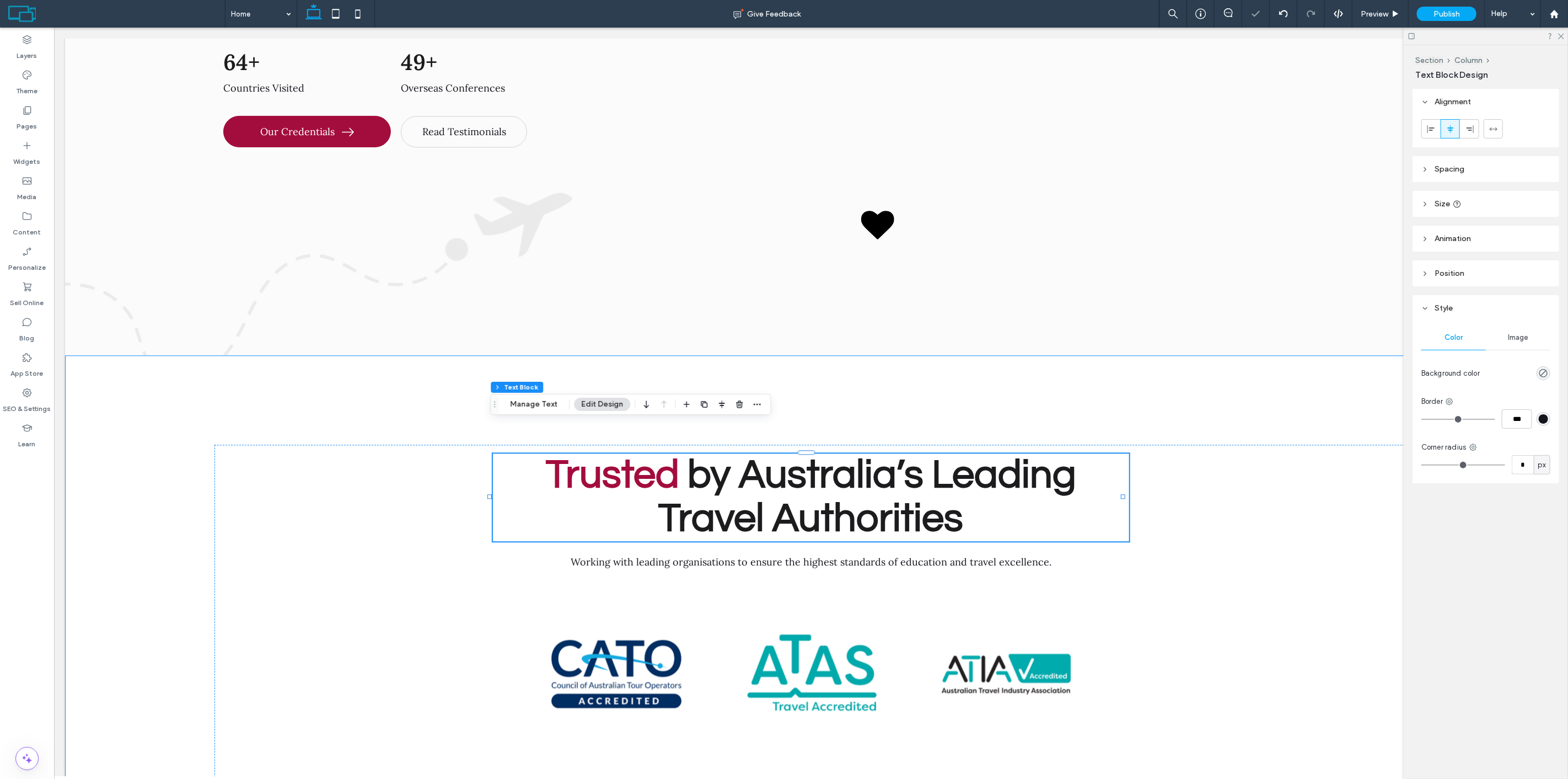
click at [1095, 355] on div "Trusted by Australia’s Leading Travel Authorities Working with leading organisa…" at bounding box center [810, 586] width 1492 height 462
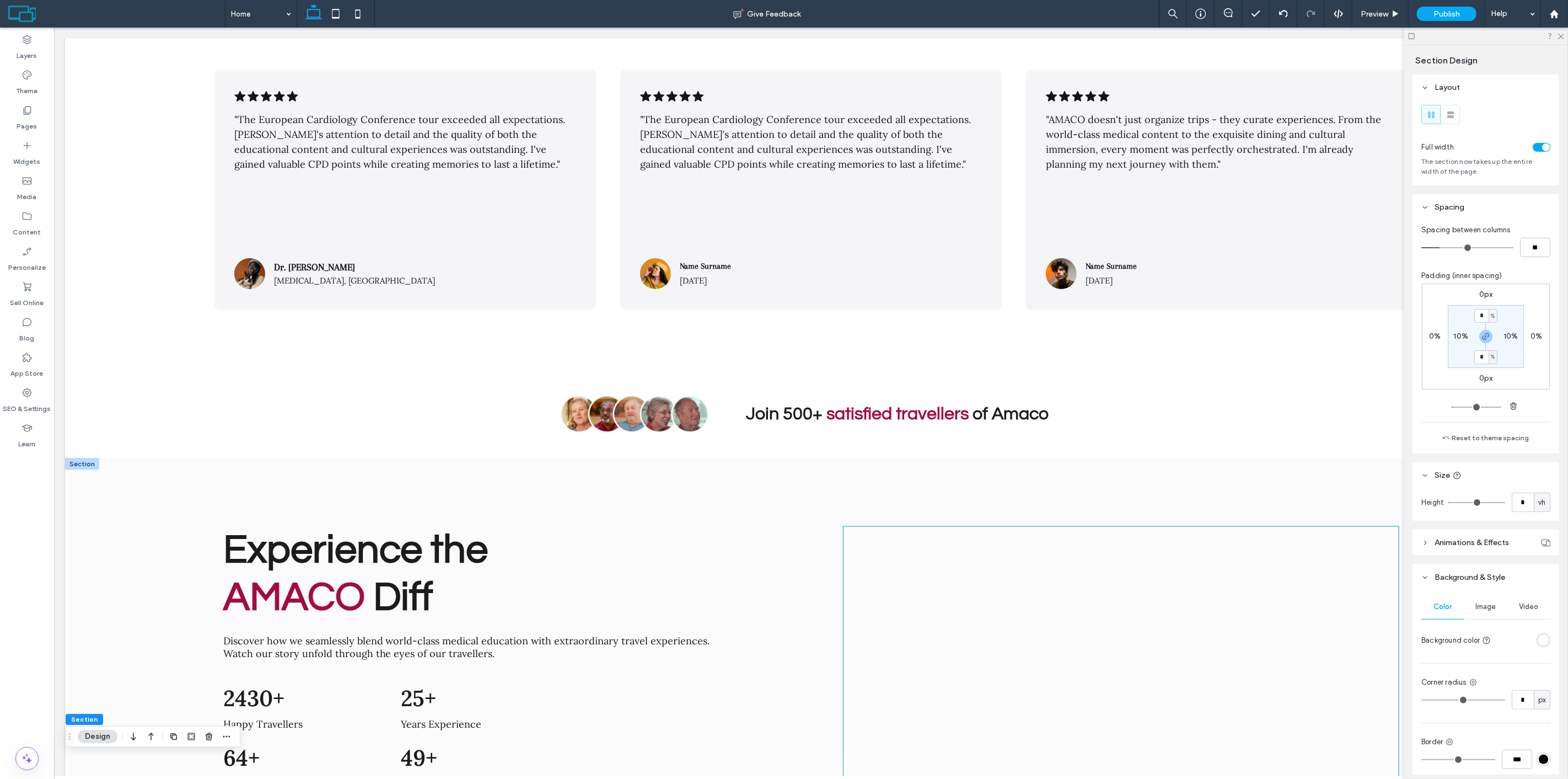
scroll to position [4758, 0]
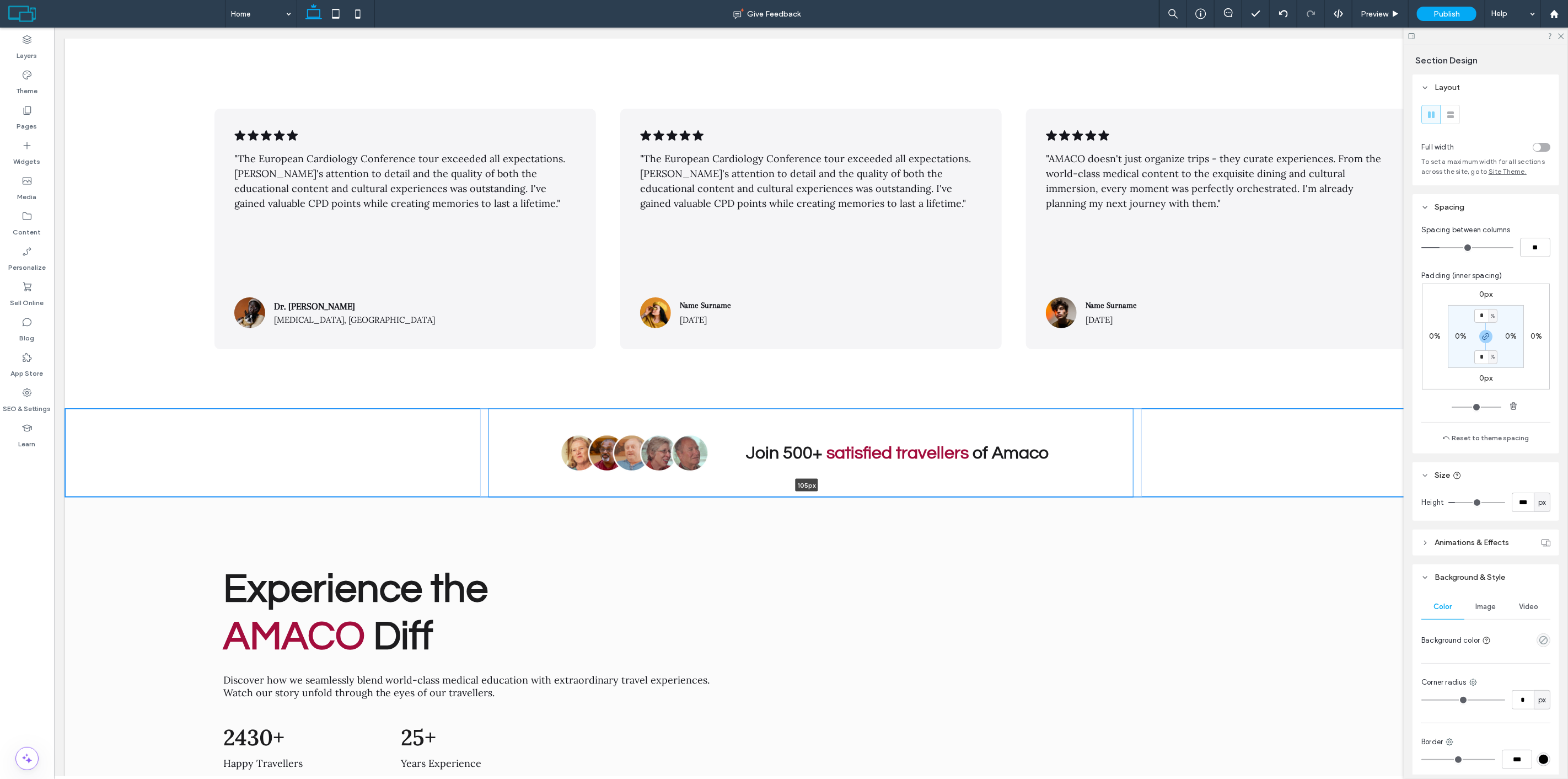
drag, startPoint x: 561, startPoint y: 469, endPoint x: 576, endPoint y: 438, distance: 34.4
click at [576, 438] on div "Join 500+ satisfied travellers of Amaco 105px Section + Add Section" at bounding box center [810, 453] width 1492 height 88
type input "***"
click at [575, 409] on div "Join 500+ satisfied travellers of Amaco" at bounding box center [811, 453] width 644 height 88
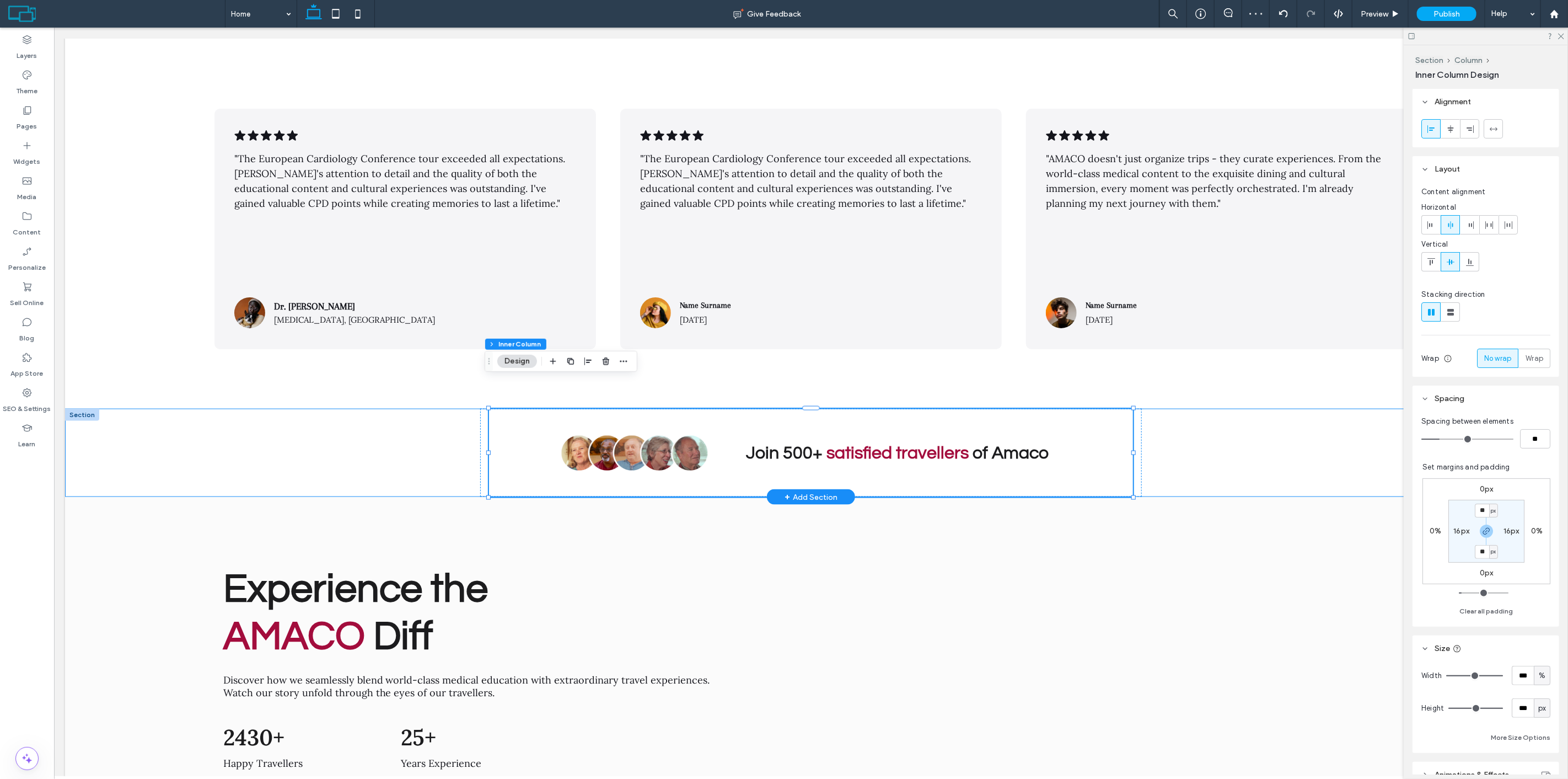
click at [304, 434] on div "Join 500+ satisfied travellers of Amaco" at bounding box center [810, 453] width 1492 height 88
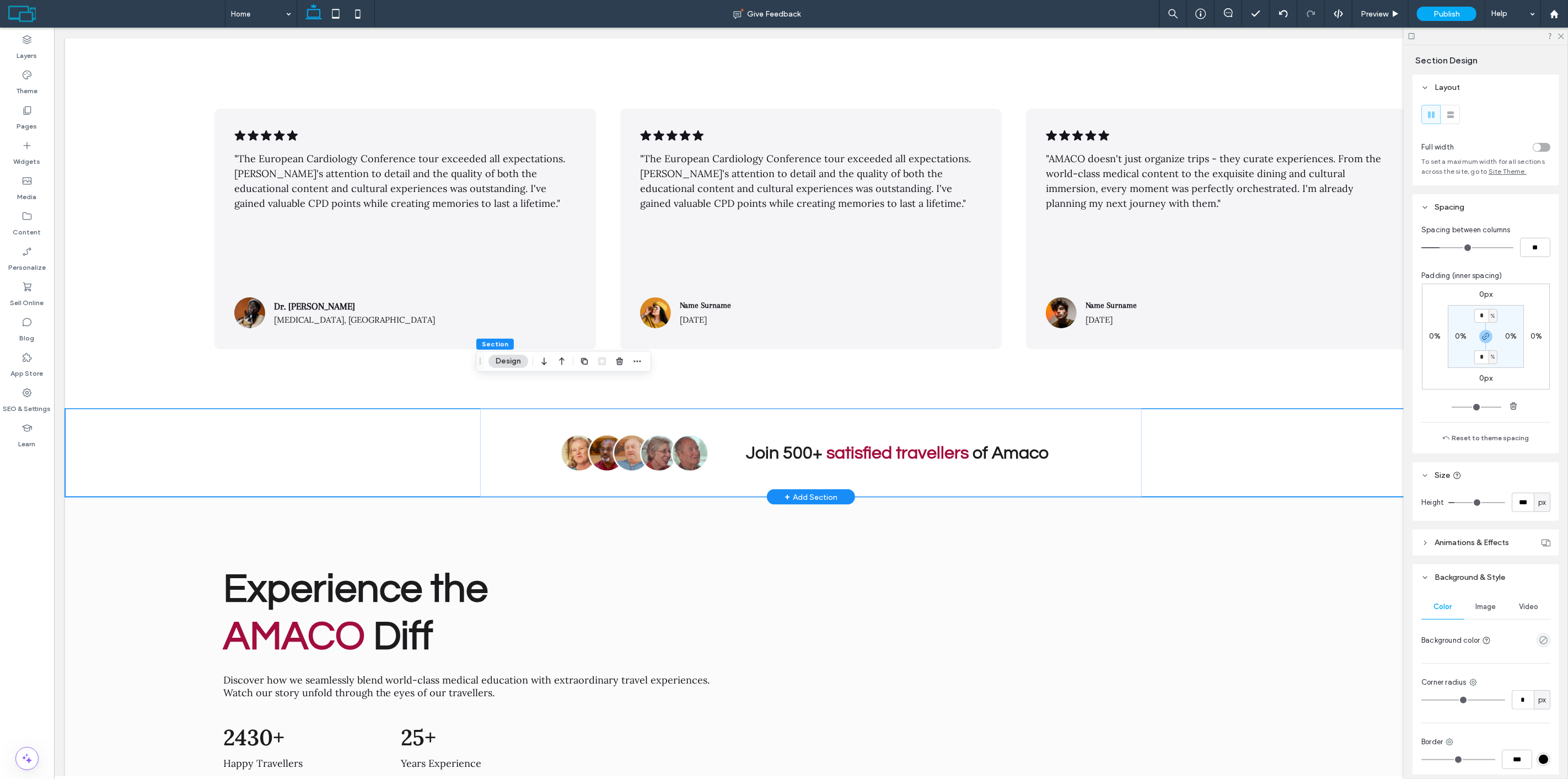
click at [97, 437] on div "Join 500+ satisfied travellers of Amaco" at bounding box center [810, 453] width 1492 height 88
click at [1475, 357] on input "*" at bounding box center [1482, 357] width 15 height 14
click at [1482, 337] on icon "button" at bounding box center [1486, 336] width 9 height 9
click at [1473, 354] on div "0%" at bounding box center [1485, 357] width 25 height 10
click at [1480, 359] on label "0%" at bounding box center [1485, 356] width 12 height 9
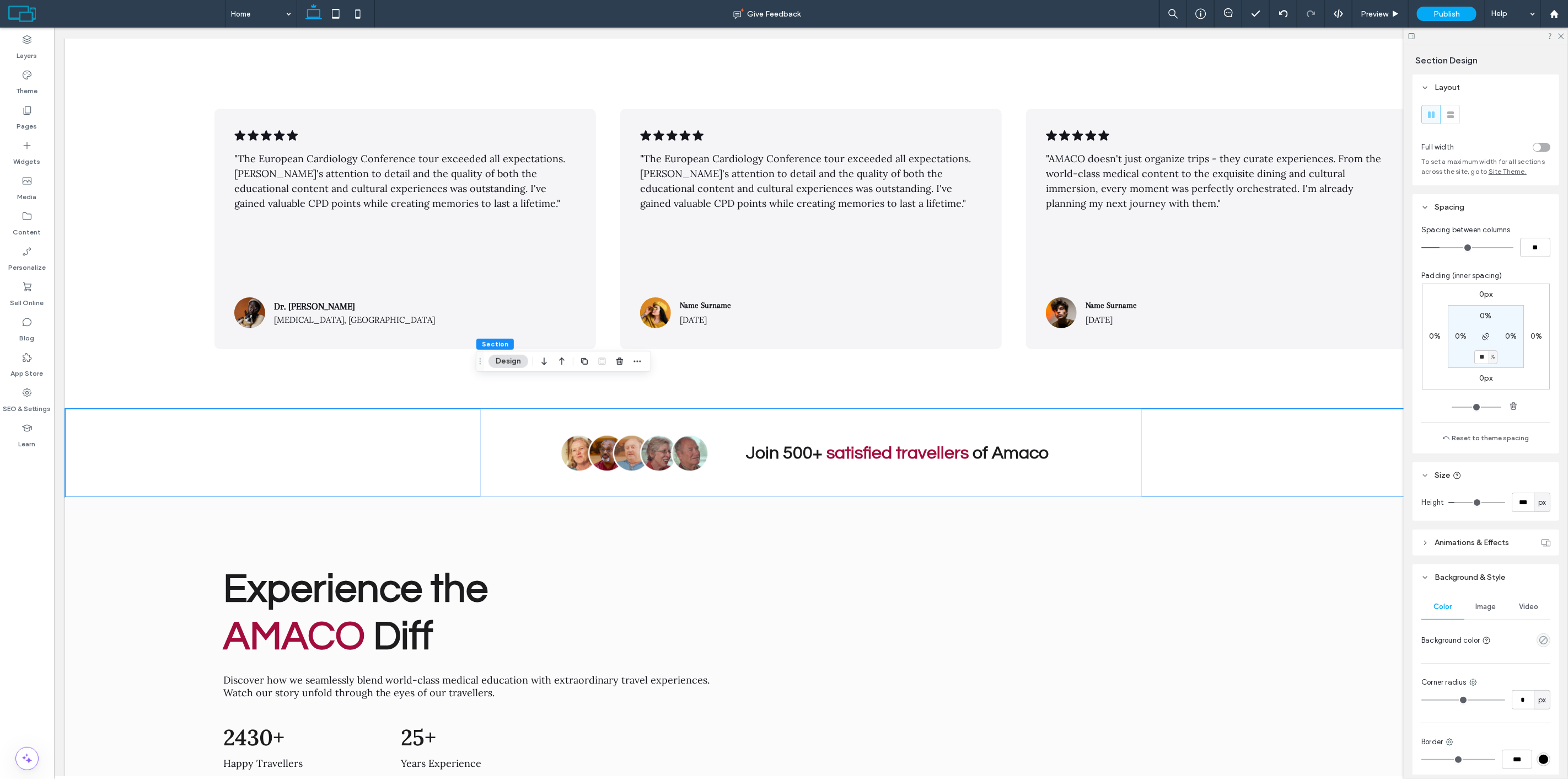
type input "**"
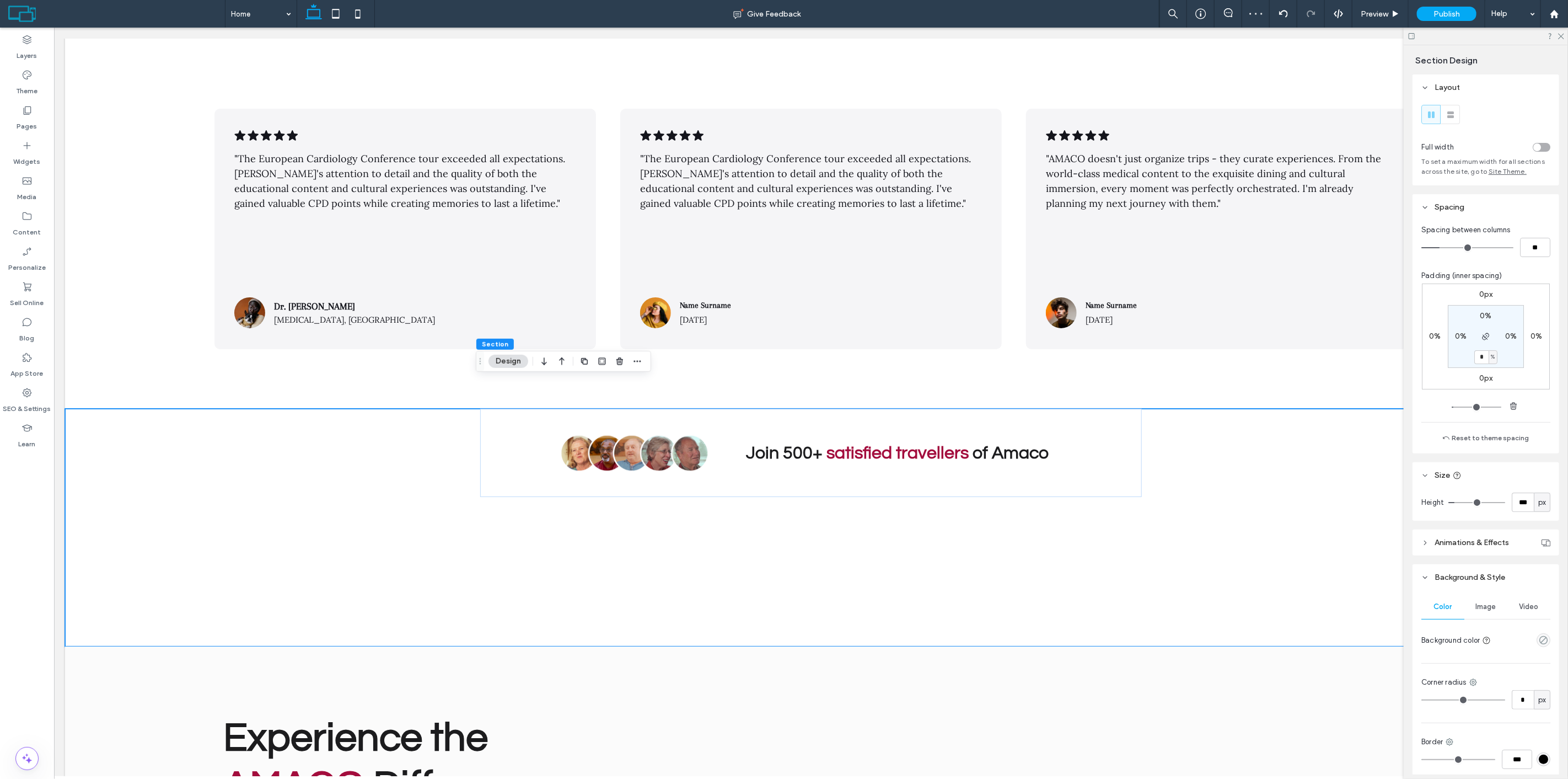
type input "*"
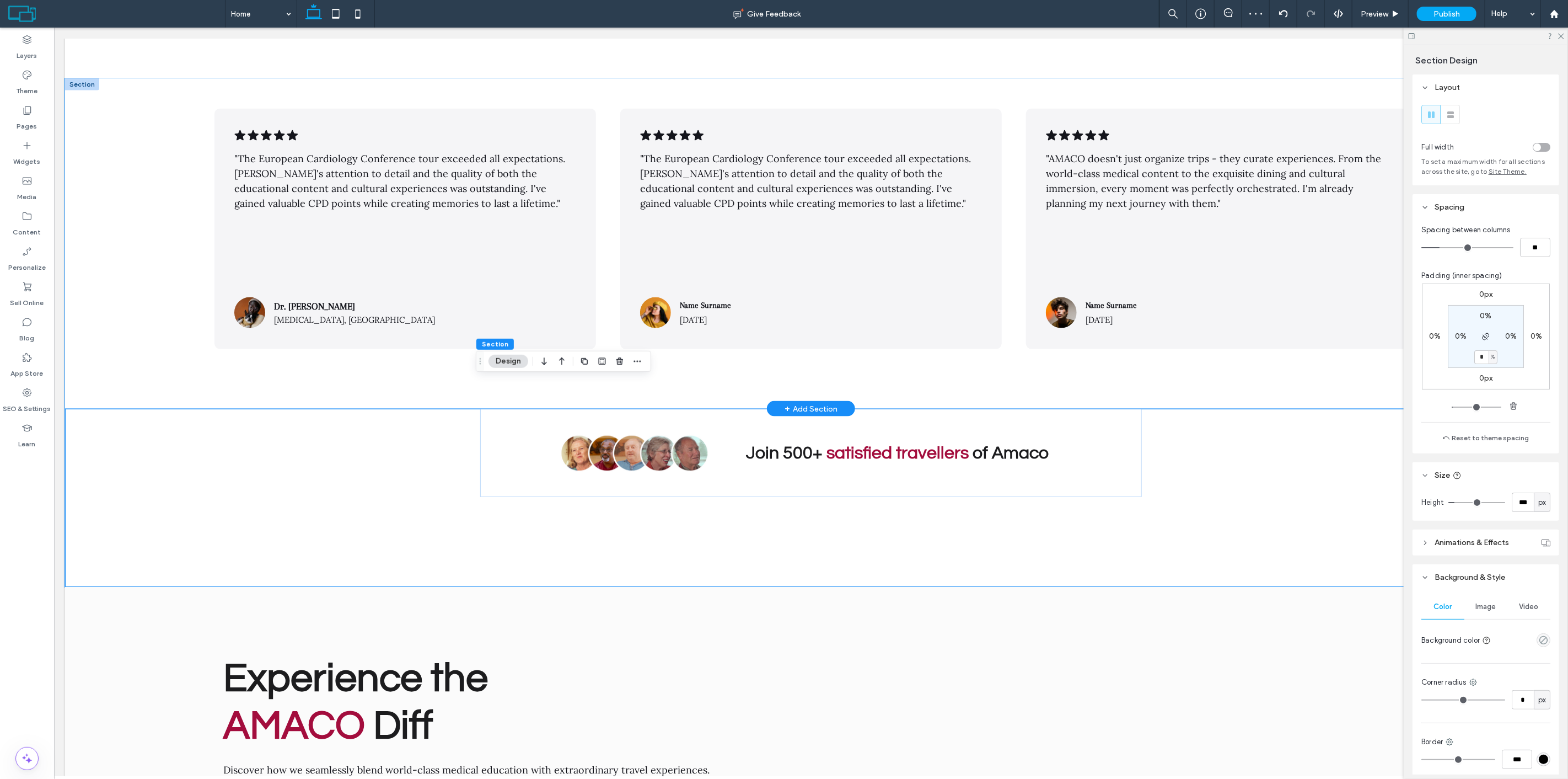
click at [786, 342] on div ".cls-1-1788903176-1788903176 { fill: #00000; stroke-width: 0px; } "The European…" at bounding box center [810, 244] width 1492 height 331
click at [691, 362] on div ".cls-1-1788903176-1788903176 { fill: #00000; stroke-width: 0px; } "The European…" at bounding box center [810, 244] width 1492 height 331
click at [1485, 335] on icon "button" at bounding box center [1486, 336] width 9 height 9
click at [1475, 358] on div "4%" at bounding box center [1485, 357] width 25 height 10
click at [1482, 359] on label "4%" at bounding box center [1485, 356] width 12 height 9
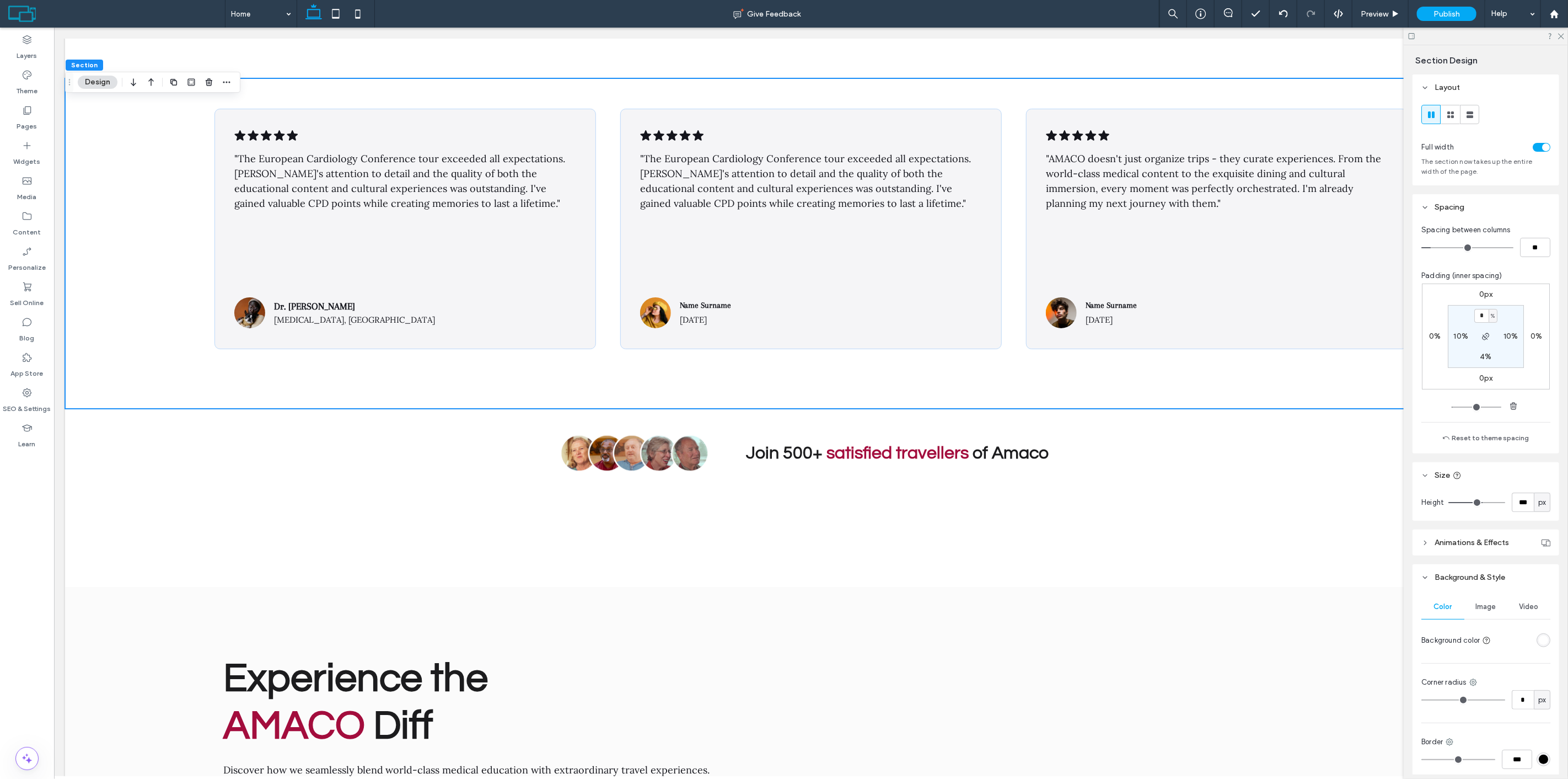
type input "*"
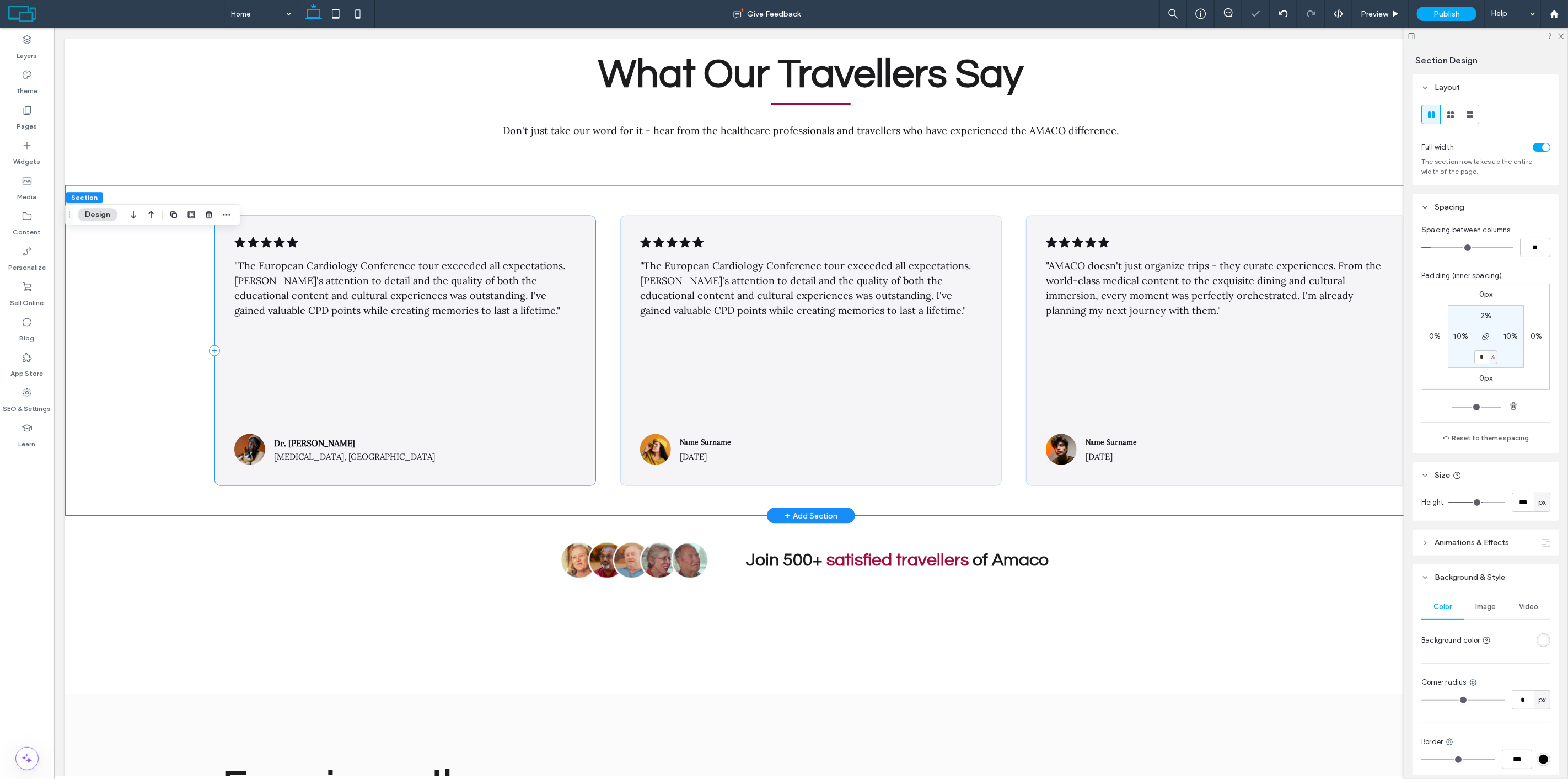
scroll to position [4697, 0]
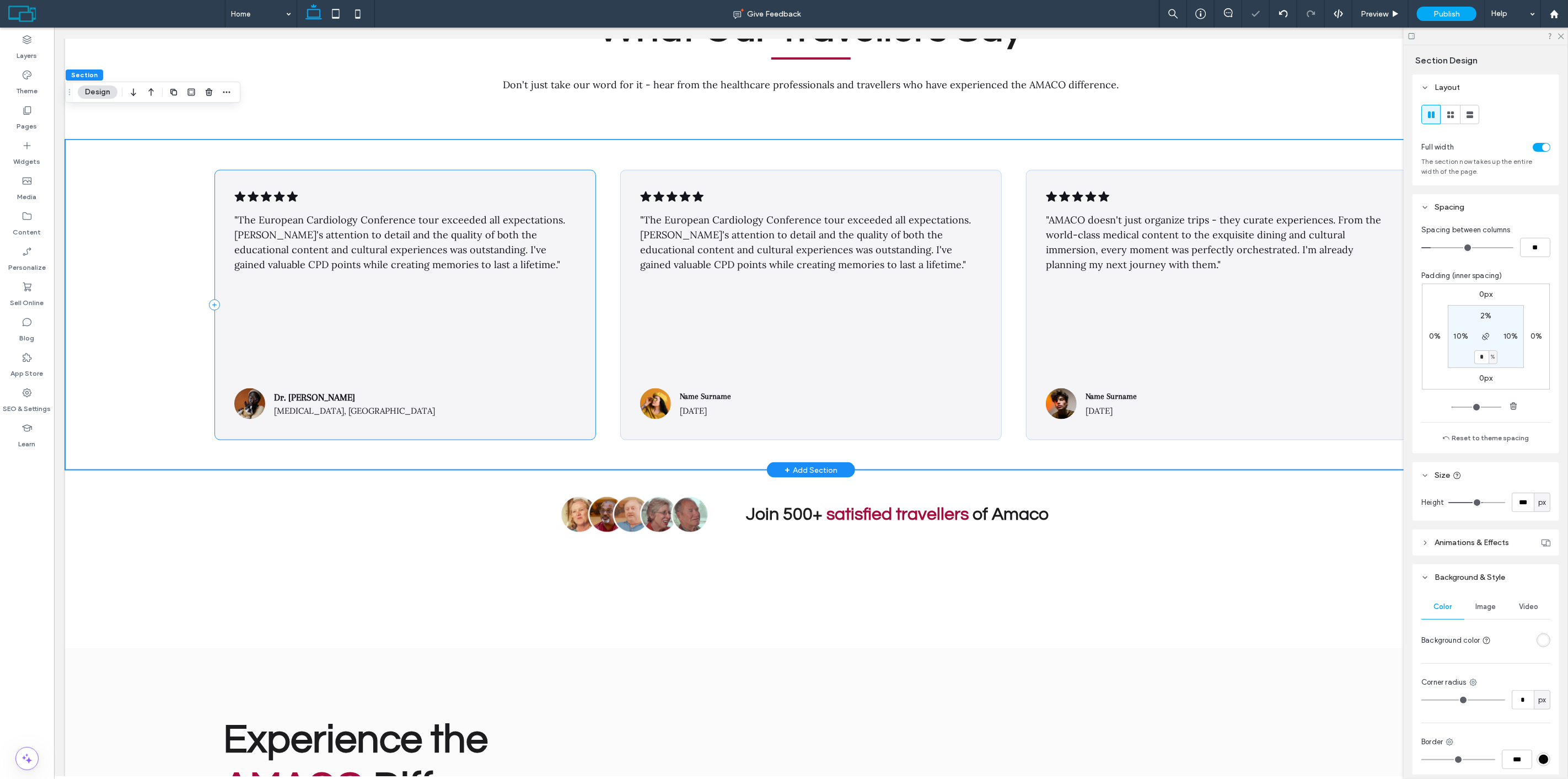
click at [430, 300] on div ".cls-1-1788903176-1788903176 { fill: #00000; stroke-width: 0px; } "The European…" at bounding box center [405, 305] width 382 height 271
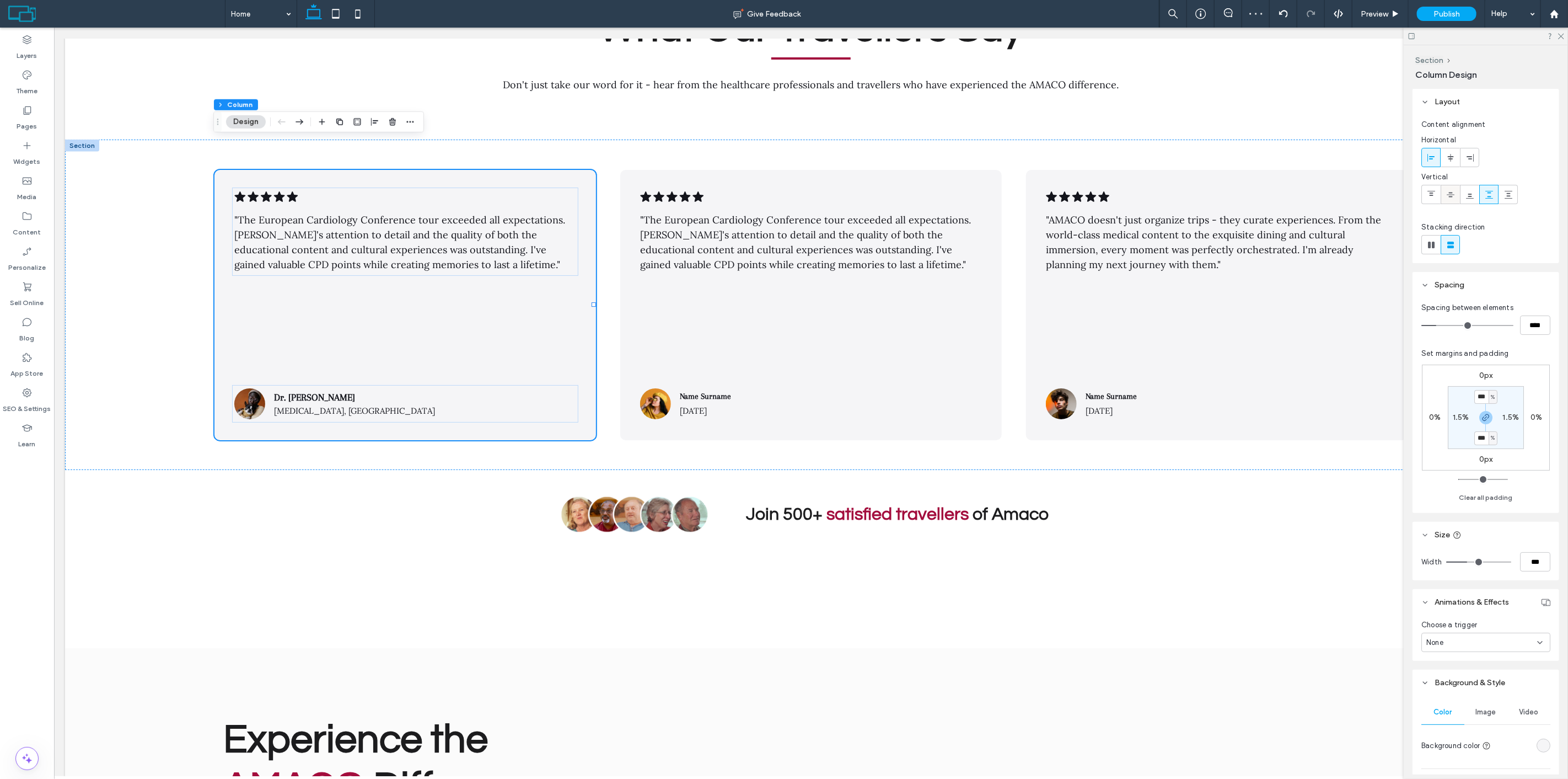
click at [1451, 194] on icon at bounding box center [1451, 194] width 9 height 9
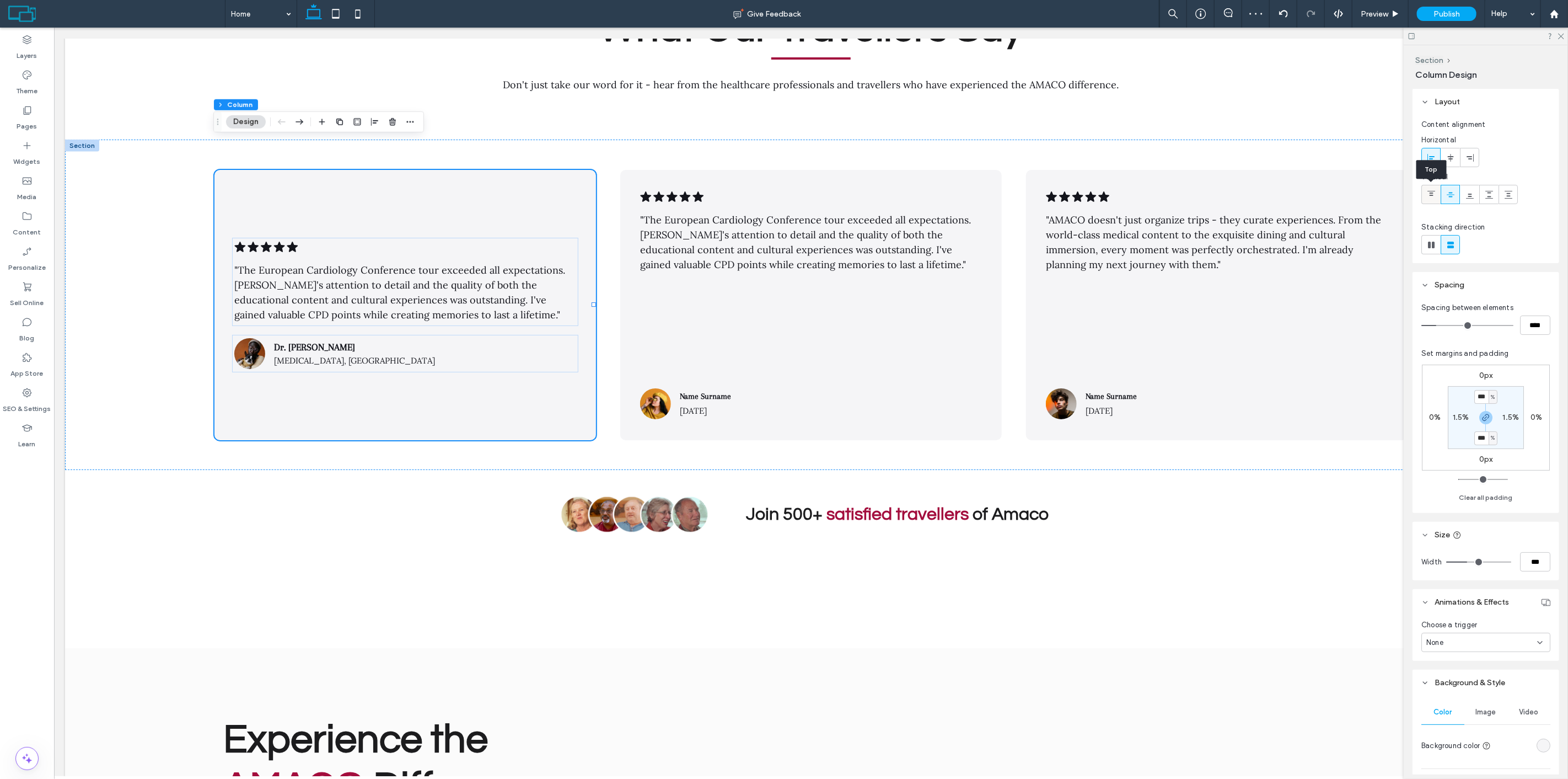
click at [1432, 190] on icon at bounding box center [1431, 194] width 9 height 9
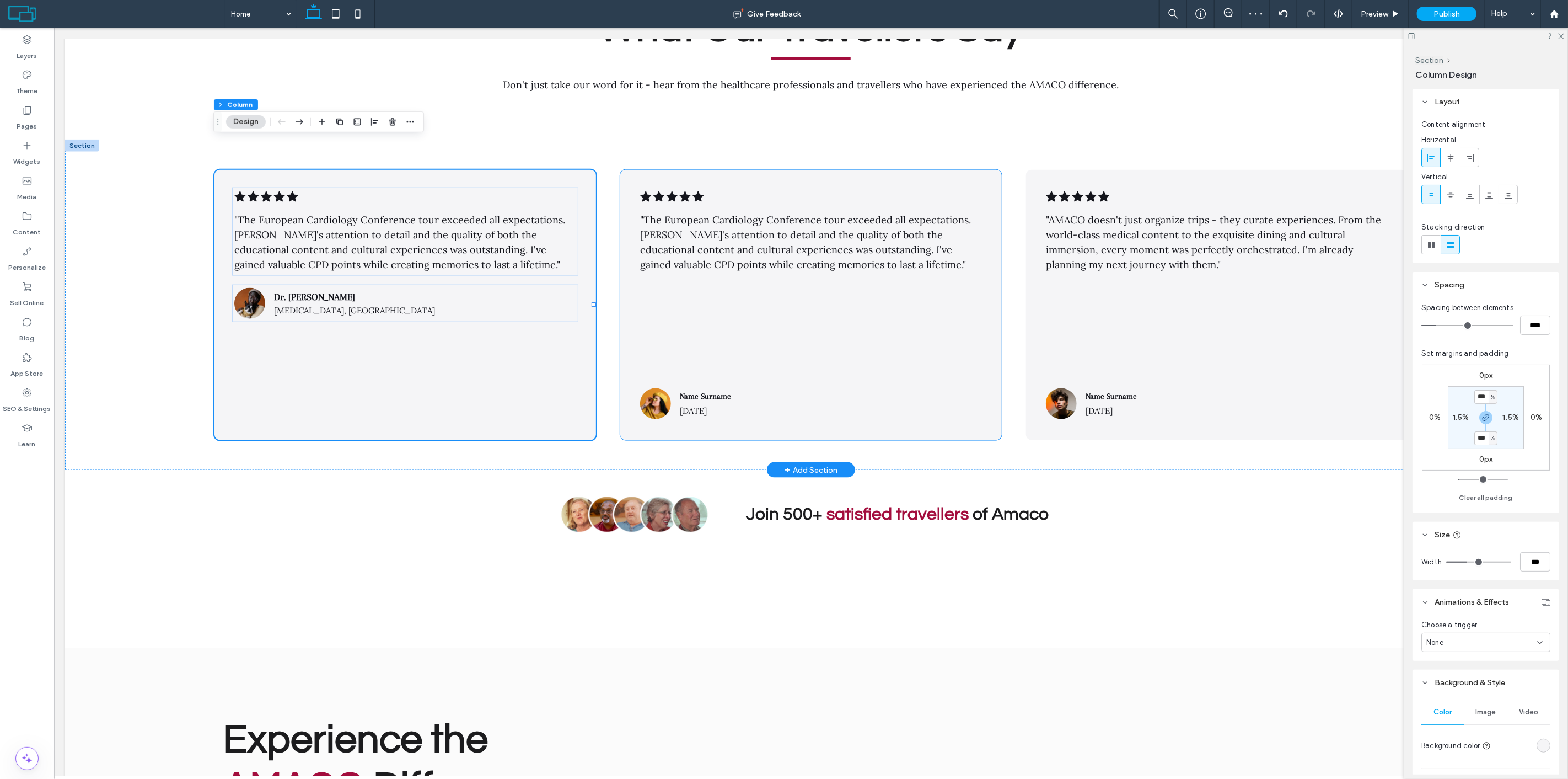
click at [884, 170] on div ".cls-1-1788903176-1788903176 { fill: #00000; stroke-width: 0px; } "The European…" at bounding box center [811, 305] width 382 height 271
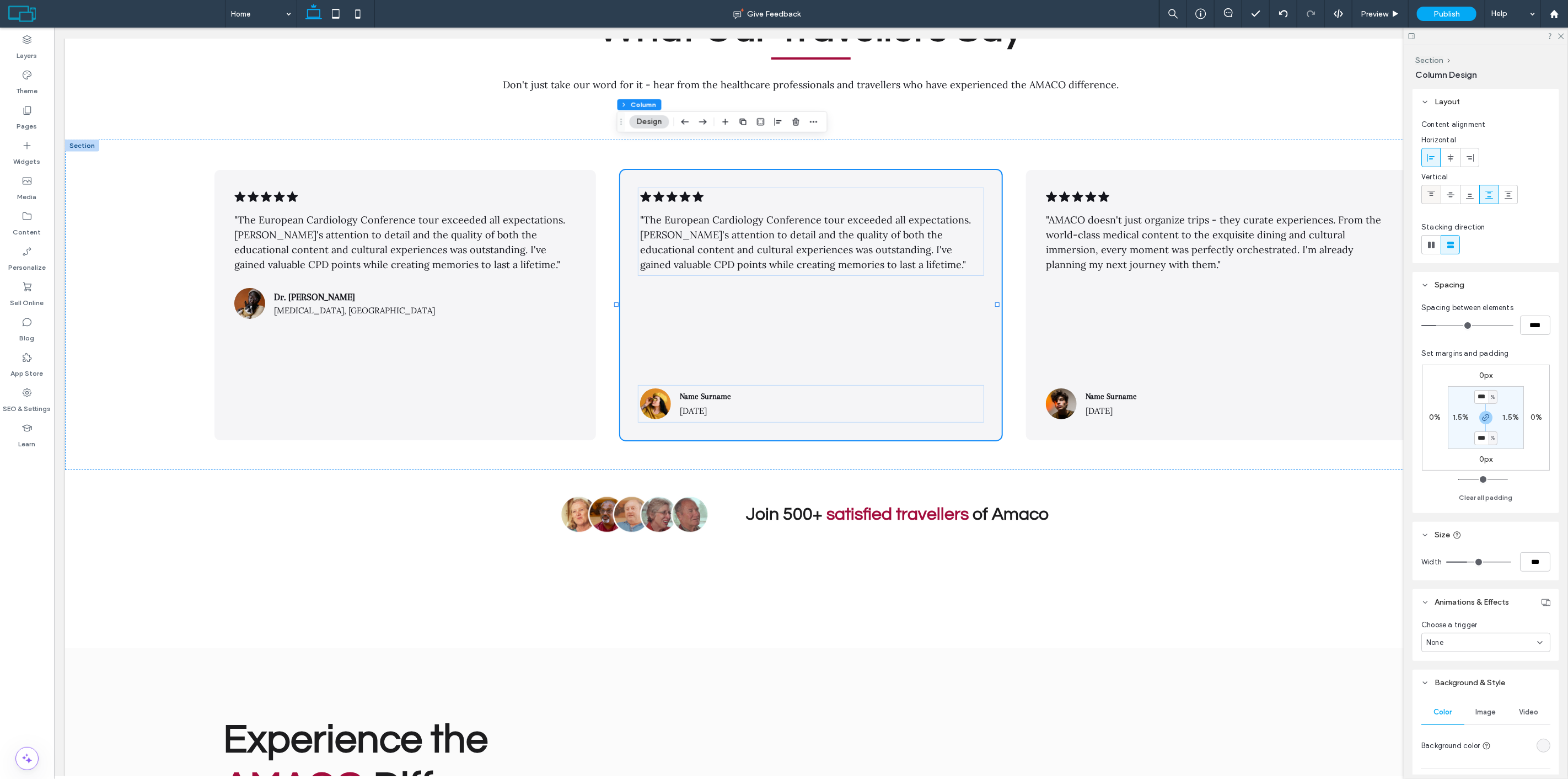
click at [1432, 196] on use at bounding box center [1431, 193] width 8 height 5
click at [1221, 170] on div ".cls-1-1788903176-1788903176 { fill: #00000; stroke-width: 0px; } "AMACO doesn'…" at bounding box center [1217, 305] width 382 height 271
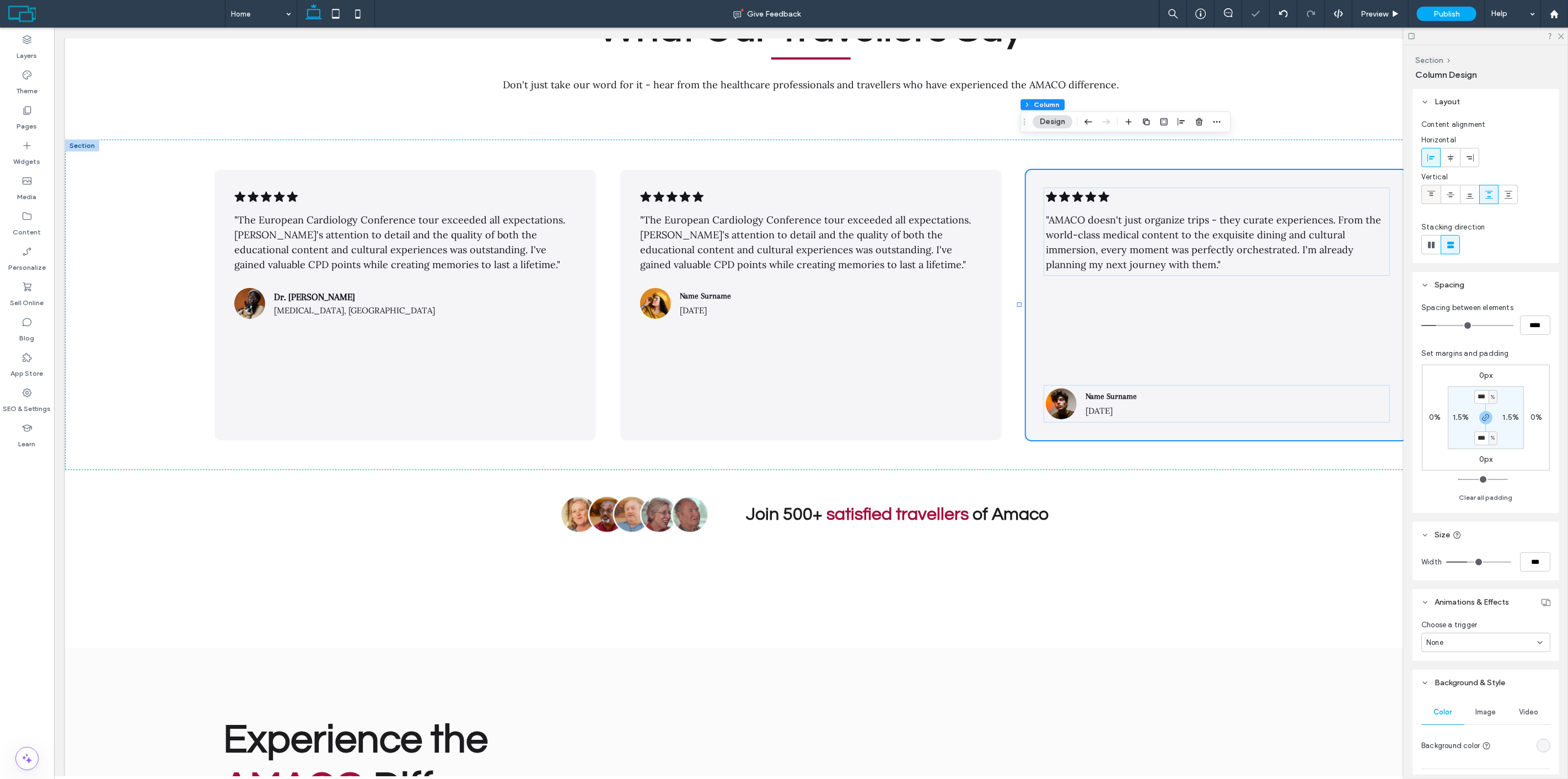
click at [1427, 193] on icon at bounding box center [1431, 194] width 9 height 9
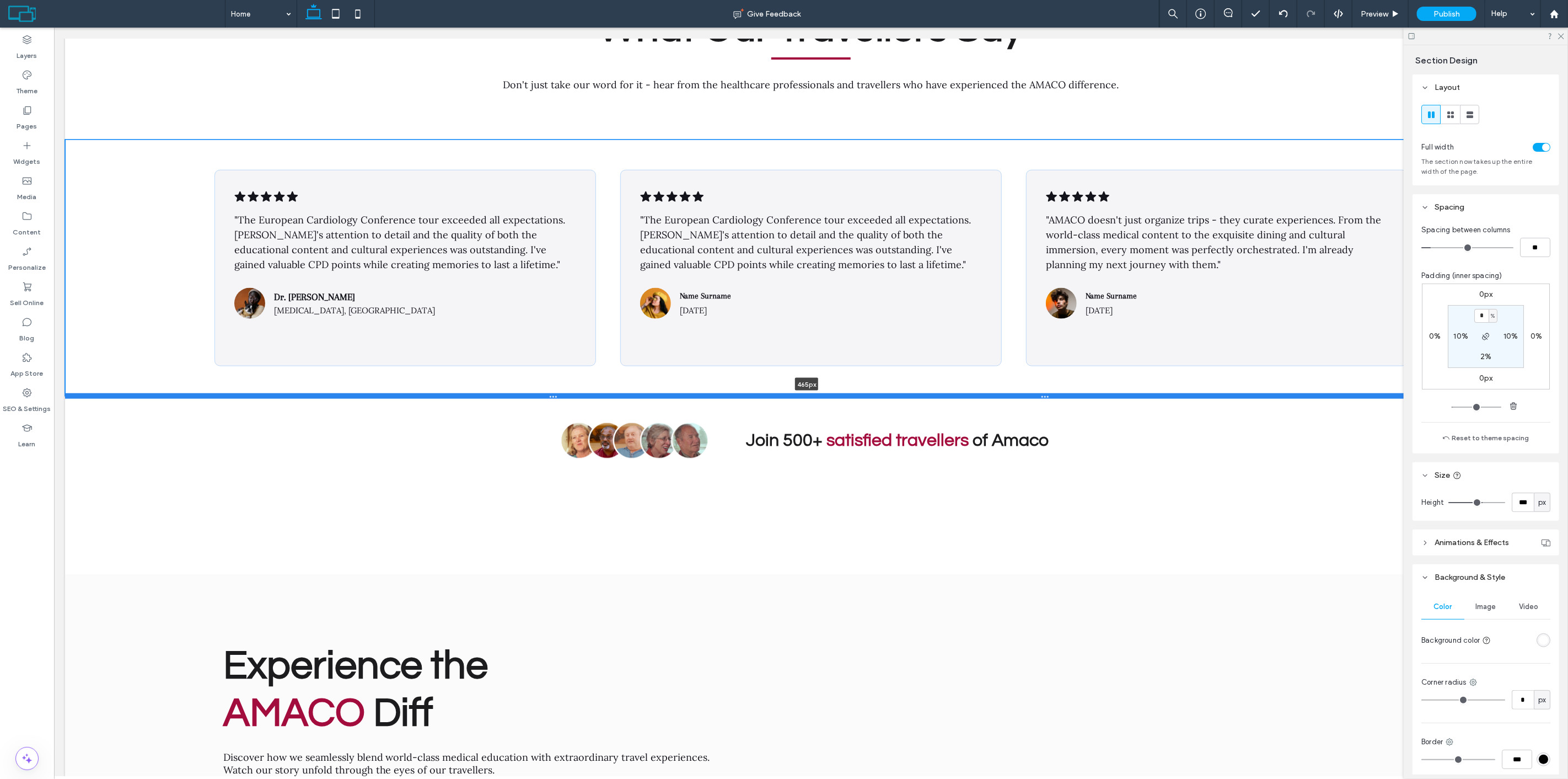
drag, startPoint x: 1083, startPoint y: 438, endPoint x: 1108, endPoint y: 365, distance: 77.2
click at [1108, 393] on div at bounding box center [806, 396] width 1483 height 5
type input "***"
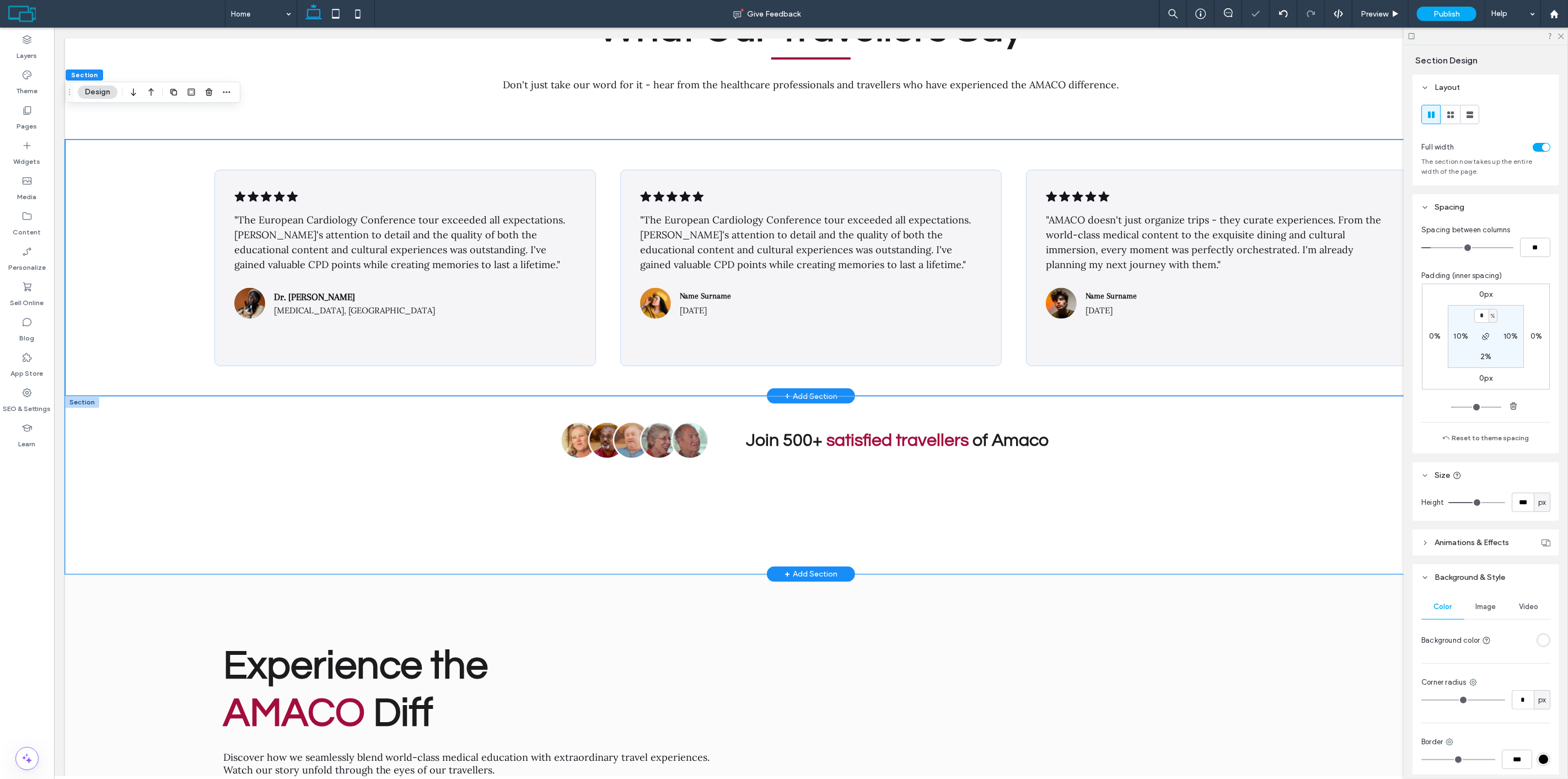
click at [1211, 417] on div "Join 500+ satisfied travellers of Amaco" at bounding box center [810, 485] width 1492 height 178
click at [134, 237] on div ".cls-1-1788903176-1788903176 { fill: #00000; stroke-width: 0px; } "The European…" at bounding box center [810, 267] width 1492 height 256
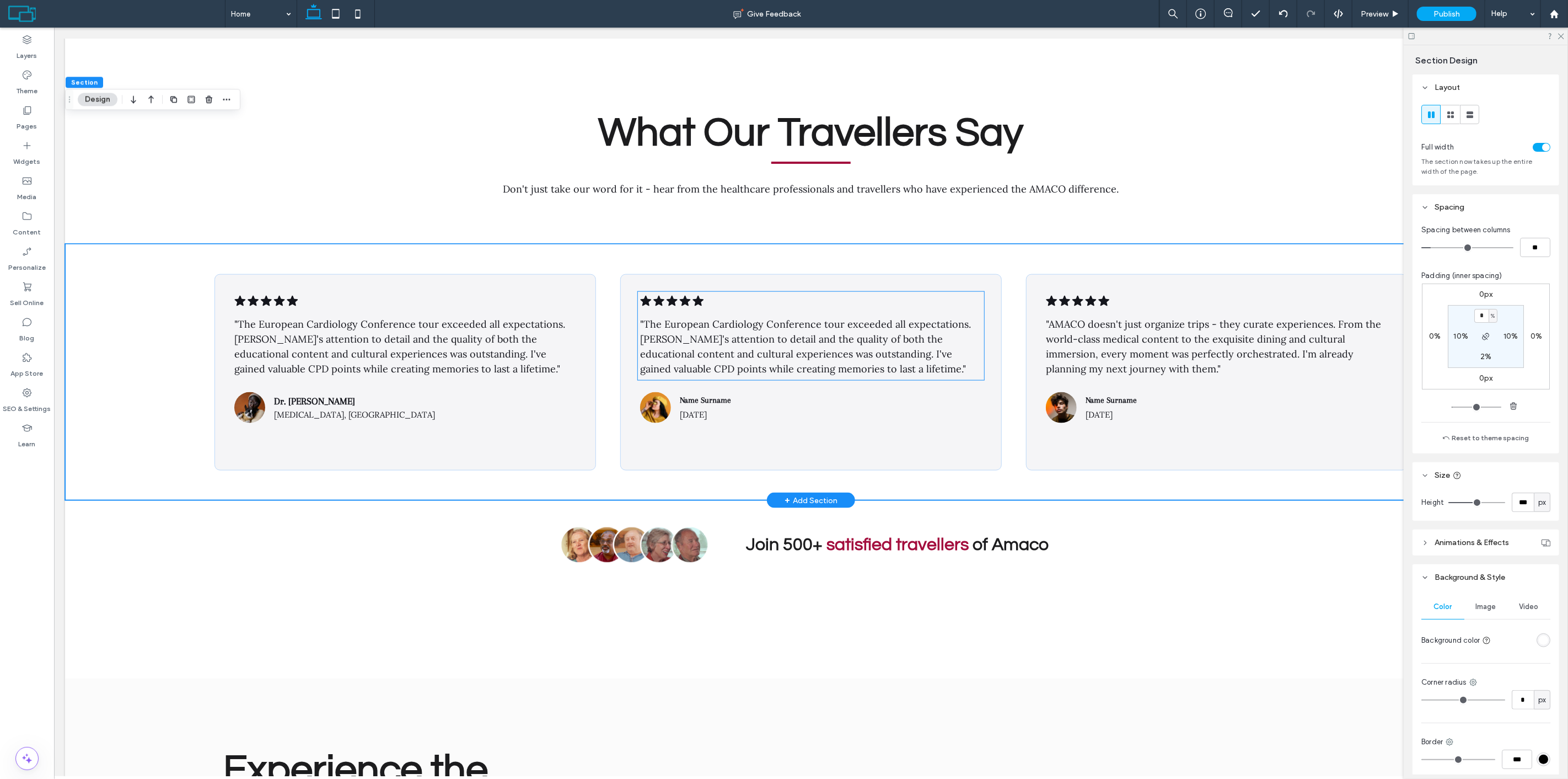
scroll to position [4575, 0]
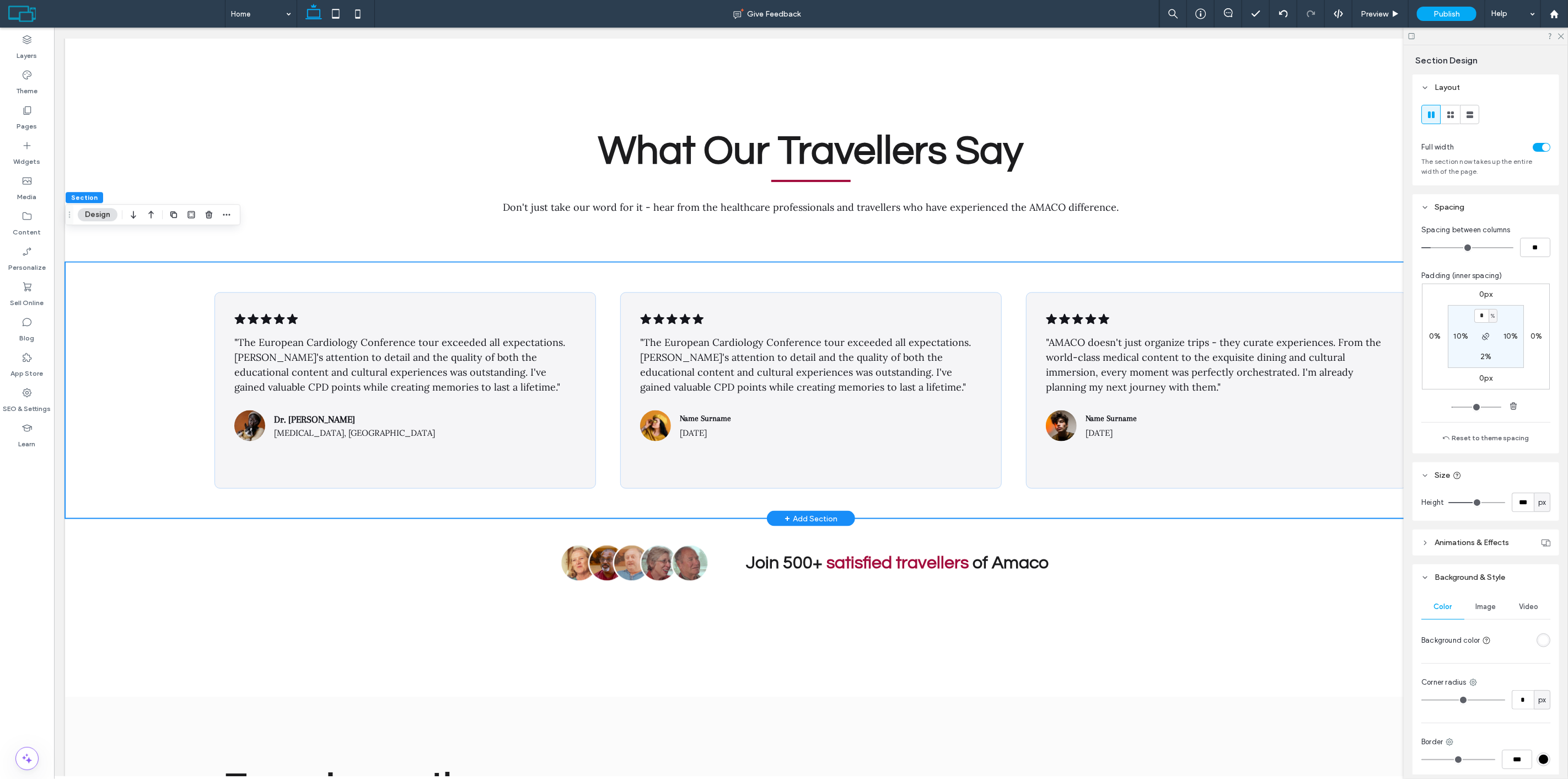
click at [709, 262] on div ".cls-1-1788903176-1788903176 { fill: #00000; stroke-width: 0px; } "The European…" at bounding box center [810, 390] width 1492 height 256
click at [1485, 312] on div "* %" at bounding box center [1486, 315] width 23 height 14
click at [1479, 316] on input "*" at bounding box center [1482, 315] width 15 height 14
type input "*"
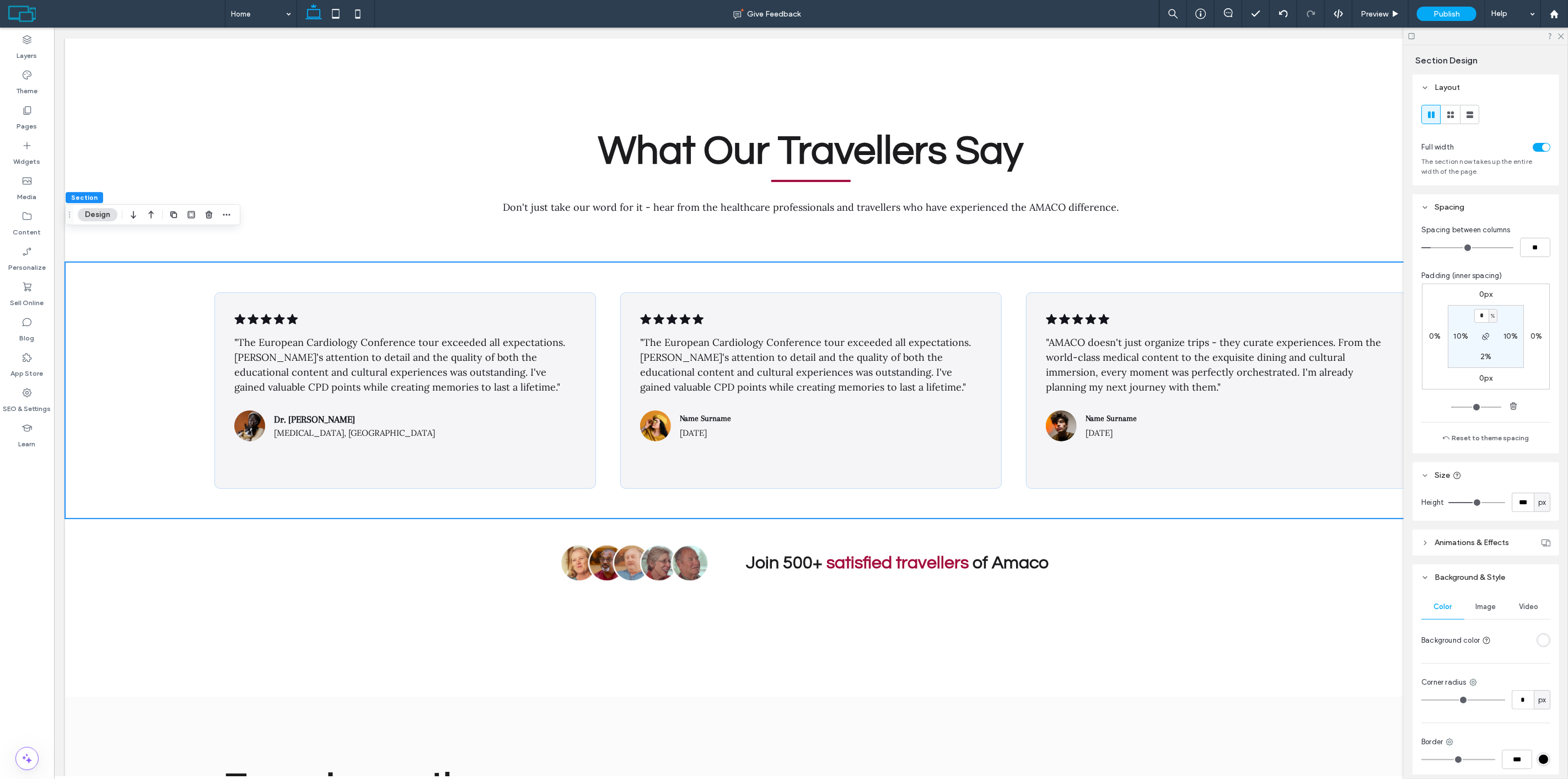
click at [1504, 291] on div "0px 0% 0px 0% * % 10% 2% 10%" at bounding box center [1486, 337] width 128 height 106
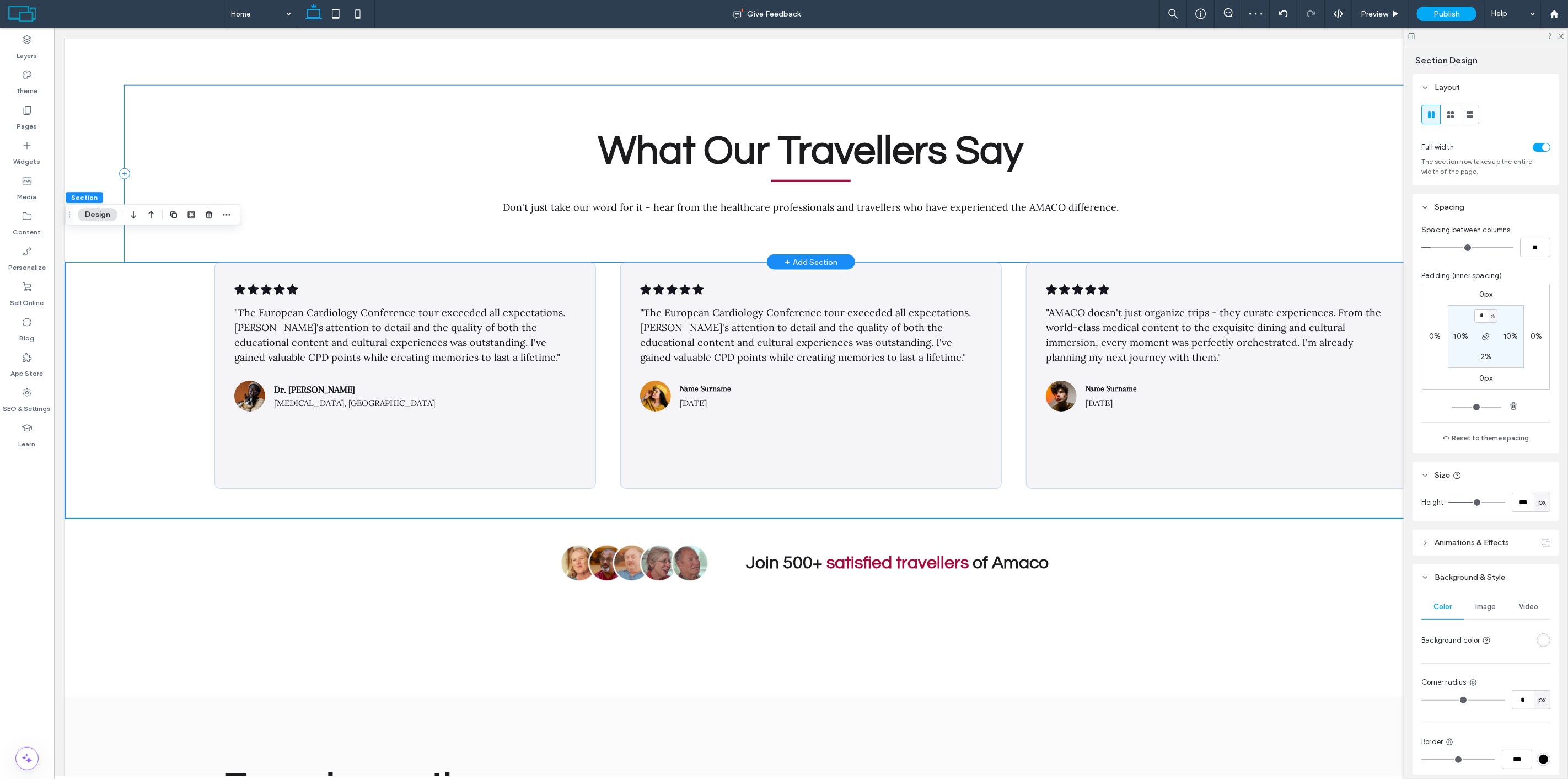
click at [1091, 214] on div "What Our Travellers Say Don't just take our word for it - hear from the healthc…" at bounding box center [810, 174] width 1373 height 177
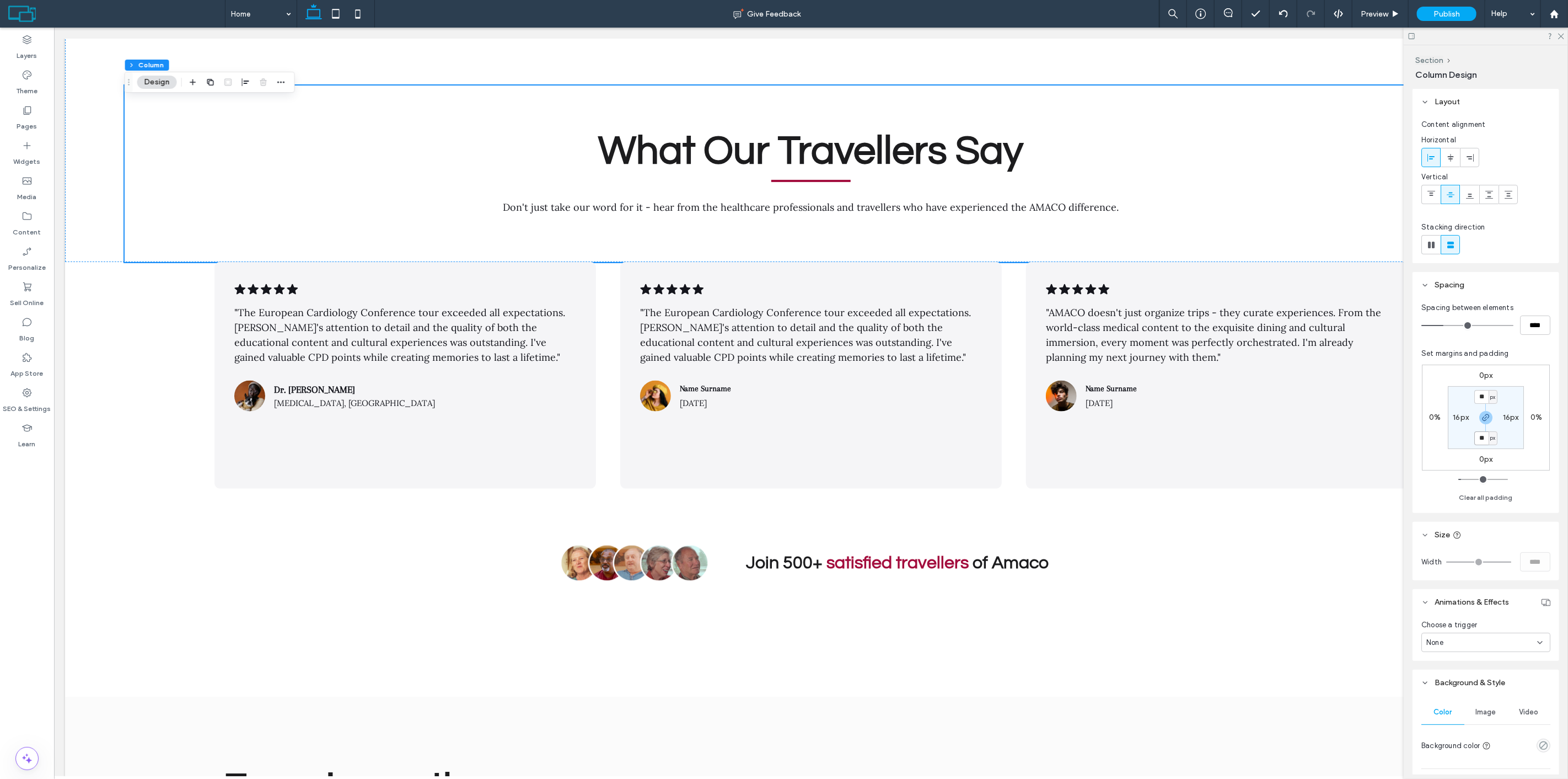
click at [1486, 432] on input "**" at bounding box center [1482, 438] width 15 height 14
type input "*"
click at [1515, 405] on section "* px 16px * px 16px" at bounding box center [1486, 417] width 76 height 63
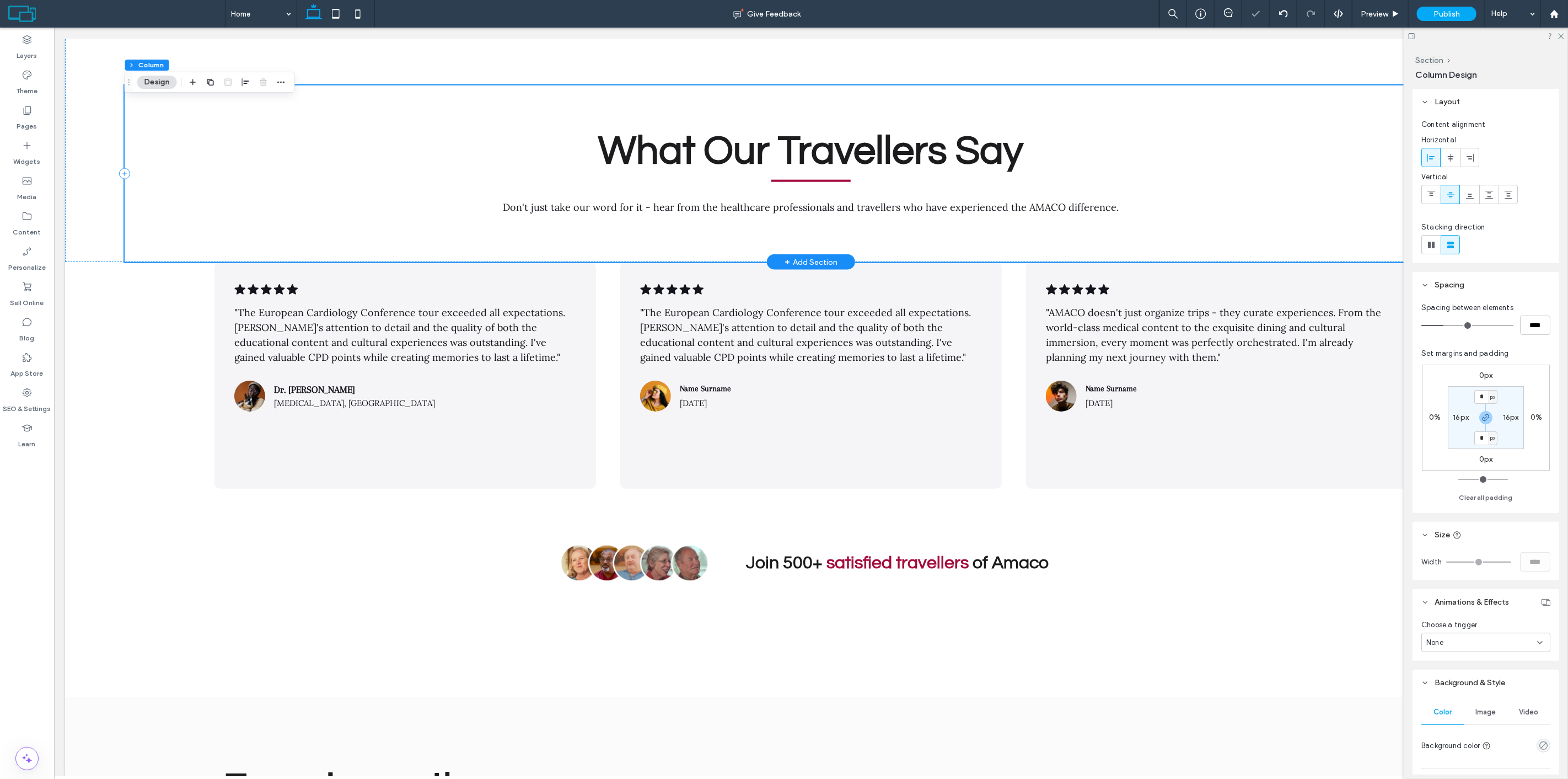
click at [769, 188] on div "What Our Travellers Say Don't just take our word for it - hear from the healthc…" at bounding box center [810, 174] width 1373 height 177
click at [91, 177] on div "What Our Travellers Say Don't just take our word for it - hear from the healthc…" at bounding box center [810, 144] width 1492 height 237
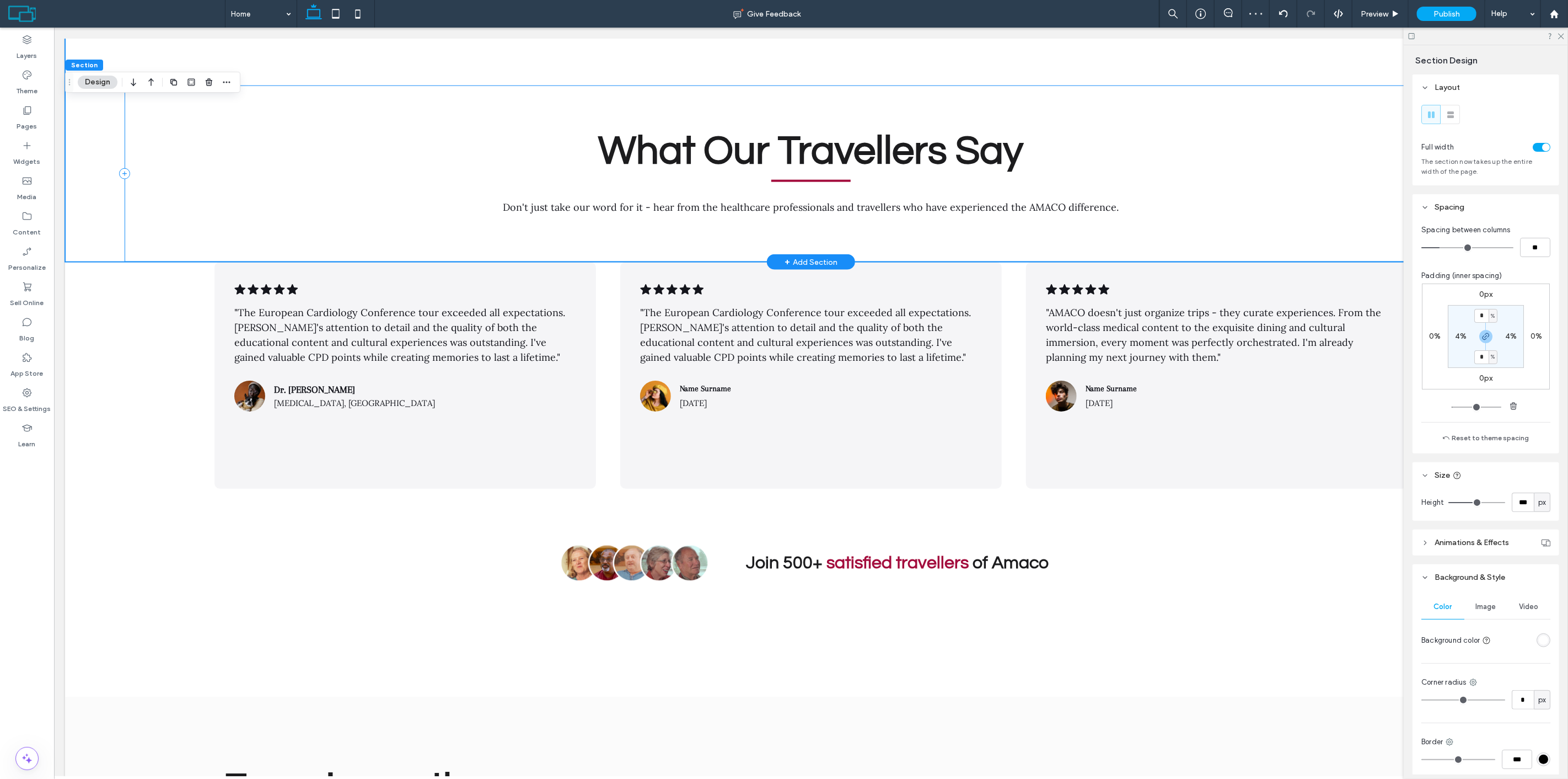
click at [800, 201] on div "What Our Travellers Say Don't just take our word for it - hear from the healthc…" at bounding box center [810, 174] width 1373 height 177
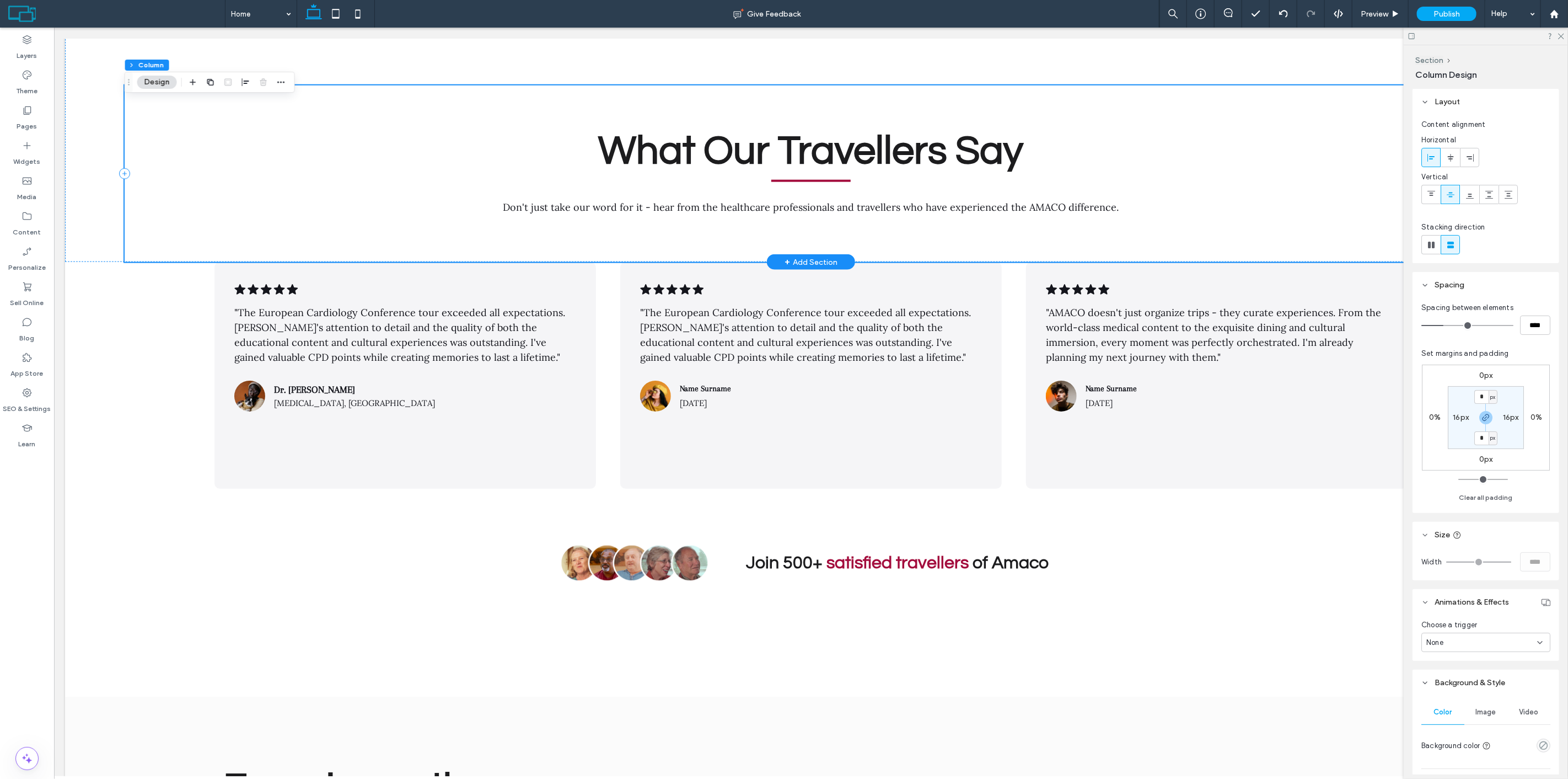
click at [800, 215] on div "What Our Travellers Say Don't just take our word for it - hear from the healthc…" at bounding box center [810, 174] width 1373 height 177
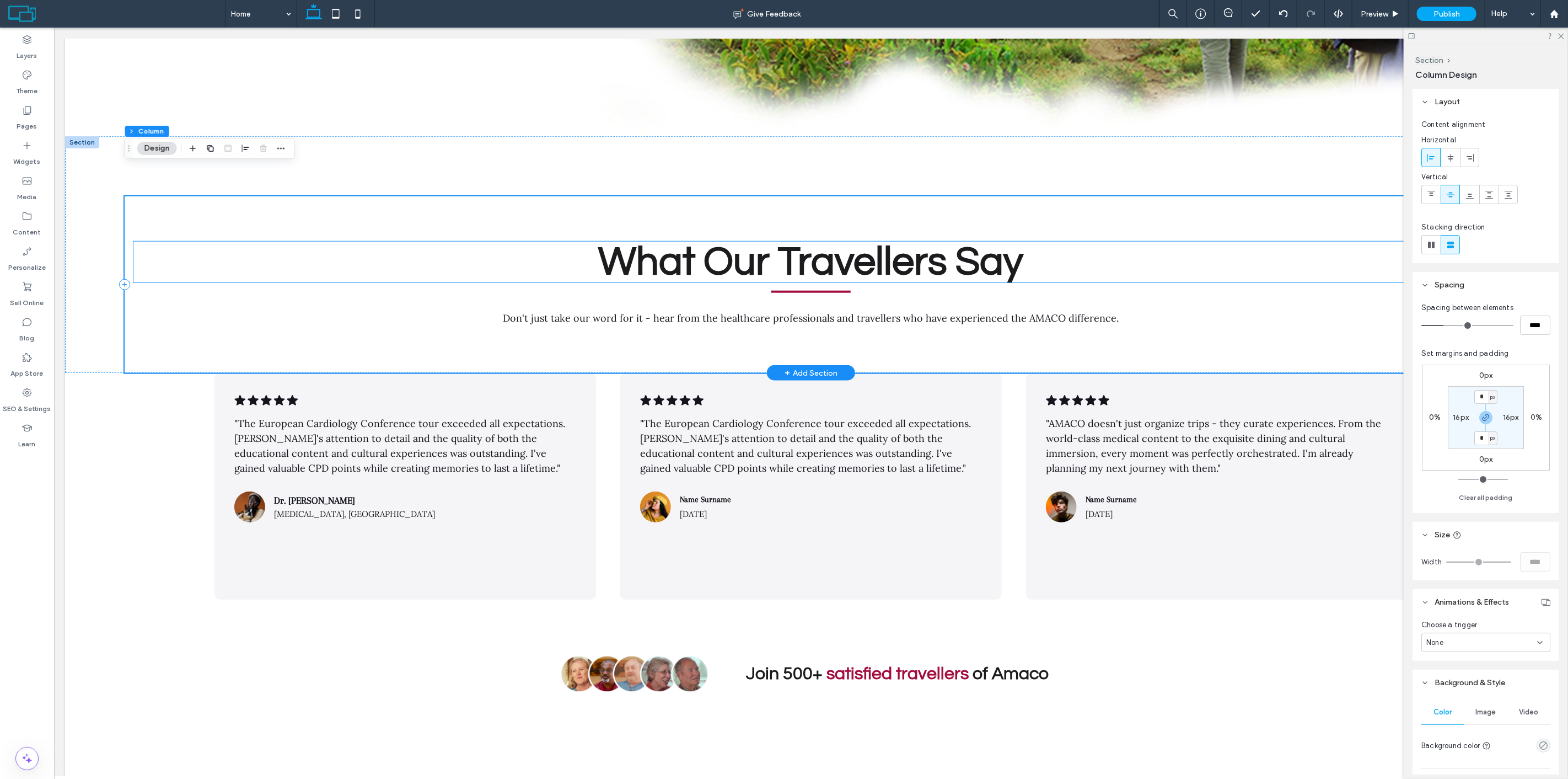
scroll to position [4390, 0]
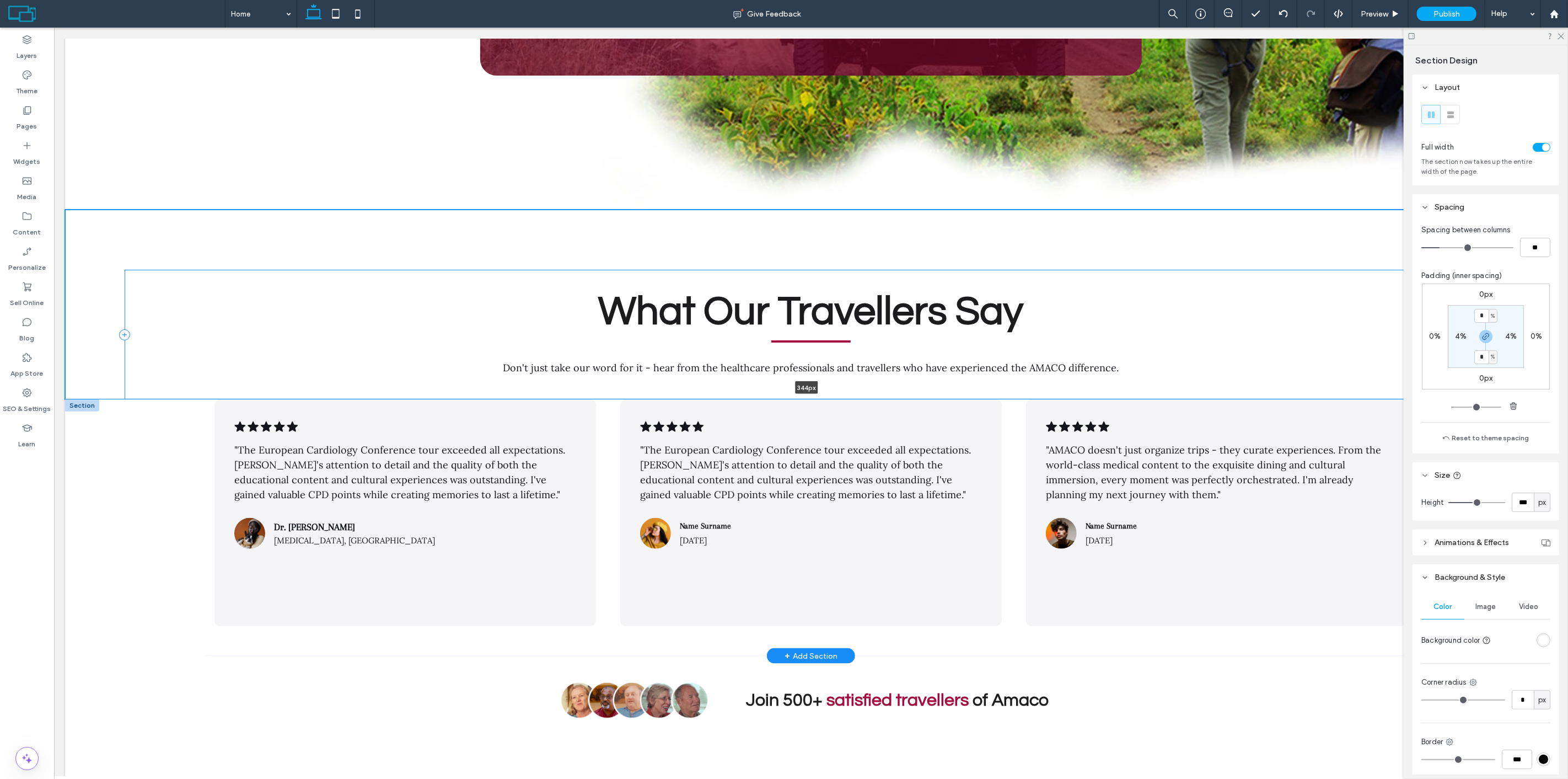
drag, startPoint x: 702, startPoint y: 417, endPoint x: 716, endPoint y: 371, distance: 48.1
type input "***"
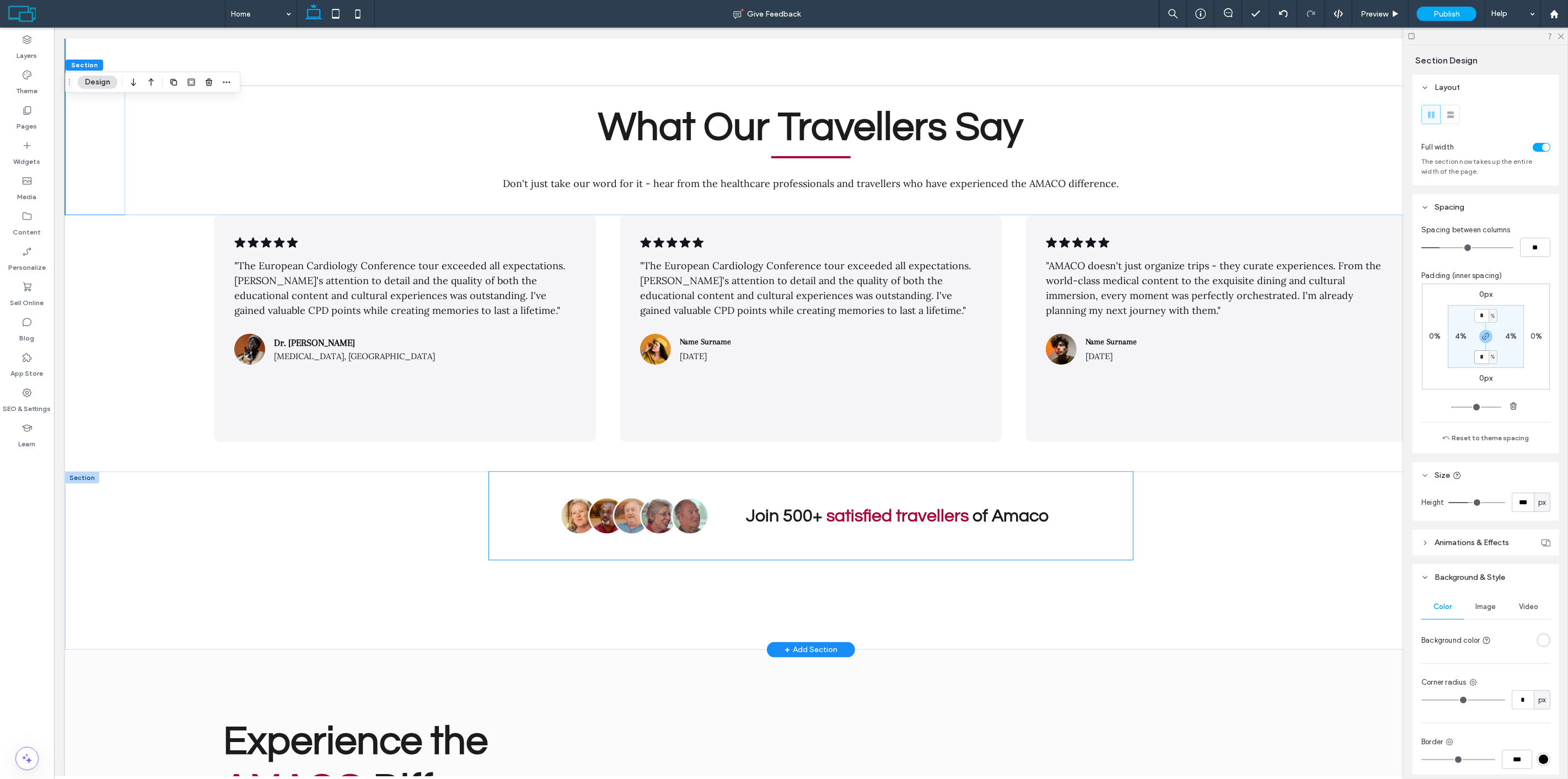
click at [746, 507] on span "Join 500+" at bounding box center [785, 516] width 77 height 18
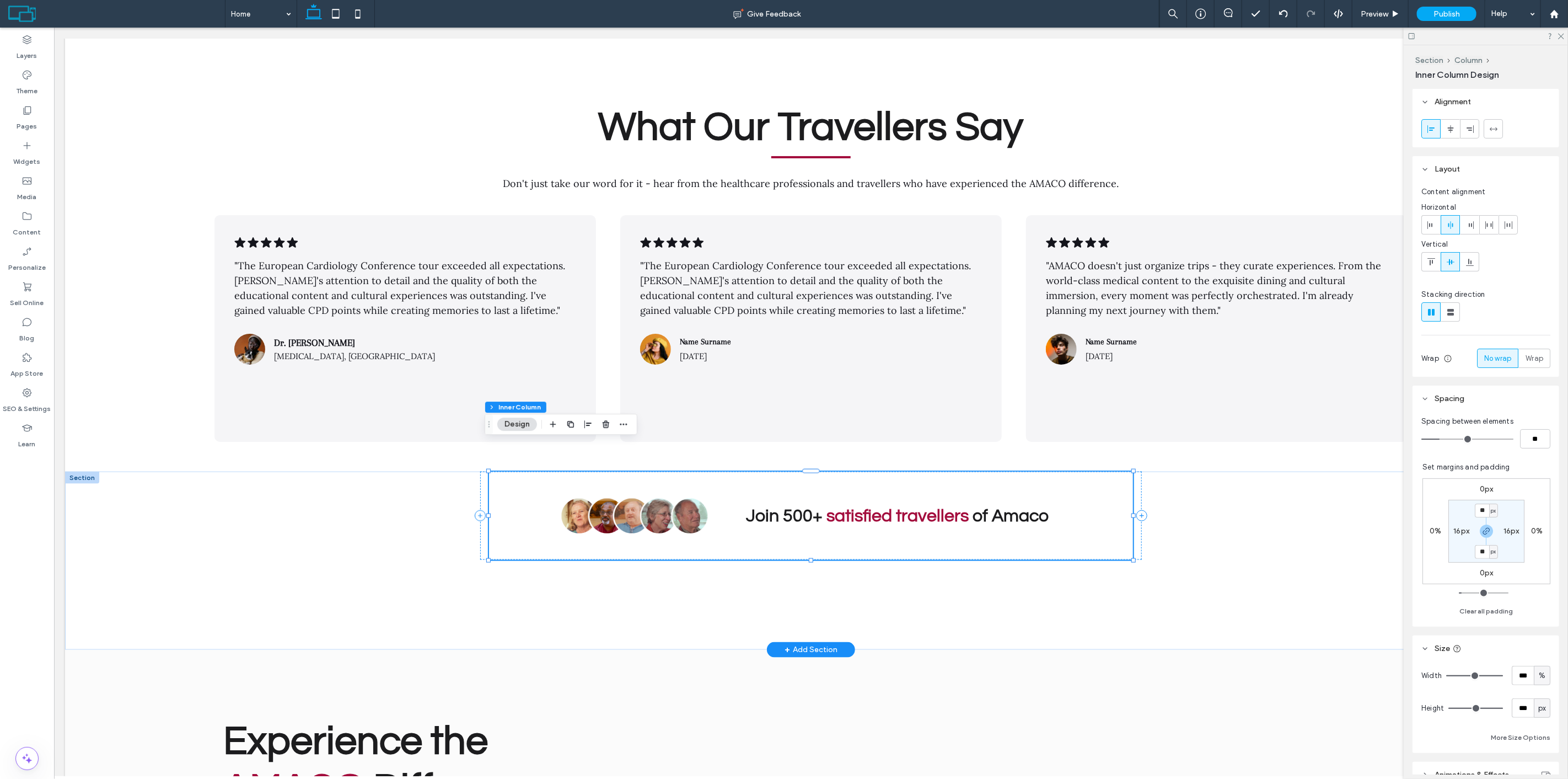
click at [759, 507] on span "Join 500+" at bounding box center [785, 516] width 77 height 18
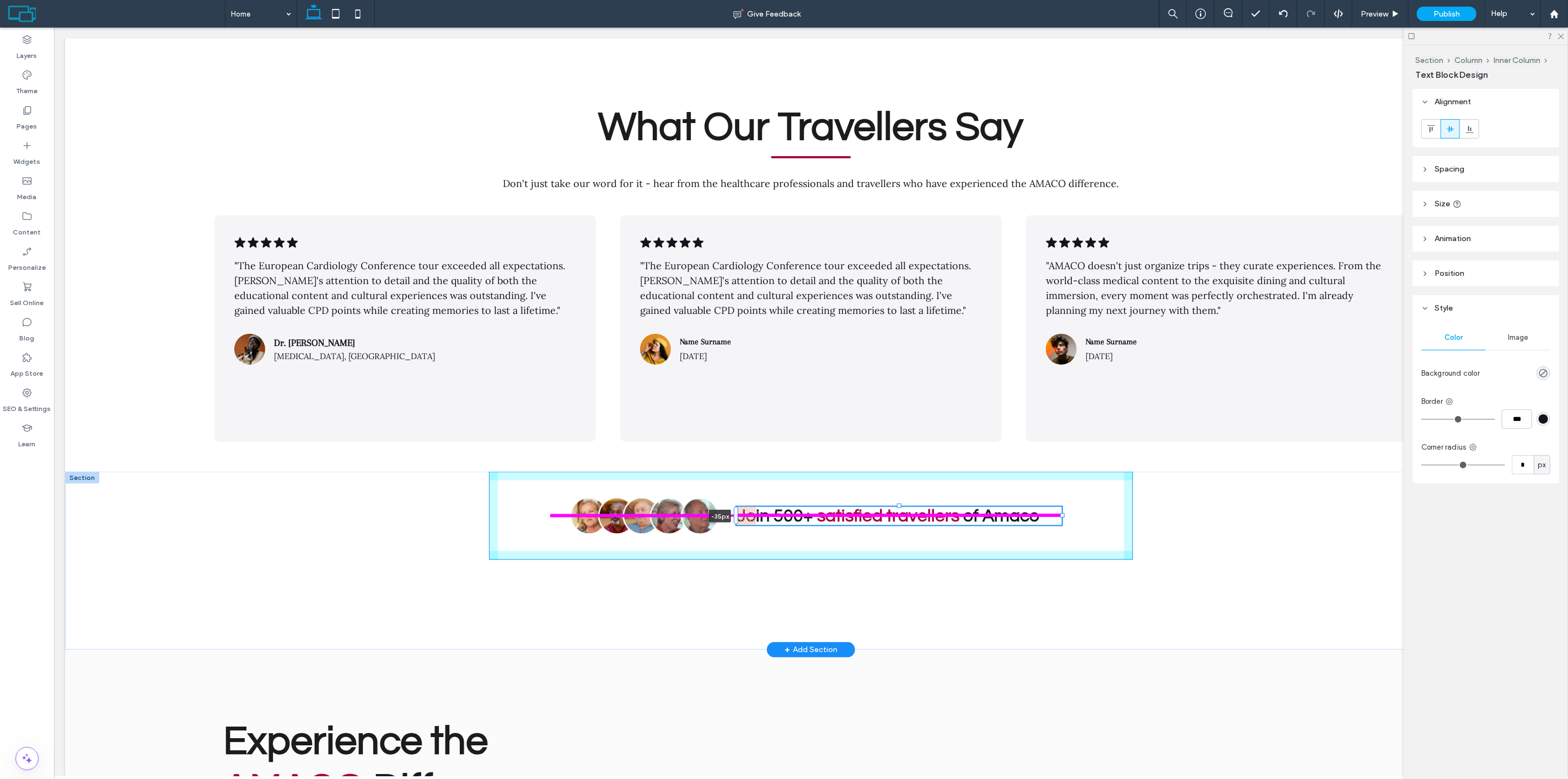
drag, startPoint x: 741, startPoint y: 486, endPoint x: 723, endPoint y: 484, distance: 18.1
click at [723, 484] on div "Join 500+ satisfied travellers of Amaco -35px" at bounding box center [810, 560] width 662 height 178
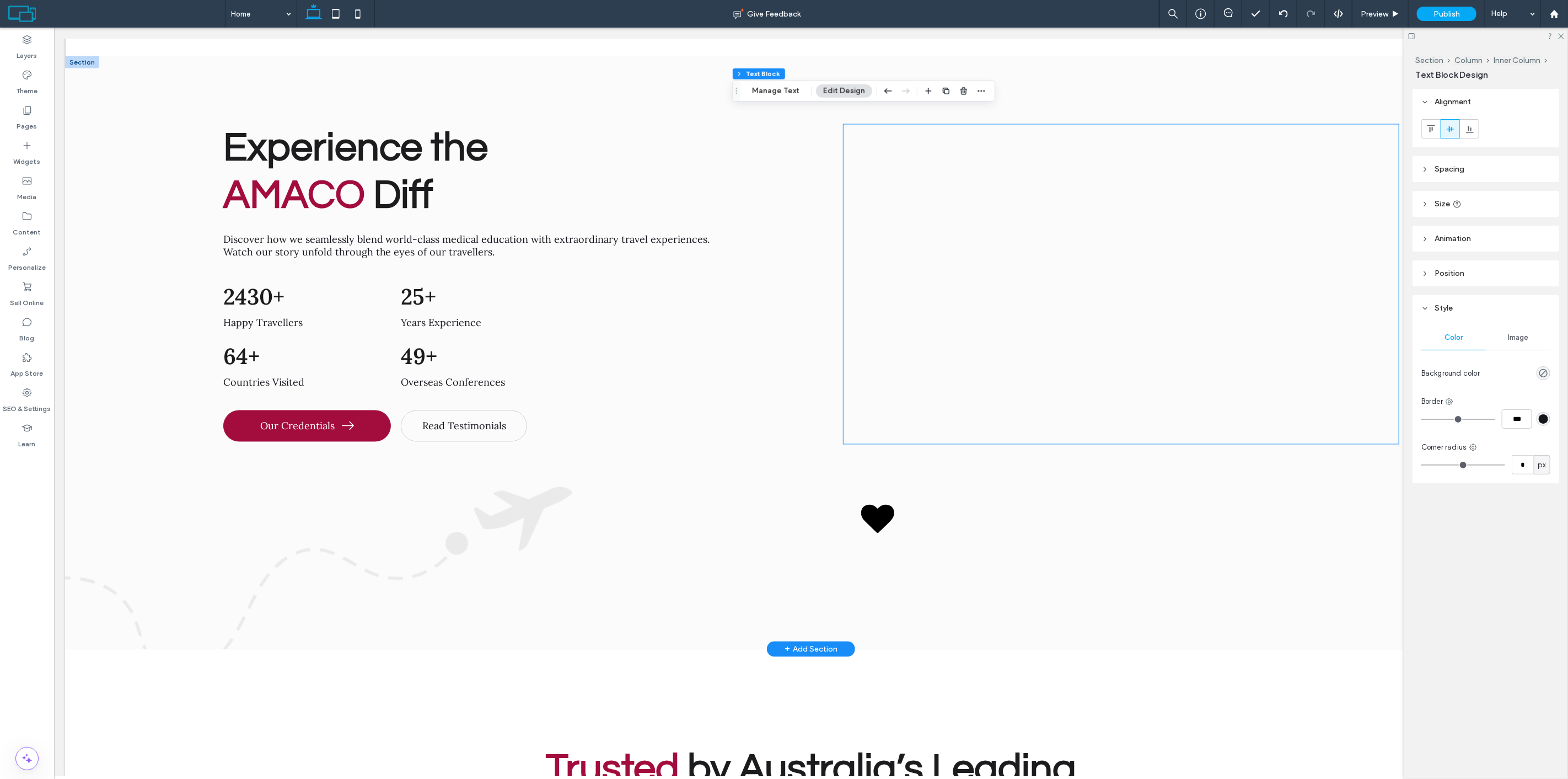
scroll to position [5187, 0]
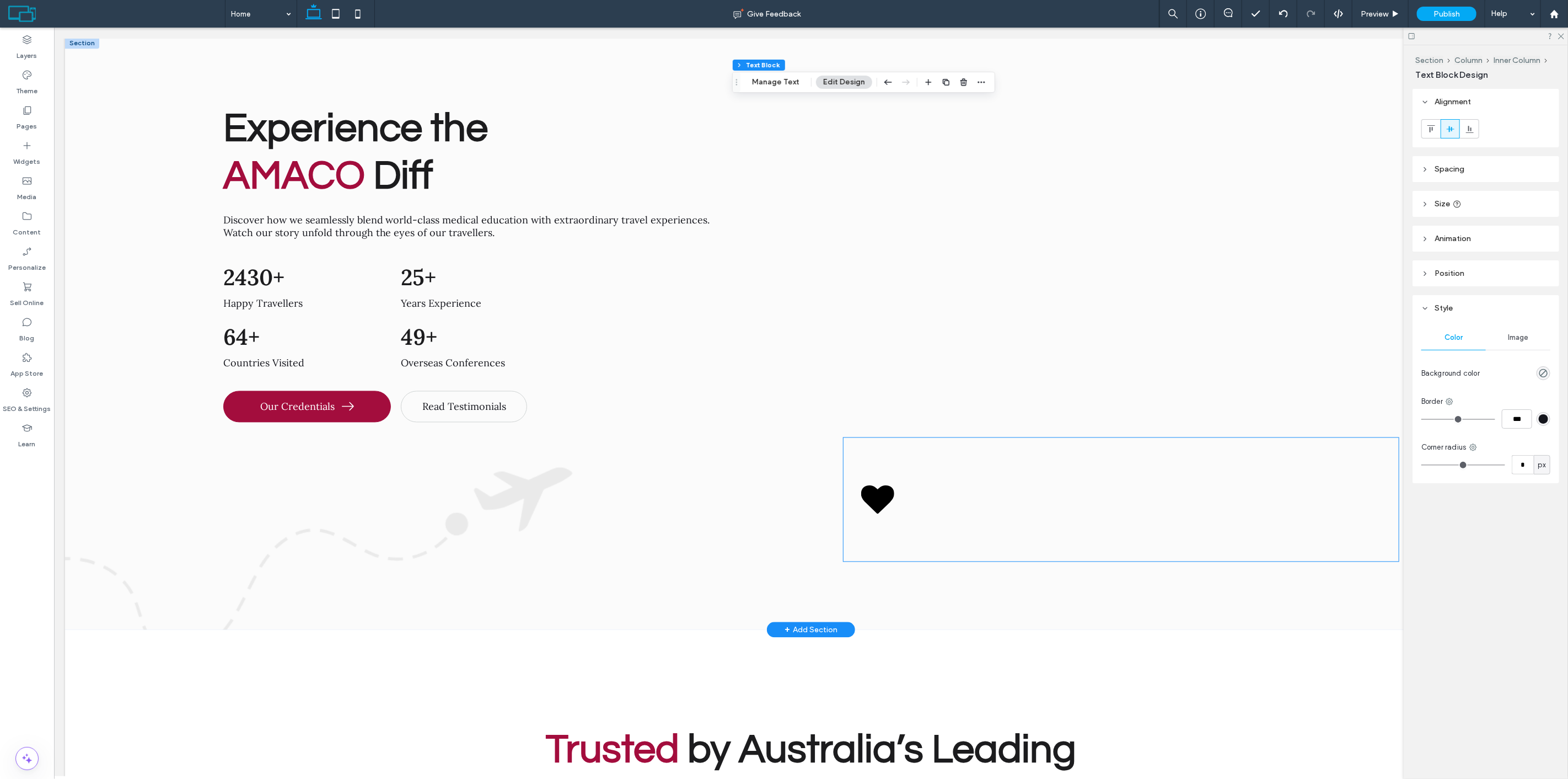
click at [883, 485] on icon at bounding box center [877, 499] width 33 height 28
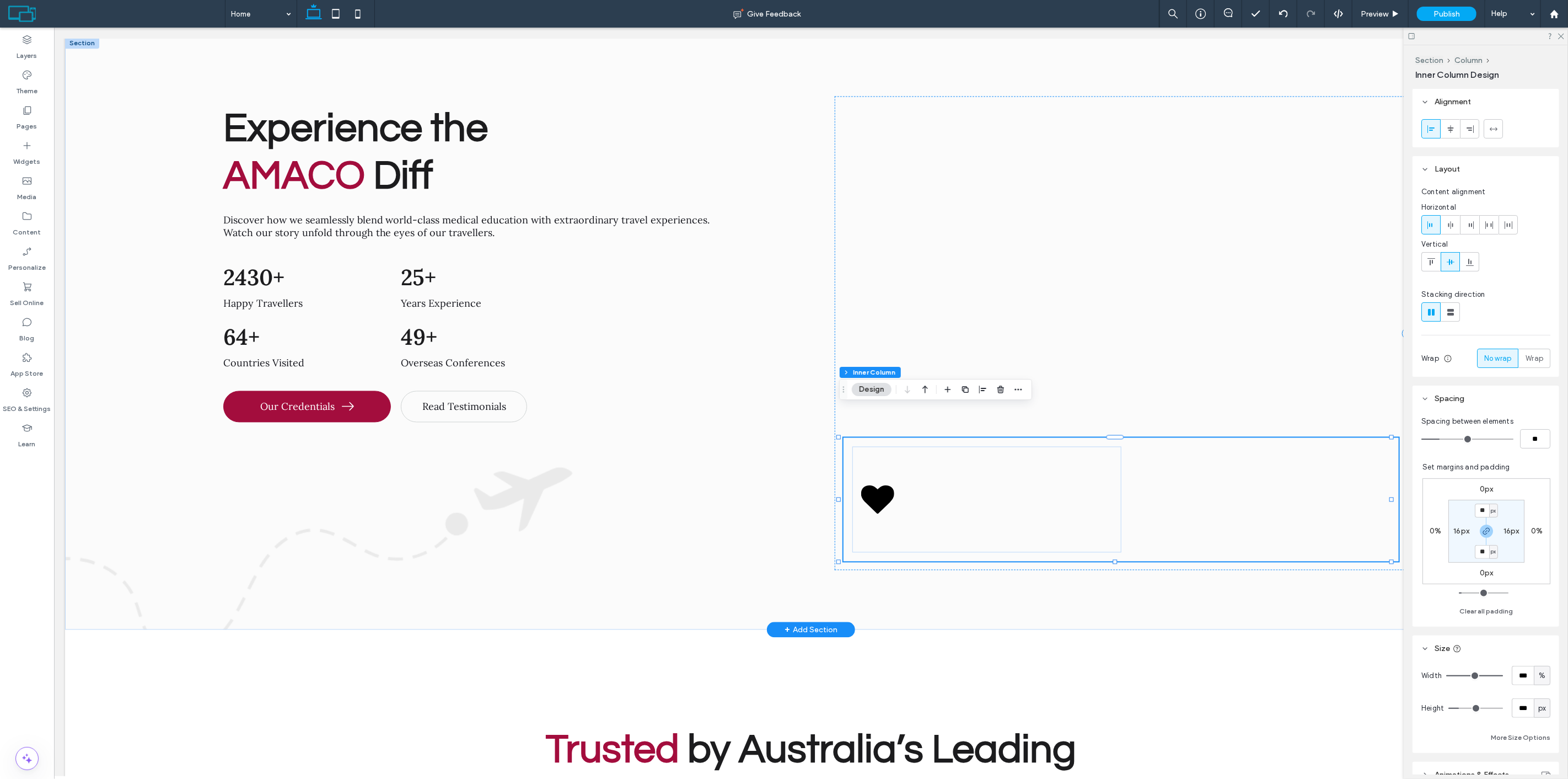
click at [1181, 438] on div at bounding box center [1121, 499] width 555 height 124
click at [1006, 392] on span "button" at bounding box center [1001, 390] width 13 height 13
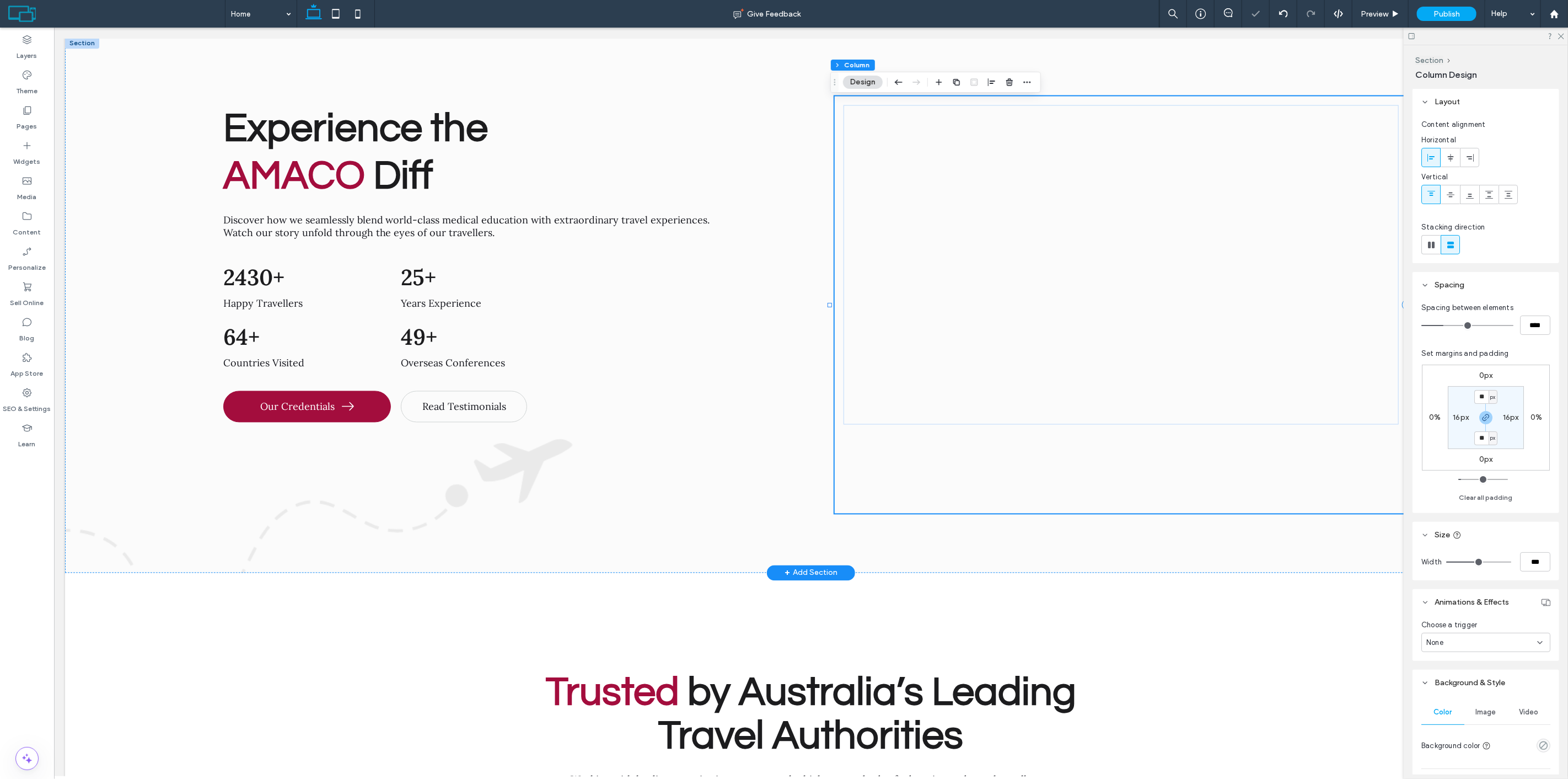
click at [1170, 448] on div at bounding box center [1120, 305] width 573 height 417
click at [1108, 450] on div at bounding box center [1120, 305] width 573 height 417
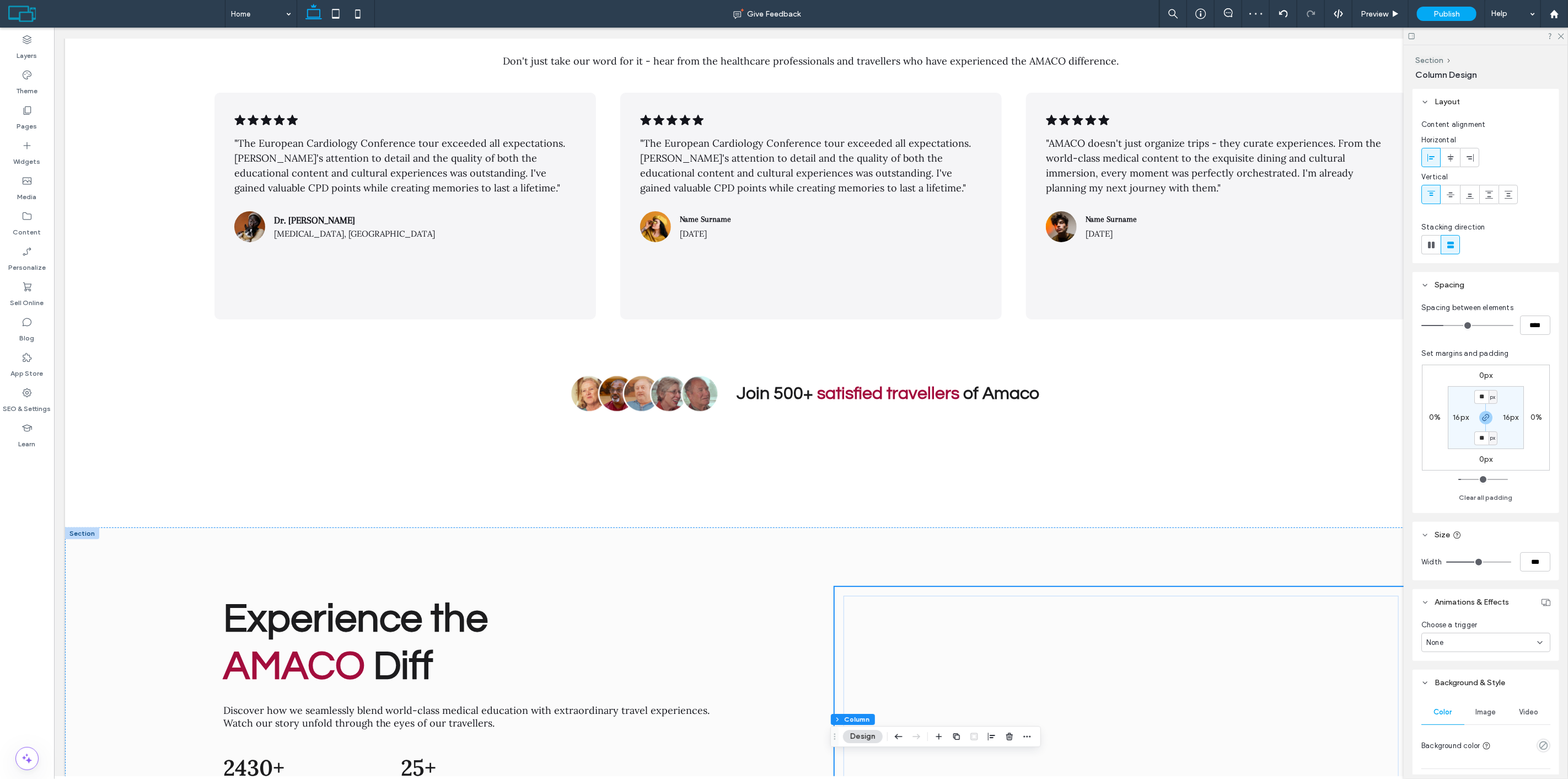
scroll to position [4452, 0]
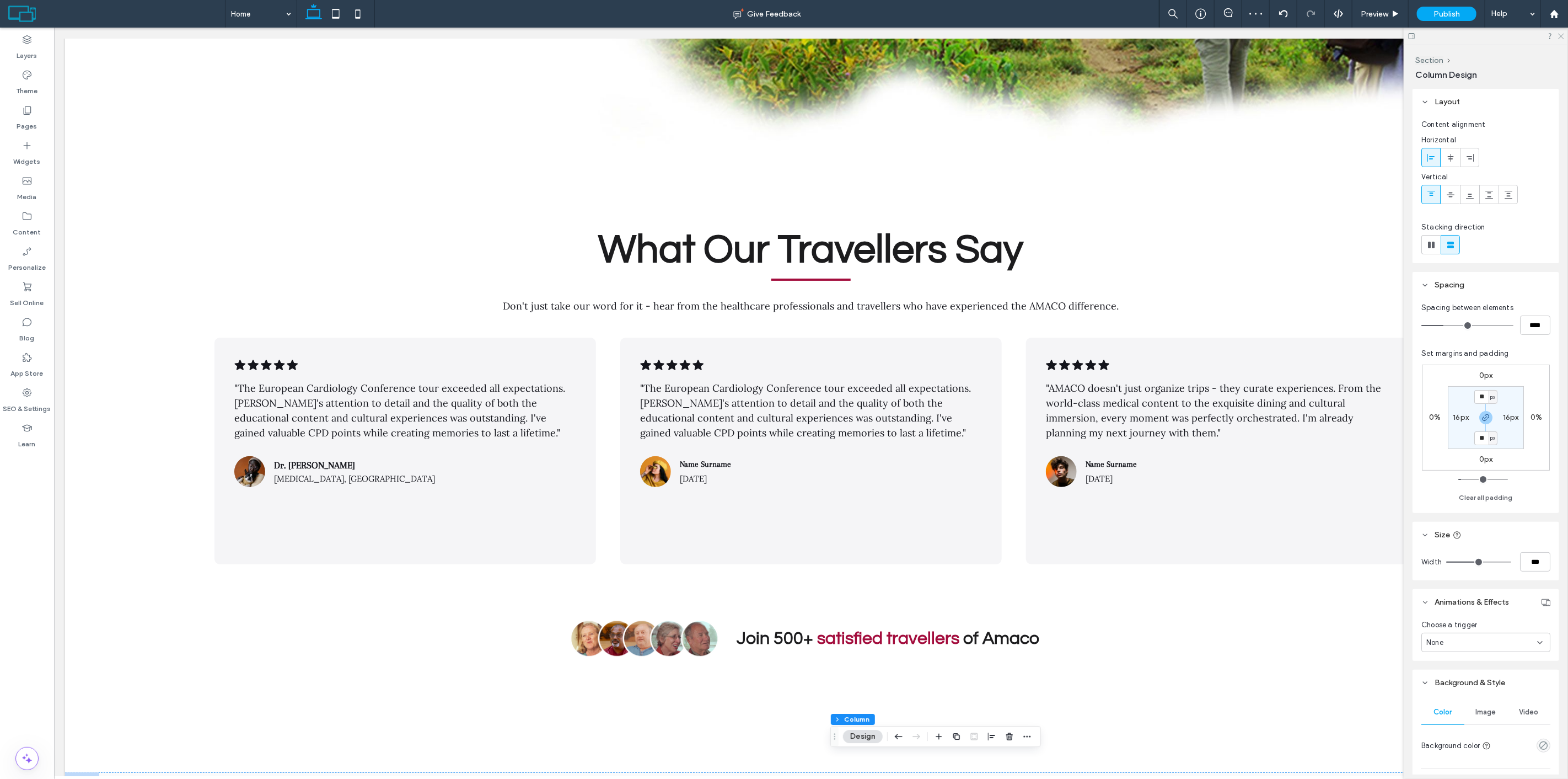
click at [1561, 35] on icon at bounding box center [1561, 36] width 7 height 7
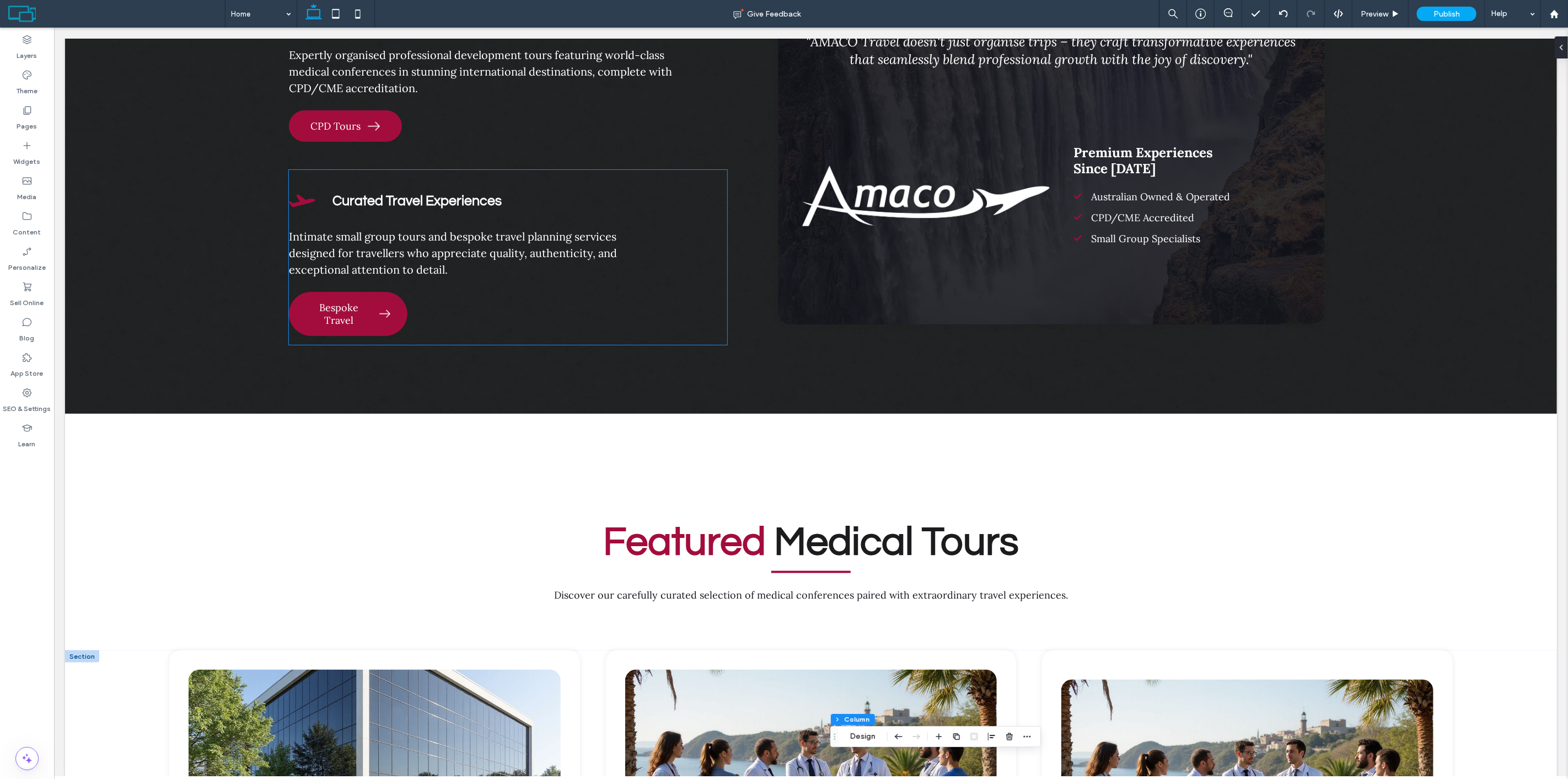
scroll to position [897, 0]
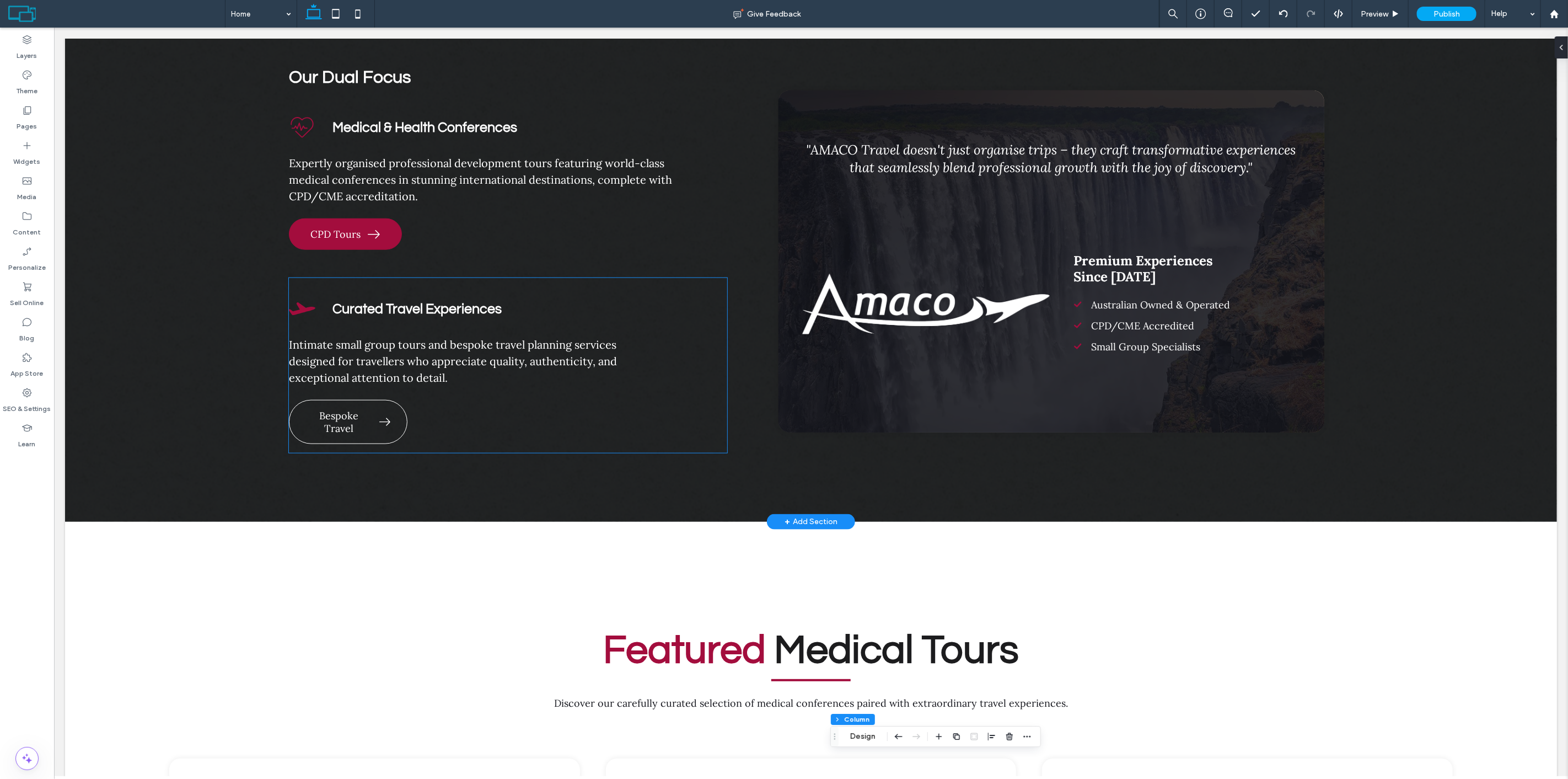
click at [347, 406] on link "Bespoke Travel" at bounding box center [348, 422] width 119 height 44
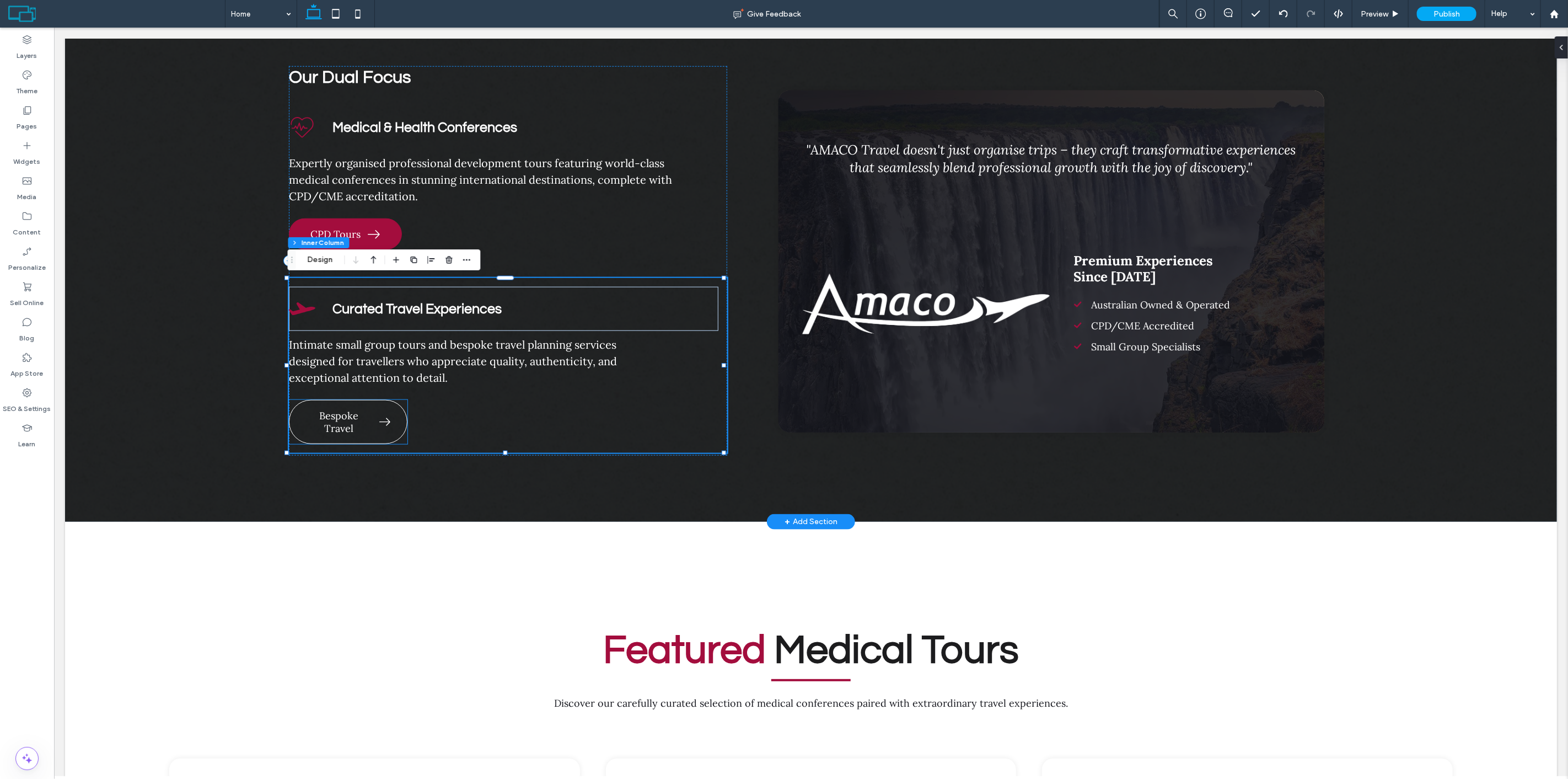
click at [377, 411] on link "Bespoke Travel" at bounding box center [348, 422] width 119 height 44
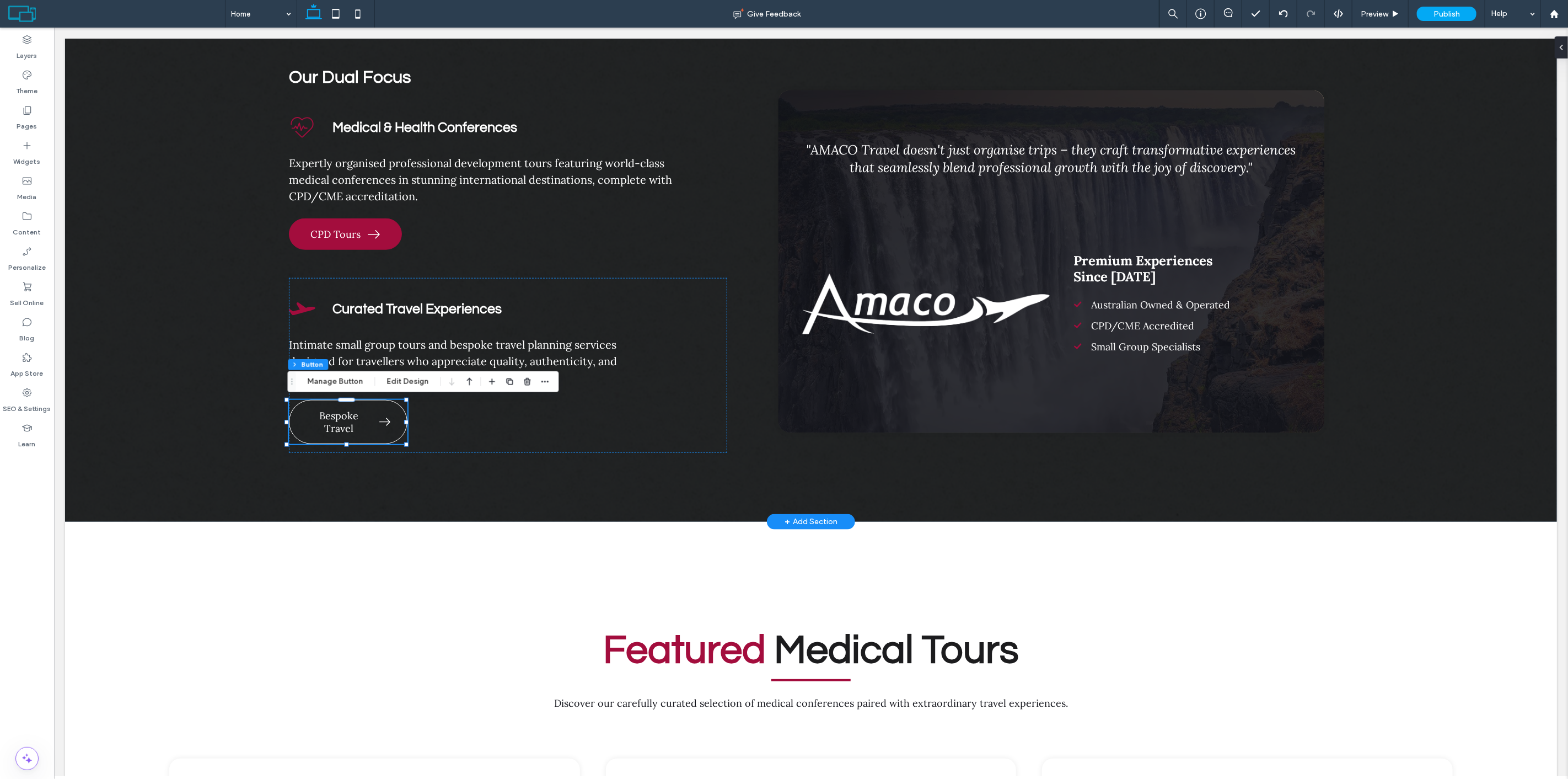
type input "**"
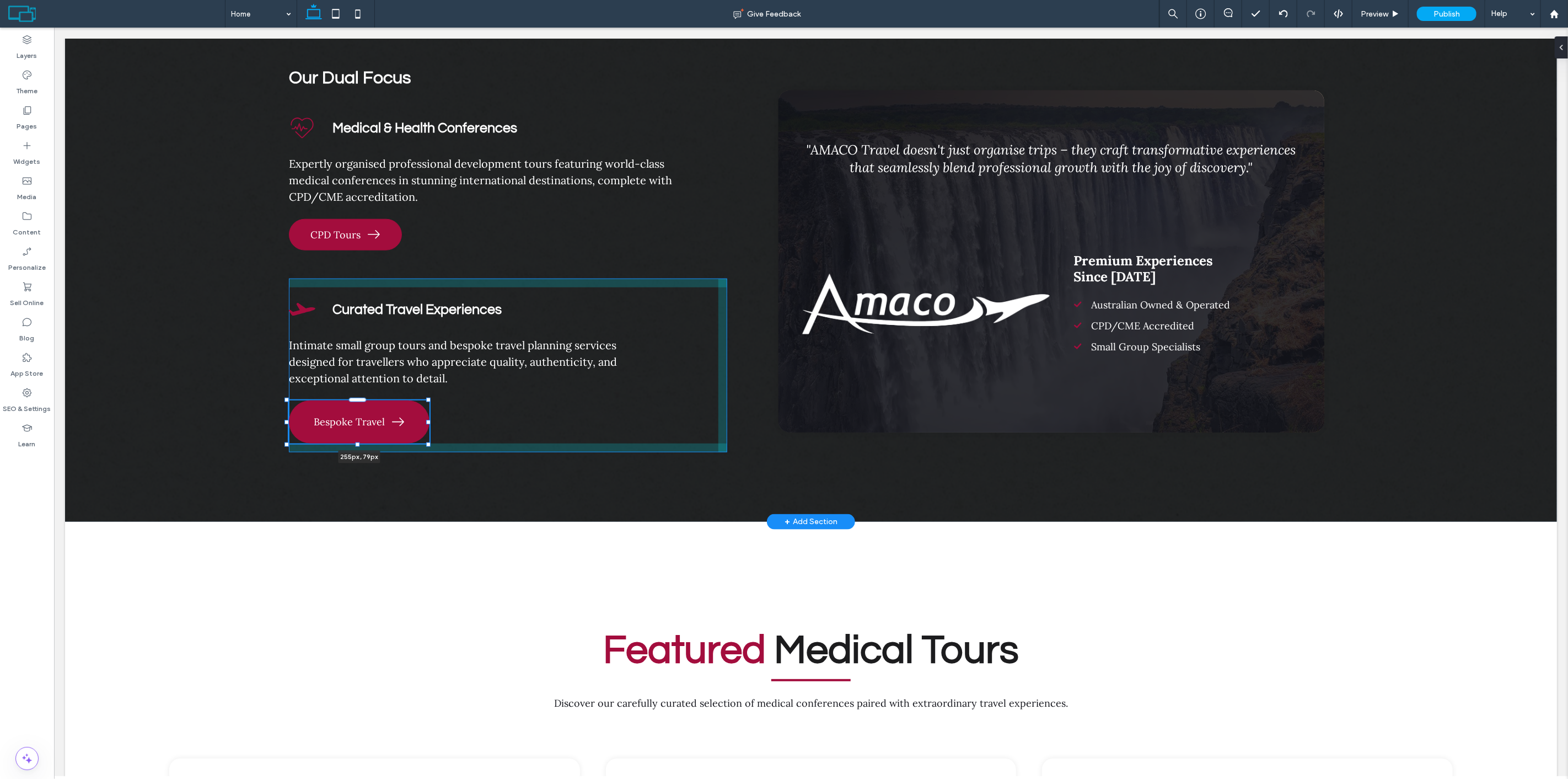
drag, startPoint x: 404, startPoint y: 423, endPoint x: 425, endPoint y: 418, distance: 21.6
click at [425, 420] on div at bounding box center [427, 421] width 4 height 4
type input "***"
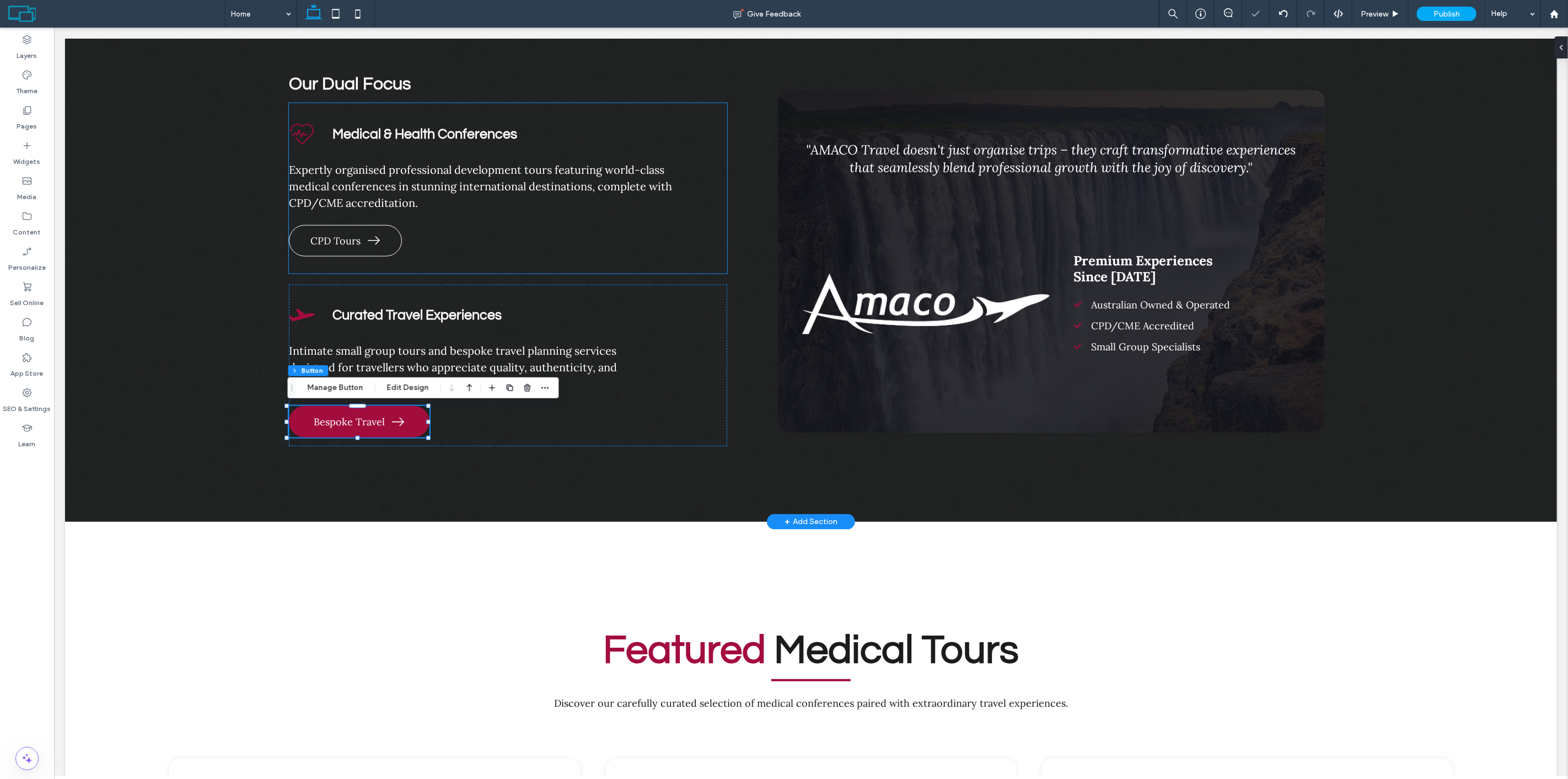
click at [376, 247] on link "CPD Tours" at bounding box center [345, 241] width 113 height 32
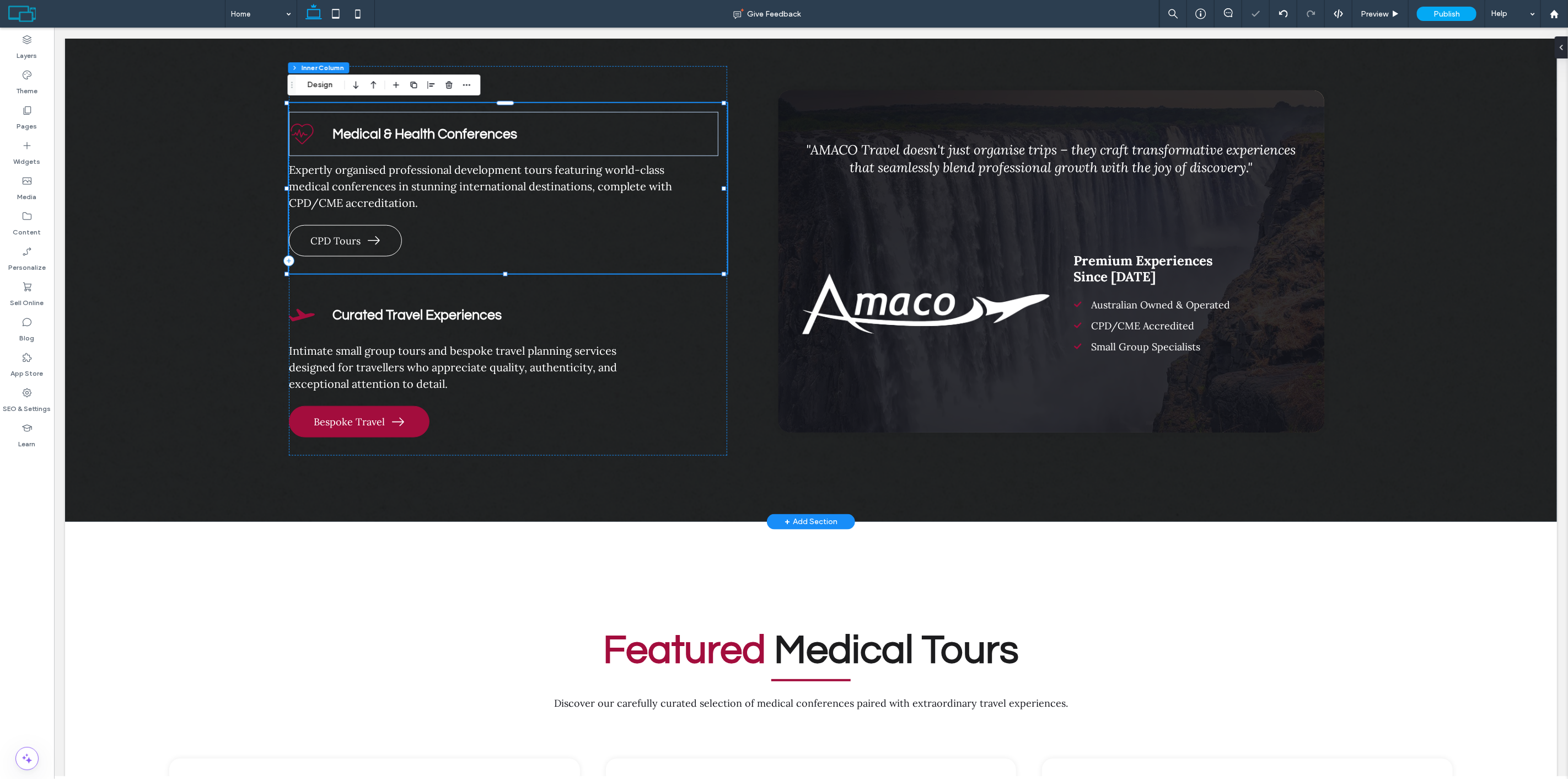
click at [381, 240] on link "CPD Tours" at bounding box center [345, 241] width 113 height 32
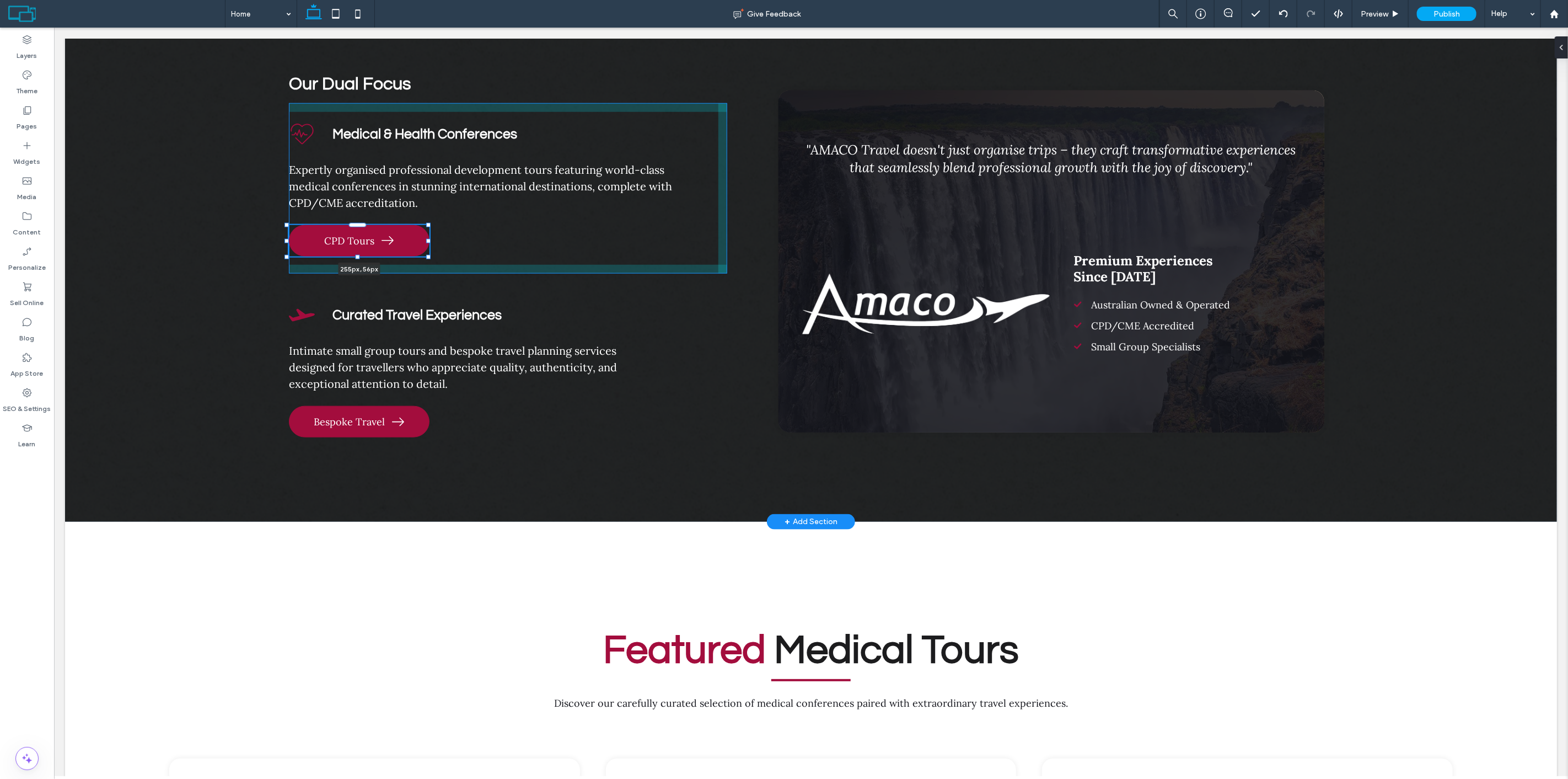
drag, startPoint x: 401, startPoint y: 240, endPoint x: 429, endPoint y: 239, distance: 28.0
click at [429, 239] on div at bounding box center [427, 241] width 4 height 4
type input "***"
drag, startPoint x: 427, startPoint y: 239, endPoint x: 410, endPoint y: 234, distance: 17.7
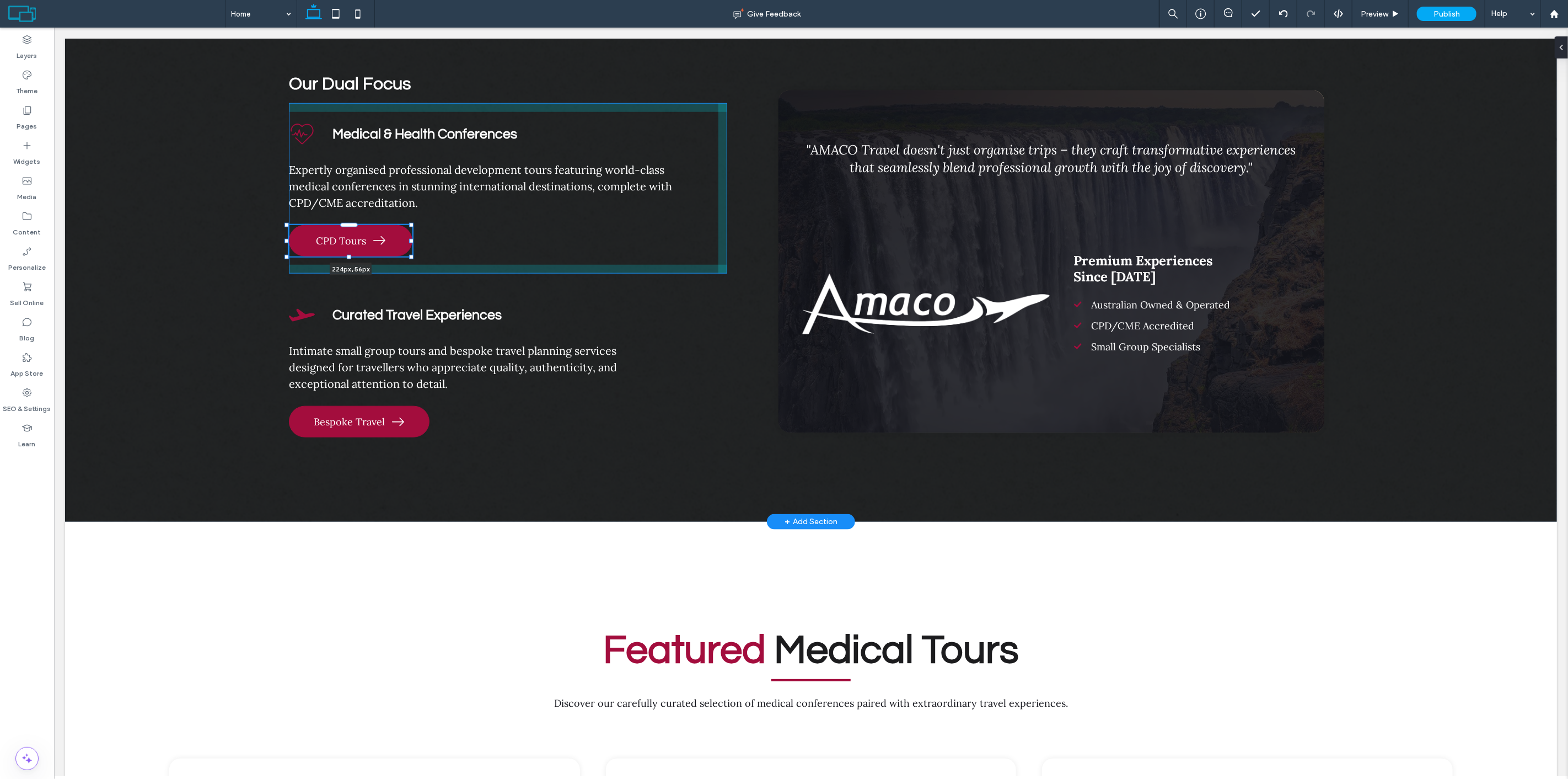
click at [287, 226] on div at bounding box center [287, 225] width 1 height 1
type input "***"
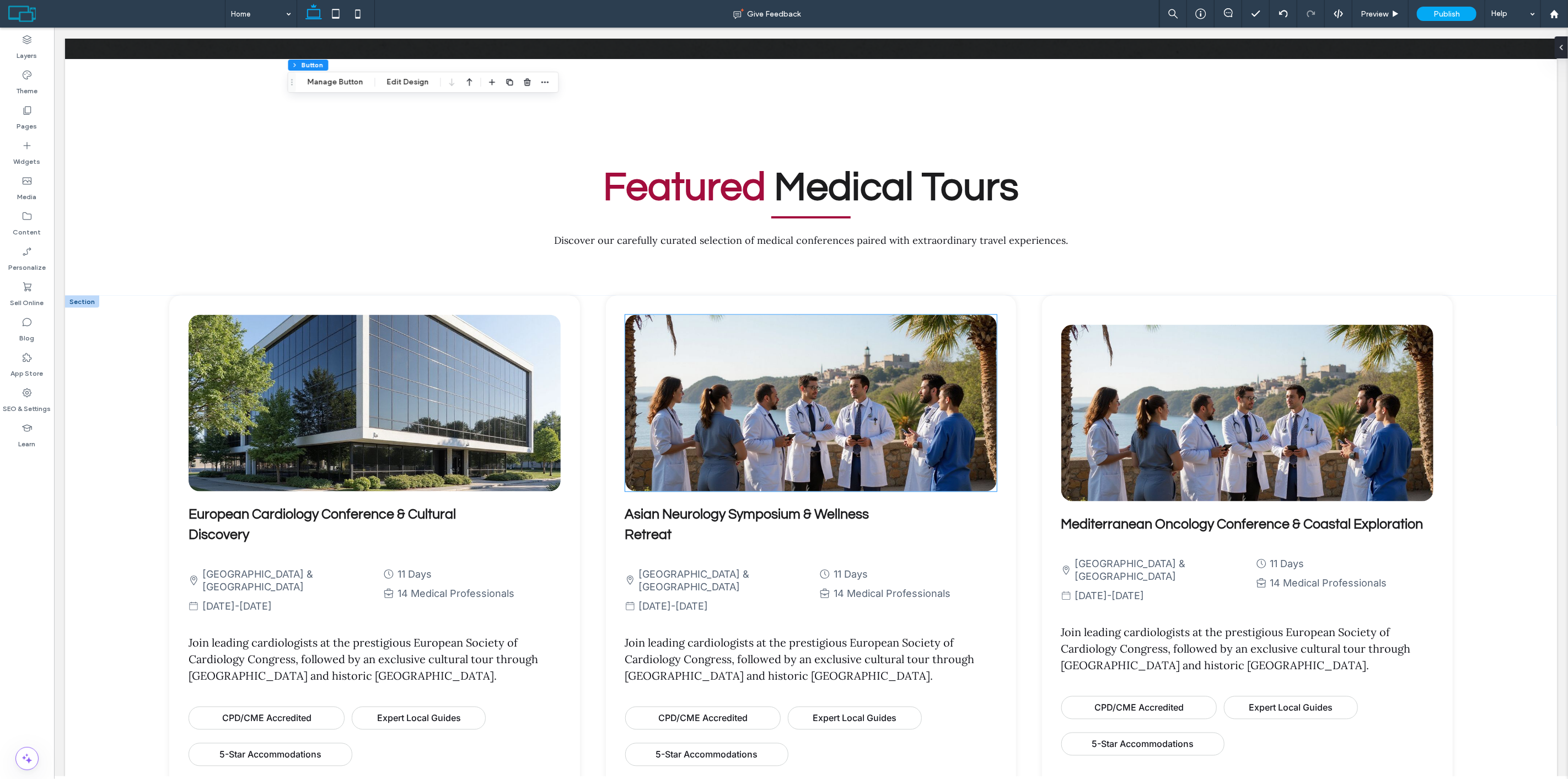
scroll to position [1571, 0]
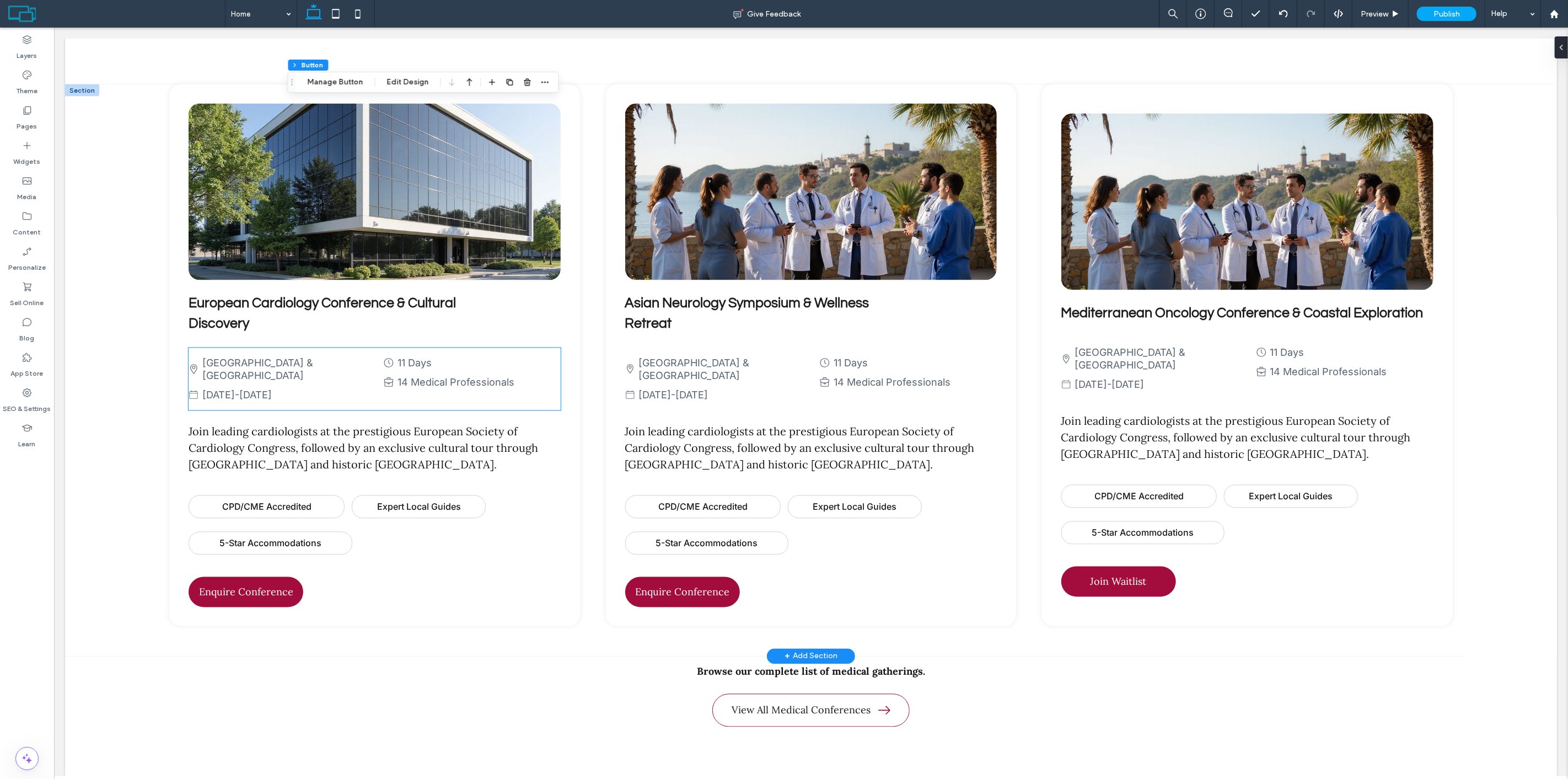
click at [460, 382] on span "14 Medical Professionals" at bounding box center [455, 382] width 117 height 12
click at [474, 378] on span "14 Medical Professionals" at bounding box center [455, 382] width 117 height 12
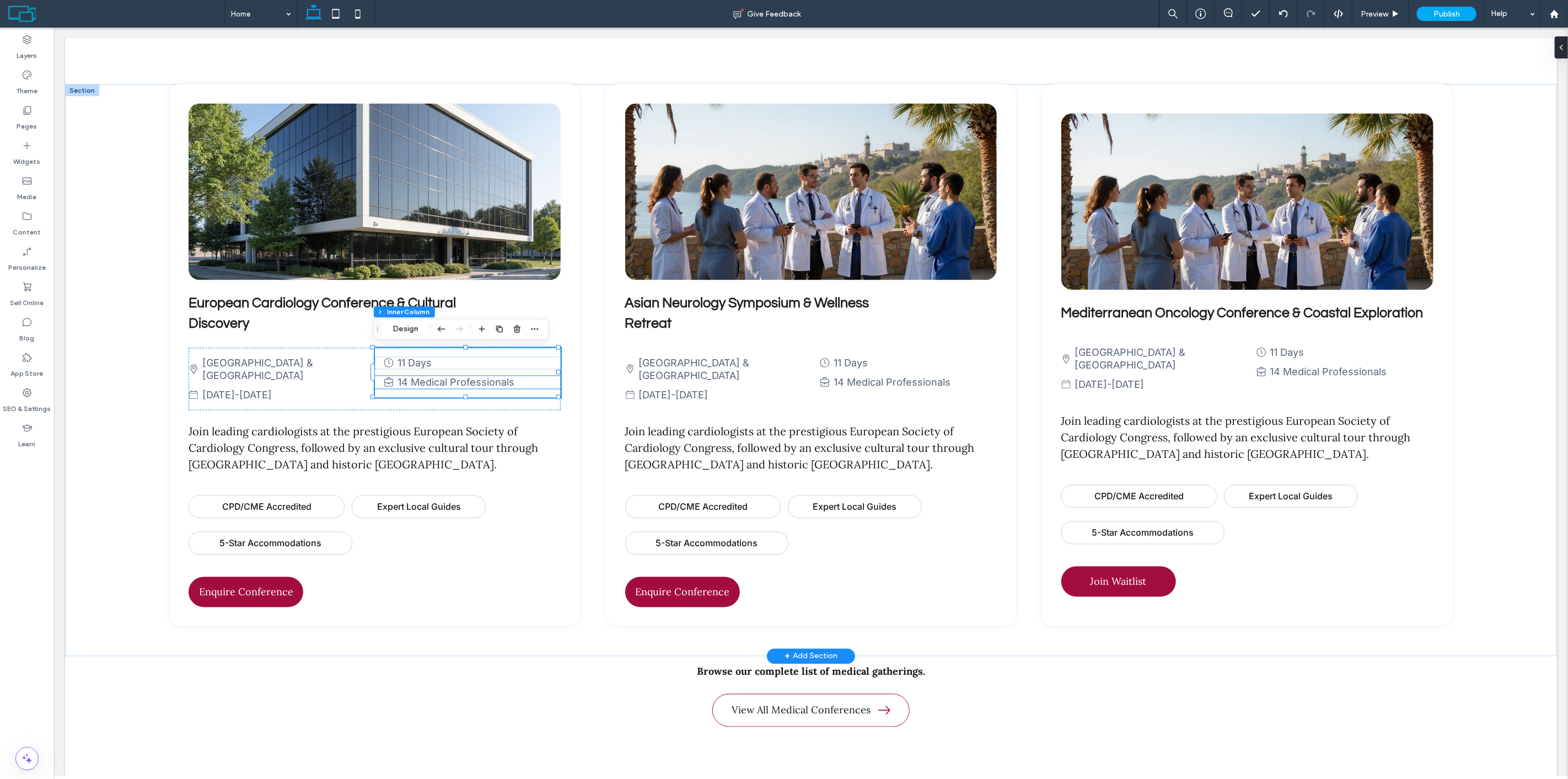
click at [535, 378] on p "14 Medical Professionals" at bounding box center [474, 382] width 155 height 13
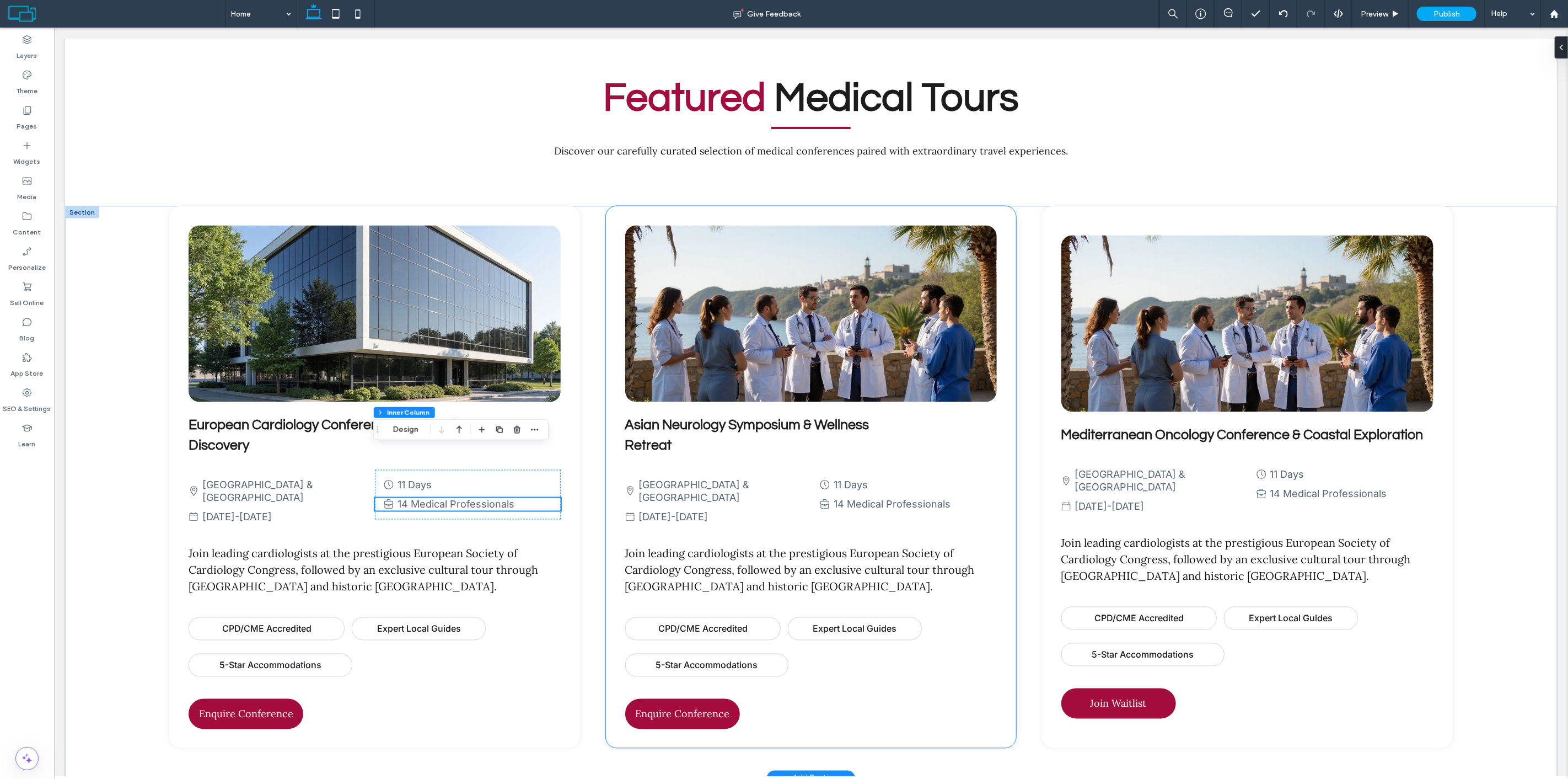
scroll to position [1448, 0]
click at [128, 295] on div "European Cardiology Conference & Cultural Discovery Vienna & Prague September 1…" at bounding box center [810, 493] width 1492 height 572
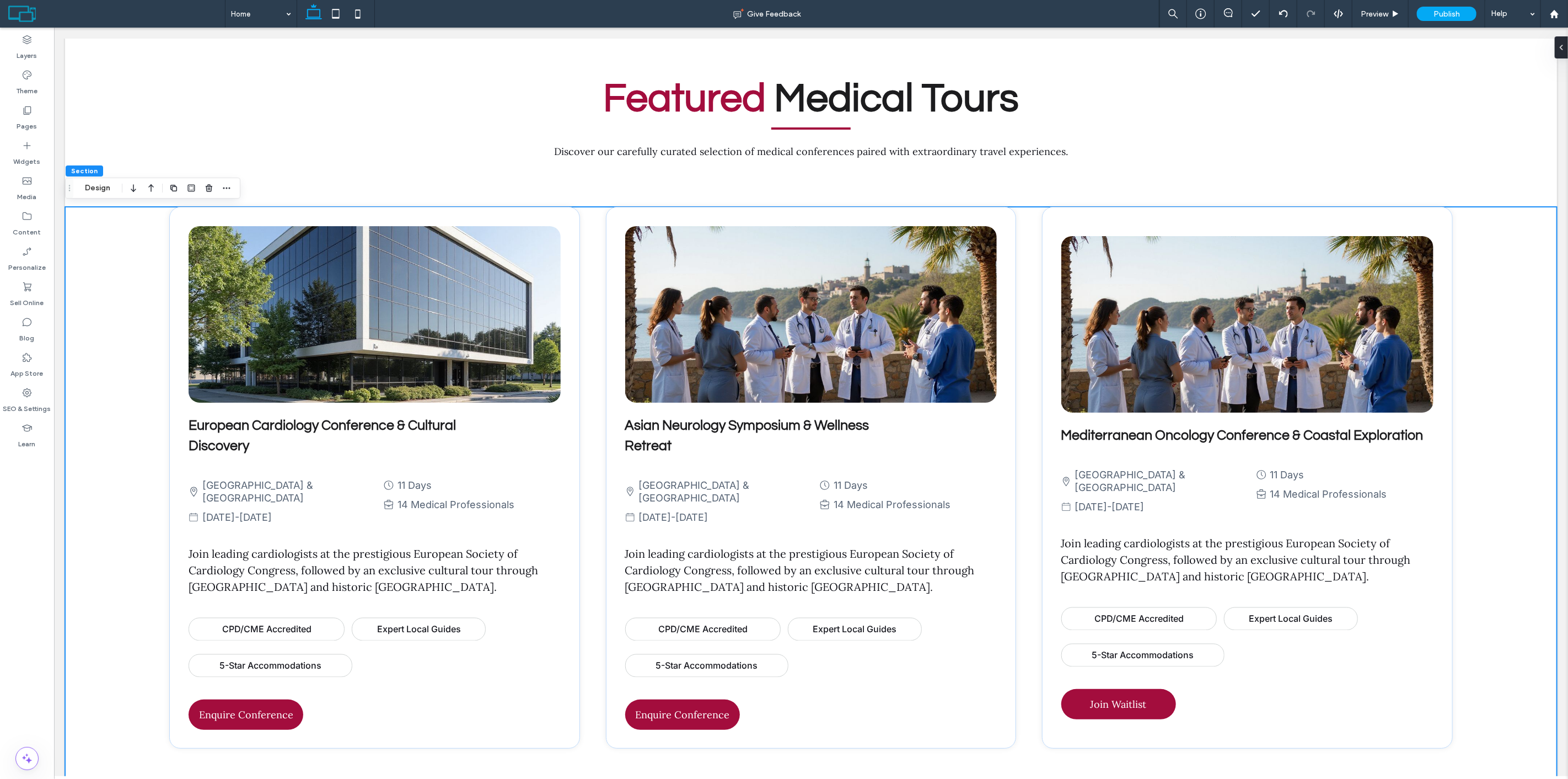
click at [105, 196] on div "Section Design" at bounding box center [153, 188] width 175 height 21
click at [97, 190] on button "Design" at bounding box center [97, 188] width 40 height 13
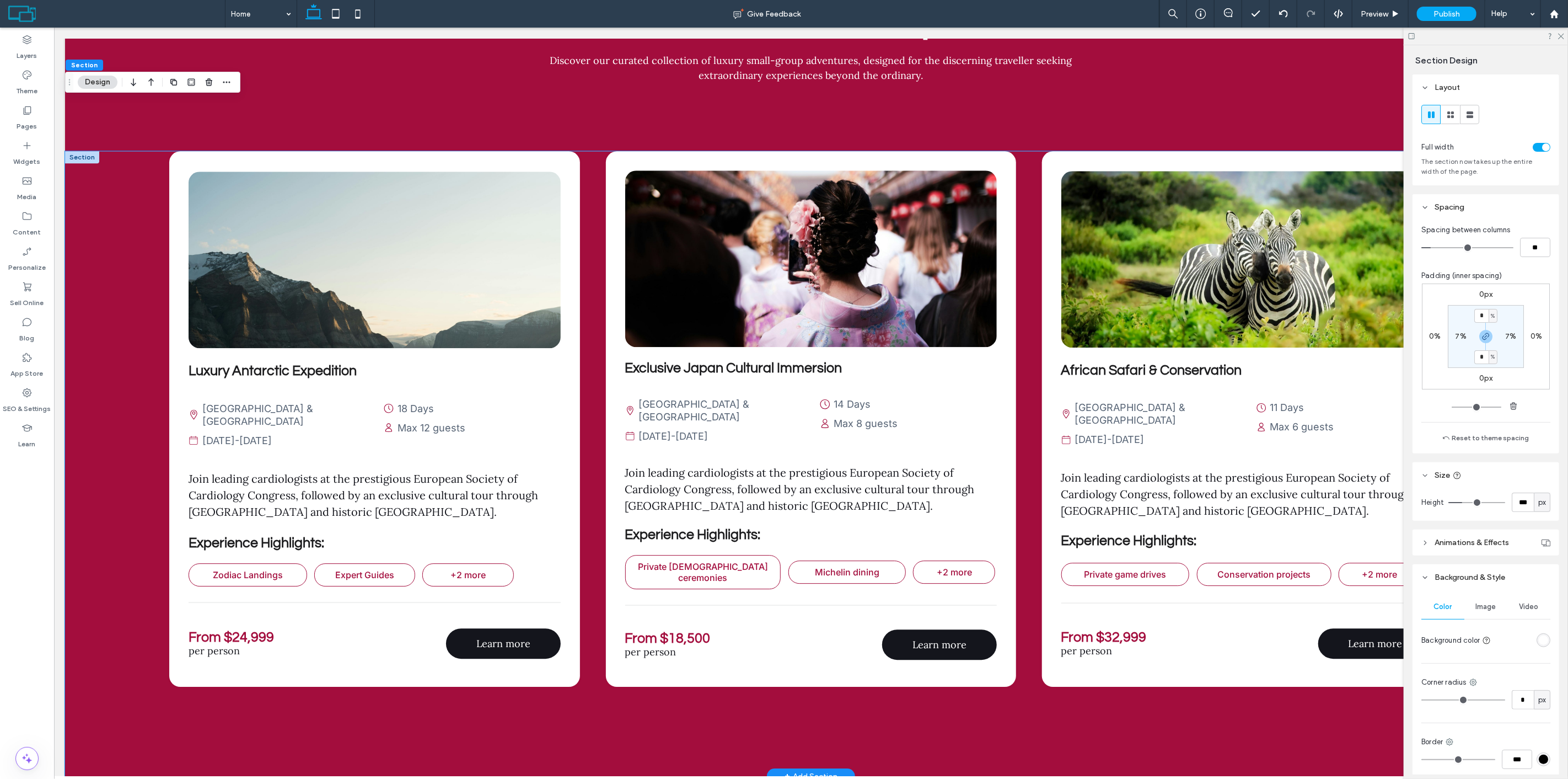
scroll to position [2674, 0]
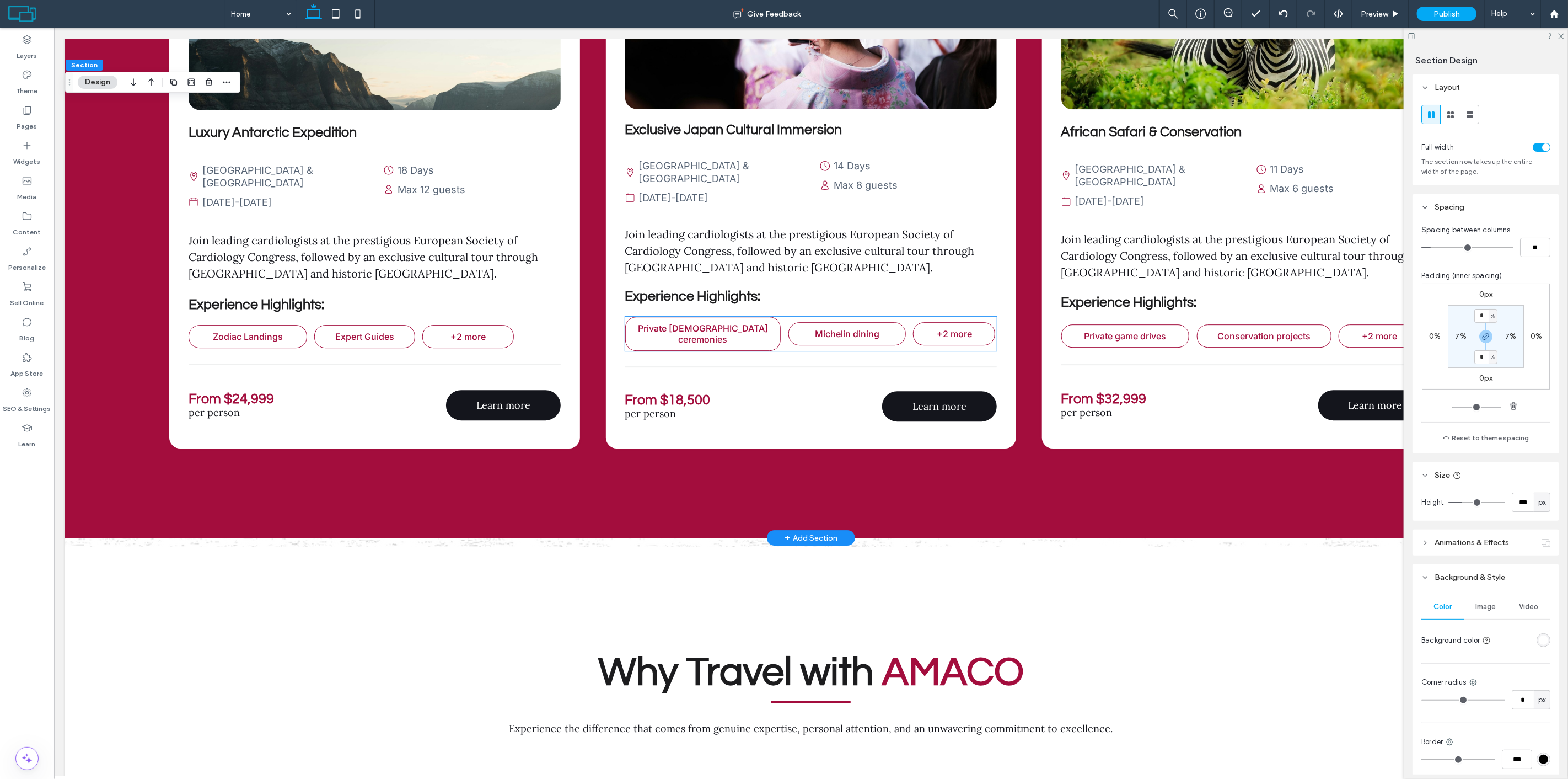
click at [751, 323] on span "Private [DEMOGRAPHIC_DATA] ceremonies" at bounding box center [702, 334] width 130 height 22
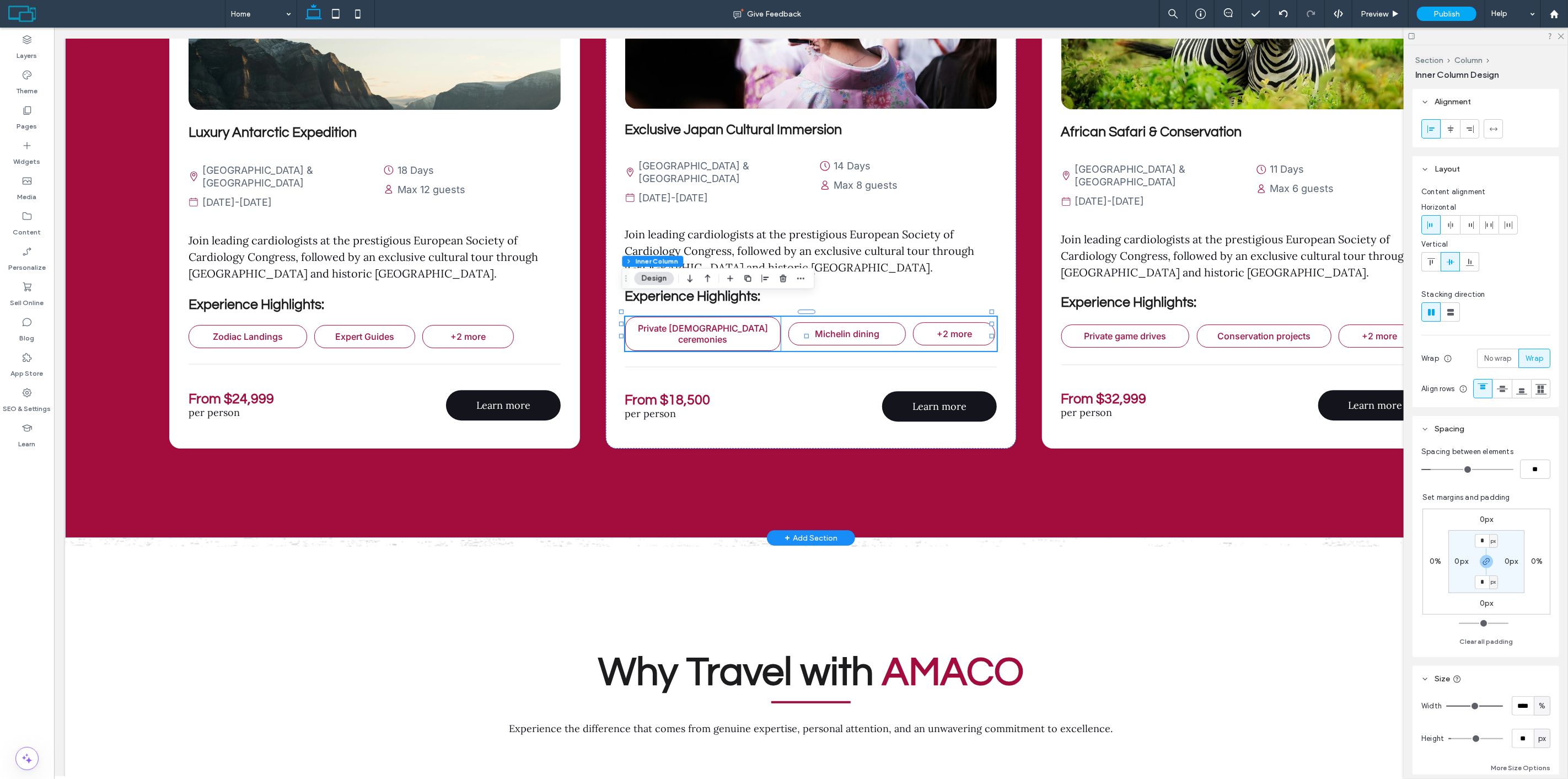
click at [755, 323] on p "Private [DEMOGRAPHIC_DATA] ceremonies" at bounding box center [702, 334] width 144 height 22
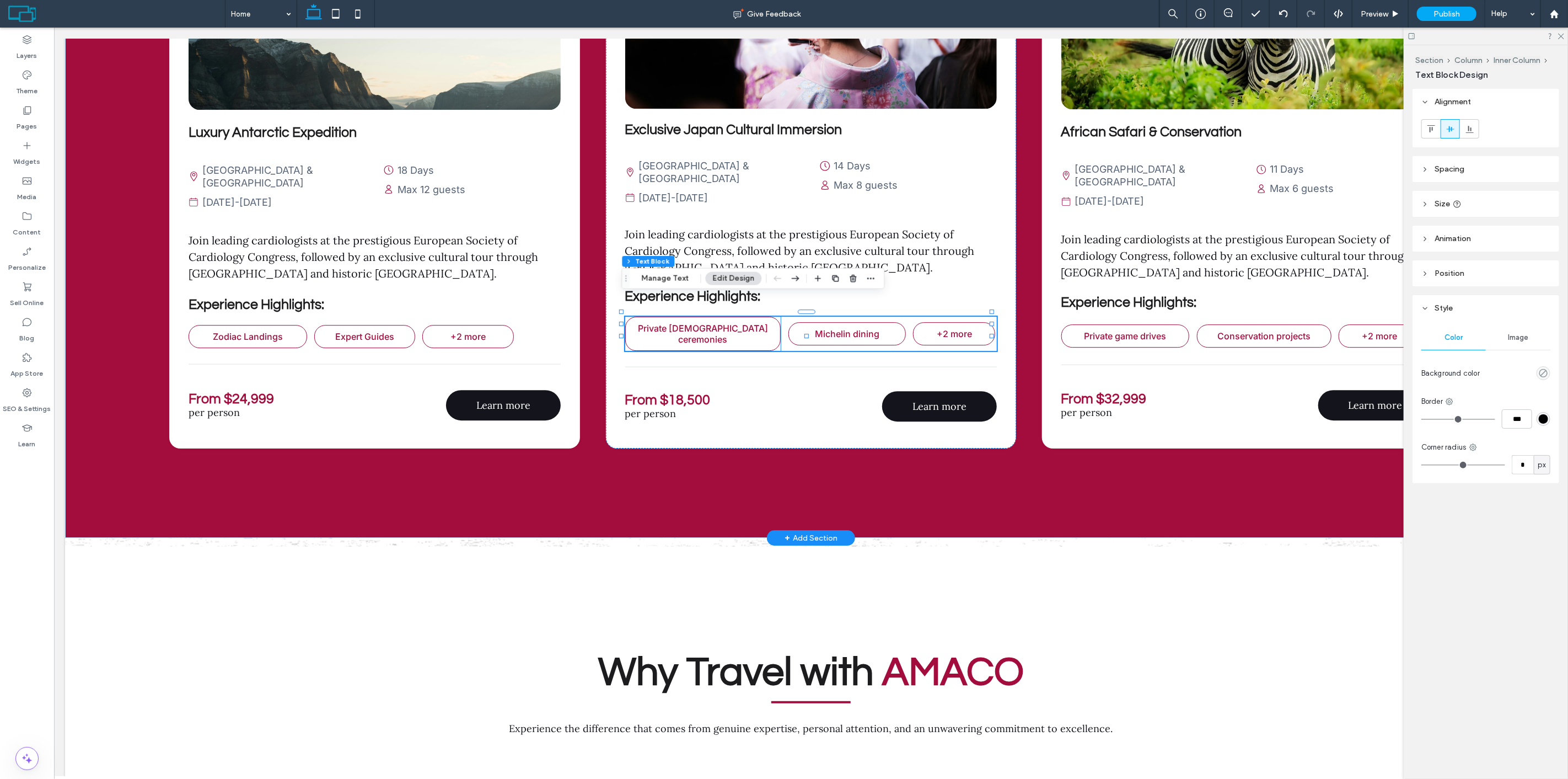
type input "*"
type input "***"
type input "**"
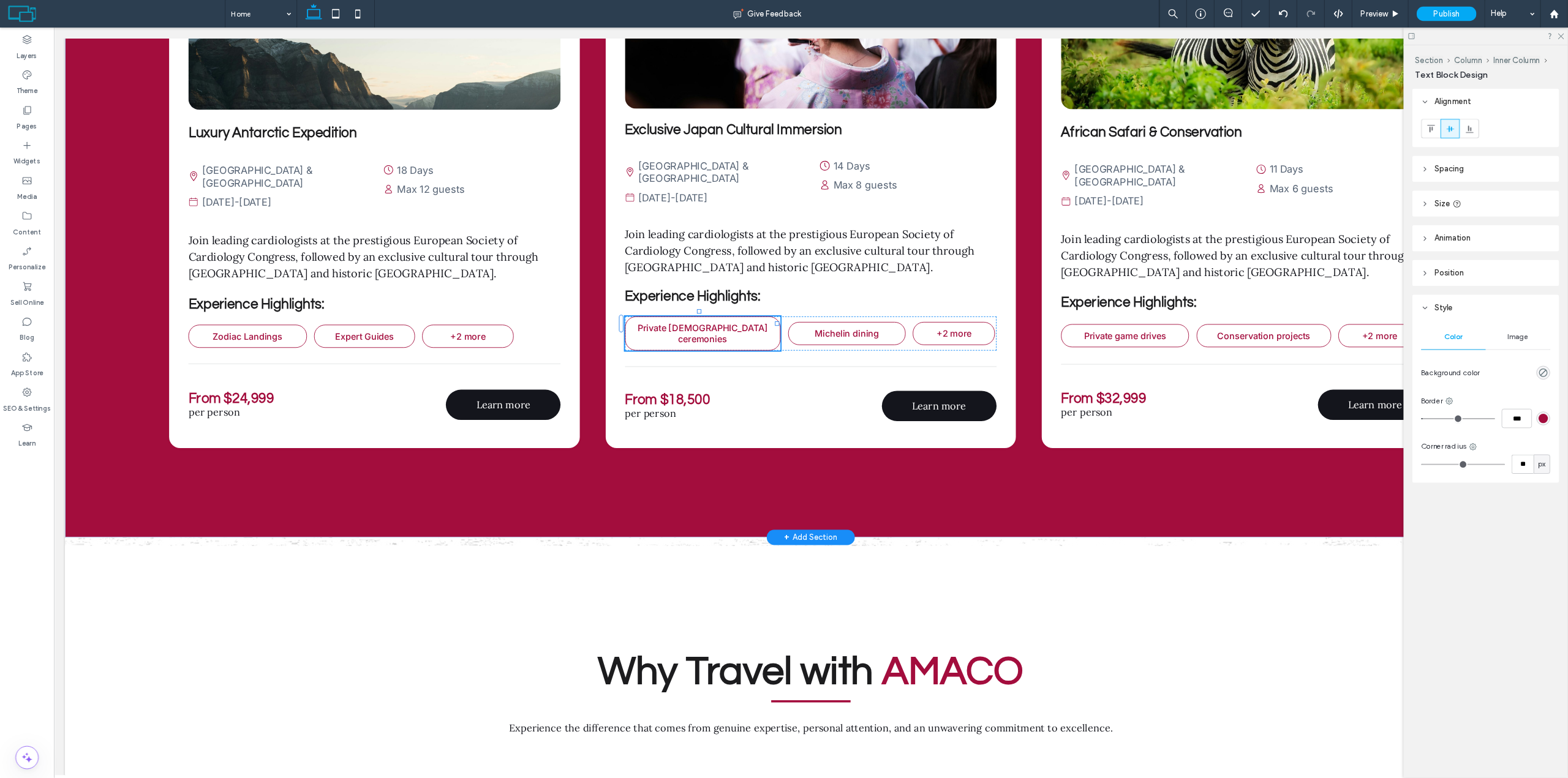
scroll to position [2969, 0]
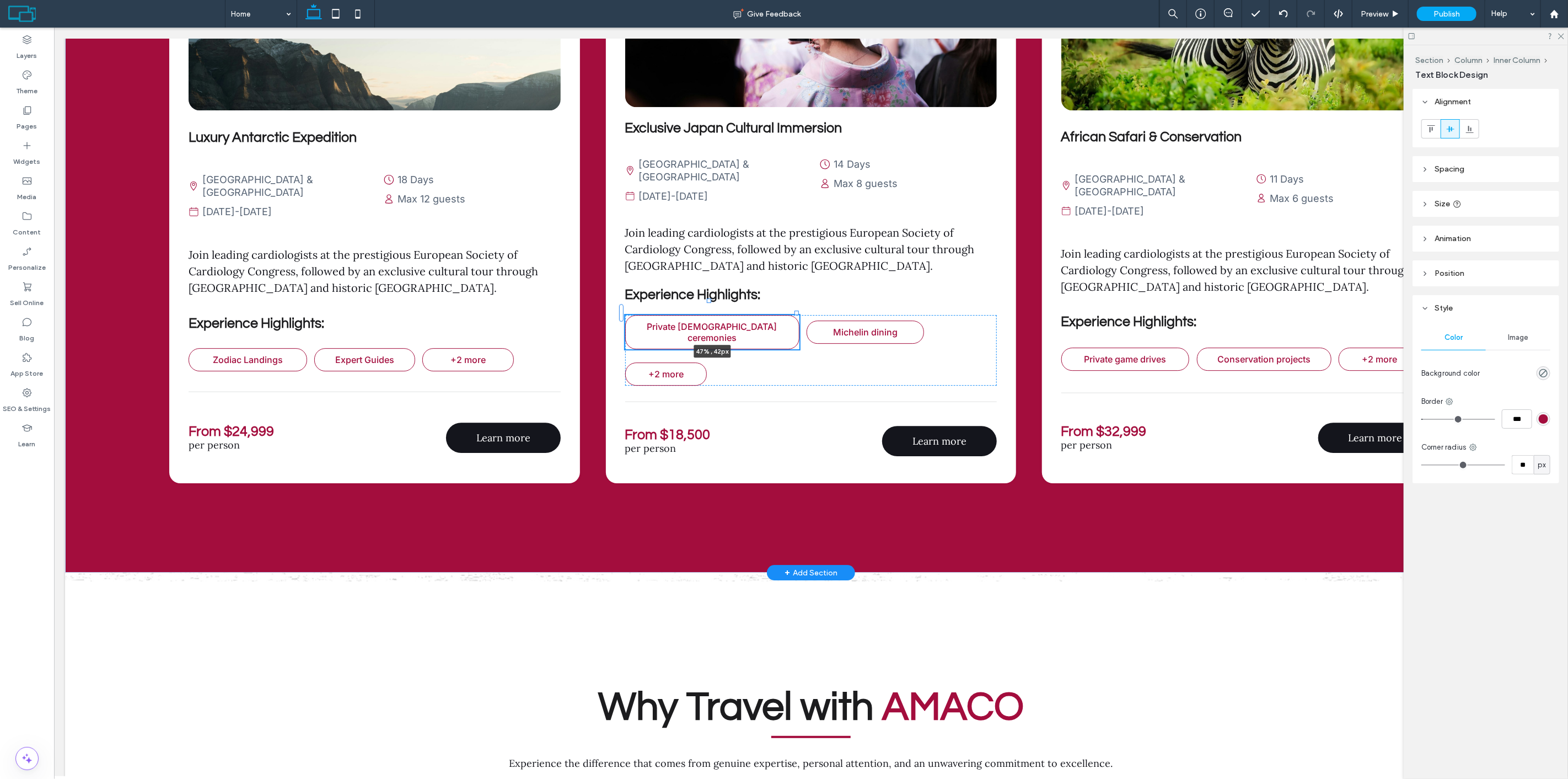
drag, startPoint x: 775, startPoint y: 308, endPoint x: 795, endPoint y: 308, distance: 20.0
click at [622, 301] on div at bounding box center [621, 301] width 1 height 1
type input "**"
type input "****"
click at [1249, 354] on span "Conservation projects" at bounding box center [1263, 359] width 93 height 11
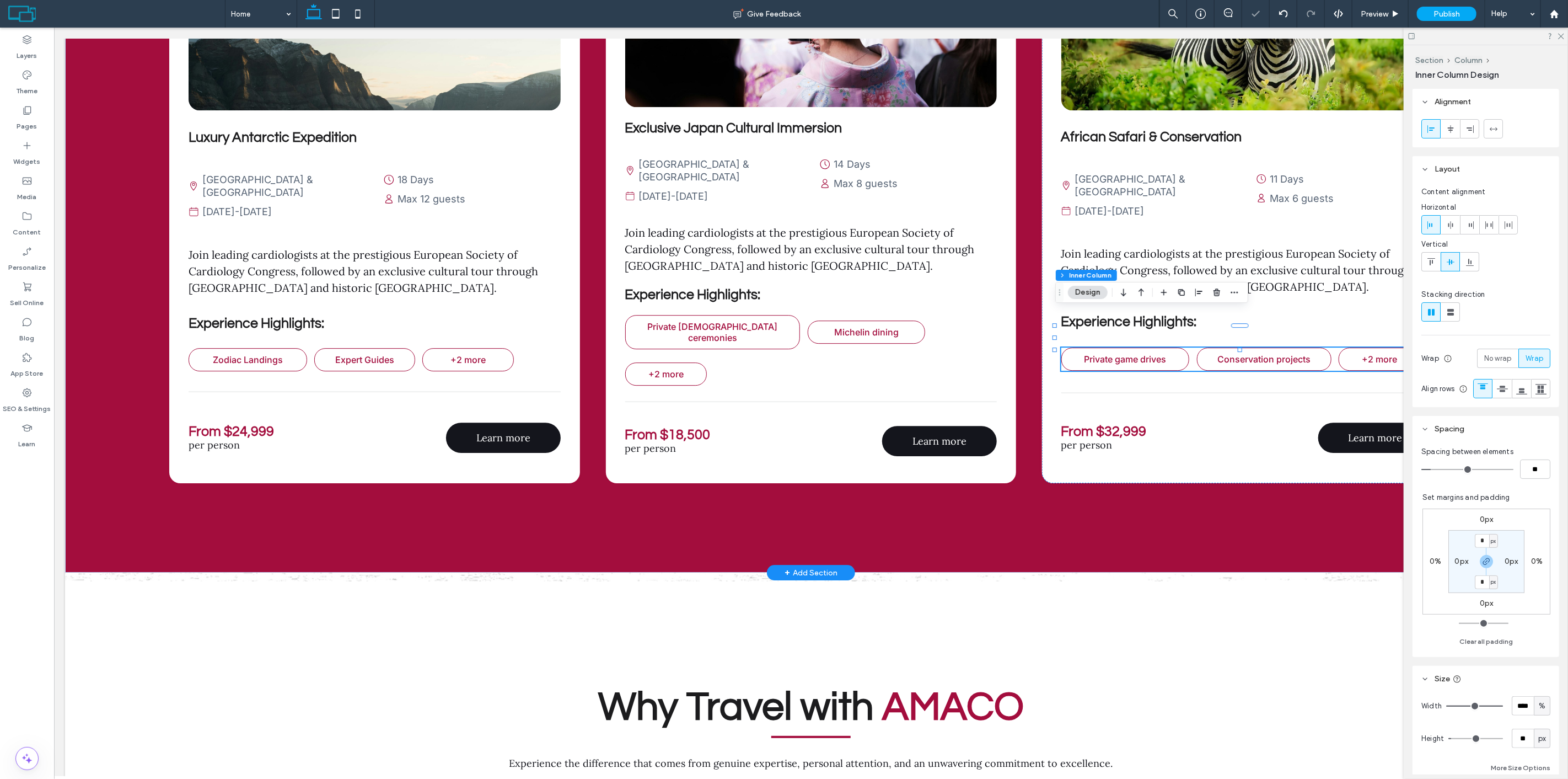
click at [1261, 354] on span "Conservation projects" at bounding box center [1263, 359] width 93 height 11
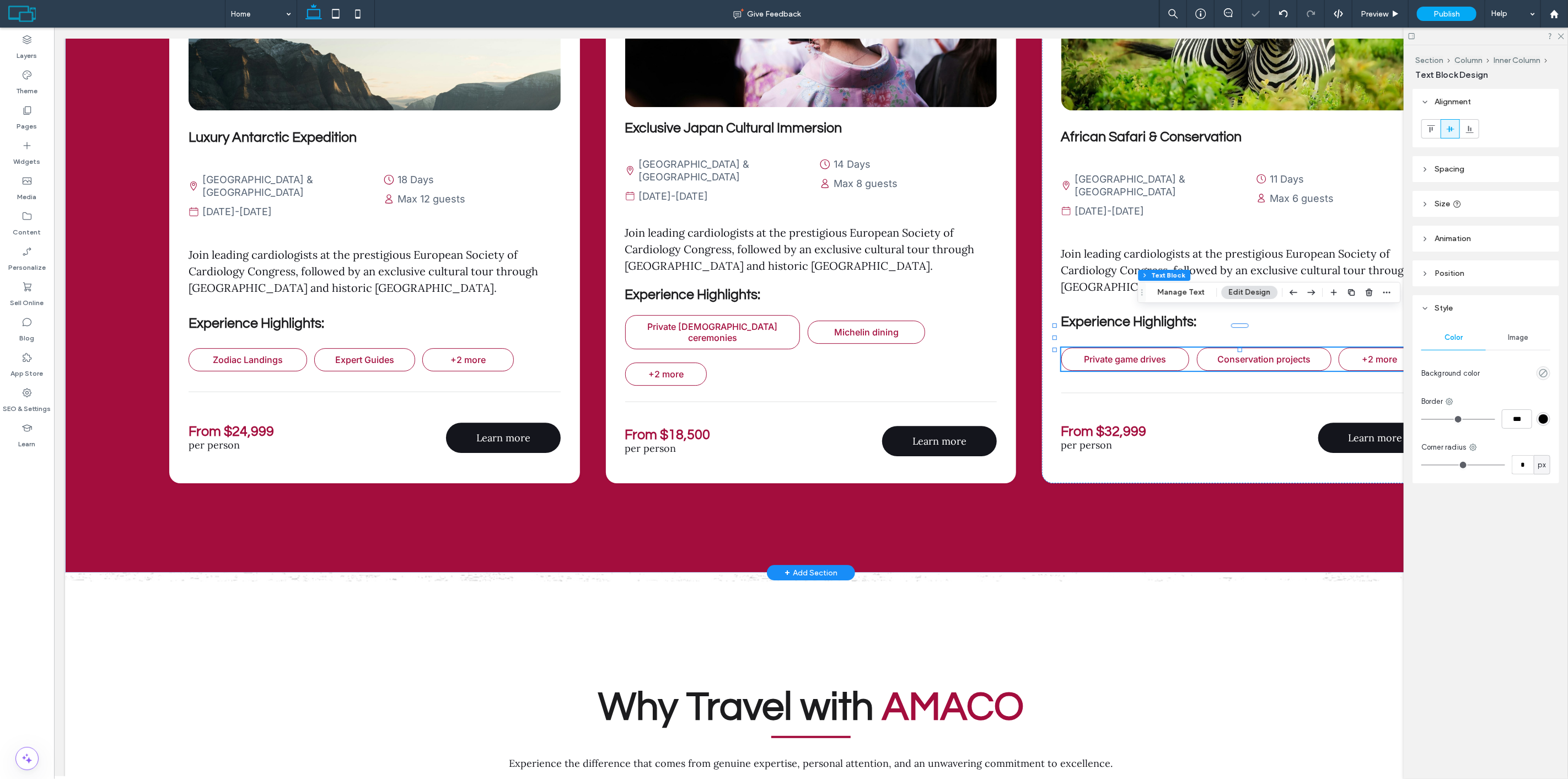
type input "*"
type input "***"
type input "**"
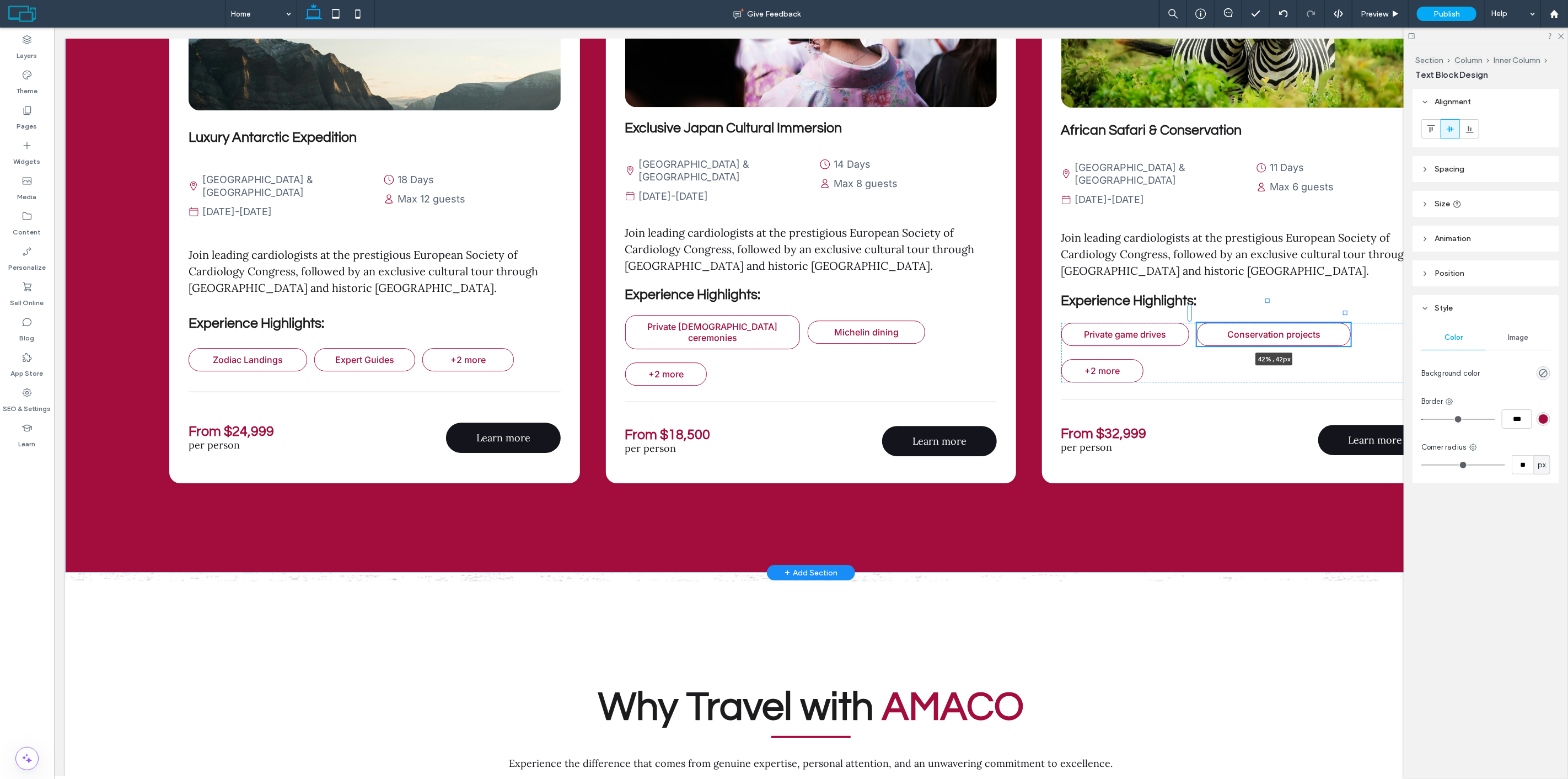
drag, startPoint x: 1325, startPoint y: 322, endPoint x: 1343, endPoint y: 322, distance: 18.0
click at [1343, 322] on div "Luxury Antarctic Expedition Vienna & Prague September 15-25, 2024 18 Days Max 1…" at bounding box center [810, 242] width 1492 height 661
type input "**"
type input "****"
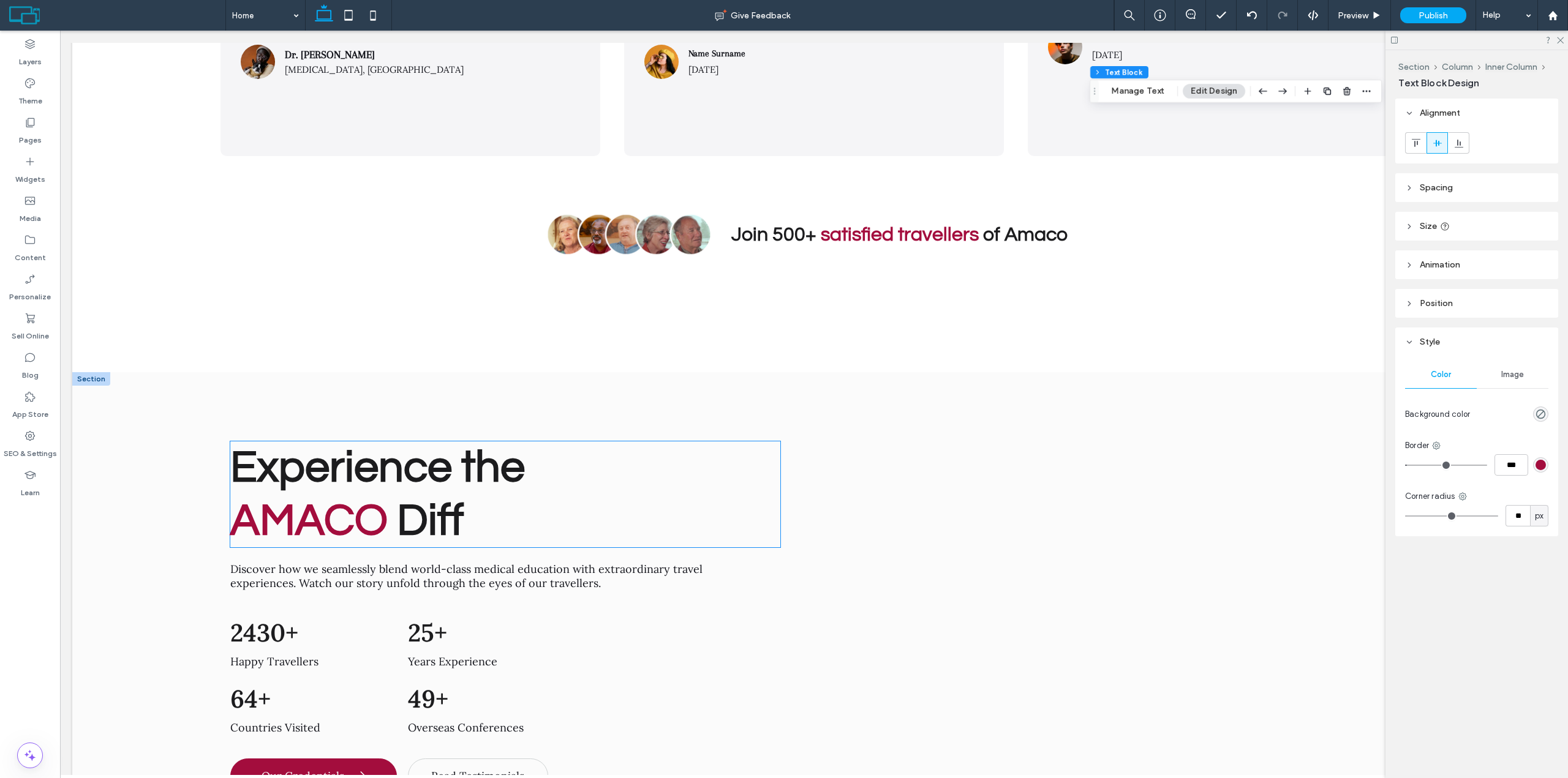
scroll to position [5724, 0]
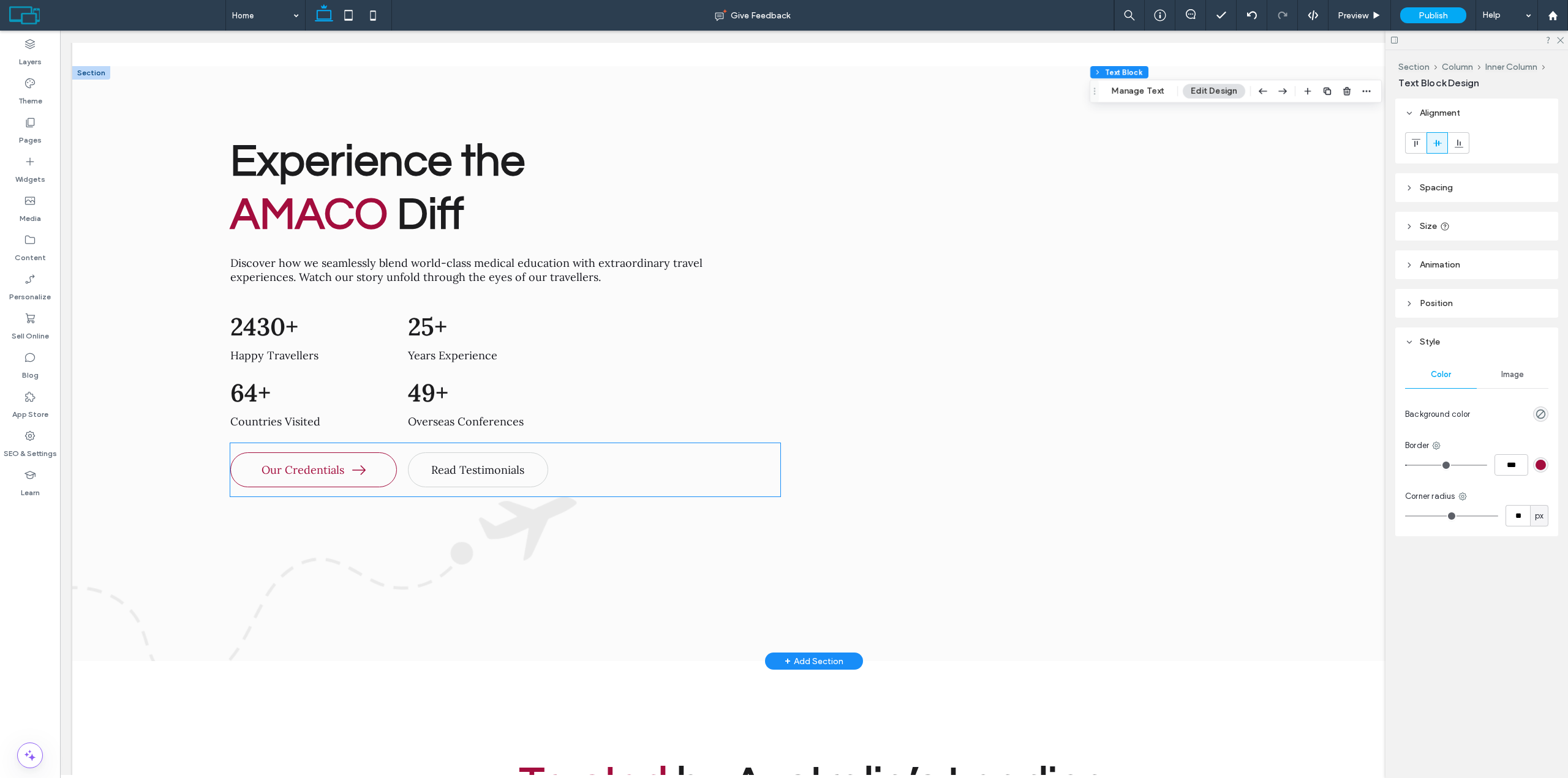
click at [374, 452] on link "Our Credentials" at bounding box center [314, 470] width 166 height 35
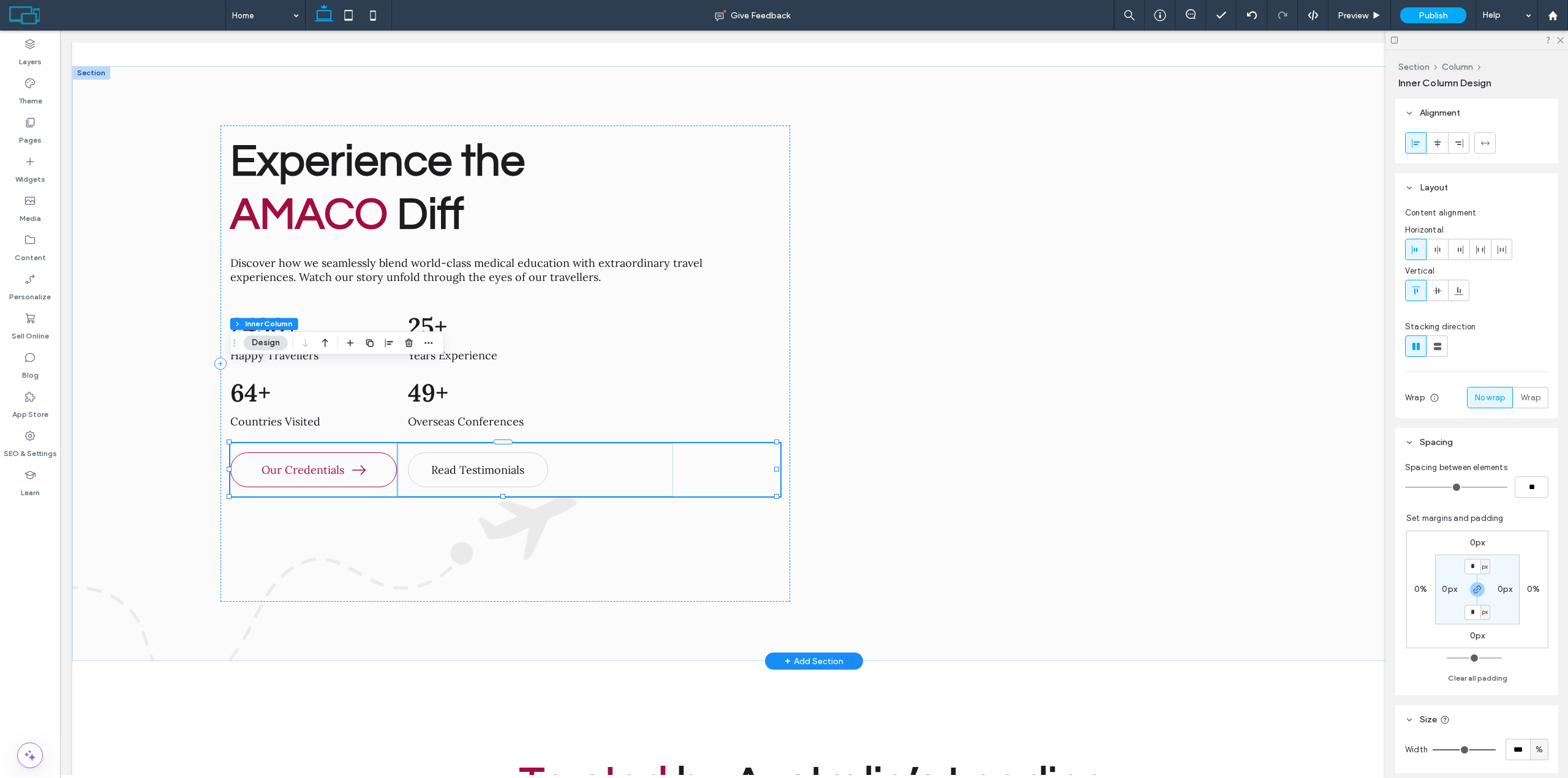
click at [386, 452] on link "Our Credentials" at bounding box center [314, 470] width 166 height 35
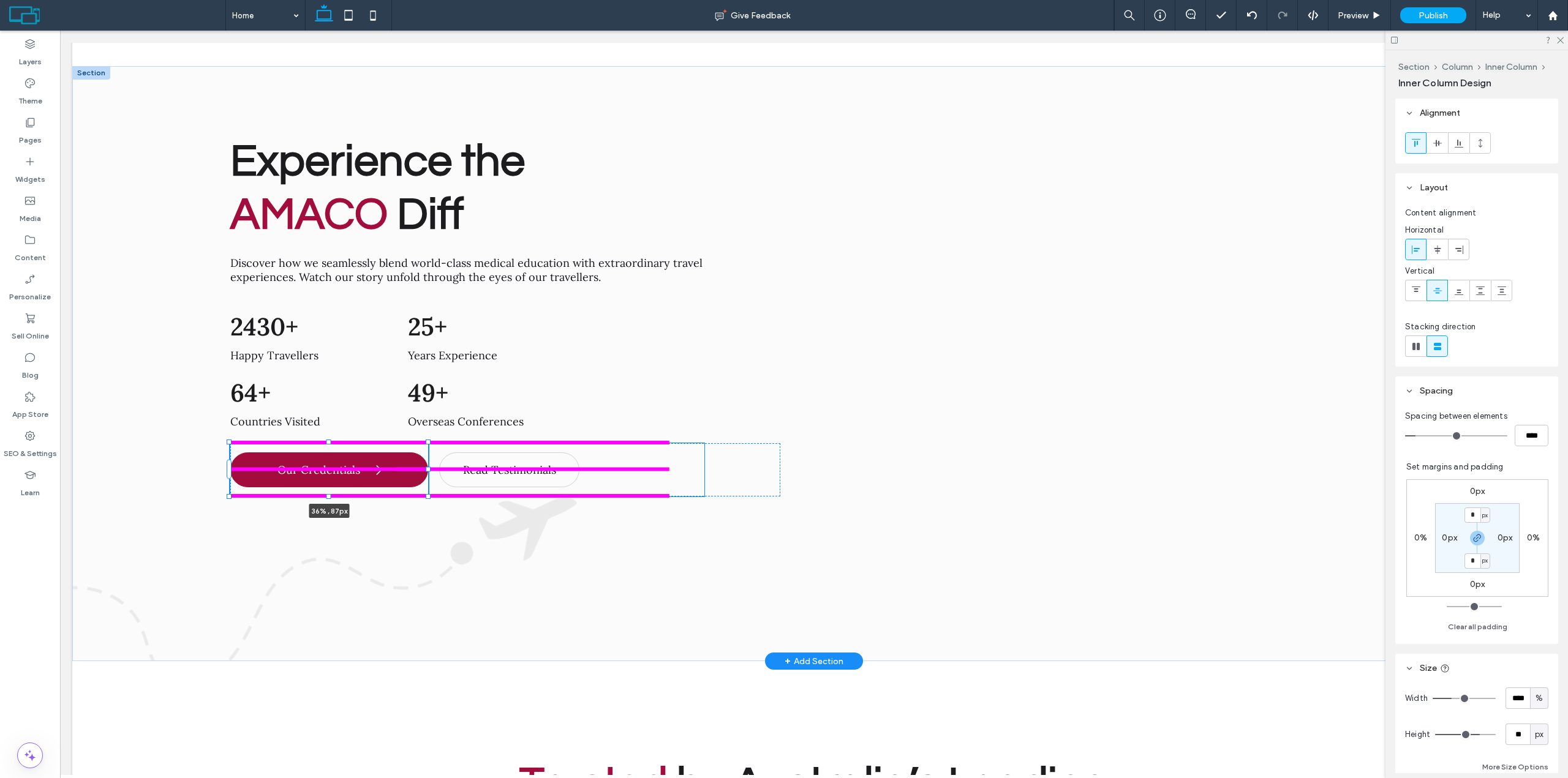
drag, startPoint x: 395, startPoint y: 389, endPoint x: 427, endPoint y: 390, distance: 32.0
click at [427, 467] on div at bounding box center [428, 469] width 5 height 5
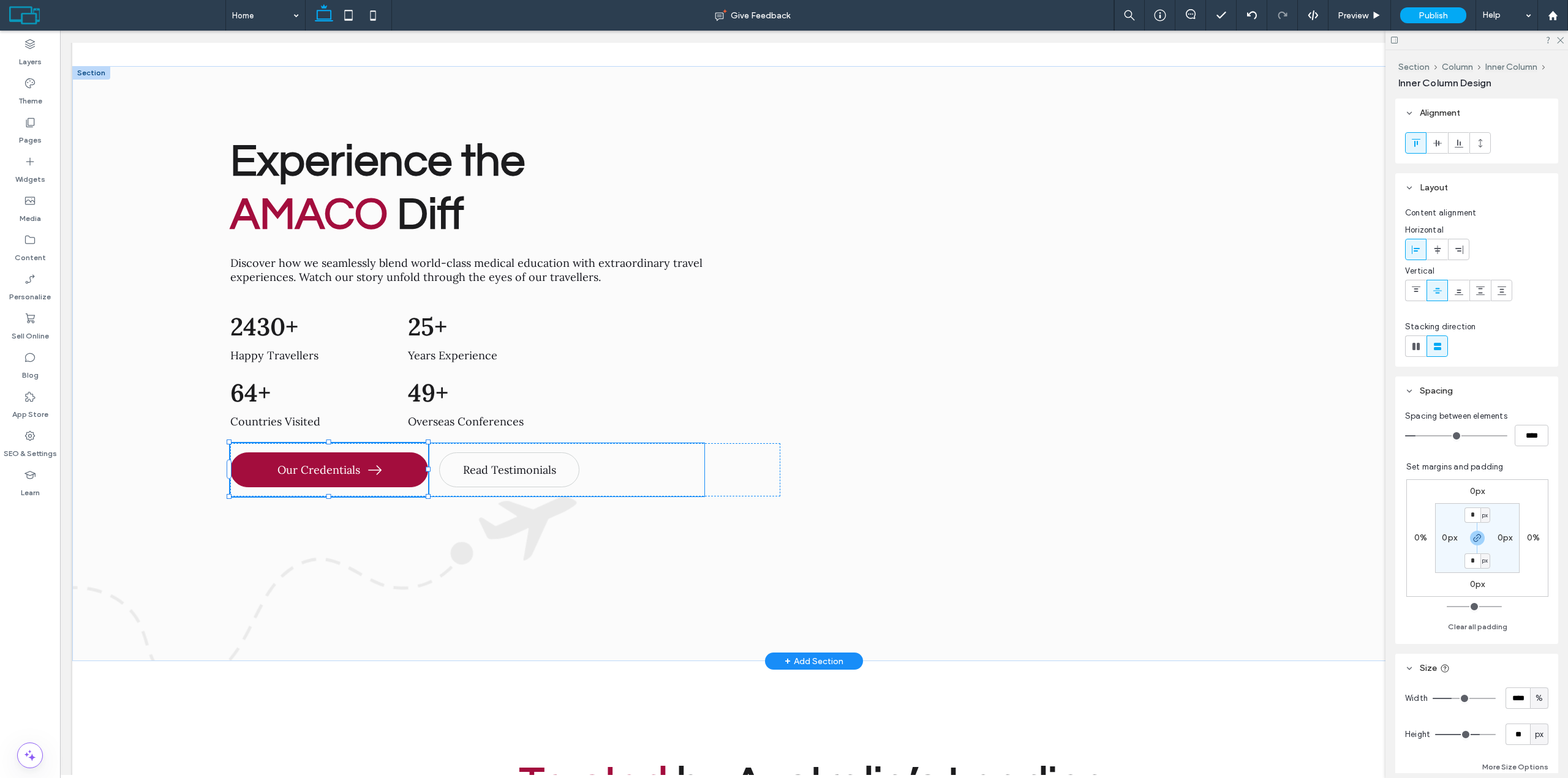
type input "**"
type input "****"
click at [124, 461] on div "Experience the AMACO Diff Discover how we seamlessly blend world-class medical …" at bounding box center [814, 364] width 1483 height 595
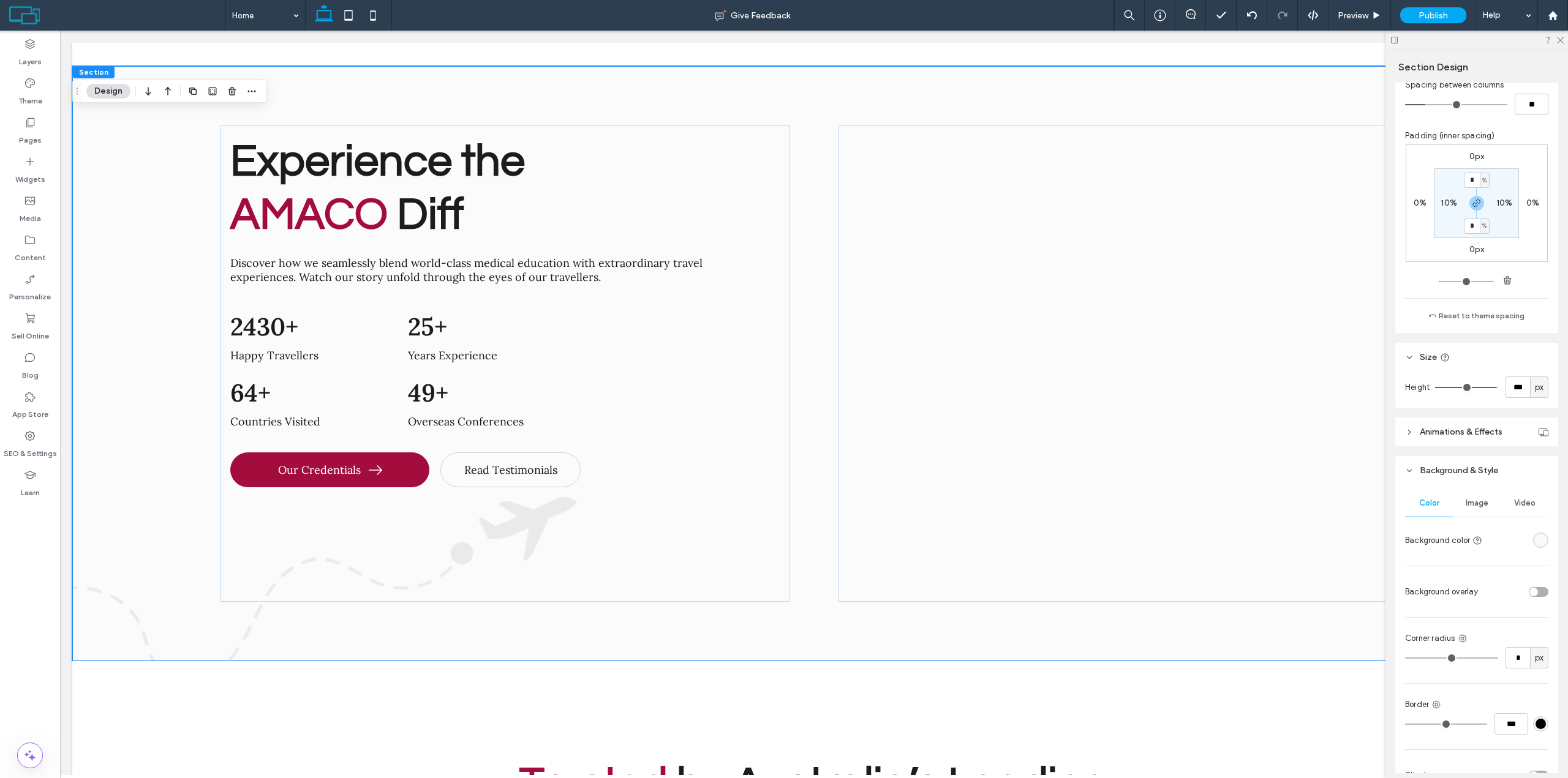
scroll to position [184, 0]
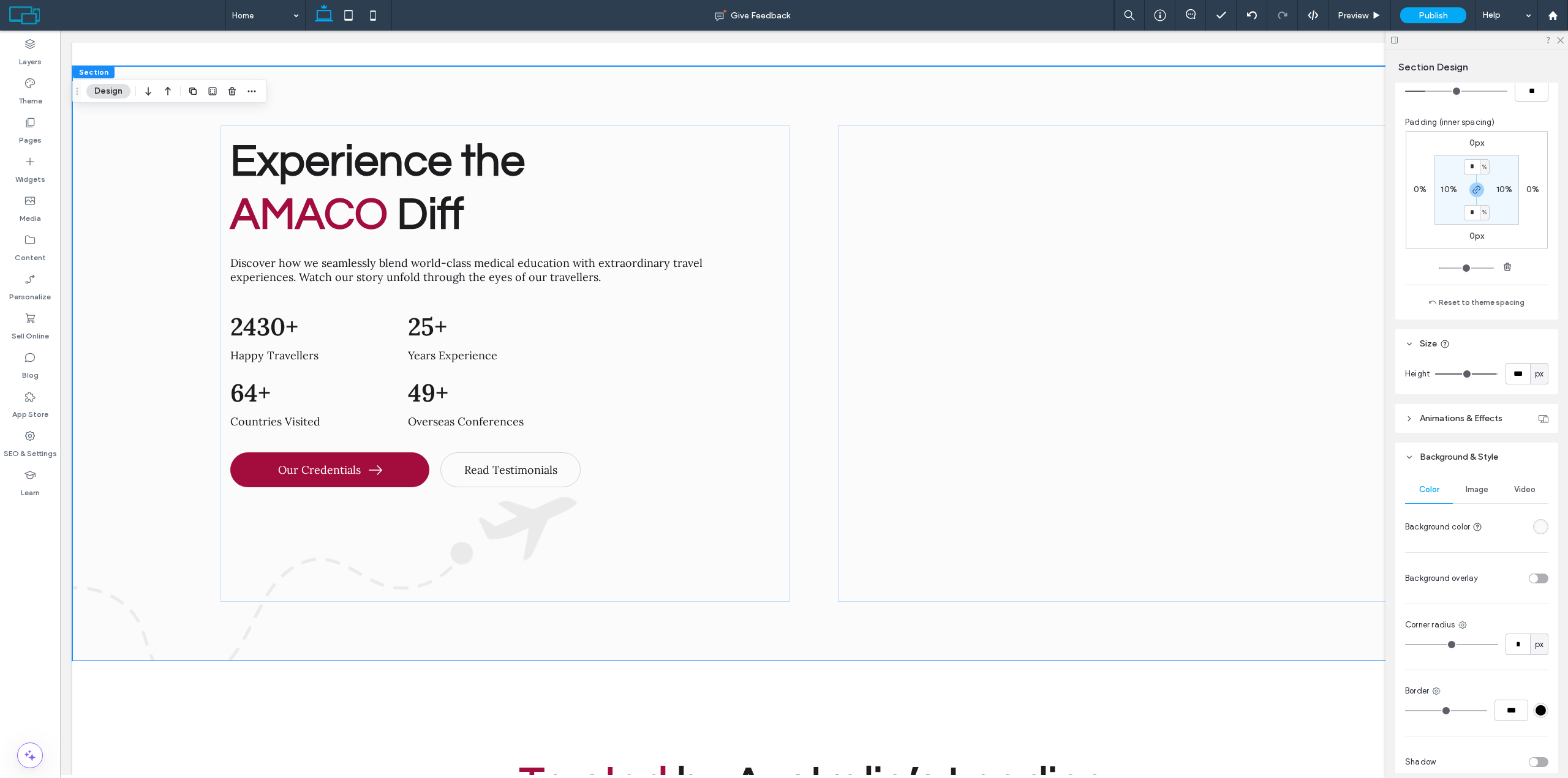
click at [1468, 483] on div "Image" at bounding box center [1476, 490] width 48 height 27
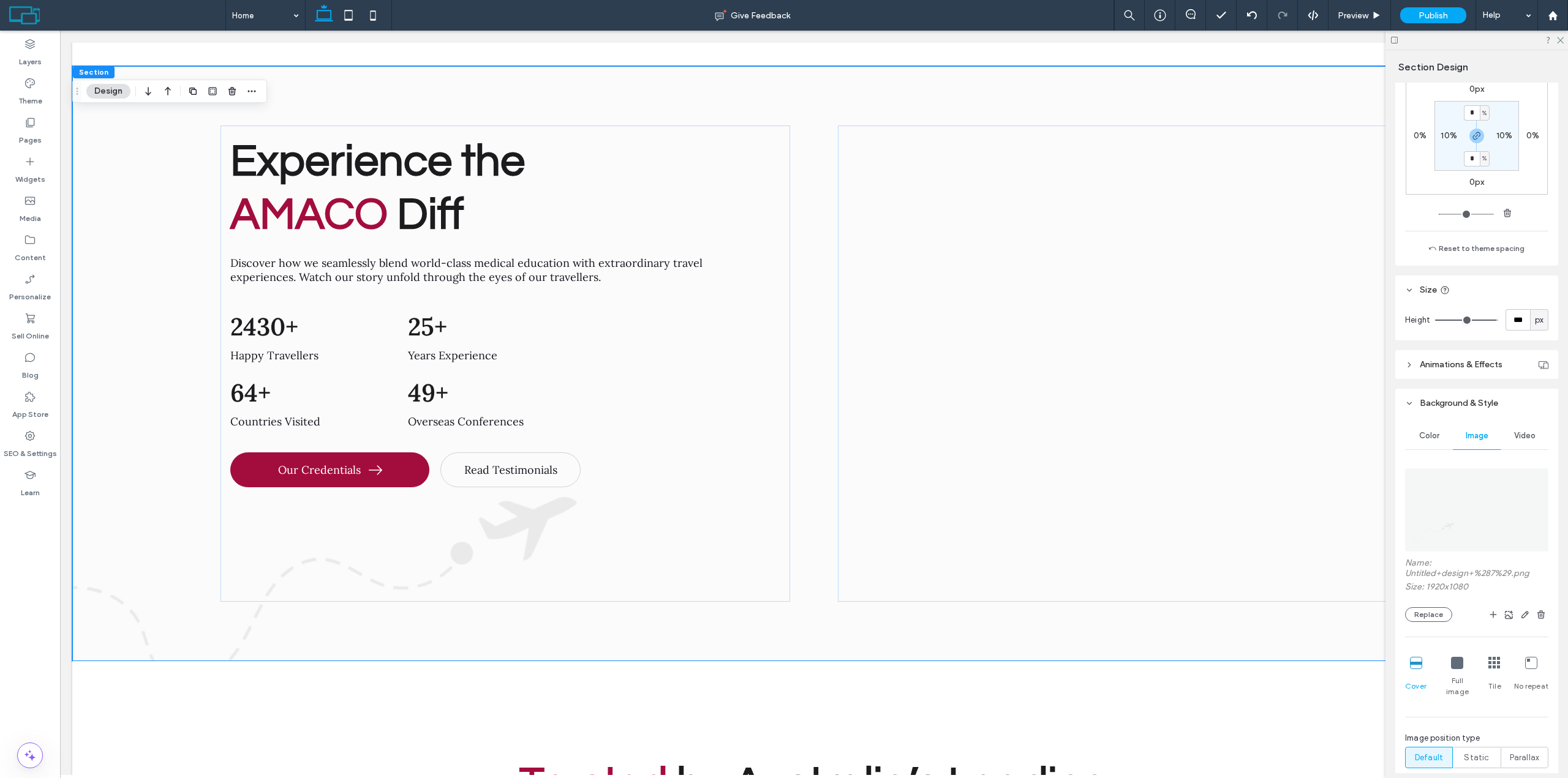
scroll to position [245, 0]
click at [1456, 650] on icon at bounding box center [1457, 656] width 12 height 12
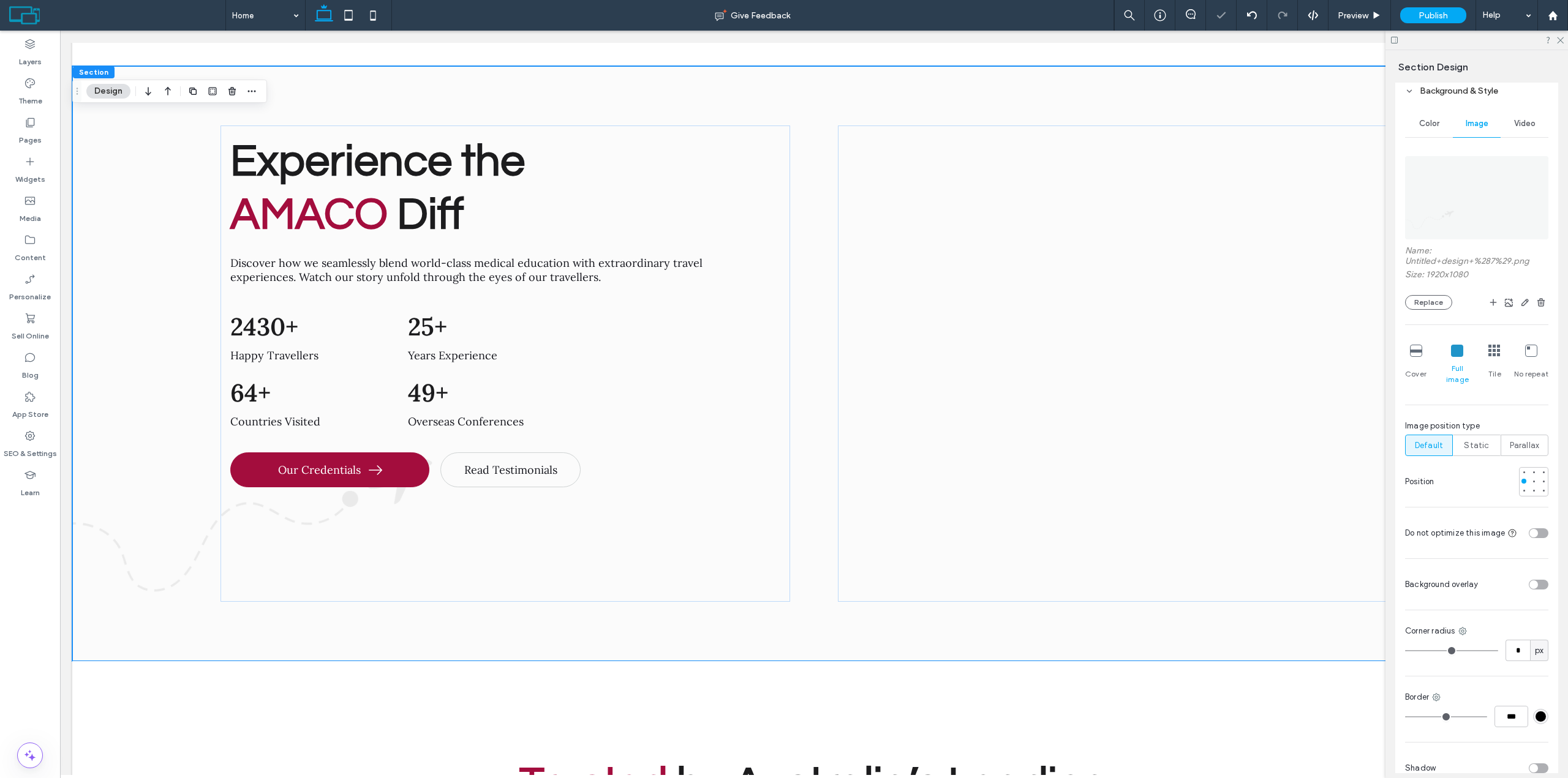
scroll to position [551, 0]
click at [1519, 485] on div at bounding box center [1523, 489] width 9 height 9
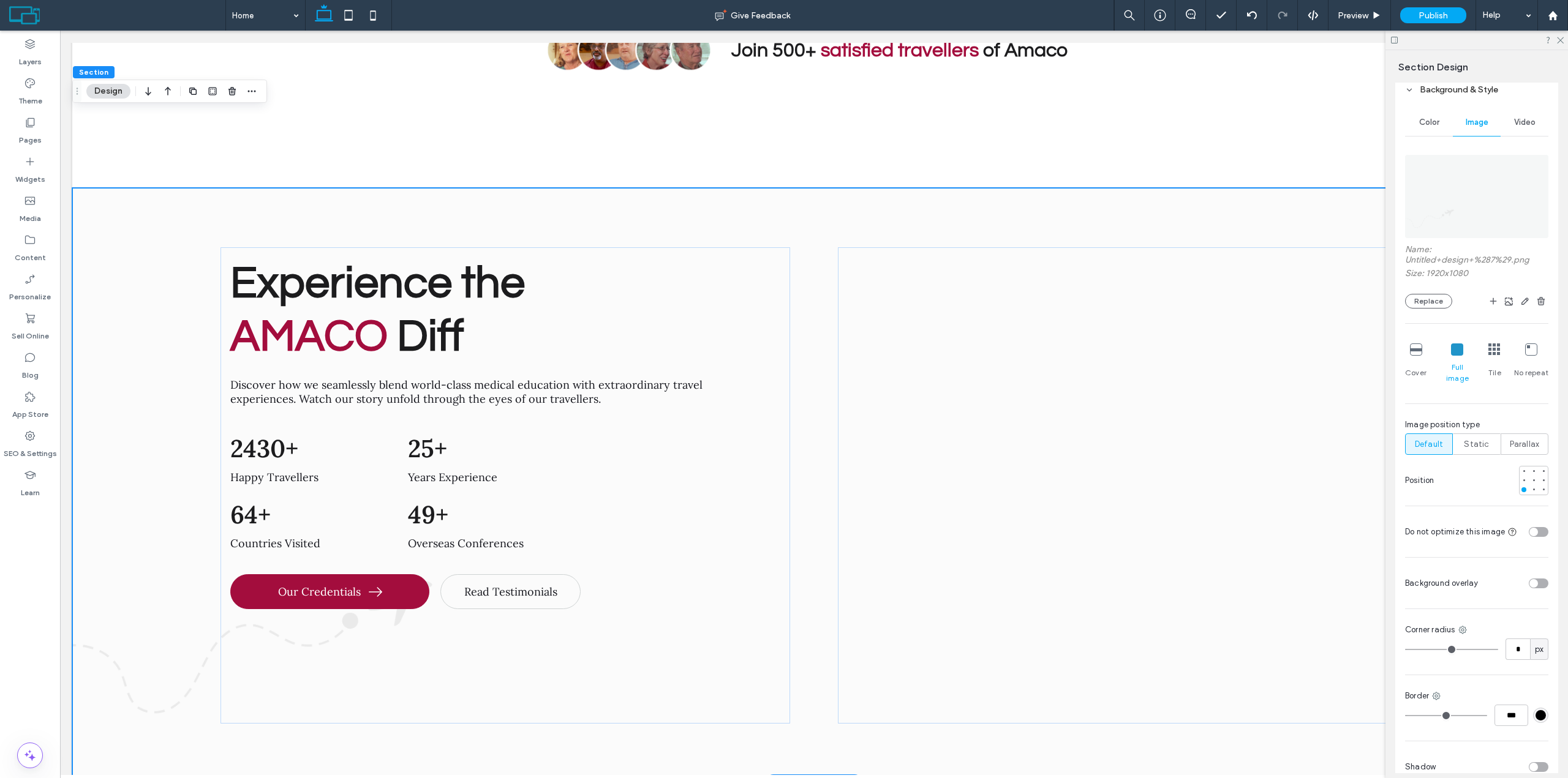
scroll to position [5724, 0]
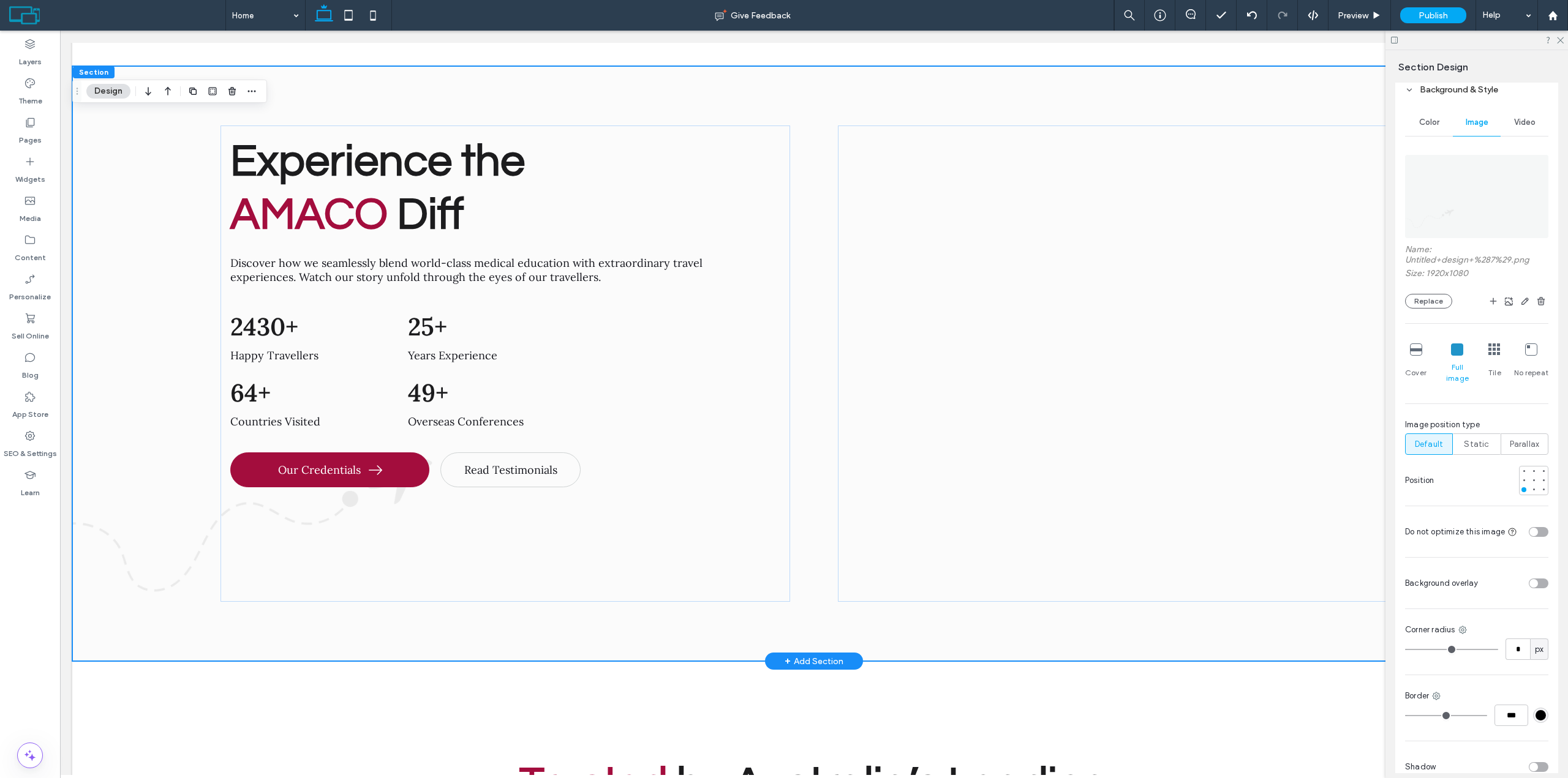
click at [126, 258] on div "Experience the AMACO Diff Discover how we seamlessly blend world-class medical …" at bounding box center [814, 364] width 1483 height 595
click at [1479, 190] on img at bounding box center [1477, 196] width 143 height 83
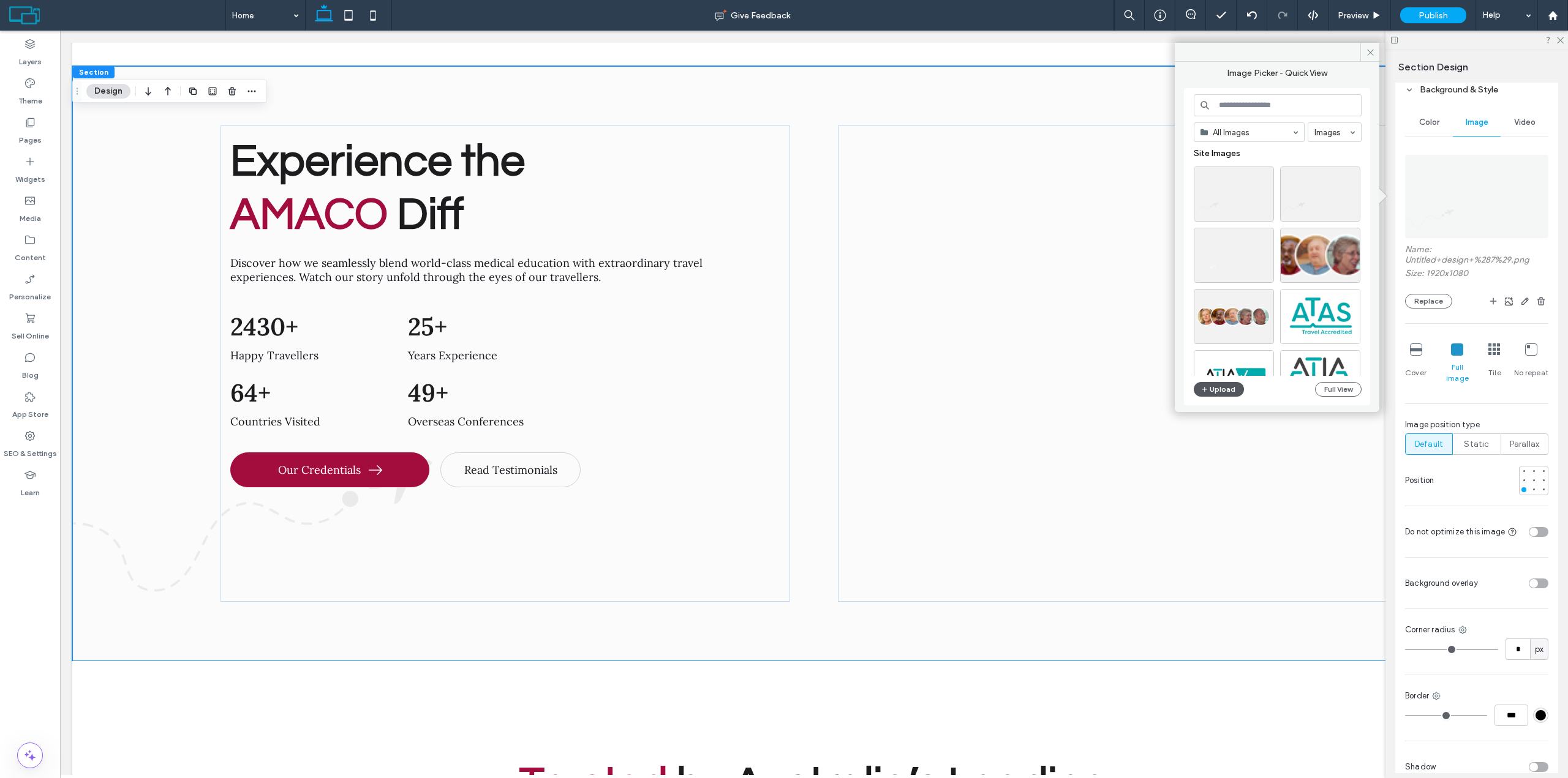
click at [1226, 385] on button "Upload" at bounding box center [1218, 389] width 50 height 15
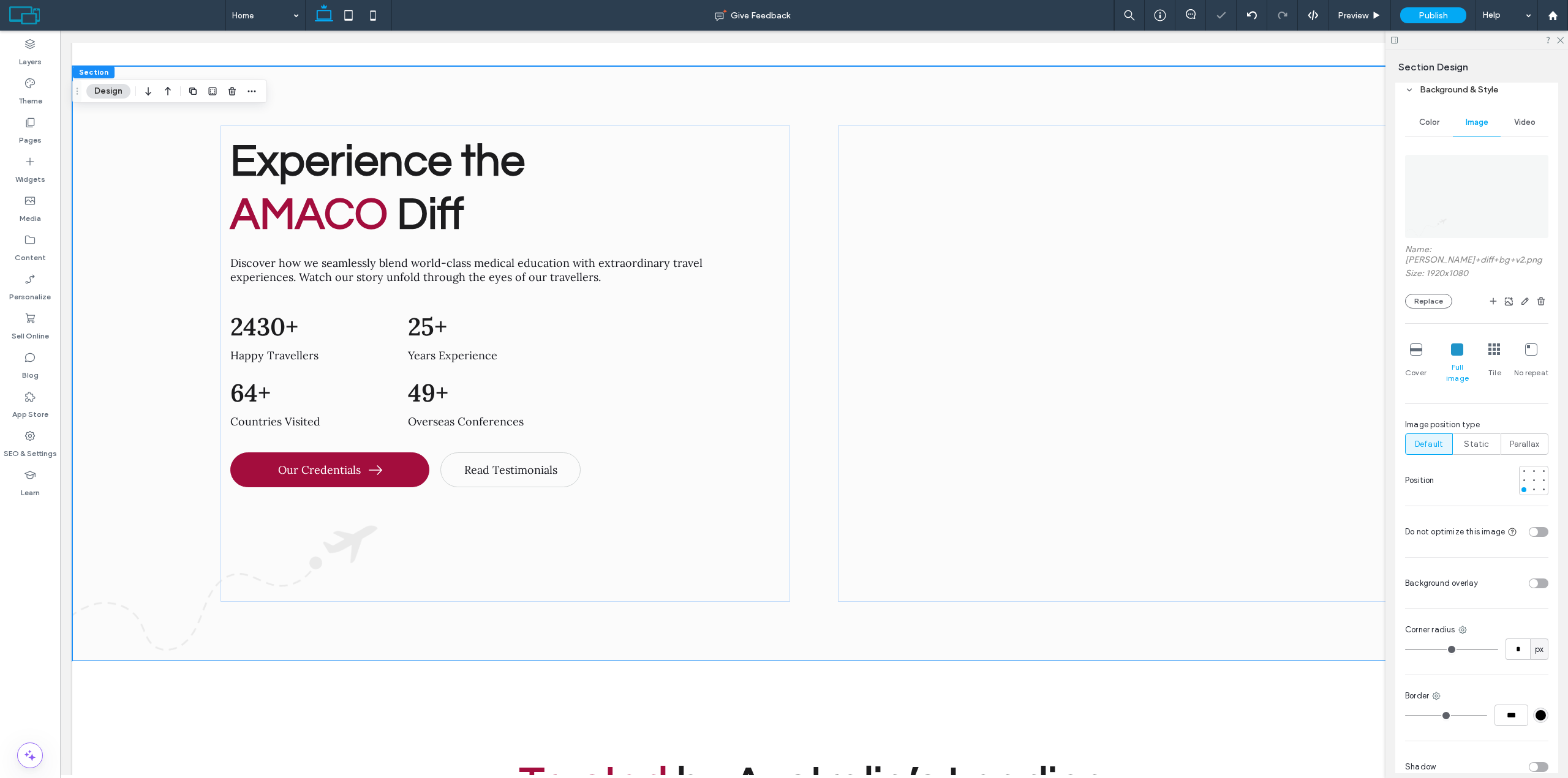
click at [1485, 205] on img at bounding box center [1477, 196] width 143 height 83
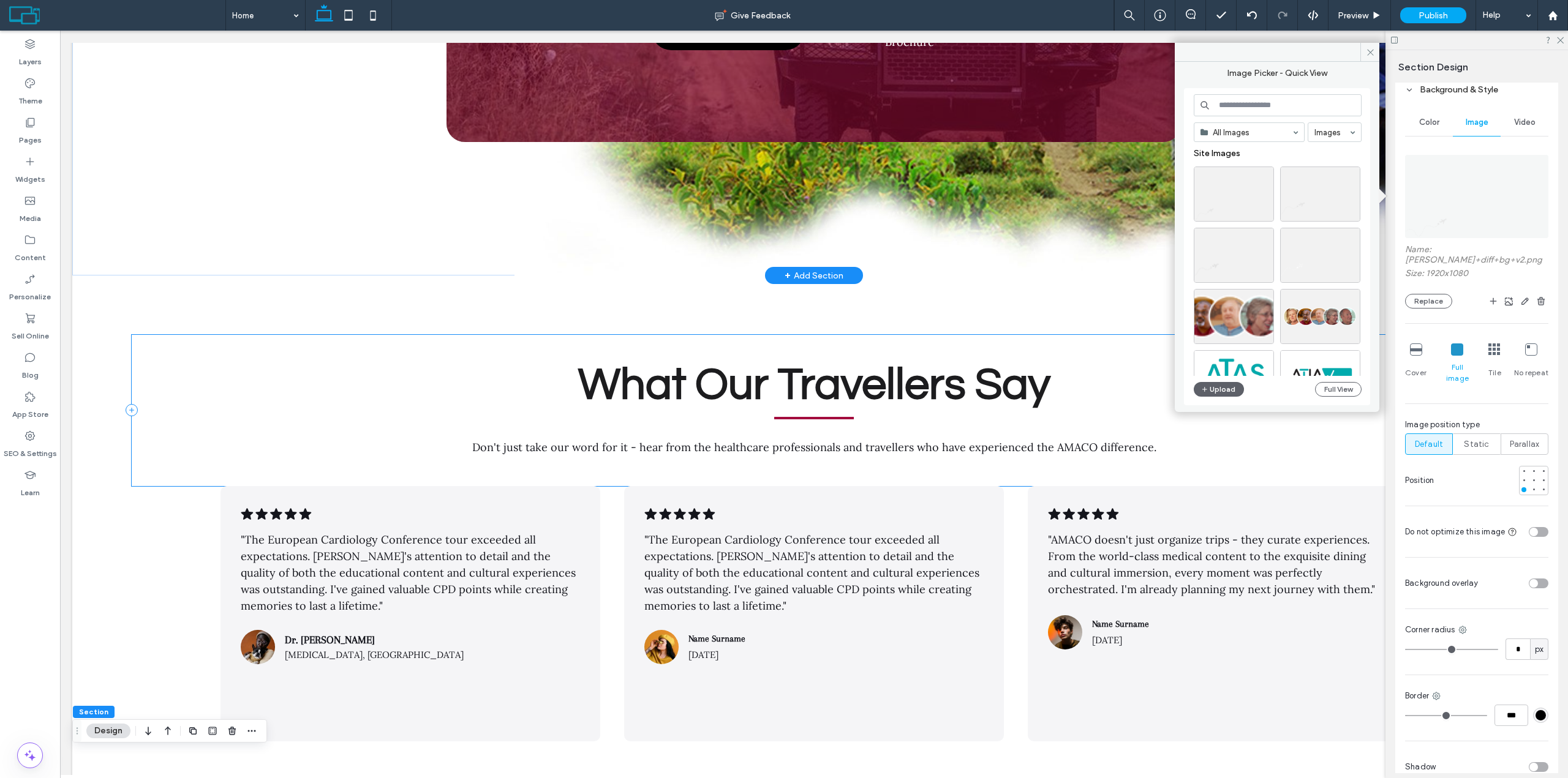
scroll to position [4623, 0]
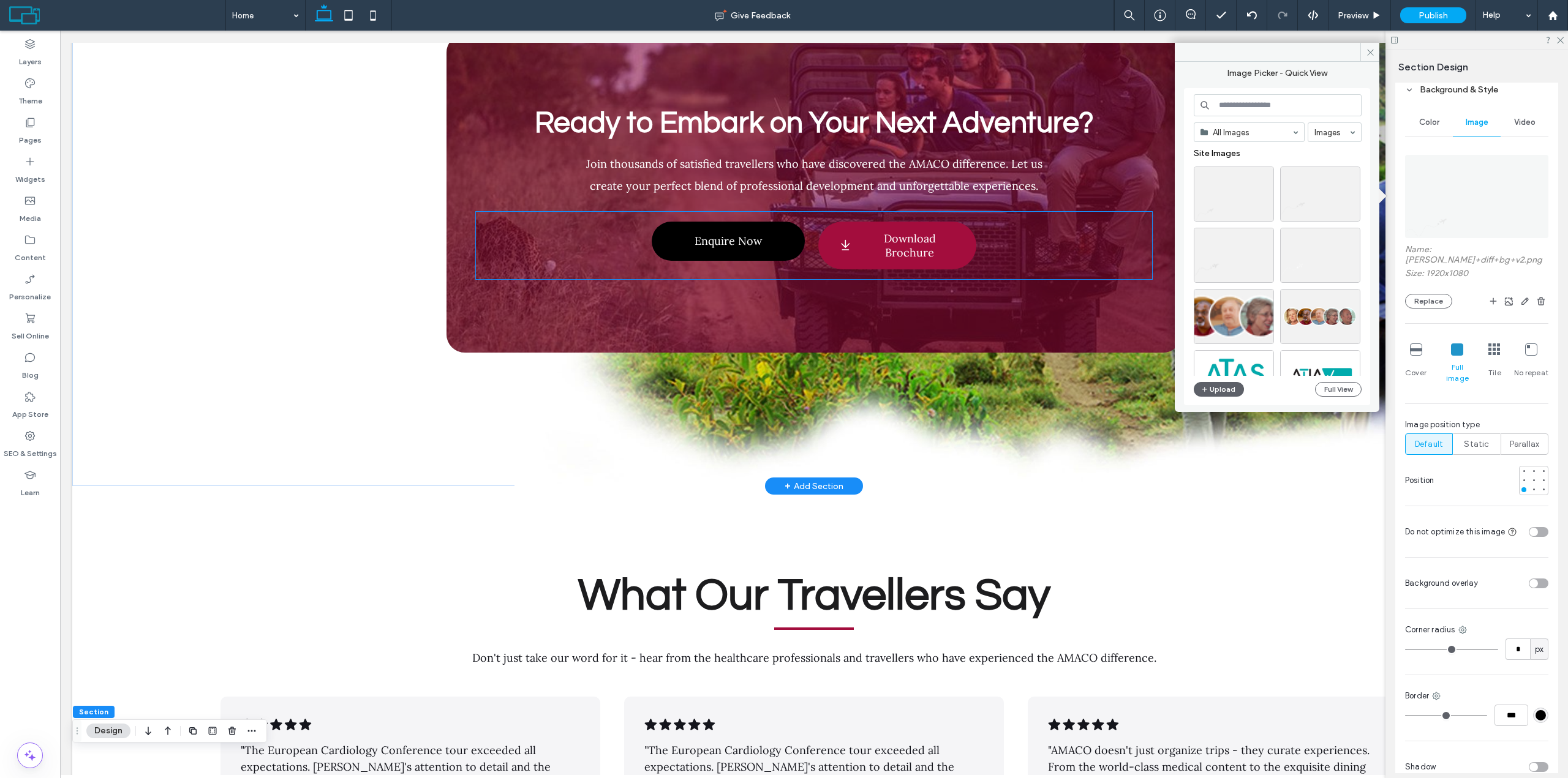
click at [913, 231] on span "Download Brochure" at bounding box center [909, 245] width 96 height 28
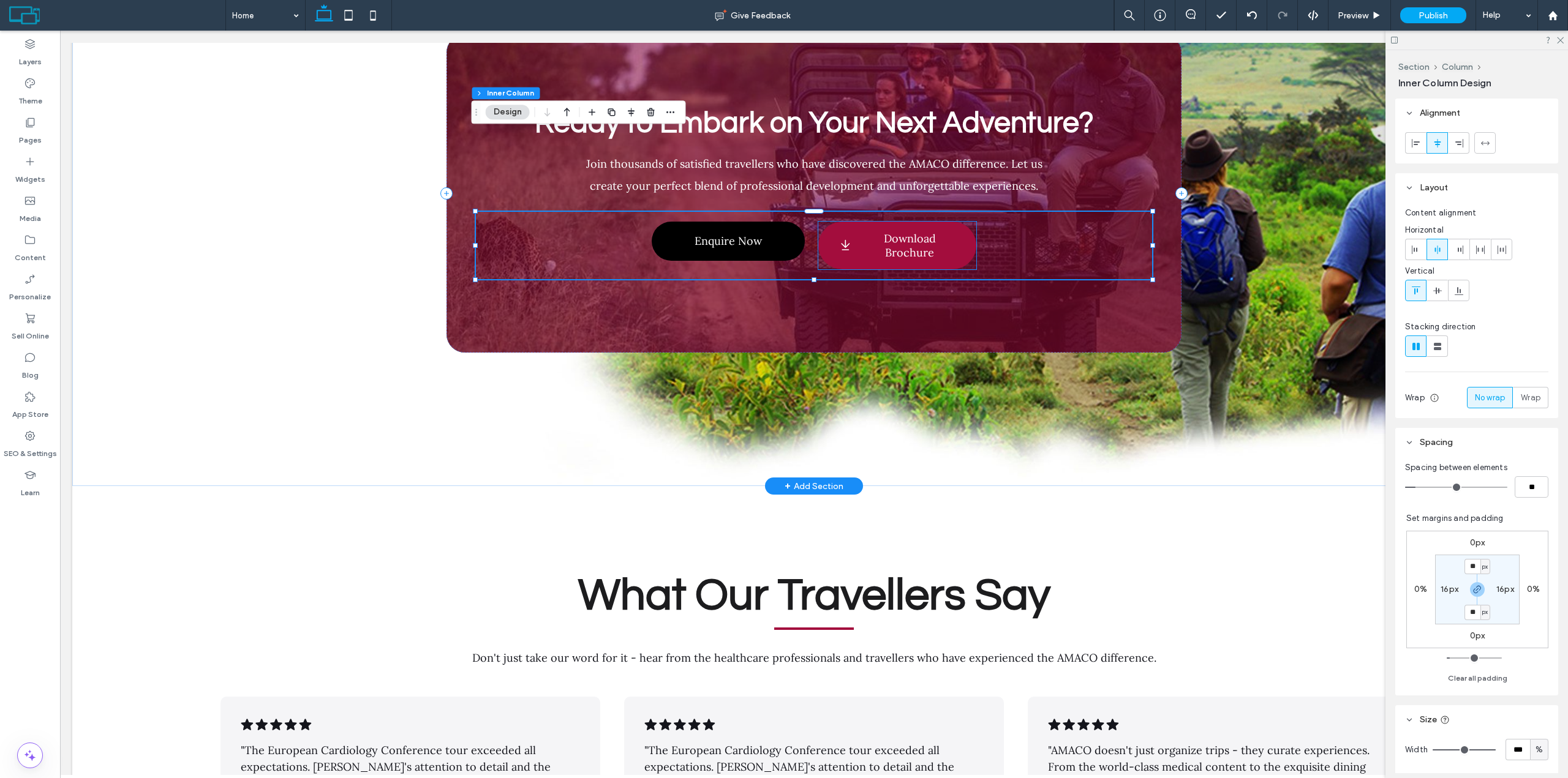
click at [947, 231] on span "Download Brochure" at bounding box center [909, 245] width 96 height 28
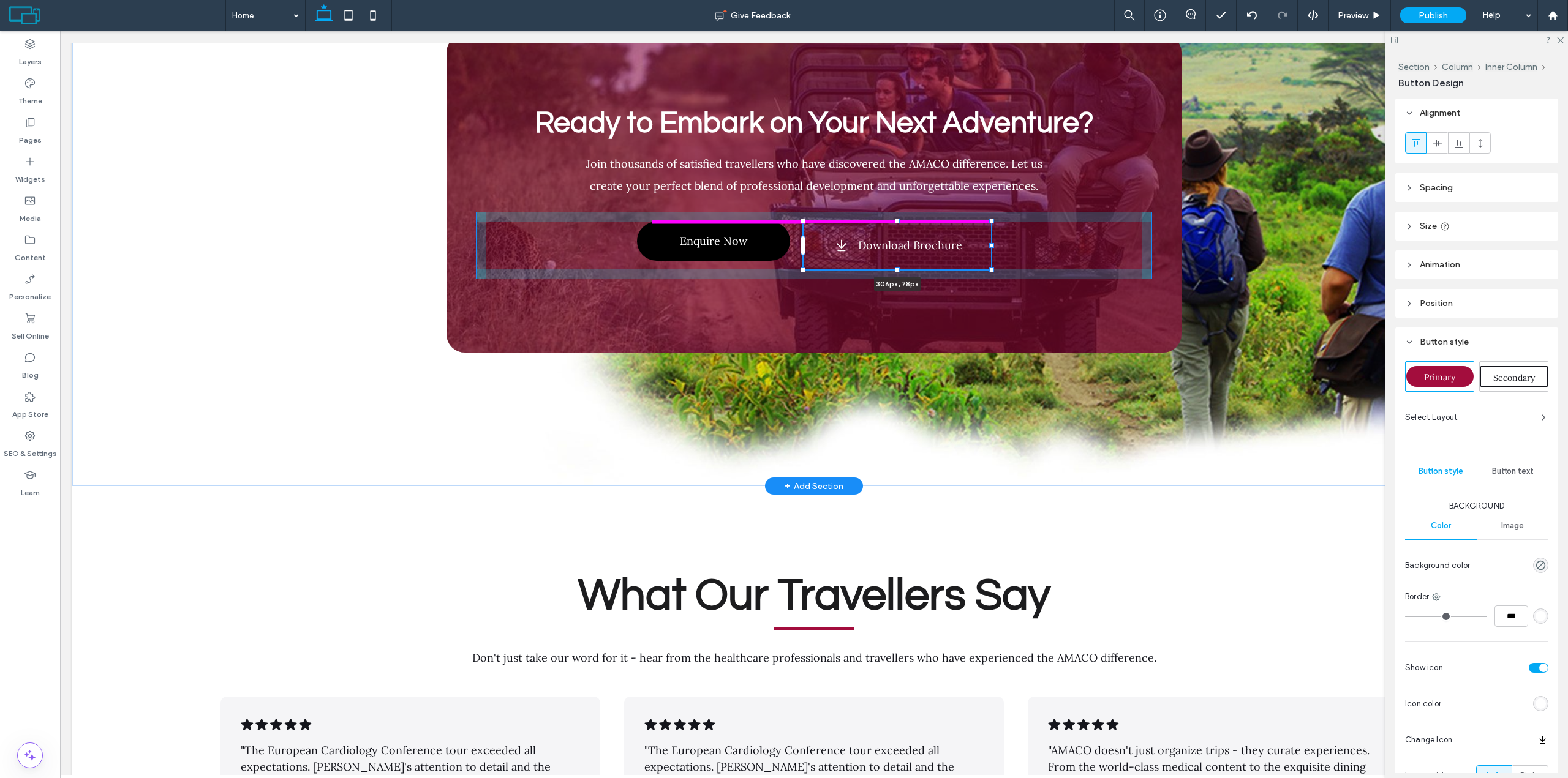
drag, startPoint x: 974, startPoint y: 168, endPoint x: 989, endPoint y: 147, distance: 25.8
click at [989, 147] on div "Ready to Embark on Your Next Adventure? Join thousands of satisfied travellers …" at bounding box center [813, 193] width 735 height 585
type input "***"
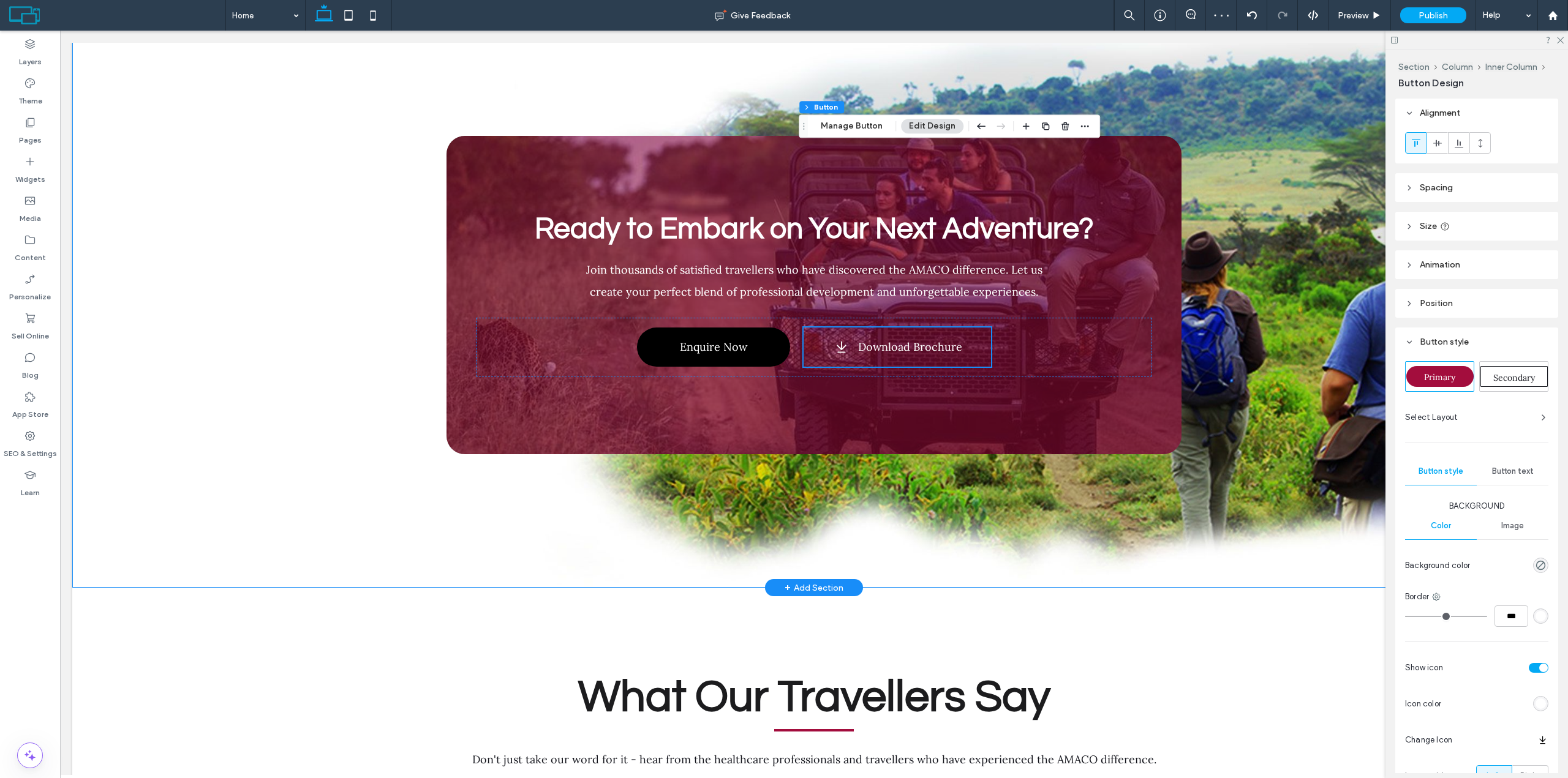
scroll to position [4439, 0]
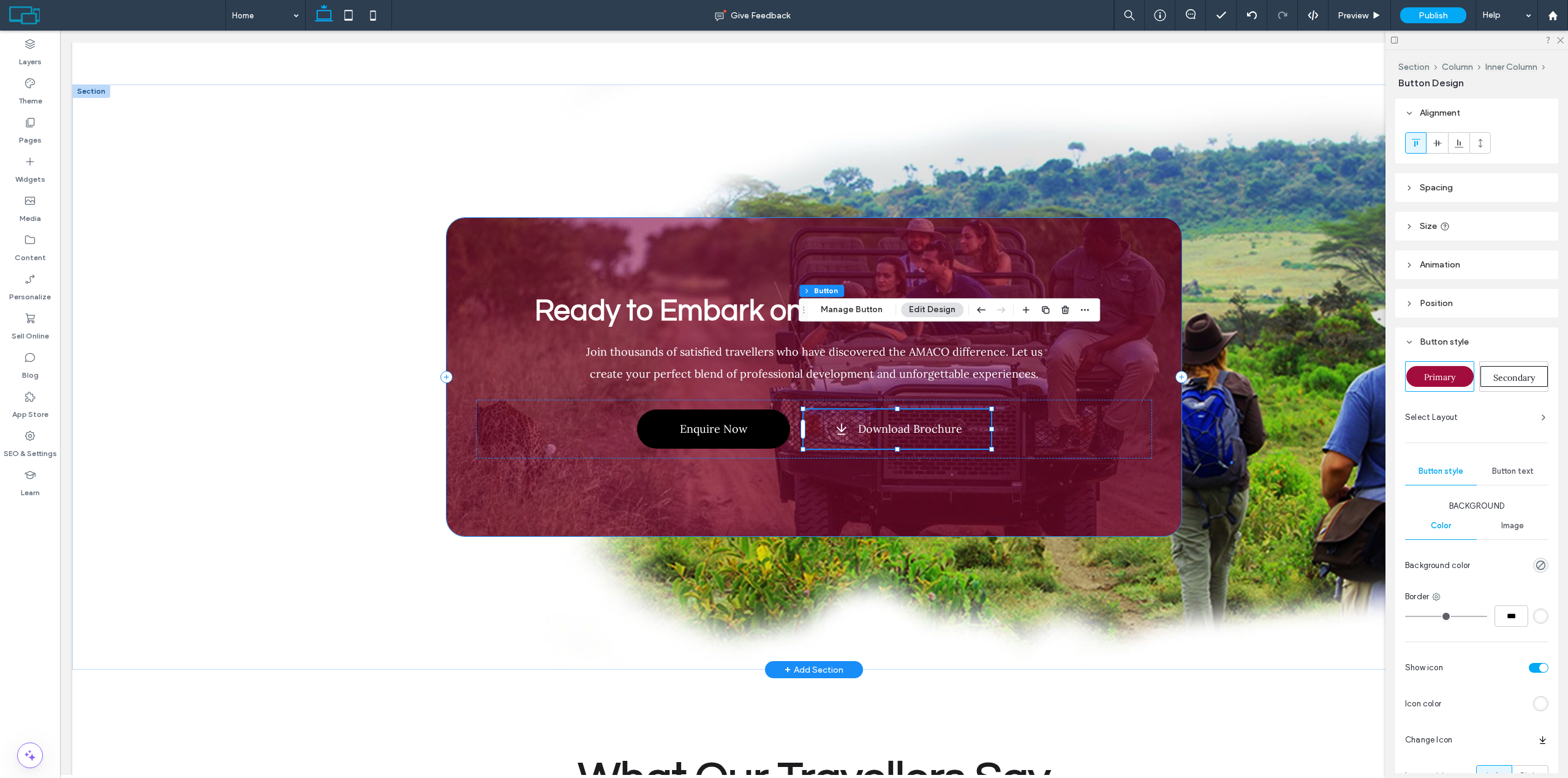
click at [1126, 218] on div "Ready to Embark on Your Next Adventure? Join thousands of satisfied travellers …" at bounding box center [813, 376] width 735 height 318
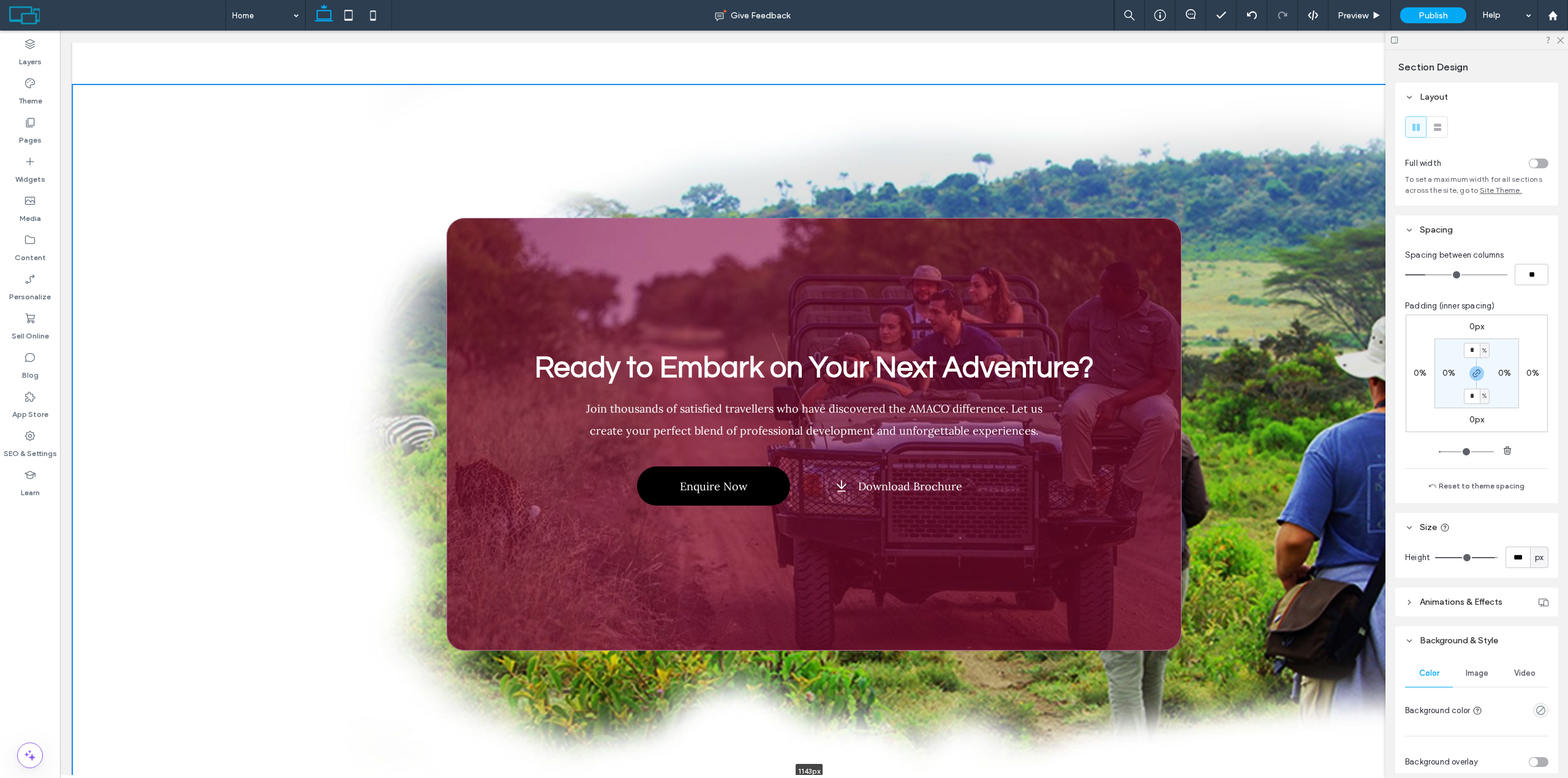
drag, startPoint x: 874, startPoint y: 589, endPoint x: 801, endPoint y: 704, distance: 136.2
click at [801, 781] on div at bounding box center [809, 784] width 1474 height 6
type input "****"
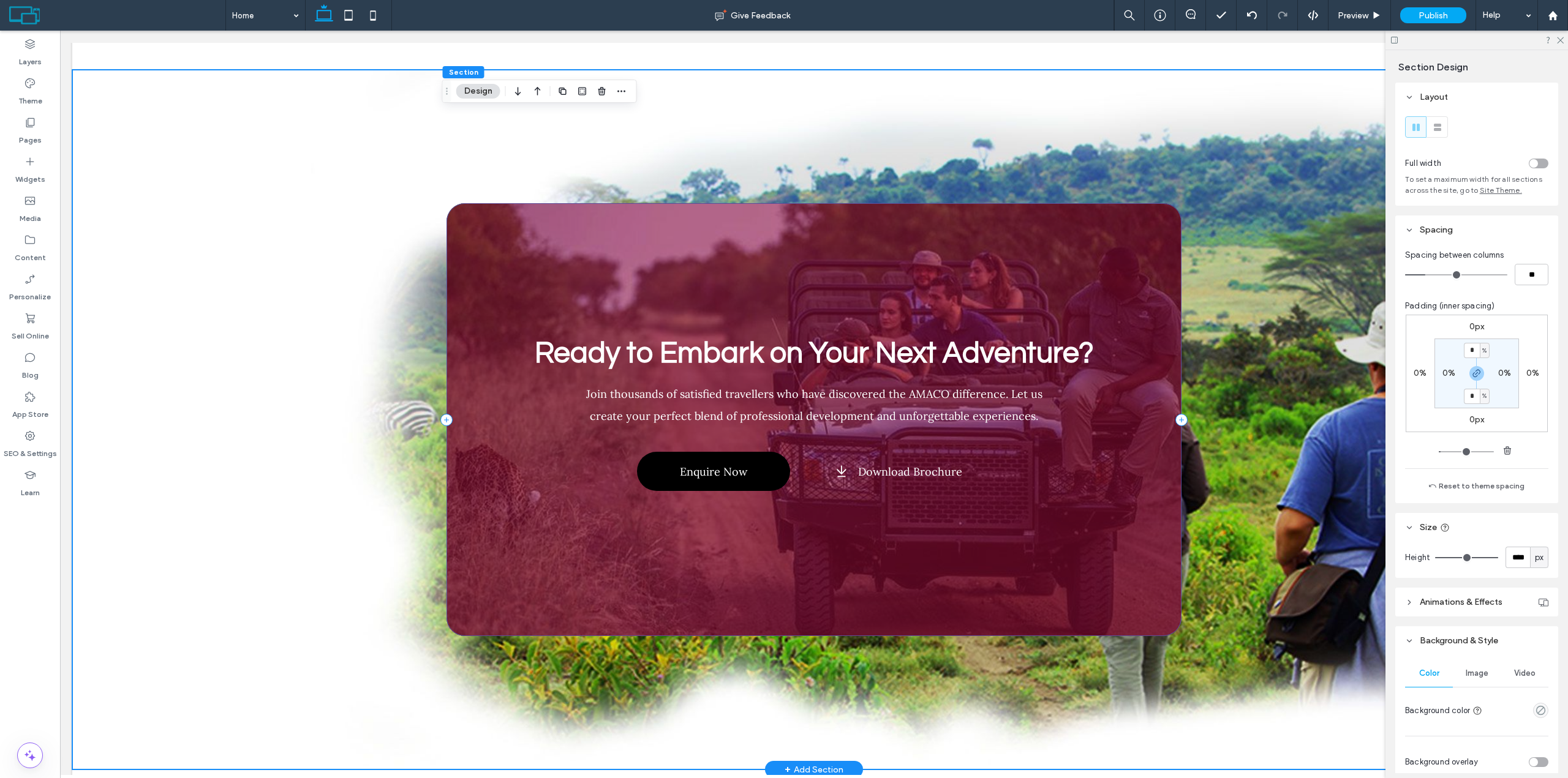
scroll to position [4500, 0]
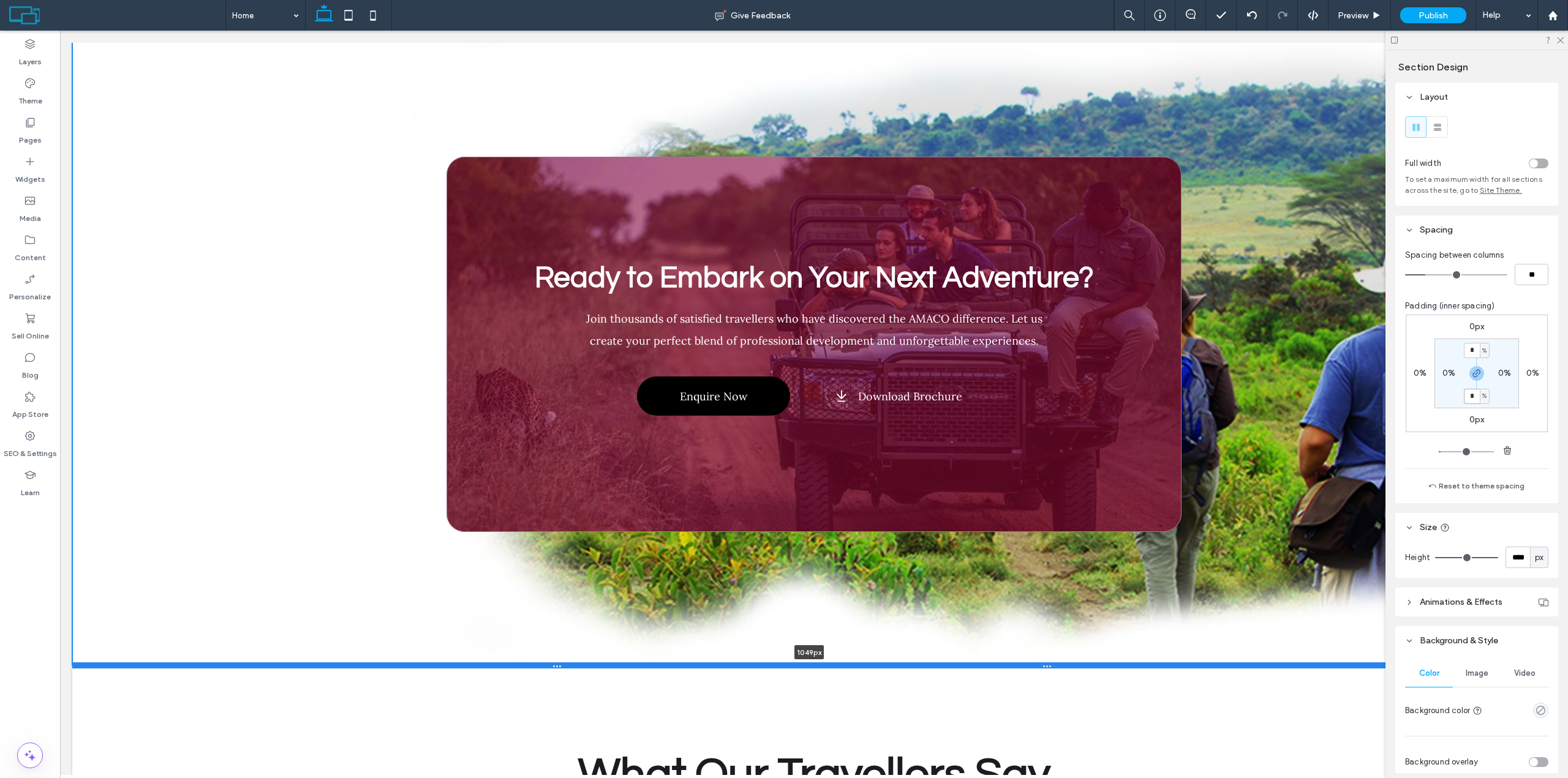
drag, startPoint x: 1064, startPoint y: 643, endPoint x: 1113, endPoint y: 586, distance: 75.2
click at [1113, 662] on div at bounding box center [809, 665] width 1474 height 6
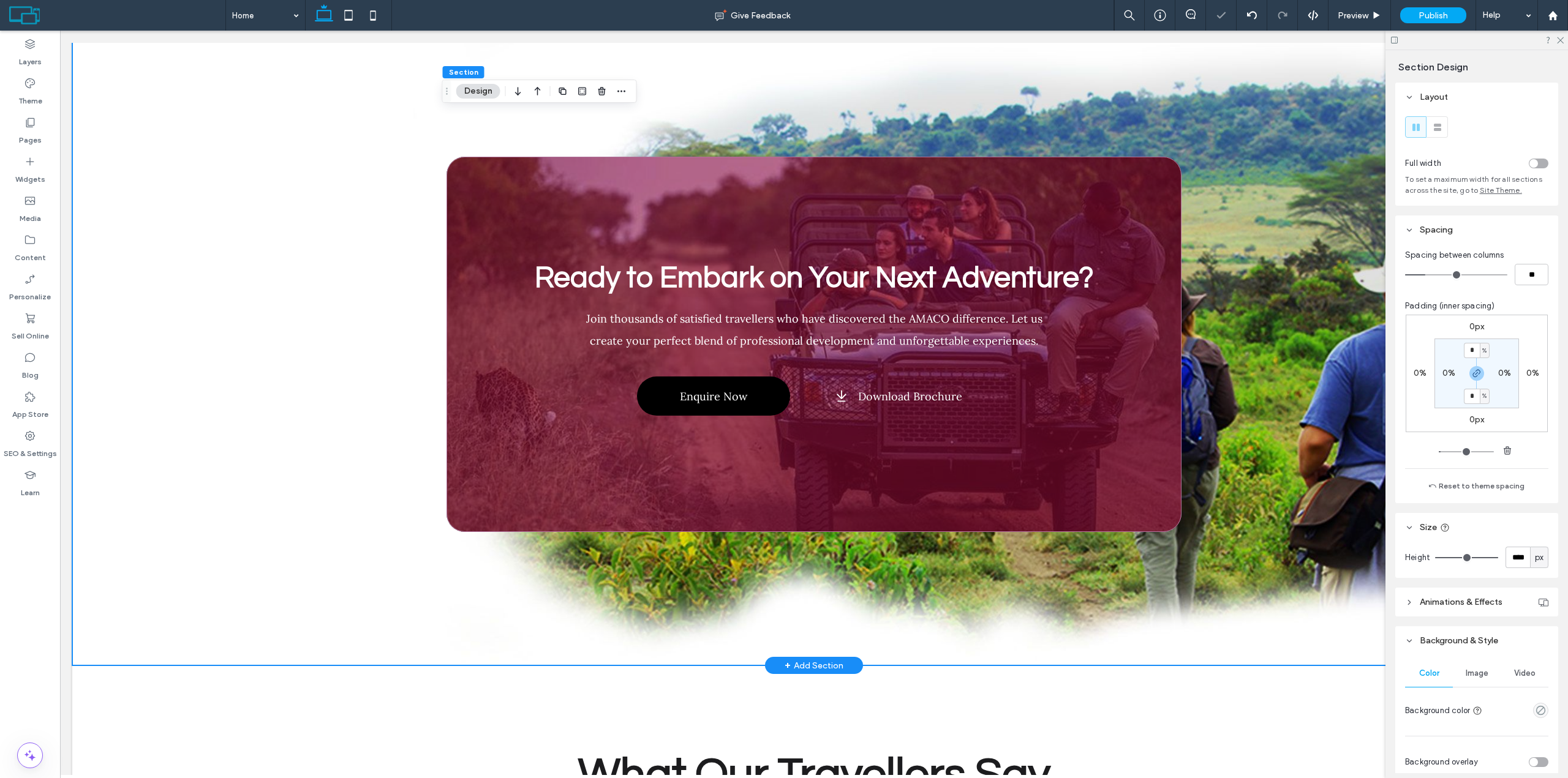
click at [1114, 541] on div "Ready to Embark on Your Next Adventure? Join thousands of satisfied travellers …" at bounding box center [813, 344] width 735 height 642
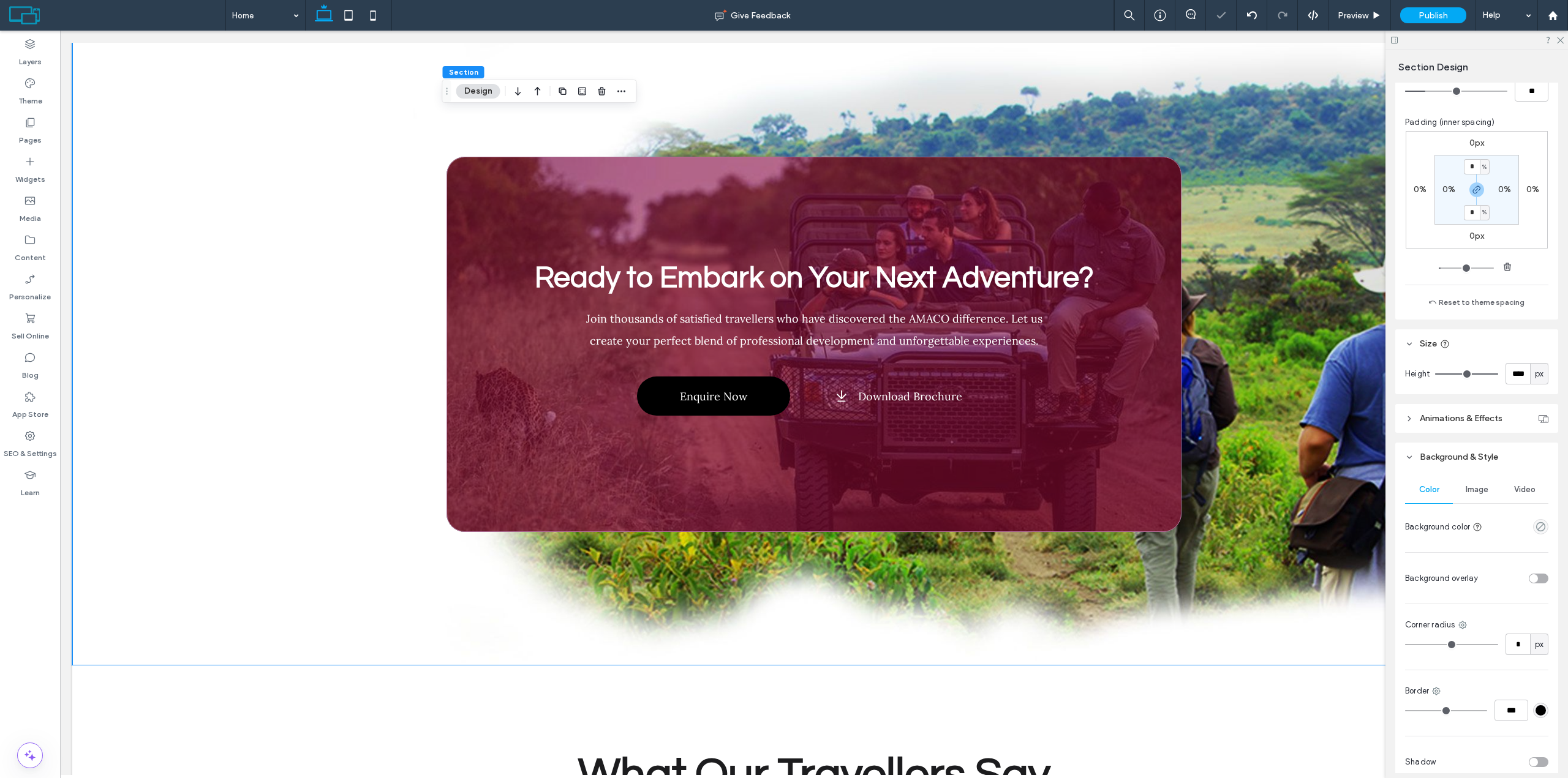
click at [1475, 497] on div "Image" at bounding box center [1476, 490] width 48 height 27
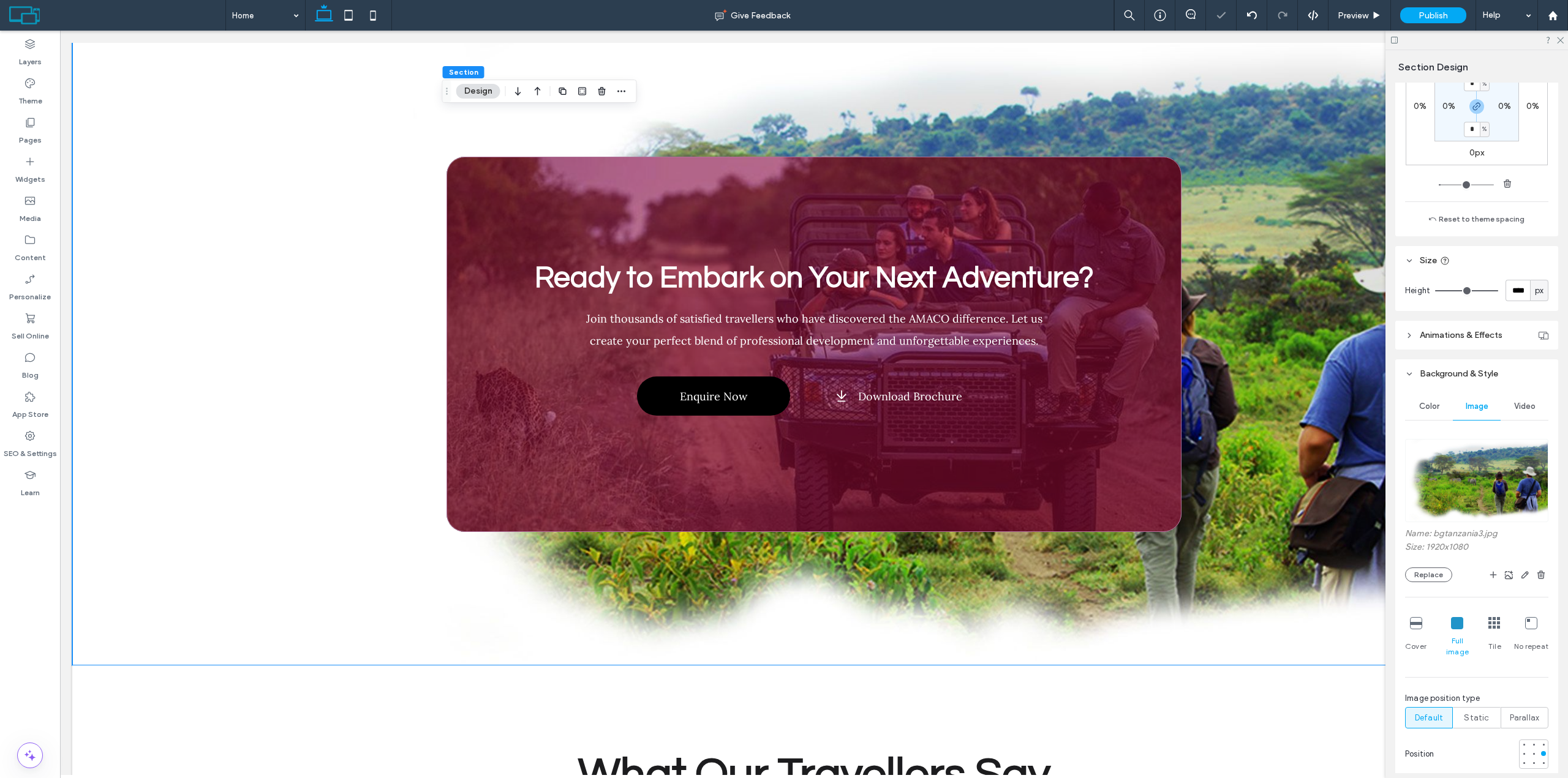
scroll to position [306, 0]
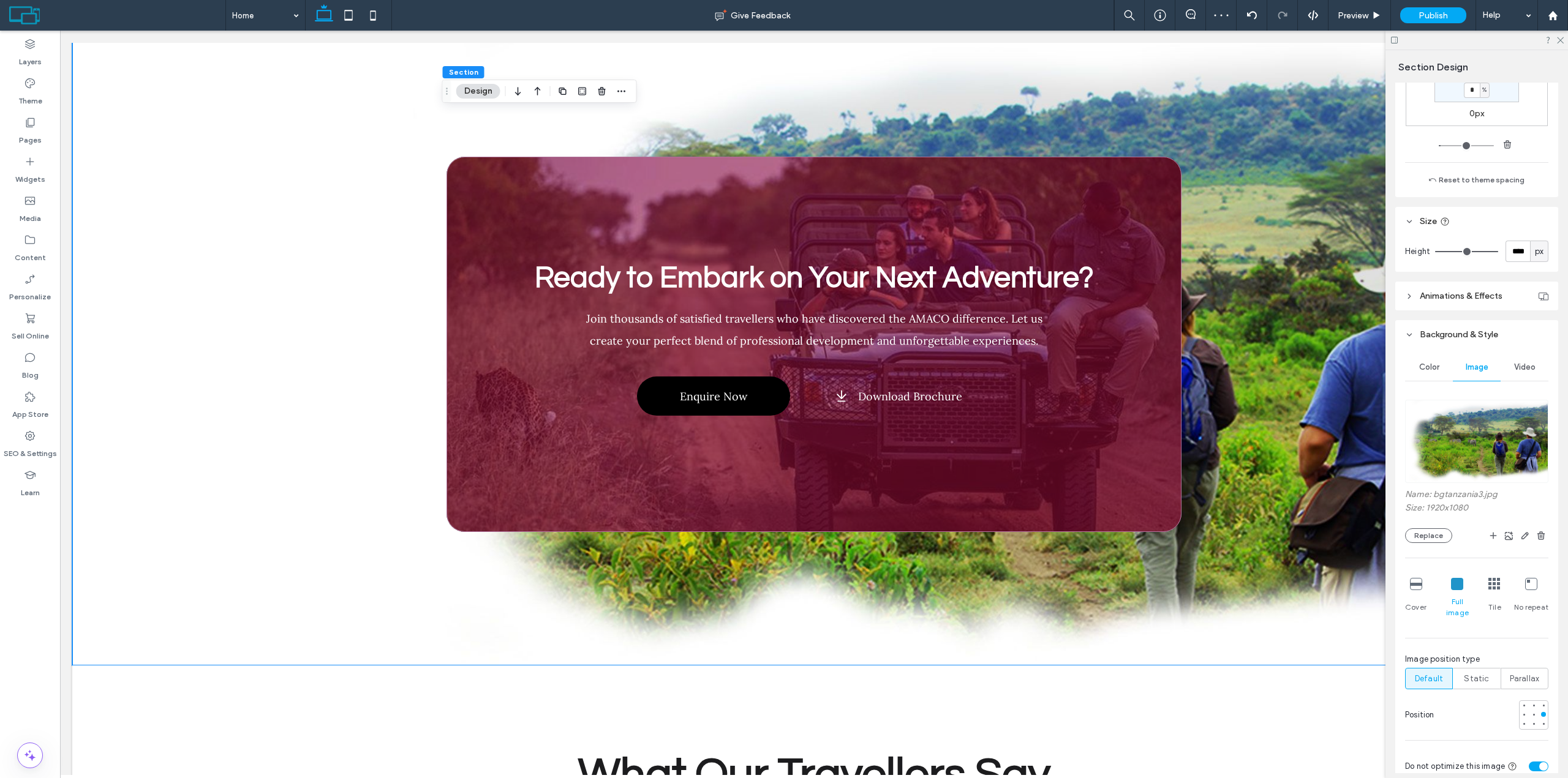
click at [1414, 581] on icon at bounding box center [1416, 584] width 12 height 12
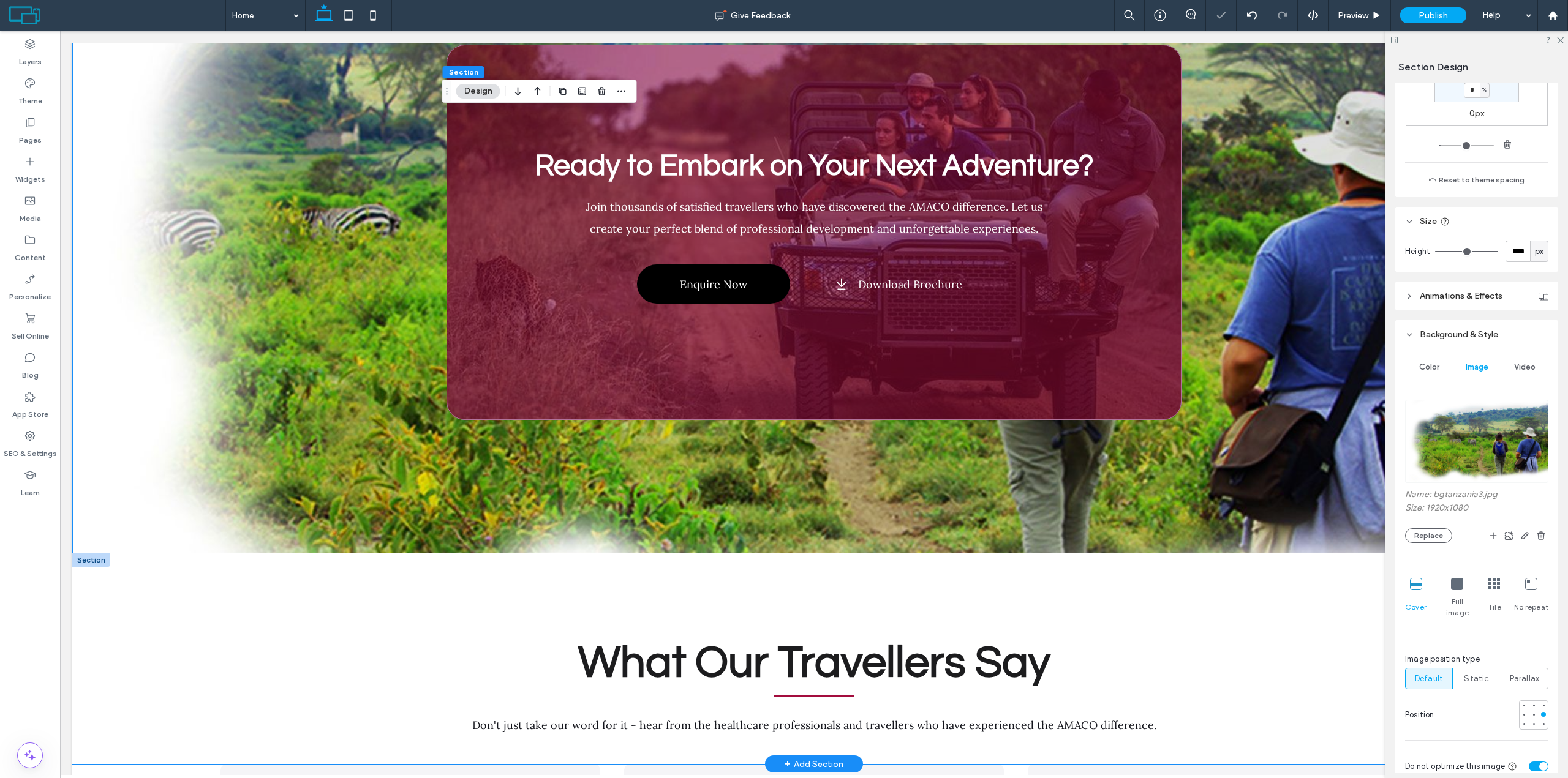
scroll to position [4623, 0]
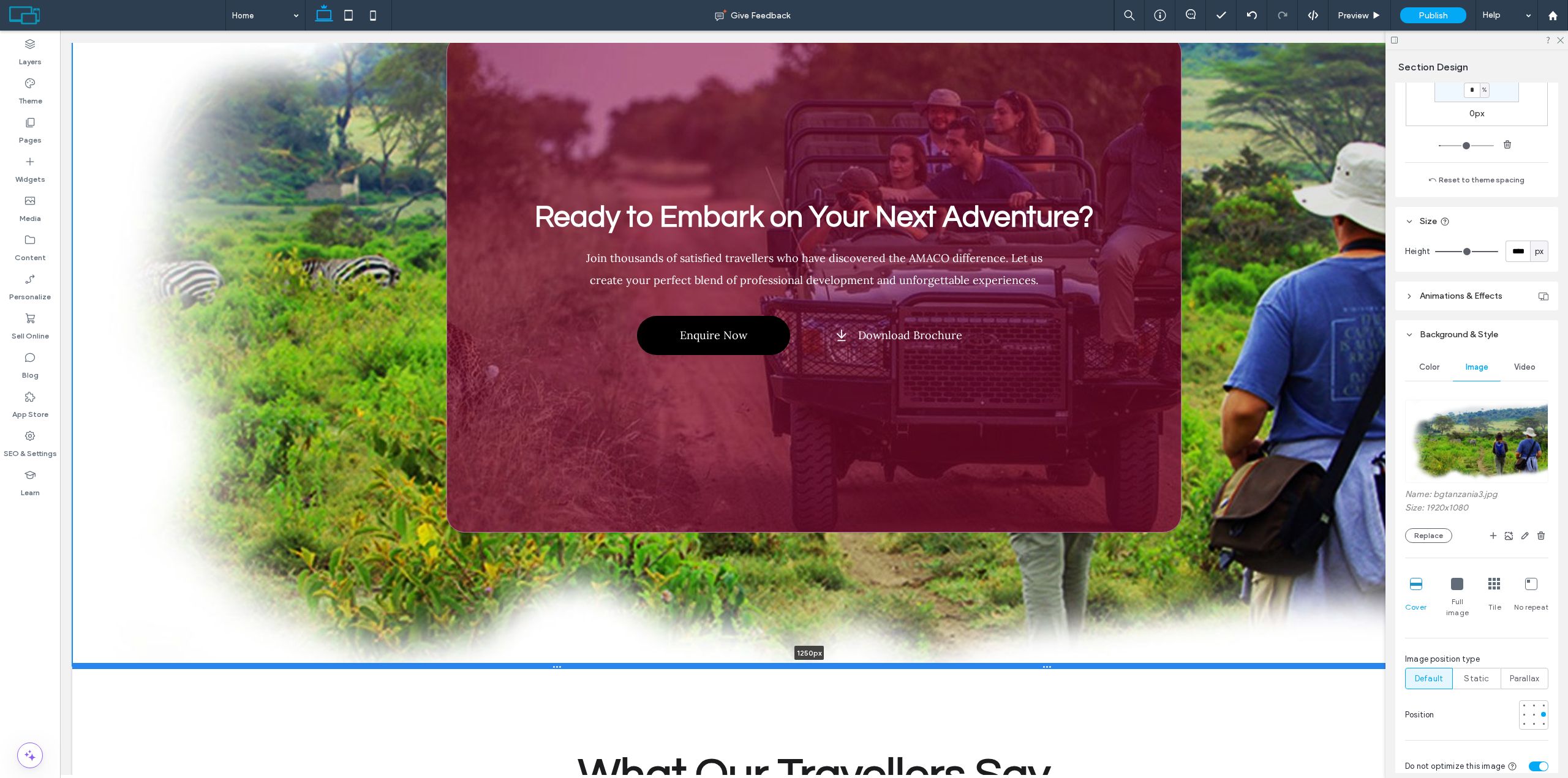
drag, startPoint x: 1239, startPoint y: 463, endPoint x: 1031, endPoint y: 585, distance: 241.1
click at [1031, 663] on div at bounding box center [809, 666] width 1474 height 6
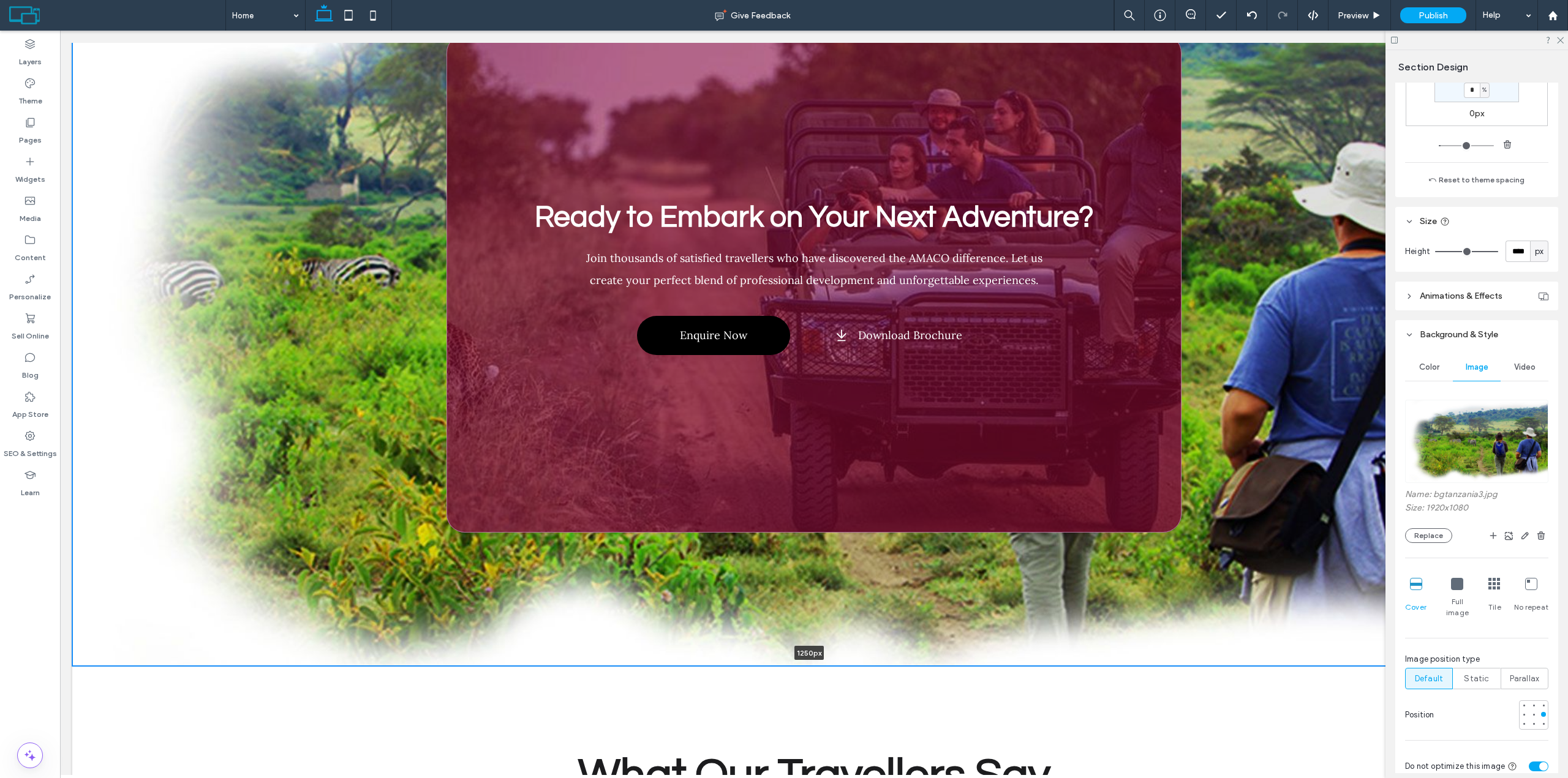
type input "****"
click at [901, 399] on div "Ready to Embark on Your Next Adventure? Join thousands of satisfied travellers …" at bounding box center [813, 283] width 735 height 498
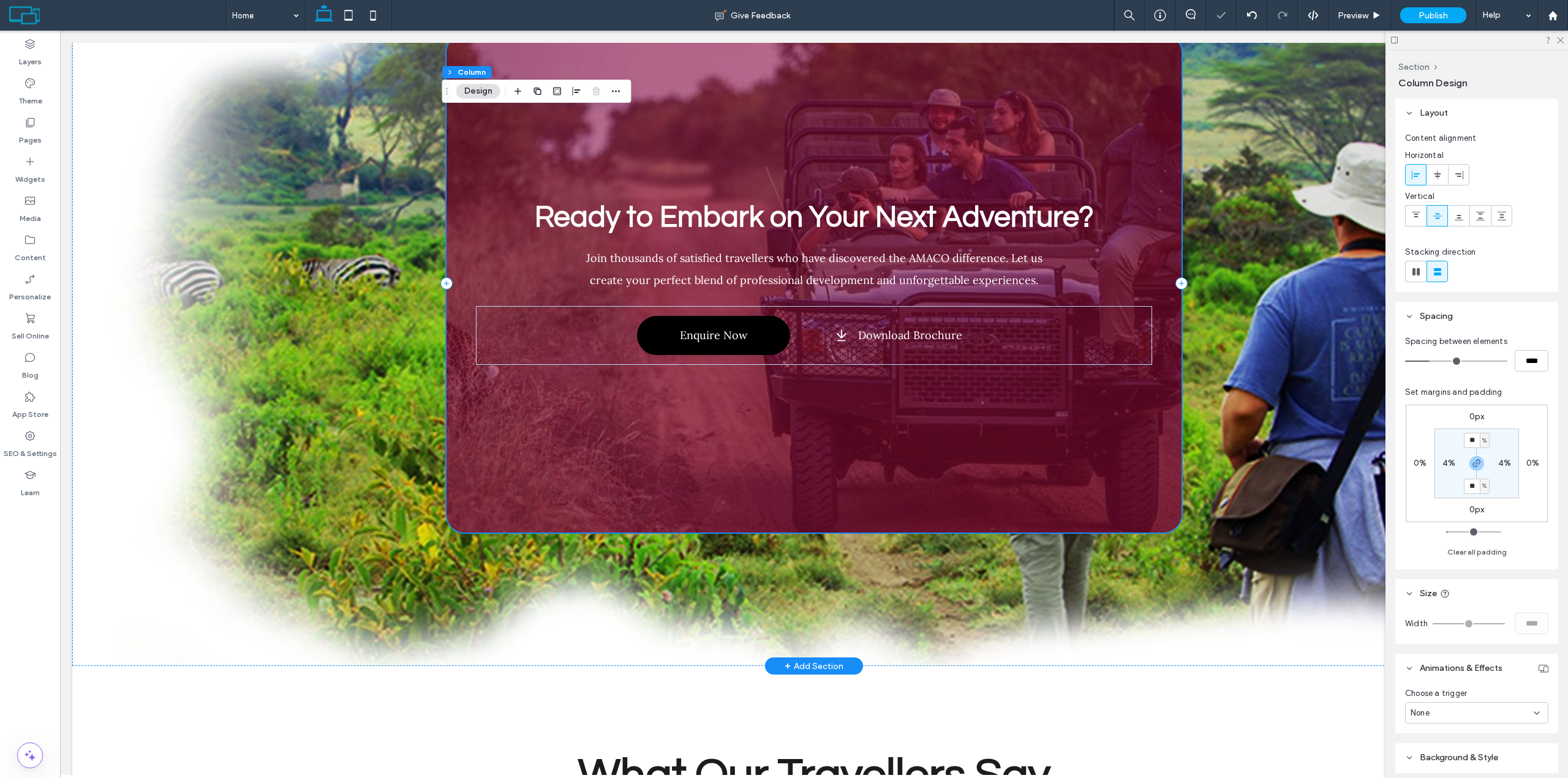
click at [835, 445] on div "Ready to Embark on Your Next Adventure? Join thousands of satisfied travellers …" at bounding box center [813, 283] width 735 height 498
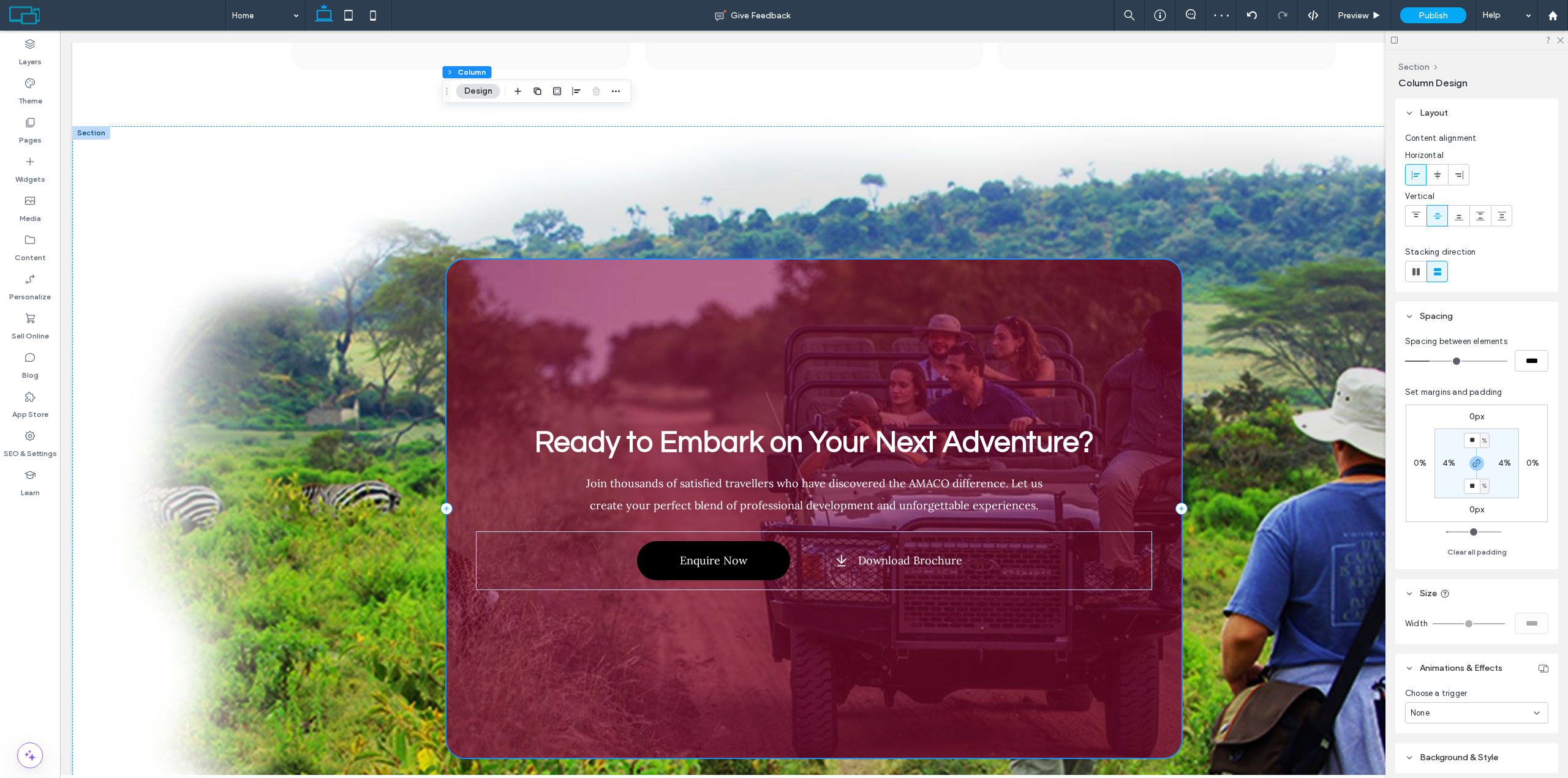
scroll to position [4377, 0]
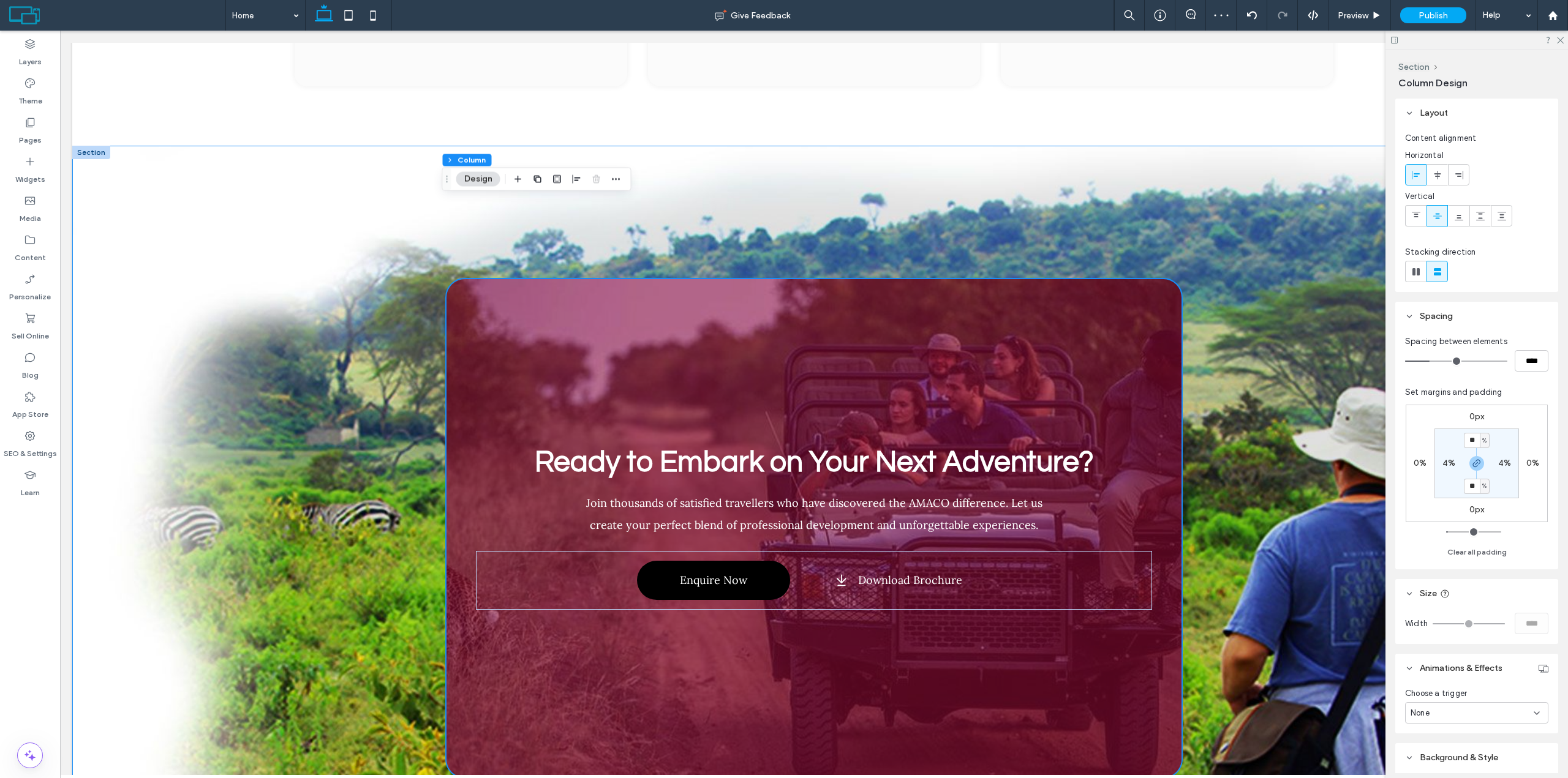
click at [819, 152] on div "Ready to Embark on Your Next Adventure? Join thousands of satisfied travellers …" at bounding box center [813, 529] width 735 height 765
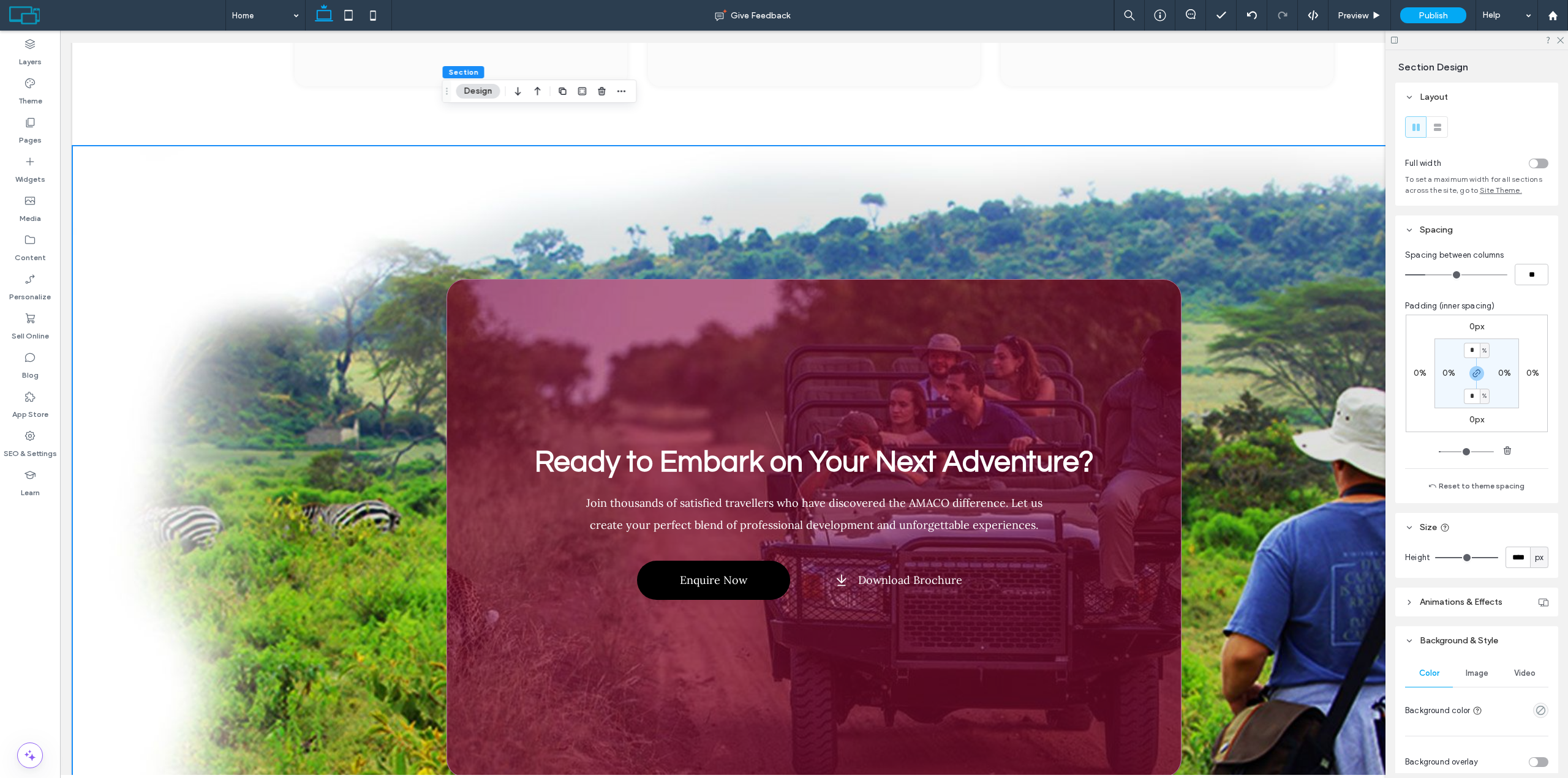
type input "*"
click at [1494, 328] on div "0px 0% 0px 0% * % 0% * % 0%" at bounding box center [1477, 374] width 142 height 118
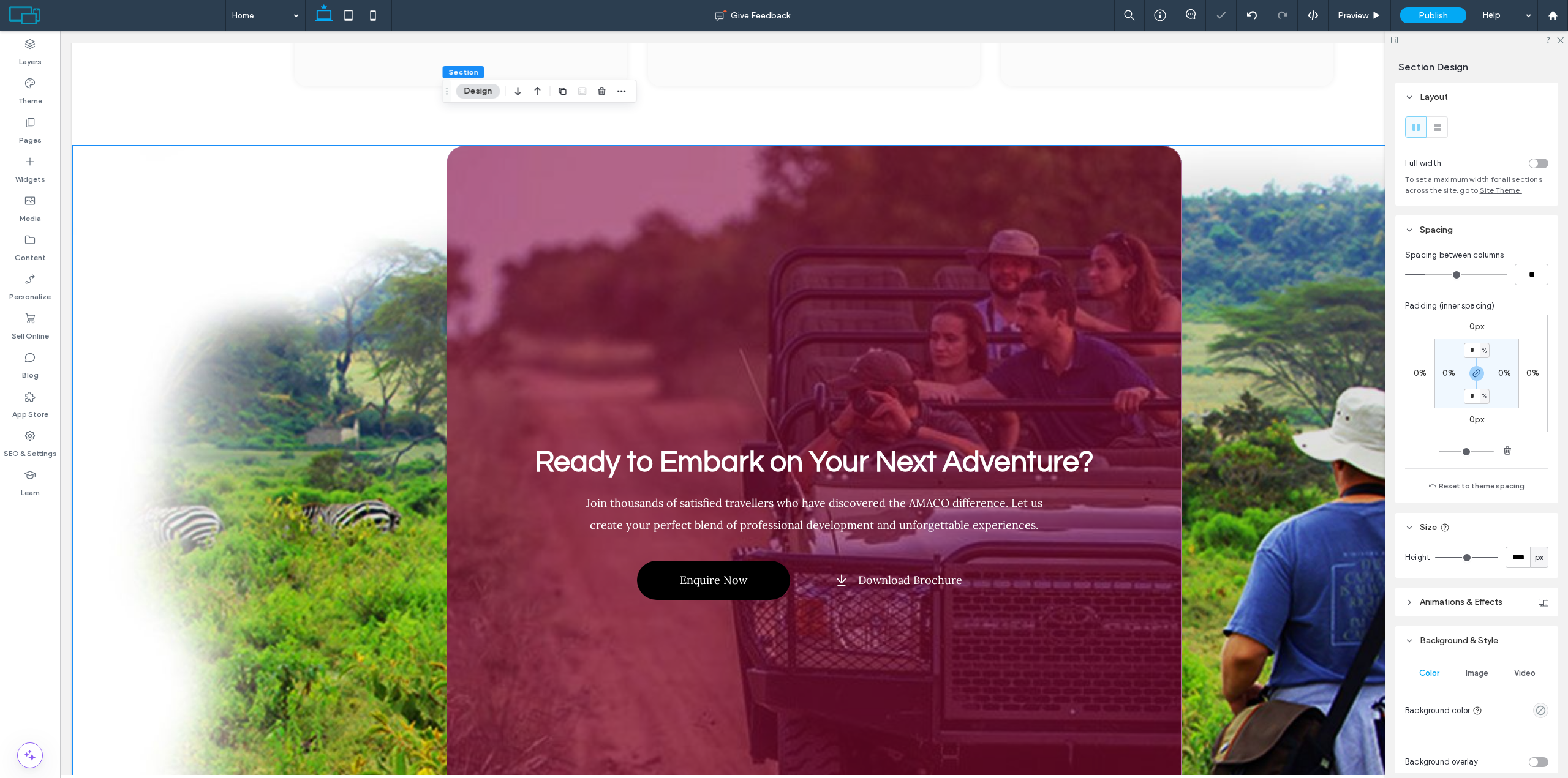
click at [1471, 387] on section "* % 0% * % 0%" at bounding box center [1476, 373] width 85 height 70
click at [1471, 395] on input "*" at bounding box center [1472, 396] width 16 height 16
type input "*"
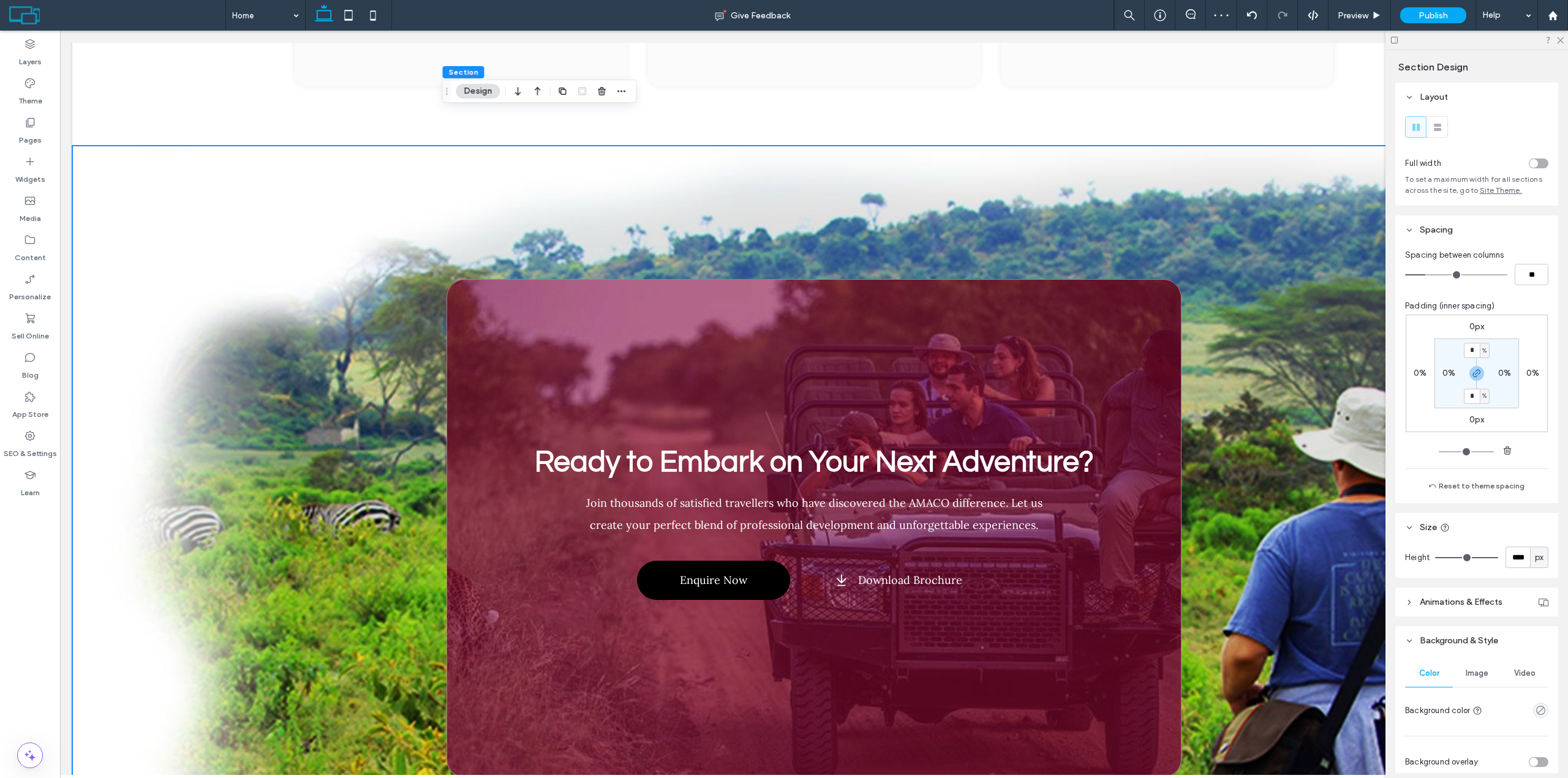
click at [1513, 310] on div "Padding (inner spacing)" at bounding box center [1477, 306] width 143 height 12
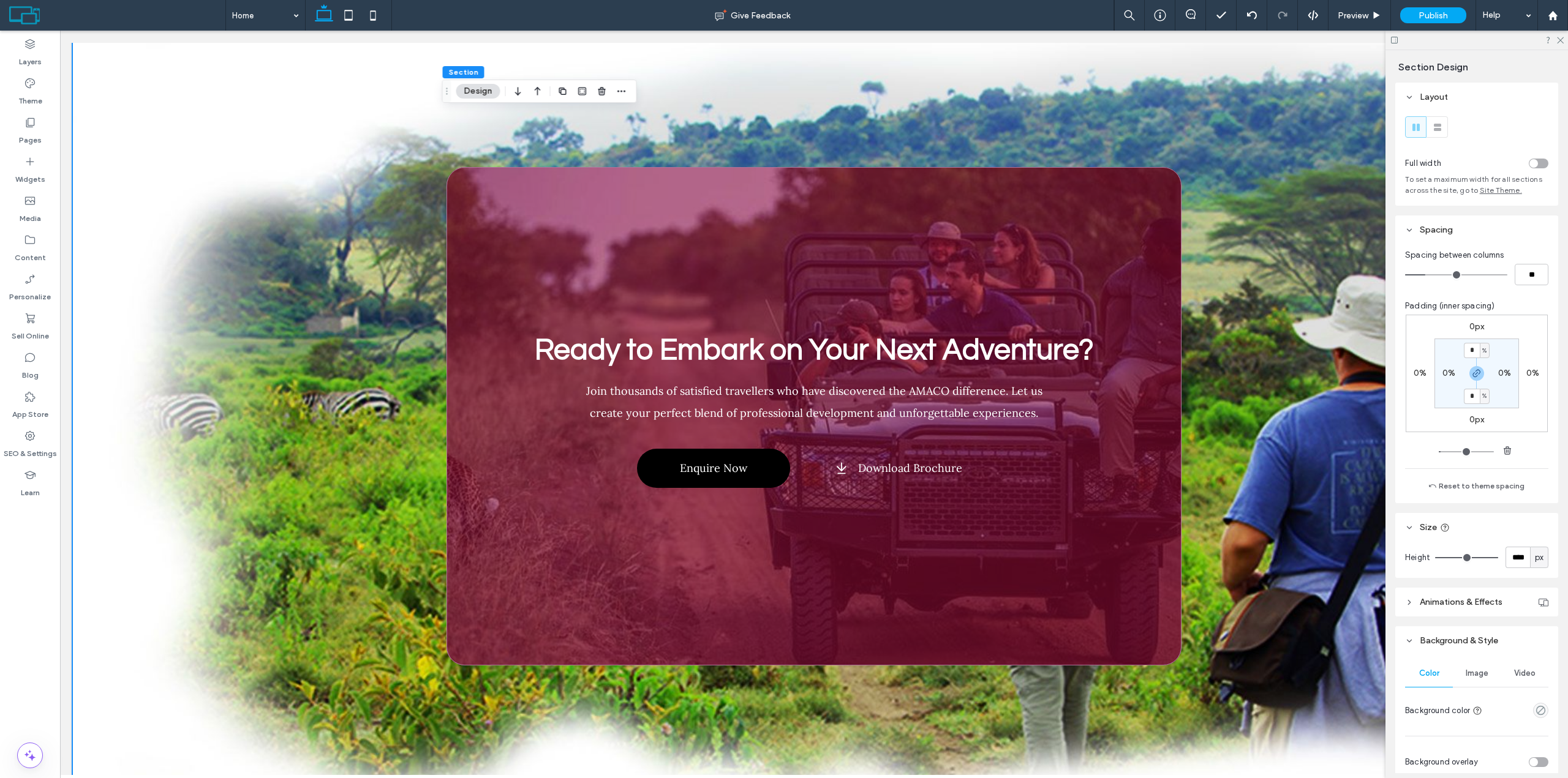
scroll to position [4623, 0]
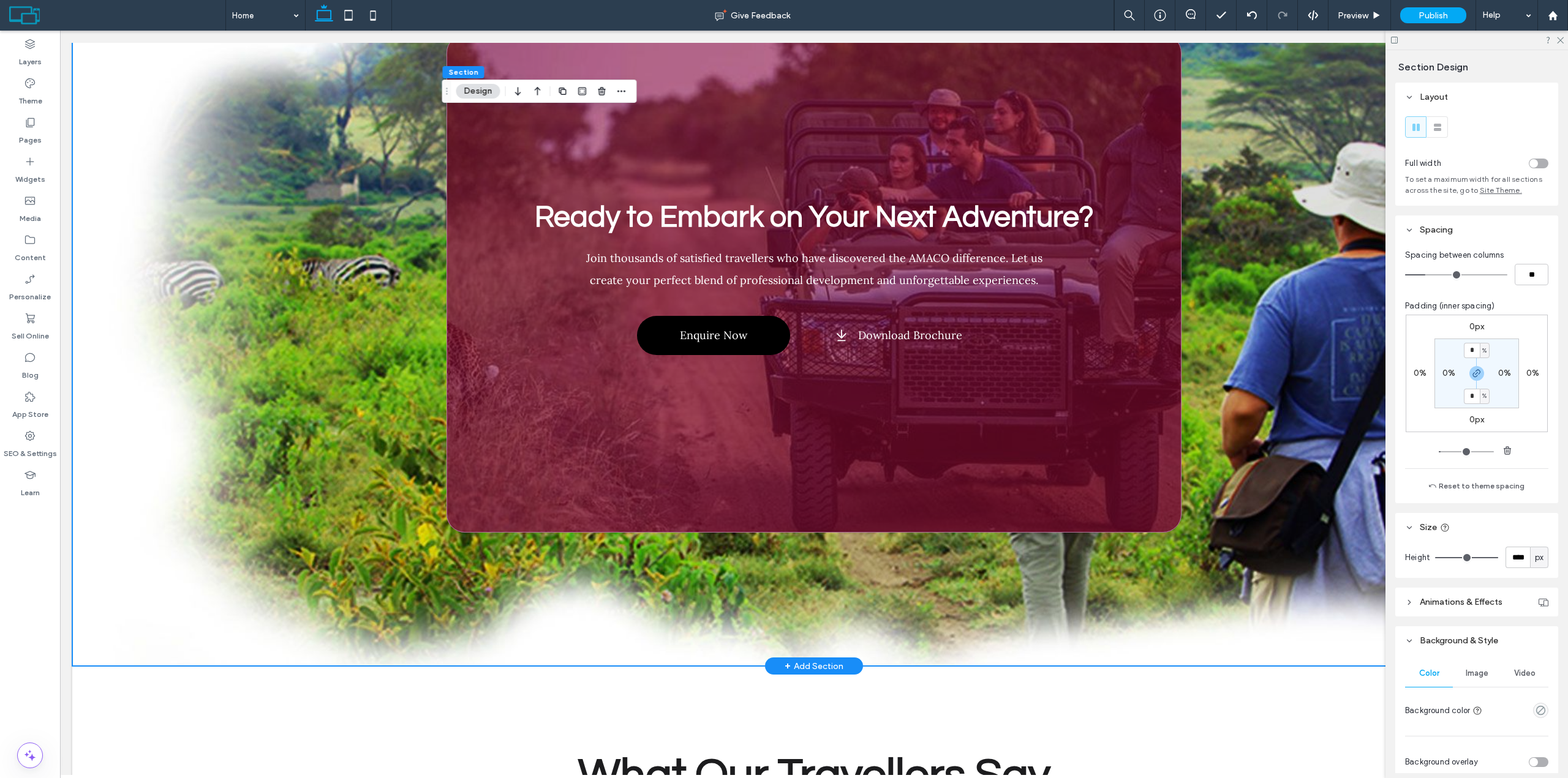
click at [1296, 518] on div "Ready to Embark on Your Next Adventure? Join thousands of satisfied travellers …" at bounding box center [814, 283] width 1483 height 765
click at [1460, 676] on div "Image" at bounding box center [1476, 673] width 48 height 27
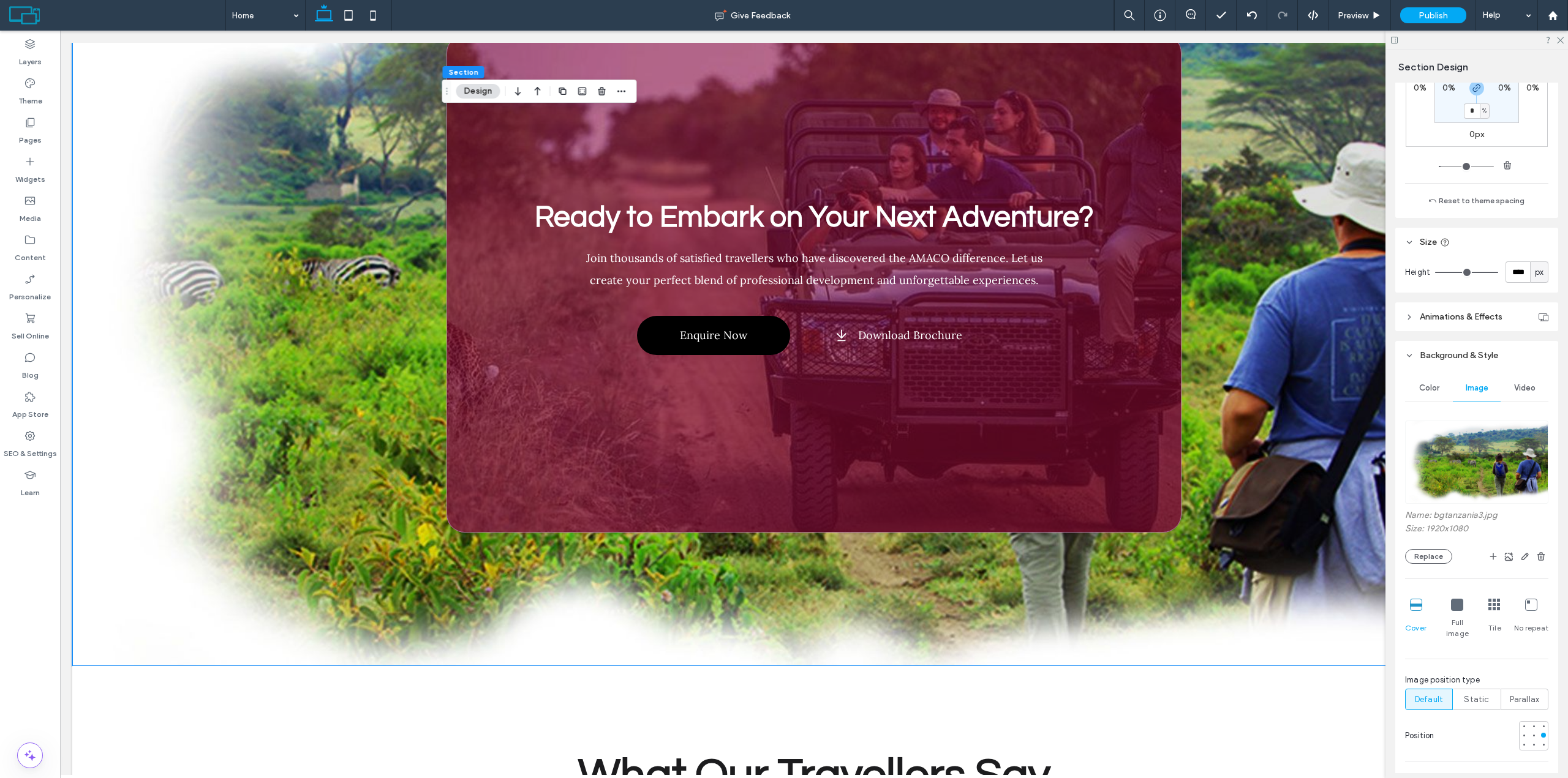
scroll to position [306, 0]
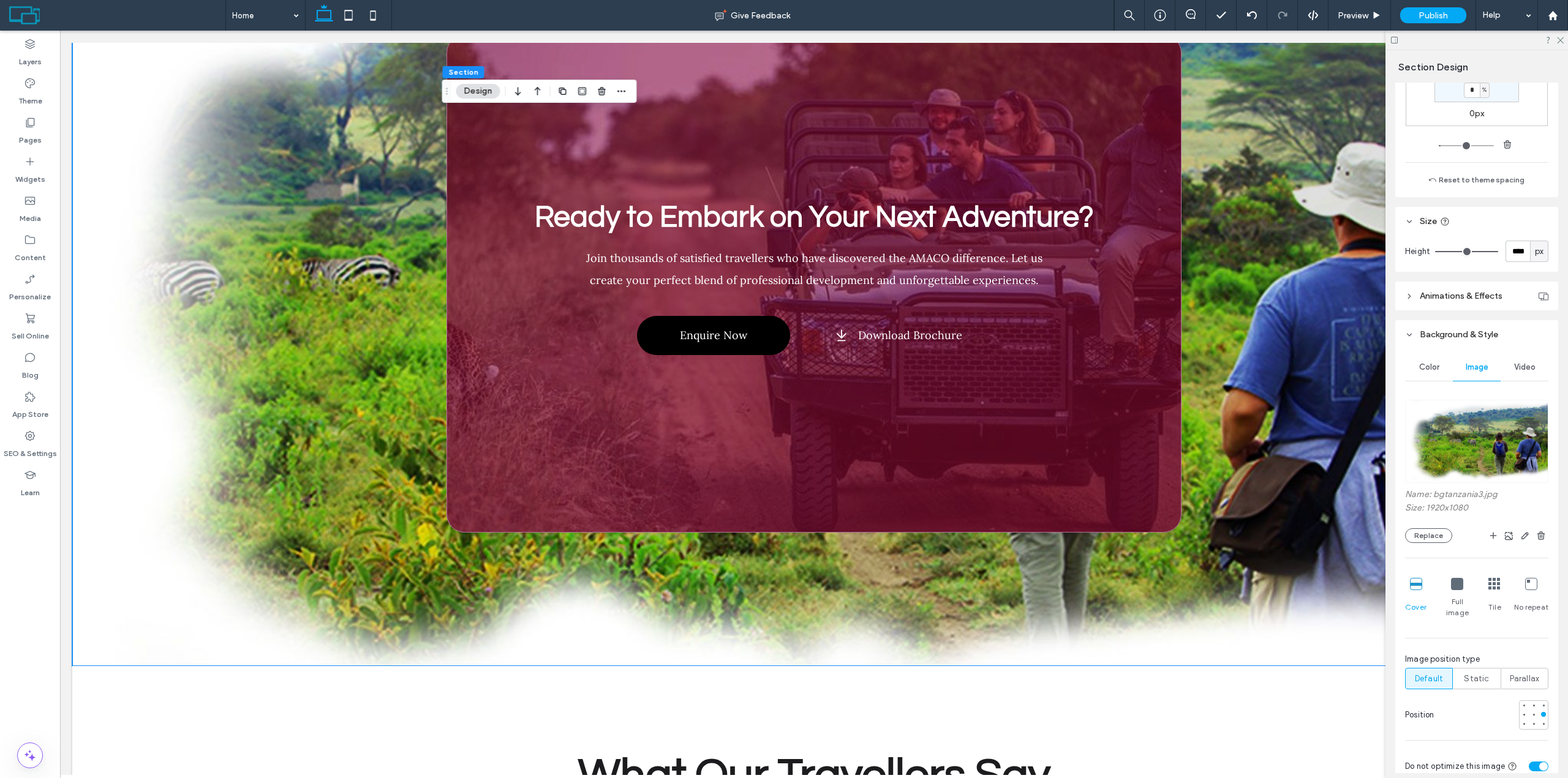
click at [1460, 583] on icon at bounding box center [1457, 584] width 12 height 12
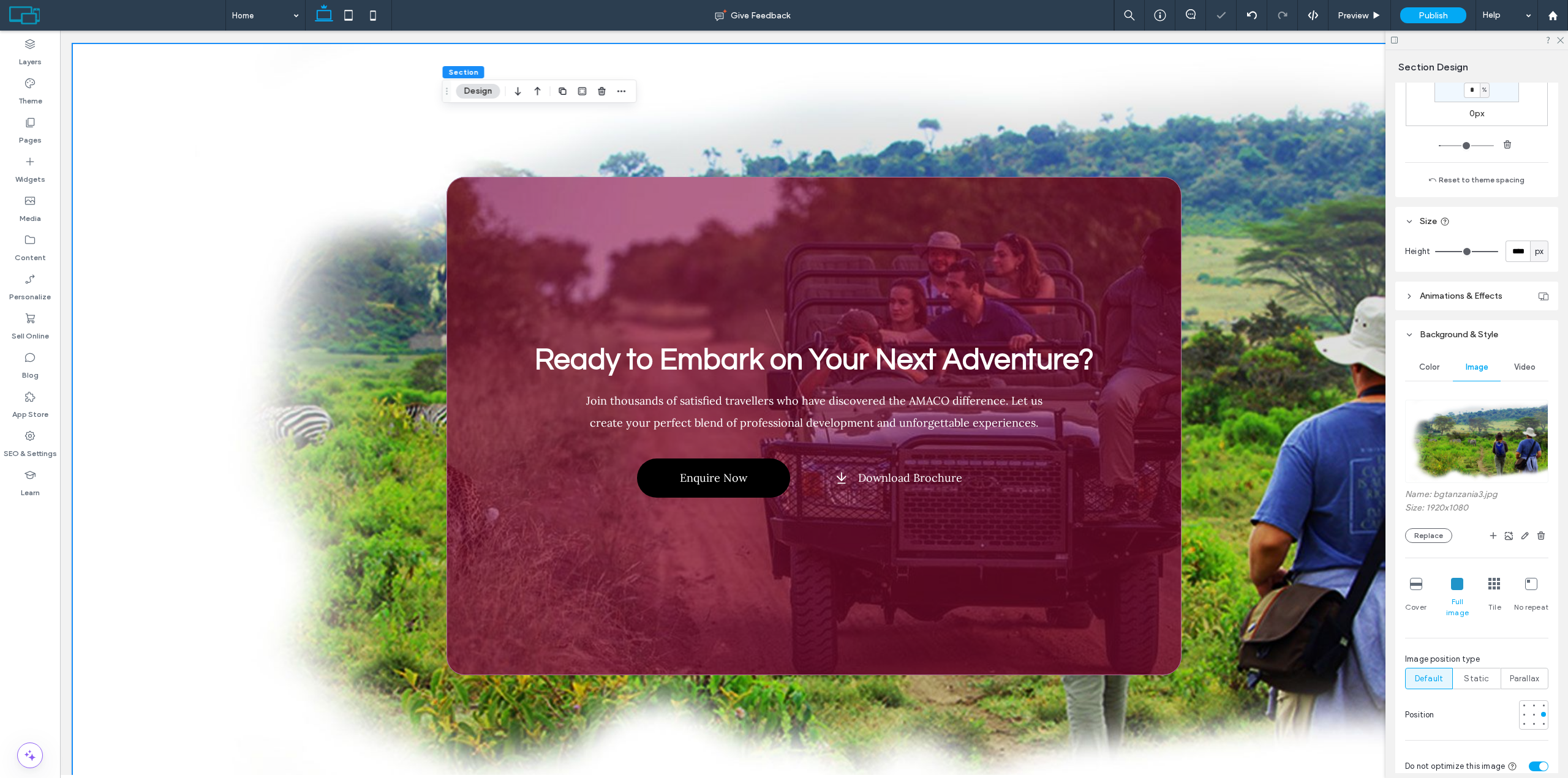
scroll to position [4623, 0]
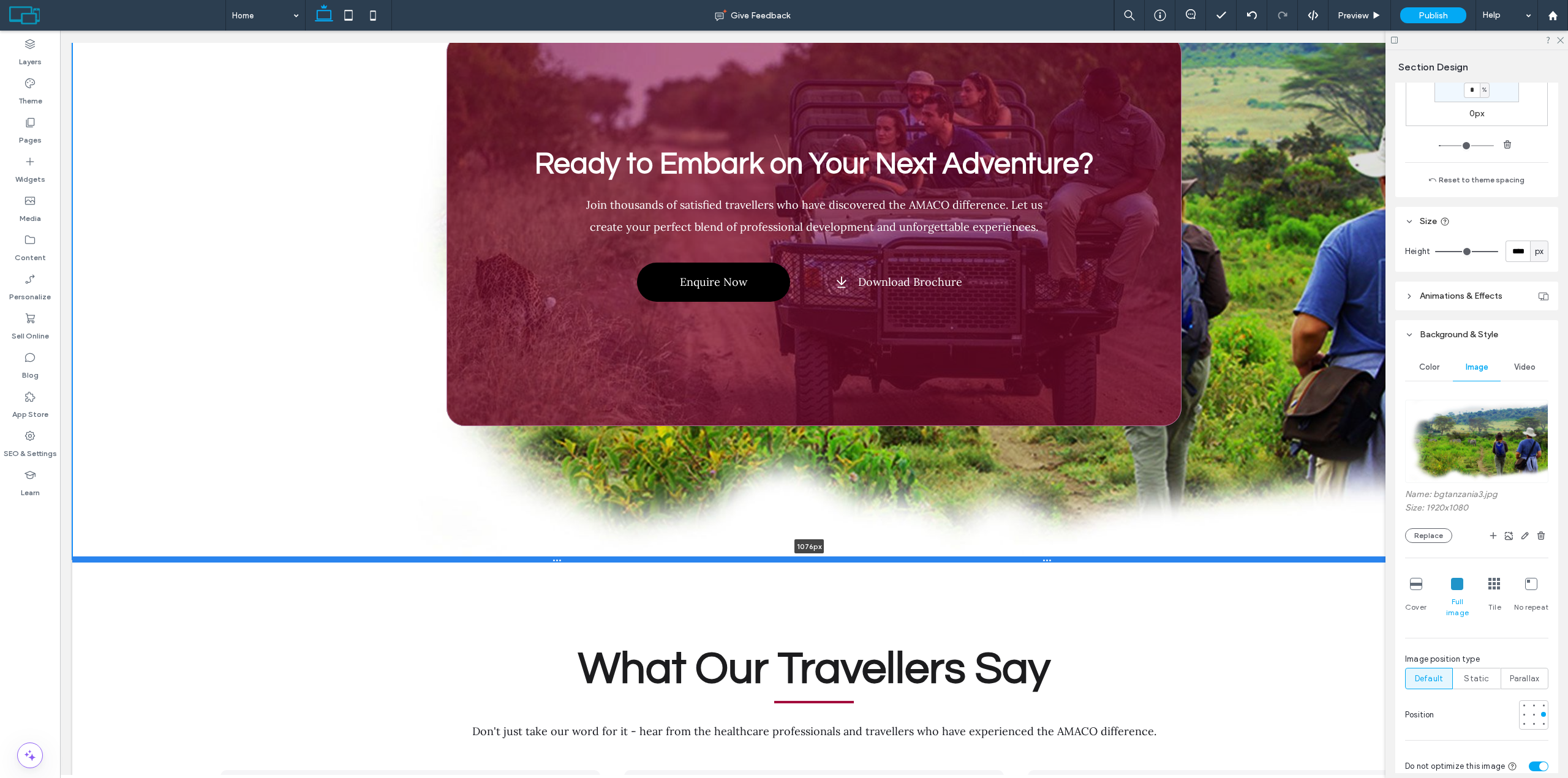
drag, startPoint x: 1071, startPoint y: 587, endPoint x: 1086, endPoint y: 480, distance: 108.0
click at [1086, 556] on div at bounding box center [809, 559] width 1474 height 6
type input "****"
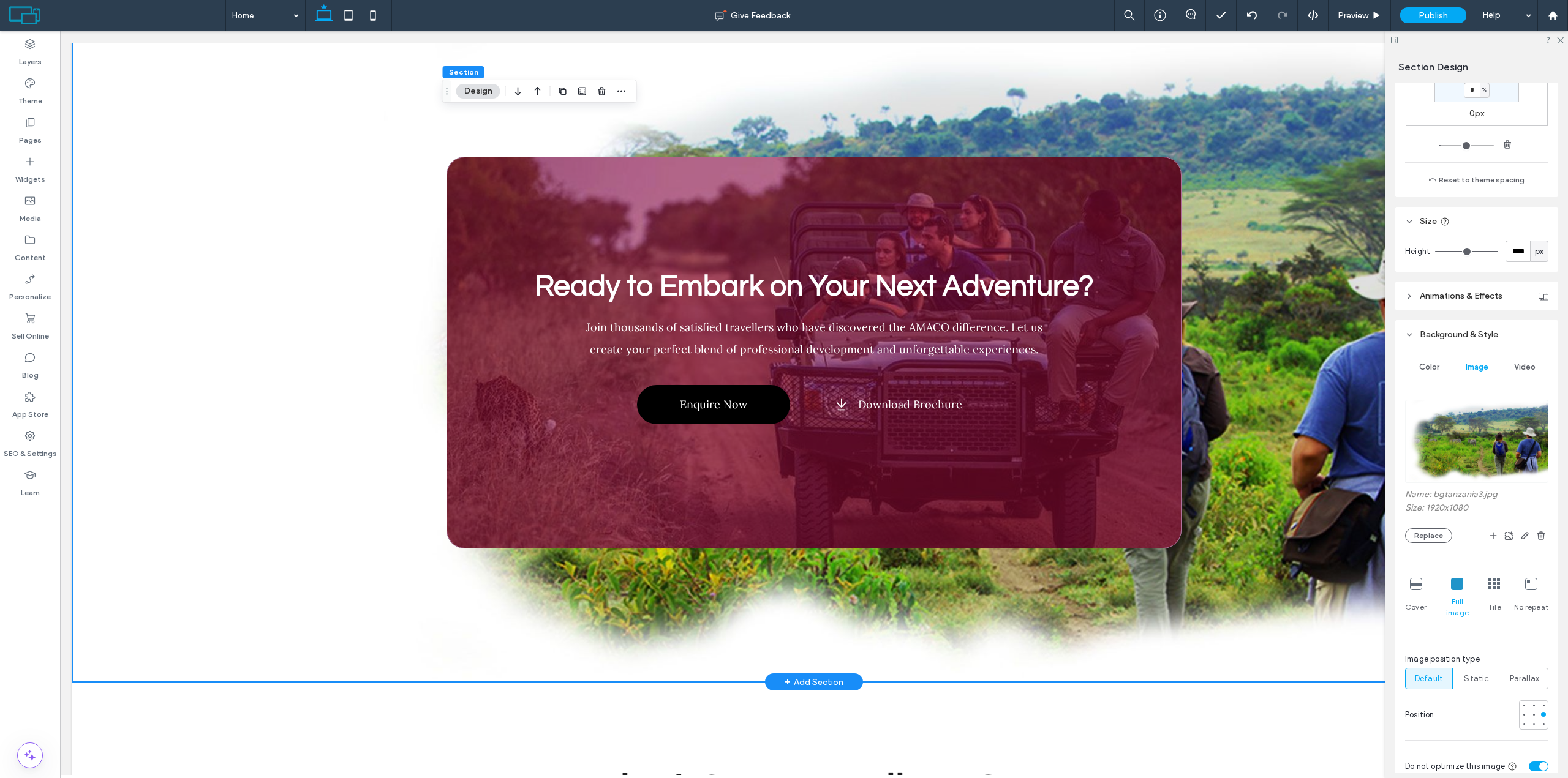
scroll to position [490, 0]
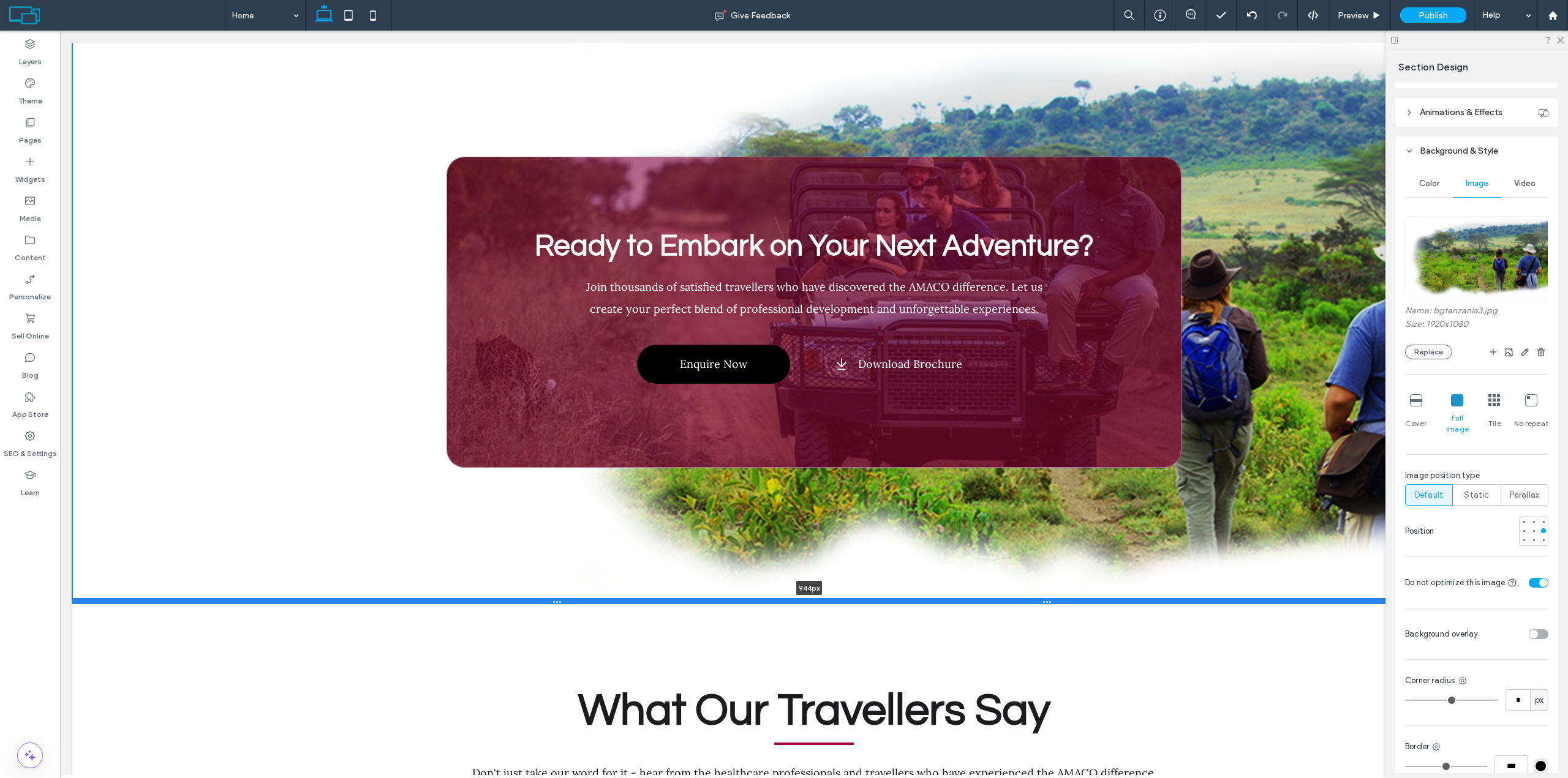
drag, startPoint x: 1143, startPoint y: 601, endPoint x: 1145, endPoint y: 520, distance: 81.0
click at [1145, 598] on div at bounding box center [809, 601] width 1474 height 6
type input "***"
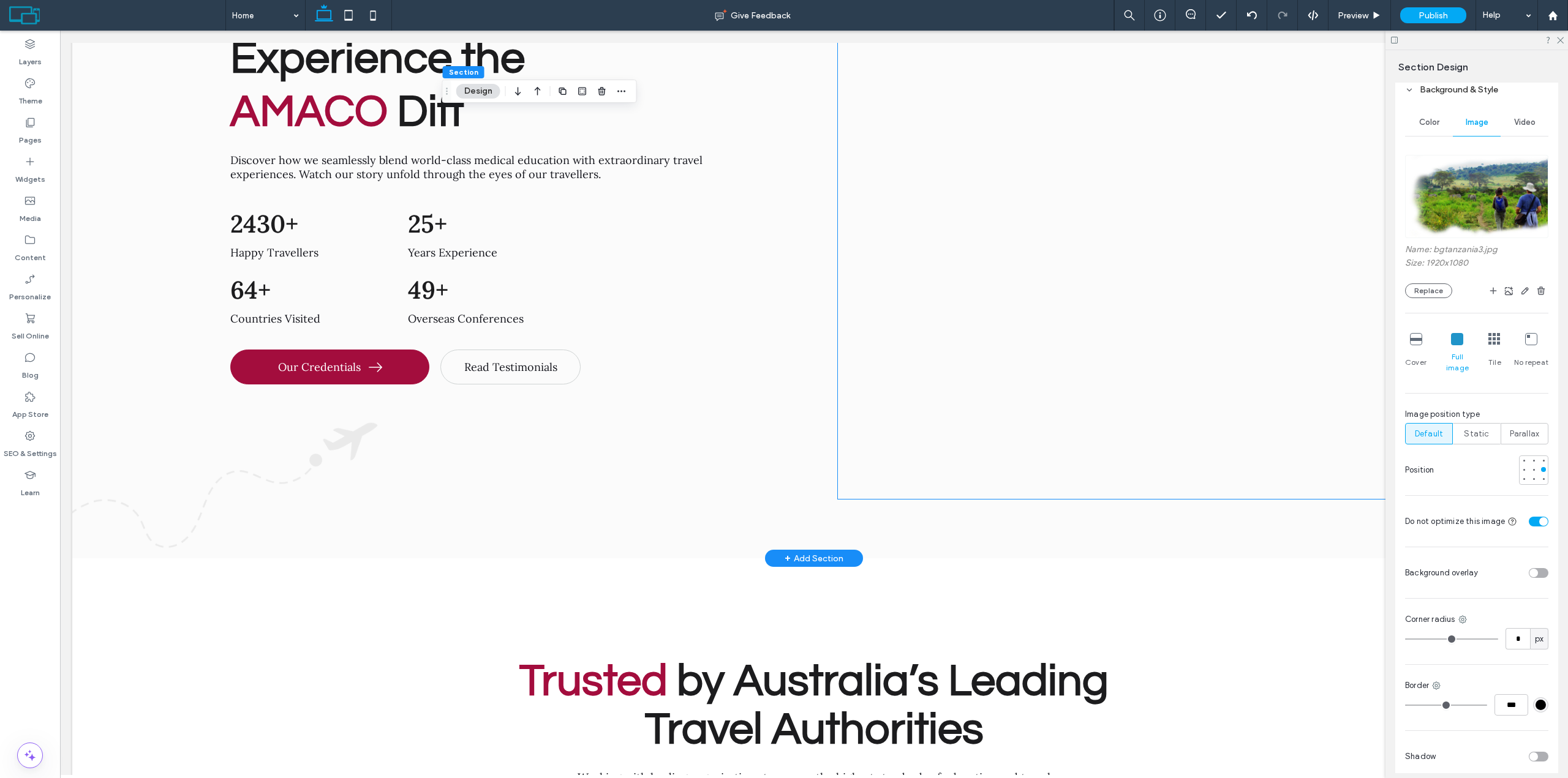
scroll to position [6092, 0]
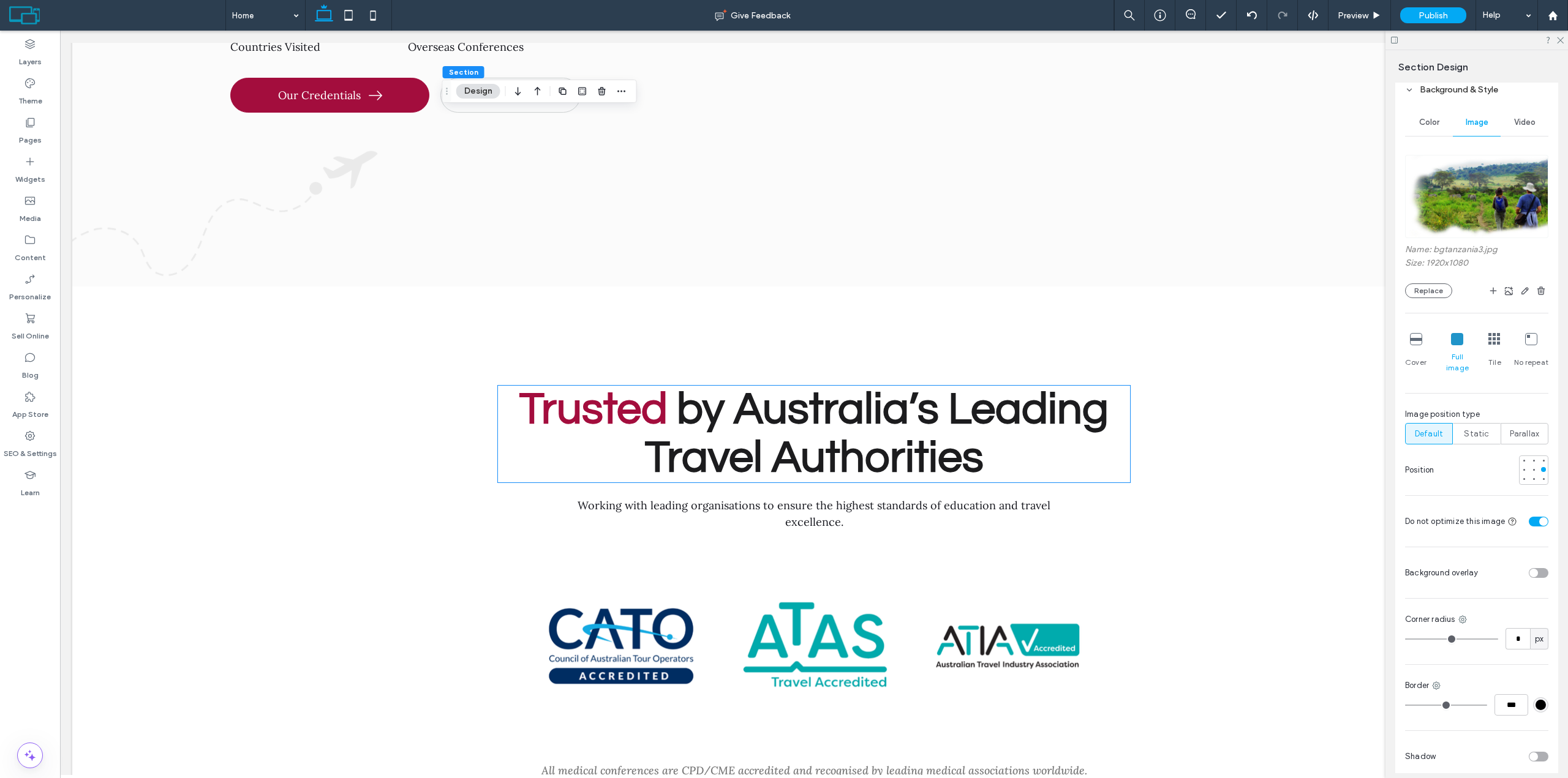
click at [989, 387] on strong "by Australia’s Leading Travel Authorities" at bounding box center [877, 433] width 465 height 94
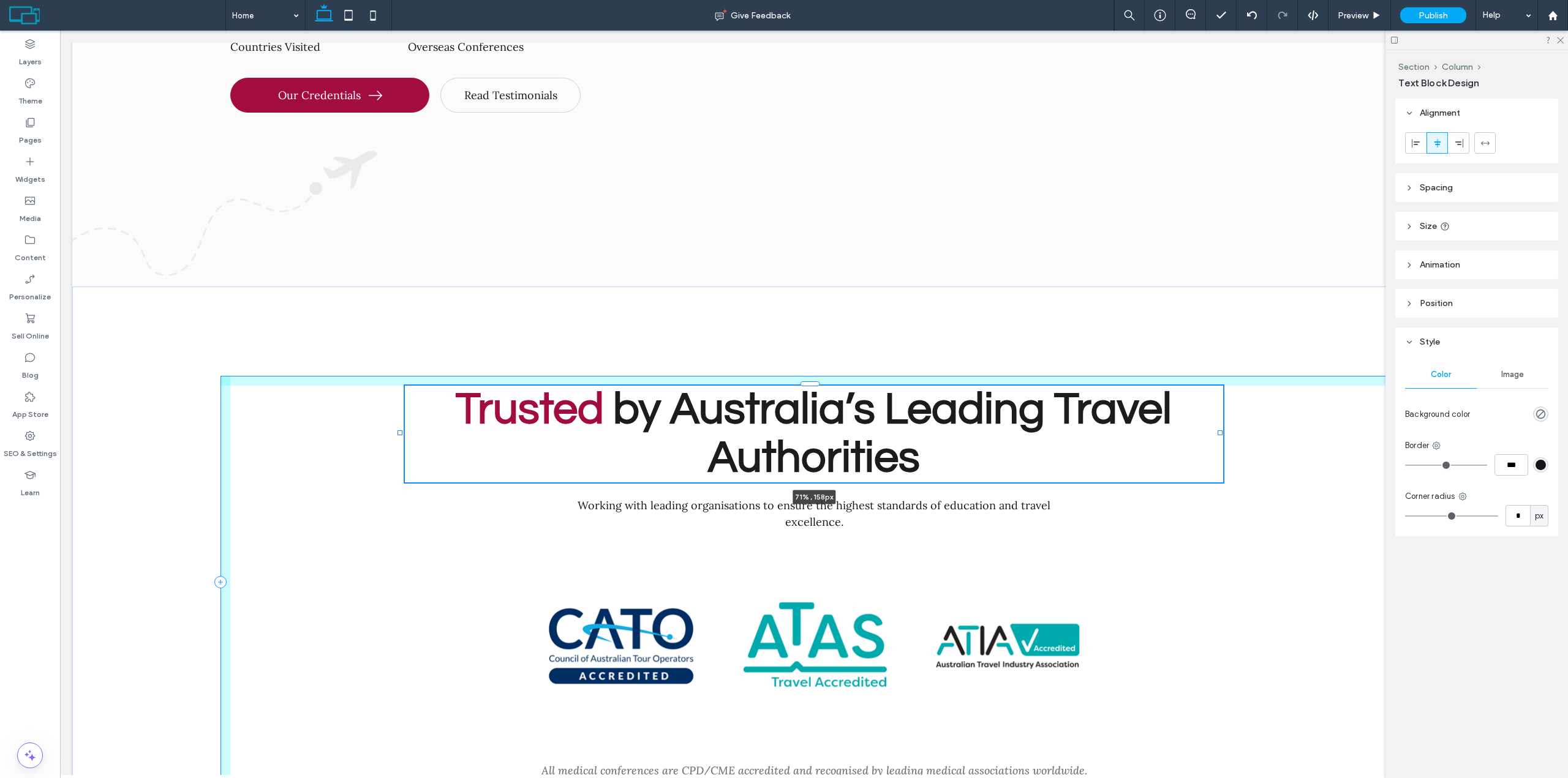
drag, startPoint x: 1125, startPoint y: 354, endPoint x: 1220, endPoint y: 354, distance: 95.0
click at [1220, 431] on div at bounding box center [1220, 433] width 5 height 5
type input "**"
type input "****"
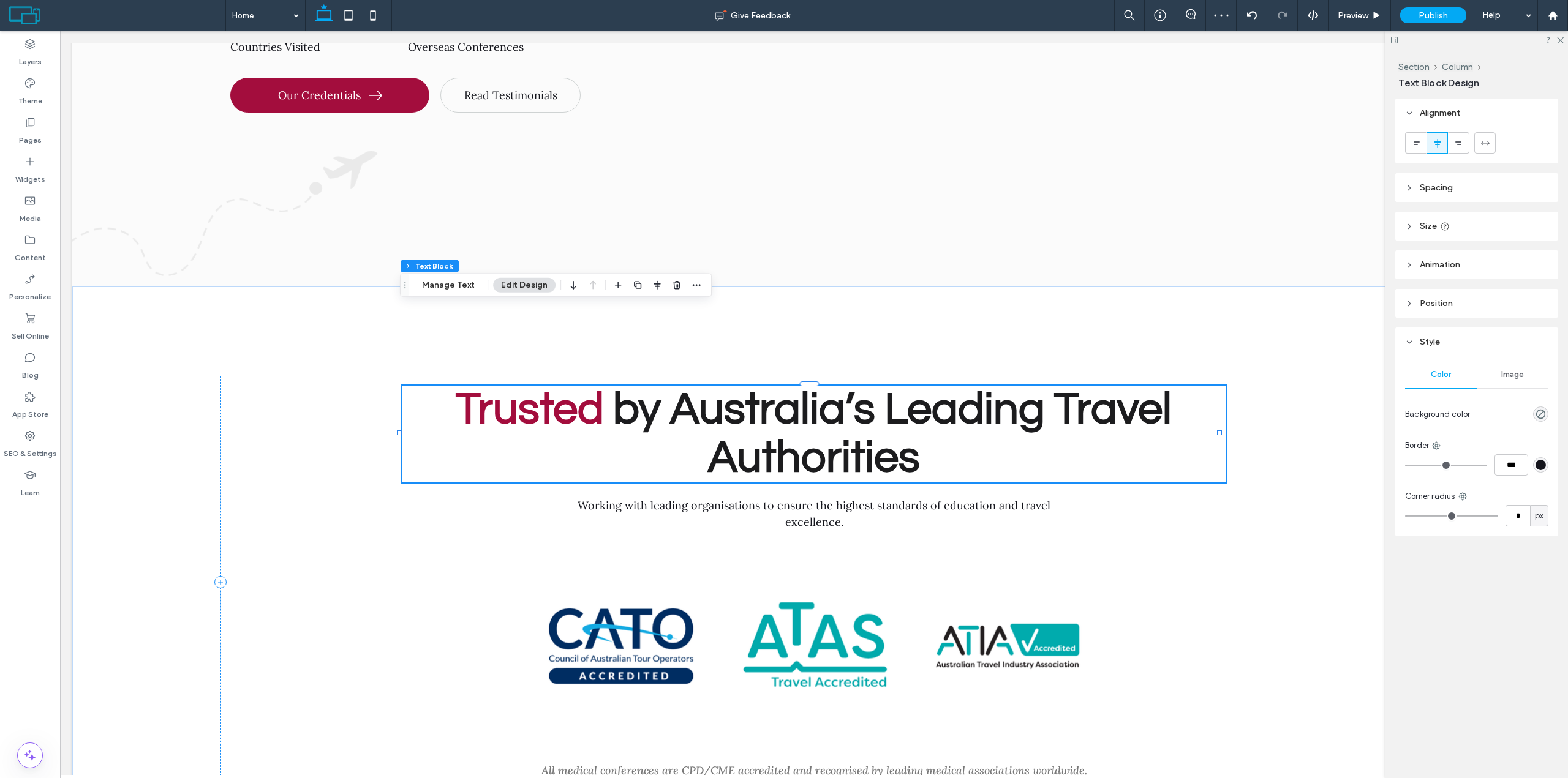
click at [1066, 387] on strong "by Australia’s Leading Travel Authorities" at bounding box center [893, 433] width 559 height 94
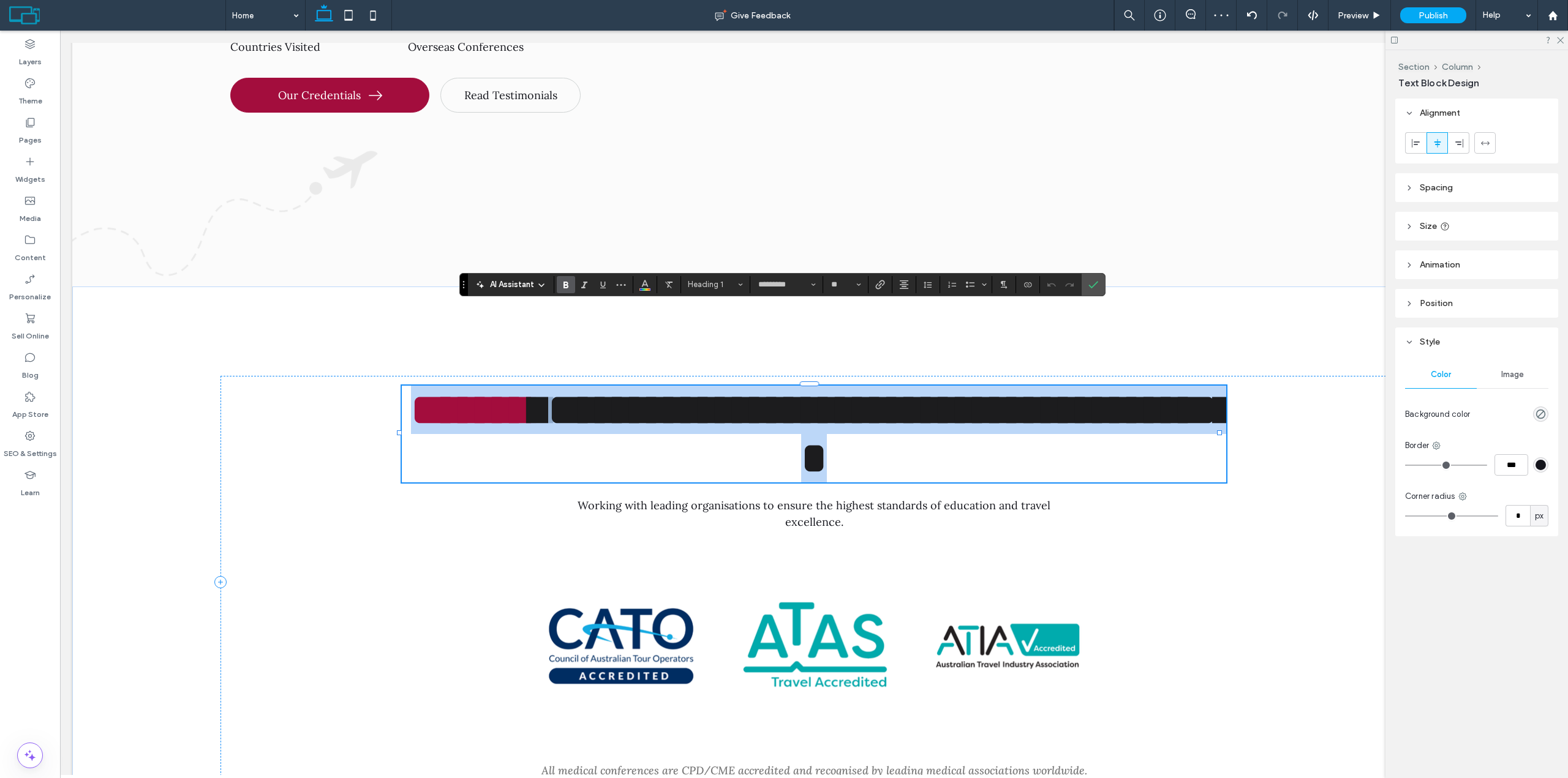
click at [1059, 388] on strong "**********" at bounding box center [900, 434] width 703 height 92
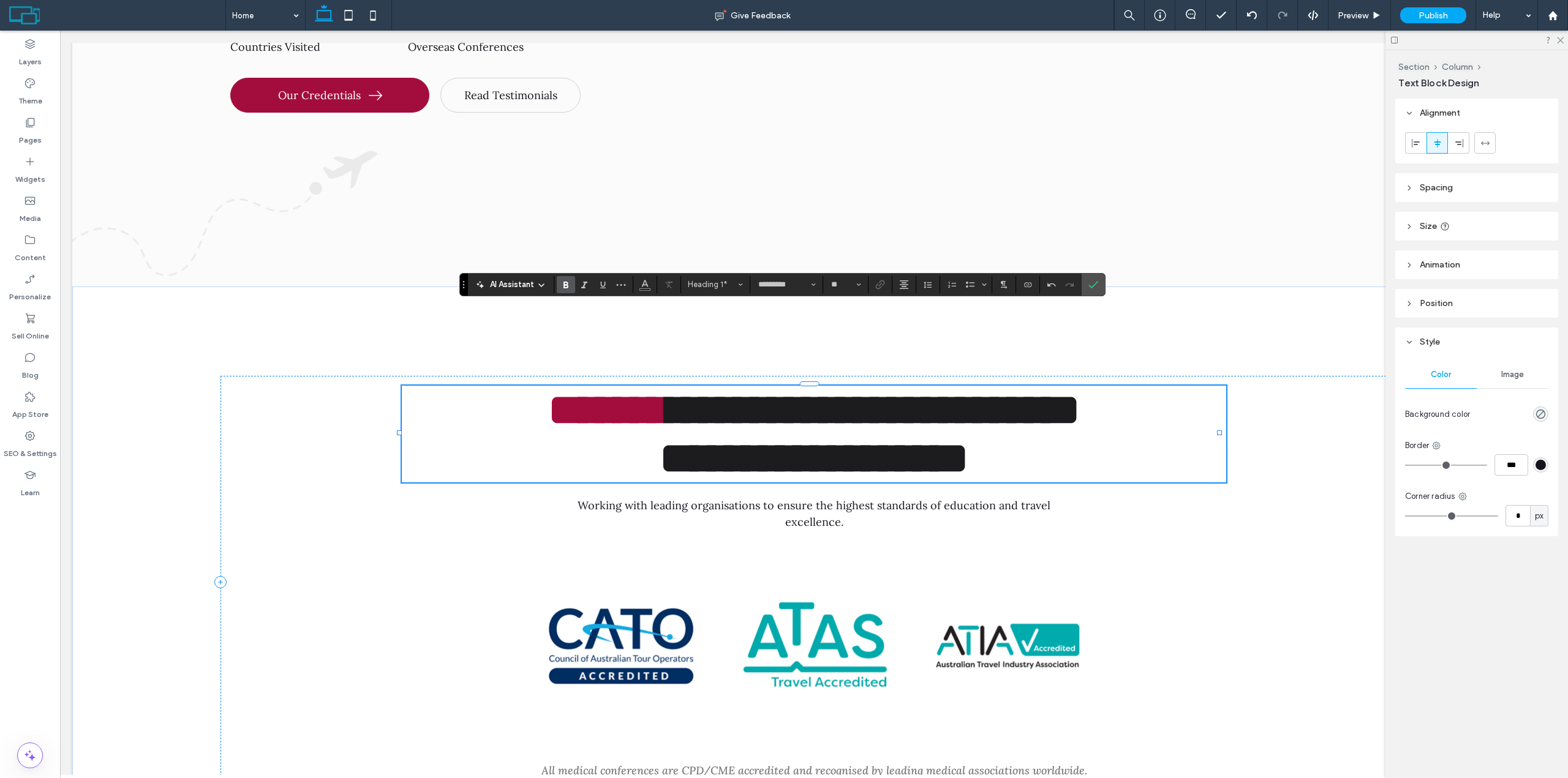
drag, startPoint x: 1095, startPoint y: 289, endPoint x: 1429, endPoint y: 285, distance: 334.0
click at [1097, 289] on span "Confirm" at bounding box center [1093, 285] width 9 height 21
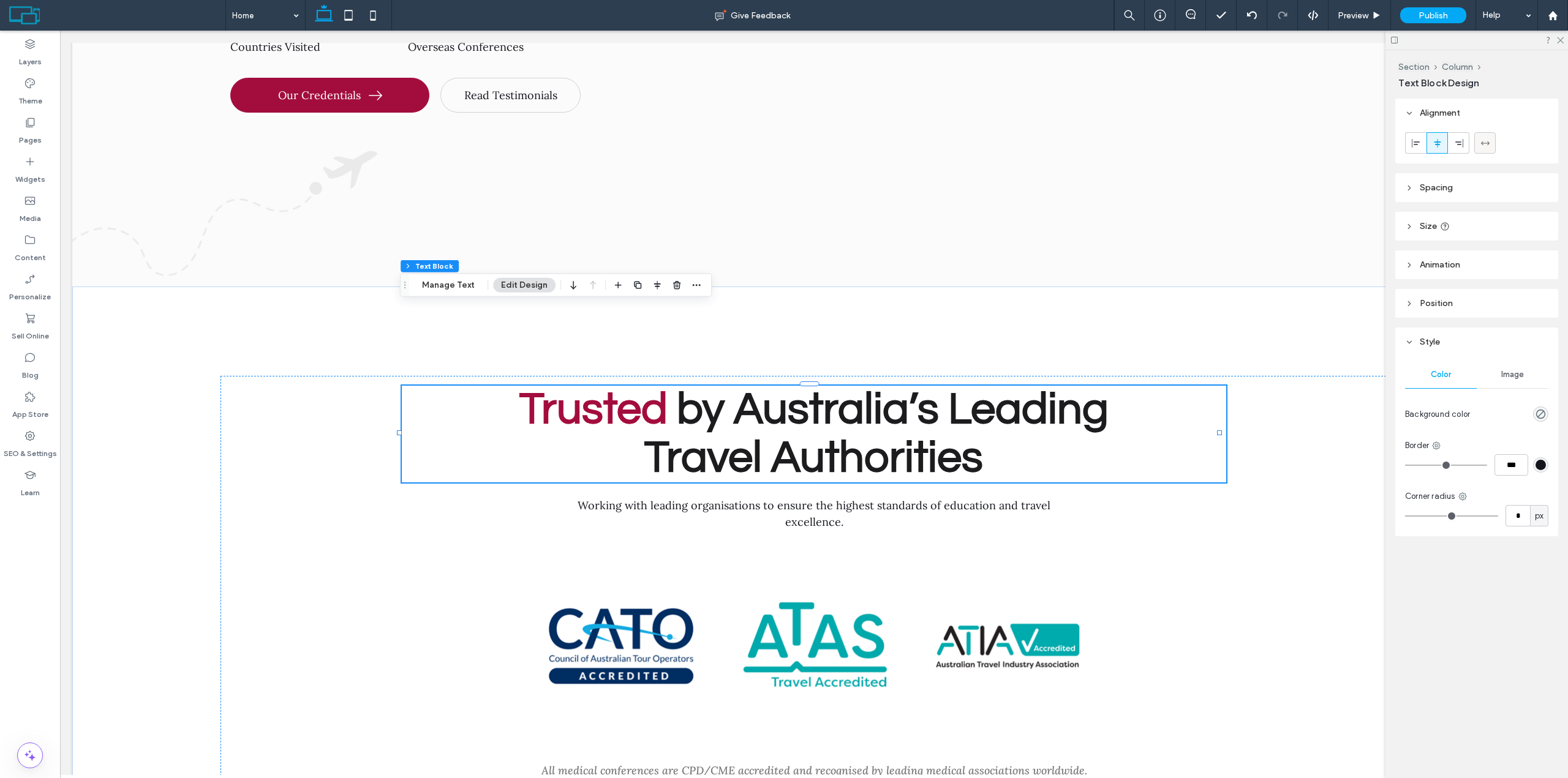
click at [1478, 138] on div at bounding box center [1485, 143] width 20 height 20
type input "***"
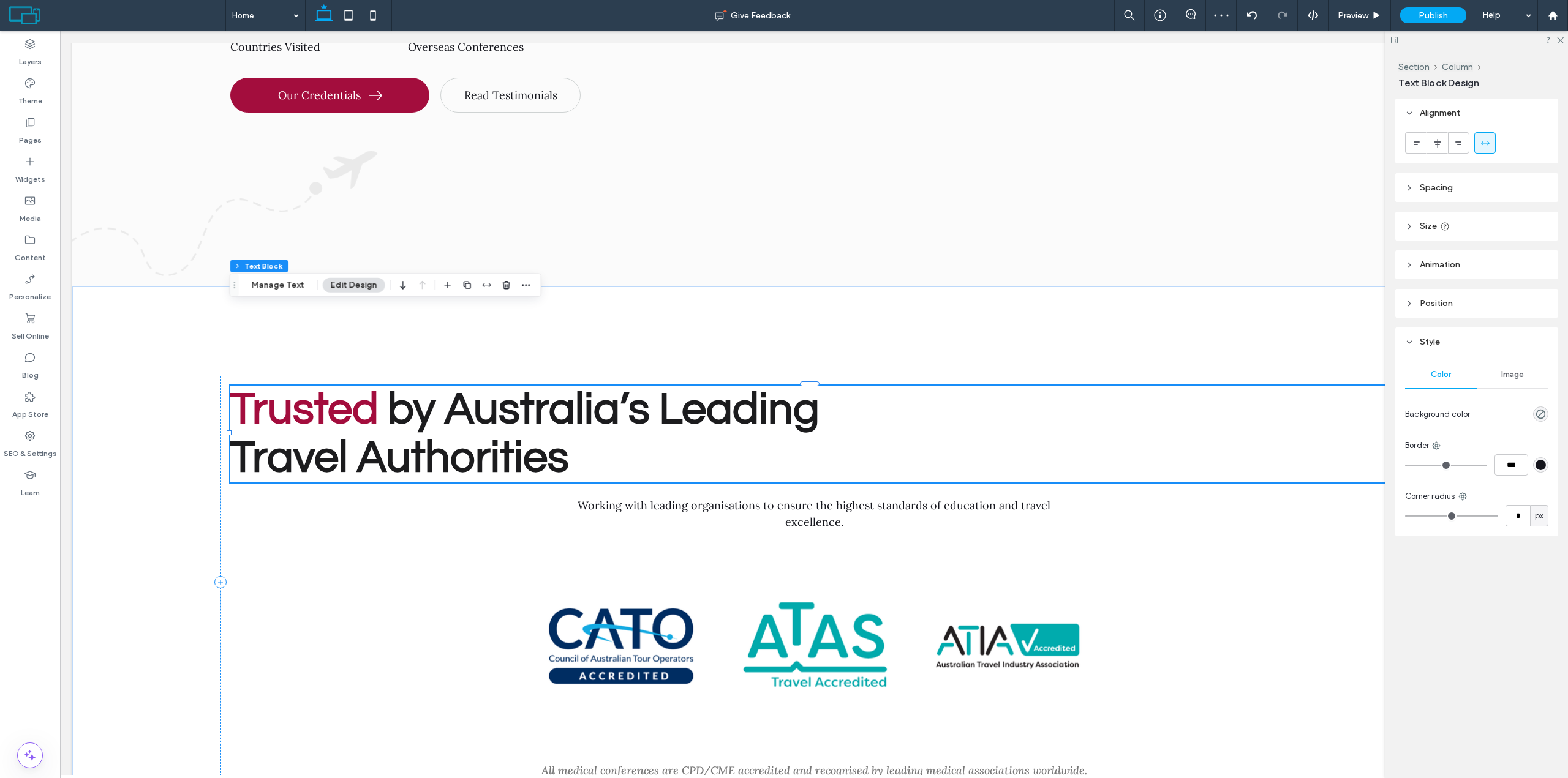
click at [1005, 386] on h1 "Trusted by Australia’s Leading Travel Authorities" at bounding box center [814, 434] width 1167 height 97
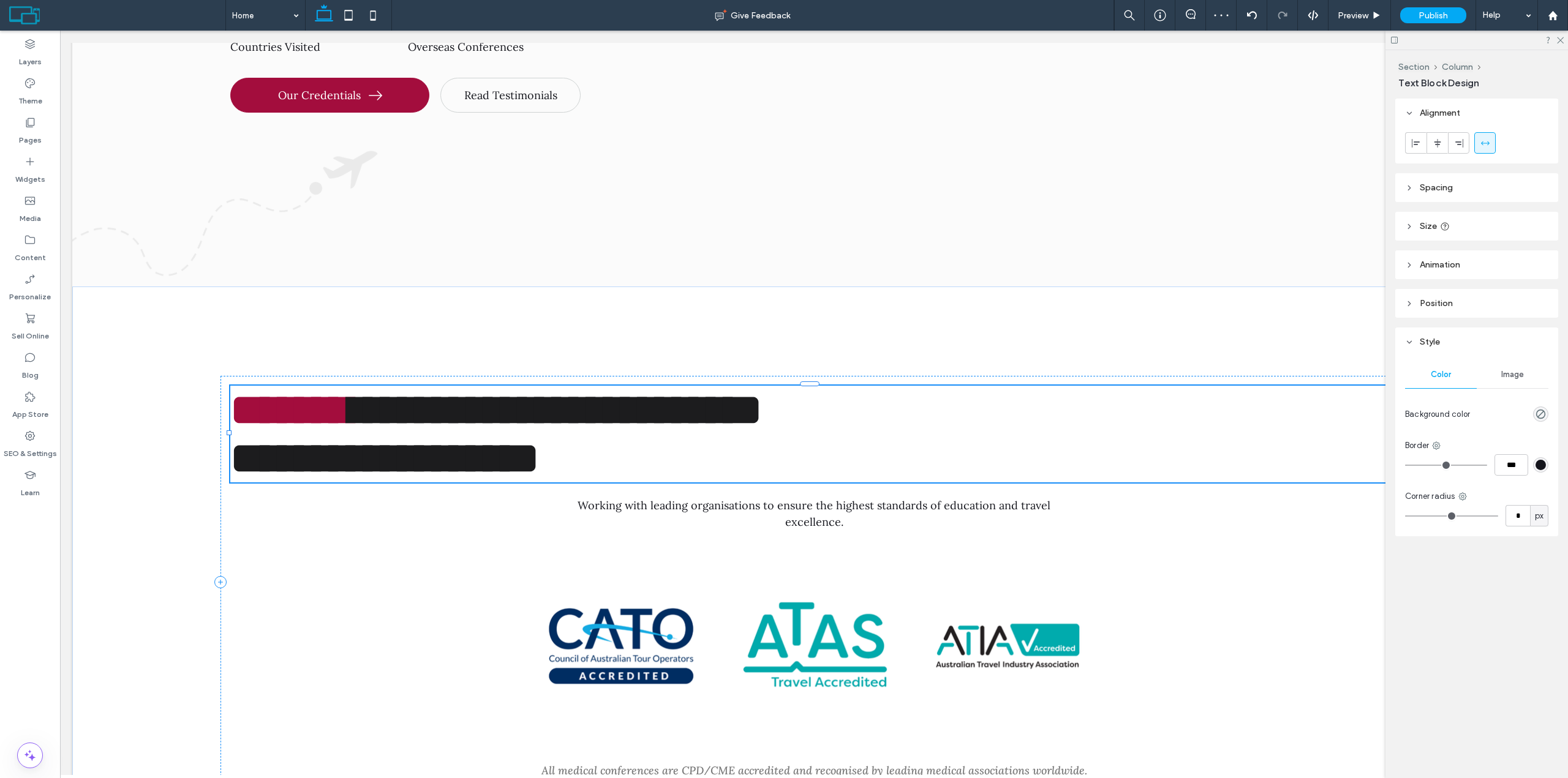
type input "*********"
type input "**"
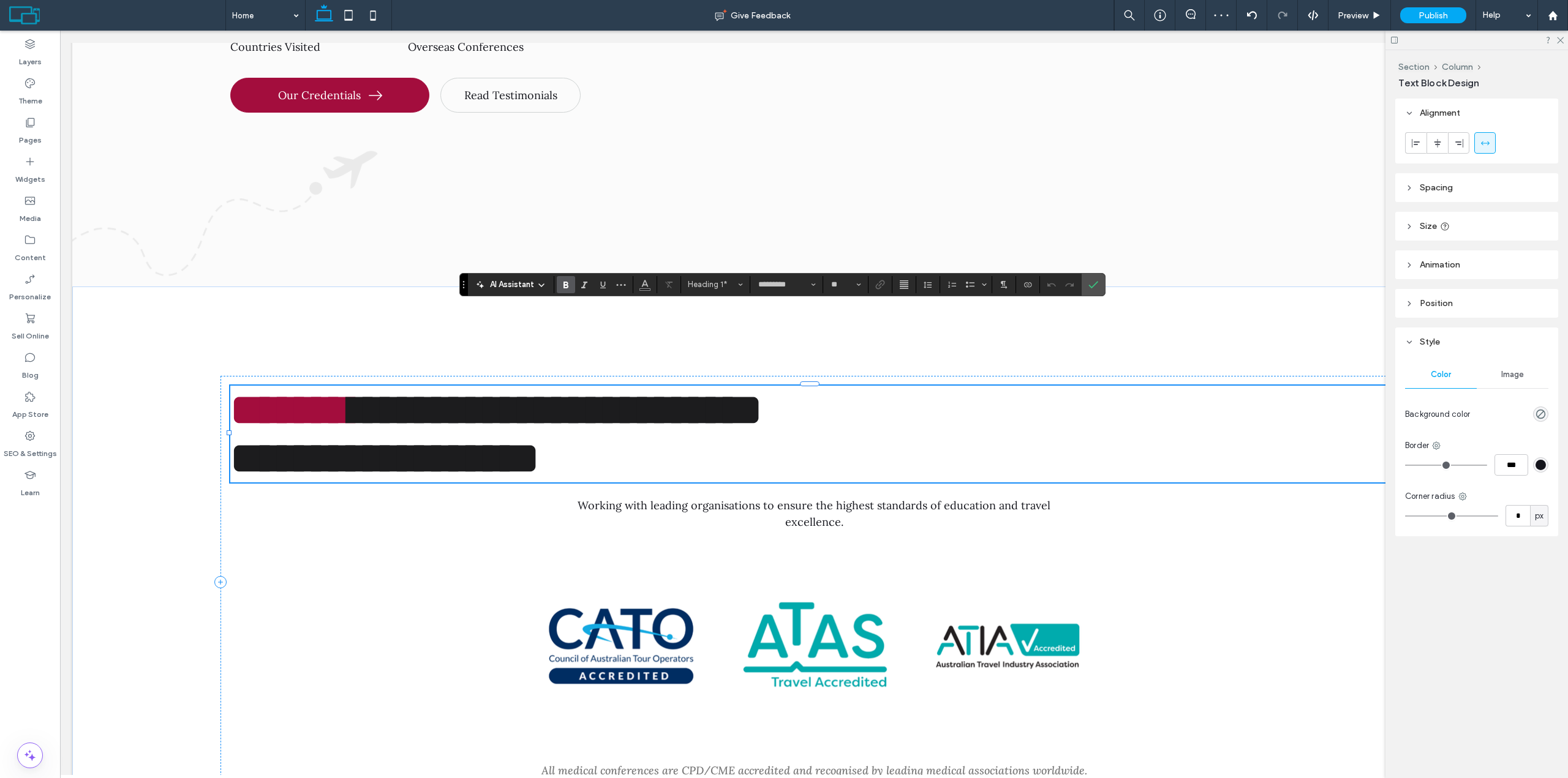
click at [949, 386] on h1 "**********" at bounding box center [814, 434] width 1167 height 97
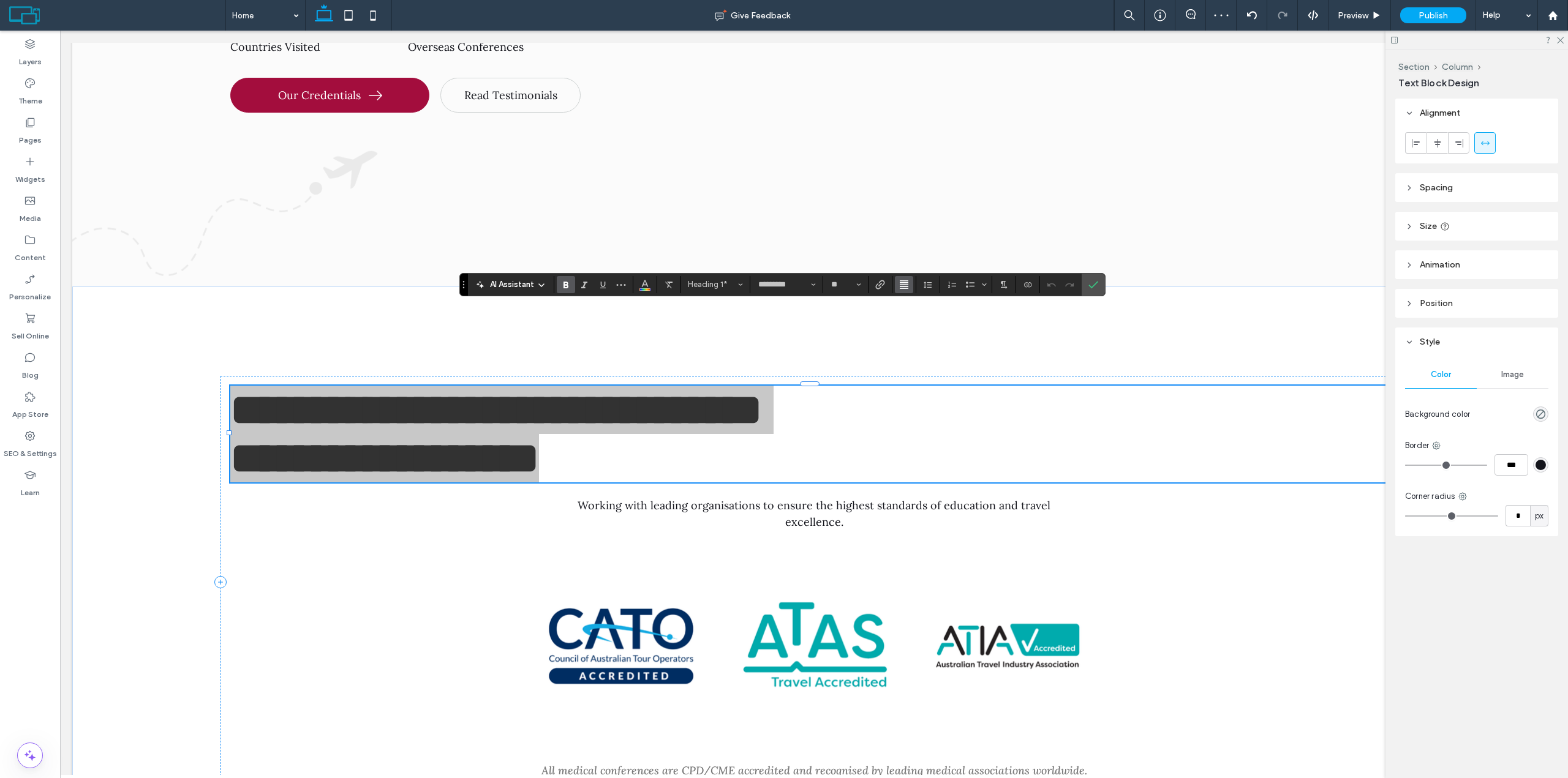
click at [901, 285] on use "Alignment" at bounding box center [904, 285] width 9 height 9
click at [926, 324] on label "ui.textEditor.alignment.center" at bounding box center [916, 322] width 43 height 18
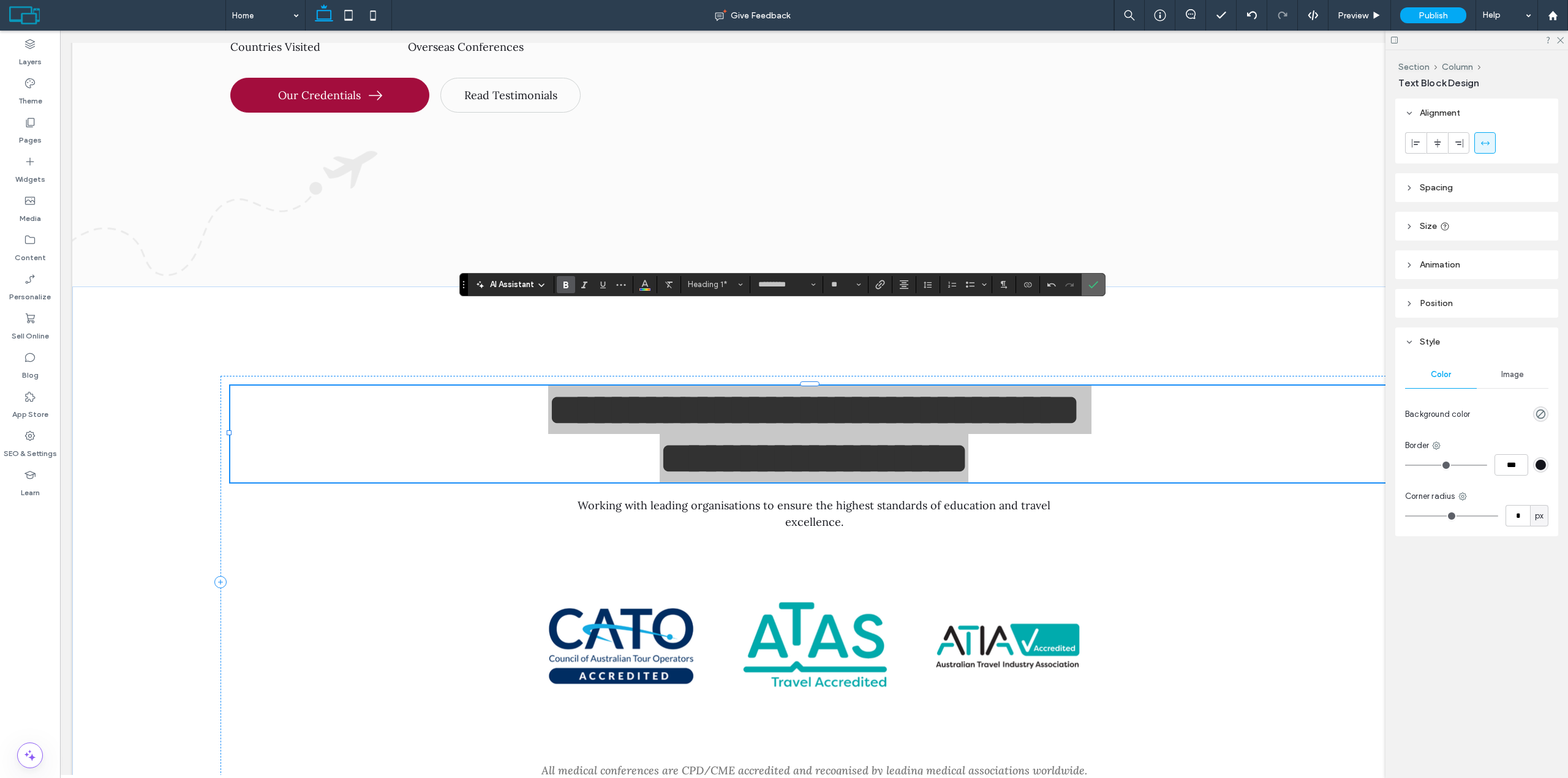
click at [1093, 274] on span "Confirm" at bounding box center [1091, 285] width 5 height 22
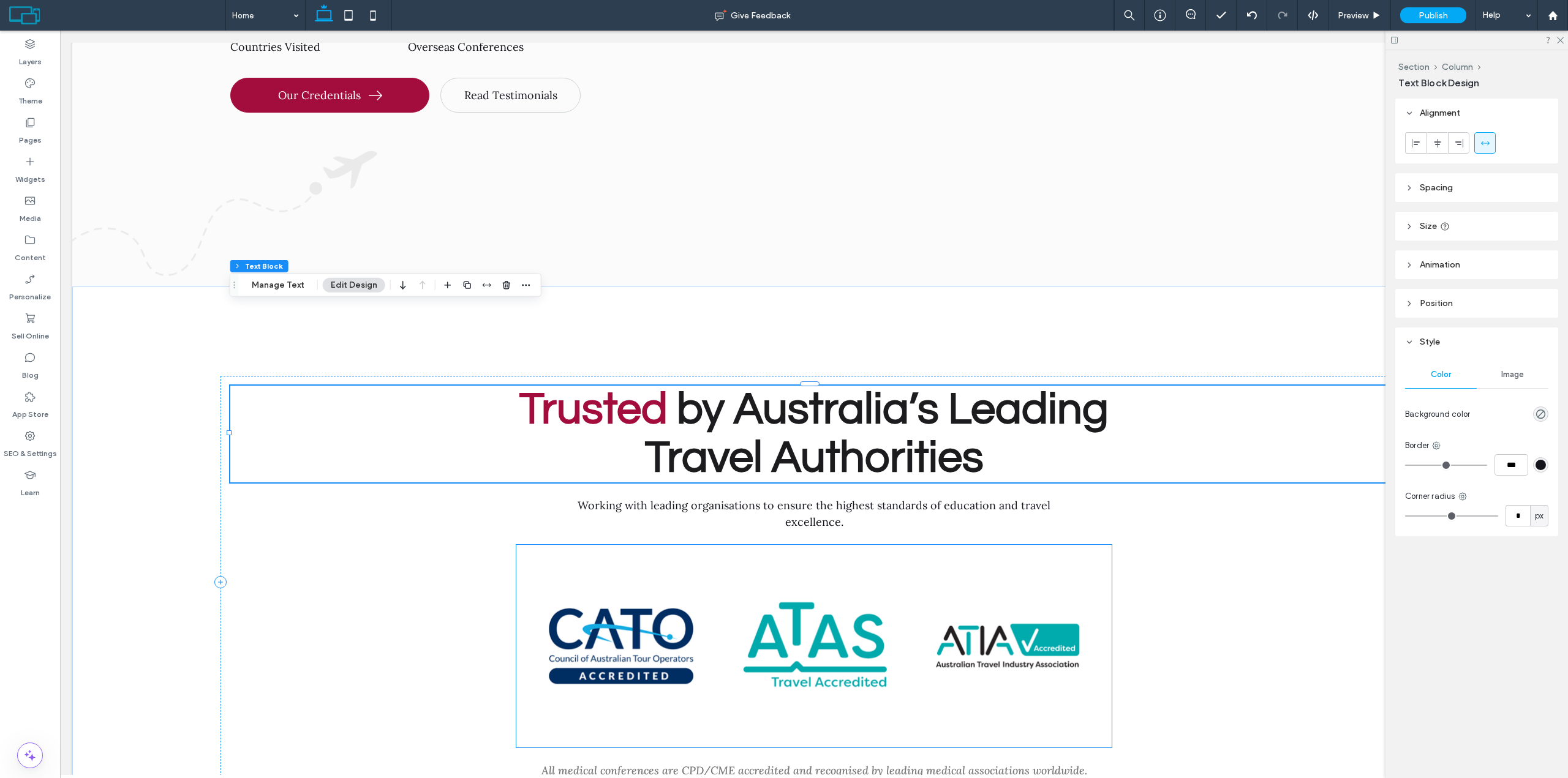
click at [932, 555] on link at bounding box center [1006, 646] width 192 height 183
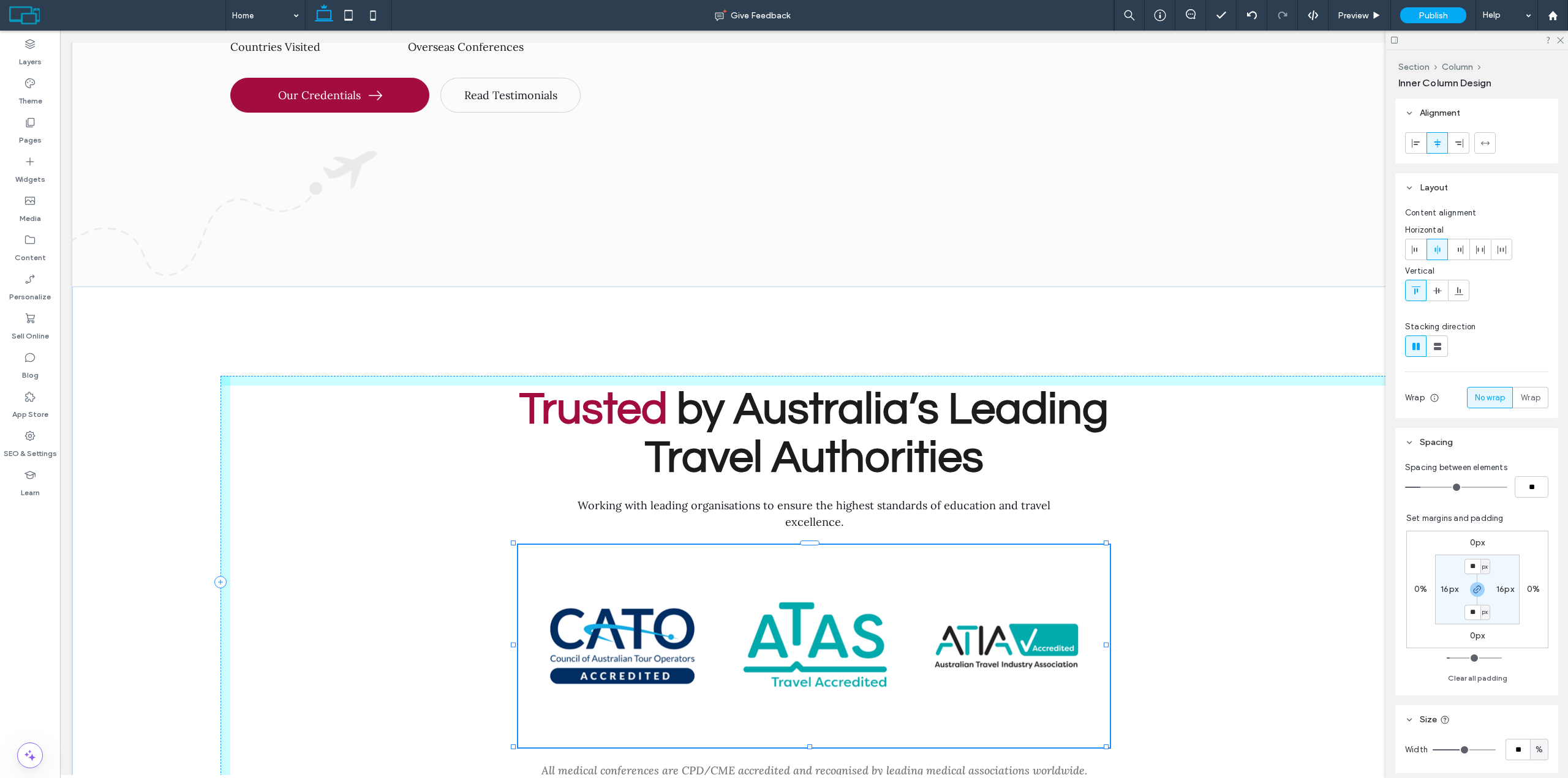
drag, startPoint x: 811, startPoint y: 666, endPoint x: 816, endPoint y: 640, distance: 26.5
click at [816, 640] on div "Trusted by Australia’s Leading Travel Authorities Working with leading organisa…" at bounding box center [814, 545] width 1483 height 516
type input "***"
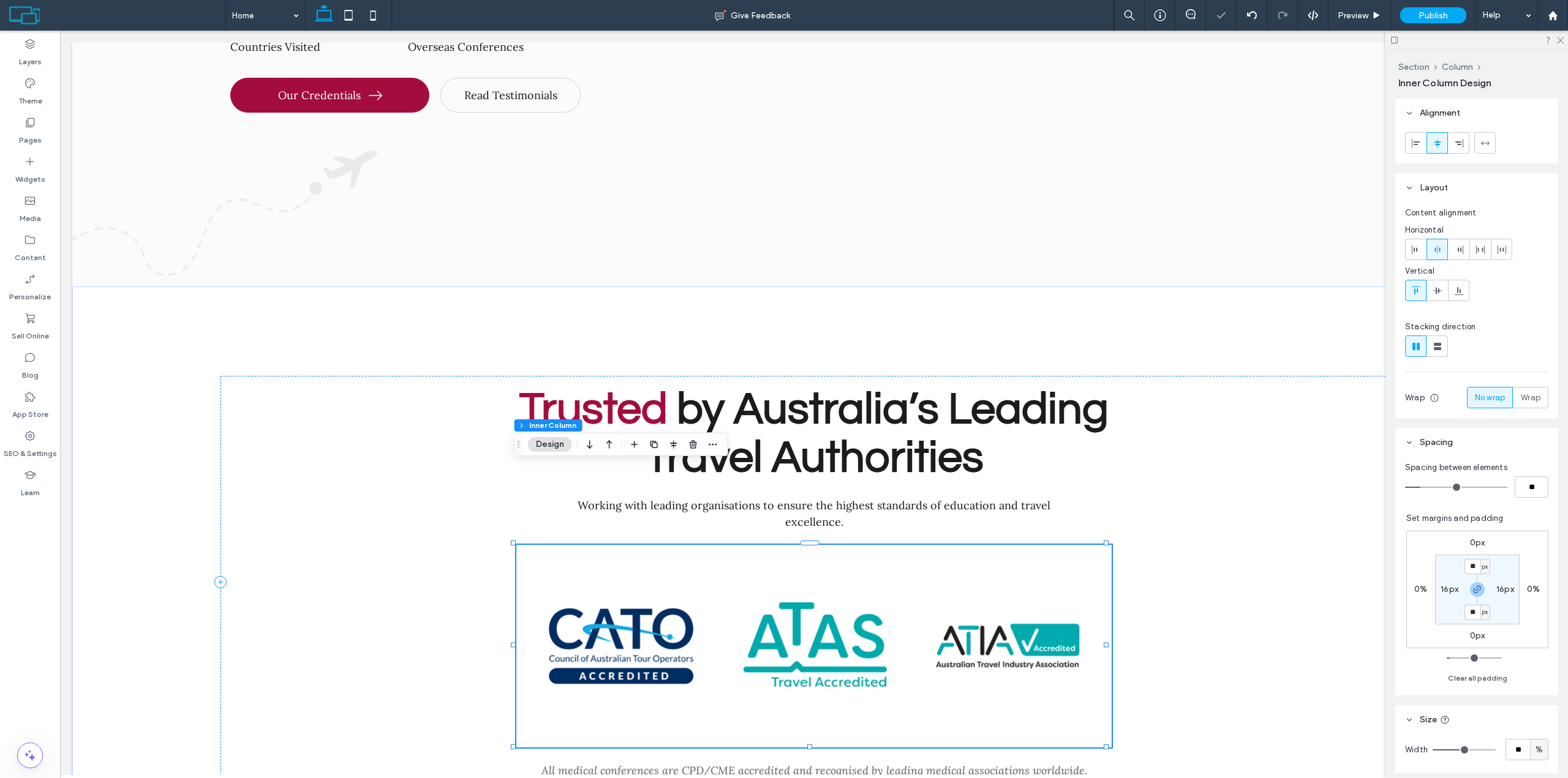
click at [840, 545] on div "Button Button Button" at bounding box center [814, 646] width 595 height 203
click at [861, 555] on link at bounding box center [814, 646] width 192 height 183
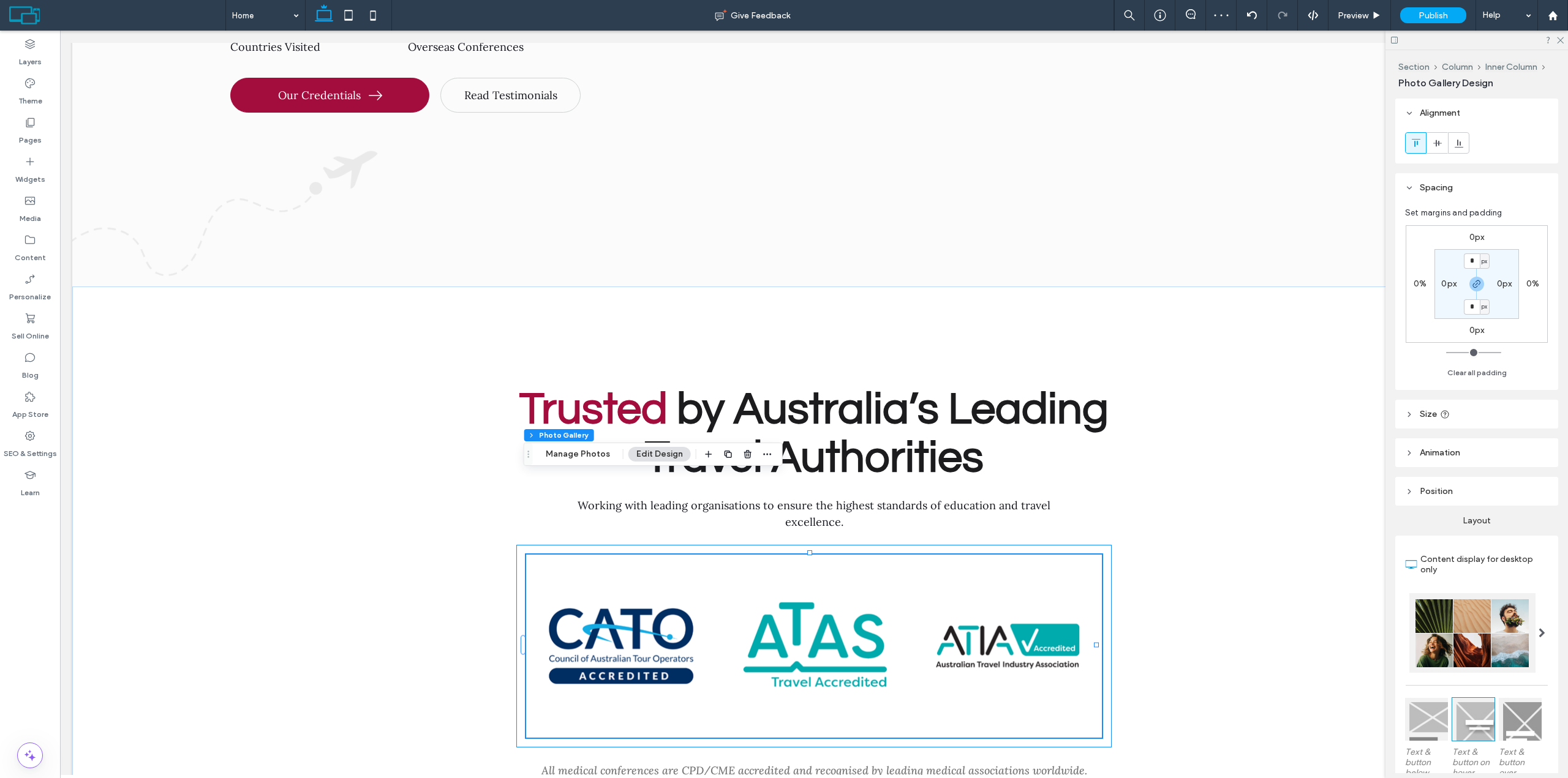
click at [868, 545] on div "Button Button Button" at bounding box center [814, 646] width 595 height 203
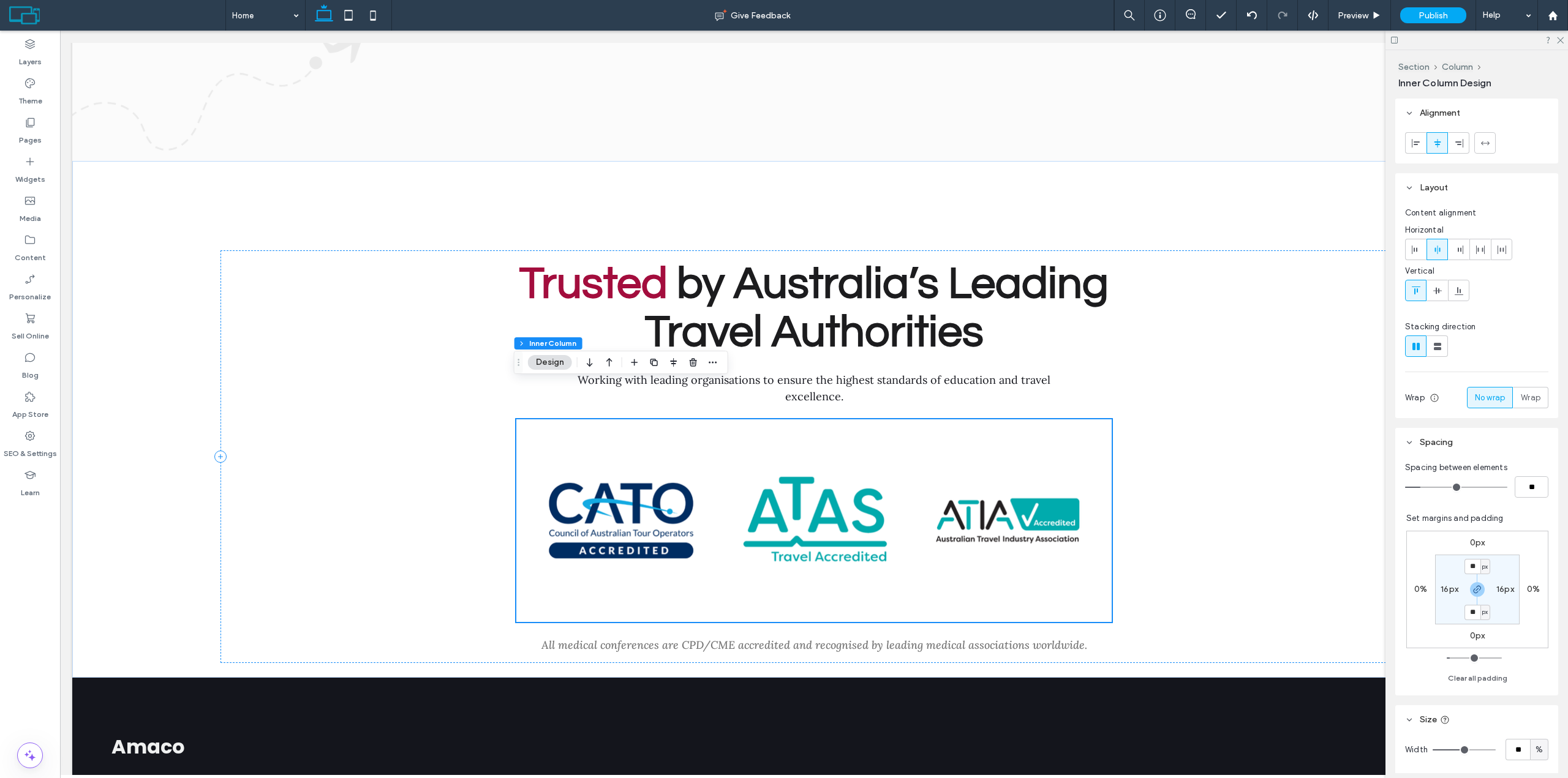
scroll to position [6275, 0]
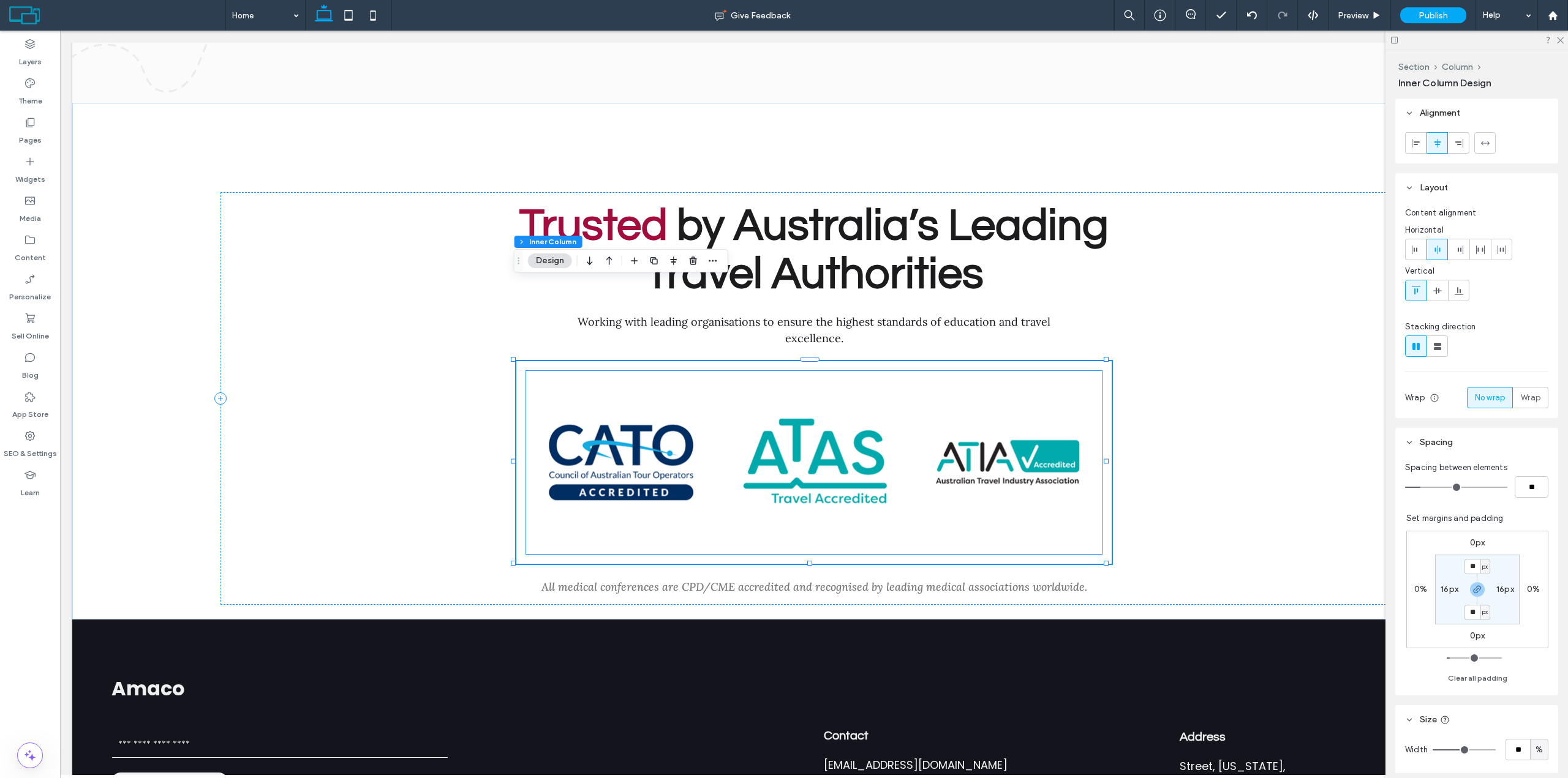
click at [910, 441] on link at bounding box center [1006, 462] width 192 height 183
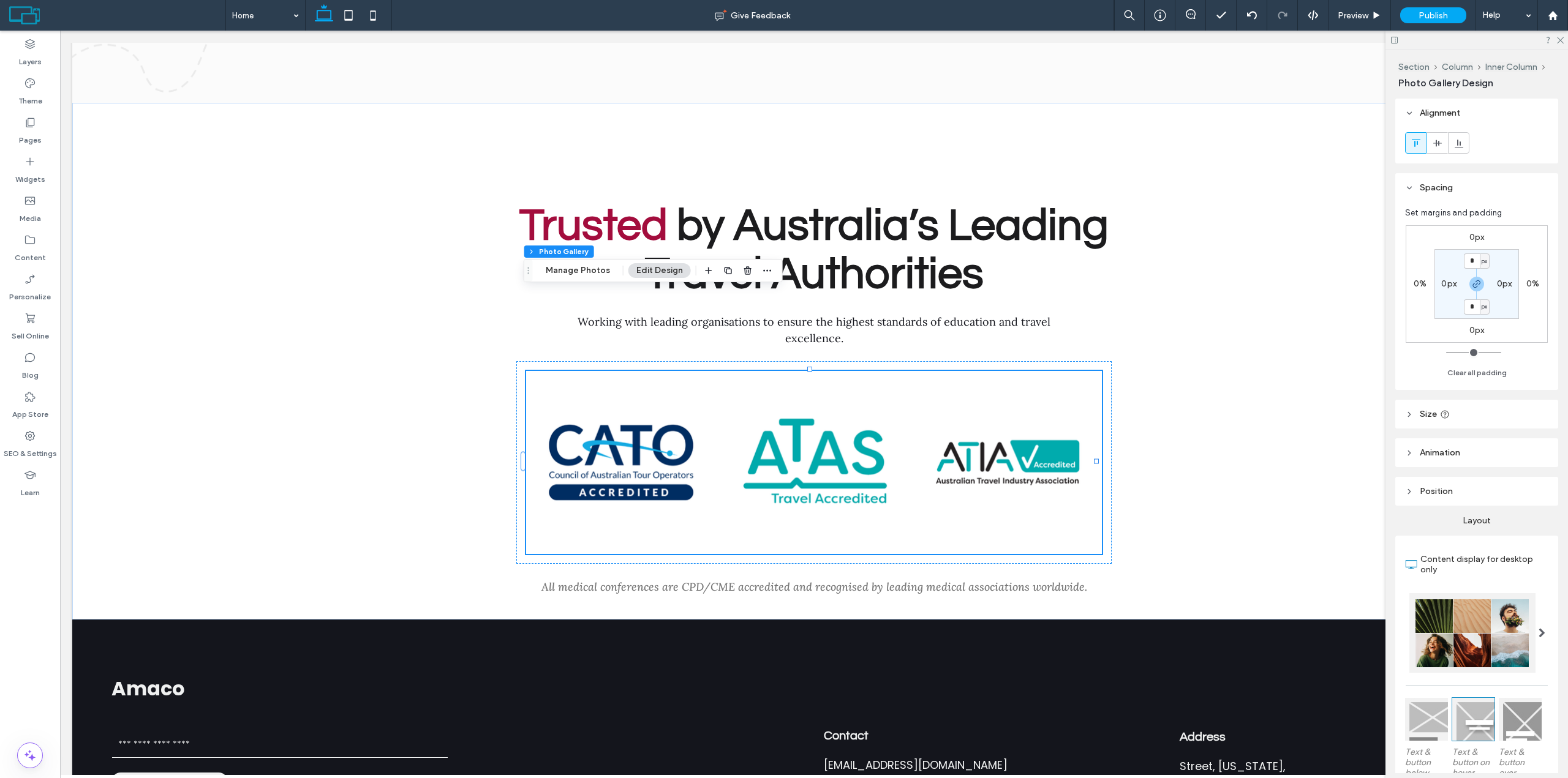
click at [822, 455] on link at bounding box center [814, 462] width 192 height 183
click at [822, 447] on link at bounding box center [814, 462] width 192 height 183
click at [840, 497] on div "Trusted by Australia’s Leading Travel Authorities Working with leading organisa…" at bounding box center [813, 398] width 1187 height 412
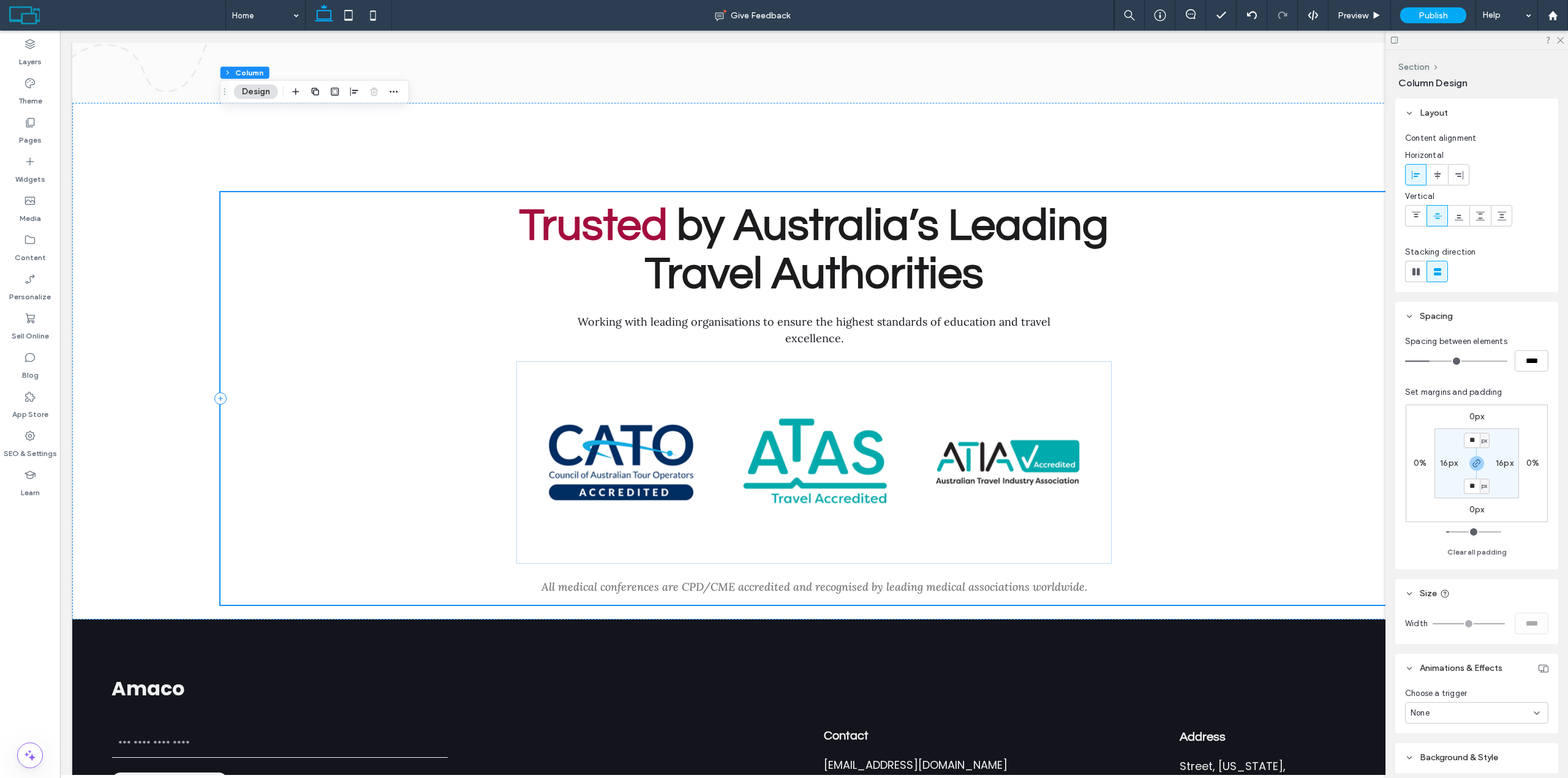
click at [1233, 411] on div "Trusted by Australia’s Leading Travel Authorities Working with leading organisa…" at bounding box center [813, 398] width 1187 height 412
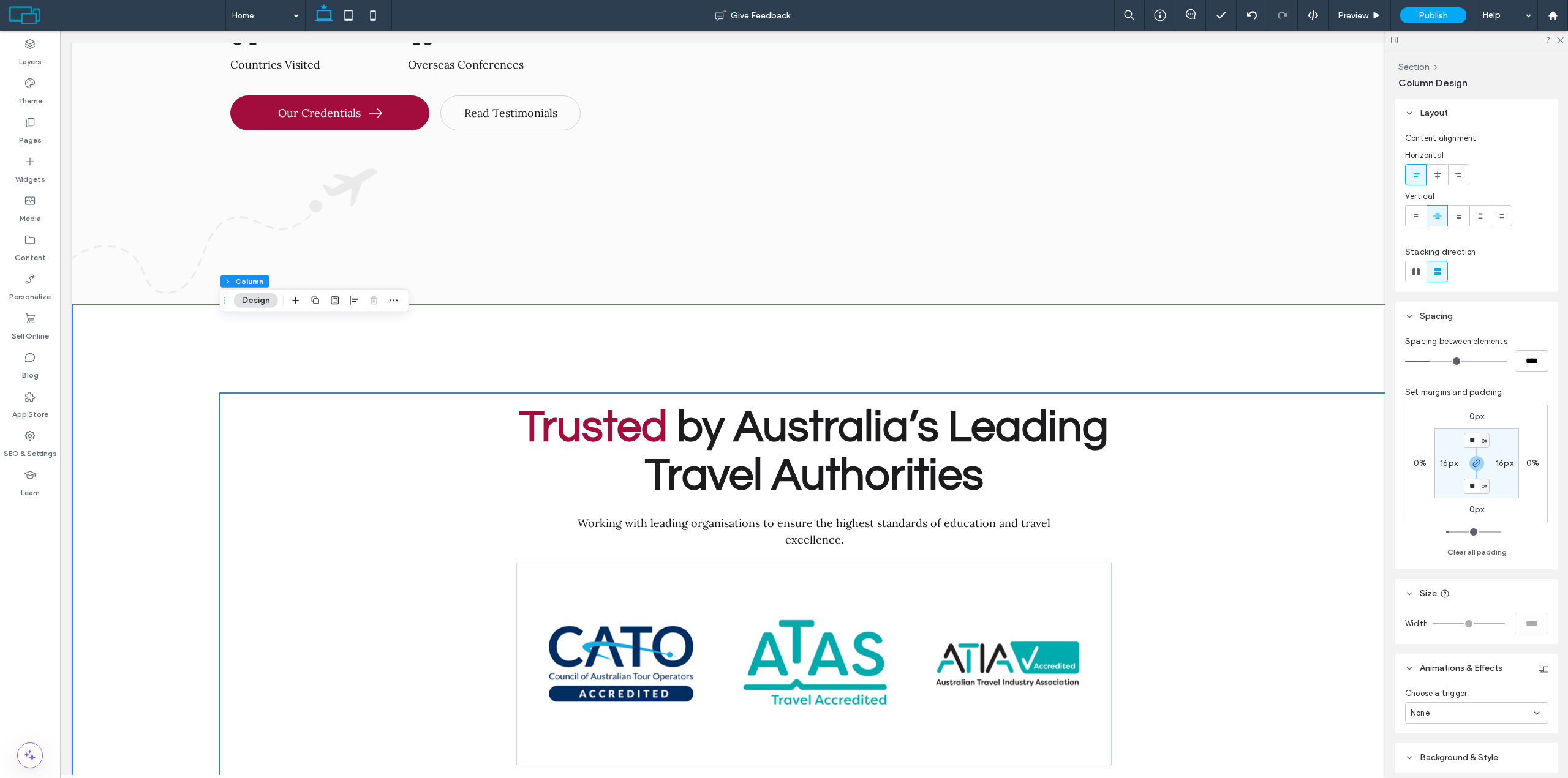
scroll to position [6066, 0]
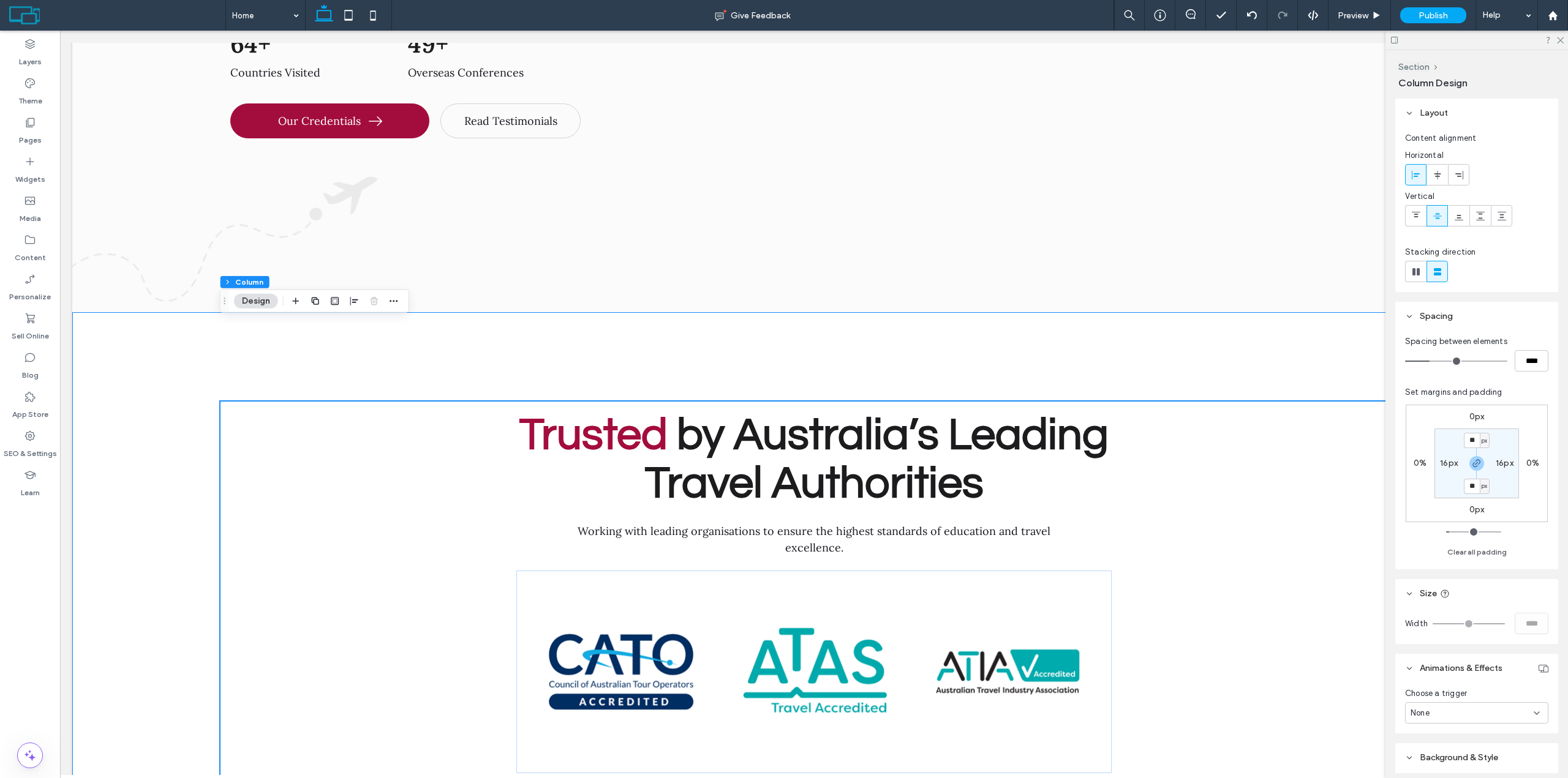
click at [110, 312] on div "Trusted by Australia’s Leading Travel Authorities Working with leading organisa…" at bounding box center [814, 570] width 1483 height 516
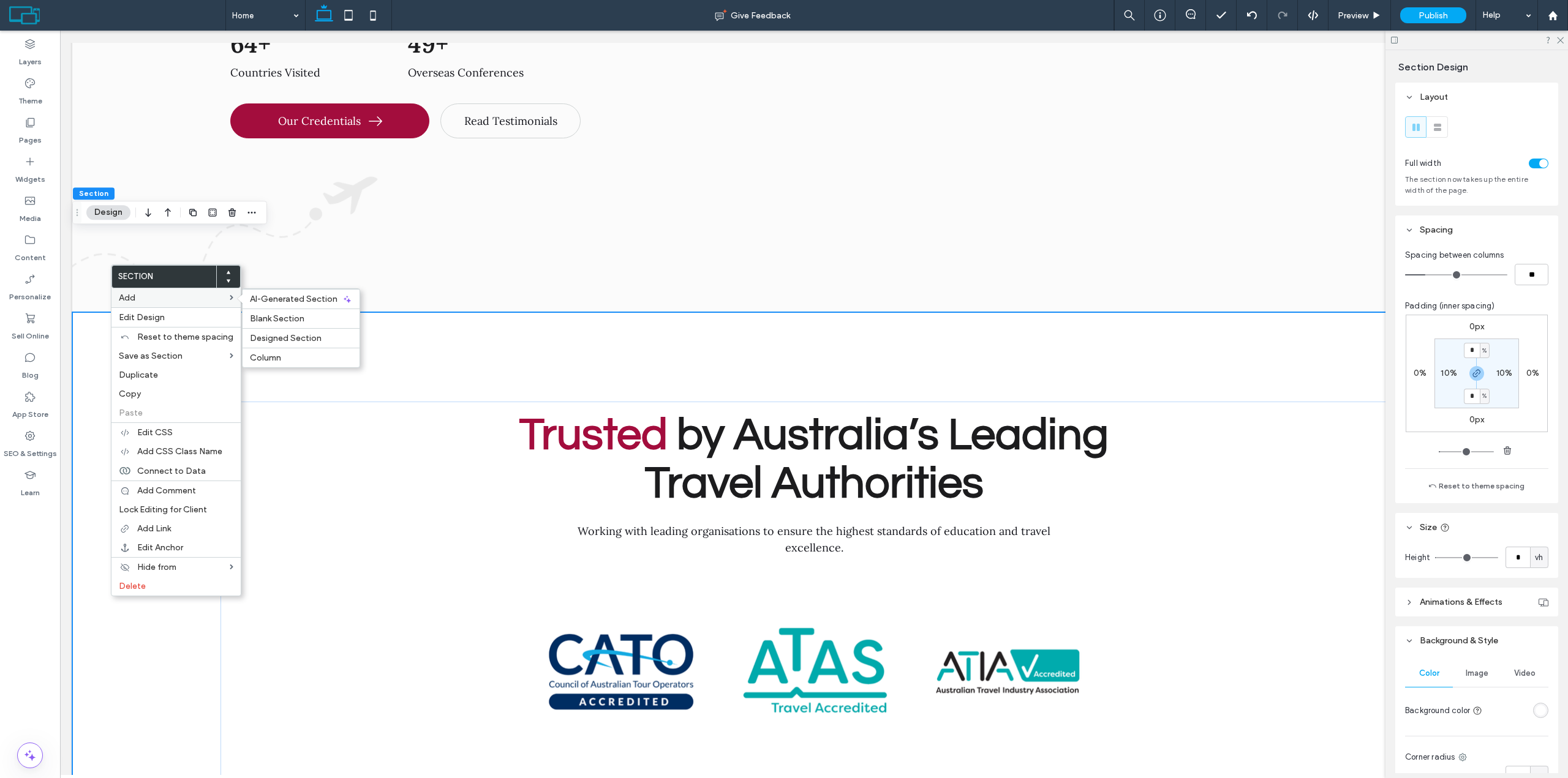
click at [164, 297] on label "Add" at bounding box center [174, 297] width 111 height 10
click at [283, 322] on span "Blank Section" at bounding box center [277, 318] width 55 height 10
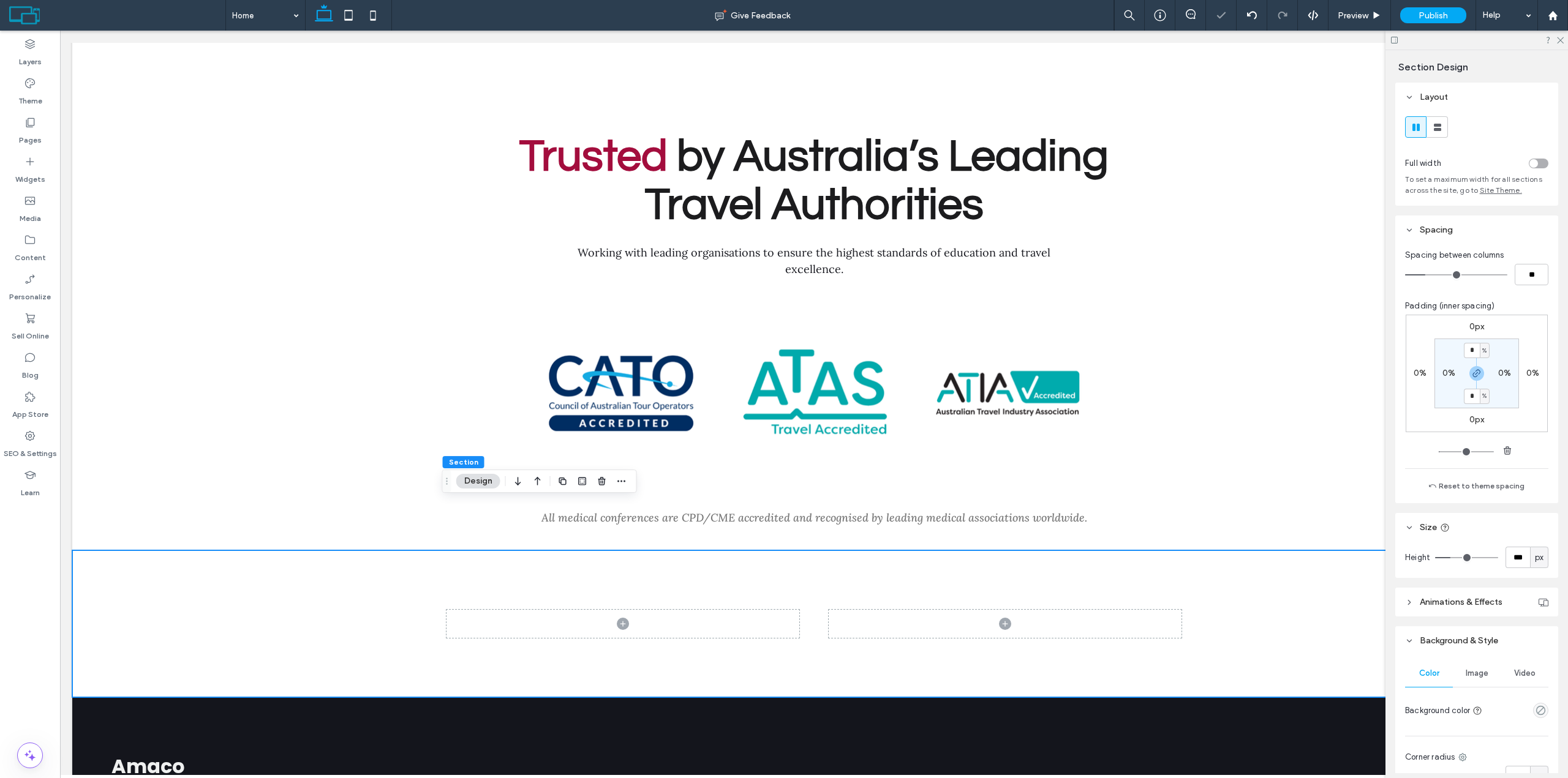
scroll to position [6494, 0]
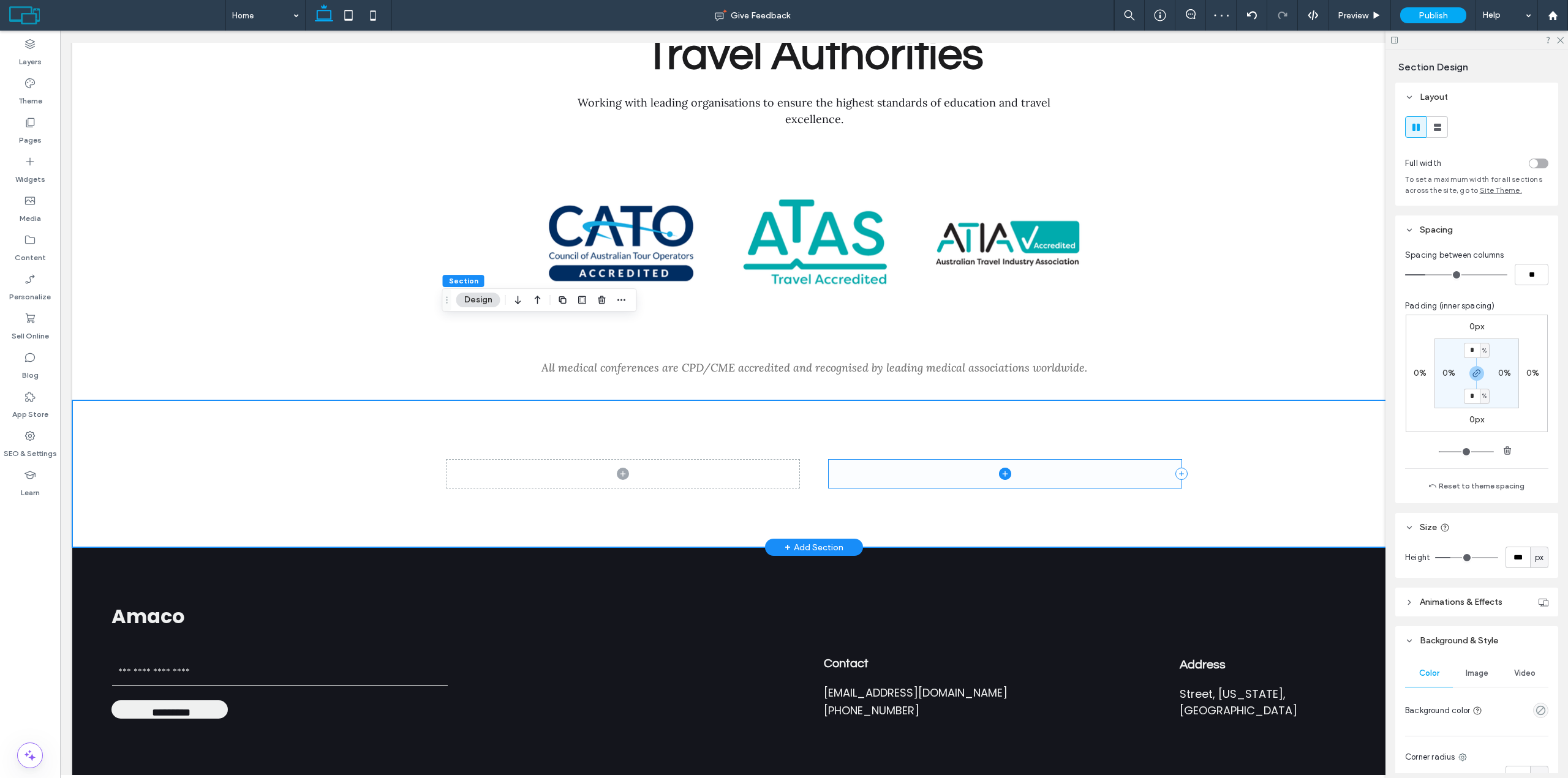
click at [1050, 460] on span at bounding box center [1005, 474] width 353 height 28
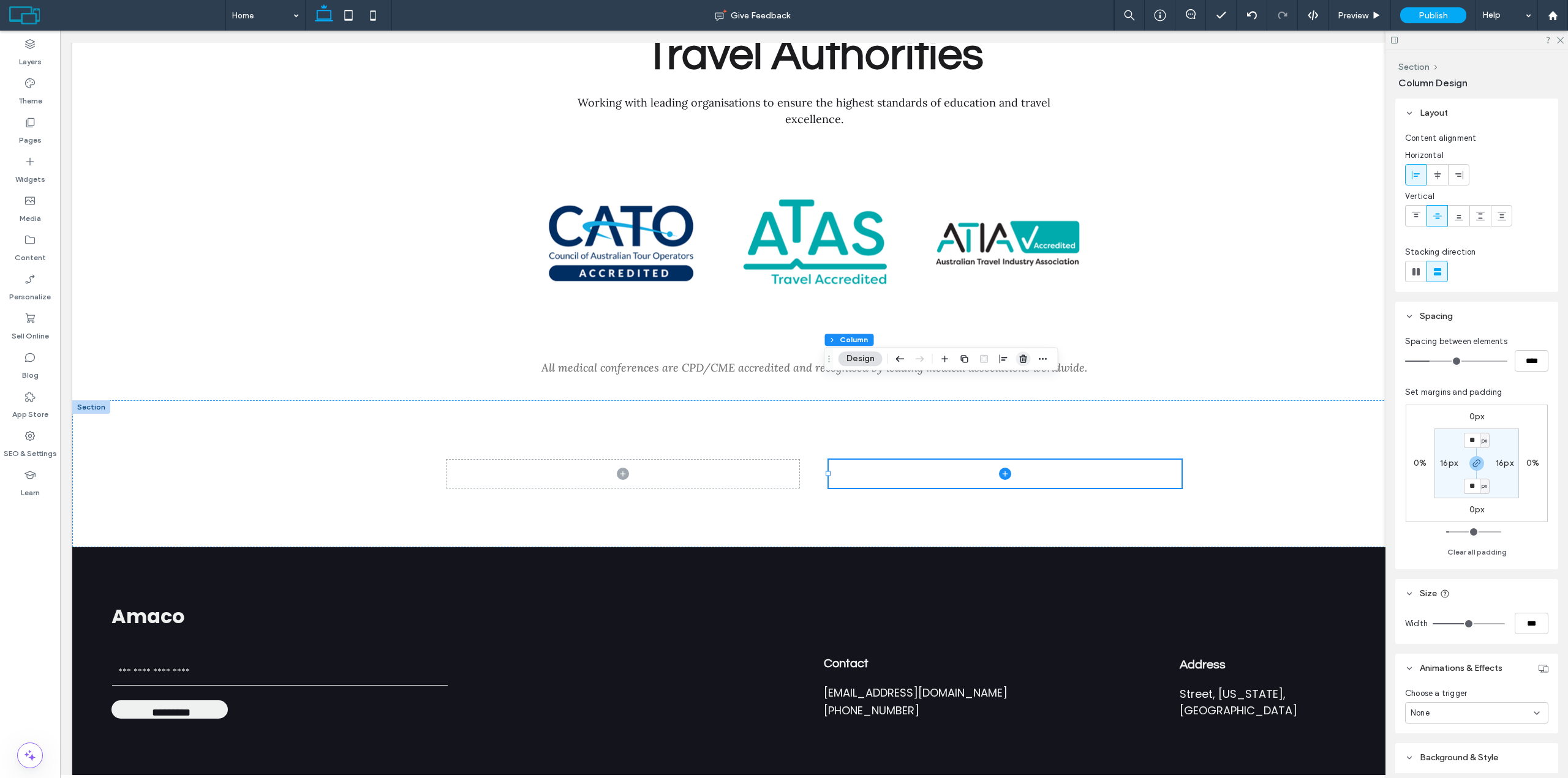
click at [1028, 356] on span "button" at bounding box center [1024, 359] width 15 height 15
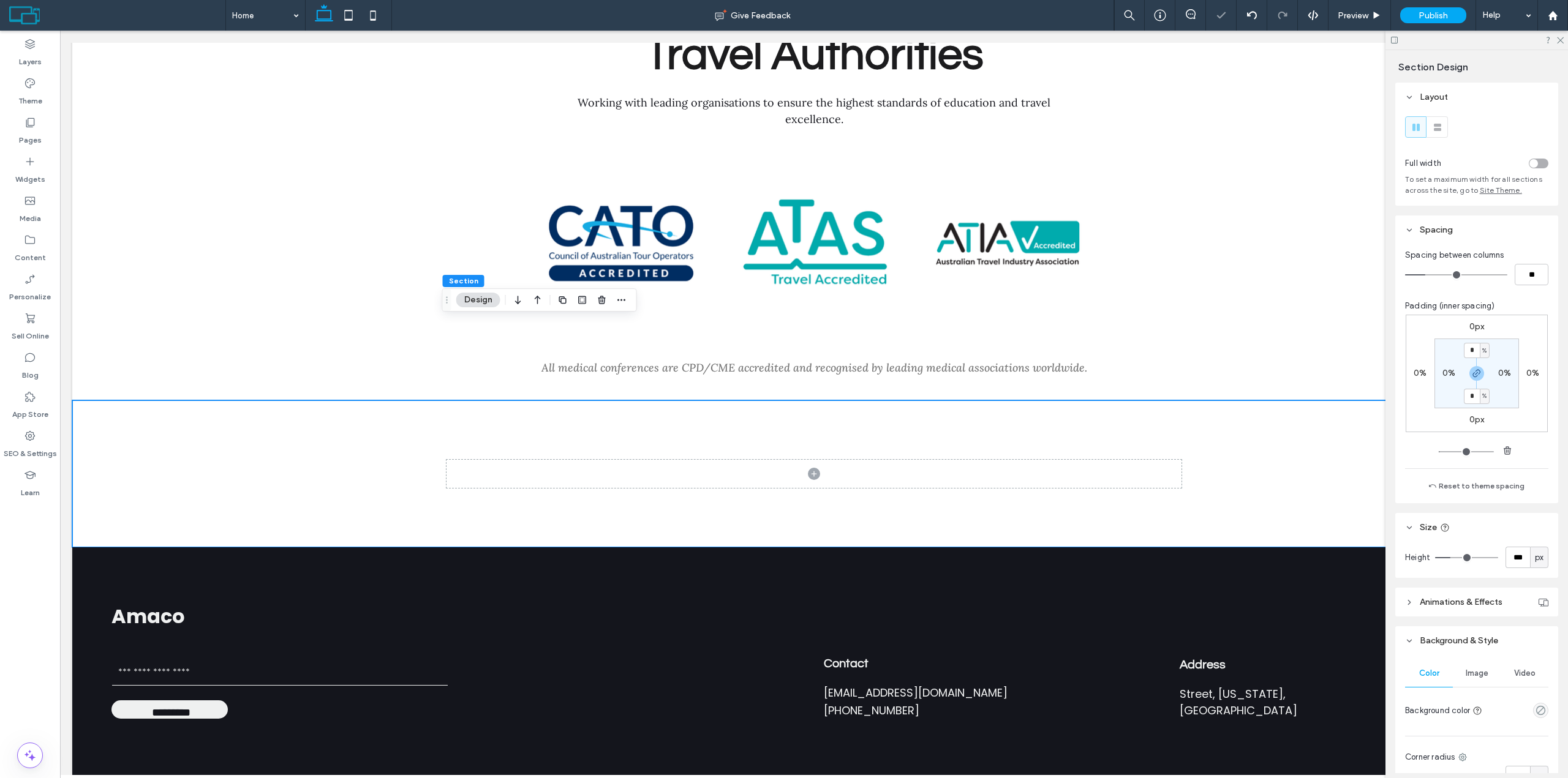
click at [1028, 400] on div at bounding box center [813, 473] width 735 height 147
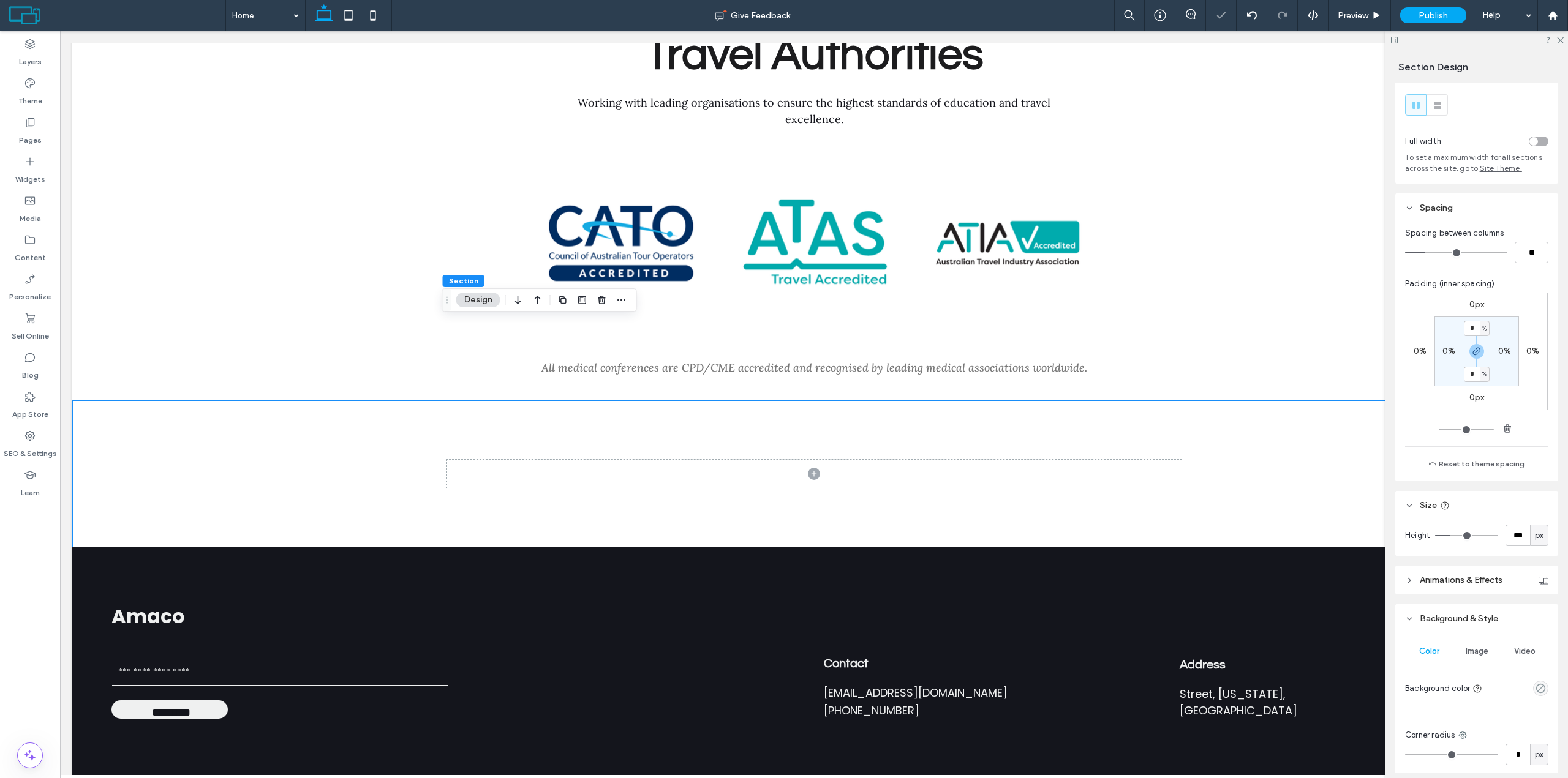
scroll to position [62, 0]
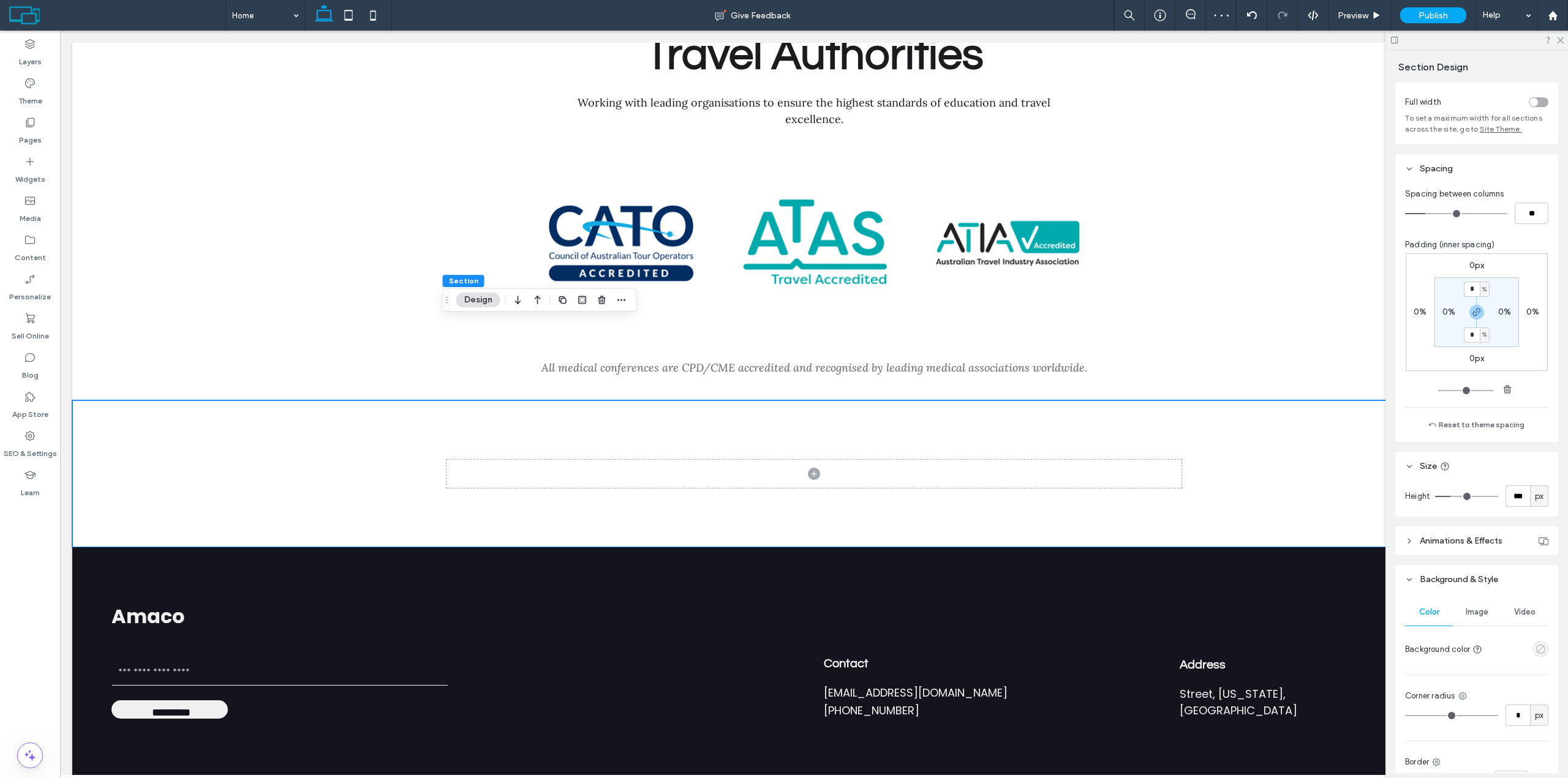
click at [1536, 651] on icon "empty color" at bounding box center [1540, 649] width 10 height 10
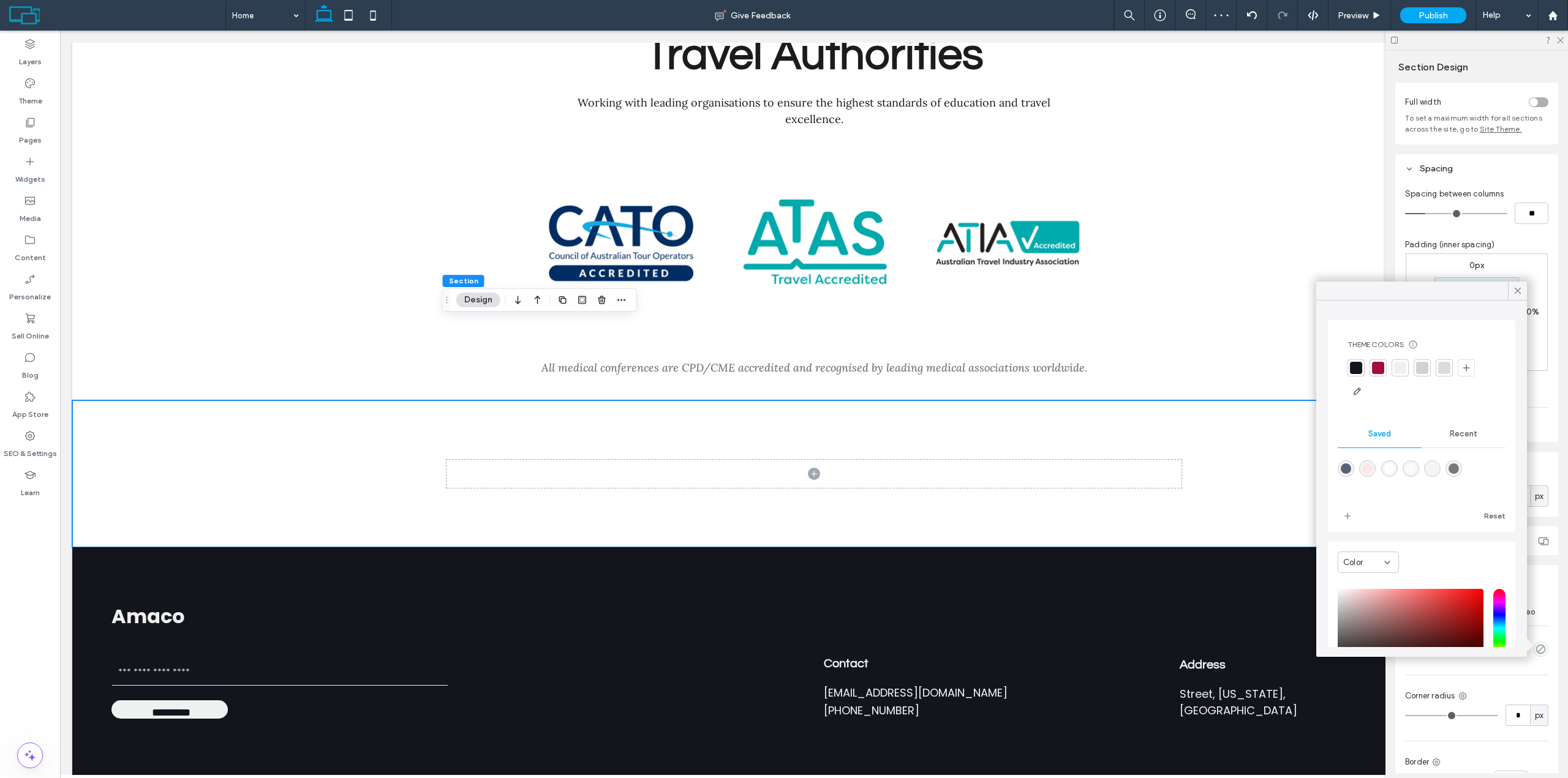
click at [1380, 365] on div at bounding box center [1378, 368] width 12 height 12
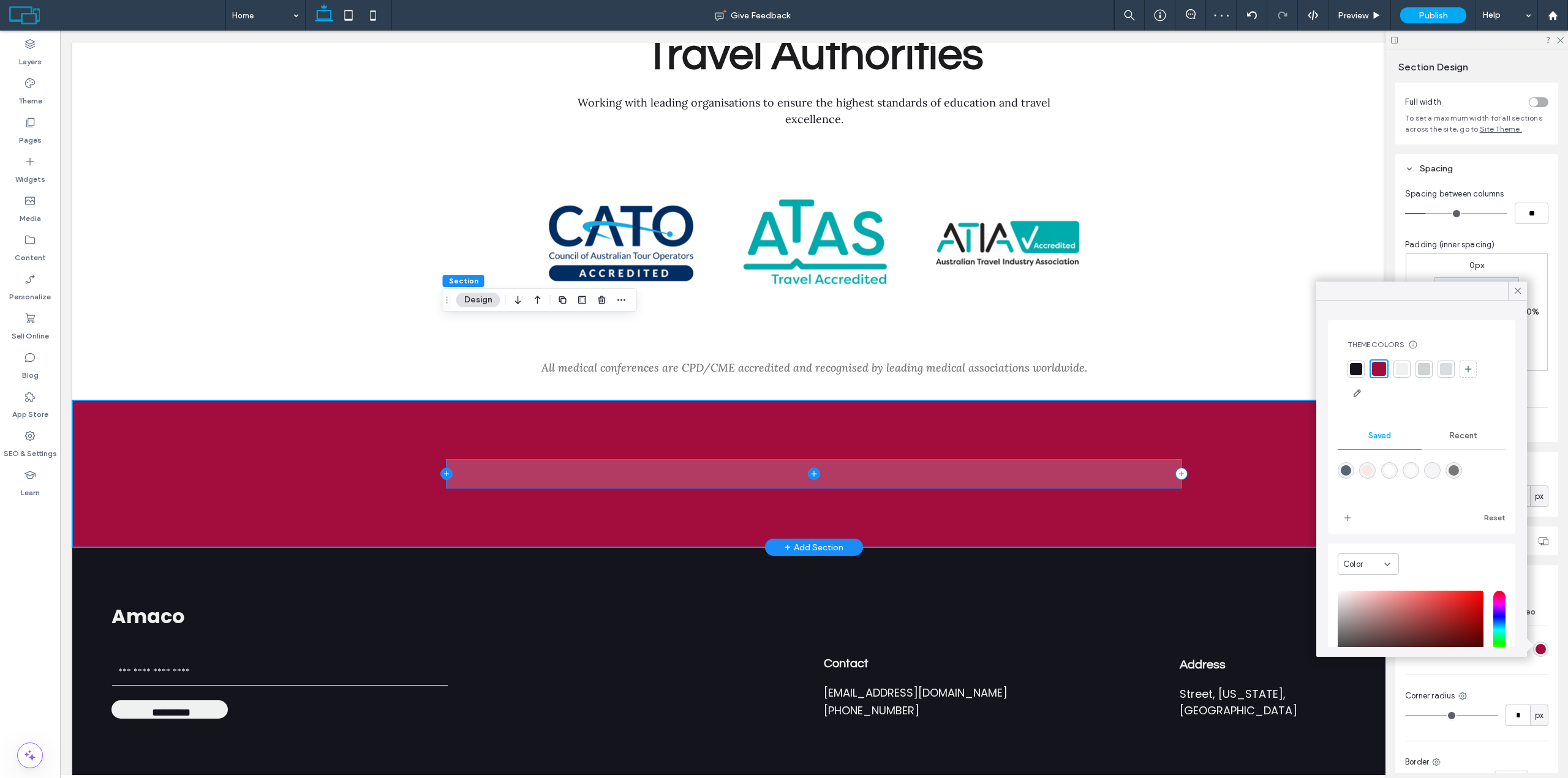
click at [441, 468] on icon at bounding box center [446, 474] width 12 height 12
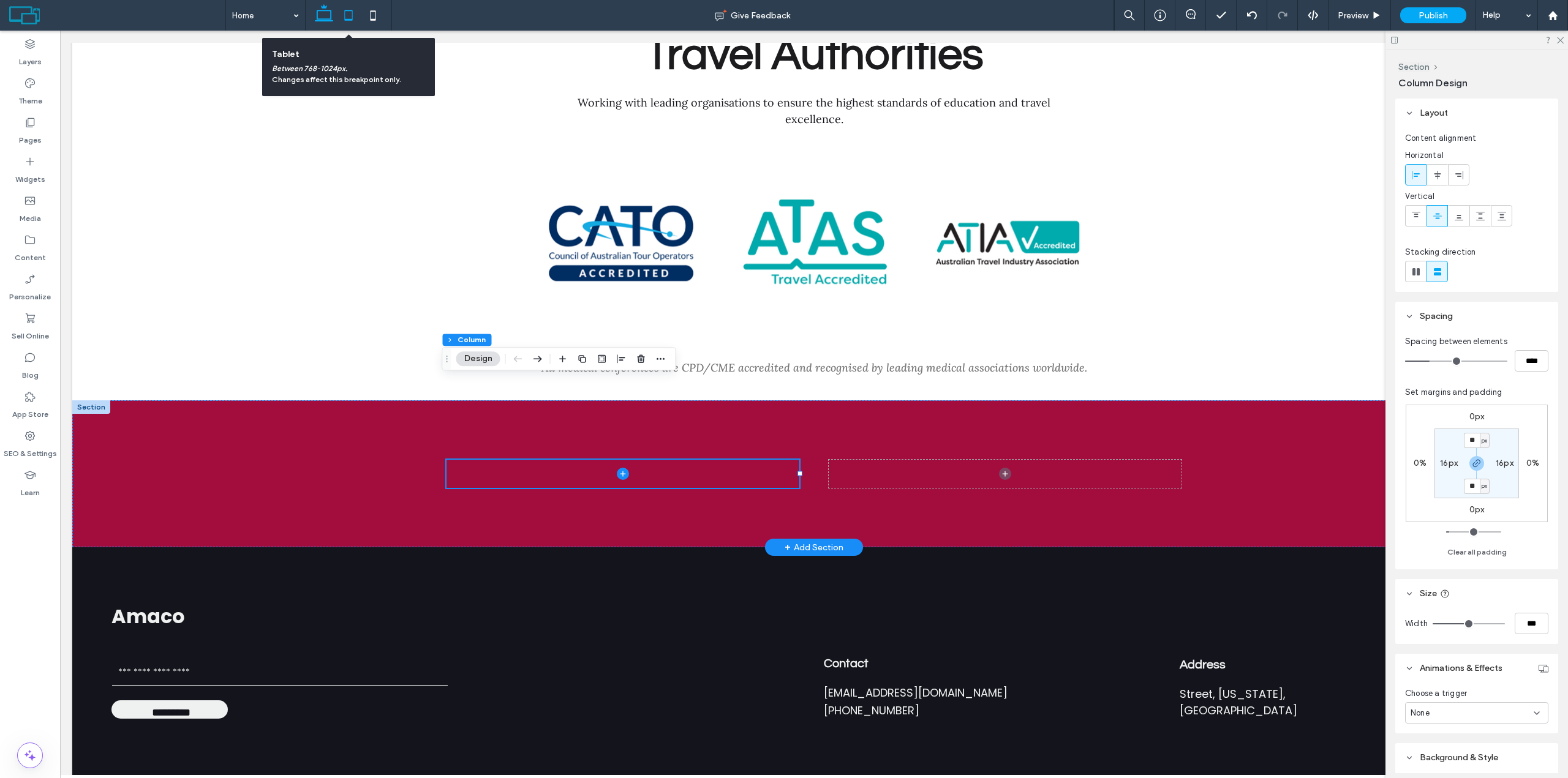
click at [352, 16] on icon at bounding box center [348, 16] width 24 height 24
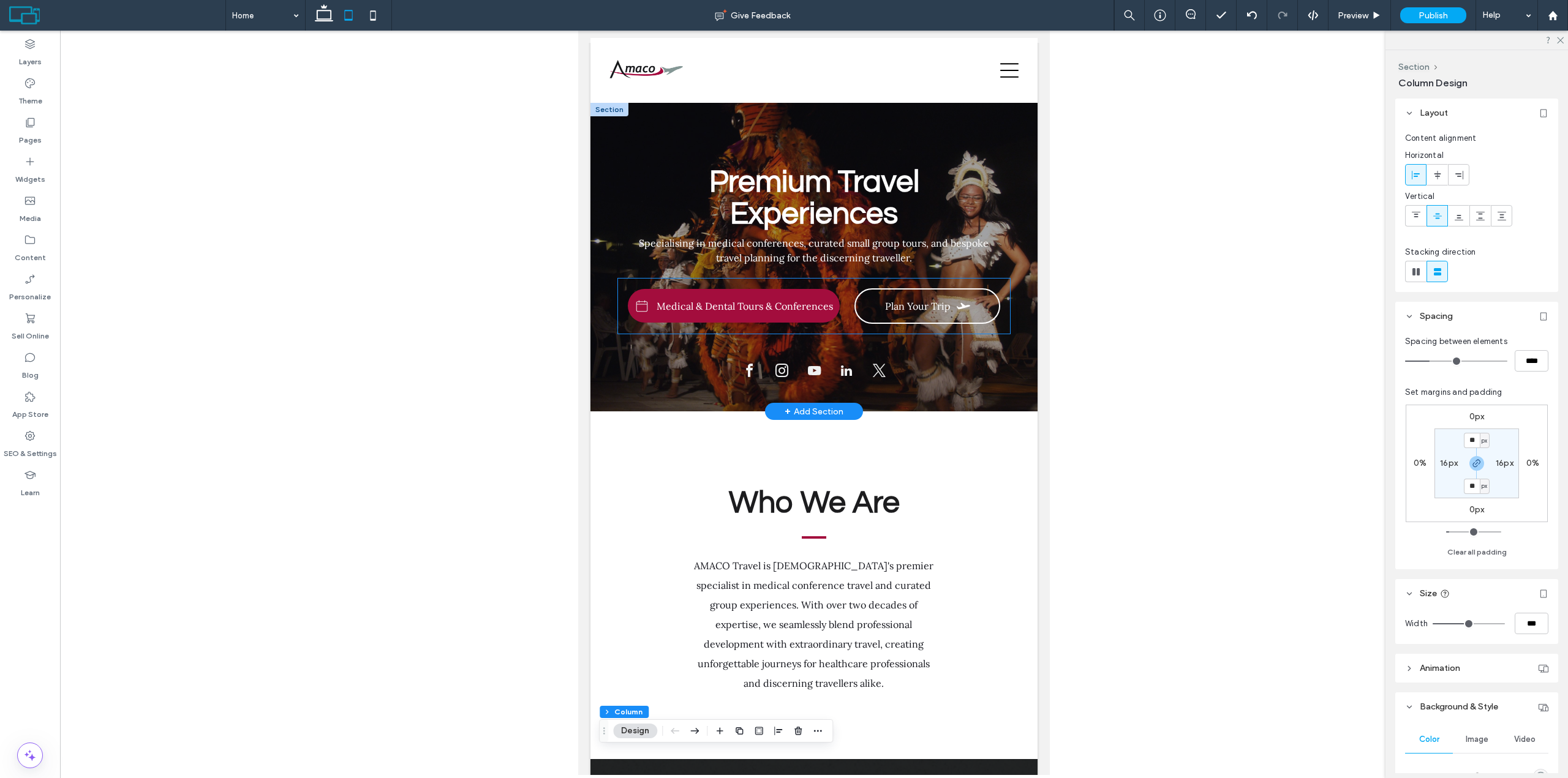
scroll to position [0, 0]
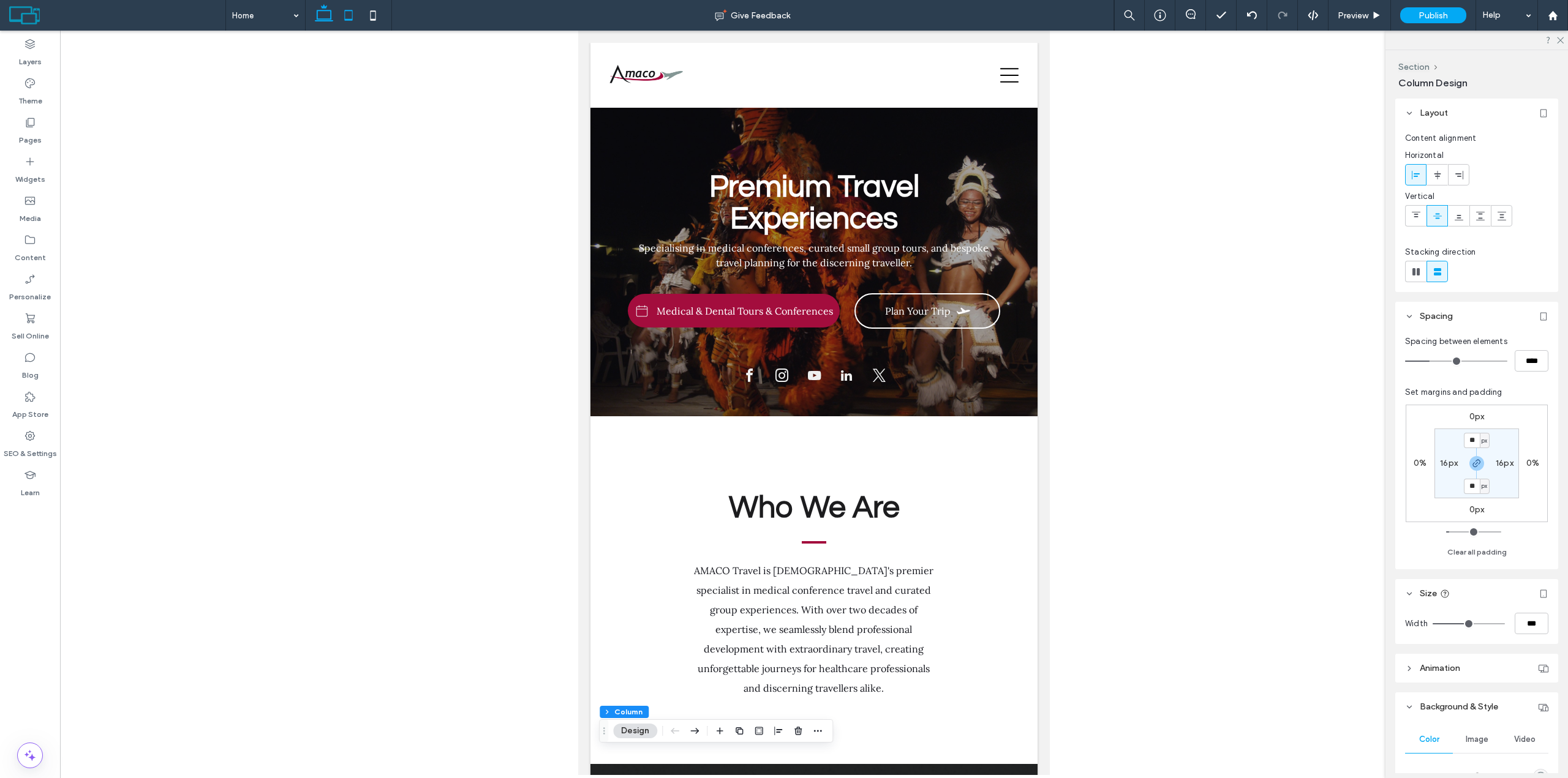
click at [320, 14] on icon at bounding box center [324, 16] width 24 height 24
